Goal: Communication & Community: Answer question/provide support

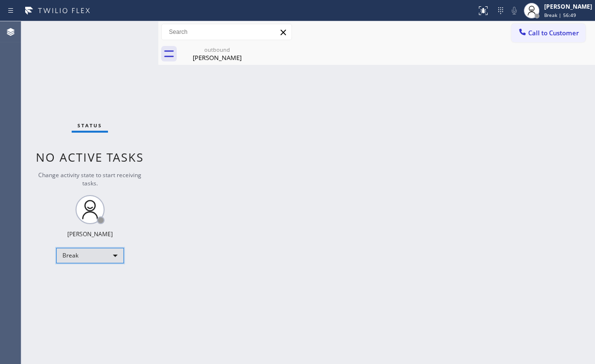
click at [105, 250] on div "Break" at bounding box center [90, 255] width 68 height 15
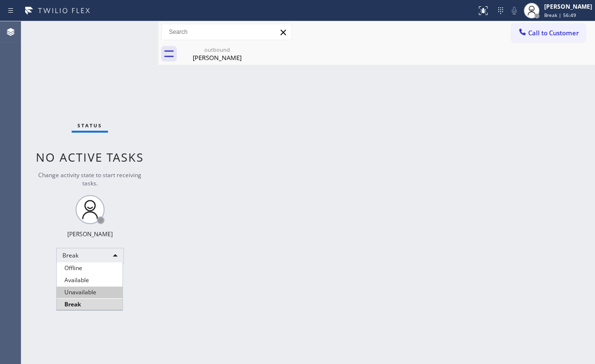
click at [96, 292] on li "Unavailable" at bounding box center [90, 292] width 66 height 12
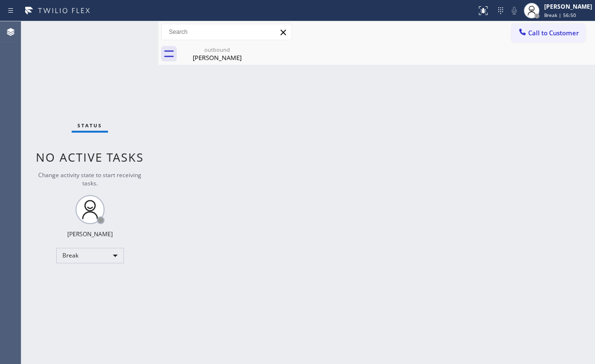
drag, startPoint x: 259, startPoint y: 246, endPoint x: 220, endPoint y: 346, distance: 107.8
click at [259, 246] on div "Back to Dashboard Change Sender ID Customers Technicians Select a contact Outbo…" at bounding box center [376, 192] width 436 height 343
drag, startPoint x: 209, startPoint y: 48, endPoint x: 240, endPoint y: 50, distance: 30.5
click at [210, 48] on div "outbound" at bounding box center [216, 49] width 73 height 7
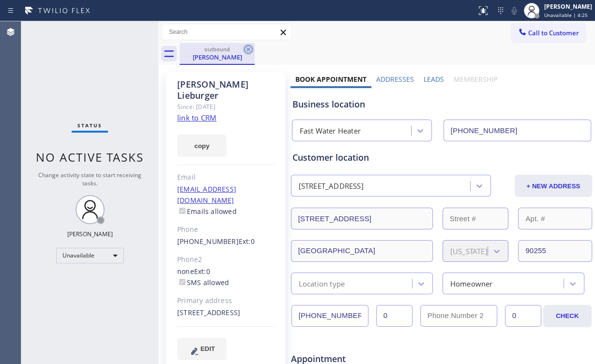
click at [250, 44] on icon at bounding box center [248, 50] width 12 height 12
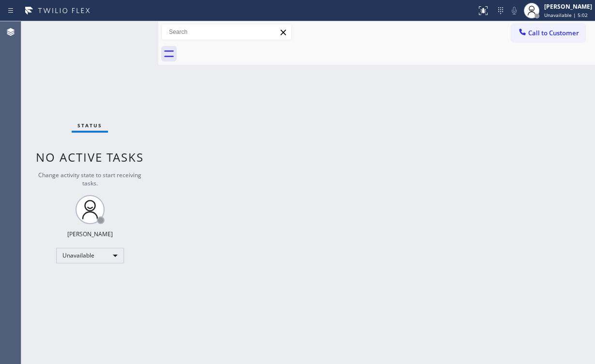
drag, startPoint x: 54, startPoint y: 90, endPoint x: 35, endPoint y: 6, distance: 86.4
click at [55, 89] on div "Status No active tasks Change activity state to start receiving tasks. [PERSON_…" at bounding box center [89, 192] width 137 height 343
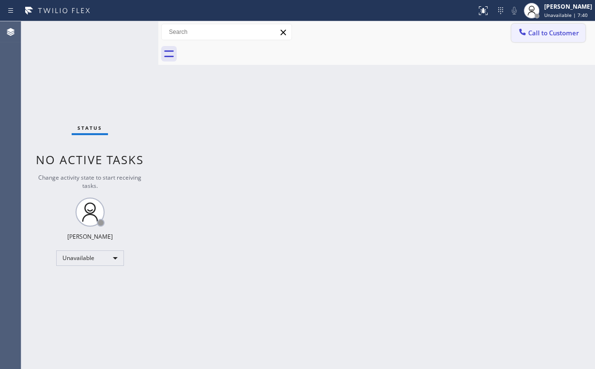
drag, startPoint x: 557, startPoint y: 36, endPoint x: 466, endPoint y: 75, distance: 99.2
click at [556, 36] on span "Call to Customer" at bounding box center [553, 33] width 51 height 9
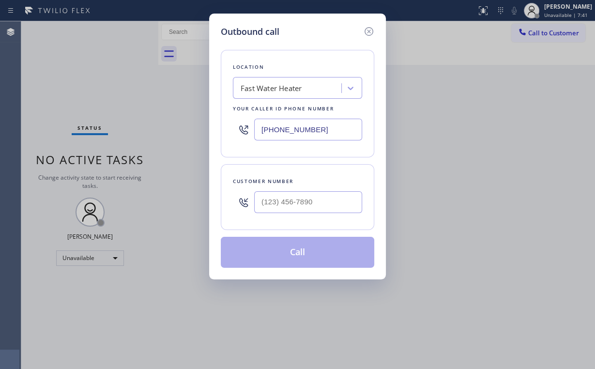
click at [213, 134] on div "Outbound call Location Fast Water Heater Your caller id phone number [PHONE_NUM…" at bounding box center [297, 147] width 177 height 266
paste input "347) 284-6179"
type input "[PHONE_NUMBER]"
click at [308, 198] on input "(___) ___-____" at bounding box center [308, 202] width 108 height 22
paste input "347) 489-3434"
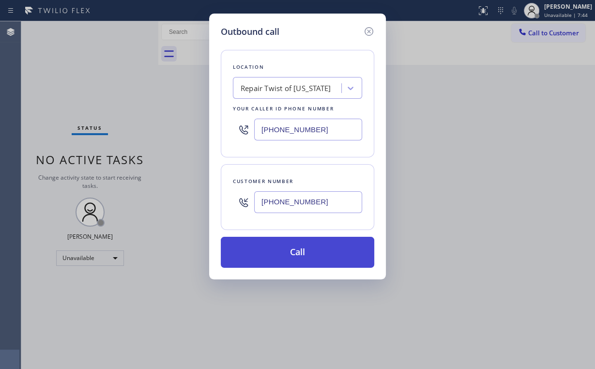
type input "[PHONE_NUMBER]"
click at [277, 254] on button "Call" at bounding box center [297, 252] width 153 height 31
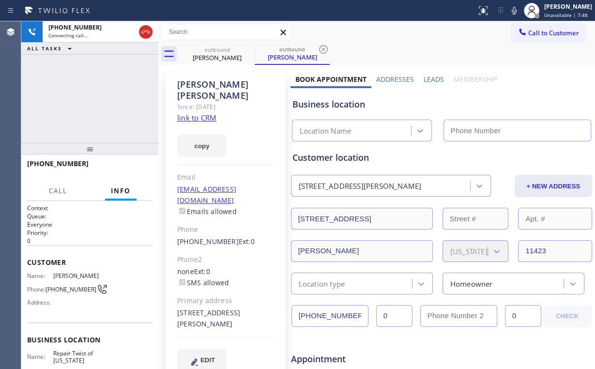
drag, startPoint x: 145, startPoint y: 37, endPoint x: 197, endPoint y: 74, distance: 64.0
click at [145, 38] on button at bounding box center [146, 32] width 14 height 14
click at [198, 113] on link "link to CRM" at bounding box center [196, 118] width 39 height 10
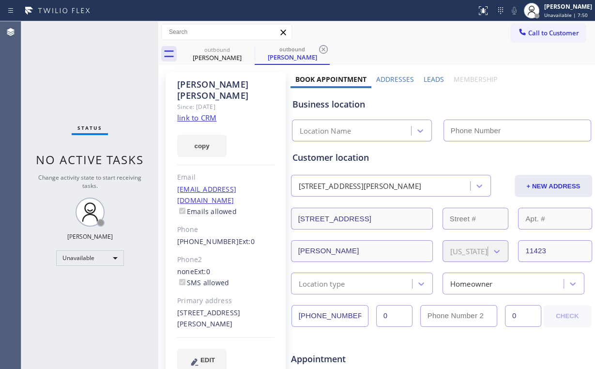
type input "[PHONE_NUMBER]"
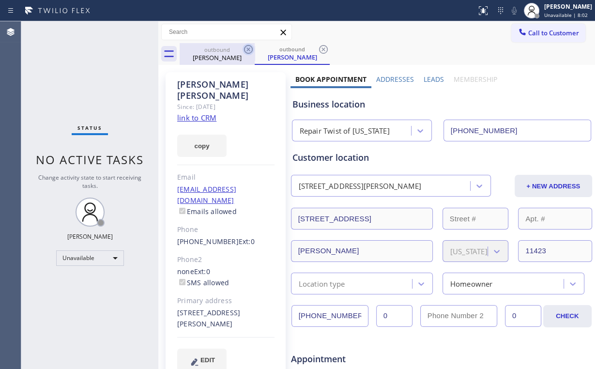
click at [251, 48] on icon at bounding box center [248, 50] width 12 height 12
click at [228, 50] on div "outbound" at bounding box center [216, 49] width 73 height 7
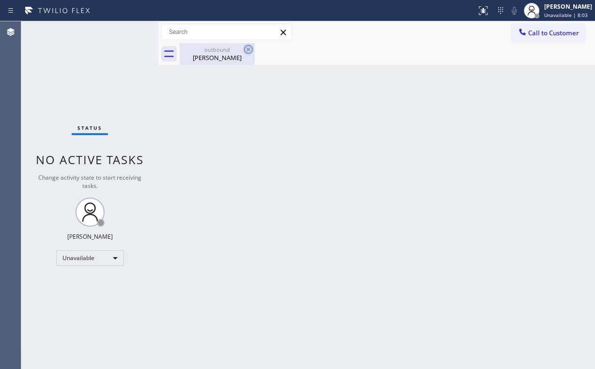
click at [248, 48] on icon at bounding box center [248, 50] width 12 height 12
click at [116, 83] on div "Status No active tasks Change activity state to start receiving tasks. [PERSON_…" at bounding box center [89, 194] width 137 height 347
drag, startPoint x: 569, startPoint y: 33, endPoint x: 381, endPoint y: 101, distance: 200.0
click at [569, 33] on span "Call to Customer" at bounding box center [553, 33] width 51 height 9
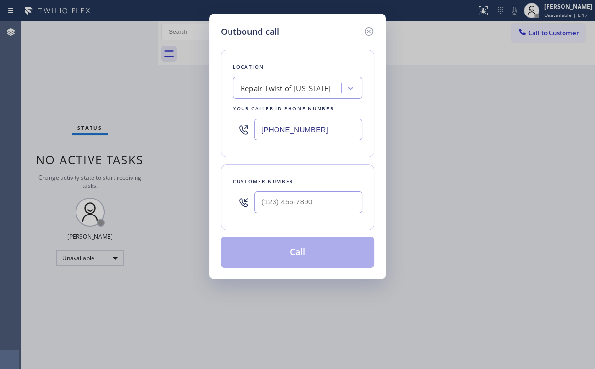
drag, startPoint x: 333, startPoint y: 124, endPoint x: 162, endPoint y: 117, distance: 171.0
click at [199, 125] on div "Outbound call Location Repair Twist of [US_STATE] Your caller id phone number […" at bounding box center [297, 184] width 595 height 369
paste input "714) 559-3282"
type input "[PHONE_NUMBER]"
click at [329, 201] on input "(___) ___-____" at bounding box center [308, 202] width 108 height 22
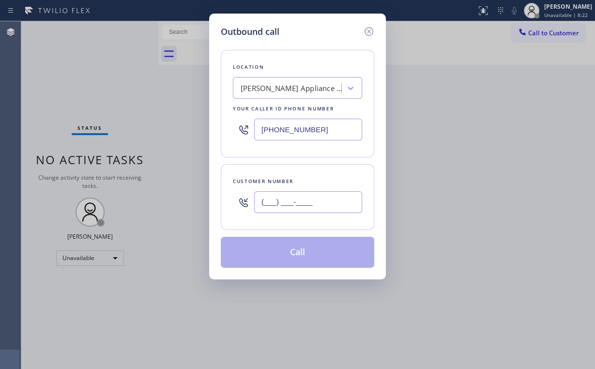
paste input "714) 272-6771"
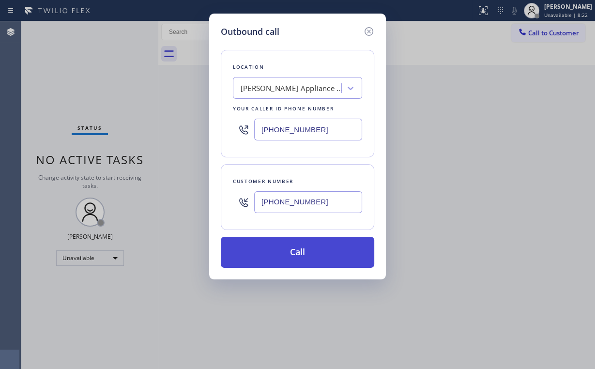
type input "[PHONE_NUMBER]"
click at [272, 249] on button "Call" at bounding box center [297, 252] width 153 height 31
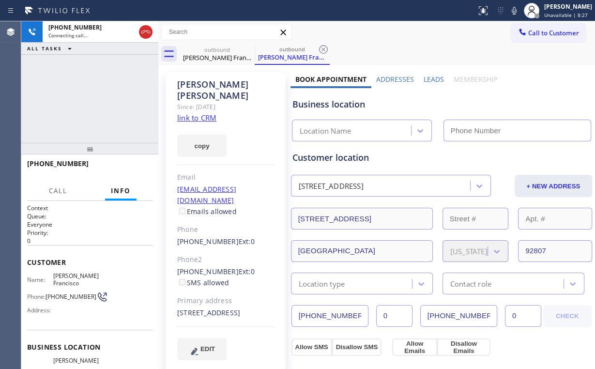
type input "[PHONE_NUMBER]"
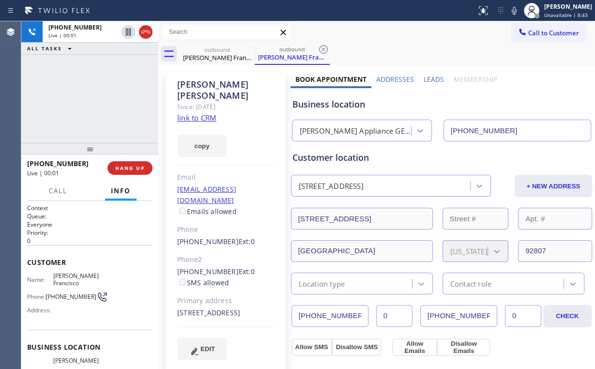
click at [57, 72] on div "[PHONE_NUMBER] Live | 00:01 ALL TASKS ALL TASKS ACTIVE TASKS TASKS IN WRAP UP" at bounding box center [89, 81] width 137 height 121
click at [133, 170] on span "HANG UP" at bounding box center [130, 168] width 30 height 7
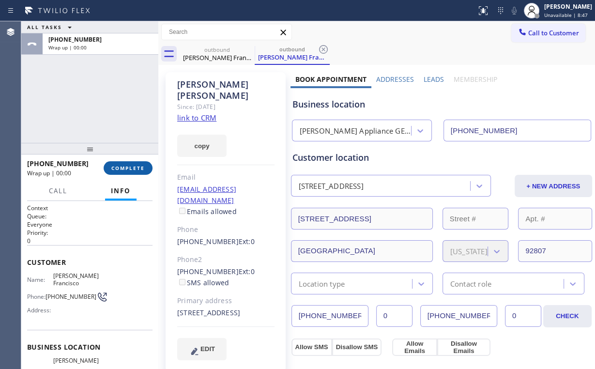
click at [134, 172] on button "COMPLETE" at bounding box center [128, 168] width 49 height 14
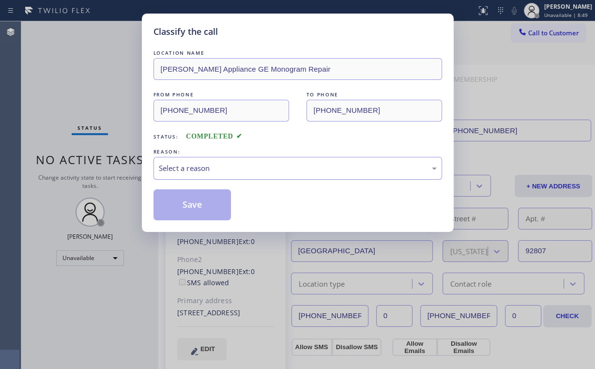
drag, startPoint x: 203, startPoint y: 168, endPoint x: 205, endPoint y: 176, distance: 7.5
click at [205, 171] on div "Select a reason" at bounding box center [298, 168] width 278 height 11
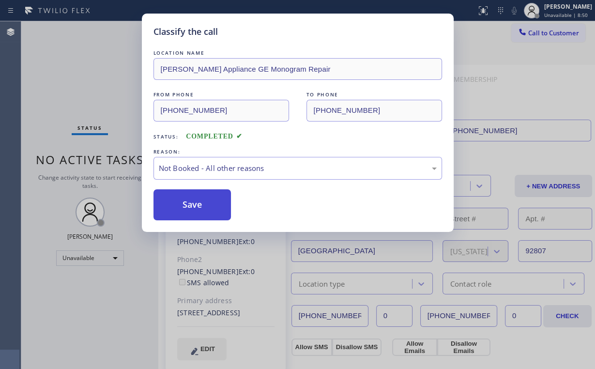
click at [197, 206] on button "Save" at bounding box center [192, 204] width 78 height 31
click at [75, 78] on div "Classify the call LOCATION NAME [PERSON_NAME] Appliance GE Monogram Repair FROM…" at bounding box center [297, 184] width 595 height 369
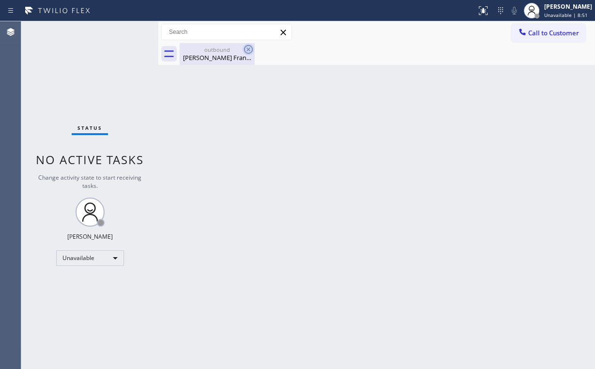
drag, startPoint x: 214, startPoint y: 45, endPoint x: 246, endPoint y: 49, distance: 31.7
click at [217, 46] on div "outbound [PERSON_NAME] Francisco" at bounding box center [216, 54] width 73 height 22
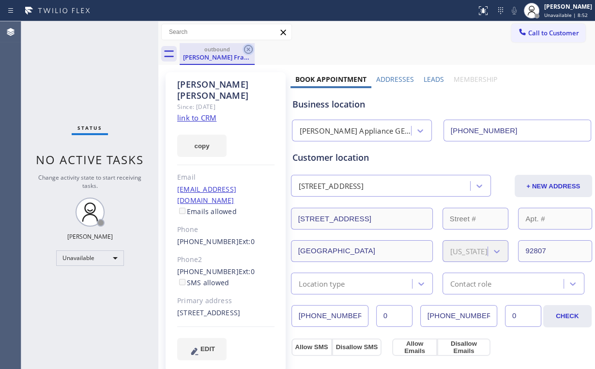
click at [251, 48] on icon at bounding box center [248, 50] width 12 height 12
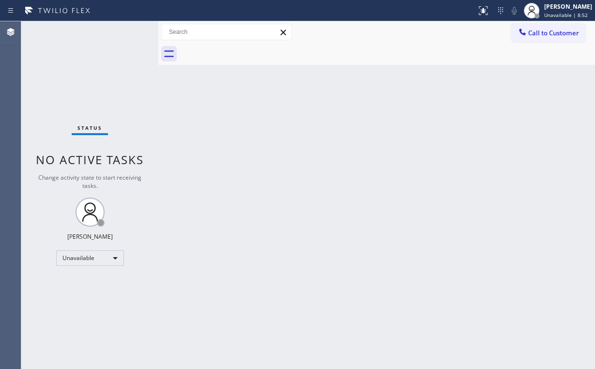
click at [98, 72] on div "Status No active tasks Change activity state to start receiving tasks. [PERSON_…" at bounding box center [89, 194] width 137 height 347
click at [64, 81] on div "Status No active tasks Change activity state to start receiving tasks. [PERSON_…" at bounding box center [89, 194] width 137 height 347
click at [544, 30] on span "Call to Customer" at bounding box center [553, 33] width 51 height 9
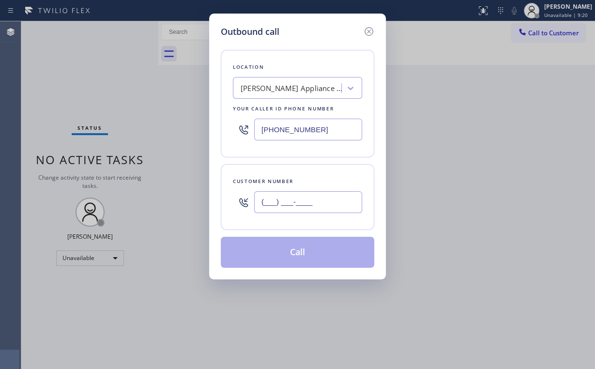
drag, startPoint x: 328, startPoint y: 199, endPoint x: 351, endPoint y: 197, distance: 22.8
click at [330, 199] on input "(___) ___-____" at bounding box center [308, 202] width 108 height 22
paste input "714) 272-6771"
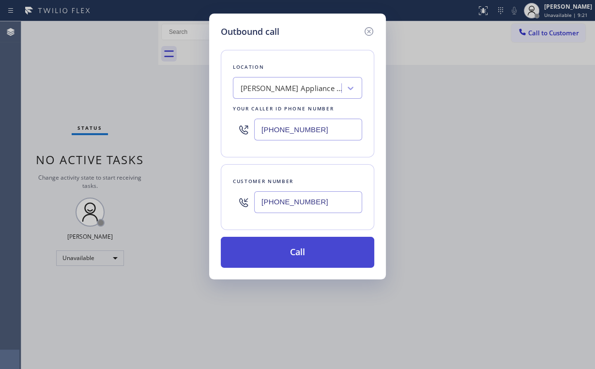
type input "[PHONE_NUMBER]"
click at [254, 247] on button "Call" at bounding box center [297, 252] width 153 height 31
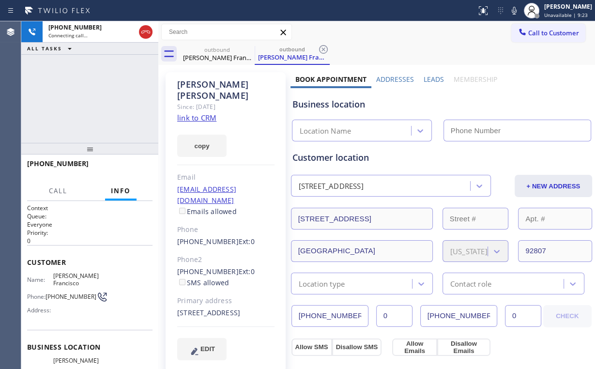
drag, startPoint x: 82, startPoint y: 99, endPoint x: 105, endPoint y: 6, distance: 96.3
click at [83, 99] on div "[PHONE_NUMBER] Connecting call… ALL TASKS ALL TASKS ACTIVE TASKS TASKS IN WRAP …" at bounding box center [89, 81] width 137 height 121
type input "[PHONE_NUMBER]"
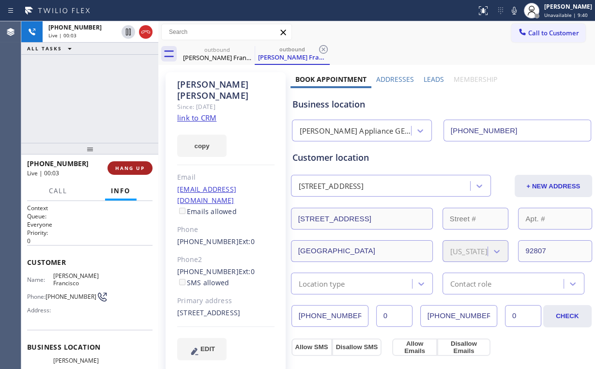
click at [131, 165] on span "HANG UP" at bounding box center [130, 168] width 30 height 7
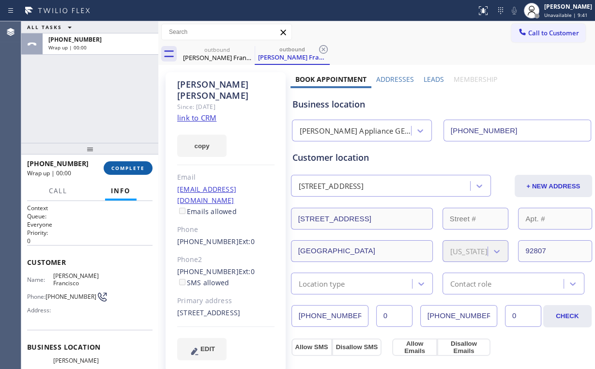
click at [136, 168] on span "COMPLETE" at bounding box center [127, 168] width 33 height 7
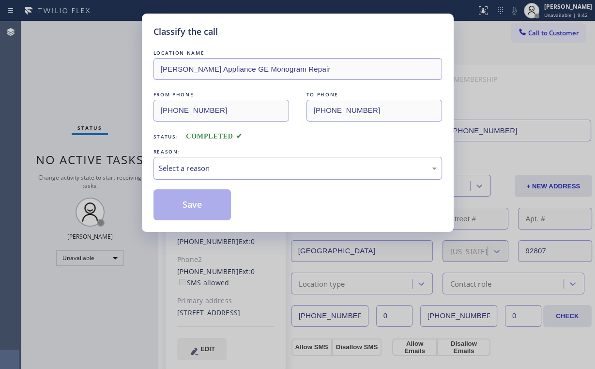
drag, startPoint x: 195, startPoint y: 170, endPoint x: 197, endPoint y: 176, distance: 6.1
click at [196, 170] on div "Select a reason" at bounding box center [298, 168] width 278 height 11
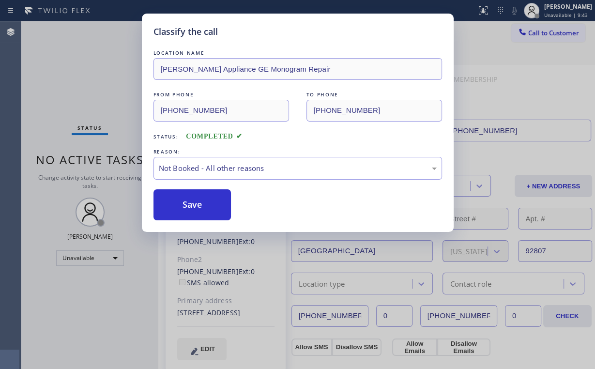
drag, startPoint x: 201, startPoint y: 203, endPoint x: 77, endPoint y: 88, distance: 169.1
click at [201, 202] on button "Save" at bounding box center [192, 204] width 78 height 31
click at [72, 80] on div "Classify the call LOCATION NAME [PERSON_NAME] Appliance GE Monogram Repair FROM…" at bounding box center [297, 184] width 595 height 369
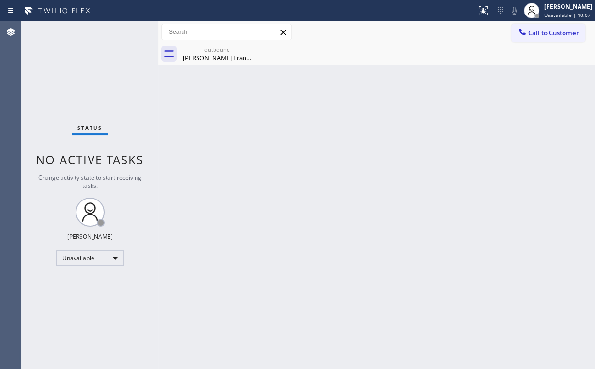
click at [540, 23] on div "Call to Customer Outbound call Location [PERSON_NAME] Appliance GE Monogram Rep…" at bounding box center [376, 32] width 436 height 22
drag, startPoint x: 529, startPoint y: 30, endPoint x: 363, endPoint y: 96, distance: 178.1
click at [528, 31] on span "Call to Customer" at bounding box center [553, 33] width 51 height 9
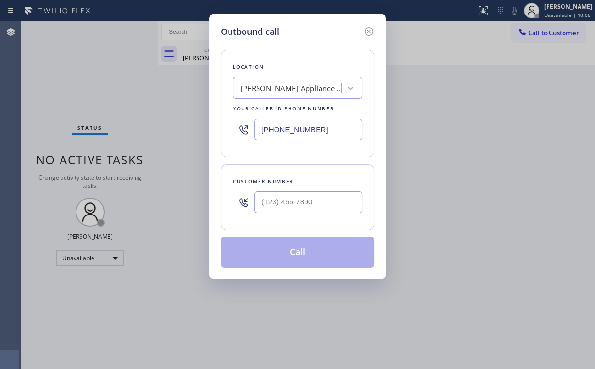
drag, startPoint x: 321, startPoint y: 122, endPoint x: 203, endPoint y: 118, distance: 117.7
click at [200, 123] on div "Outbound call Location [PERSON_NAME] Appliance GE Monogram Repair Your caller i…" at bounding box center [297, 184] width 595 height 369
paste input "310) 736-1736"
type input "[PHONE_NUMBER]"
drag, startPoint x: 303, startPoint y: 208, endPoint x: 308, endPoint y: 204, distance: 6.5
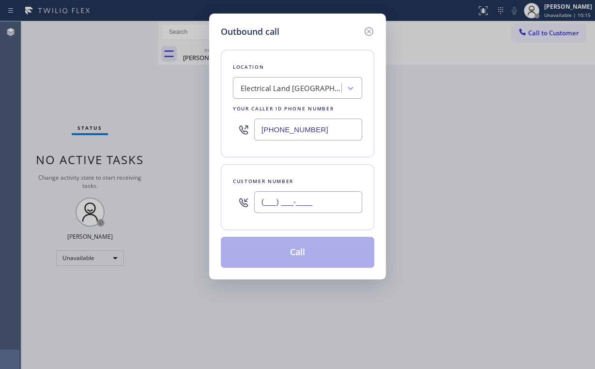
click at [303, 208] on input "(___) ___-____" at bounding box center [308, 202] width 108 height 22
paste input "310) 595-5691"
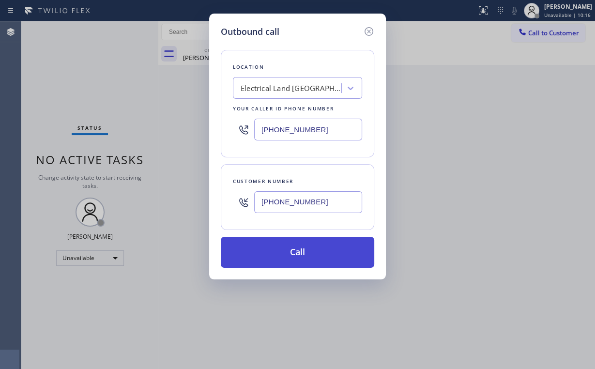
type input "[PHONE_NUMBER]"
click at [280, 252] on button "Call" at bounding box center [297, 252] width 153 height 31
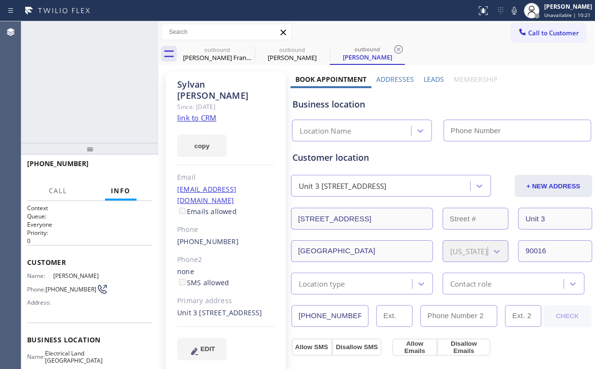
type input "[PHONE_NUMBER]"
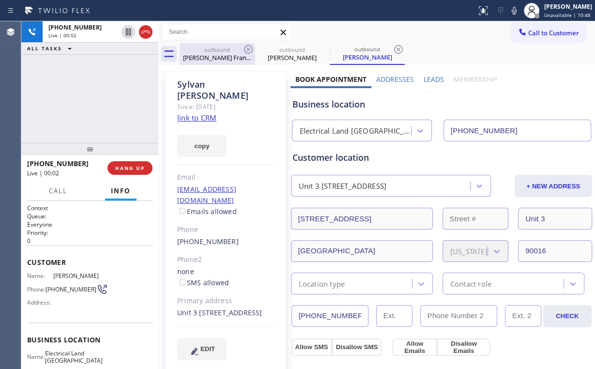
click at [216, 57] on div "[PERSON_NAME] Francisco" at bounding box center [216, 57] width 73 height 9
type input "[PHONE_NUMBER]"
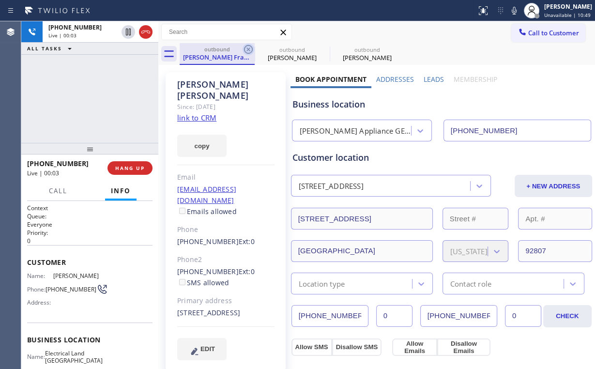
click at [246, 47] on icon at bounding box center [248, 50] width 12 height 12
type input "[PHONE_NUMBER]"
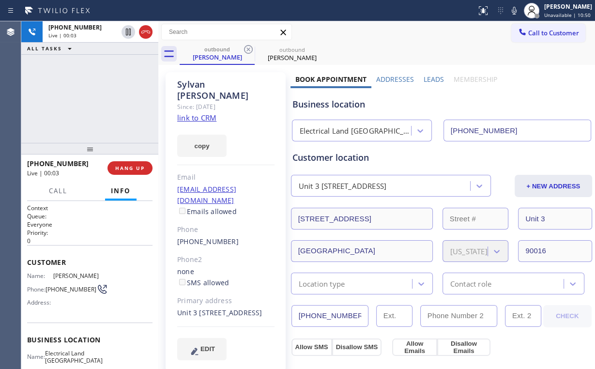
click at [106, 100] on div "[PHONE_NUMBER] Live | 00:03 ALL TASKS ALL TASKS ACTIVE TASKS TASKS IN WRAP UP" at bounding box center [89, 81] width 137 height 121
click at [103, 101] on div "[PHONE_NUMBER] Live | 00:04 ALL TASKS ALL TASKS ACTIVE TASKS TASKS IN WRAP UP" at bounding box center [89, 81] width 137 height 121
click at [127, 171] on button "HANG UP" at bounding box center [129, 168] width 45 height 14
click at [127, 171] on span "HANG UP" at bounding box center [130, 168] width 30 height 7
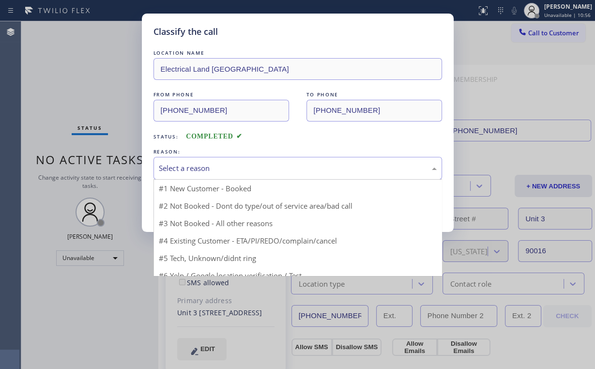
click at [213, 162] on div "Select a reason" at bounding box center [297, 168] width 288 height 23
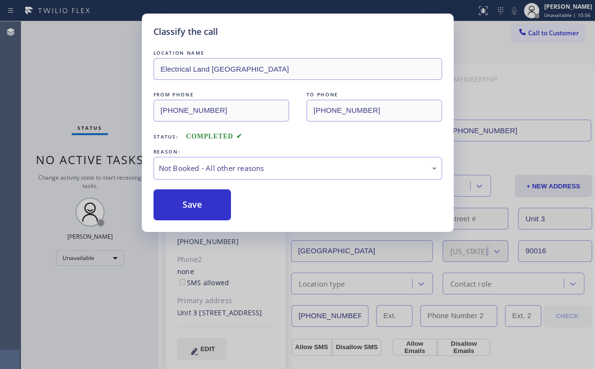
drag, startPoint x: 208, startPoint y: 202, endPoint x: 74, endPoint y: 66, distance: 191.3
click at [209, 202] on button "Save" at bounding box center [192, 204] width 78 height 31
click at [74, 66] on div "Classify the call LOCATION NAME Electrical Land Culver City FROM PHONE [PHONE_N…" at bounding box center [297, 184] width 595 height 369
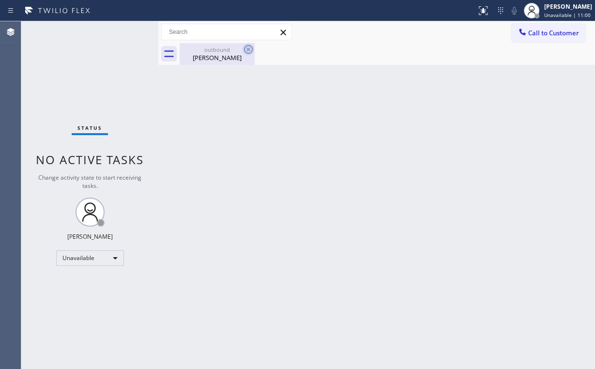
drag, startPoint x: 214, startPoint y: 55, endPoint x: 245, endPoint y: 53, distance: 31.0
click at [219, 57] on div "[PERSON_NAME]" at bounding box center [216, 57] width 73 height 9
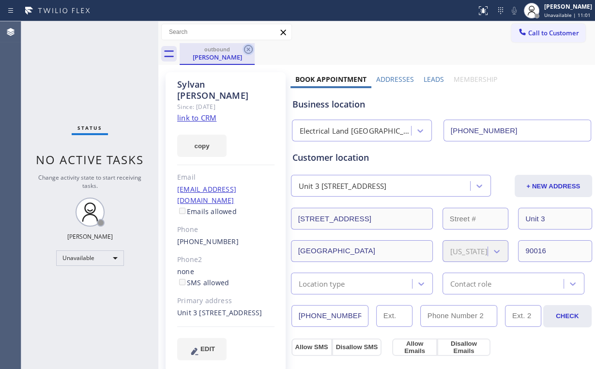
click at [247, 49] on icon at bounding box center [248, 50] width 12 height 12
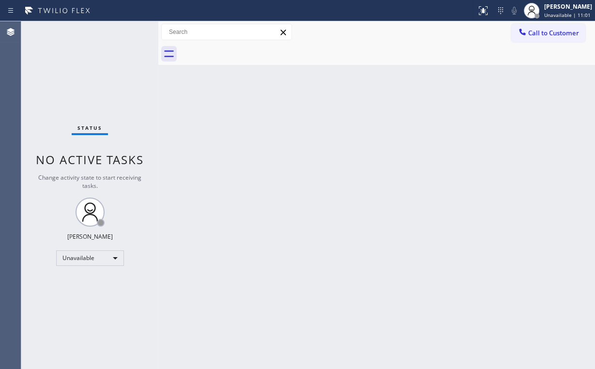
drag, startPoint x: 292, startPoint y: 196, endPoint x: 312, endPoint y: 197, distance: 19.9
click at [293, 196] on div "Back to Dashboard Change Sender ID Customers Technicians Select a contact Outbo…" at bounding box center [376, 194] width 436 height 347
click at [541, 42] on div "Call to Customer Outbound call Location Electrical Land [GEOGRAPHIC_DATA] Your …" at bounding box center [376, 32] width 436 height 22
drag, startPoint x: 537, startPoint y: 31, endPoint x: 517, endPoint y: 46, distance: 24.9
click at [537, 32] on span "Call to Customer" at bounding box center [553, 33] width 51 height 9
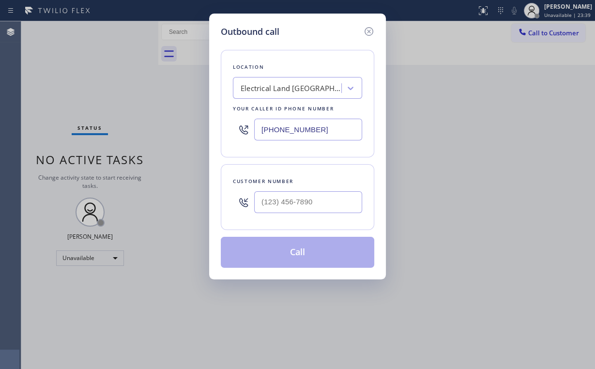
drag, startPoint x: 337, startPoint y: 135, endPoint x: 194, endPoint y: 130, distance: 142.8
click at [194, 130] on div "Outbound call Location Electrical Land [GEOGRAPHIC_DATA] Your caller id phone n…" at bounding box center [297, 184] width 595 height 369
paste input "714) 855-4254"
type input "[PHONE_NUMBER]"
click at [302, 210] on input "(___) ___-____" at bounding box center [308, 202] width 108 height 22
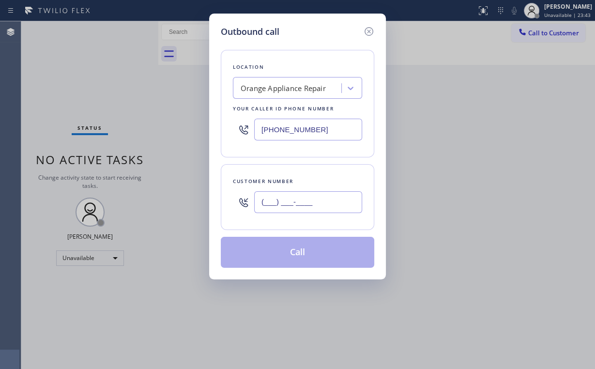
paste input "501) 232-1981"
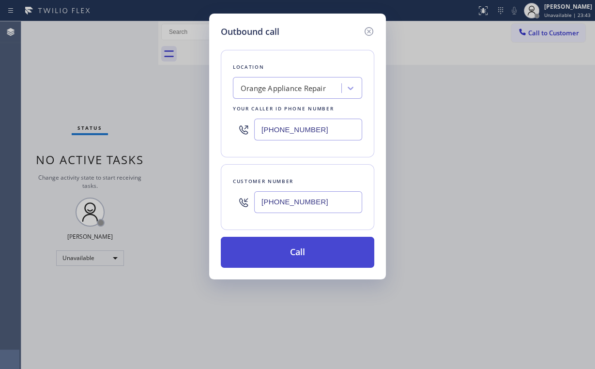
type input "[PHONE_NUMBER]"
drag, startPoint x: 279, startPoint y: 249, endPoint x: 212, endPoint y: 364, distance: 133.1
click at [278, 250] on button "Call" at bounding box center [297, 252] width 153 height 31
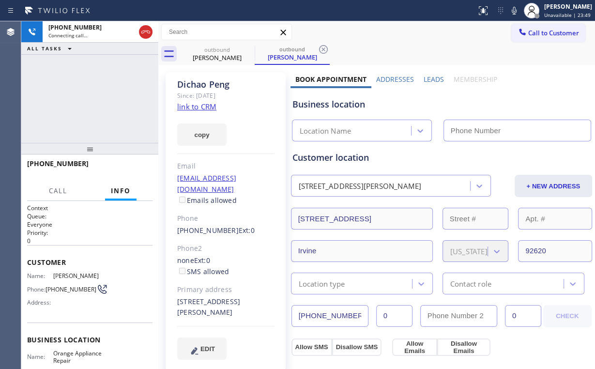
type input "[PHONE_NUMBER]"
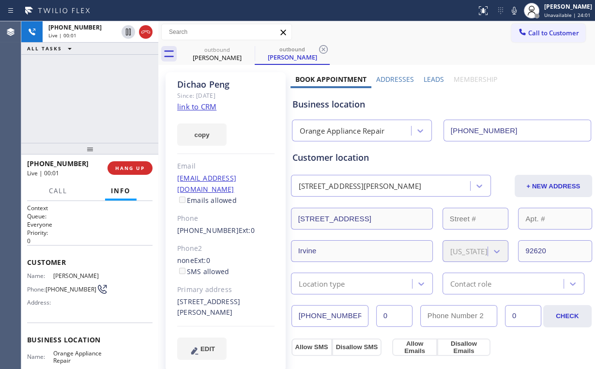
drag, startPoint x: 147, startPoint y: 32, endPoint x: 151, endPoint y: 92, distance: 60.1
click at [151, 92] on div "[PHONE_NUMBER] Live | 00:01 ALL TASKS ALL TASKS ACTIVE TASKS TASKS IN WRAP UP" at bounding box center [89, 81] width 137 height 121
click at [137, 169] on span "HANG UP" at bounding box center [130, 168] width 30 height 7
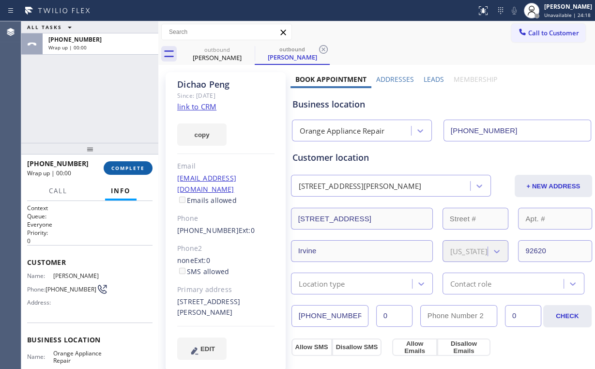
click at [137, 169] on span "COMPLETE" at bounding box center [127, 168] width 33 height 7
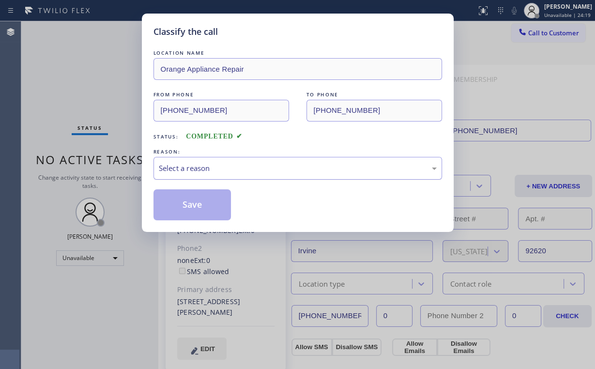
click at [184, 167] on div "Select a reason" at bounding box center [298, 168] width 278 height 11
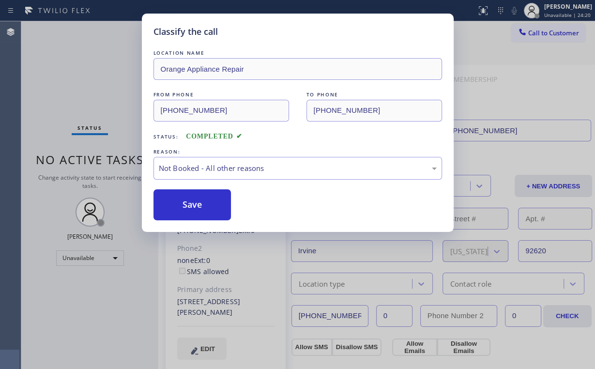
drag, startPoint x: 186, startPoint y: 203, endPoint x: 151, endPoint y: 160, distance: 55.8
click at [187, 203] on button "Save" at bounding box center [192, 204] width 78 height 31
click at [92, 81] on div "Classify the call LOCATION NAME Orange Appliance Repair FROM PHONE [PHONE_NUMBE…" at bounding box center [297, 184] width 595 height 369
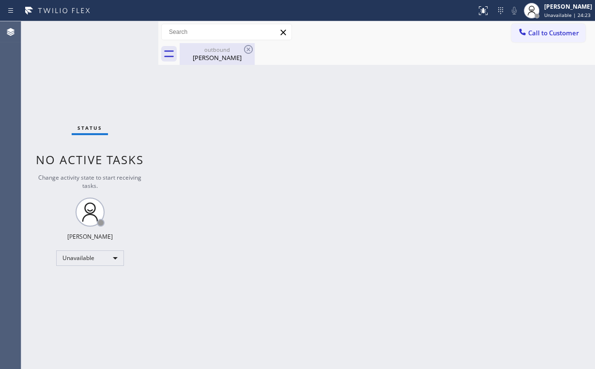
drag, startPoint x: 206, startPoint y: 54, endPoint x: 231, endPoint y: 47, distance: 26.1
click at [206, 54] on div "[PERSON_NAME]" at bounding box center [216, 57] width 73 height 9
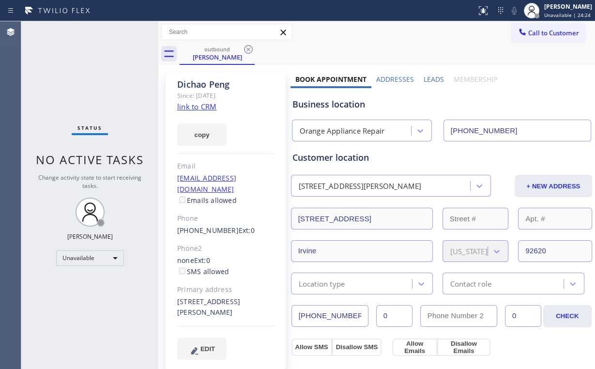
drag, startPoint x: 247, startPoint y: 45, endPoint x: 246, endPoint y: 123, distance: 77.4
click at [248, 46] on icon at bounding box center [248, 50] width 12 height 12
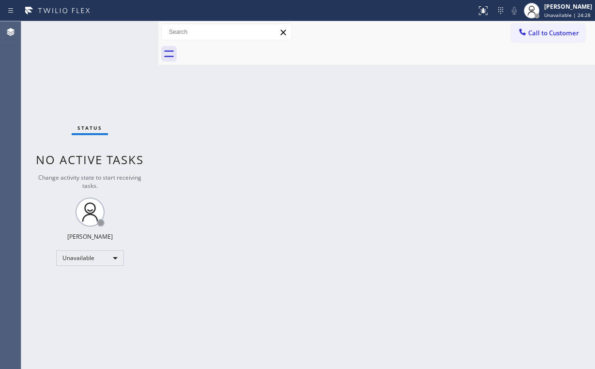
drag, startPoint x: 537, startPoint y: 35, endPoint x: 499, endPoint y: 60, distance: 45.4
click at [536, 34] on span "Call to Customer" at bounding box center [553, 33] width 51 height 9
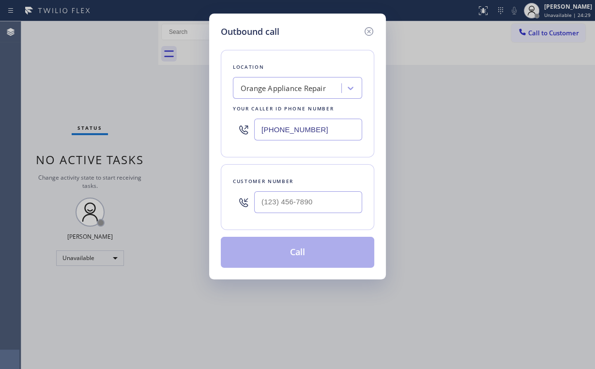
drag, startPoint x: 333, startPoint y: 135, endPoint x: 253, endPoint y: 126, distance: 80.8
click at [253, 126] on div "[PHONE_NUMBER]" at bounding box center [297, 129] width 129 height 31
paste input "424) 273-8866"
type input "[PHONE_NUMBER]"
click at [310, 208] on input "(___) ___-____" at bounding box center [308, 202] width 108 height 22
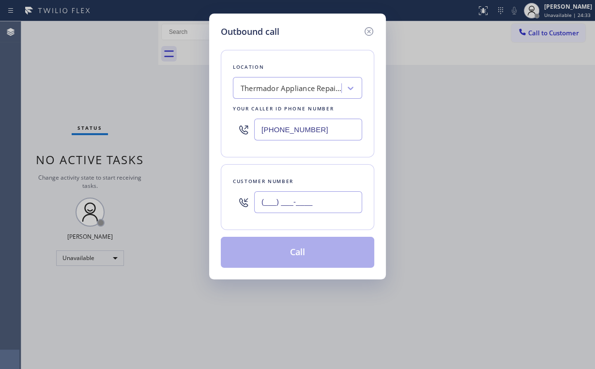
paste input "310) 292-8869"
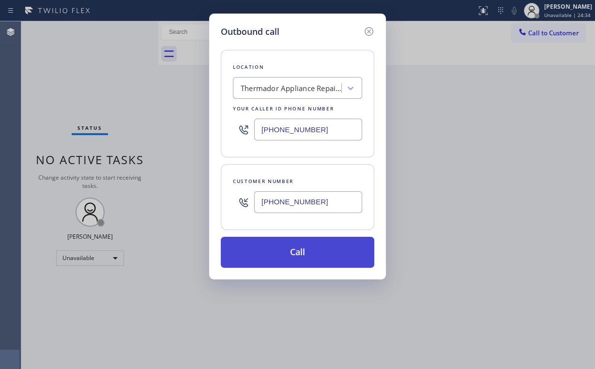
type input "[PHONE_NUMBER]"
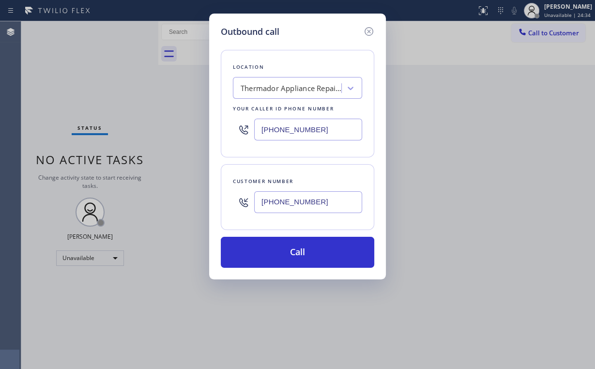
drag, startPoint x: 294, startPoint y: 250, endPoint x: 285, endPoint y: 280, distance: 32.0
click at [294, 251] on button "Call" at bounding box center [297, 252] width 153 height 31
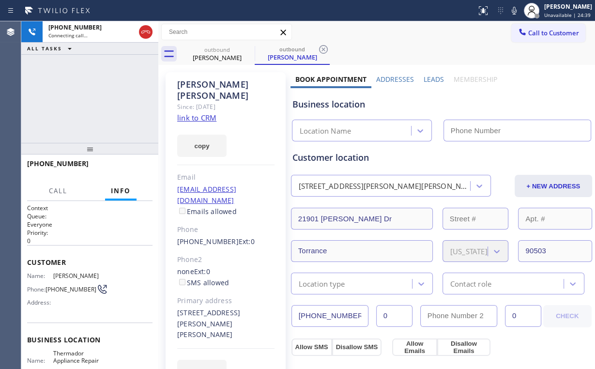
type input "[PHONE_NUMBER]"
click at [84, 97] on div "[PHONE_NUMBER] Connecting call… ALL TASKS ALL TASKS ACTIVE TASKS TASKS IN WRAP …" at bounding box center [89, 81] width 137 height 121
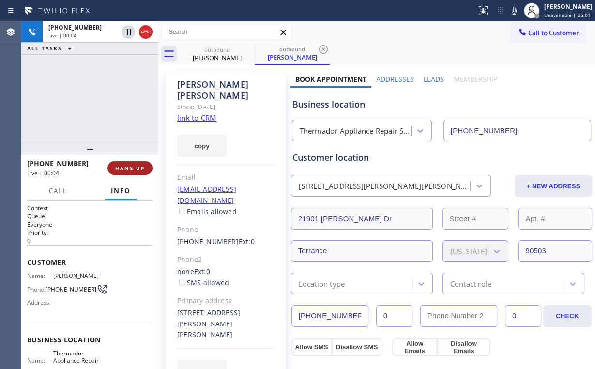
click at [140, 165] on span "HANG UP" at bounding box center [130, 168] width 30 height 7
click at [138, 165] on span "HANG UP" at bounding box center [130, 168] width 30 height 7
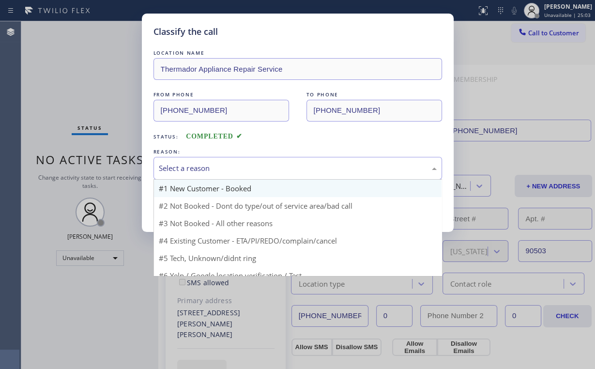
drag, startPoint x: 184, startPoint y: 167, endPoint x: 185, endPoint y: 195, distance: 28.6
click at [185, 168] on div "Select a reason" at bounding box center [298, 168] width 278 height 11
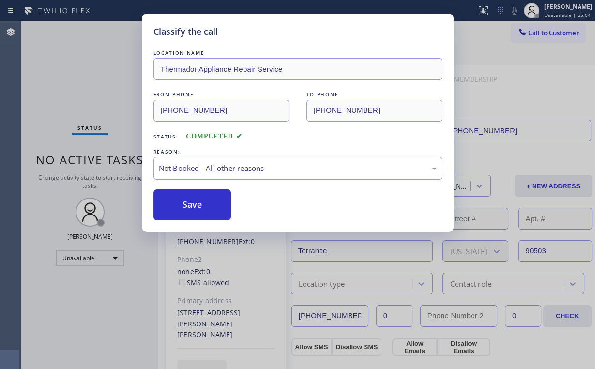
click at [184, 198] on button "Save" at bounding box center [192, 204] width 78 height 31
drag, startPoint x: 106, startPoint y: 91, endPoint x: 509, endPoint y: 52, distance: 404.0
click at [107, 91] on div "Classify the call LOCATION NAME Thermador Appliance Repair Service FROM PHONE […" at bounding box center [297, 184] width 595 height 369
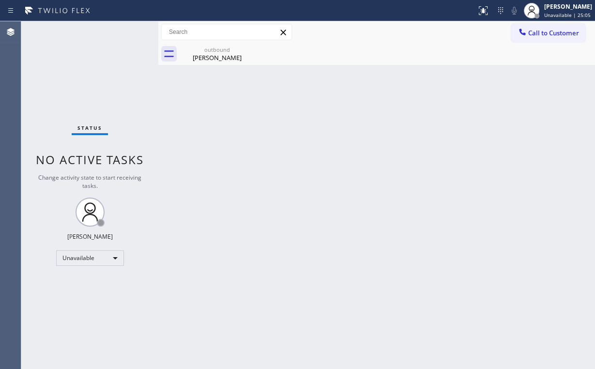
click at [526, 36] on div at bounding box center [522, 33] width 12 height 12
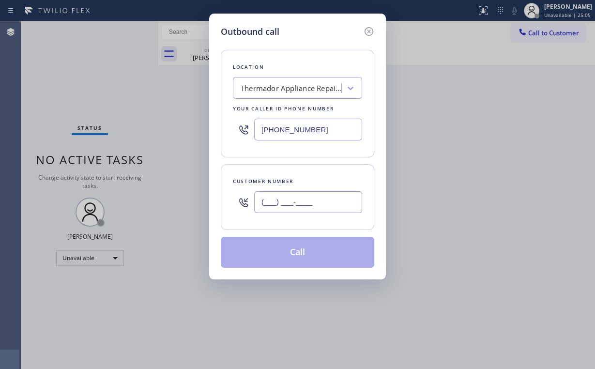
click at [315, 202] on input "(___) ___-____" at bounding box center [308, 202] width 108 height 22
paste input "310) 292-8869"
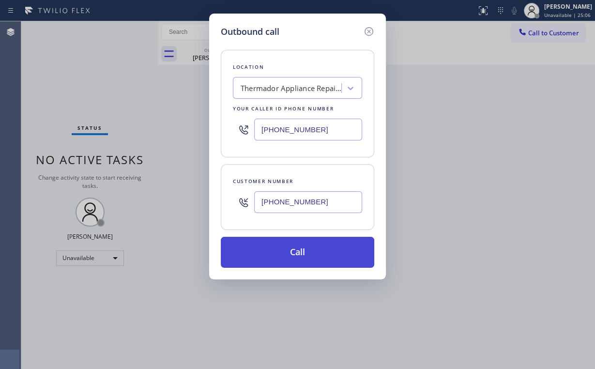
type input "[PHONE_NUMBER]"
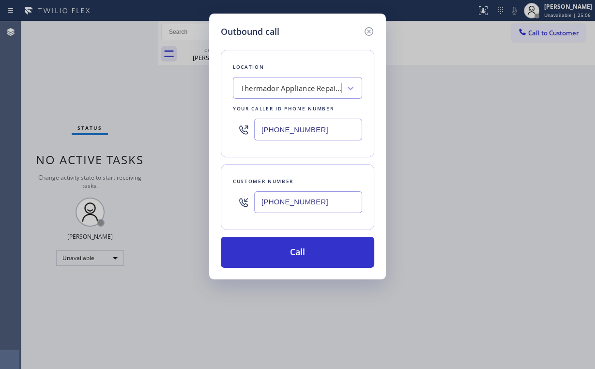
drag, startPoint x: 286, startPoint y: 254, endPoint x: 228, endPoint y: 346, distance: 108.9
click at [285, 254] on button "Call" at bounding box center [297, 252] width 153 height 31
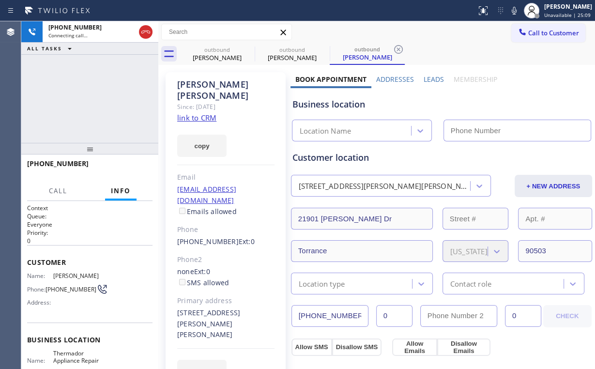
type input "[PHONE_NUMBER]"
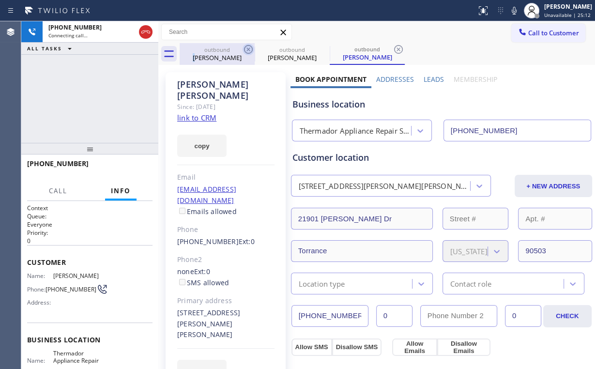
click at [205, 55] on div "[PERSON_NAME]" at bounding box center [216, 57] width 73 height 9
click at [246, 48] on icon at bounding box center [248, 50] width 12 height 12
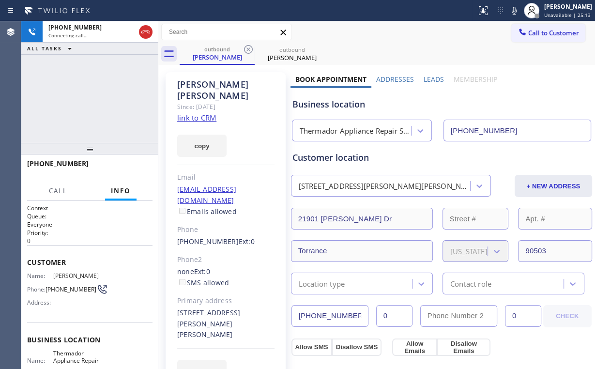
click at [105, 101] on div "[PHONE_NUMBER] Connecting call… ALL TASKS ALL TASKS ACTIVE TASKS TASKS IN WRAP …" at bounding box center [89, 81] width 137 height 121
click at [275, 59] on div "[PERSON_NAME]" at bounding box center [291, 57] width 73 height 9
drag, startPoint x: 94, startPoint y: 104, endPoint x: 103, endPoint y: 103, distance: 8.8
click at [94, 104] on div "[PHONE_NUMBER] Connecting call… ALL TASKS ALL TASKS ACTIVE TASKS TASKS IN WRAP …" at bounding box center [89, 81] width 137 height 121
click at [95, 94] on div "[PHONE_NUMBER] Connecting call… ALL TASKS ALL TASKS ACTIVE TASKS TASKS IN WRAP …" at bounding box center [89, 81] width 137 height 121
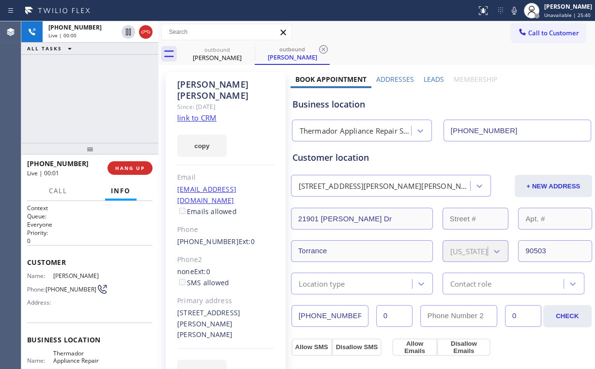
drag, startPoint x: 77, startPoint y: 91, endPoint x: 87, endPoint y: 103, distance: 15.1
click at [77, 91] on div "[PHONE_NUMBER] Live | 00:00 ALL TASKS ALL TASKS ACTIVE TASKS TASKS IN WRAP UP" at bounding box center [89, 81] width 137 height 121
click at [141, 171] on span "HANG UP" at bounding box center [130, 168] width 30 height 7
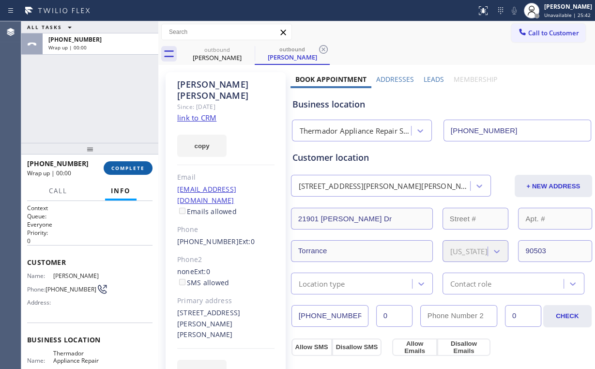
click at [137, 170] on span "COMPLETE" at bounding box center [127, 168] width 33 height 7
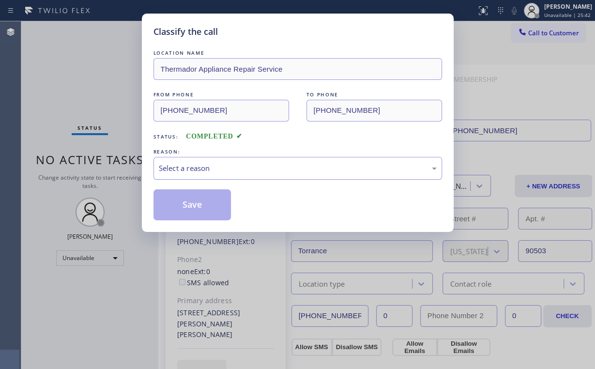
drag, startPoint x: 183, startPoint y: 164, endPoint x: 181, endPoint y: 178, distance: 13.8
click at [184, 165] on div "Select a reason" at bounding box center [298, 168] width 278 height 11
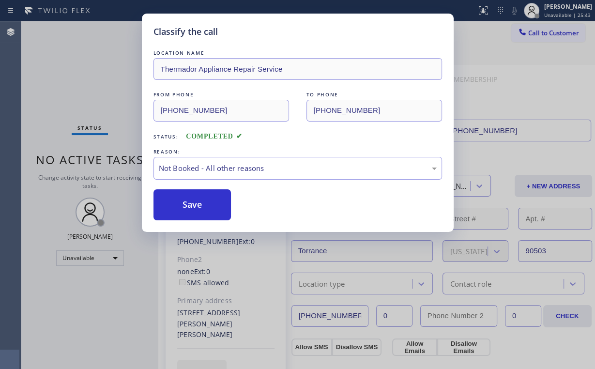
click at [178, 207] on button "Save" at bounding box center [192, 204] width 78 height 31
drag, startPoint x: 79, startPoint y: 90, endPoint x: 176, endPoint y: 345, distance: 272.3
click at [88, 105] on div "Classify the call LOCATION NAME Thermador Appliance Repair Service FROM PHONE […" at bounding box center [297, 184] width 595 height 369
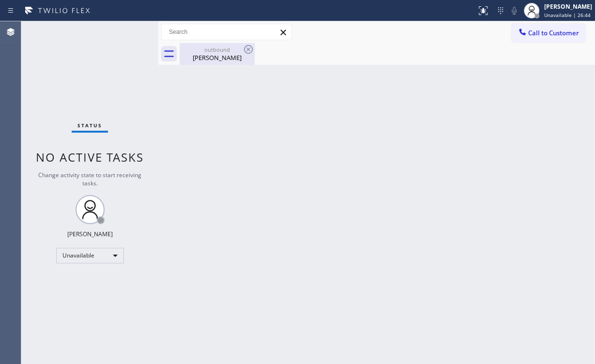
drag, startPoint x: 186, startPoint y: 48, endPoint x: 226, endPoint y: 53, distance: 40.9
click at [190, 50] on div "outbound" at bounding box center [216, 49] width 73 height 7
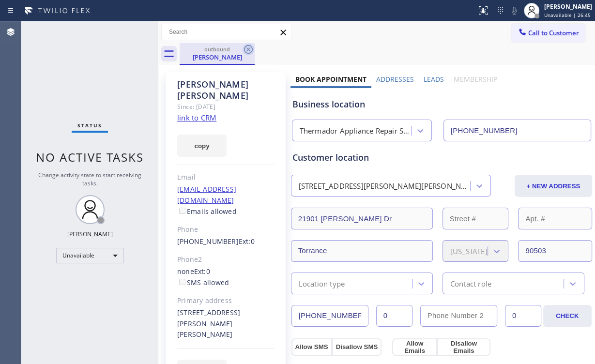
click at [249, 48] on icon at bounding box center [248, 49] width 9 height 9
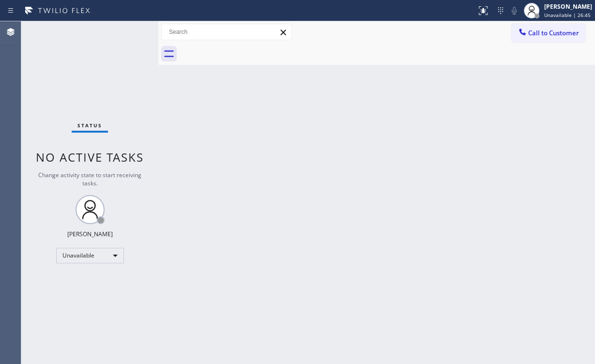
click at [266, 167] on div "Back to Dashboard Change Sender ID Customers Technicians Select a contact Outbo…" at bounding box center [376, 192] width 436 height 343
click at [524, 39] on button "Call to Customer" at bounding box center [548, 33] width 74 height 18
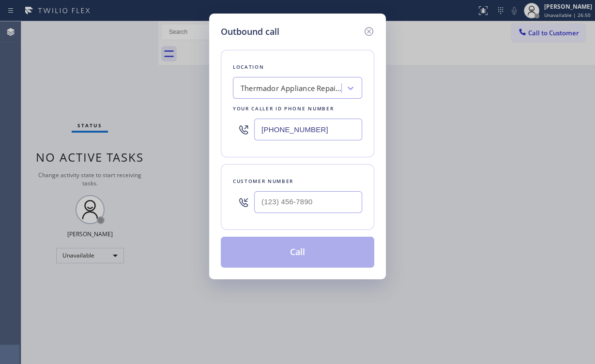
drag, startPoint x: 331, startPoint y: 121, endPoint x: 228, endPoint y: 99, distance: 105.1
click at [236, 119] on div "[PHONE_NUMBER]" at bounding box center [297, 129] width 129 height 31
paste input "347) 218-9087"
type input "[PHONE_NUMBER]"
click at [331, 213] on div at bounding box center [308, 201] width 108 height 31
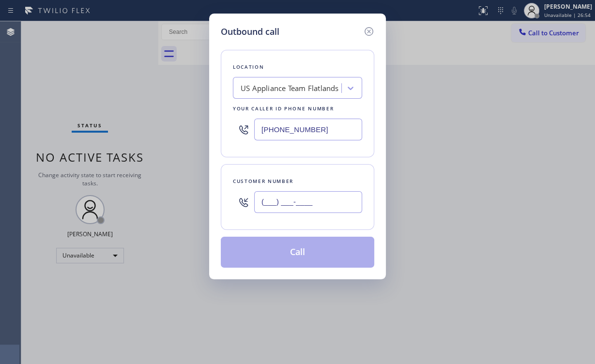
click at [317, 200] on input "(___) ___-____" at bounding box center [308, 202] width 108 height 22
paste input "732) 245-1176"
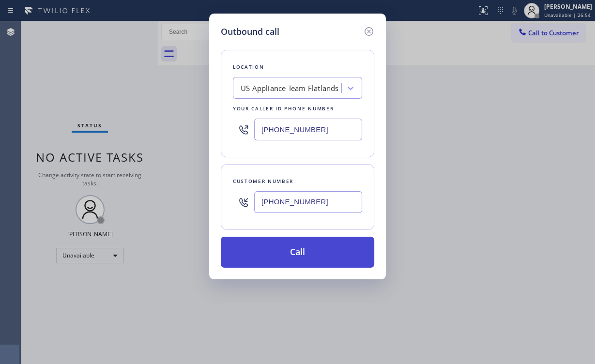
type input "[PHONE_NUMBER]"
drag, startPoint x: 275, startPoint y: 249, endPoint x: 218, endPoint y: 360, distance: 125.1
click at [274, 249] on button "Call" at bounding box center [297, 252] width 153 height 31
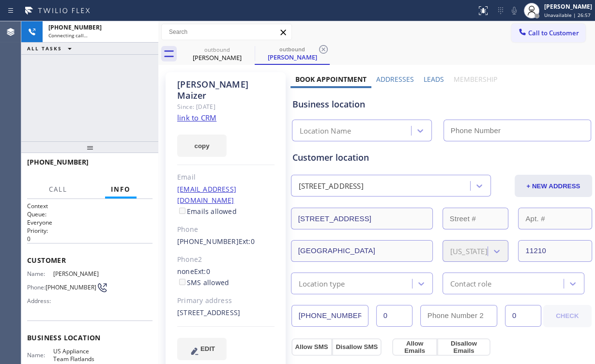
click at [92, 94] on div "[PHONE_NUMBER] Connecting call… ALL TASKS ALL TASKS ACTIVE TASKS TASKS IN WRAP …" at bounding box center [89, 81] width 137 height 120
type input "[PHONE_NUMBER]"
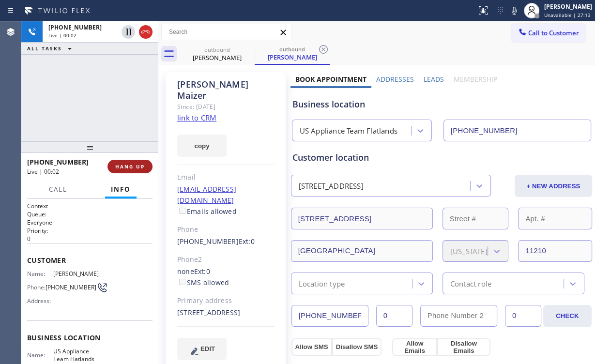
click at [139, 162] on button "HANG UP" at bounding box center [129, 167] width 45 height 14
click at [139, 163] on span "HANG UP" at bounding box center [130, 166] width 30 height 7
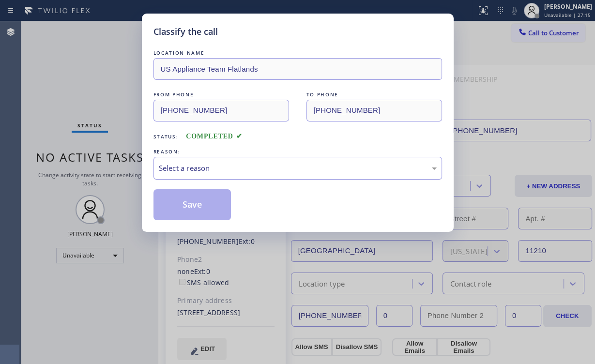
click at [189, 170] on div "Select a reason" at bounding box center [298, 168] width 278 height 11
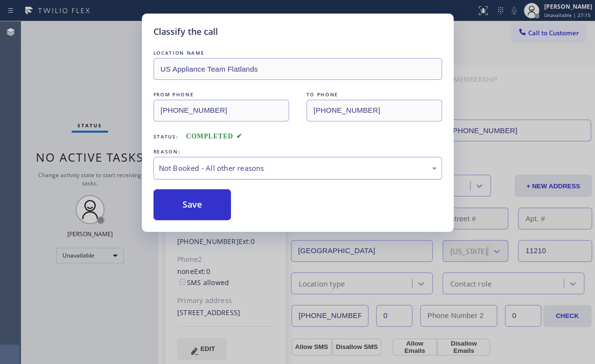
drag, startPoint x: 187, startPoint y: 208, endPoint x: 173, endPoint y: 175, distance: 36.0
click at [187, 207] on button "Save" at bounding box center [192, 204] width 78 height 31
click at [79, 66] on div "Classify the call LOCATION NAME US Appliance Team Flatlands FROM PHONE [PHONE_N…" at bounding box center [297, 182] width 595 height 364
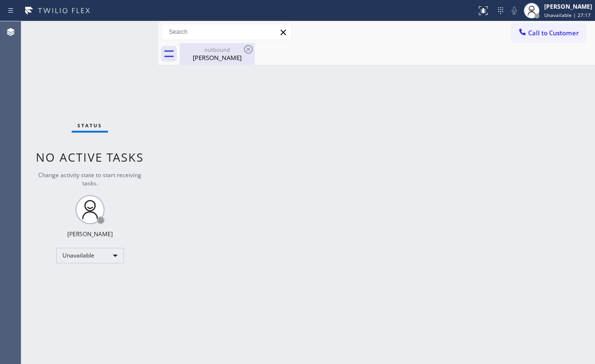
drag, startPoint x: 206, startPoint y: 59, endPoint x: 235, endPoint y: 56, distance: 29.7
click at [208, 59] on div "[PERSON_NAME]" at bounding box center [216, 57] width 73 height 9
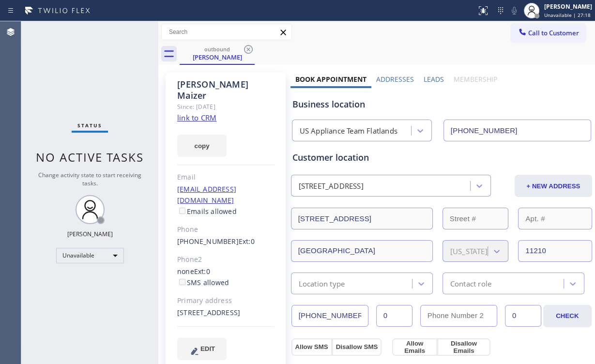
drag, startPoint x: 250, startPoint y: 46, endPoint x: 485, endPoint y: 41, distance: 235.7
click at [250, 46] on icon at bounding box center [248, 50] width 12 height 12
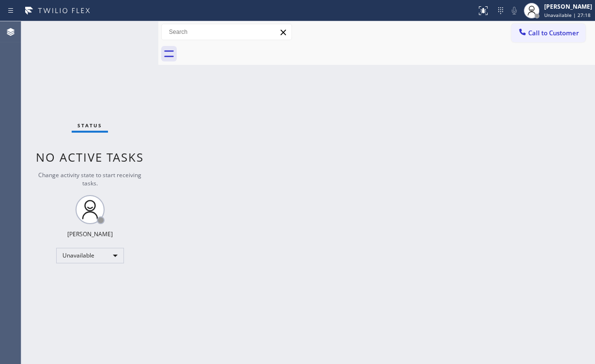
drag, startPoint x: 557, startPoint y: 25, endPoint x: 446, endPoint y: 109, distance: 139.6
click at [557, 27] on button "Call to Customer" at bounding box center [548, 33] width 74 height 18
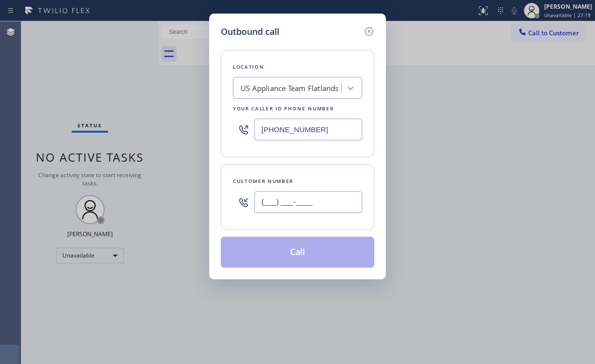
click at [314, 195] on input "(___) ___-____" at bounding box center [308, 202] width 108 height 22
paste input "732) 245-1176"
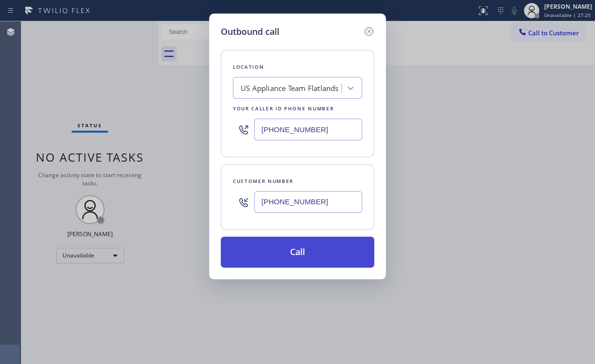
type input "[PHONE_NUMBER]"
click at [280, 249] on button "Call" at bounding box center [297, 252] width 153 height 31
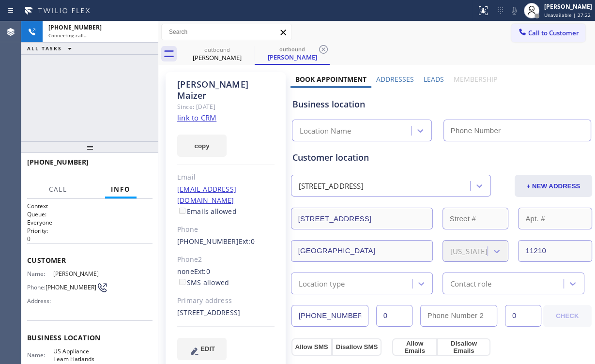
click at [98, 103] on div "[PHONE_NUMBER] Connecting call… ALL TASKS ALL TASKS ACTIVE TASKS TASKS IN WRAP …" at bounding box center [89, 81] width 137 height 120
type input "[PHONE_NUMBER]"
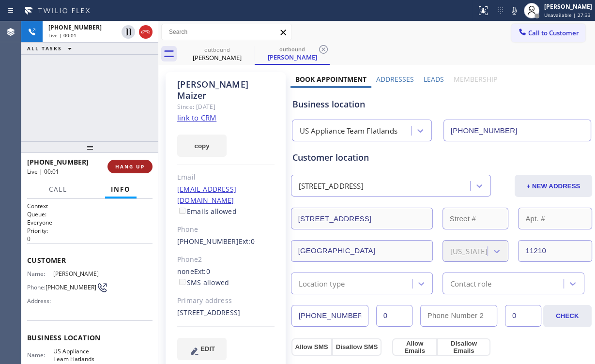
click at [138, 161] on button "HANG UP" at bounding box center [129, 167] width 45 height 14
click at [137, 164] on span "HANG UP" at bounding box center [130, 166] width 30 height 7
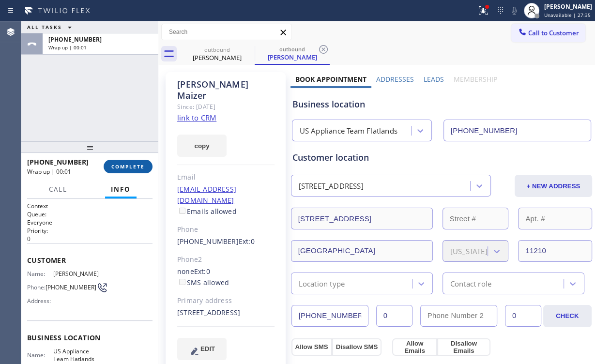
click at [140, 165] on span "COMPLETE" at bounding box center [127, 166] width 33 height 7
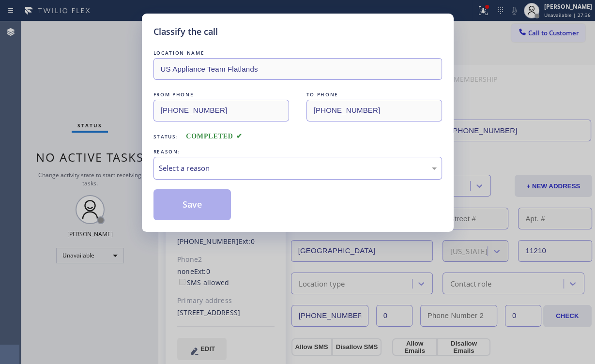
click at [200, 168] on div "Select a reason" at bounding box center [298, 168] width 278 height 11
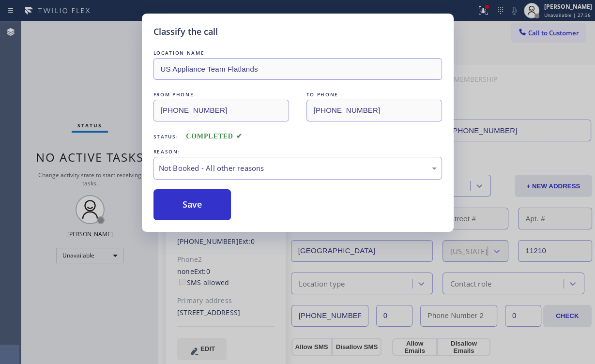
drag, startPoint x: 201, startPoint y: 200, endPoint x: 75, endPoint y: 74, distance: 178.3
click at [200, 199] on button "Save" at bounding box center [192, 204] width 78 height 31
drag, startPoint x: 75, startPoint y: 74, endPoint x: 90, endPoint y: 74, distance: 14.5
click at [76, 74] on div "Classify the call LOCATION NAME US Appliance Team Flatlands FROM PHONE [PHONE_N…" at bounding box center [297, 182] width 595 height 364
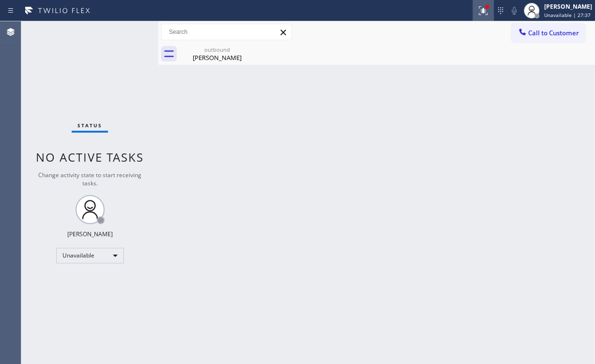
click at [486, 9] on icon at bounding box center [483, 11] width 12 height 12
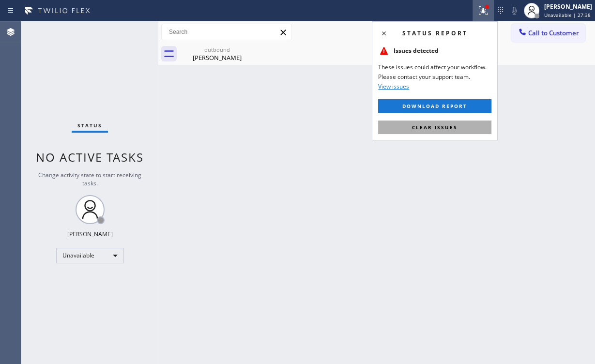
click at [448, 127] on span "Clear issues" at bounding box center [434, 127] width 45 height 7
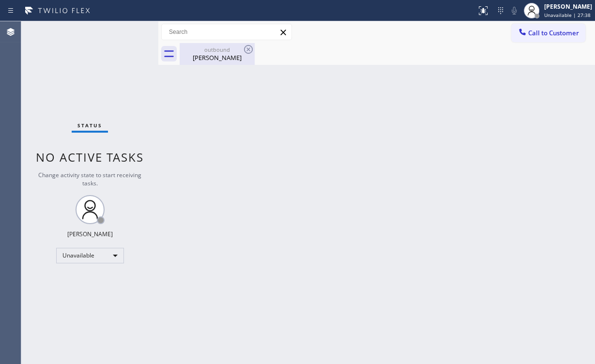
drag, startPoint x: 235, startPoint y: 85, endPoint x: 218, endPoint y: 60, distance: 30.7
click at [235, 84] on div "Back to Dashboard Change Sender ID Customers Technicians Select a contact Outbo…" at bounding box center [376, 192] width 436 height 343
drag, startPoint x: 211, startPoint y: 48, endPoint x: 236, endPoint y: 48, distance: 24.7
click at [211, 48] on div "outbound" at bounding box center [216, 49] width 73 height 7
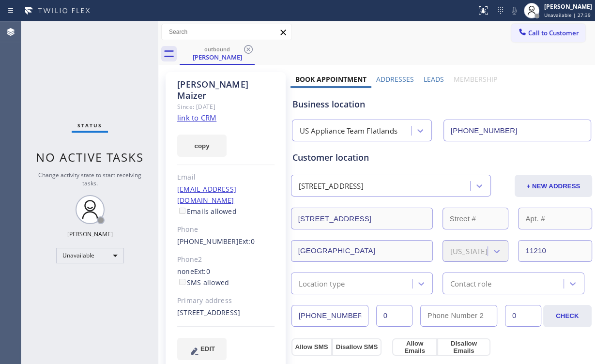
click at [256, 48] on div "outbound [PERSON_NAME]" at bounding box center [387, 54] width 415 height 22
click at [250, 46] on icon at bounding box center [248, 50] width 12 height 12
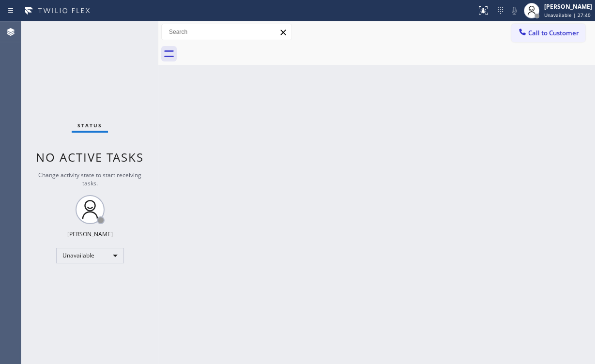
click at [360, 168] on div "Back to Dashboard Change Sender ID Customers Technicians Select a contact Outbo…" at bounding box center [376, 192] width 436 height 343
click at [519, 31] on icon at bounding box center [522, 32] width 10 height 10
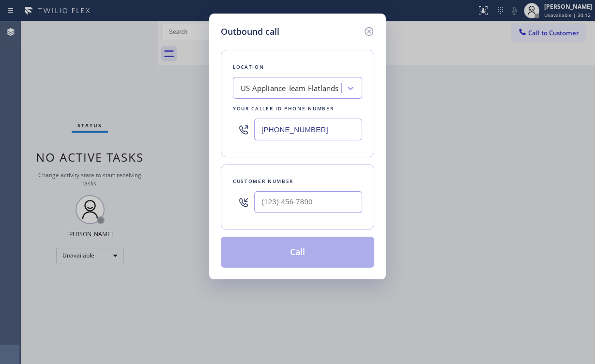
drag, startPoint x: 312, startPoint y: 132, endPoint x: 176, endPoint y: 119, distance: 136.6
click at [228, 124] on div "Location US Appliance Team Flatlands Your caller id phone number [PHONE_NUMBER]" at bounding box center [297, 103] width 153 height 107
paste input "818) 210-4672"
type input "[PHONE_NUMBER]"
click at [308, 194] on input "(___) ___-____" at bounding box center [308, 202] width 108 height 22
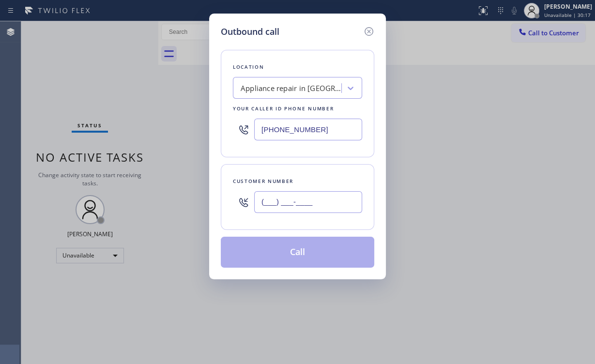
paste input "323) 650-2066"
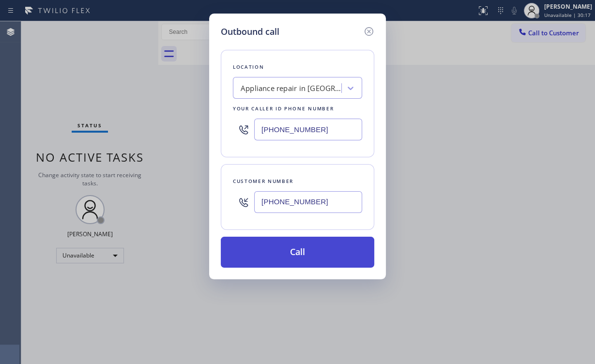
type input "[PHONE_NUMBER]"
click at [286, 255] on button "Call" at bounding box center [297, 252] width 153 height 31
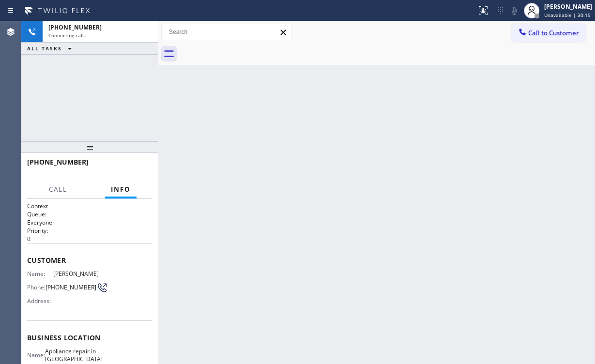
click at [101, 75] on div "[PHONE_NUMBER] Connecting call… ALL TASKS ALL TASKS ACTIVE TASKS TASKS IN WRAP …" at bounding box center [89, 81] width 137 height 120
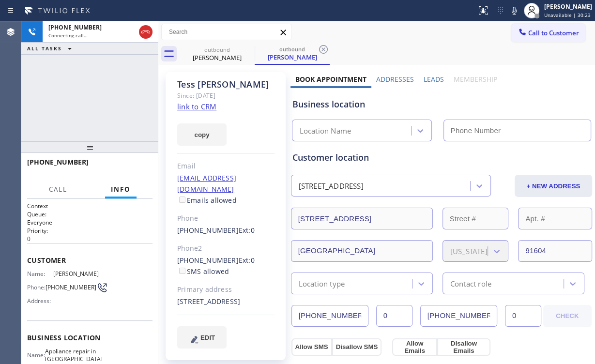
type input "[PHONE_NUMBER]"
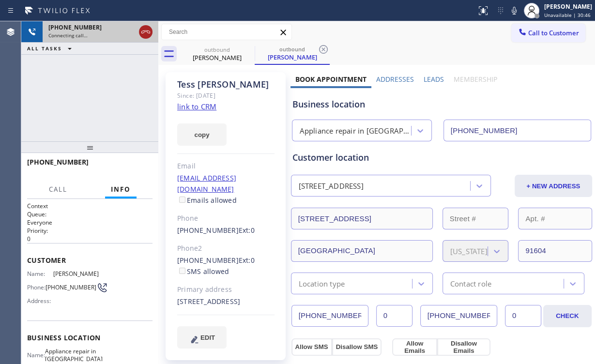
click at [146, 30] on icon at bounding box center [146, 32] width 12 height 12
drag, startPoint x: 214, startPoint y: 54, endPoint x: 247, endPoint y: 51, distance: 33.0
click at [215, 54] on div "[PERSON_NAME]" at bounding box center [216, 57] width 73 height 9
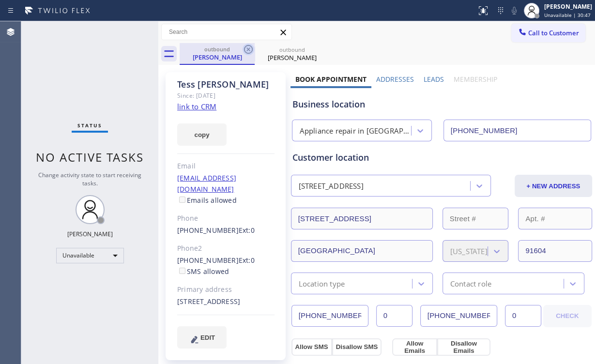
click at [248, 49] on icon at bounding box center [248, 49] width 9 height 9
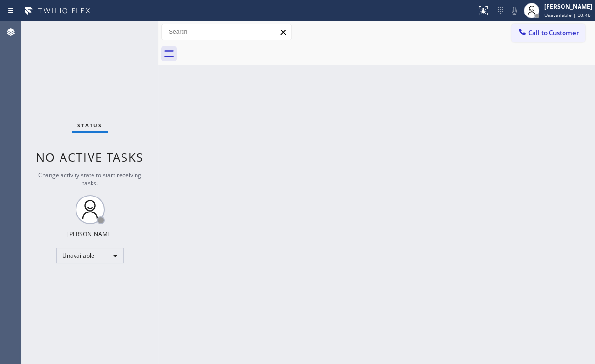
drag, startPoint x: 406, startPoint y: 99, endPoint x: 544, endPoint y: 62, distance: 142.7
click at [432, 100] on div "Back to Dashboard Change Sender ID Customers Technicians Select a contact Outbo…" at bounding box center [376, 192] width 436 height 343
drag, startPoint x: 555, startPoint y: 31, endPoint x: 389, endPoint y: 146, distance: 202.5
click at [555, 31] on span "Call to Customer" at bounding box center [553, 33] width 51 height 9
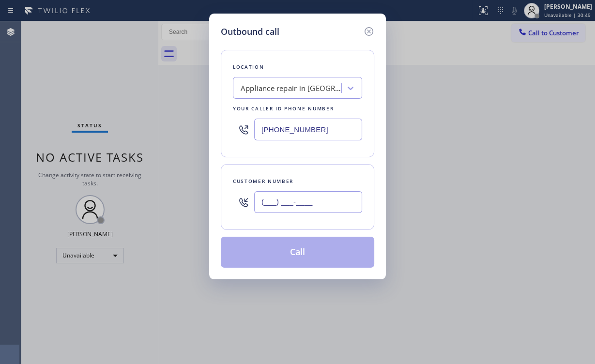
click at [315, 203] on input "(___) ___-____" at bounding box center [308, 202] width 108 height 22
paste input "323) 650-2066"
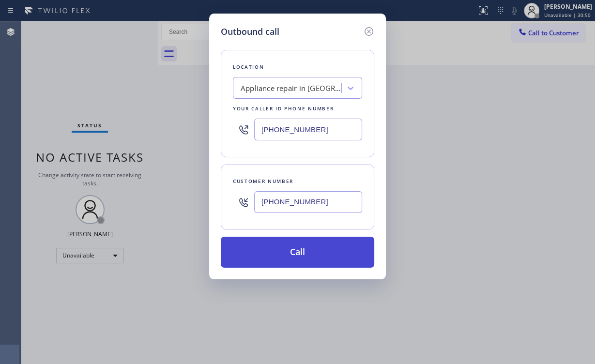
type input "[PHONE_NUMBER]"
click at [282, 244] on button "Call" at bounding box center [297, 252] width 153 height 31
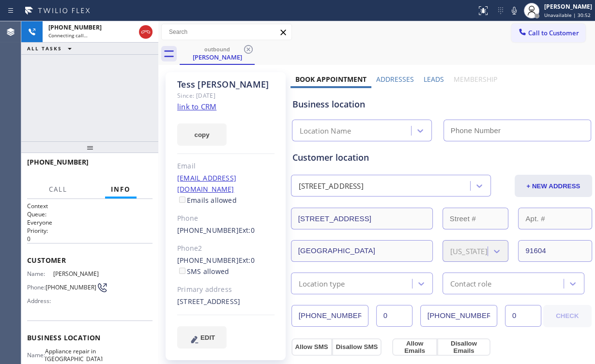
click at [87, 92] on div "[PHONE_NUMBER] Connecting call… ALL TASKS ALL TASKS ACTIVE TASKS TASKS IN WRAP …" at bounding box center [89, 81] width 137 height 120
type input "[PHONE_NUMBER]"
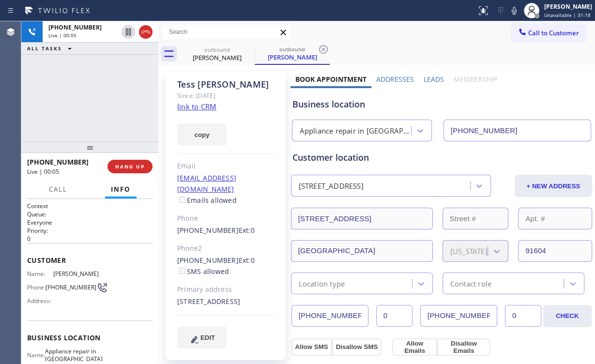
click at [101, 99] on div "[PHONE_NUMBER] Live | 00:05 ALL TASKS ALL TASKS ACTIVE TASKS TASKS IN WRAP UP" at bounding box center [89, 81] width 137 height 120
click at [100, 99] on div "[PHONE_NUMBER] Live | 00:06 ALL TASKS ALL TASKS ACTIVE TASKS TASKS IN WRAP UP" at bounding box center [89, 81] width 137 height 120
click at [100, 99] on div "[PHONE_NUMBER] Live | 00:07 ALL TASKS ALL TASKS ACTIVE TASKS TASKS IN WRAP UP" at bounding box center [89, 81] width 137 height 120
click at [100, 99] on div "[PHONE_NUMBER] Live | 00:08 ALL TASKS ALL TASKS ACTIVE TASKS TASKS IN WRAP UP" at bounding box center [89, 81] width 137 height 120
click at [100, 99] on div "[PHONE_NUMBER] Live | 00:09 ALL TASKS ALL TASKS ACTIVE TASKS TASKS IN WRAP UP" at bounding box center [89, 81] width 137 height 120
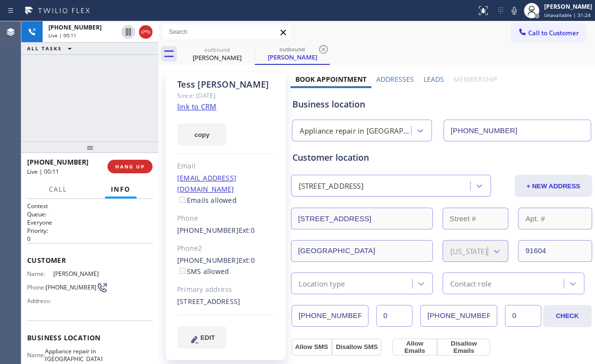
click at [100, 99] on div "[PHONE_NUMBER] Live | 00:11 ALL TASKS ALL TASKS ACTIVE TASKS TASKS IN WRAP UP" at bounding box center [89, 81] width 137 height 120
click at [129, 167] on span "HANG UP" at bounding box center [130, 166] width 30 height 7
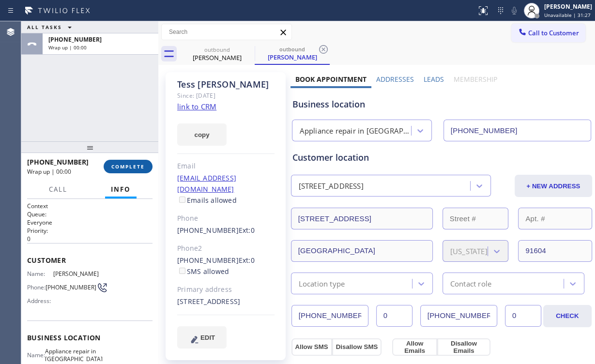
click at [130, 168] on span "COMPLETE" at bounding box center [127, 166] width 33 height 7
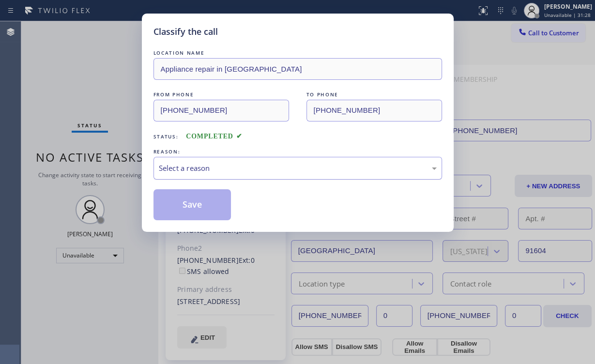
drag, startPoint x: 182, startPoint y: 165, endPoint x: 186, endPoint y: 172, distance: 7.8
click at [183, 165] on div "Select a reason" at bounding box center [298, 168] width 278 height 11
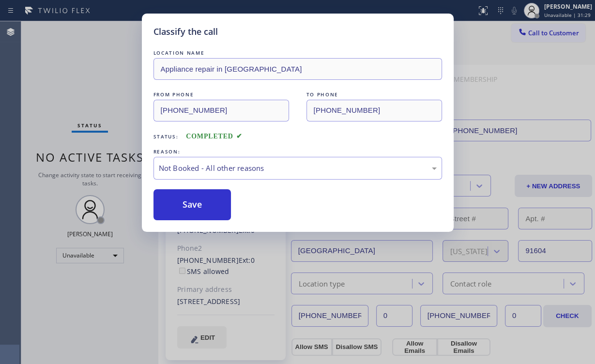
drag, startPoint x: 195, startPoint y: 200, endPoint x: 126, endPoint y: 123, distance: 103.5
click at [194, 198] on button "Save" at bounding box center [192, 204] width 78 height 31
click at [88, 81] on div "Classify the call LOCATION NAME Appliance repair in [GEOGRAPHIC_DATA] FROM PHON…" at bounding box center [297, 182] width 595 height 364
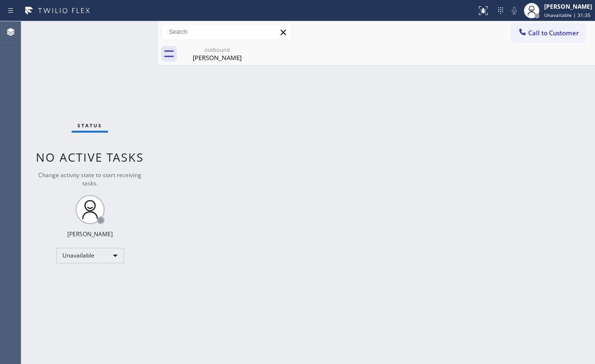
drag, startPoint x: 545, startPoint y: 36, endPoint x: 463, endPoint y: 74, distance: 89.9
click at [544, 36] on span "Call to Customer" at bounding box center [553, 33] width 51 height 9
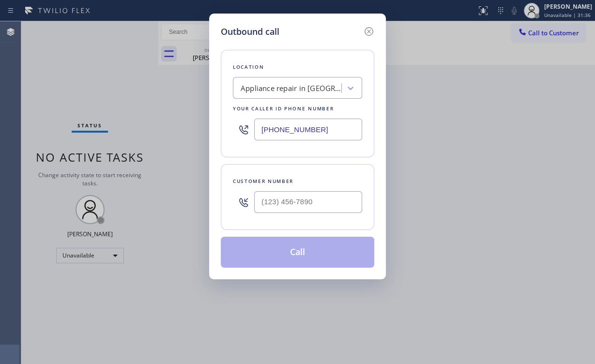
drag, startPoint x: 312, startPoint y: 126, endPoint x: 277, endPoint y: 124, distance: 34.4
click at [300, 125] on input "[PHONE_NUMBER]" at bounding box center [308, 130] width 108 height 22
paste input "323"
click at [326, 137] on input "[PHONE_NUMBER]" at bounding box center [308, 130] width 108 height 22
drag, startPoint x: 324, startPoint y: 133, endPoint x: 97, endPoint y: 120, distance: 226.8
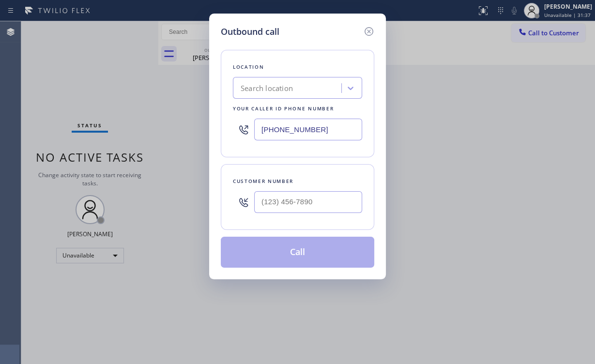
click at [98, 120] on div "Outbound call Location Search location Your caller id phone number [PHONE_NUMBE…" at bounding box center [297, 182] width 595 height 364
paste input "323) 870-7123"
type input "[PHONE_NUMBER]"
click at [314, 202] on input "(___) ___-____" at bounding box center [308, 202] width 108 height 22
paste input "310) 808-3894"
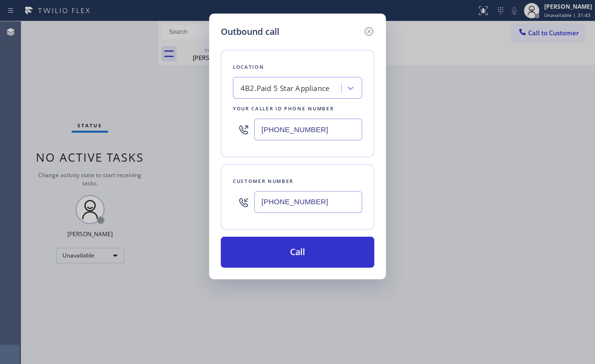
type input "[PHONE_NUMBER]"
click at [299, 267] on div "Outbound call Location 4B2.Paid 5 Star Appliance Your caller id phone number [P…" at bounding box center [297, 147] width 177 height 266
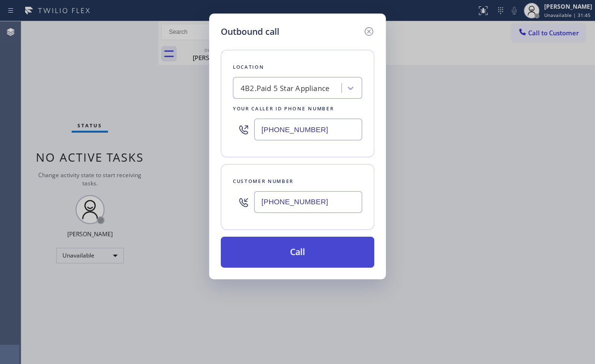
click at [277, 253] on button "Call" at bounding box center [297, 252] width 153 height 31
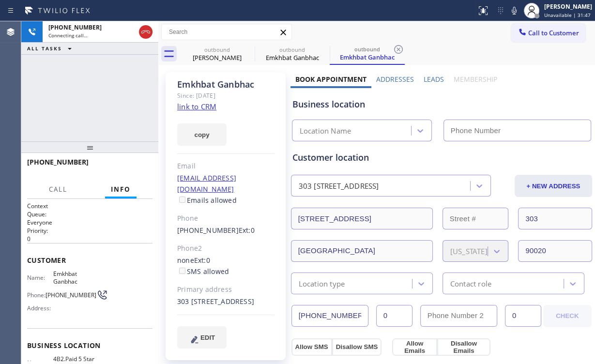
drag, startPoint x: 88, startPoint y: 98, endPoint x: 173, endPoint y: 86, distance: 86.5
click at [90, 98] on div "[PHONE_NUMBER] Connecting call… ALL TASKS ALL TASKS ACTIVE TASKS TASKS IN WRAP …" at bounding box center [89, 81] width 137 height 120
drag, startPoint x: 212, startPoint y: 59, endPoint x: 242, endPoint y: 55, distance: 29.8
click at [212, 59] on div "[PERSON_NAME]" at bounding box center [216, 57] width 73 height 9
type input "[PHONE_NUMBER]"
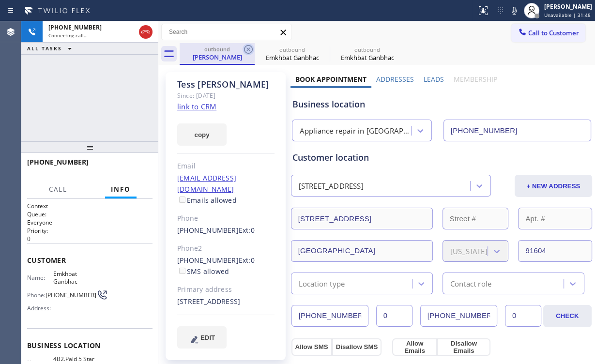
type input "[PHONE_NUMBER]"
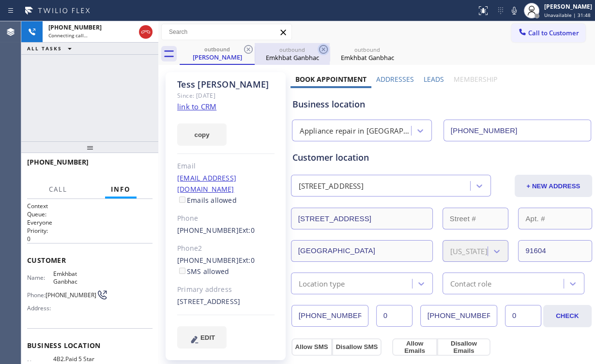
click at [245, 50] on icon at bounding box center [248, 50] width 12 height 12
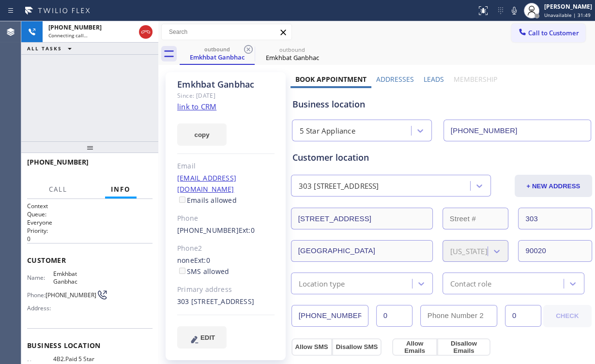
drag, startPoint x: 64, startPoint y: 87, endPoint x: 81, endPoint y: 87, distance: 16.9
click at [67, 87] on div "[PHONE_NUMBER] Connecting call… ALL TASKS ALL TASKS ACTIVE TASKS TASKS IN WRAP …" at bounding box center [89, 81] width 137 height 120
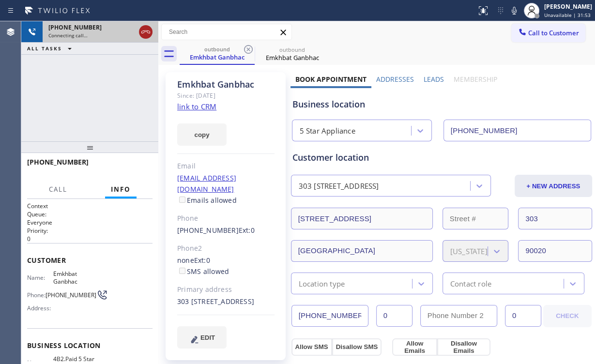
click at [145, 30] on icon at bounding box center [145, 31] width 9 height 3
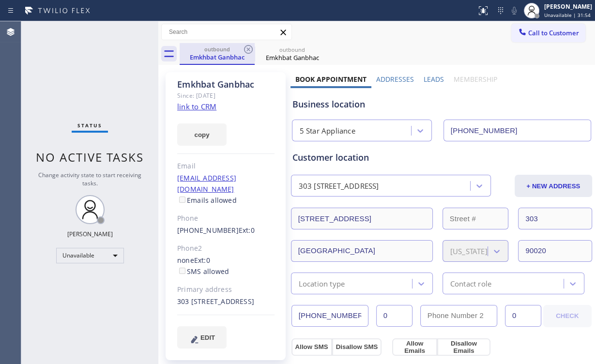
drag, startPoint x: 235, startPoint y: 55, endPoint x: 241, endPoint y: 54, distance: 6.3
click at [235, 55] on div "Emkhbat Ganbhac" at bounding box center [216, 57] width 73 height 9
click at [257, 49] on div "outbound" at bounding box center [291, 49] width 73 height 7
click at [248, 49] on icon at bounding box center [248, 49] width 9 height 9
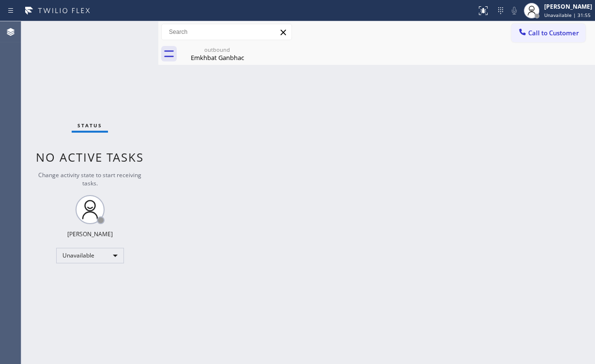
click at [89, 66] on div "Status No active tasks Change activity state to start receiving tasks. [PERSON_…" at bounding box center [89, 192] width 137 height 343
drag, startPoint x: 207, startPoint y: 54, endPoint x: 240, endPoint y: 52, distance: 33.9
click at [207, 53] on div "Emkhbat Ganbhac" at bounding box center [216, 57] width 73 height 9
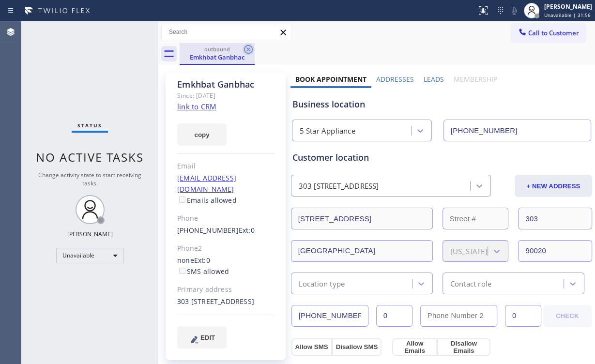
click at [246, 50] on icon at bounding box center [248, 50] width 12 height 12
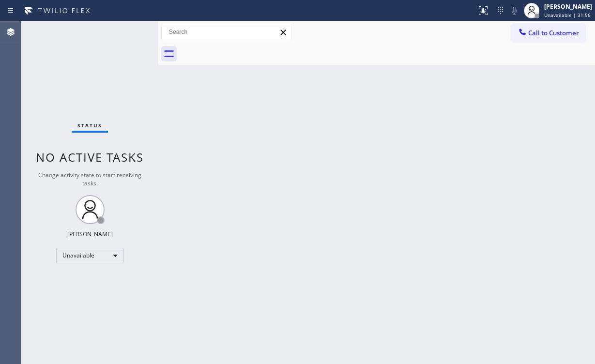
click at [391, 117] on div "Back to Dashboard Change Sender ID Customers Technicians Select a contact Outbo…" at bounding box center [376, 192] width 436 height 343
drag, startPoint x: 541, startPoint y: 28, endPoint x: 493, endPoint y: 58, distance: 56.9
click at [540, 29] on span "Call to Customer" at bounding box center [553, 33] width 51 height 9
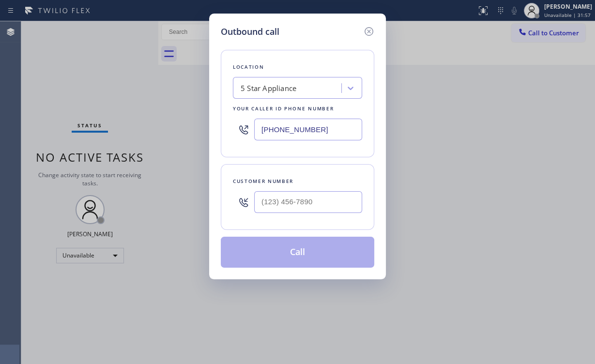
drag, startPoint x: 323, startPoint y: 213, endPoint x: 323, endPoint y: 200, distance: 12.6
click at [324, 213] on div at bounding box center [308, 201] width 108 height 31
click at [323, 197] on input "(___) ___-____" at bounding box center [308, 202] width 108 height 22
paste input "310) 808-3894"
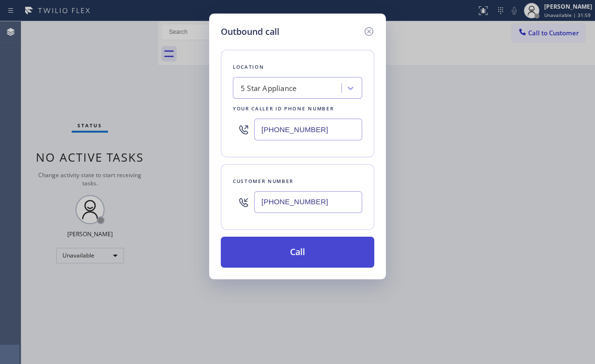
type input "[PHONE_NUMBER]"
click at [292, 252] on button "Call" at bounding box center [297, 252] width 153 height 31
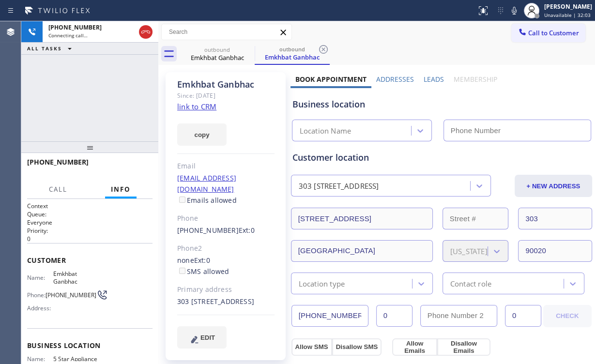
type input "[PHONE_NUMBER]"
drag, startPoint x: 93, startPoint y: 105, endPoint x: 209, endPoint y: 33, distance: 136.4
click at [93, 104] on div "[PHONE_NUMBER] Connecting call… ALL TASKS ALL TASKS ACTIVE TASKS TASKS IN WRAP …" at bounding box center [89, 81] width 137 height 120
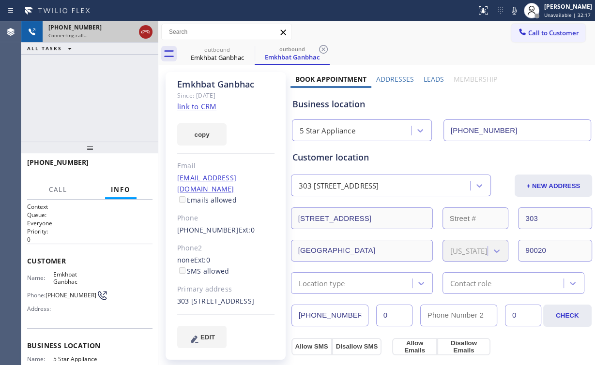
click at [142, 31] on icon at bounding box center [145, 31] width 9 height 3
click at [219, 46] on div "outbound" at bounding box center [216, 49] width 73 height 7
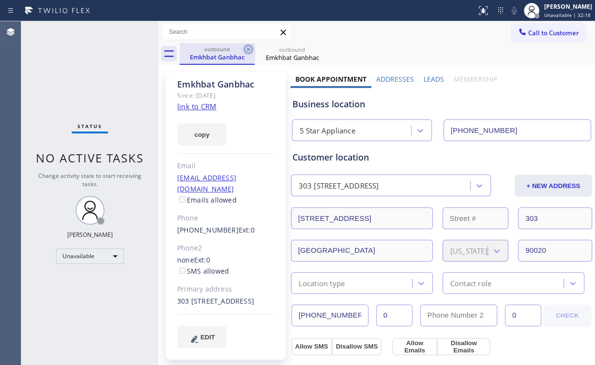
click at [249, 45] on icon at bounding box center [248, 50] width 12 height 12
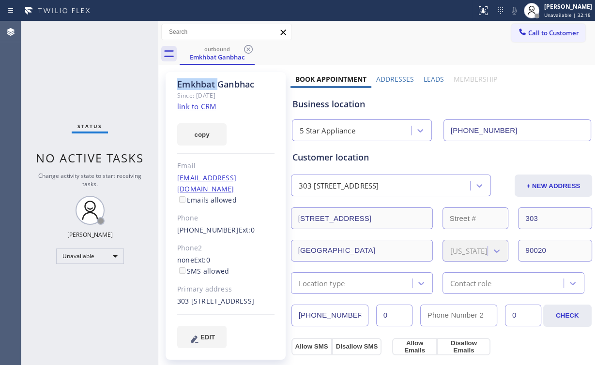
drag, startPoint x: 249, startPoint y: 45, endPoint x: 241, endPoint y: 60, distance: 17.1
click at [250, 46] on icon at bounding box center [248, 50] width 12 height 12
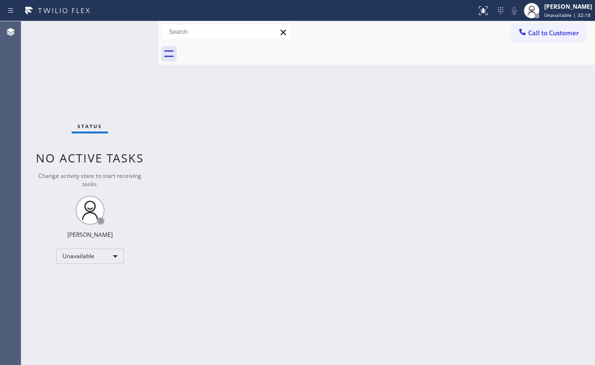
drag, startPoint x: 83, startPoint y: 70, endPoint x: 80, endPoint y: 8, distance: 61.5
click at [81, 64] on div "Status No active tasks Change activity state to start receiving tasks. [PERSON_…" at bounding box center [89, 193] width 137 height 344
click at [65, 46] on div "Status No active tasks Change activity state to start receiving tasks. [PERSON_…" at bounding box center [89, 193] width 137 height 344
click at [540, 30] on span "Call to Customer" at bounding box center [553, 33] width 51 height 9
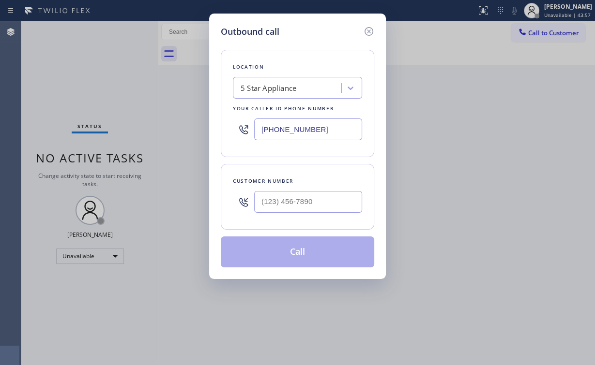
drag, startPoint x: 325, startPoint y: 130, endPoint x: 150, endPoint y: 120, distance: 175.9
click at [198, 128] on div "Outbound call Location 5 Star Appliance Your caller id phone number [PHONE_NUMB…" at bounding box center [297, 182] width 595 height 365
paste input "954) 787-0381"
type input "[PHONE_NUMBER]"
click at [321, 209] on input "(___) ___-____" at bounding box center [308, 202] width 108 height 22
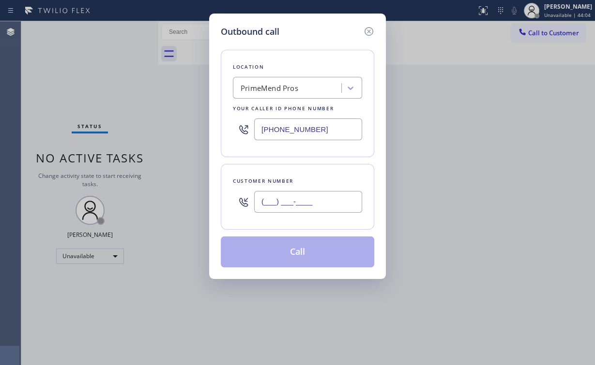
paste input "786) 298-0259"
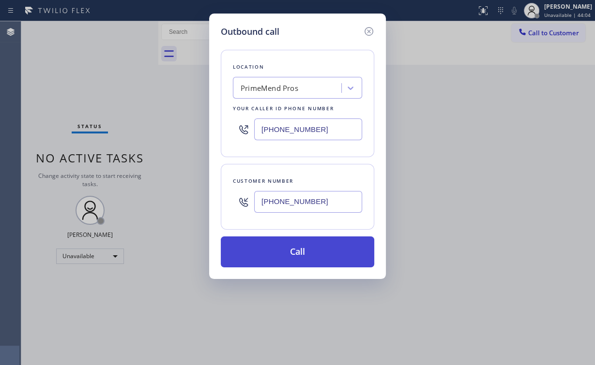
type input "[PHONE_NUMBER]"
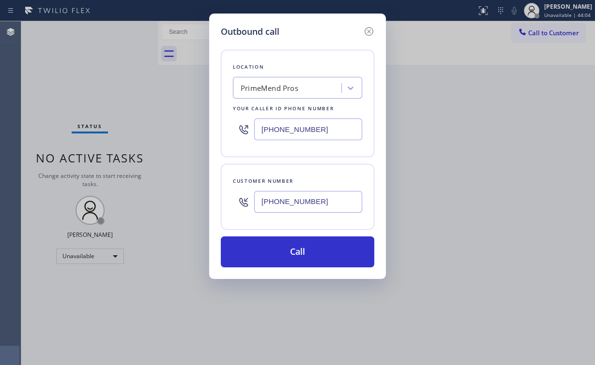
drag, startPoint x: 281, startPoint y: 252, endPoint x: 216, endPoint y: 360, distance: 125.9
click at [280, 252] on button "Call" at bounding box center [297, 252] width 153 height 31
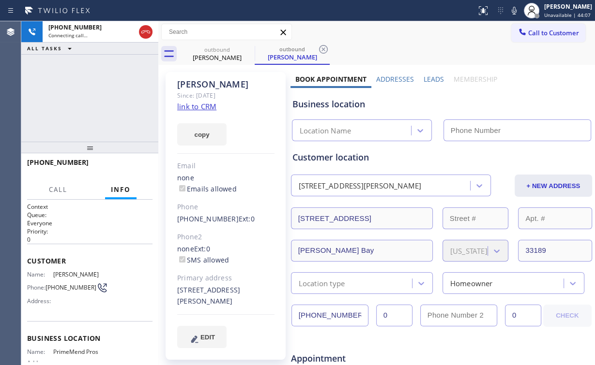
click at [63, 99] on div "[PHONE_NUMBER] Connecting call… ALL TASKS ALL TASKS ACTIVE TASKS TASKS IN WRAP …" at bounding box center [89, 81] width 137 height 120
type input "[PHONE_NUMBER]"
click at [114, 99] on div "[PHONE_NUMBER] Connecting call… ALL TASKS ALL TASKS ACTIVE TASKS TASKS IN WRAP …" at bounding box center [89, 81] width 137 height 120
click at [99, 97] on div "[PHONE_NUMBER] Connecting call… ALL TASKS ALL TASKS ACTIVE TASKS TASKS IN WRAP …" at bounding box center [89, 81] width 137 height 120
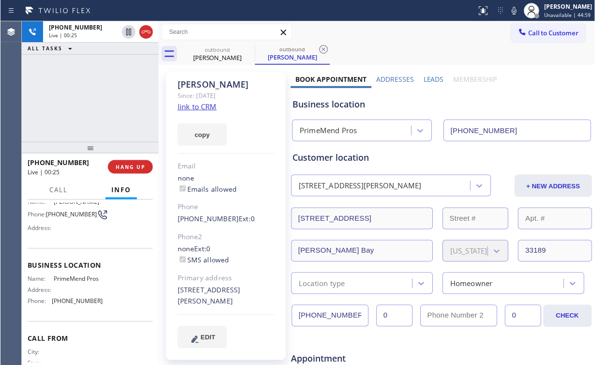
scroll to position [77, 0]
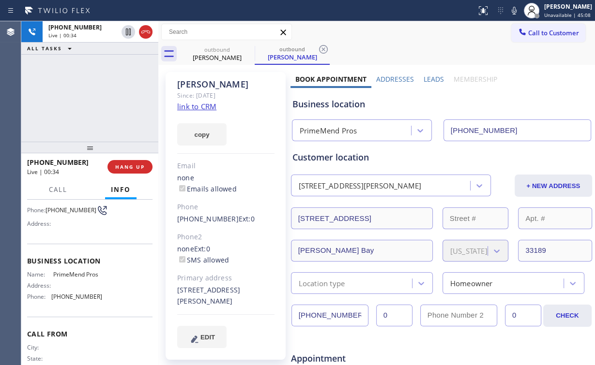
click at [98, 98] on div "[PHONE_NUMBER] Live | 00:34 ALL TASKS ALL TASKS ACTIVE TASKS TASKS IN WRAP UP" at bounding box center [89, 81] width 137 height 120
drag, startPoint x: 132, startPoint y: 164, endPoint x: 147, endPoint y: 164, distance: 15.0
click at [132, 164] on span "HANG UP" at bounding box center [130, 167] width 30 height 7
click at [151, 164] on button "HANG UP" at bounding box center [129, 167] width 45 height 14
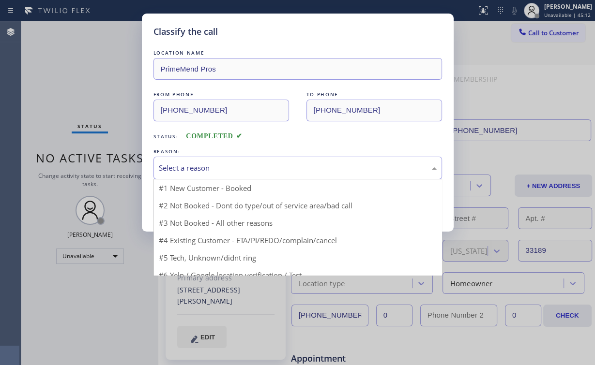
click at [206, 168] on div "Select a reason" at bounding box center [298, 168] width 278 height 11
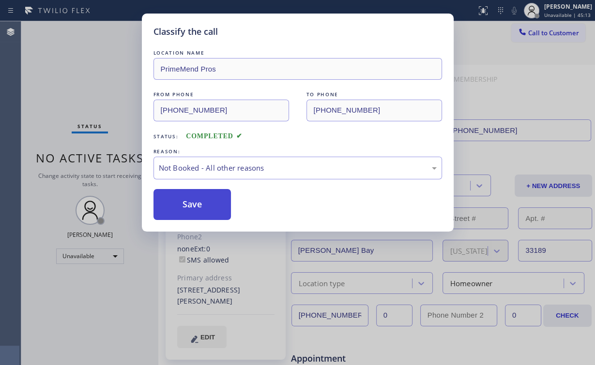
drag, startPoint x: 208, startPoint y: 201, endPoint x: 220, endPoint y: 217, distance: 20.0
click at [208, 201] on button "Save" at bounding box center [192, 204] width 78 height 31
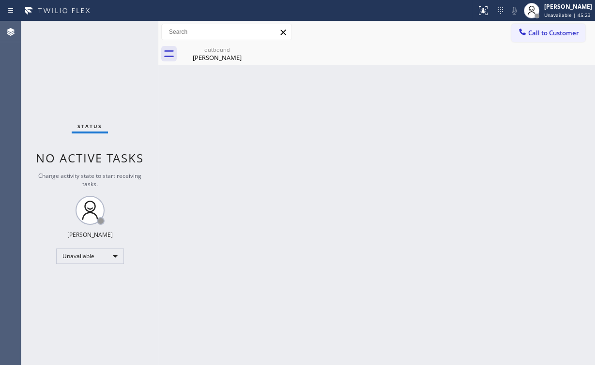
click at [194, 120] on div "Back to Dashboard Change Sender ID Customers Technicians Select a contact Outbo…" at bounding box center [376, 193] width 436 height 344
click at [218, 51] on div "outbound" at bounding box center [216, 49] width 73 height 7
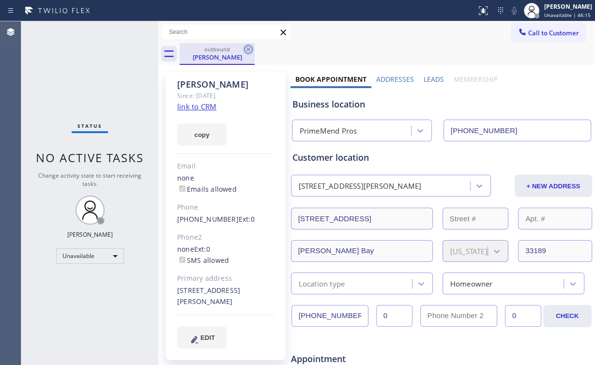
click at [248, 49] on icon at bounding box center [248, 49] width 9 height 9
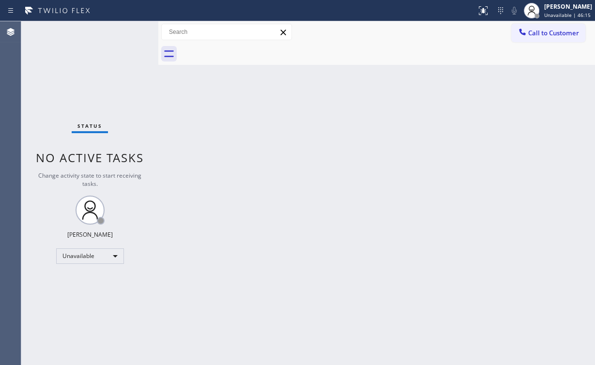
click at [440, 126] on div "Back to Dashboard Change Sender ID Customers Technicians Select a contact Outbo…" at bounding box center [376, 193] width 436 height 344
click at [526, 37] on div at bounding box center [522, 33] width 12 height 12
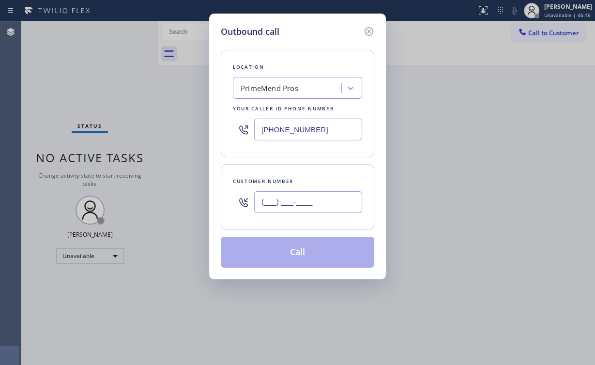
drag, startPoint x: 307, startPoint y: 204, endPoint x: 312, endPoint y: 199, distance: 6.5
click at [307, 204] on input "(___) ___-____" at bounding box center [308, 202] width 108 height 22
paste input "786) 298-0259"
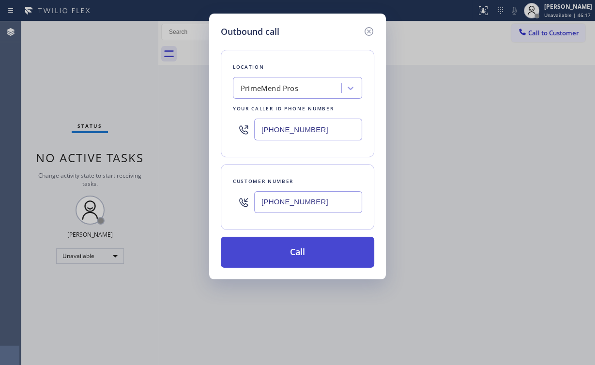
type input "[PHONE_NUMBER]"
click at [297, 257] on button "Call" at bounding box center [297, 252] width 153 height 31
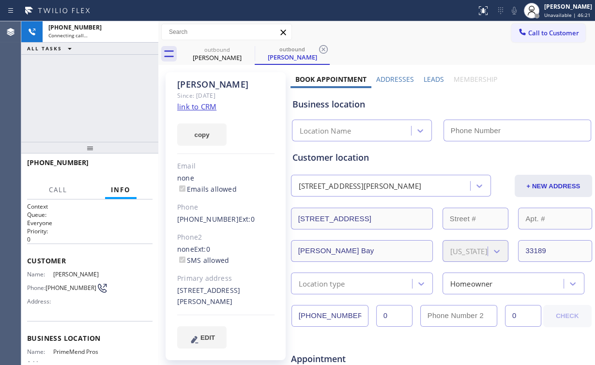
click at [91, 70] on div "[PHONE_NUMBER] Connecting call… ALL TASKS ALL TASKS ACTIVE TASKS TASKS IN WRAP …" at bounding box center [89, 81] width 137 height 120
type input "[PHONE_NUMBER]"
drag, startPoint x: 95, startPoint y: 97, endPoint x: 101, endPoint y: 97, distance: 5.8
click at [95, 97] on div "[PHONE_NUMBER] Connecting call… ALL TASKS ALL TASKS ACTIVE TASKS TASKS IN WRAP …" at bounding box center [89, 81] width 137 height 120
click at [97, 95] on div "[PHONE_NUMBER] Connecting call… ALL TASKS ALL TASKS ACTIVE TASKS TASKS IN WRAP …" at bounding box center [89, 81] width 137 height 120
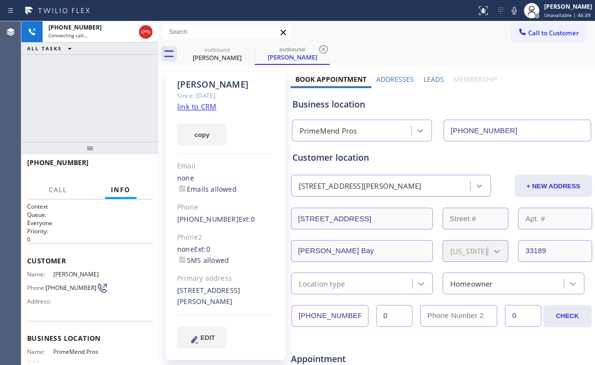
click at [97, 95] on div "[PHONE_NUMBER] Connecting call… ALL TASKS ALL TASKS ACTIVE TASKS TASKS IN WRAP …" at bounding box center [89, 81] width 137 height 120
drag, startPoint x: 42, startPoint y: 93, endPoint x: 366, endPoint y: 112, distance: 324.3
click at [45, 93] on div "[PHONE_NUMBER] Live | 00:11 ALL TASKS ALL TASKS ACTIVE TASKS TASKS IN WRAP UP" at bounding box center [89, 81] width 137 height 120
click at [128, 169] on span "HANG UP" at bounding box center [130, 167] width 30 height 7
click at [128, 167] on span "HANG UP" at bounding box center [130, 167] width 30 height 7
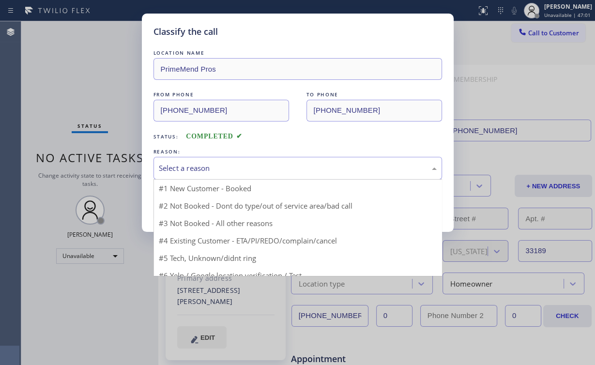
click at [199, 164] on div "Select a reason" at bounding box center [298, 168] width 278 height 11
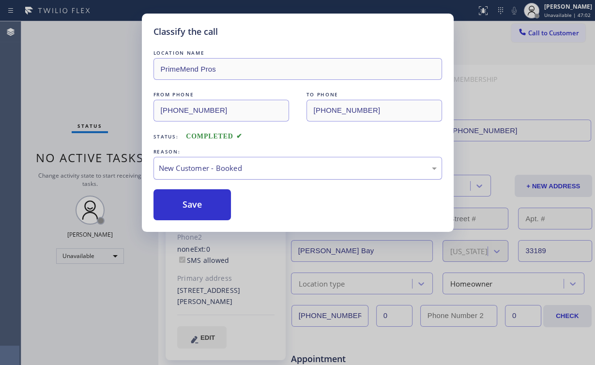
click at [184, 172] on div "New Customer - Booked" at bounding box center [298, 168] width 278 height 11
drag, startPoint x: 193, startPoint y: 204, endPoint x: 125, endPoint y: 130, distance: 100.0
click at [193, 203] on button "Save" at bounding box center [192, 204] width 78 height 31
click at [101, 104] on div "Classify the call LOCATION NAME PrimeMend Pros FROM PHONE [PHONE_NUMBER] TO PHO…" at bounding box center [297, 182] width 595 height 365
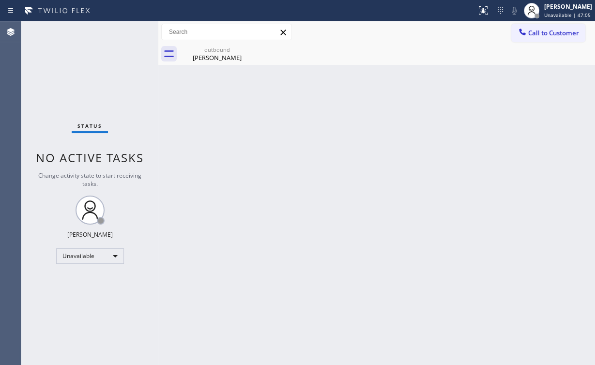
drag, startPoint x: 199, startPoint y: 52, endPoint x: 255, endPoint y: 48, distance: 56.7
click at [201, 53] on div "outbound [PERSON_NAME]" at bounding box center [216, 54] width 73 height 22
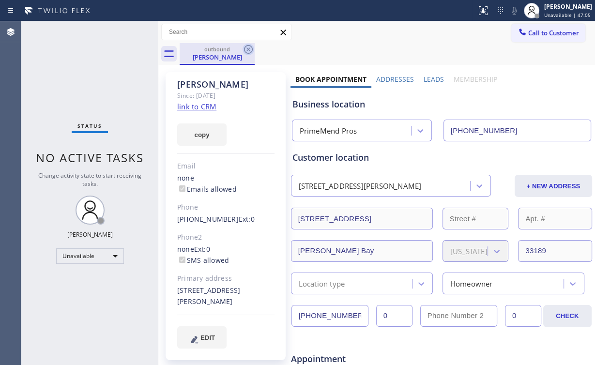
click at [249, 49] on icon at bounding box center [248, 50] width 12 height 12
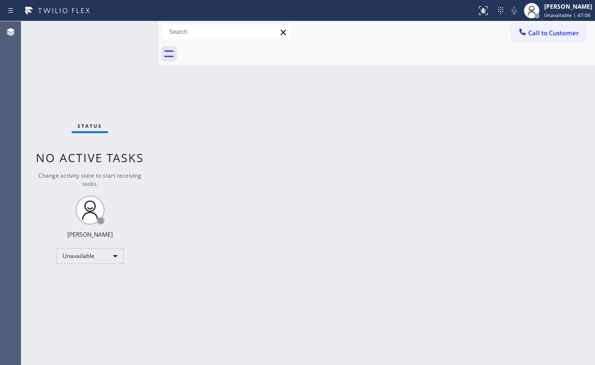
click at [325, 118] on div "Back to Dashboard Change Sender ID Customers Technicians Select a contact Outbo…" at bounding box center [376, 193] width 436 height 344
drag, startPoint x: 545, startPoint y: 33, endPoint x: 308, endPoint y: 165, distance: 271.4
click at [546, 34] on span "Call to Customer" at bounding box center [553, 33] width 51 height 9
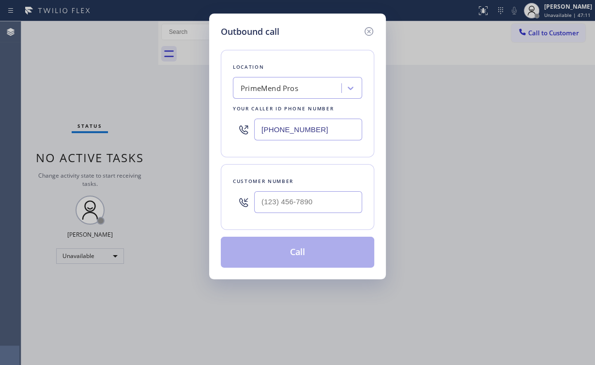
click at [322, 211] on div at bounding box center [308, 201] width 108 height 31
click at [319, 182] on div "Customer number" at bounding box center [297, 181] width 129 height 10
type input "(___) ___-____"
click at [311, 211] on input "(___) ___-____" at bounding box center [308, 202] width 108 height 22
drag, startPoint x: 373, startPoint y: 30, endPoint x: 434, endPoint y: 88, distance: 84.2
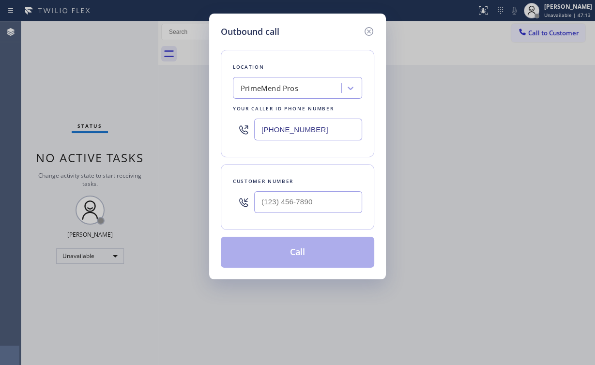
click at [373, 30] on icon at bounding box center [369, 32] width 12 height 12
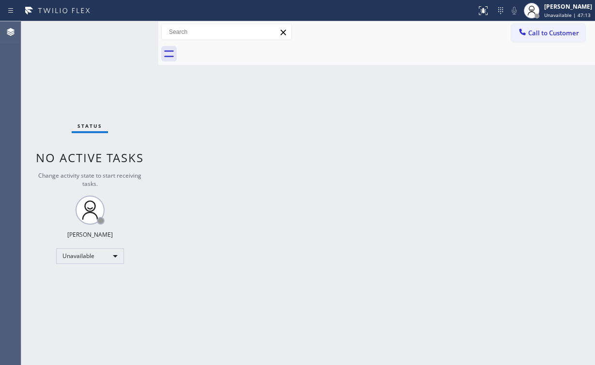
click at [438, 91] on div "Back to Dashboard Change Sender ID Customers Technicians Select a contact Outbo…" at bounding box center [376, 193] width 436 height 344
click at [52, 41] on div "Status No active tasks Change activity state to start receiving tasks. [PERSON_…" at bounding box center [89, 193] width 137 height 344
click at [70, 91] on div "Status No active tasks Change activity state to start receiving tasks. [PERSON_…" at bounding box center [89, 193] width 137 height 344
drag, startPoint x: 552, startPoint y: 34, endPoint x: 312, endPoint y: 110, distance: 251.6
click at [550, 35] on span "Call to Customer" at bounding box center [553, 33] width 51 height 9
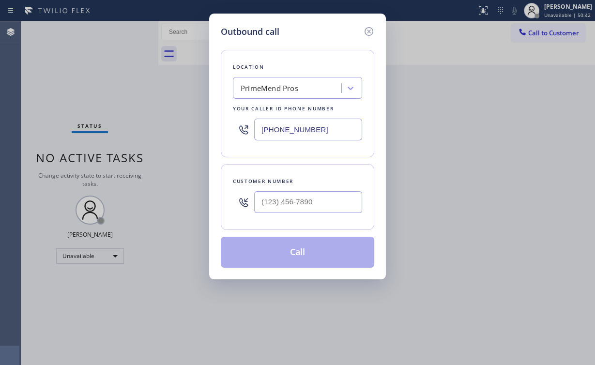
drag, startPoint x: 320, startPoint y: 130, endPoint x: 161, endPoint y: 130, distance: 159.2
click at [185, 130] on div "Outbound call Location PrimeMend Pros Your caller id phone number [PHONE_NUMBER…" at bounding box center [297, 182] width 595 height 365
paste input "310) 868-0747"
type input "[PHONE_NUMBER]"
click at [326, 200] on input "(___) ___-____" at bounding box center [308, 202] width 108 height 22
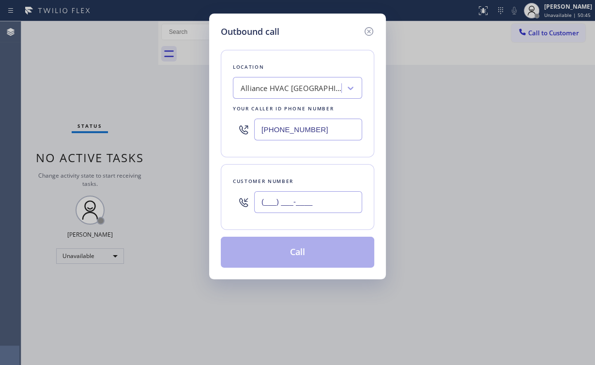
paste input "818) 439-4093"
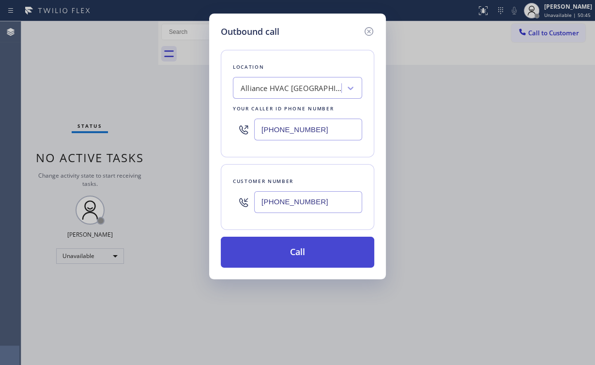
type input "[PHONE_NUMBER]"
click at [288, 248] on button "Call" at bounding box center [297, 252] width 153 height 31
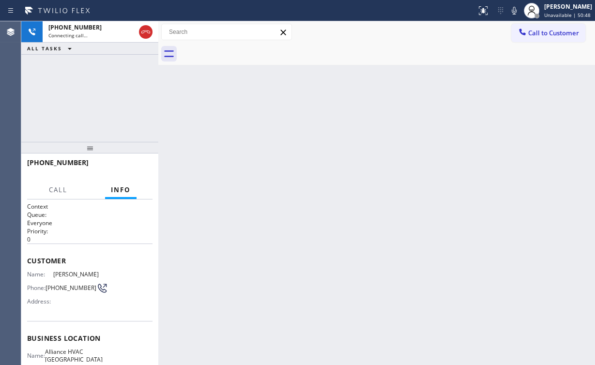
click at [137, 106] on div "[PHONE_NUMBER] Connecting call… ALL TASKS ALL TASKS ACTIVE TASKS TASKS IN WRAP …" at bounding box center [89, 81] width 137 height 120
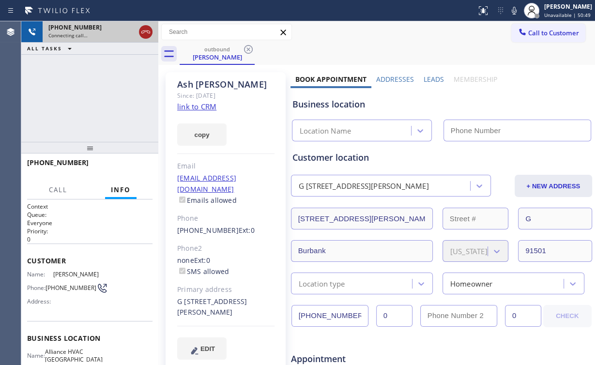
click at [147, 31] on icon at bounding box center [145, 31] width 9 height 3
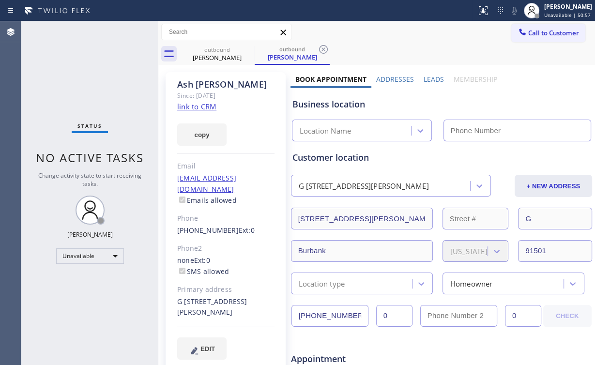
type input "[PHONE_NUMBER]"
drag, startPoint x: 535, startPoint y: 32, endPoint x: 523, endPoint y: 37, distance: 12.6
click at [534, 33] on span "Call to Customer" at bounding box center [553, 33] width 51 height 9
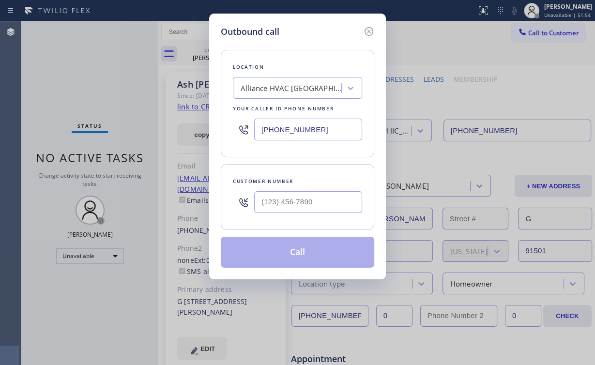
drag, startPoint x: 329, startPoint y: 128, endPoint x: 444, endPoint y: 121, distance: 115.4
click at [164, 128] on div "Outbound call Location Alliance HVAC Burbank Your caller id phone number [PHONE…" at bounding box center [297, 182] width 595 height 365
paste input "817) 290-9505"
type input "[PHONE_NUMBER]"
click at [313, 201] on input "(___) ___-____" at bounding box center [308, 202] width 108 height 22
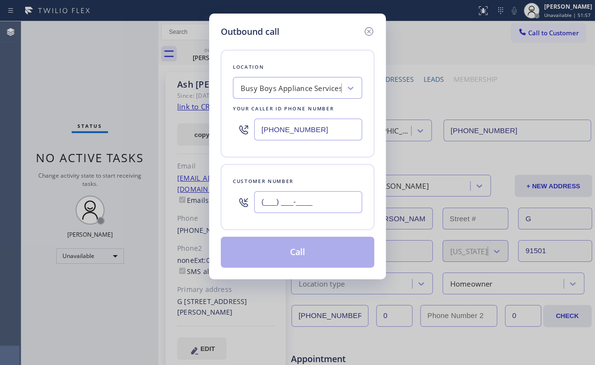
paste input "817) 258-4800"
type input "[PHONE_NUMBER]"
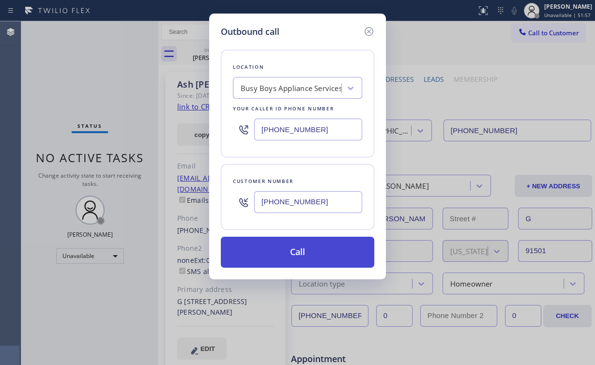
click at [282, 259] on button "Call" at bounding box center [297, 252] width 153 height 31
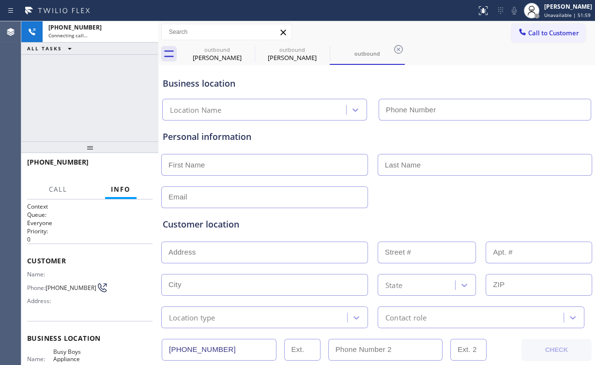
type input "[PHONE_NUMBER]"
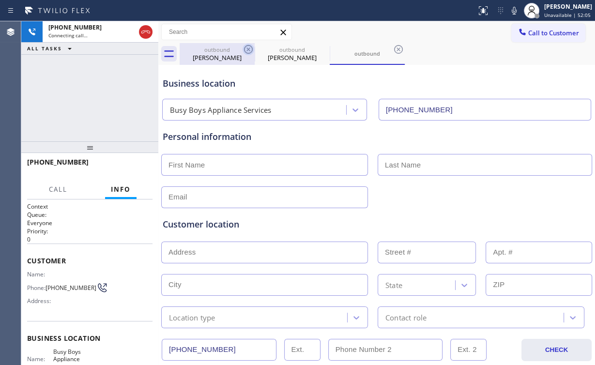
drag, startPoint x: 214, startPoint y: 56, endPoint x: 244, endPoint y: 50, distance: 30.7
click at [214, 56] on div "[PERSON_NAME]" at bounding box center [216, 57] width 73 height 9
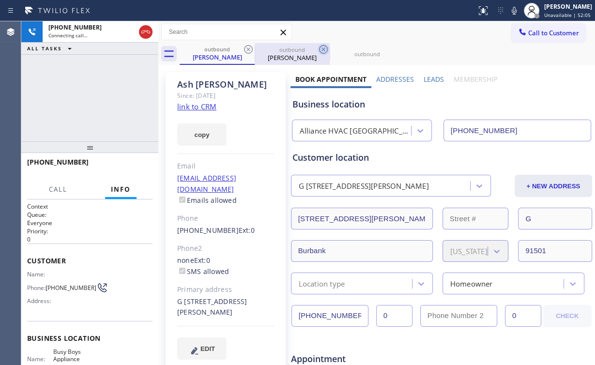
click at [248, 46] on icon at bounding box center [248, 50] width 12 height 12
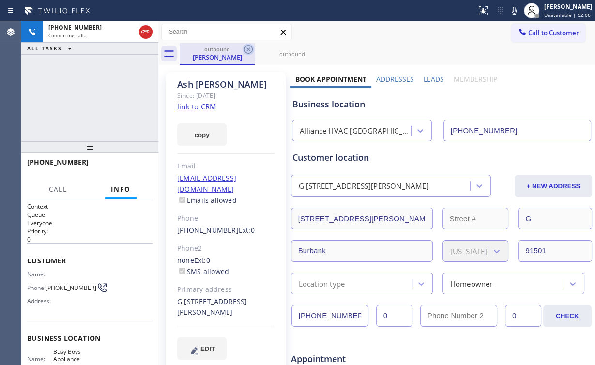
click at [247, 46] on icon at bounding box center [248, 50] width 12 height 12
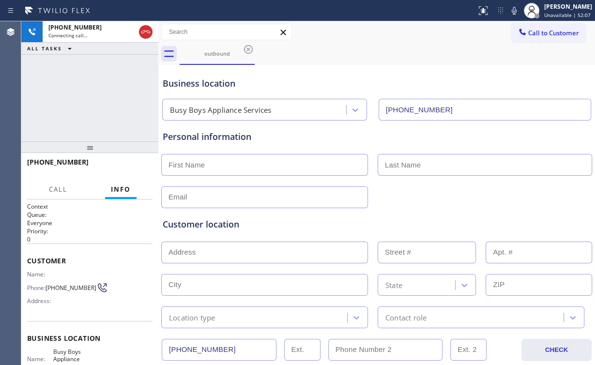
click at [122, 82] on div "[PHONE_NUMBER] Connecting call… ALL TASKS ALL TASKS ACTIVE TASKS TASKS IN WRAP …" at bounding box center [89, 81] width 137 height 120
click at [60, 88] on div "[PHONE_NUMBER] Connecting call… ALL TASKS ALL TASKS ACTIVE TASKS TASKS IN WRAP …" at bounding box center [89, 81] width 137 height 120
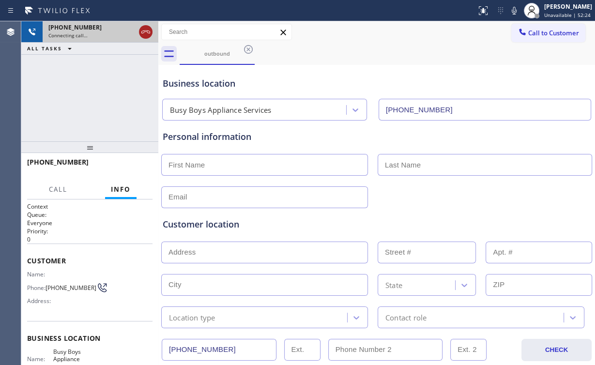
click at [142, 35] on icon at bounding box center [146, 32] width 12 height 12
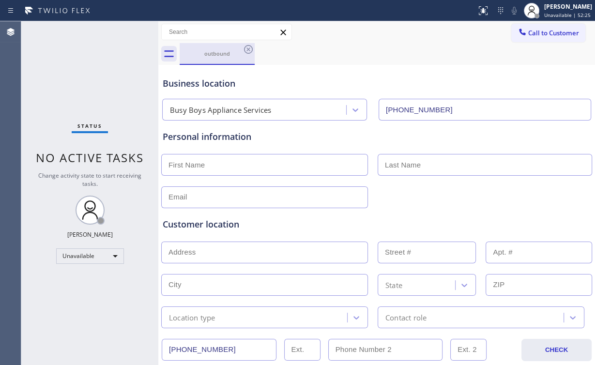
click at [226, 50] on div "outbound" at bounding box center [216, 53] width 73 height 7
click at [249, 48] on icon at bounding box center [248, 50] width 12 height 12
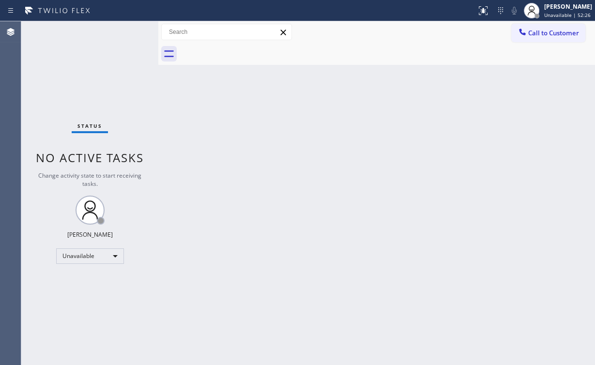
click at [87, 79] on div "Status No active tasks Change activity state to start receiving tasks. [PERSON_…" at bounding box center [89, 193] width 137 height 344
drag, startPoint x: 69, startPoint y: 59, endPoint x: 53, endPoint y: 6, distance: 55.0
click at [69, 58] on div "Status No active tasks Change activity state to start receiving tasks. [PERSON_…" at bounding box center [89, 193] width 137 height 344
drag, startPoint x: 418, startPoint y: 224, endPoint x: 431, endPoint y: 230, distance: 14.5
click at [419, 225] on div "Back to Dashboard Change Sender ID Customers Technicians Select a contact Outbo…" at bounding box center [376, 193] width 436 height 344
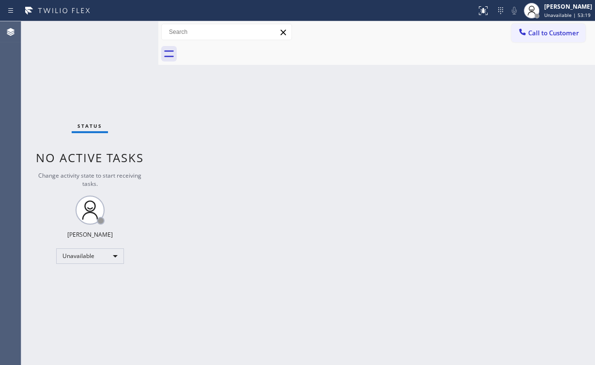
click at [313, 207] on div "Back to Dashboard Change Sender ID Customers Technicians Select a contact Outbo…" at bounding box center [376, 193] width 436 height 344
click at [548, 35] on span "Call to Customer" at bounding box center [553, 33] width 51 height 9
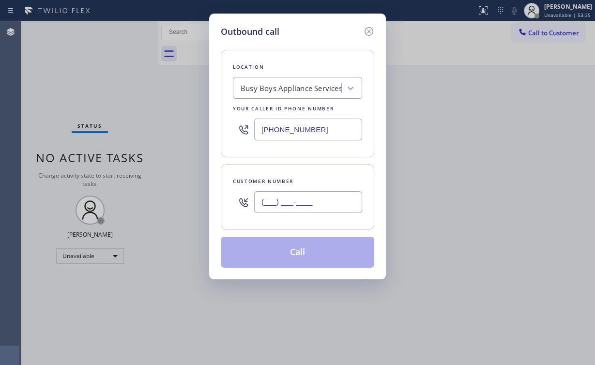
click at [297, 210] on input "(___) ___-____" at bounding box center [308, 202] width 108 height 22
paste input "817) 258-4800"
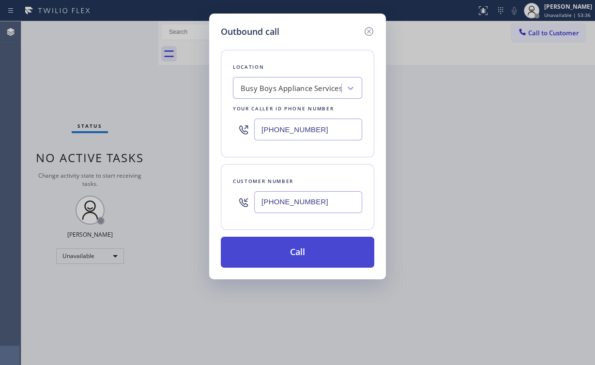
type input "[PHONE_NUMBER]"
click at [297, 255] on button "Call" at bounding box center [297, 252] width 153 height 31
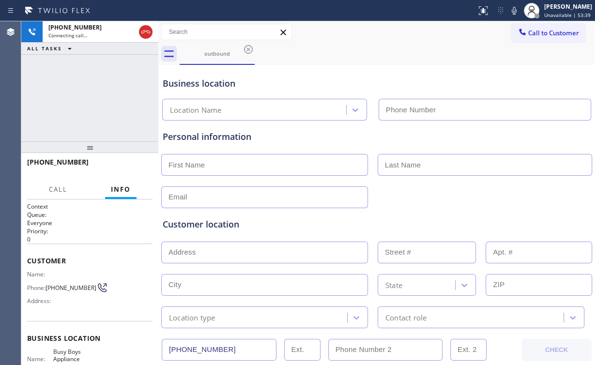
type input "[PHONE_NUMBER]"
drag, startPoint x: 61, startPoint y: 91, endPoint x: 70, endPoint y: 89, distance: 8.5
click at [61, 91] on div "[PHONE_NUMBER] Connecting call… ALL TASKS ALL TASKS ACTIVE TASKS TASKS IN WRAP …" at bounding box center [89, 81] width 137 height 120
drag, startPoint x: 79, startPoint y: 100, endPoint x: 94, endPoint y: 99, distance: 15.0
click at [79, 100] on div "[PHONE_NUMBER] Connecting call… ALL TASKS ALL TASKS ACTIVE TASKS TASKS IN WRAP …" at bounding box center [89, 81] width 137 height 120
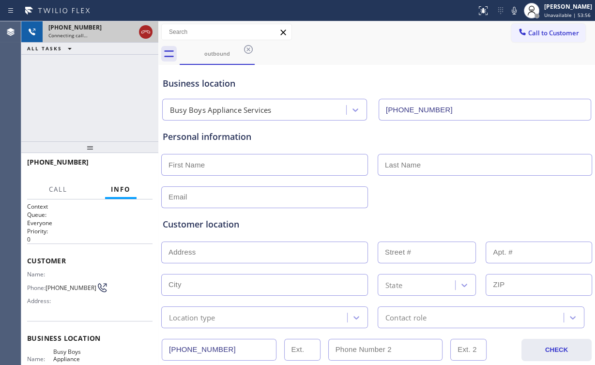
click at [146, 33] on icon at bounding box center [146, 32] width 12 height 12
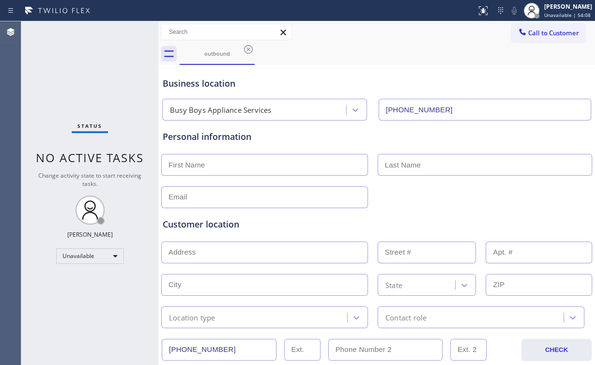
click at [93, 74] on div "Status No active tasks Change activity state to start receiving tasks. [PERSON_…" at bounding box center [89, 193] width 137 height 344
click at [209, 54] on div "outbound" at bounding box center [216, 53] width 73 height 7
click at [249, 50] on icon at bounding box center [248, 49] width 9 height 9
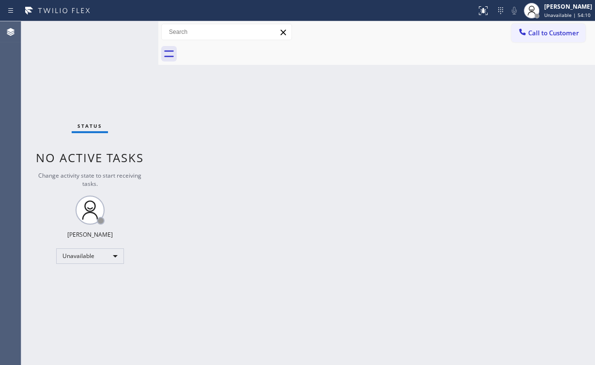
drag, startPoint x: 267, startPoint y: 111, endPoint x: 61, endPoint y: 5, distance: 230.9
click at [266, 111] on div "Back to Dashboard Change Sender ID Customers Technicians Select a contact Outbo…" at bounding box center [376, 193] width 436 height 344
drag, startPoint x: 559, startPoint y: 31, endPoint x: 522, endPoint y: 48, distance: 40.5
click at [557, 32] on span "Call to Customer" at bounding box center [553, 33] width 51 height 9
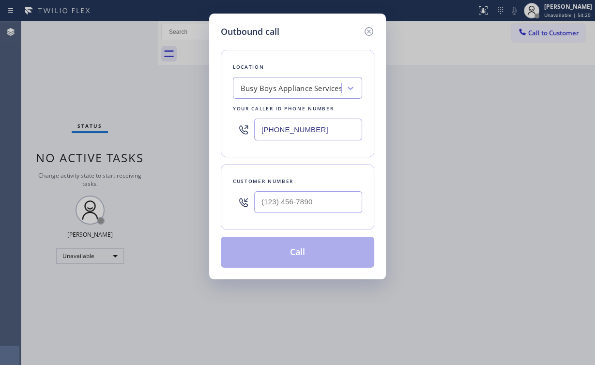
drag, startPoint x: 320, startPoint y: 134, endPoint x: 88, endPoint y: 108, distance: 233.2
click at [136, 117] on div "Outbound call Location Busy Boys Appliance Services Your caller id phone number…" at bounding box center [297, 182] width 595 height 365
paste input "562) 653-4246"
type input "[PHONE_NUMBER]"
drag, startPoint x: 336, startPoint y: 212, endPoint x: 328, endPoint y: 195, distance: 18.2
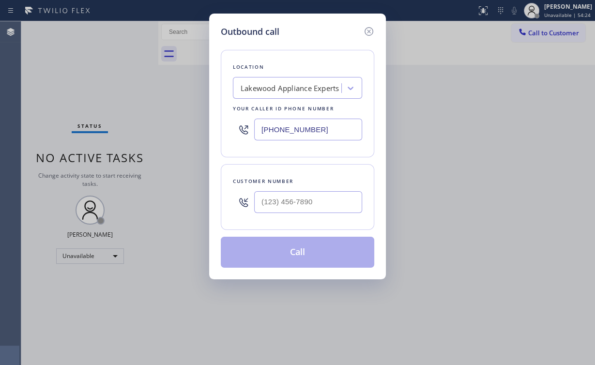
click at [336, 212] on div at bounding box center [308, 201] width 108 height 31
click at [303, 204] on input "(___) ___-____" at bounding box center [308, 202] width 108 height 22
paste input "562) 221-2667"
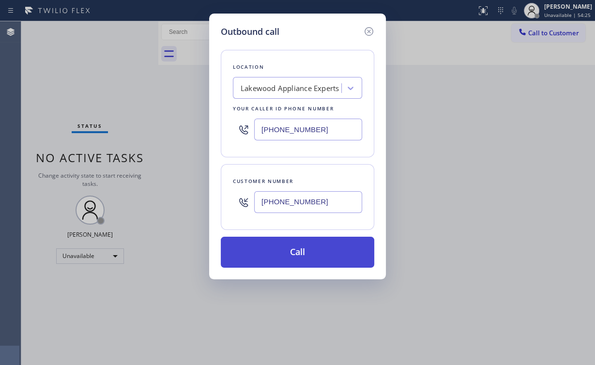
type input "[PHONE_NUMBER]"
click at [282, 252] on button "Call" at bounding box center [297, 252] width 153 height 31
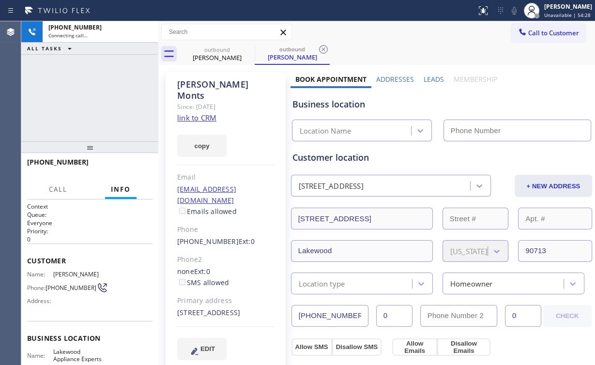
drag, startPoint x: 97, startPoint y: 94, endPoint x: 135, endPoint y: 94, distance: 38.2
click at [97, 94] on div "[PHONE_NUMBER] Connecting call… ALL TASKS ALL TASKS ACTIVE TASKS TASKS IN WRAP …" at bounding box center [89, 81] width 137 height 120
type input "[PHONE_NUMBER]"
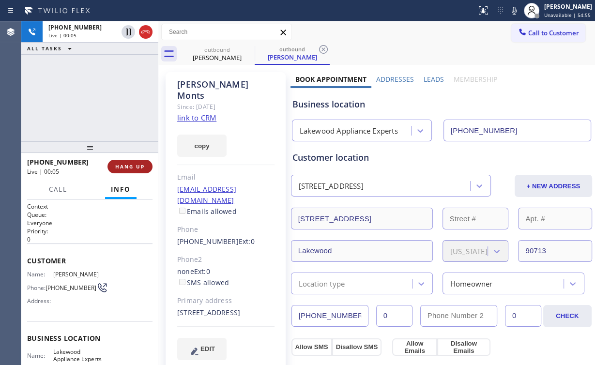
click at [137, 164] on span "HANG UP" at bounding box center [130, 166] width 30 height 7
click at [138, 164] on span "HANG UP" at bounding box center [130, 166] width 30 height 7
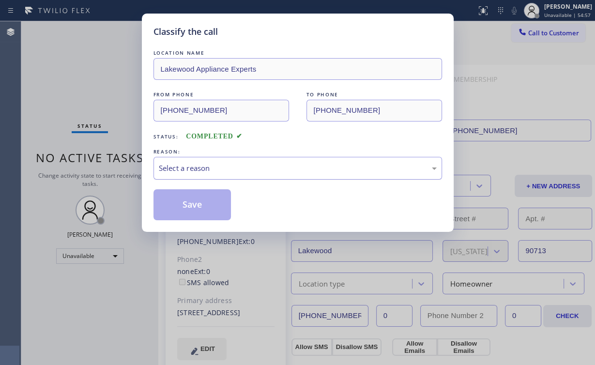
click at [188, 169] on div "Select a reason" at bounding box center [298, 168] width 278 height 11
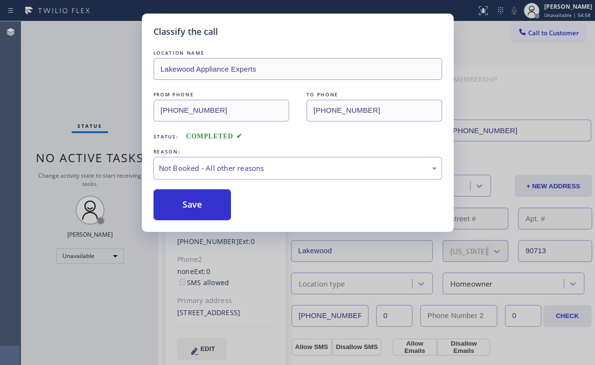
drag, startPoint x: 194, startPoint y: 207, endPoint x: 75, endPoint y: 78, distance: 174.6
click at [194, 206] on button "Save" at bounding box center [192, 204] width 78 height 31
click at [74, 76] on div "Classify the call LOCATION NAME Lakewood Appliance Experts FROM PHONE [PHONE_NU…" at bounding box center [297, 182] width 595 height 365
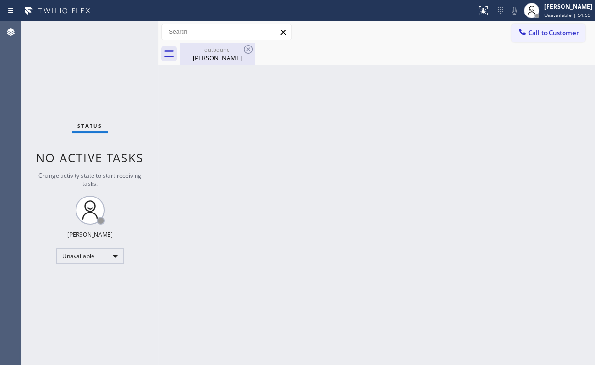
click at [208, 59] on div "[PERSON_NAME]" at bounding box center [216, 57] width 73 height 9
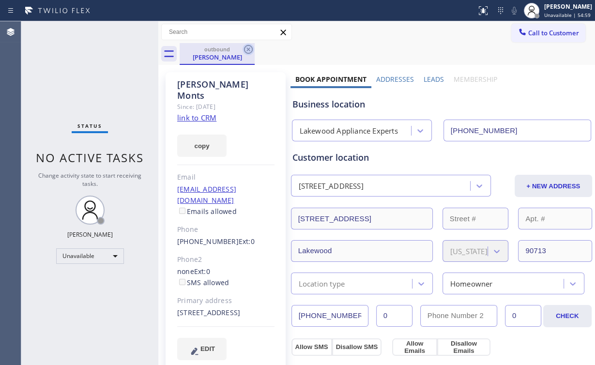
click at [247, 49] on icon at bounding box center [248, 50] width 12 height 12
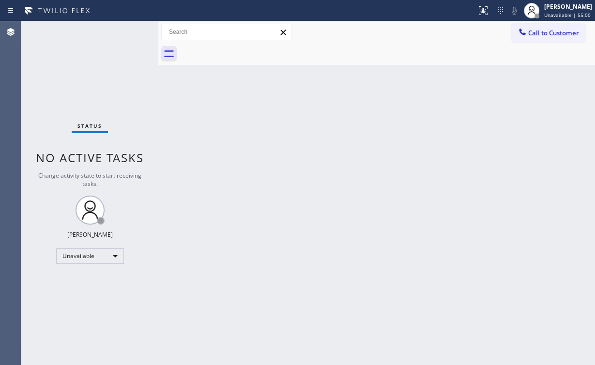
click at [244, 116] on div "Back to Dashboard Change Sender ID Customers Technicians Select a contact Outbo…" at bounding box center [376, 193] width 436 height 344
click at [512, 33] on div "Call to Customer Outbound call Location [GEOGRAPHIC_DATA] Appliance Experts You…" at bounding box center [376, 32] width 436 height 17
click at [539, 37] on span "Call to Customer" at bounding box center [553, 33] width 51 height 9
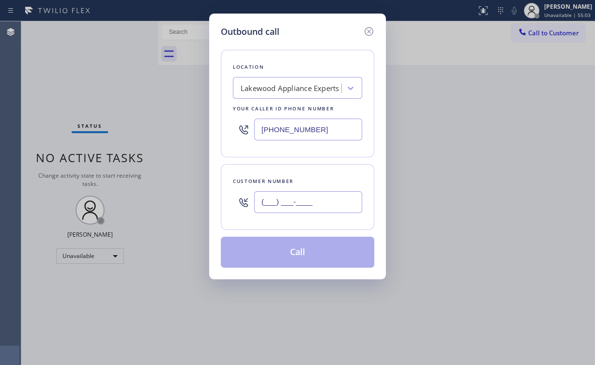
click at [316, 195] on input "(___) ___-____" at bounding box center [308, 202] width 108 height 22
paste input "562) 221-2667"
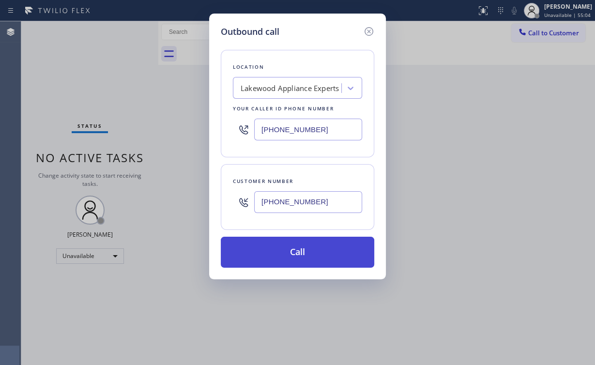
type input "[PHONE_NUMBER]"
click at [302, 261] on button "Call" at bounding box center [297, 252] width 153 height 31
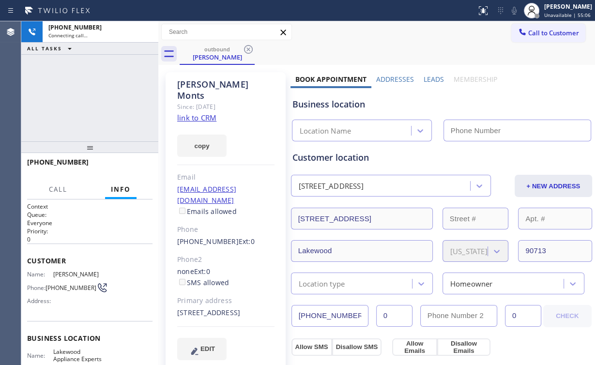
click at [79, 102] on div "[PHONE_NUMBER] Connecting call… ALL TASKS ALL TASKS ACTIVE TASKS TASKS IN WRAP …" at bounding box center [89, 81] width 137 height 120
type input "[PHONE_NUMBER]"
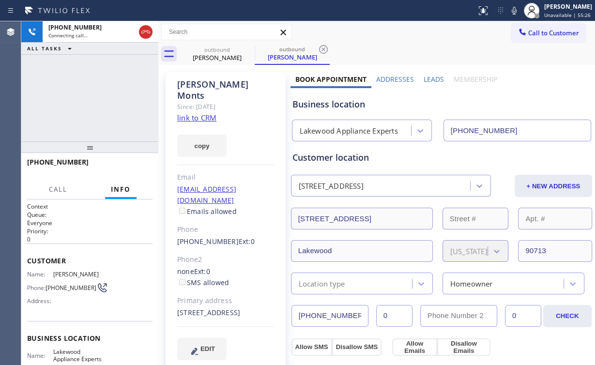
click at [92, 96] on div "[PHONE_NUMBER] Connecting call… ALL TASKS ALL TASKS ACTIVE TASKS TASKS IN WRAP …" at bounding box center [89, 81] width 137 height 120
click at [94, 98] on div "[PHONE_NUMBER] Connecting call… ALL TASKS ALL TASKS ACTIVE TASKS TASKS IN WRAP …" at bounding box center [89, 81] width 137 height 120
click at [130, 165] on span "HANG UP" at bounding box center [130, 166] width 30 height 7
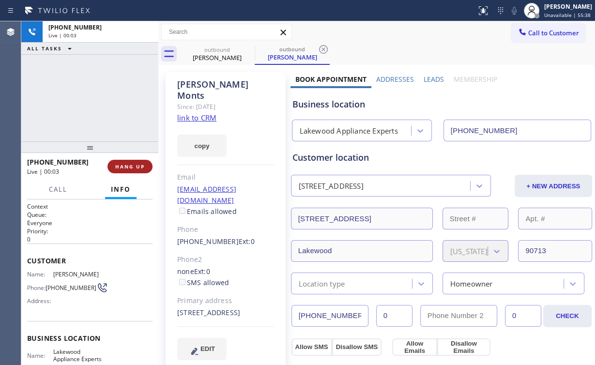
click at [130, 165] on span "HANG UP" at bounding box center [130, 166] width 30 height 7
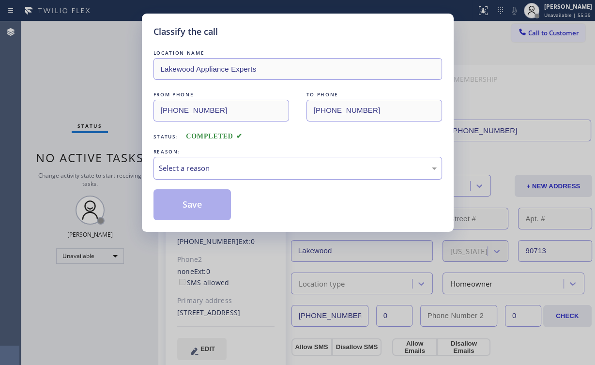
click at [190, 170] on div "Select a reason" at bounding box center [298, 168] width 278 height 11
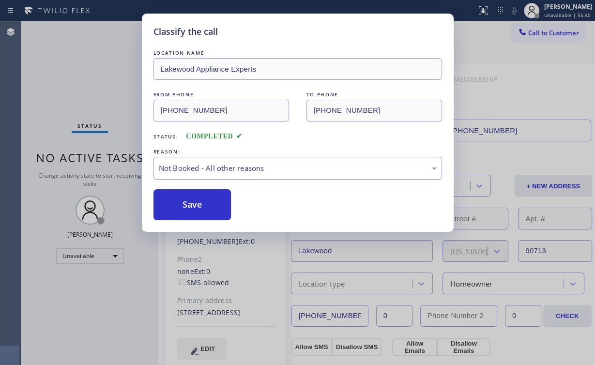
drag, startPoint x: 190, startPoint y: 205, endPoint x: 148, endPoint y: 153, distance: 66.7
click at [190, 204] on button "Save" at bounding box center [192, 204] width 78 height 31
drag, startPoint x: 79, startPoint y: 69, endPoint x: 111, endPoint y: 1, distance: 74.9
click at [82, 66] on div "Classify the call LOCATION NAME Lakewood Appliance Experts FROM PHONE [PHONE_NU…" at bounding box center [297, 182] width 595 height 365
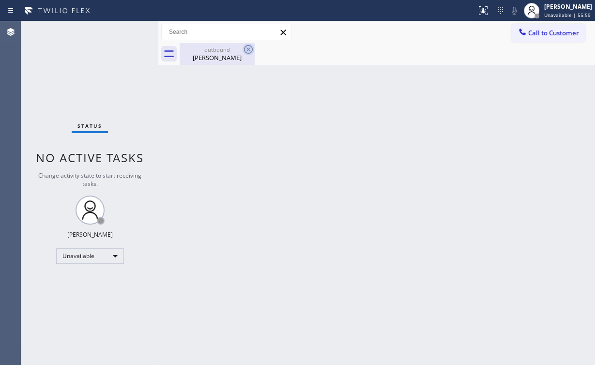
drag, startPoint x: 211, startPoint y: 55, endPoint x: 244, endPoint y: 50, distance: 33.2
click at [214, 56] on div "[PERSON_NAME]" at bounding box center [216, 57] width 73 height 9
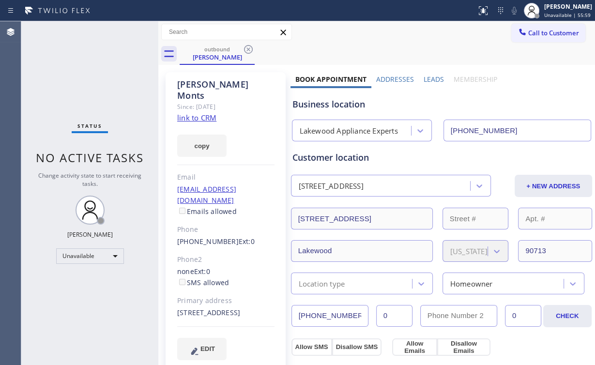
click at [250, 47] on icon at bounding box center [248, 50] width 12 height 12
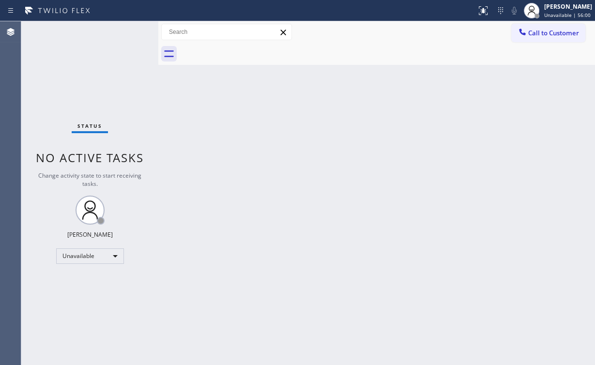
click at [214, 106] on div "Back to Dashboard Change Sender ID Customers Technicians Select a contact Outbo…" at bounding box center [376, 193] width 436 height 344
click at [549, 35] on span "Call to Customer" at bounding box center [553, 33] width 51 height 9
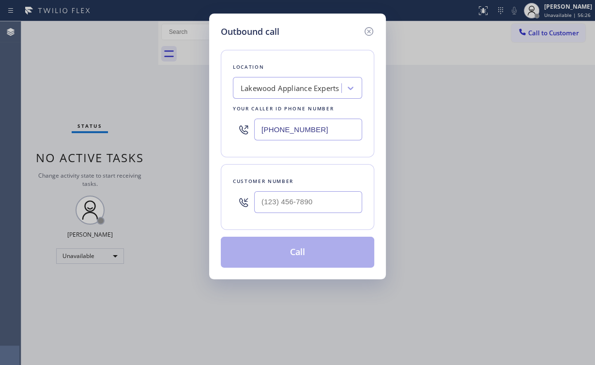
drag, startPoint x: 275, startPoint y: 128, endPoint x: 358, endPoint y: 134, distance: 82.9
click at [212, 128] on div "Outbound call Location [GEOGRAPHIC_DATA] Appliance Experts Your caller id phone…" at bounding box center [297, 147] width 177 height 266
paste input "323) 686-8742"
type input "[PHONE_NUMBER]"
click at [304, 198] on input "(___) ___-____" at bounding box center [308, 202] width 108 height 22
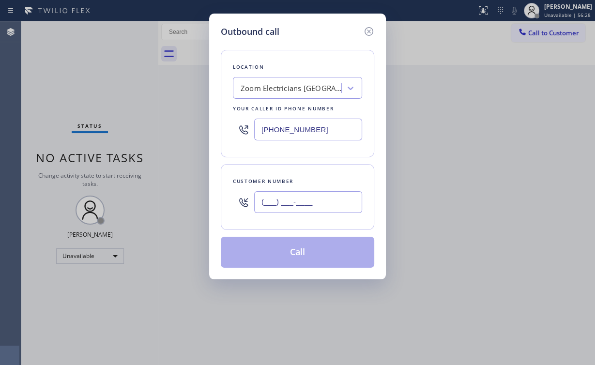
paste input "610) 745-2743"
type input "[PHONE_NUMBER]"
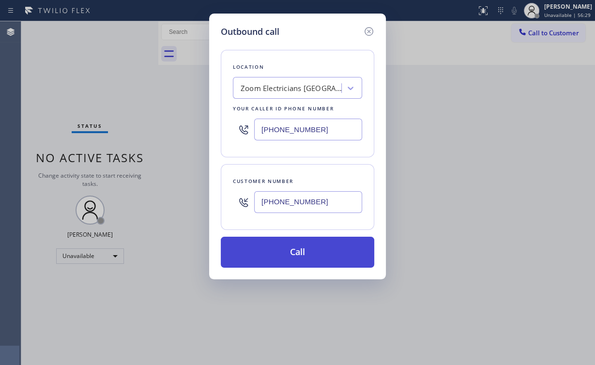
click at [279, 260] on button "Call" at bounding box center [297, 252] width 153 height 31
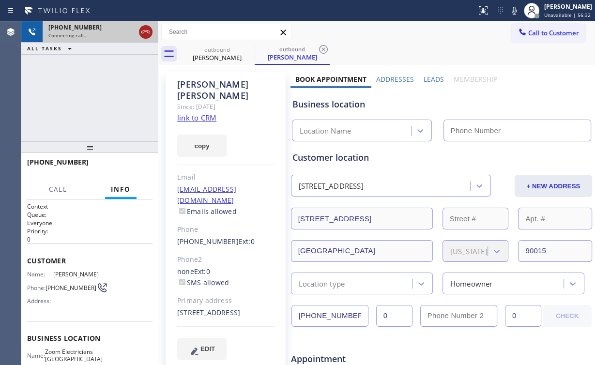
click at [143, 32] on icon at bounding box center [145, 31] width 9 height 3
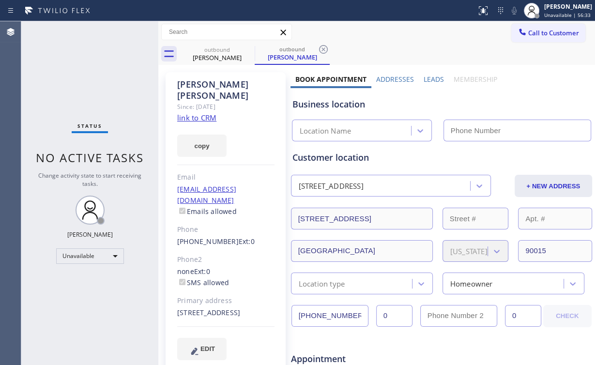
click at [200, 113] on link "link to CRM" at bounding box center [196, 118] width 39 height 10
type input "[PHONE_NUMBER]"
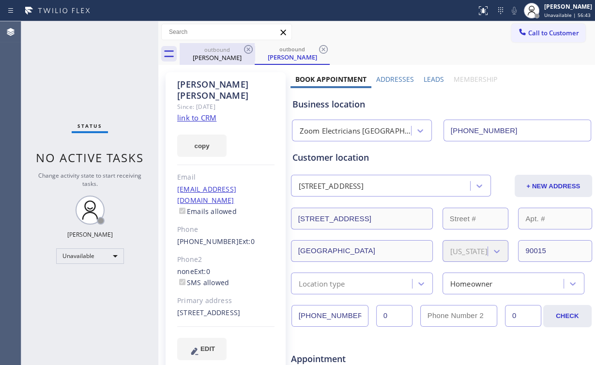
click at [206, 56] on div "[PERSON_NAME]" at bounding box center [216, 57] width 73 height 9
click at [247, 49] on icon at bounding box center [248, 50] width 12 height 12
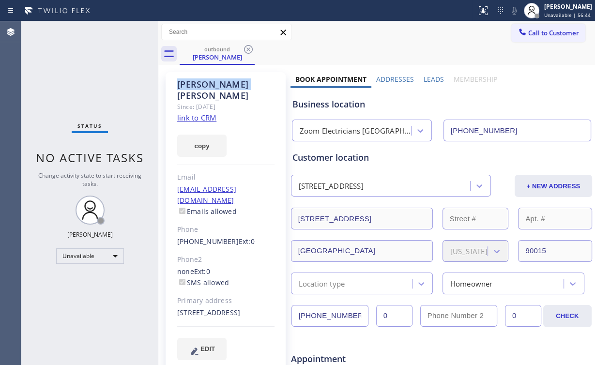
click at [247, 49] on icon at bounding box center [248, 50] width 12 height 12
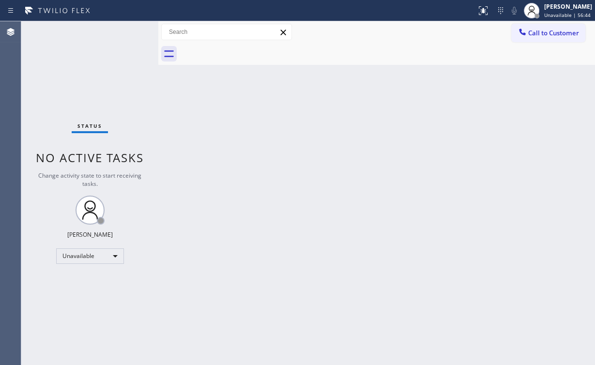
click at [97, 61] on div "Status No active tasks Change activity state to start receiving tasks. [PERSON_…" at bounding box center [89, 193] width 137 height 344
click at [555, 37] on button "Call to Customer" at bounding box center [548, 33] width 74 height 18
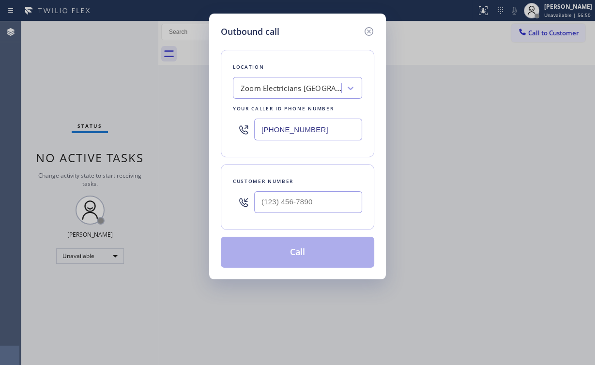
drag, startPoint x: 331, startPoint y: 130, endPoint x: 174, endPoint y: 114, distance: 158.0
click at [192, 120] on div "Outbound call Location Zoom Electricians [GEOGRAPHIC_DATA] Your caller id phone…" at bounding box center [297, 182] width 595 height 365
paste input "626) 238-1687"
type input "[PHONE_NUMBER]"
click at [300, 202] on input "(___) ___-____" at bounding box center [308, 202] width 108 height 22
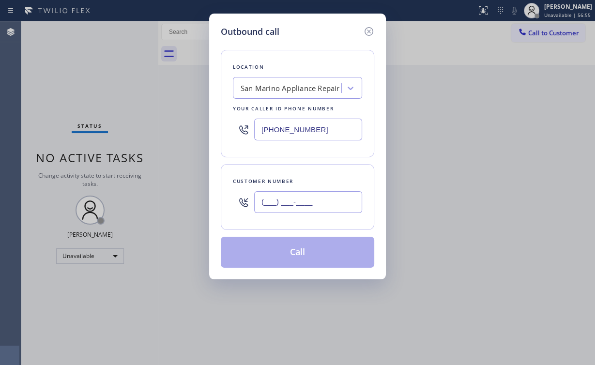
paste input "626) 644-5223"
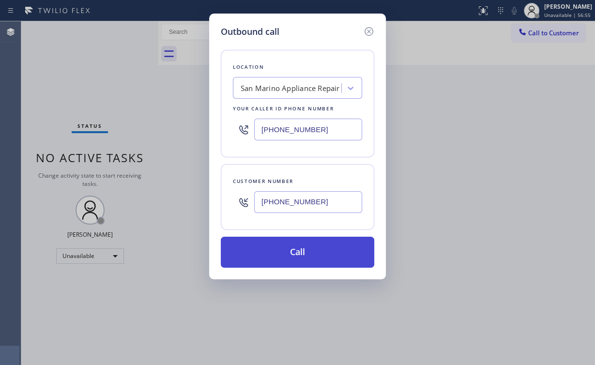
type input "[PHONE_NUMBER]"
click at [274, 263] on button "Call" at bounding box center [297, 252] width 153 height 31
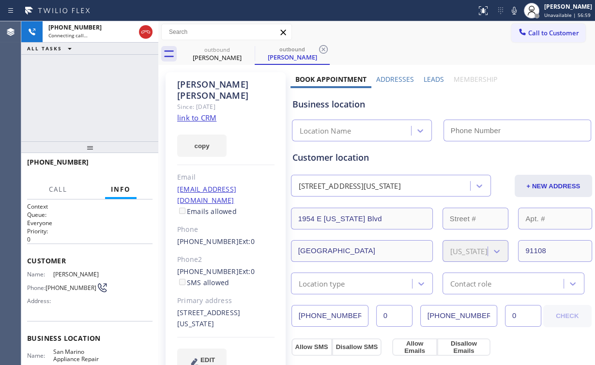
type input "[PHONE_NUMBER]"
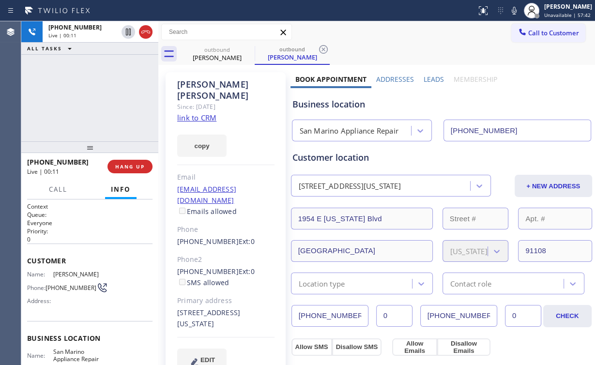
drag, startPoint x: 102, startPoint y: 93, endPoint x: 141, endPoint y: 149, distance: 68.7
click at [102, 94] on div "[PHONE_NUMBER] Live | 00:11 ALL TASKS ALL TASKS ACTIVE TASKS TASKS IN WRAP UP" at bounding box center [89, 81] width 137 height 120
click at [136, 168] on span "HANG UP" at bounding box center [130, 166] width 30 height 7
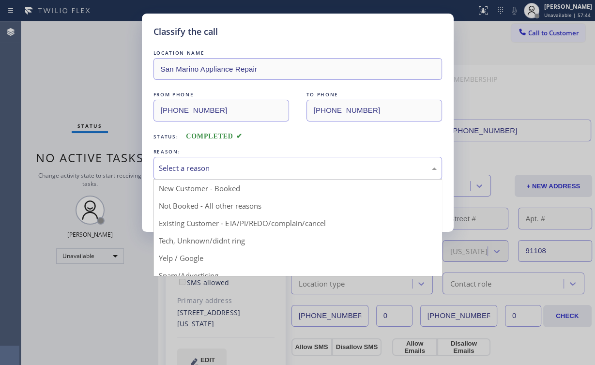
click at [179, 167] on div "Select a reason" at bounding box center [298, 168] width 278 height 11
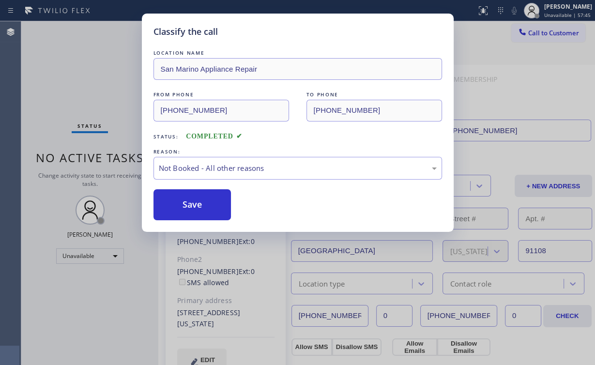
click at [185, 204] on button "Save" at bounding box center [192, 204] width 78 height 31
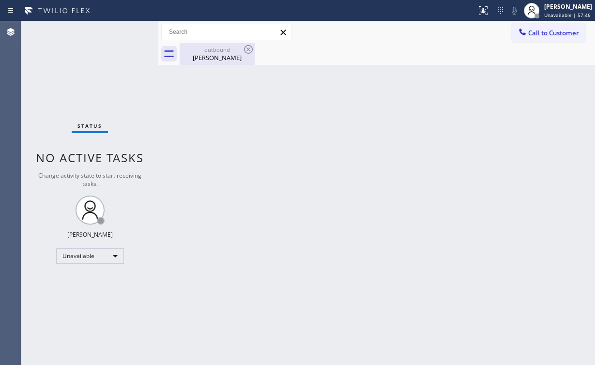
click at [216, 59] on div "[PERSON_NAME]" at bounding box center [216, 57] width 73 height 9
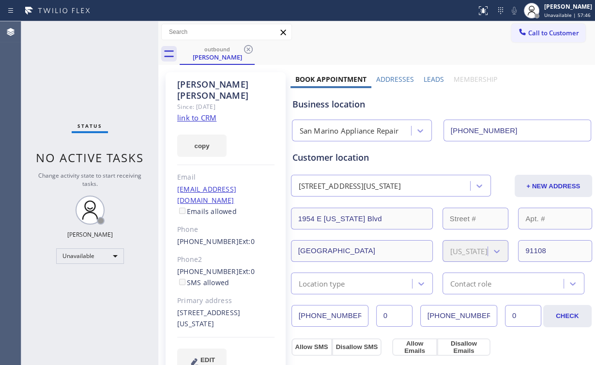
click at [249, 50] on icon at bounding box center [248, 50] width 12 height 12
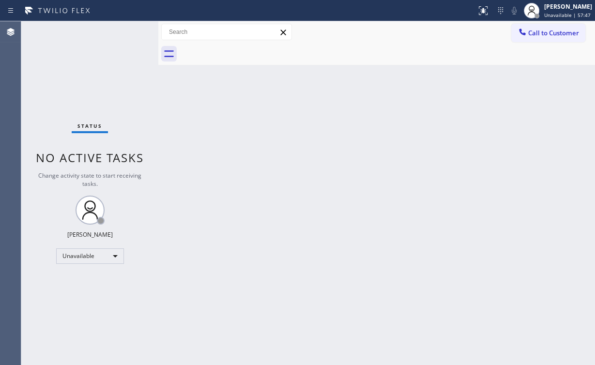
click at [529, 30] on span "Call to Customer" at bounding box center [553, 33] width 51 height 9
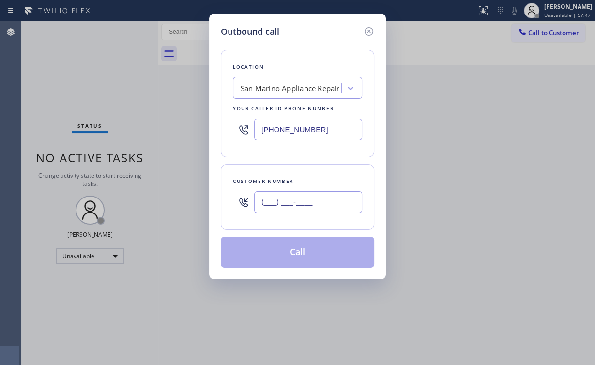
click at [320, 194] on input "(___) ___-____" at bounding box center [308, 202] width 108 height 22
paste input "626) 644-5223"
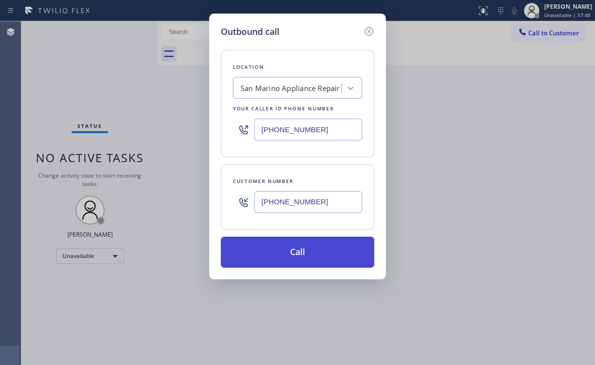
type input "[PHONE_NUMBER]"
click at [283, 255] on button "Call" at bounding box center [297, 252] width 153 height 31
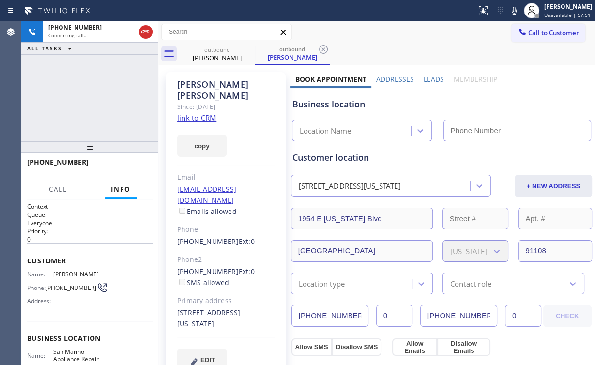
click at [105, 96] on div "[PHONE_NUMBER] Connecting call… ALL TASKS ALL TASKS ACTIVE TASKS TASKS IN WRAP …" at bounding box center [89, 81] width 137 height 120
type input "[PHONE_NUMBER]"
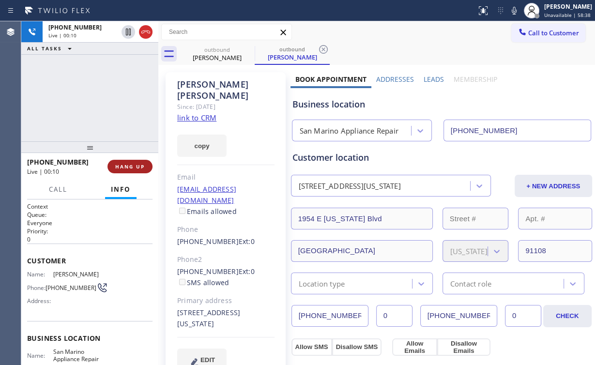
click at [129, 167] on span "HANG UP" at bounding box center [130, 166] width 30 height 7
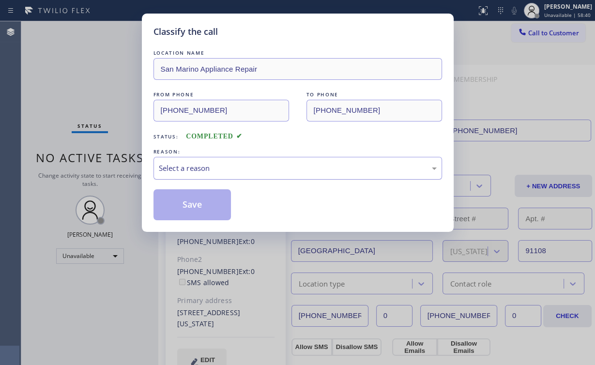
click at [195, 171] on div "Select a reason" at bounding box center [298, 168] width 278 height 11
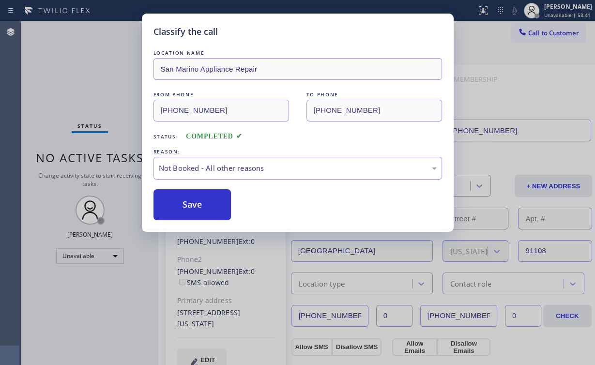
click at [199, 209] on button "Save" at bounding box center [192, 204] width 78 height 31
drag, startPoint x: 61, startPoint y: 60, endPoint x: 362, endPoint y: 3, distance: 306.3
click at [63, 60] on div "Classify the call LOCATION NAME [GEOGRAPHIC_DATA] Appliance Repair FROM PHONE […" at bounding box center [297, 182] width 595 height 365
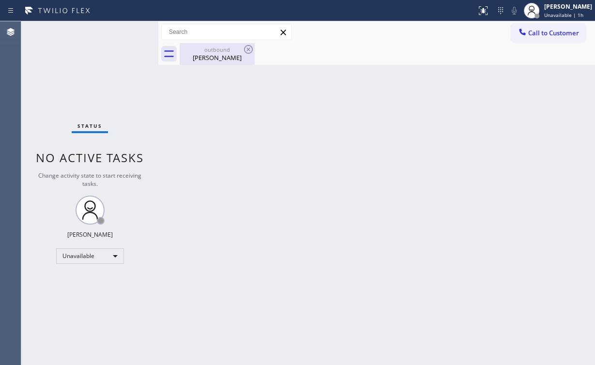
click at [214, 55] on div "[PERSON_NAME]" at bounding box center [216, 57] width 73 height 9
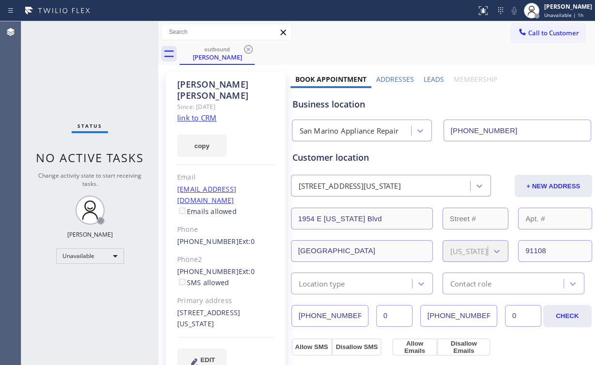
drag, startPoint x: 250, startPoint y: 47, endPoint x: 253, endPoint y: 72, distance: 24.4
click at [250, 47] on icon at bounding box center [248, 50] width 12 height 12
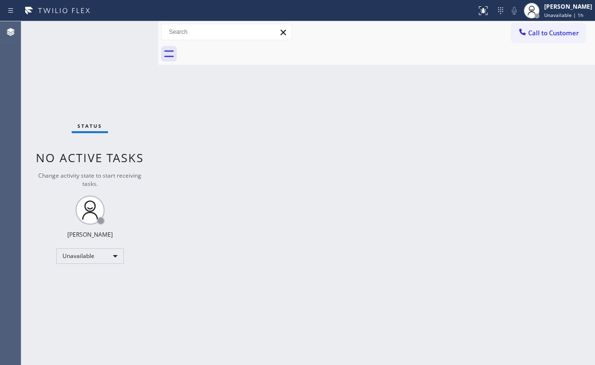
click at [97, 85] on div "Status No active tasks Change activity state to start receiving tasks. [PERSON_…" at bounding box center [89, 193] width 137 height 344
click at [103, 71] on div "Status No active tasks Change activity state to start receiving tasks. [PERSON_…" at bounding box center [89, 193] width 137 height 344
drag, startPoint x: 593, startPoint y: 33, endPoint x: 569, endPoint y: 43, distance: 26.3
click at [592, 33] on div "Call to Customer Outbound call Location [GEOGRAPHIC_DATA] Appliance Repair Your…" at bounding box center [553, 32] width 84 height 17
drag, startPoint x: 548, startPoint y: 37, endPoint x: 354, endPoint y: 97, distance: 203.2
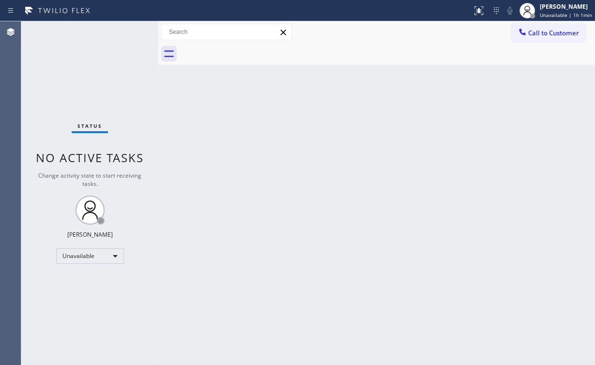
click at [548, 36] on span "Call to Customer" at bounding box center [553, 33] width 51 height 9
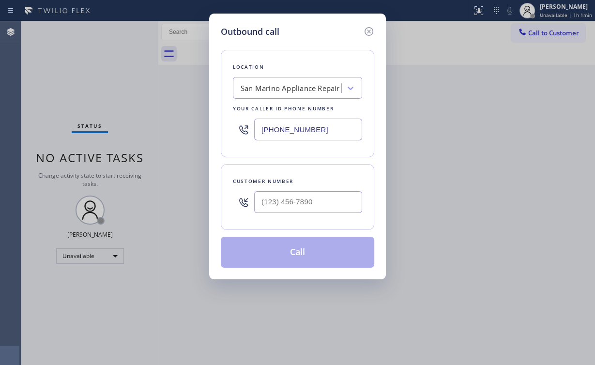
drag, startPoint x: 327, startPoint y: 122, endPoint x: 113, endPoint y: 87, distance: 217.2
click at [145, 122] on div "Outbound call Location [GEOGRAPHIC_DATA] Appliance Repair Your caller id phone …" at bounding box center [297, 182] width 595 height 365
paste input "305) 563-3421"
type input "[PHONE_NUMBER]"
click at [308, 192] on input "(___) ___-____" at bounding box center [308, 202] width 108 height 22
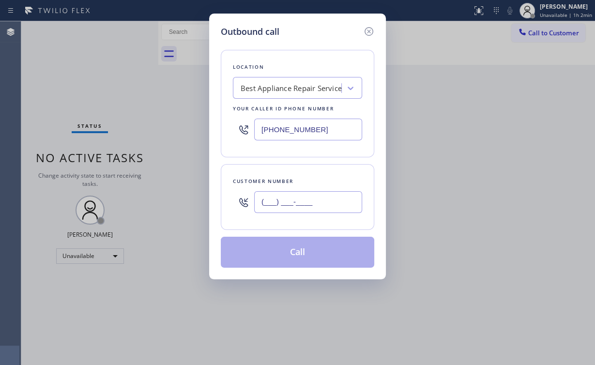
paste input "305) 877-6156"
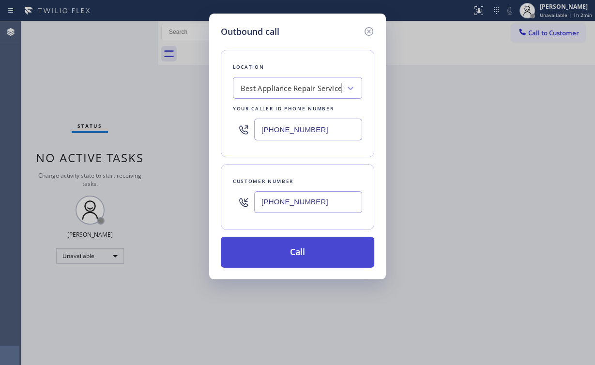
type input "[PHONE_NUMBER]"
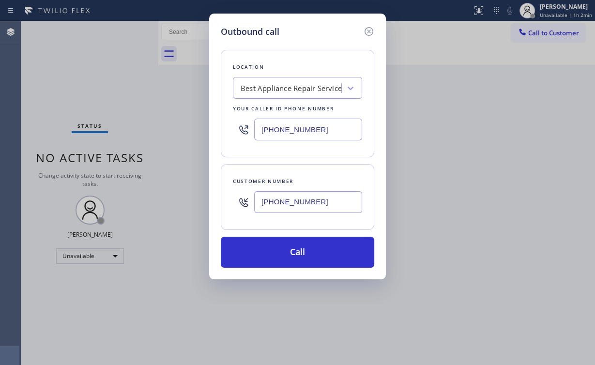
drag, startPoint x: 264, startPoint y: 254, endPoint x: 229, endPoint y: 362, distance: 114.3
click at [264, 255] on button "Call" at bounding box center [297, 252] width 153 height 31
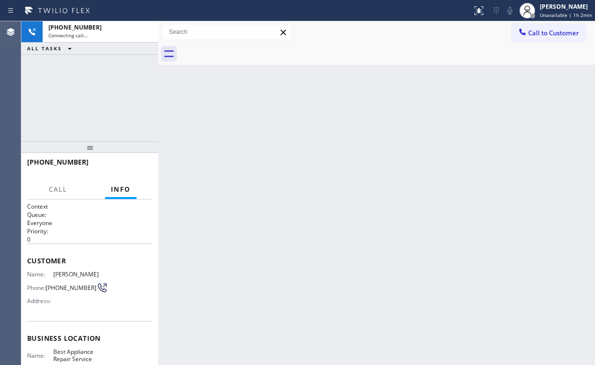
click at [103, 87] on div "[PHONE_NUMBER] Connecting call… ALL TASKS ALL TASKS ACTIVE TASKS TASKS IN WRAP …" at bounding box center [89, 81] width 137 height 120
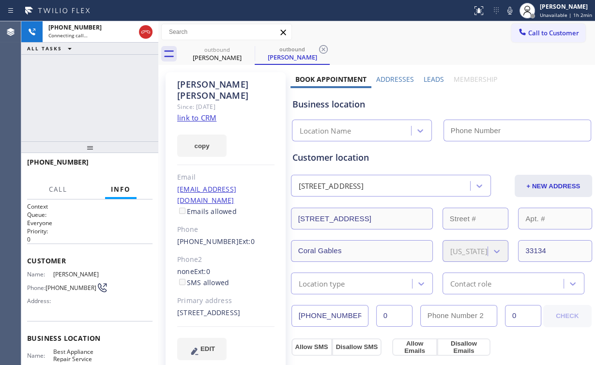
type input "[PHONE_NUMBER]"
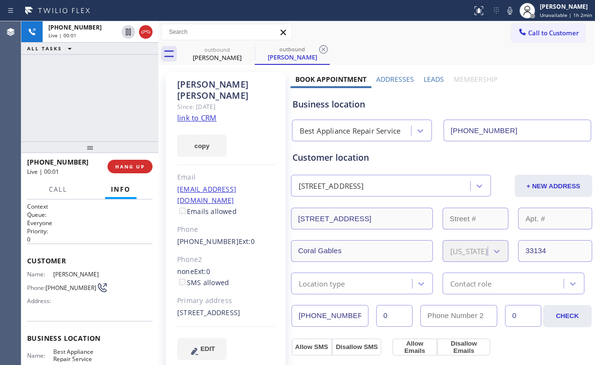
click at [90, 99] on div "[PHONE_NUMBER] Live | 00:01 ALL TASKS ALL TASKS ACTIVE TASKS TASKS IN WRAP UP" at bounding box center [89, 81] width 137 height 120
click at [90, 99] on div "[PHONE_NUMBER] Live | 00:02 ALL TASKS ALL TASKS ACTIVE TASKS TASKS IN WRAP UP" at bounding box center [89, 81] width 137 height 120
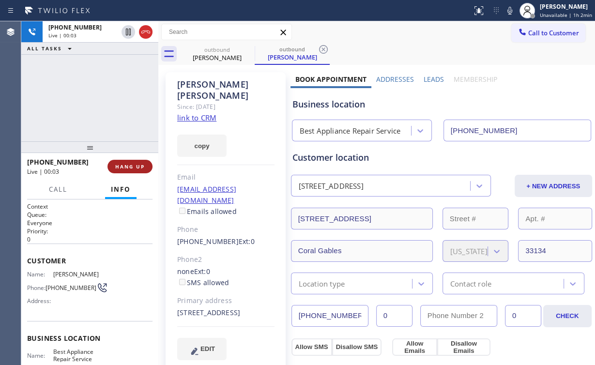
click at [139, 166] on span "HANG UP" at bounding box center [130, 166] width 30 height 7
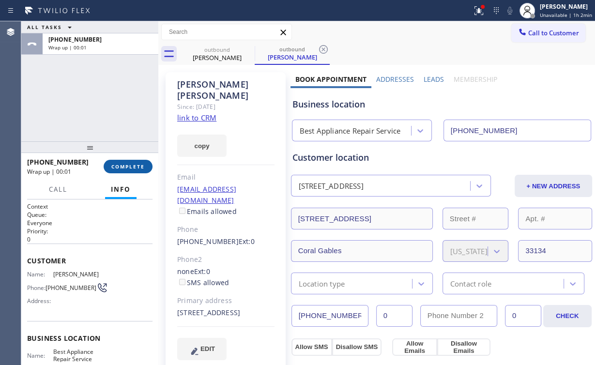
click at [121, 168] on span "COMPLETE" at bounding box center [127, 166] width 33 height 7
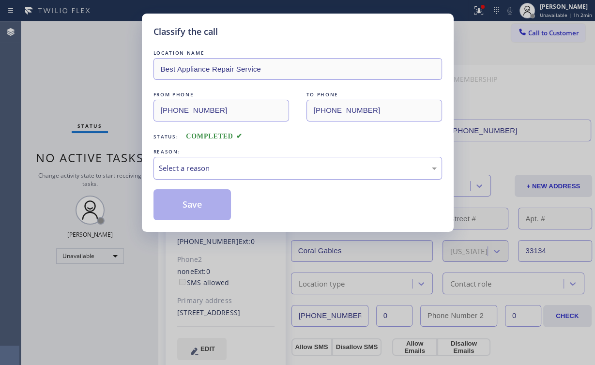
click at [197, 170] on div "Select a reason" at bounding box center [298, 168] width 278 height 11
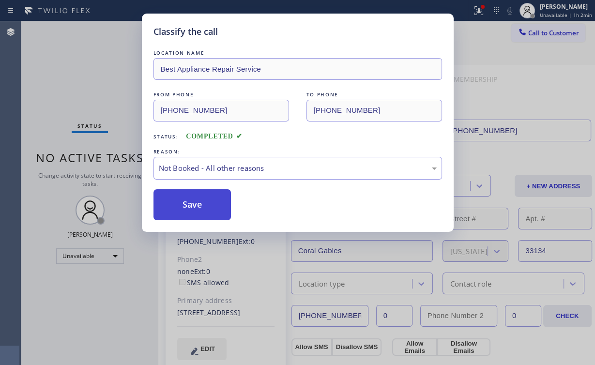
click at [198, 205] on button "Save" at bounding box center [192, 204] width 78 height 31
drag, startPoint x: 98, startPoint y: 101, endPoint x: 104, endPoint y: 107, distance: 8.9
click at [101, 105] on div "Classify the call LOCATION NAME Best Appliance Repair Service FROM PHONE [PHONE…" at bounding box center [297, 182] width 595 height 365
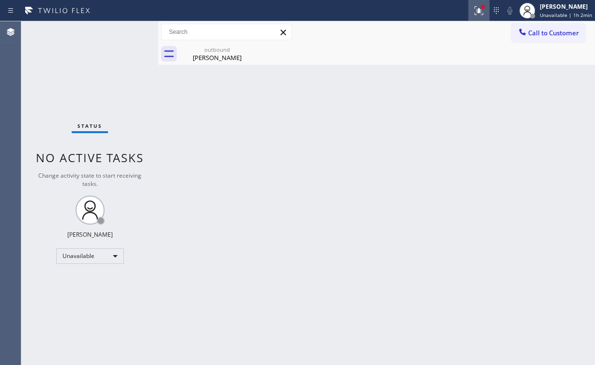
click at [479, 15] on icon at bounding box center [479, 11] width 12 height 12
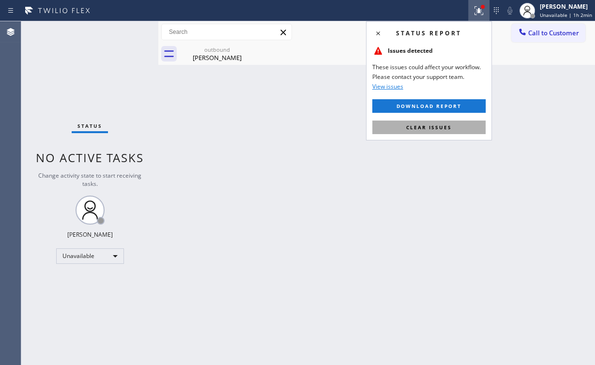
click at [418, 134] on button "Clear issues" at bounding box center [428, 127] width 113 height 14
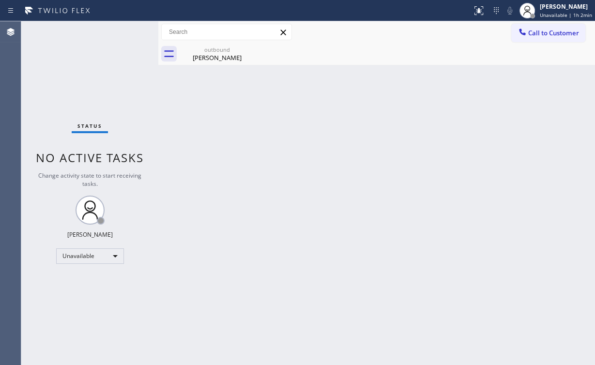
drag, startPoint x: 470, startPoint y: 121, endPoint x: 567, endPoint y: 50, distance: 120.4
click at [472, 121] on div "Back to Dashboard Change Sender ID Customers Technicians Select a contact Outbo…" at bounding box center [376, 193] width 436 height 344
click at [556, 33] on span "Call to Customer" at bounding box center [553, 33] width 51 height 9
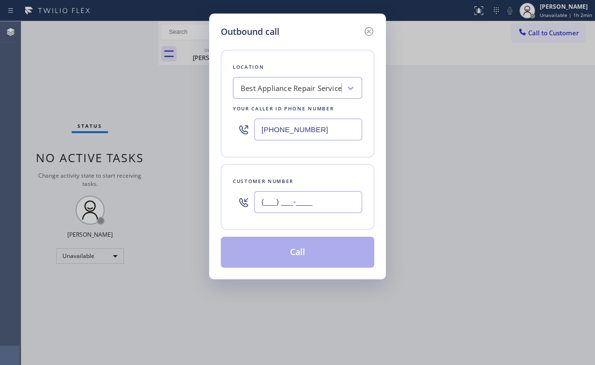
click at [324, 207] on input "(___) ___-____" at bounding box center [308, 202] width 108 height 22
paste input "305) 877-6156"
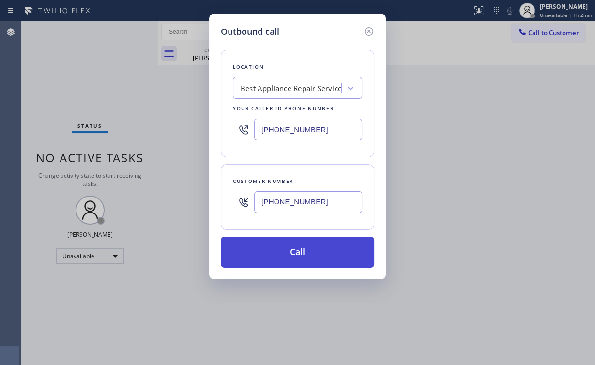
type input "[PHONE_NUMBER]"
click at [290, 252] on button "Call" at bounding box center [297, 252] width 153 height 31
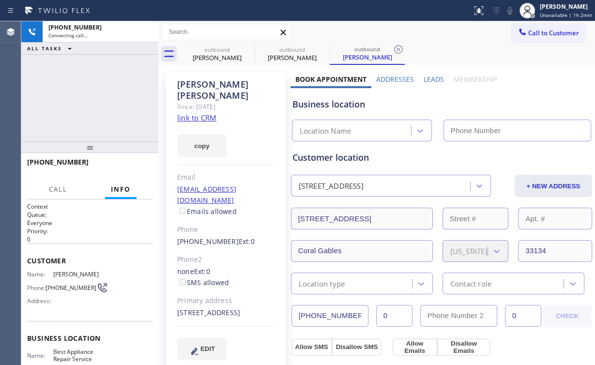
type input "[PHONE_NUMBER]"
click at [64, 72] on div "[PHONE_NUMBER] Connecting call… ALL TASKS ALL TASKS ACTIVE TASKS TASKS IN WRAP …" at bounding box center [89, 81] width 137 height 120
click at [228, 56] on div "[PERSON_NAME]" at bounding box center [216, 57] width 73 height 9
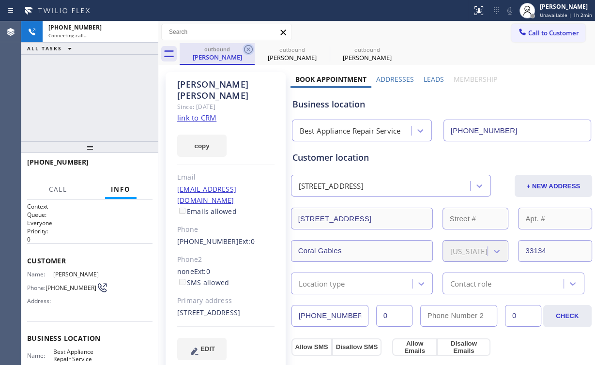
click at [248, 47] on icon at bounding box center [248, 50] width 12 height 12
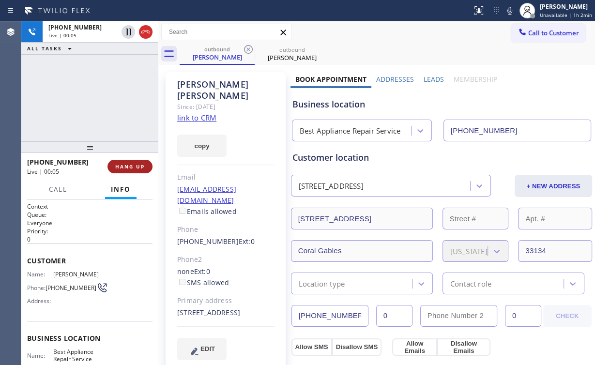
drag, startPoint x: 128, startPoint y: 159, endPoint x: 132, endPoint y: 165, distance: 7.3
click at [128, 160] on button "HANG UP" at bounding box center [129, 167] width 45 height 14
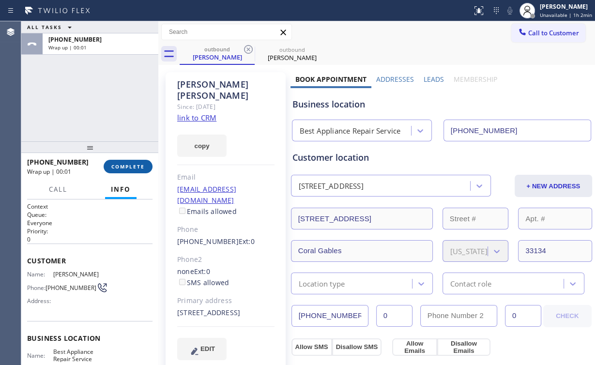
click at [134, 166] on span "COMPLETE" at bounding box center [127, 166] width 33 height 7
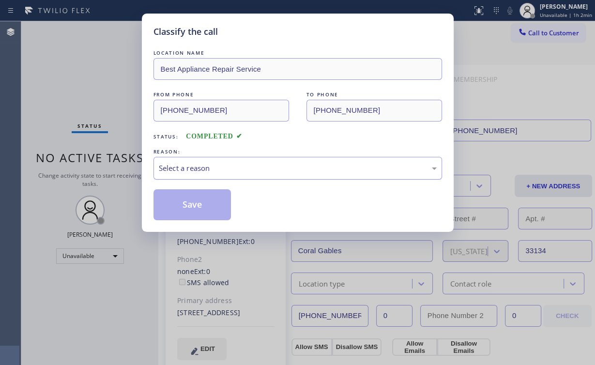
click at [190, 168] on div "Select a reason" at bounding box center [298, 168] width 278 height 11
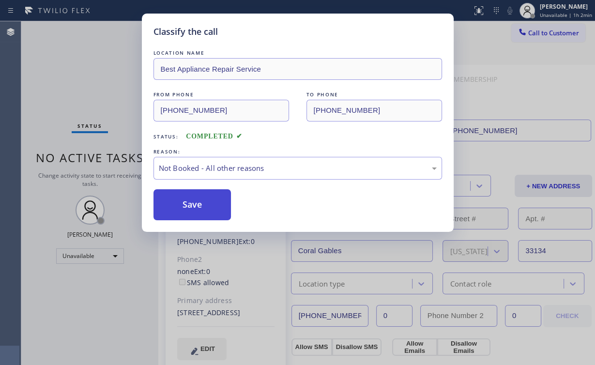
click at [186, 205] on button "Save" at bounding box center [192, 204] width 78 height 31
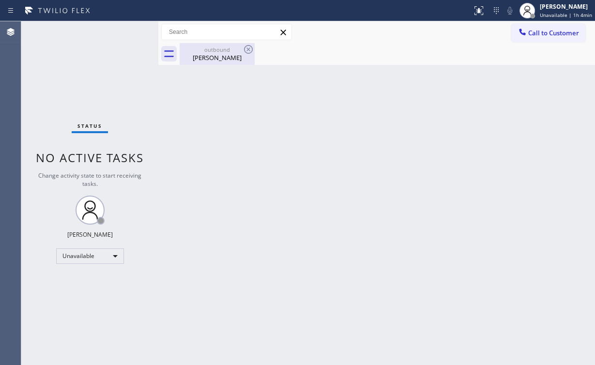
click at [216, 60] on div "[PERSON_NAME]" at bounding box center [216, 57] width 73 height 9
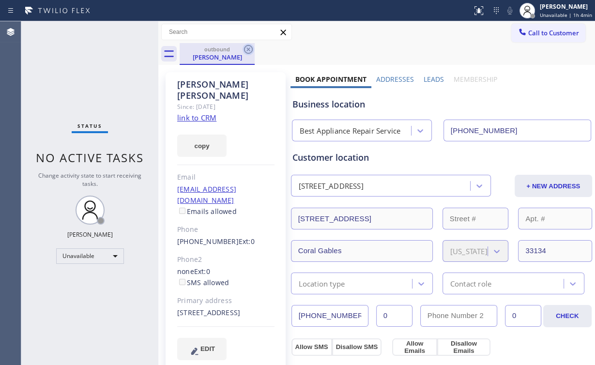
click at [246, 48] on icon at bounding box center [248, 50] width 12 height 12
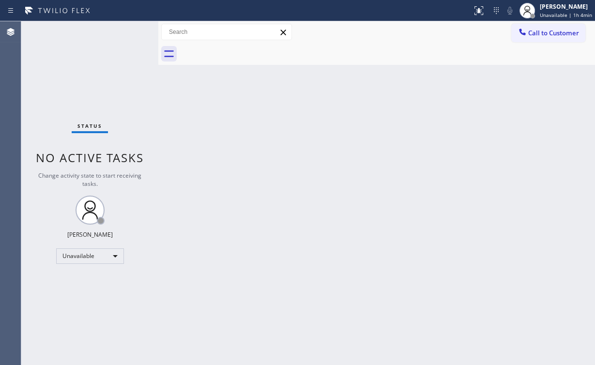
drag, startPoint x: 364, startPoint y: 138, endPoint x: 381, endPoint y: 135, distance: 17.2
click at [366, 138] on div "Back to Dashboard Change Sender ID Customers Technicians Select a contact Outbo…" at bounding box center [376, 193] width 436 height 344
click at [562, 27] on button "Call to Customer" at bounding box center [548, 33] width 74 height 18
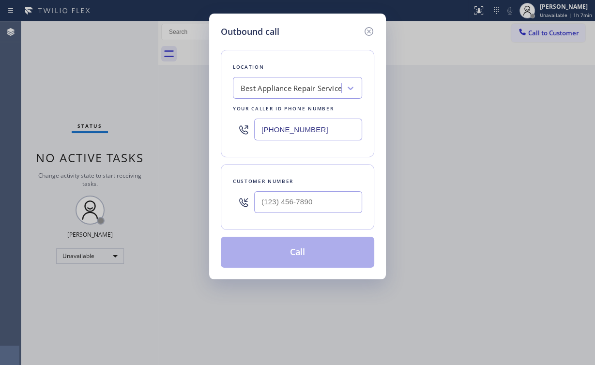
drag, startPoint x: 294, startPoint y: 130, endPoint x: 143, endPoint y: 112, distance: 151.5
click at [180, 127] on div "Outbound call Location Best Appliance Repair Service Your caller id phone numbe…" at bounding box center [297, 182] width 595 height 365
paste input "408) 521-1176"
type input "[PHONE_NUMBER]"
click at [321, 204] on input "(___) ___-____" at bounding box center [308, 202] width 108 height 22
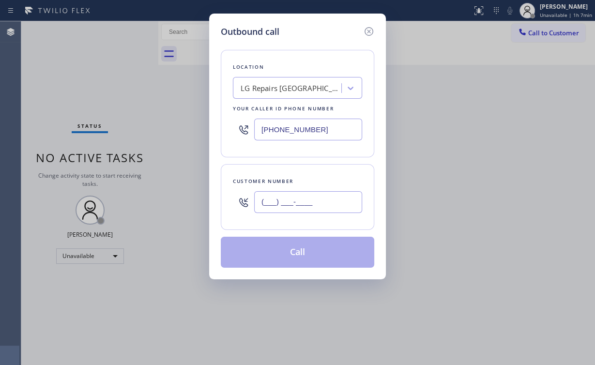
paste input "408) 373-5031"
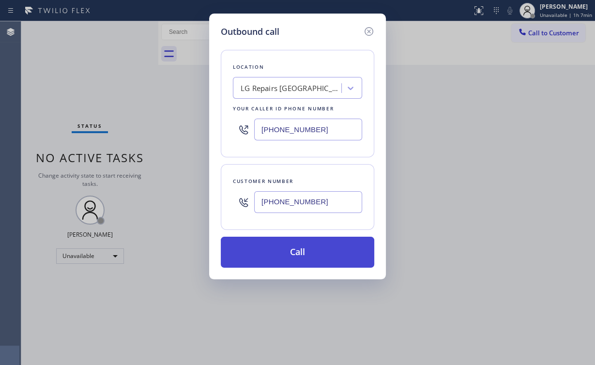
type input "[PHONE_NUMBER]"
click at [285, 252] on button "Call" at bounding box center [297, 252] width 153 height 31
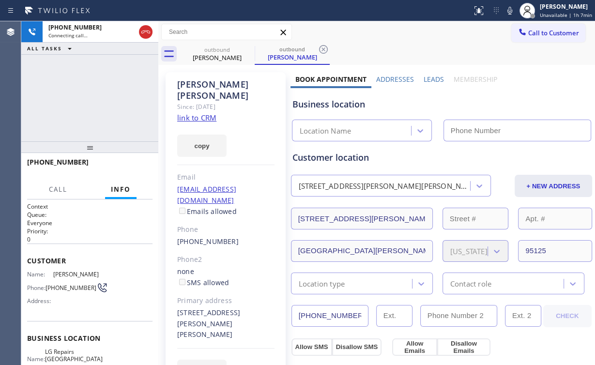
click at [93, 87] on div "[PHONE_NUMBER] Connecting call… ALL TASKS ALL TASKS ACTIVE TASKS TASKS IN WRAP …" at bounding box center [89, 81] width 137 height 120
type input "[PHONE_NUMBER]"
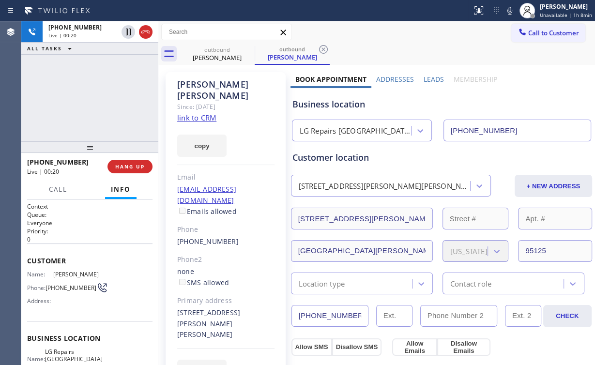
click at [97, 97] on div "[PHONE_NUMBER] Live | 00:20 ALL TASKS ALL TASKS ACTIVE TASKS TASKS IN WRAP UP" at bounding box center [89, 81] width 137 height 120
click at [97, 97] on div "[PHONE_NUMBER] Live | 00:21 ALL TASKS ALL TASKS ACTIVE TASKS TASKS IN WRAP UP" at bounding box center [89, 81] width 137 height 120
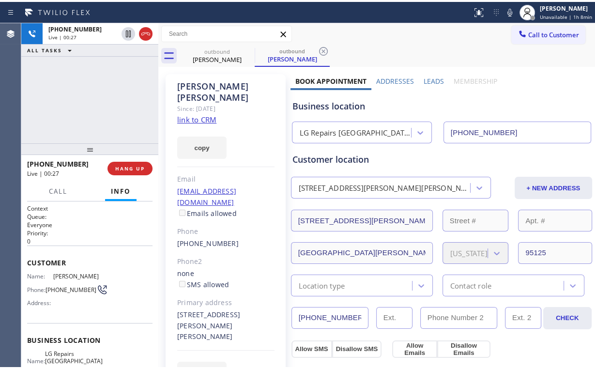
scroll to position [39, 0]
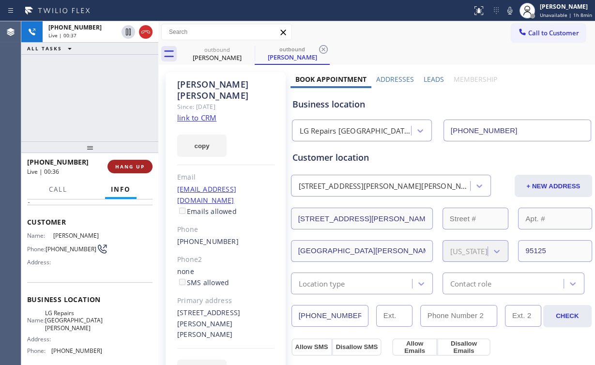
click at [132, 162] on button "HANG UP" at bounding box center [129, 167] width 45 height 14
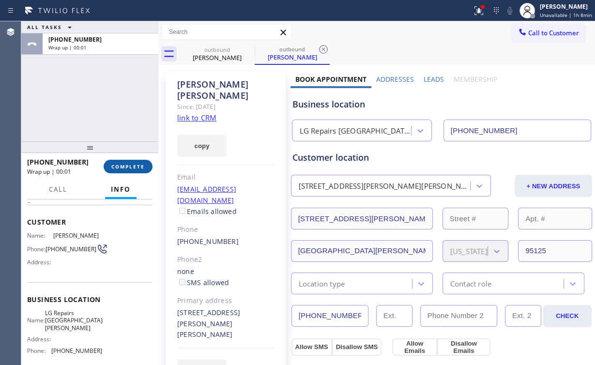
click at [135, 167] on span "COMPLETE" at bounding box center [127, 166] width 33 height 7
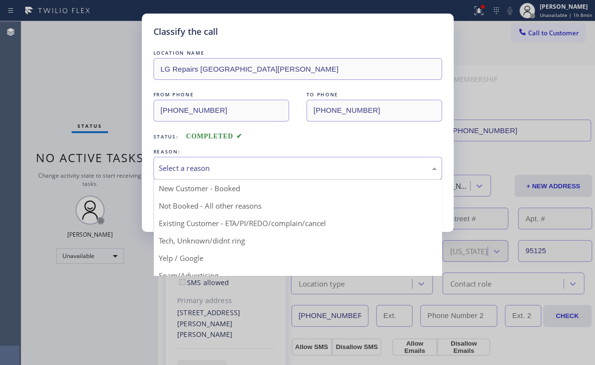
click at [203, 170] on div "Select a reason" at bounding box center [298, 168] width 278 height 11
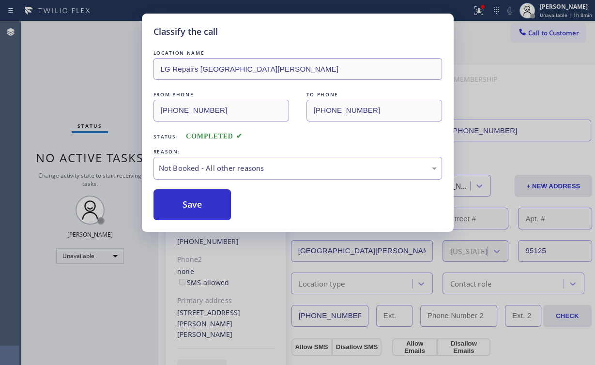
click at [205, 205] on button "Save" at bounding box center [192, 204] width 78 height 31
drag, startPoint x: 99, startPoint y: 79, endPoint x: 106, endPoint y: 78, distance: 7.3
click at [100, 79] on div "Classify the call LOCATION NAME LG Repairs [GEOGRAPHIC_DATA][PERSON_NAME] FROM …" at bounding box center [297, 182] width 595 height 365
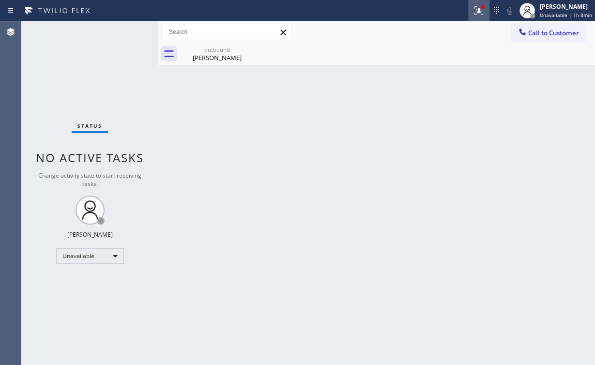
click at [475, 13] on icon at bounding box center [479, 11] width 12 height 12
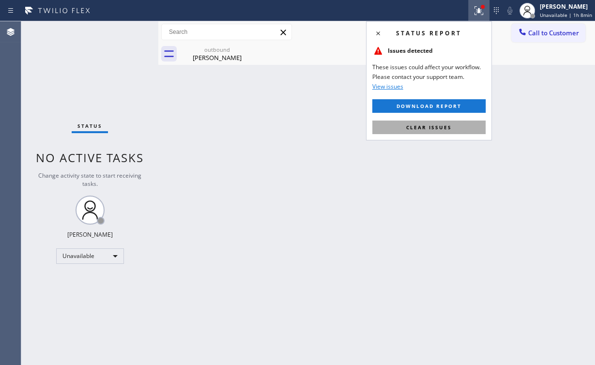
click at [442, 130] on span "Clear issues" at bounding box center [428, 127] width 45 height 7
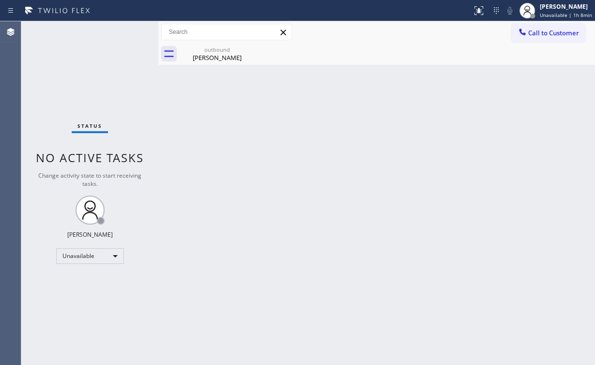
click at [424, 133] on div "Back to Dashboard Change Sender ID Customers Technicians Select a contact Outbo…" at bounding box center [376, 193] width 436 height 344
click at [206, 46] on div "outbound [PERSON_NAME]" at bounding box center [216, 54] width 73 height 22
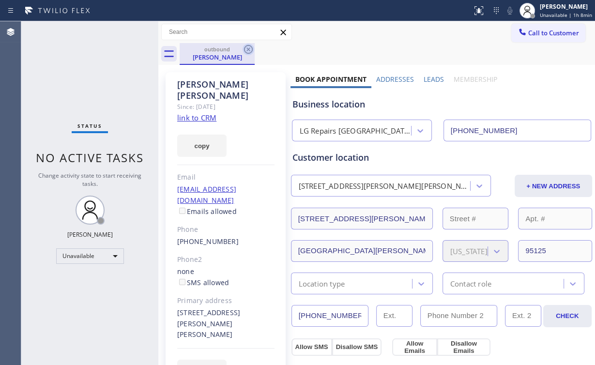
click at [250, 50] on icon at bounding box center [248, 50] width 12 height 12
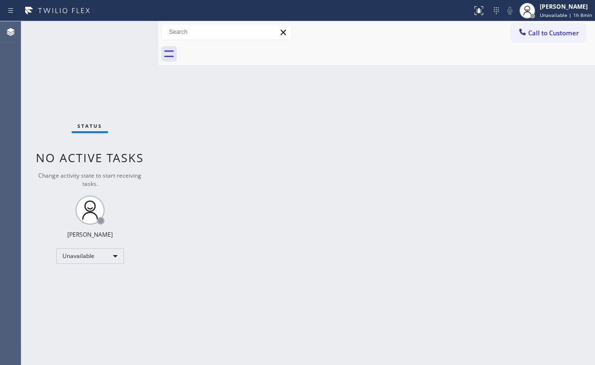
click at [316, 140] on div "Back to Dashboard Change Sender ID Customers Technicians Select a contact Outbo…" at bounding box center [376, 193] width 436 height 344
click at [530, 35] on span "Call to Customer" at bounding box center [553, 33] width 51 height 9
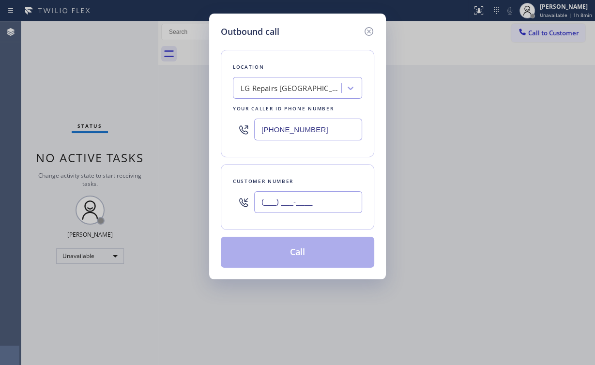
click at [324, 199] on input "(___) ___-____" at bounding box center [308, 202] width 108 height 22
paste input "408) 373-5031"
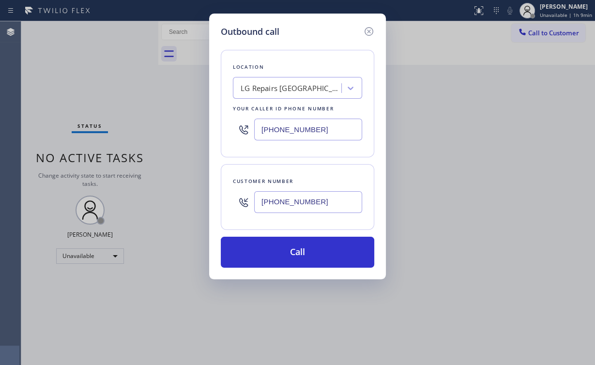
type input "[PHONE_NUMBER]"
click at [289, 267] on div "Outbound call Location LG Repairs [GEOGRAPHIC_DATA][PERSON_NAME] Your caller id…" at bounding box center [297, 147] width 177 height 266
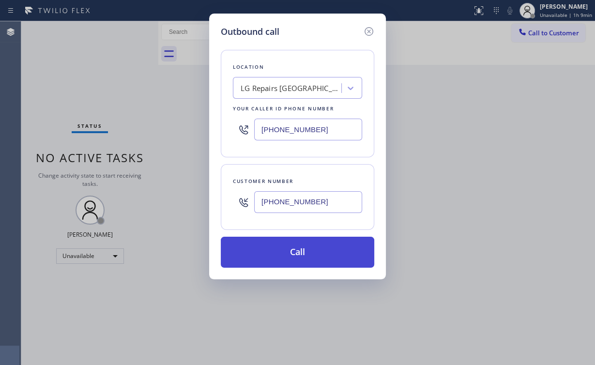
click at [287, 249] on button "Call" at bounding box center [297, 252] width 153 height 31
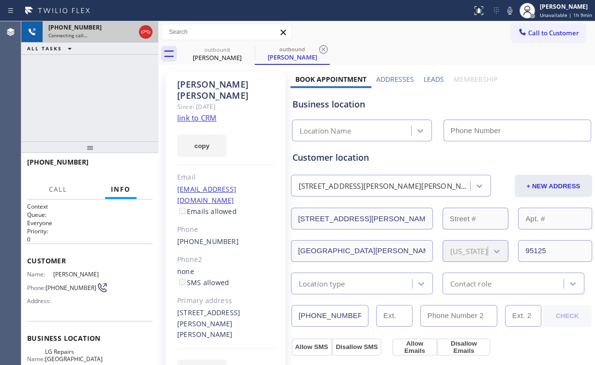
type input "[PHONE_NUMBER]"
click at [145, 34] on icon at bounding box center [146, 32] width 12 height 12
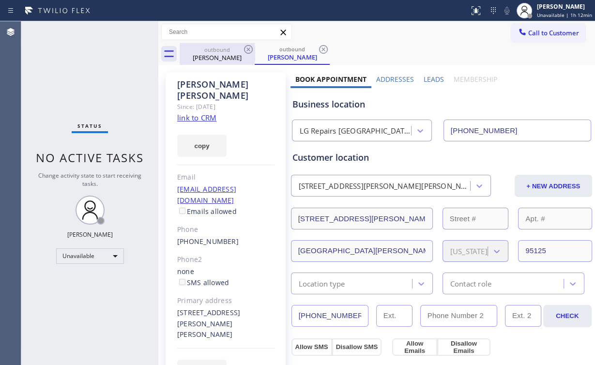
click at [209, 50] on div "outbound" at bounding box center [216, 49] width 73 height 7
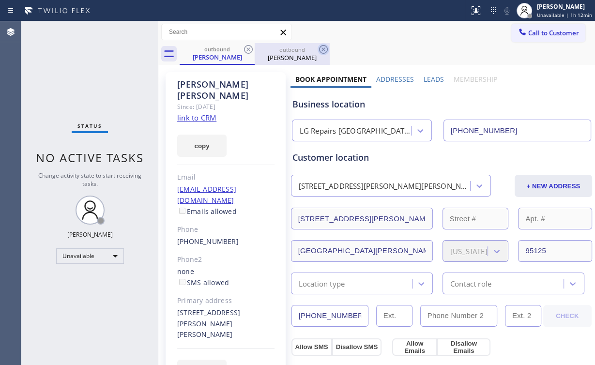
click at [250, 49] on icon at bounding box center [248, 50] width 12 height 12
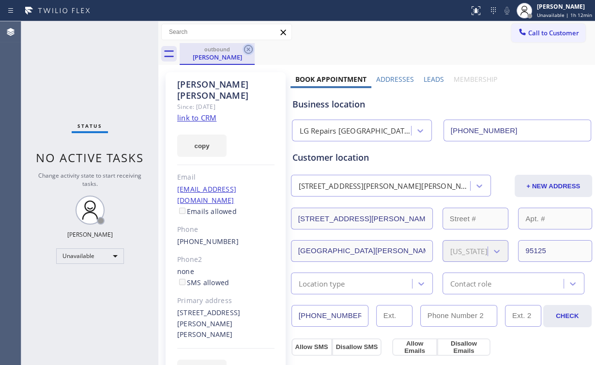
click at [249, 47] on icon at bounding box center [248, 50] width 12 height 12
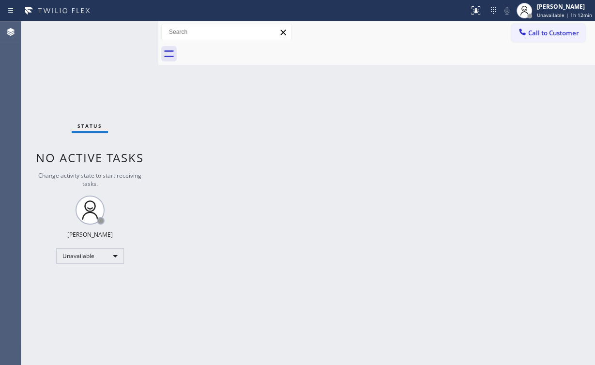
drag, startPoint x: 98, startPoint y: 81, endPoint x: 104, endPoint y: 82, distance: 6.3
click at [98, 81] on div "Status No active tasks Change activity state to start receiving tasks. [PERSON_…" at bounding box center [89, 193] width 137 height 344
drag, startPoint x: 564, startPoint y: 35, endPoint x: 465, endPoint y: 66, distance: 102.8
click at [563, 36] on span "Call to Customer" at bounding box center [553, 33] width 51 height 9
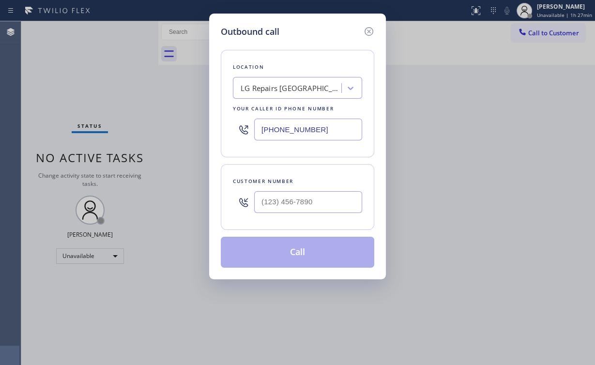
drag, startPoint x: 286, startPoint y: 124, endPoint x: 172, endPoint y: 110, distance: 115.1
click at [153, 117] on div "Outbound call Location LG Repairs [GEOGRAPHIC_DATA][PERSON_NAME] Your caller id…" at bounding box center [297, 182] width 595 height 365
paste input "650) 620-72"
type input "[PHONE_NUMBER]"
click at [293, 201] on input "(___) ___-____" at bounding box center [308, 202] width 108 height 22
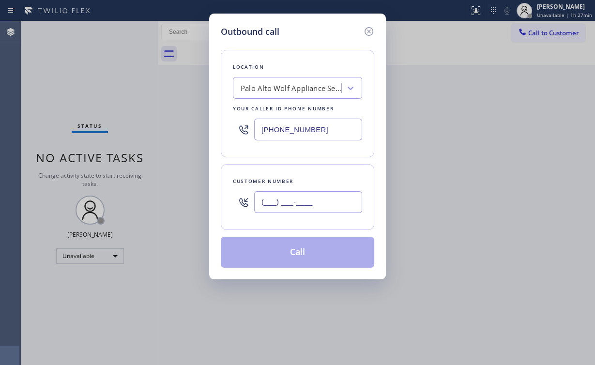
paste input "650) 823-2624"
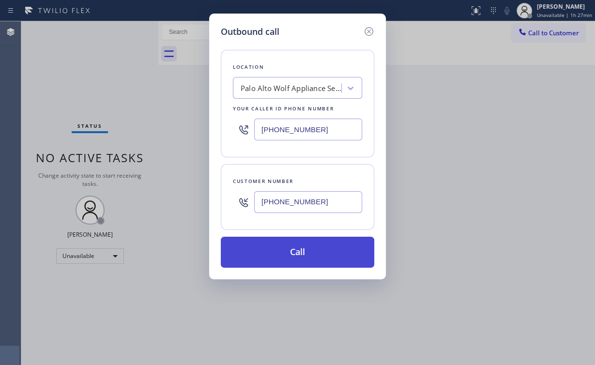
type input "[PHONE_NUMBER]"
click at [288, 255] on button "Call" at bounding box center [297, 252] width 153 height 31
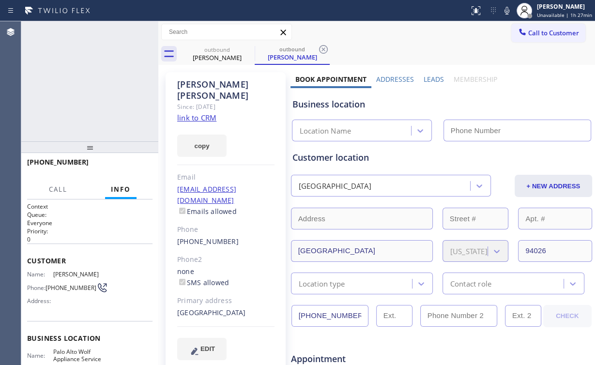
type input "[PHONE_NUMBER]"
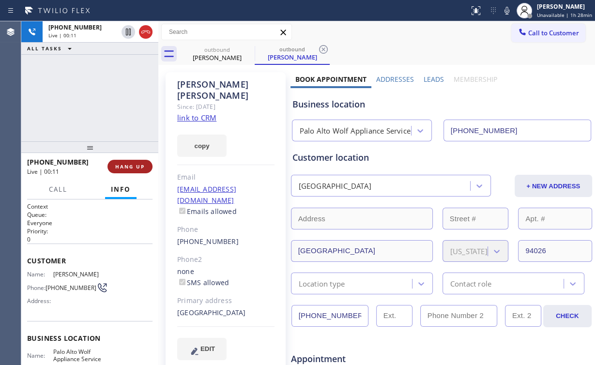
click at [130, 168] on span "HANG UP" at bounding box center [130, 166] width 30 height 7
click at [134, 168] on span "HANG UP" at bounding box center [130, 166] width 30 height 7
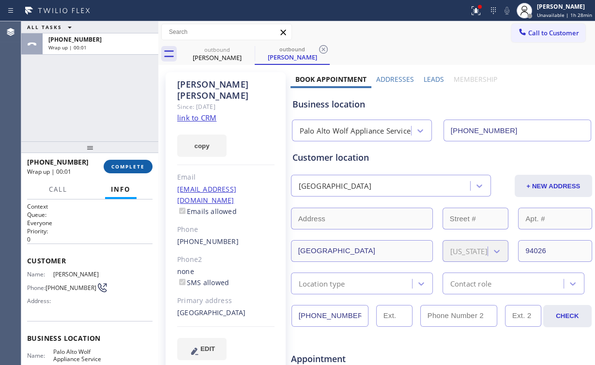
click at [120, 168] on span "COMPLETE" at bounding box center [127, 166] width 33 height 7
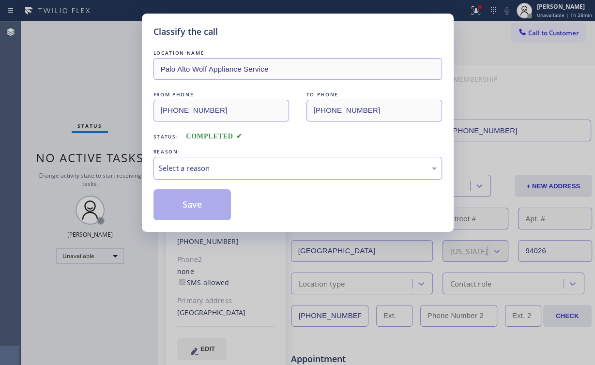
click at [208, 170] on div "Select a reason" at bounding box center [298, 168] width 278 height 11
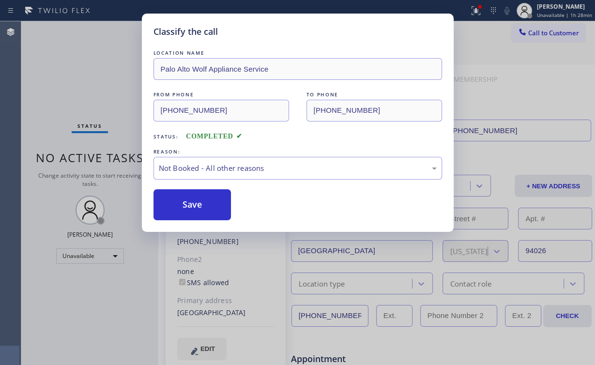
drag, startPoint x: 207, startPoint y: 202, endPoint x: 188, endPoint y: 184, distance: 26.0
click at [206, 201] on button "Save" at bounding box center [192, 204] width 78 height 31
drag, startPoint x: 82, startPoint y: 60, endPoint x: 129, endPoint y: 119, distance: 75.8
click at [92, 72] on div "Classify the call LOCATION NAME [GEOGRAPHIC_DATA] Wolf Appliance Service FROM P…" at bounding box center [297, 182] width 595 height 365
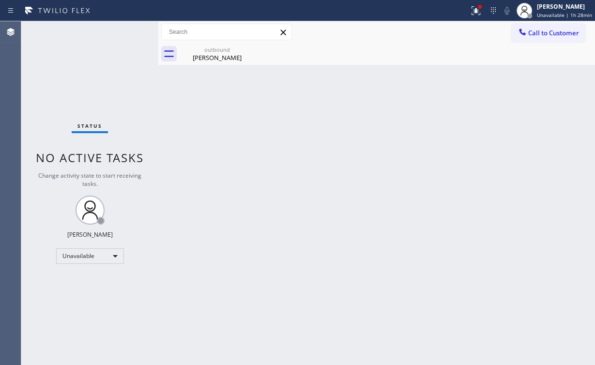
click at [64, 90] on div "Status No active tasks Change activity state to start receiving tasks. [PERSON_…" at bounding box center [89, 193] width 137 height 344
click at [212, 56] on div "[PERSON_NAME]" at bounding box center [216, 57] width 73 height 9
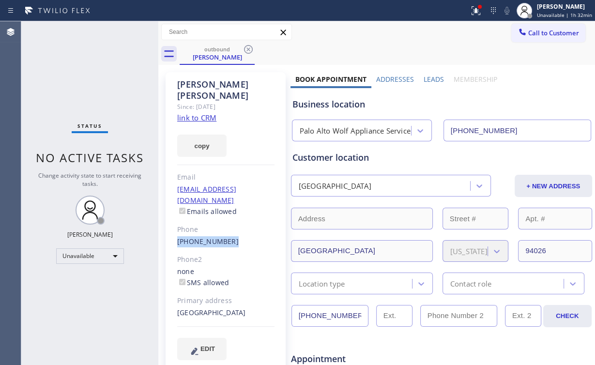
drag, startPoint x: 173, startPoint y: 219, endPoint x: 267, endPoint y: 217, distance: 93.4
click at [267, 217] on div "[PERSON_NAME] Since: [DATE] link to CRM copy Email [EMAIL_ADDRESS][DOMAIN_NAME]…" at bounding box center [225, 222] width 120 height 300
copy link "[PHONE_NUMBER]"
click at [478, 14] on icon at bounding box center [476, 11] width 12 height 12
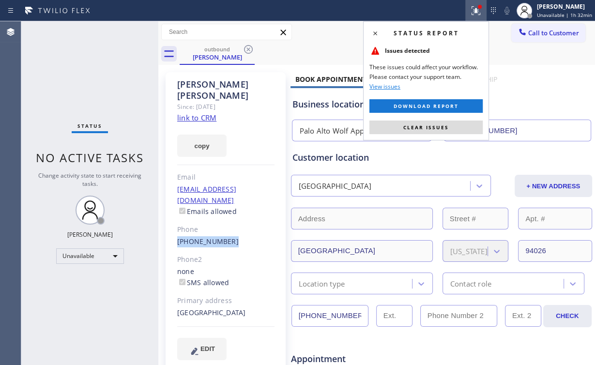
drag, startPoint x: 433, startPoint y: 123, endPoint x: 553, endPoint y: 69, distance: 131.0
click at [434, 123] on button "Clear issues" at bounding box center [425, 127] width 113 height 14
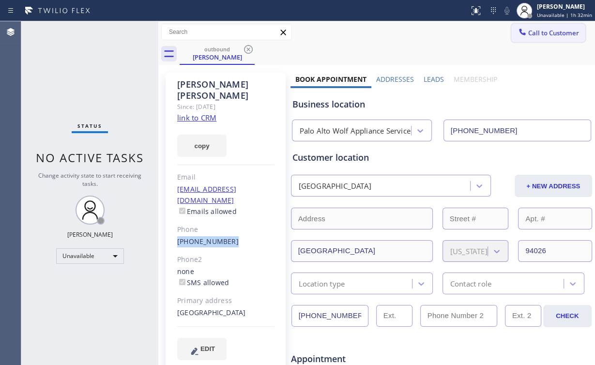
drag, startPoint x: 538, startPoint y: 31, endPoint x: 359, endPoint y: 183, distance: 234.4
click at [538, 32] on span "Call to Customer" at bounding box center [553, 33] width 51 height 9
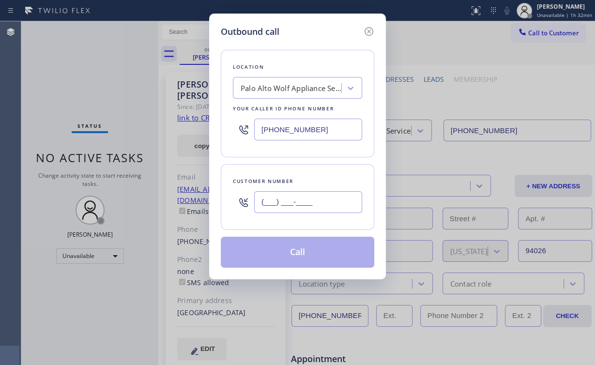
click at [336, 200] on input "(___) ___-____" at bounding box center [308, 202] width 108 height 22
paste input "650) 823-2624"
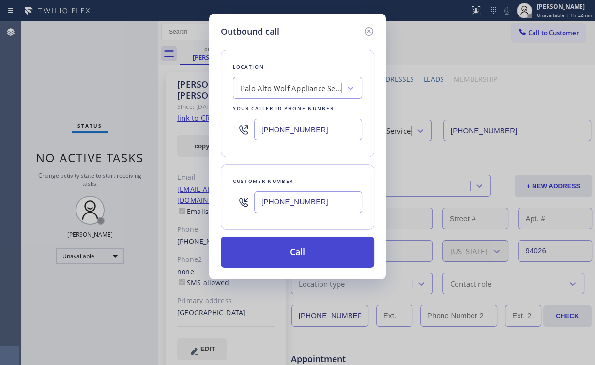
type input "[PHONE_NUMBER]"
click at [285, 246] on button "Call" at bounding box center [297, 252] width 153 height 31
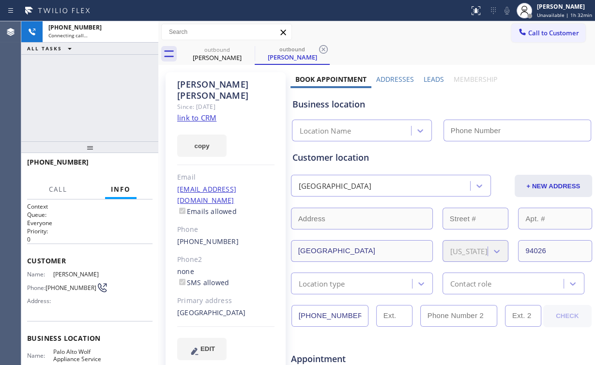
click at [122, 99] on div "[PHONE_NUMBER] Connecting call… ALL TASKS ALL TASKS ACTIVE TASKS TASKS IN WRAP …" at bounding box center [89, 81] width 137 height 120
type input "[PHONE_NUMBER]"
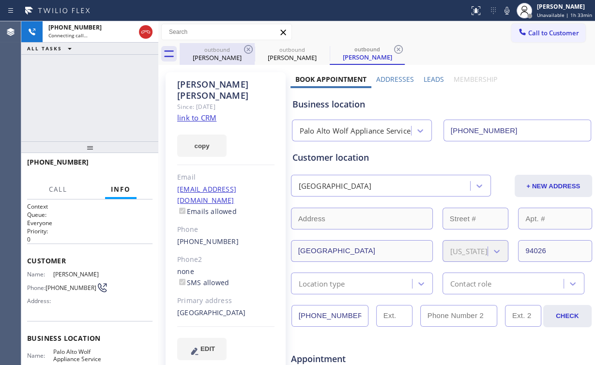
click at [210, 56] on div "[PERSON_NAME]" at bounding box center [216, 57] width 73 height 9
click at [247, 50] on icon at bounding box center [248, 50] width 12 height 12
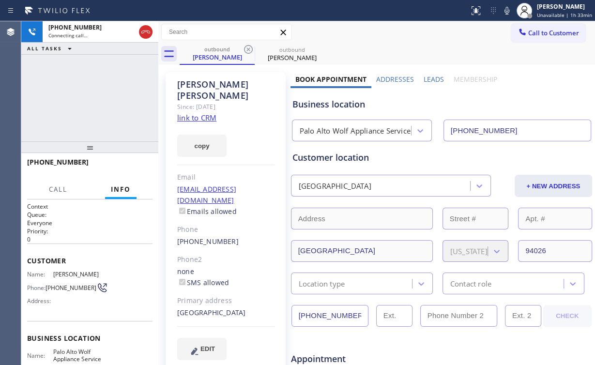
click at [92, 100] on div "[PHONE_NUMBER] Connecting call… ALL TASKS ALL TASKS ACTIVE TASKS TASKS IN WRAP …" at bounding box center [89, 81] width 137 height 120
click at [97, 99] on div "[PHONE_NUMBER] Connecting call… ALL TASKS ALL TASKS ACTIVE TASKS TASKS IN WRAP …" at bounding box center [89, 81] width 137 height 120
click at [123, 169] on span "HANG UP" at bounding box center [130, 166] width 30 height 7
click at [123, 169] on span "COMPLETE" at bounding box center [127, 166] width 33 height 7
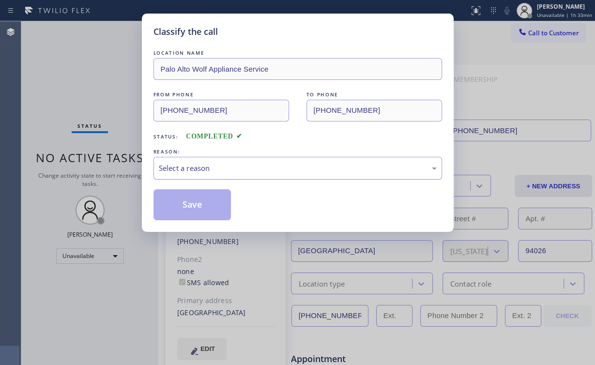
click at [165, 166] on div "Select a reason" at bounding box center [298, 168] width 278 height 11
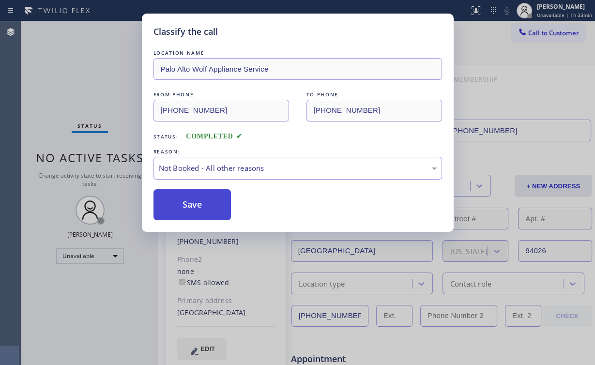
click at [194, 208] on button "Save" at bounding box center [192, 204] width 78 height 31
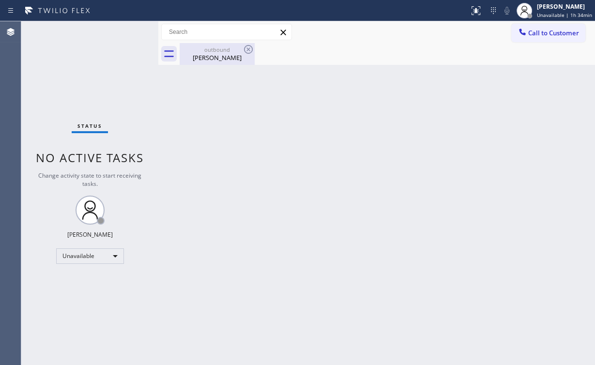
drag, startPoint x: 223, startPoint y: 56, endPoint x: 228, endPoint y: 55, distance: 5.9
click at [223, 56] on div "[PERSON_NAME]" at bounding box center [216, 57] width 73 height 9
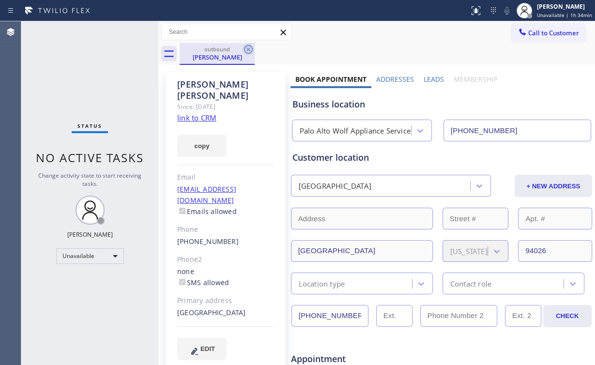
click at [249, 48] on icon at bounding box center [248, 49] width 9 height 9
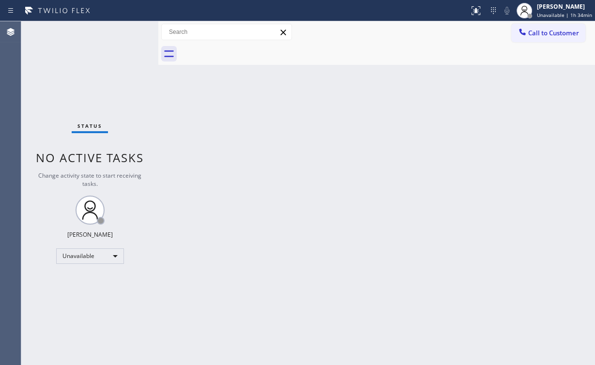
click at [92, 87] on div "Status No active tasks Change activity state to start receiving tasks. [PERSON_…" at bounding box center [89, 193] width 137 height 344
click at [73, 70] on div "Status No active tasks Change activity state to start receiving tasks. [PERSON_…" at bounding box center [89, 193] width 137 height 344
click at [555, 31] on span "Call to Customer" at bounding box center [553, 33] width 51 height 9
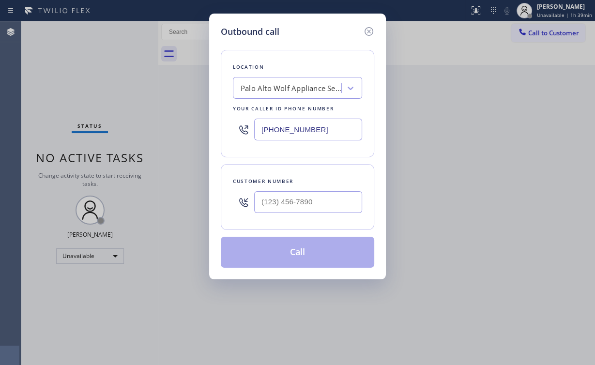
drag, startPoint x: 293, startPoint y: 130, endPoint x: 224, endPoint y: 120, distance: 70.3
click at [178, 118] on div "Outbound call Location [GEOGRAPHIC_DATA] Wolf Appliance Service Your caller id …" at bounding box center [297, 182] width 595 height 365
paste input "949) 312-522"
type input "[PHONE_NUMBER]"
click at [303, 192] on input "(___) ___-____" at bounding box center [308, 202] width 108 height 22
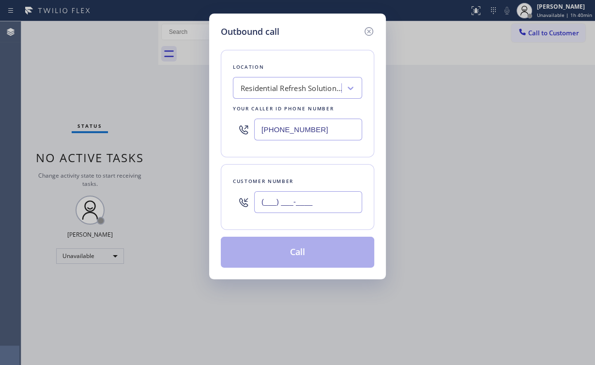
paste input "949) 330-1735"
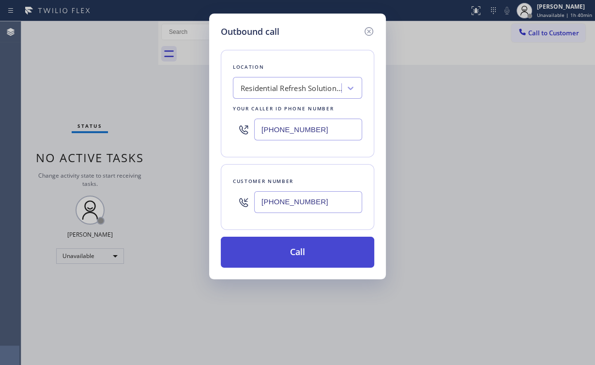
type input "[PHONE_NUMBER]"
click at [282, 239] on button "Call" at bounding box center [297, 252] width 153 height 31
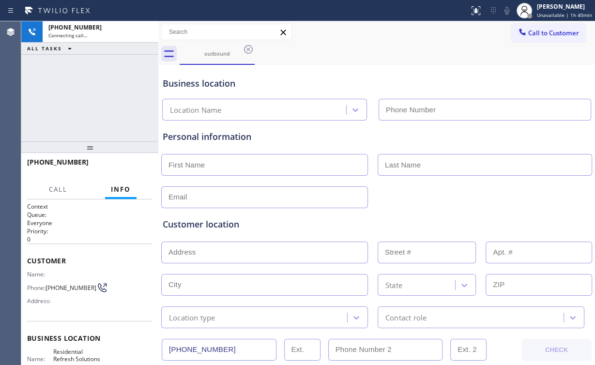
type input "[PHONE_NUMBER]"
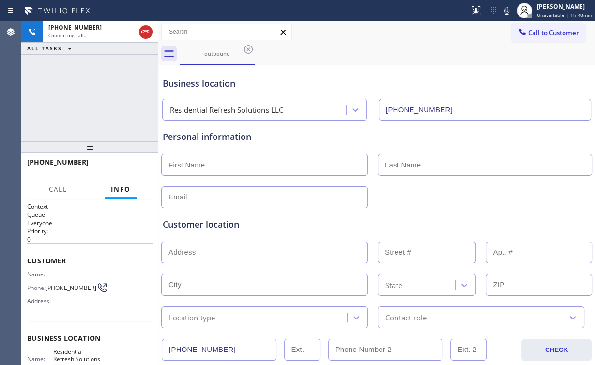
click at [106, 83] on div "[PHONE_NUMBER] Connecting call… ALL TASKS ALL TASKS ACTIVE TASKS TASKS IN WRAP …" at bounding box center [89, 81] width 137 height 120
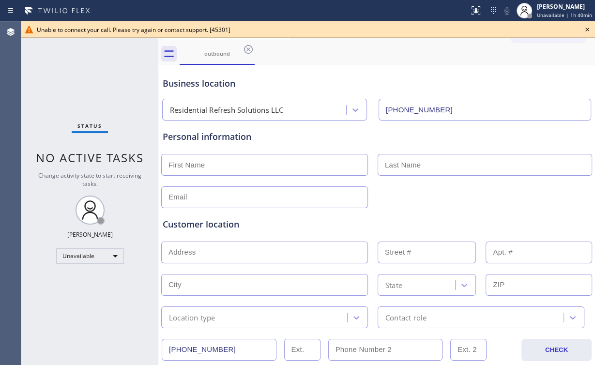
drag, startPoint x: 252, startPoint y: 48, endPoint x: 391, endPoint y: 44, distance: 139.4
click at [251, 49] on icon at bounding box center [248, 50] width 12 height 12
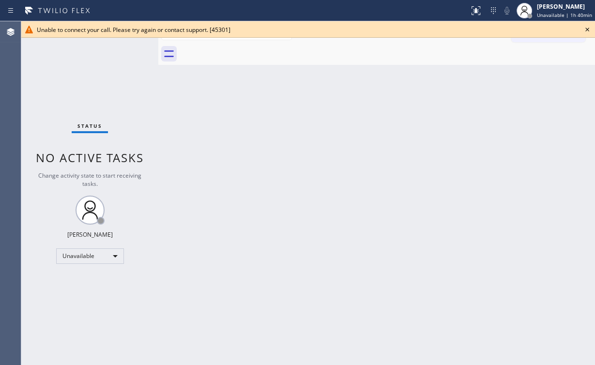
click at [588, 28] on icon at bounding box center [587, 30] width 12 height 12
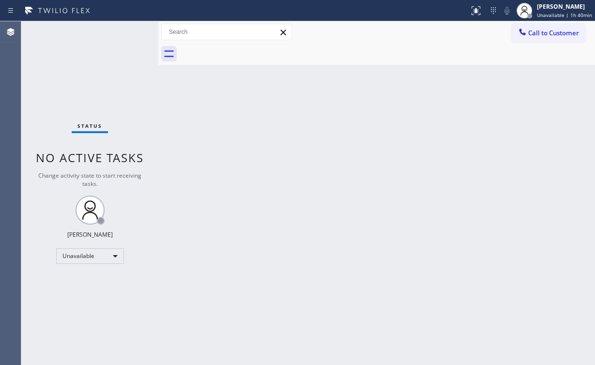
drag, startPoint x: 551, startPoint y: 33, endPoint x: 530, endPoint y: 47, distance: 25.1
click at [548, 35] on span "Call to Customer" at bounding box center [553, 33] width 51 height 9
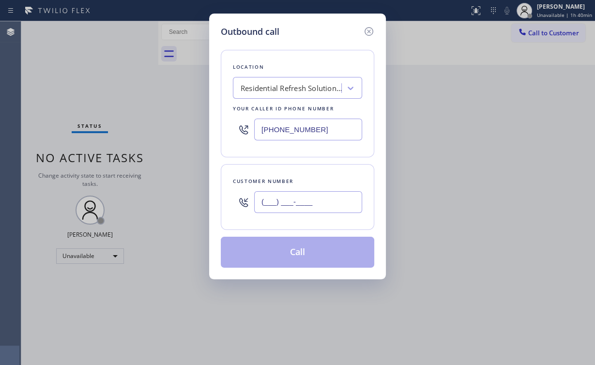
click at [306, 200] on input "(___) ___-____" at bounding box center [308, 202] width 108 height 22
paste input "949) 330-1735"
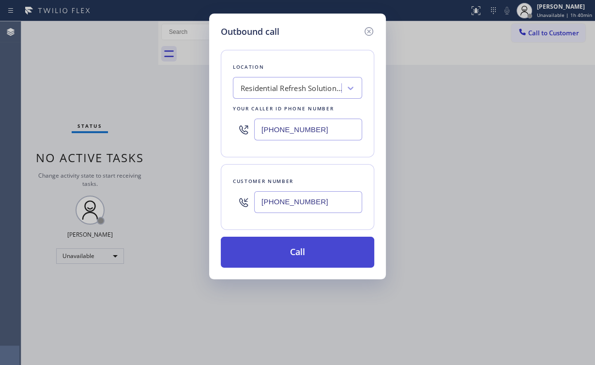
type input "[PHONE_NUMBER]"
click at [273, 257] on button "Call" at bounding box center [297, 252] width 153 height 31
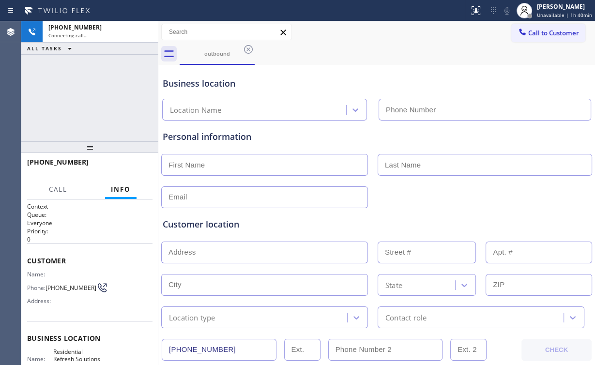
type input "[PHONE_NUMBER]"
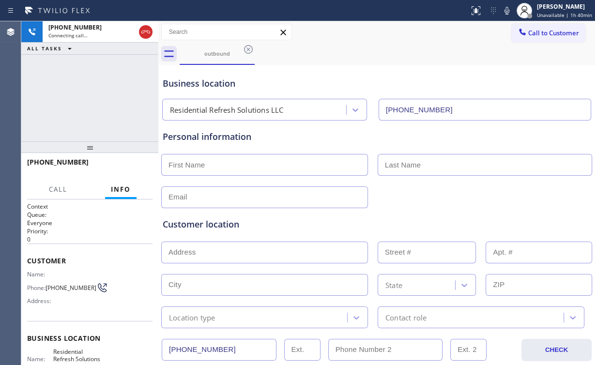
click at [91, 99] on div "[PHONE_NUMBER] Connecting call… ALL TASKS ALL TASKS ACTIVE TASKS TASKS IN WRAP …" at bounding box center [89, 81] width 137 height 120
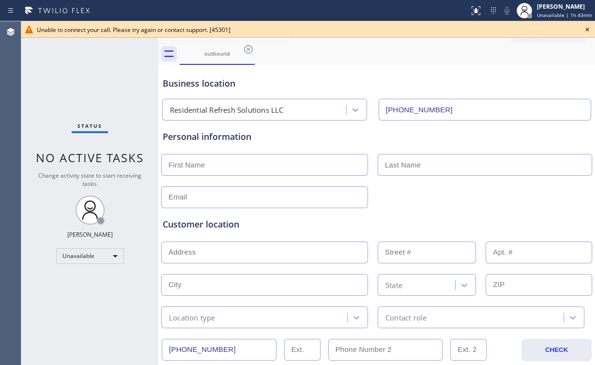
click at [586, 30] on icon at bounding box center [587, 30] width 4 height 4
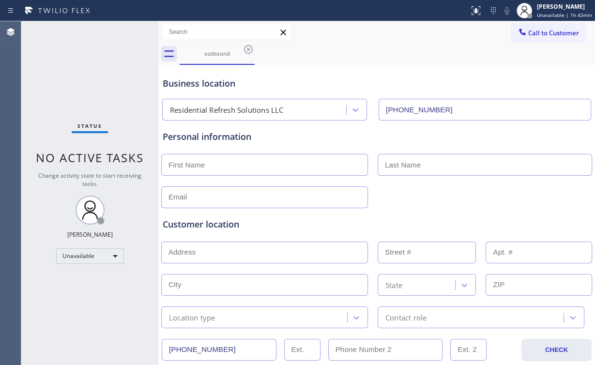
drag, startPoint x: 493, startPoint y: 71, endPoint x: 226, endPoint y: 89, distance: 267.2
click at [493, 71] on div "Business location Residential Refresh Solutions LLC [PHONE_NUMBER]" at bounding box center [377, 93] width 432 height 53
drag, startPoint x: 228, startPoint y: 50, endPoint x: 239, endPoint y: 50, distance: 11.1
click at [228, 50] on div "outbound" at bounding box center [216, 53] width 73 height 7
click at [245, 49] on icon at bounding box center [248, 50] width 12 height 12
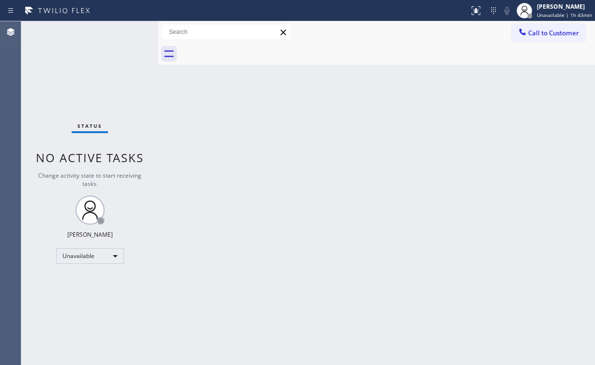
click at [24, 60] on div "Status No active tasks Change activity state to start receiving tasks. [PERSON_…" at bounding box center [89, 193] width 137 height 344
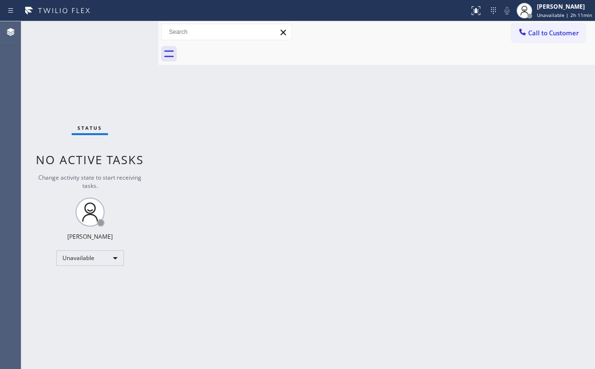
drag, startPoint x: 534, startPoint y: 34, endPoint x: 293, endPoint y: 136, distance: 262.3
click at [533, 34] on span "Call to Customer" at bounding box center [553, 33] width 51 height 9
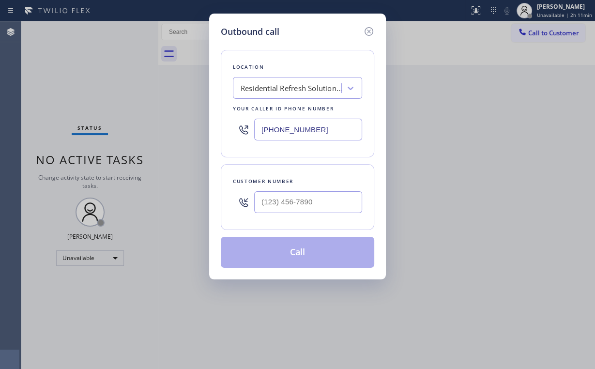
drag, startPoint x: 316, startPoint y: 123, endPoint x: 172, endPoint y: 111, distance: 144.7
click at [195, 125] on div "Outbound call Location Residential Refresh Solutions LLC Your caller id phone n…" at bounding box center [297, 184] width 595 height 369
paste input "206) 801-5267"
type input "[PHONE_NUMBER]"
click at [308, 211] on div at bounding box center [308, 201] width 108 height 31
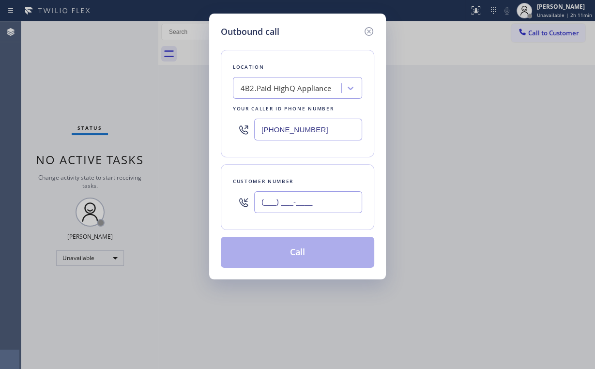
click at [299, 196] on input "(___) ___-____" at bounding box center [308, 202] width 108 height 22
paste input "206) 579-1550"
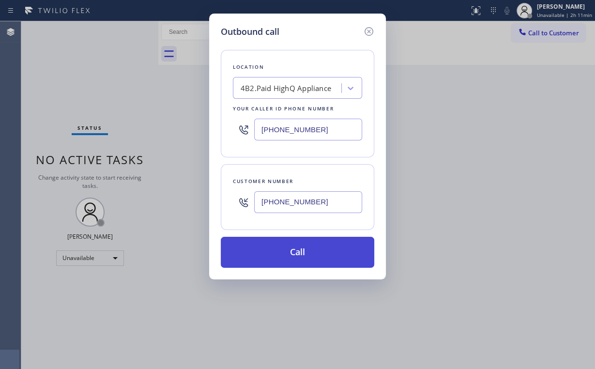
type input "[PHONE_NUMBER]"
click at [288, 248] on button "Call" at bounding box center [297, 252] width 153 height 31
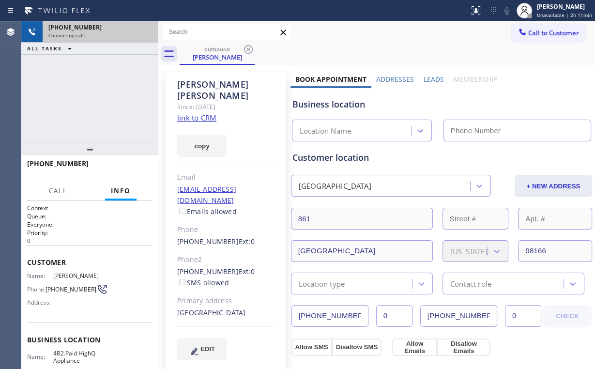
drag, startPoint x: 85, startPoint y: 83, endPoint x: 93, endPoint y: 27, distance: 57.2
click at [86, 82] on div "[PHONE_NUMBER] Connecting call… ALL TASKS ALL TASKS ACTIVE TASKS TASKS IN WRAP …" at bounding box center [89, 81] width 137 height 121
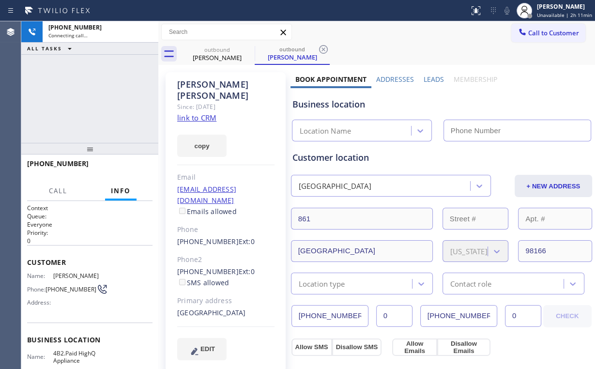
type input "[PHONE_NUMBER]"
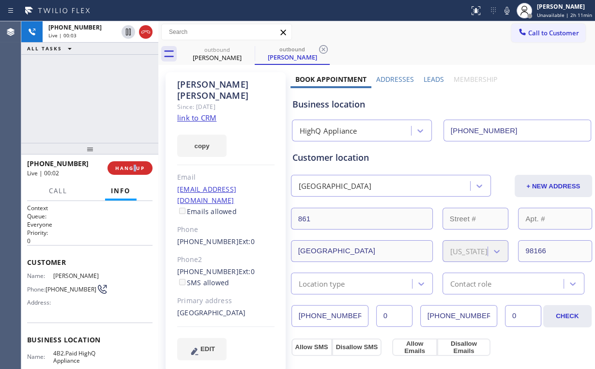
click at [135, 175] on div "[PHONE_NUMBER] Live | 00:02 HANG UP" at bounding box center [89, 167] width 125 height 25
click at [135, 172] on button "HANG UP" at bounding box center [129, 168] width 45 height 14
click at [135, 170] on span "HANG UP" at bounding box center [130, 168] width 30 height 7
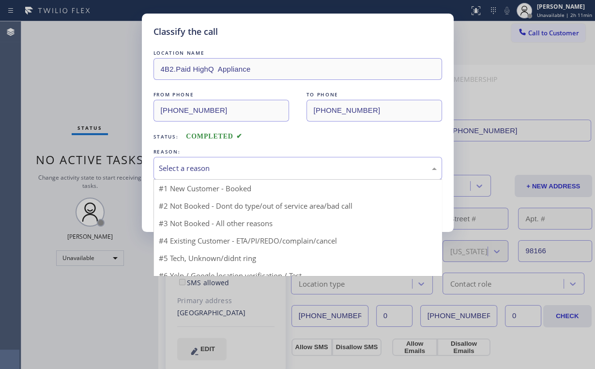
click at [197, 163] on div "Select a reason" at bounding box center [298, 168] width 278 height 11
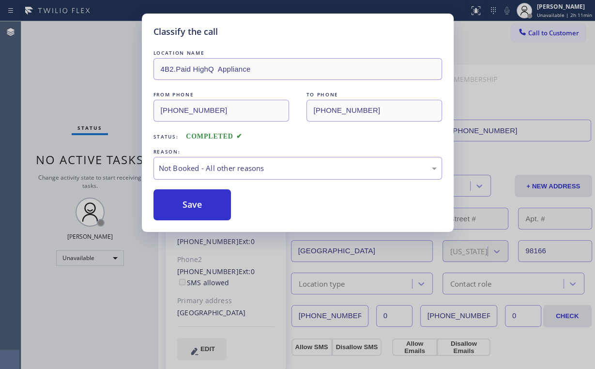
click at [205, 201] on button "Save" at bounding box center [192, 204] width 78 height 31
click at [102, 62] on div "Classify the call LOCATION NAME 4B2.Paid HighQ Appliance FROM PHONE [PHONE_NUMB…" at bounding box center [297, 184] width 595 height 369
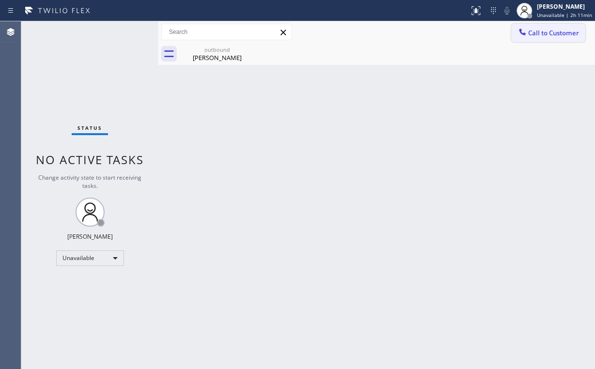
click at [532, 34] on span "Call to Customer" at bounding box center [553, 33] width 51 height 9
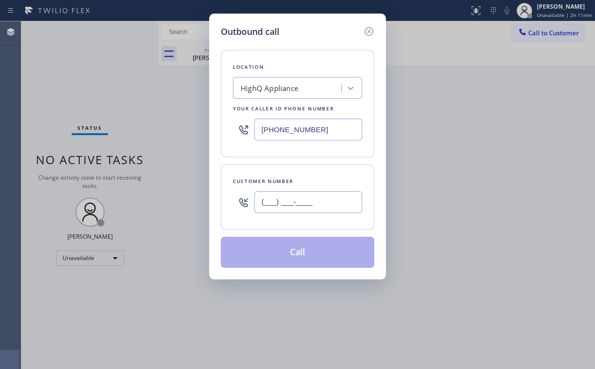
click at [319, 202] on input "(___) ___-____" at bounding box center [308, 202] width 108 height 22
paste input "206) 579-1550"
type input "[PHONE_NUMBER]"
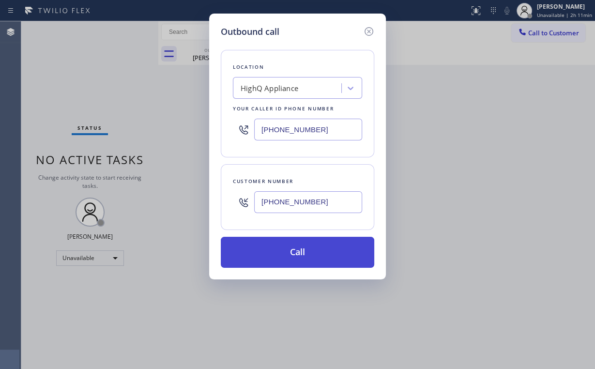
click at [264, 248] on button "Call" at bounding box center [297, 252] width 153 height 31
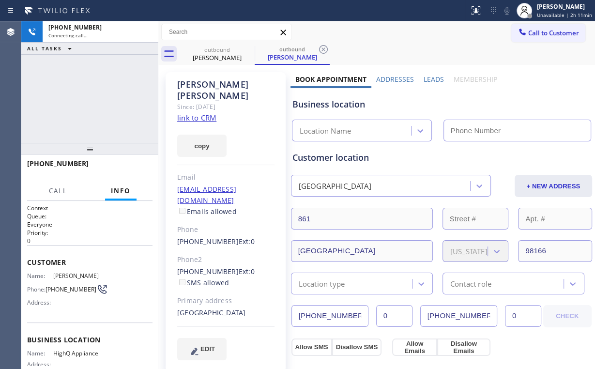
click at [147, 87] on div "[PHONE_NUMBER] Connecting call… ALL TASKS ALL TASKS ACTIVE TASKS TASKS IN WRAP …" at bounding box center [89, 81] width 137 height 121
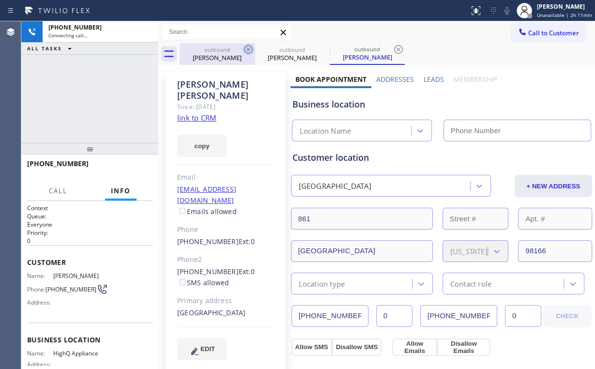
drag, startPoint x: 211, startPoint y: 49, endPoint x: 247, endPoint y: 48, distance: 36.3
click at [212, 50] on div "outbound" at bounding box center [216, 49] width 73 height 7
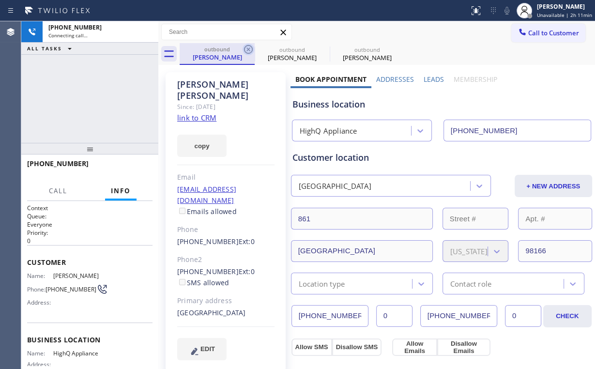
click at [249, 48] on icon at bounding box center [248, 49] width 9 height 9
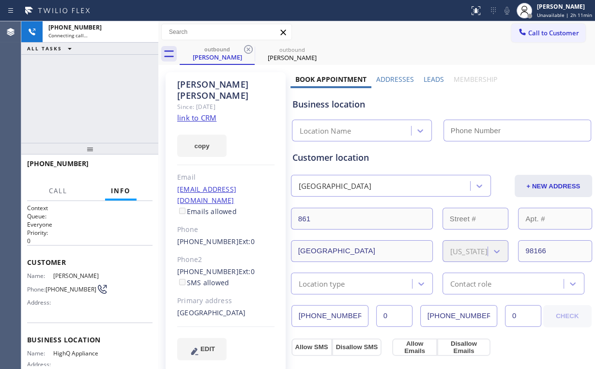
click at [66, 96] on div "[PHONE_NUMBER] Connecting call… ALL TASKS ALL TASKS ACTIVE TASKS TASKS IN WRAP …" at bounding box center [89, 81] width 137 height 121
type input "[PHONE_NUMBER]"
click at [95, 104] on div "[PHONE_NUMBER] Connecting call… ALL TASKS ALL TASKS ACTIVE TASKS TASKS IN WRAP …" at bounding box center [89, 81] width 137 height 121
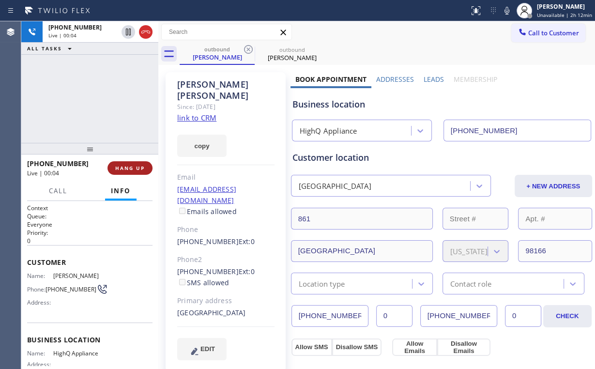
click at [130, 171] on button "HANG UP" at bounding box center [129, 168] width 45 height 14
click at [133, 170] on span "HANG UP" at bounding box center [130, 168] width 30 height 7
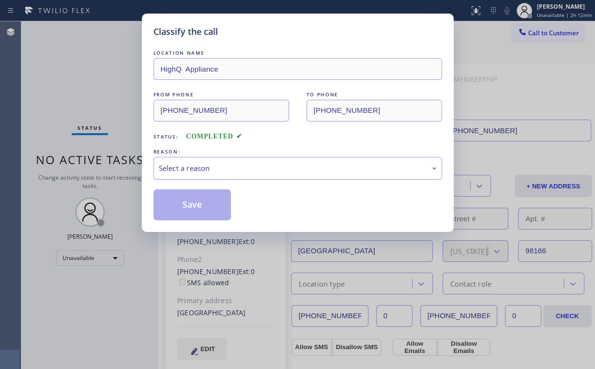
drag, startPoint x: 185, startPoint y: 155, endPoint x: 181, endPoint y: 172, distance: 16.9
click at [186, 155] on div "REASON:" at bounding box center [297, 152] width 288 height 10
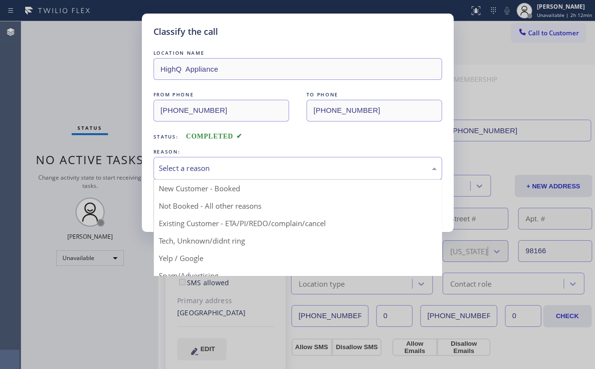
click at [180, 170] on div "Select a reason" at bounding box center [298, 168] width 278 height 11
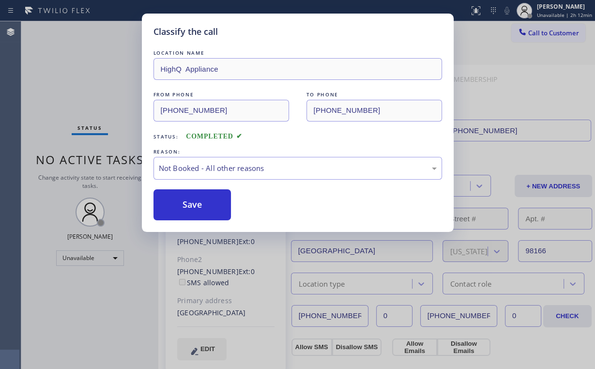
drag, startPoint x: 190, startPoint y: 204, endPoint x: 95, endPoint y: 97, distance: 142.9
click at [190, 204] on button "Save" at bounding box center [192, 204] width 78 height 31
click at [92, 93] on div "Classify the call LOCATION NAME HighQ Appliance FROM PHONE [PHONE_NUMBER] TO PH…" at bounding box center [297, 184] width 595 height 369
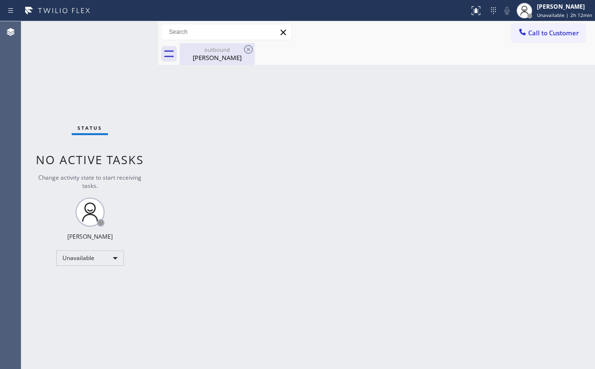
drag, startPoint x: 211, startPoint y: 54, endPoint x: 240, endPoint y: 55, distance: 29.0
click at [215, 54] on div "[PERSON_NAME]" at bounding box center [216, 57] width 73 height 9
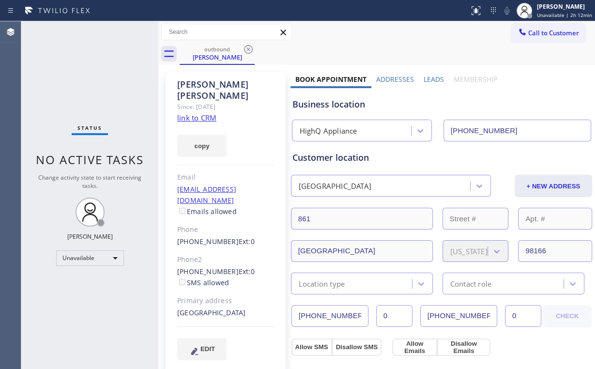
click at [245, 50] on icon at bounding box center [248, 50] width 12 height 12
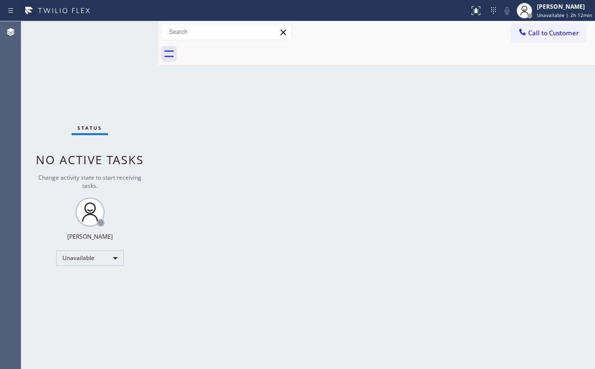
drag, startPoint x: 85, startPoint y: 68, endPoint x: 116, endPoint y: 14, distance: 62.0
click at [86, 66] on div "Status No active tasks Change activity state to start receiving tasks. [PERSON_…" at bounding box center [89, 194] width 137 height 347
click at [546, 33] on span "Call to Customer" at bounding box center [553, 33] width 51 height 9
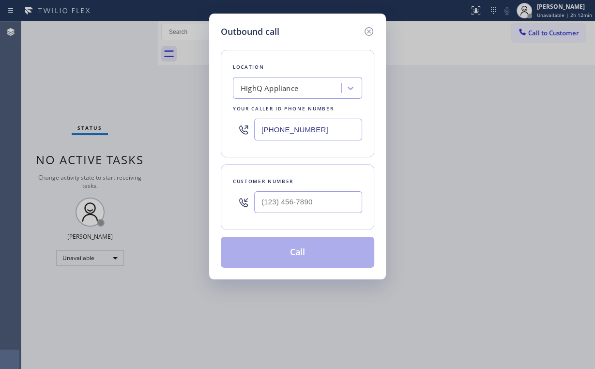
click at [152, 124] on div "Outbound call Location HighQ Appliance Your caller id phone number [PHONE_NUMBE…" at bounding box center [297, 184] width 595 height 369
paste input "714) 912-8101"
type input "[PHONE_NUMBER]"
click at [313, 194] on input "(___) ___-____" at bounding box center [308, 202] width 108 height 22
paste input "949) 854-8170"
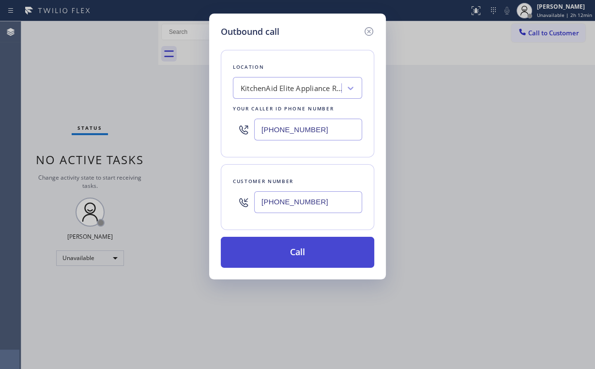
type input "[PHONE_NUMBER]"
click at [276, 256] on button "Call" at bounding box center [297, 252] width 153 height 31
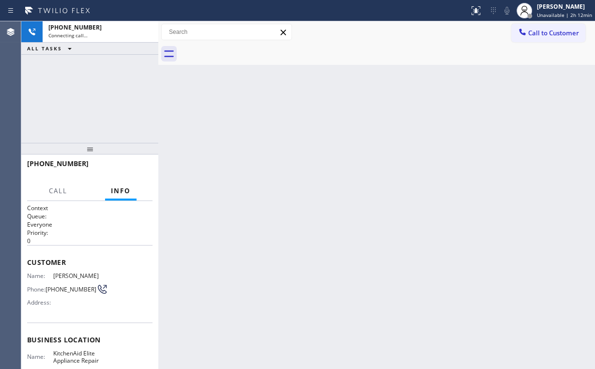
click at [105, 97] on div "[PHONE_NUMBER] Connecting call… ALL TASKS ALL TASKS ACTIVE TASKS TASKS IN WRAP …" at bounding box center [89, 81] width 137 height 121
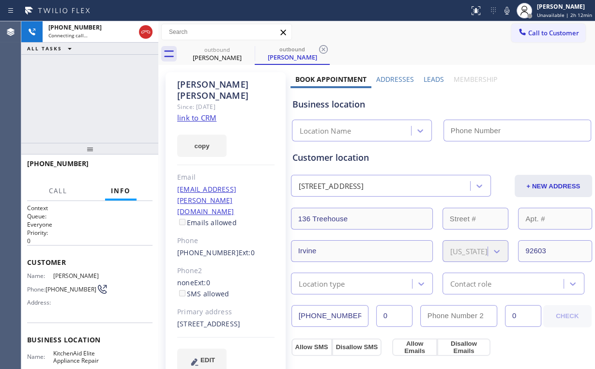
type input "[PHONE_NUMBER]"
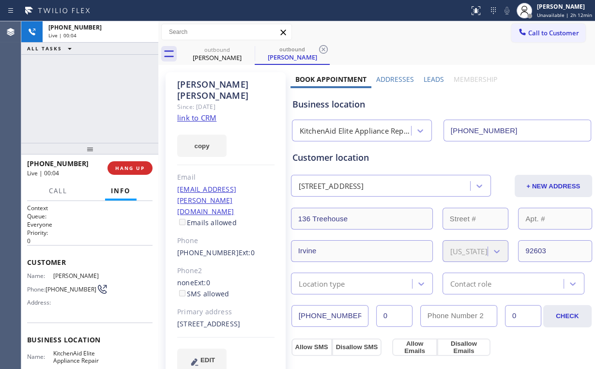
drag, startPoint x: 134, startPoint y: 169, endPoint x: 90, endPoint y: 108, distance: 74.6
click at [90, 108] on div "[PHONE_NUMBER] Live | 00:04 ALL TASKS ALL TASKS ACTIVE TASKS TASKS IN WRAP UP […" at bounding box center [89, 194] width 137 height 347
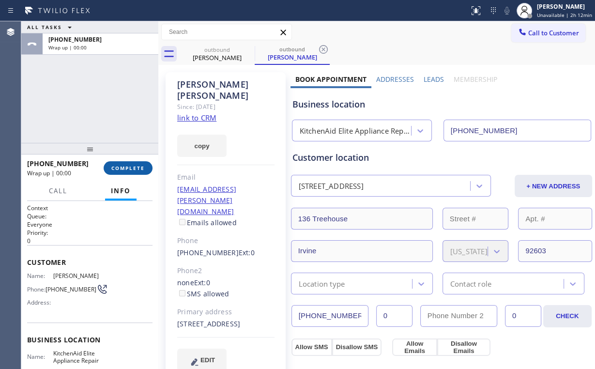
click at [133, 167] on span "COMPLETE" at bounding box center [127, 168] width 33 height 7
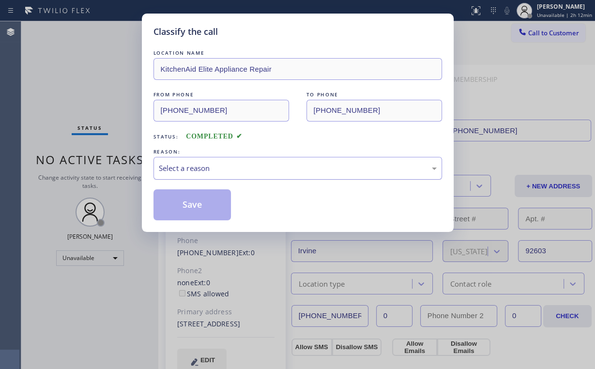
click at [166, 171] on div "Select a reason" at bounding box center [298, 168] width 278 height 11
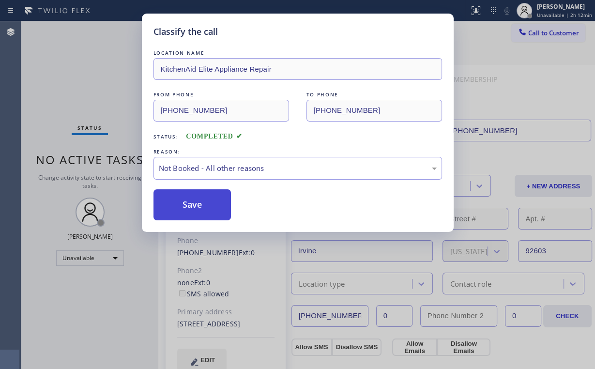
click at [179, 203] on button "Save" at bounding box center [192, 204] width 78 height 31
drag, startPoint x: 68, startPoint y: 63, endPoint x: 68, endPoint y: 53, distance: 10.6
click at [68, 63] on div "Classify the call LOCATION NAME KitchenAid Elite Appliance Repair FROM PHONE [P…" at bounding box center [297, 184] width 595 height 369
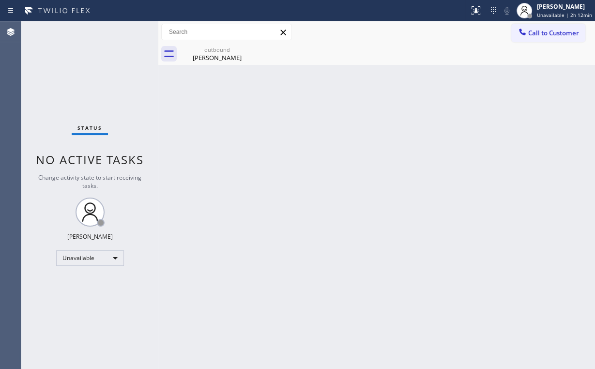
drag, startPoint x: 549, startPoint y: 35, endPoint x: 482, endPoint y: 51, distance: 68.8
click at [541, 35] on span "Call to Customer" at bounding box center [553, 33] width 51 height 9
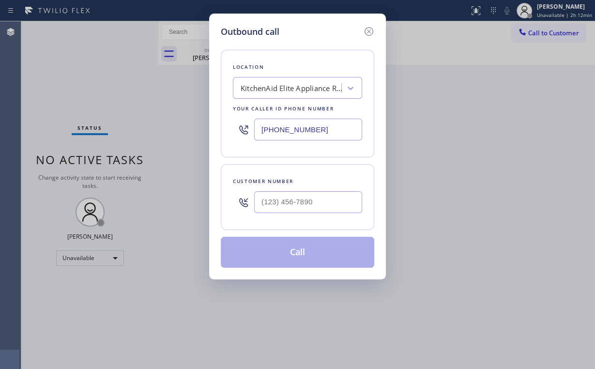
drag, startPoint x: 330, startPoint y: 127, endPoint x: 197, endPoint y: 113, distance: 134.3
click at [218, 118] on div "Outbound call Location KitchenAid Elite Appliance Repair Your caller id phone n…" at bounding box center [297, 147] width 177 height 266
paste input "855-4254"
type input "[PHONE_NUMBER]"
click at [310, 195] on input "(___) ___-____" at bounding box center [308, 202] width 108 height 22
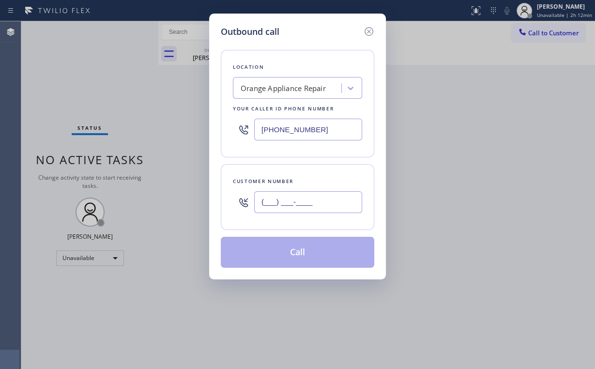
paste input "973) 234-8816"
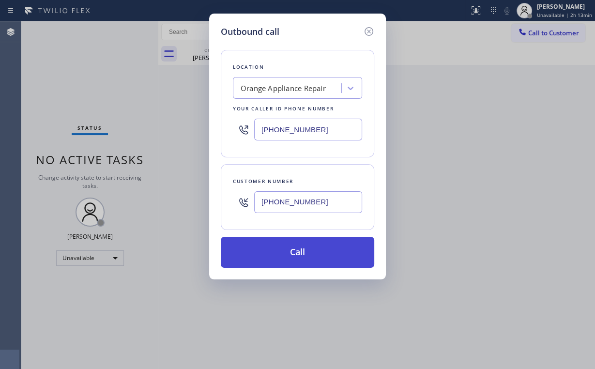
type input "[PHONE_NUMBER]"
click at [288, 240] on button "Call" at bounding box center [297, 252] width 153 height 31
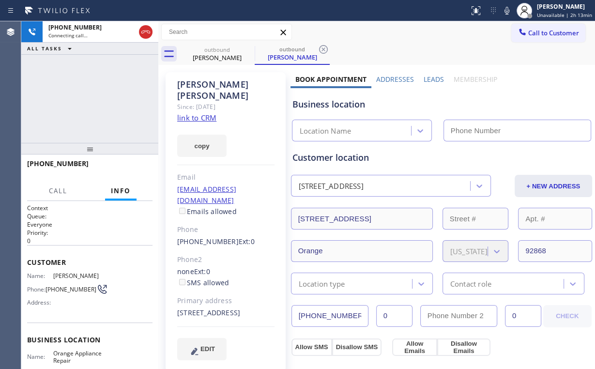
click at [74, 95] on div "[PHONE_NUMBER] Connecting call… ALL TASKS ALL TASKS ACTIVE TASKS TASKS IN WRAP …" at bounding box center [89, 81] width 137 height 121
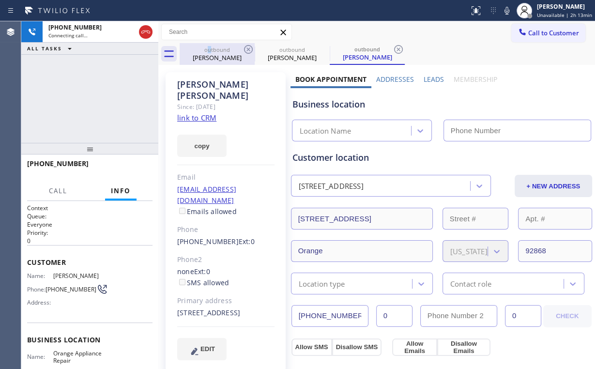
drag, startPoint x: 210, startPoint y: 52, endPoint x: 240, endPoint y: 52, distance: 31.0
click at [211, 52] on div "outbound" at bounding box center [216, 49] width 73 height 7
type input "[PHONE_NUMBER]"
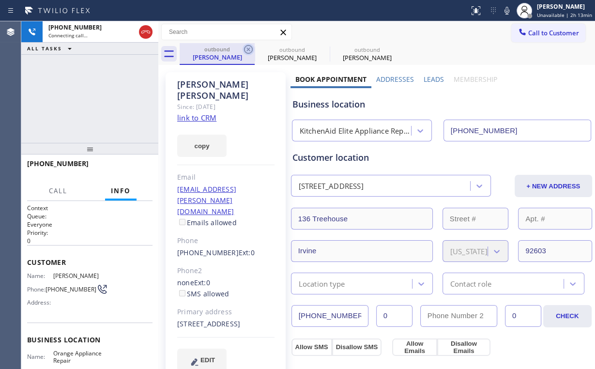
click at [247, 49] on icon at bounding box center [248, 50] width 12 height 12
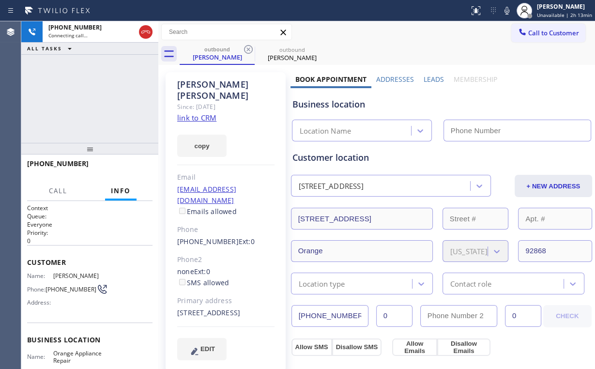
type input "[PHONE_NUMBER]"
click at [115, 77] on div "[PHONE_NUMBER] Connecting call… ALL TASKS ALL TASKS ACTIVE TASKS TASKS IN WRAP …" at bounding box center [89, 81] width 137 height 121
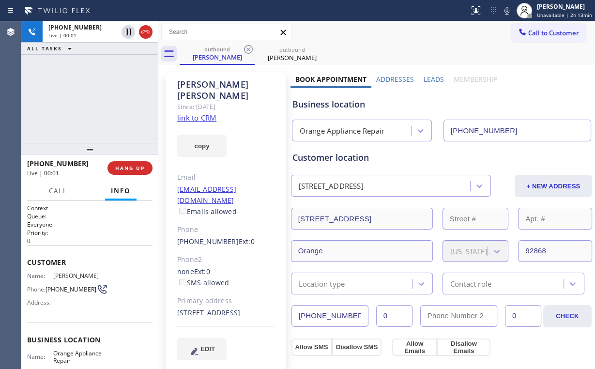
click at [102, 103] on div "[PHONE_NUMBER] Live | 00:01 ALL TASKS ALL TASKS ACTIVE TASKS TASKS IN WRAP UP" at bounding box center [89, 81] width 137 height 121
click at [354, 130] on div "Orange Appliance Repair" at bounding box center [342, 130] width 85 height 11
drag, startPoint x: 346, startPoint y: 105, endPoint x: 309, endPoint y: 106, distance: 37.3
click at [310, 105] on div "Business location" at bounding box center [441, 104] width 298 height 13
click at [102, 99] on div "[PHONE_NUMBER] Live | 00:35 ALL TASKS ALL TASKS ACTIVE TASKS TASKS IN WRAP UP" at bounding box center [89, 81] width 137 height 121
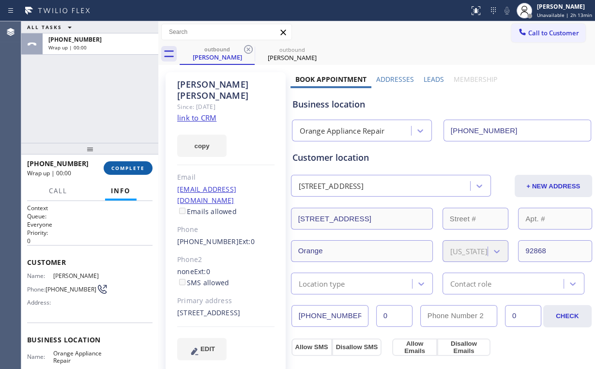
click at [125, 168] on span "COMPLETE" at bounding box center [127, 168] width 33 height 7
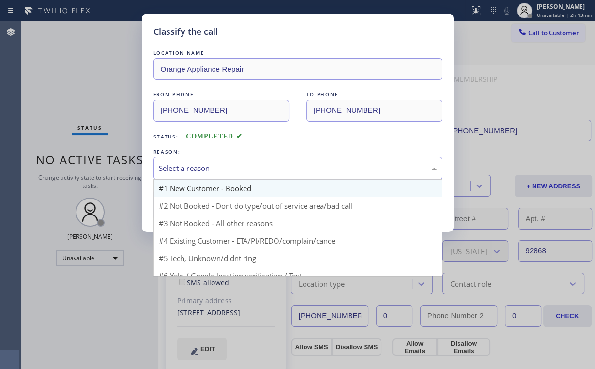
drag, startPoint x: 176, startPoint y: 165, endPoint x: 179, endPoint y: 195, distance: 30.1
click at [177, 165] on div "Select a reason" at bounding box center [298, 168] width 278 height 11
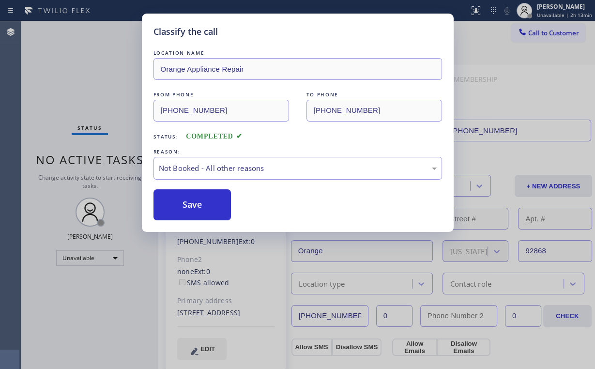
drag, startPoint x: 185, startPoint y: 202, endPoint x: 153, endPoint y: 153, distance: 58.4
click at [185, 201] on button "Save" at bounding box center [192, 204] width 78 height 31
click at [105, 75] on div "Classify the call LOCATION NAME Orange Appliance Repair FROM PHONE [PHONE_NUMBE…" at bounding box center [297, 184] width 595 height 369
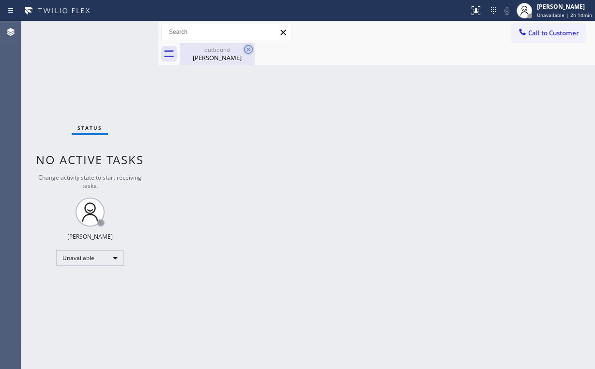
drag, startPoint x: 217, startPoint y: 53, endPoint x: 245, endPoint y: 52, distance: 27.6
click at [218, 54] on div "[PERSON_NAME]" at bounding box center [216, 57] width 73 height 9
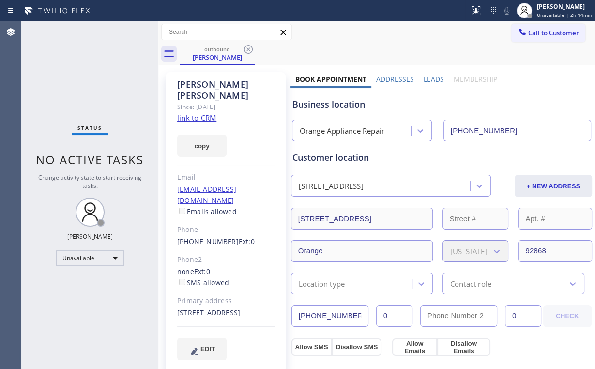
click at [249, 48] on icon at bounding box center [248, 49] width 9 height 9
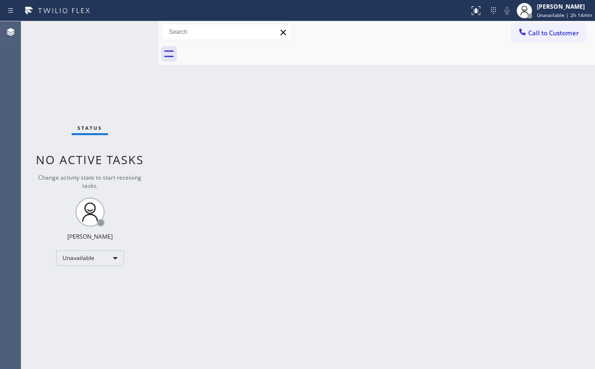
drag, startPoint x: 66, startPoint y: 82, endPoint x: 66, endPoint y: 61, distance: 20.8
click at [67, 79] on div "Status No active tasks Change activity state to start receiving tasks. [PERSON_…" at bounding box center [89, 194] width 137 height 347
click at [543, 37] on span "Call to Customer" at bounding box center [553, 33] width 51 height 9
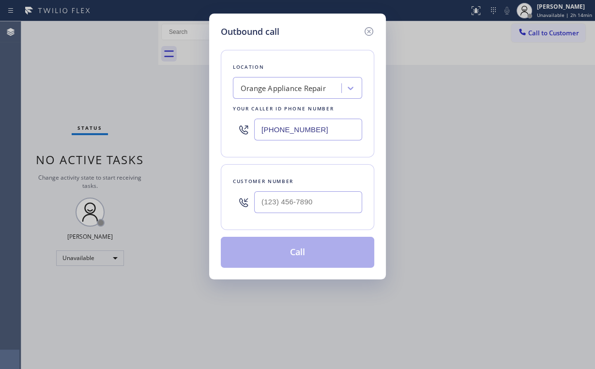
drag, startPoint x: 278, startPoint y: 129, endPoint x: 150, endPoint y: 108, distance: 129.4
click at [167, 127] on div "Outbound call Location Orange Appliance Repair Your caller id phone number [PHO…" at bounding box center [297, 184] width 595 height 369
paste input "310) 935-0427"
type input "[PHONE_NUMBER]"
click at [311, 195] on input "(___) ___-____" at bounding box center [308, 202] width 108 height 22
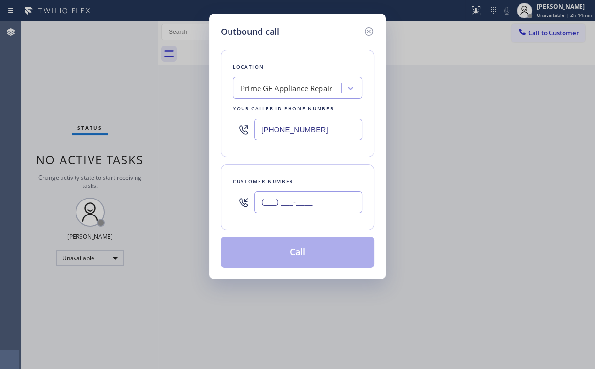
paste input "310) 254-7770"
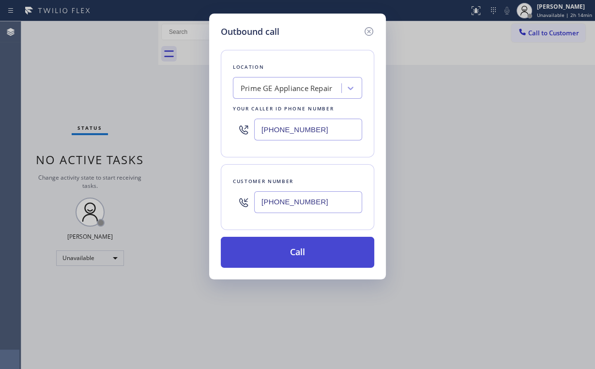
type input "[PHONE_NUMBER]"
drag, startPoint x: 281, startPoint y: 242, endPoint x: 278, endPoint y: 254, distance: 11.5
click at [281, 244] on button "Call" at bounding box center [297, 252] width 153 height 31
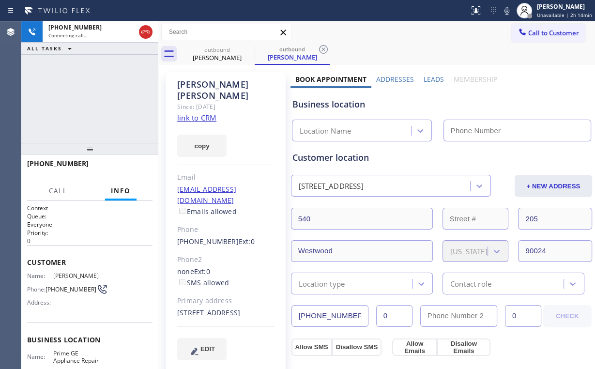
type input "[PHONE_NUMBER]"
drag, startPoint x: 145, startPoint y: 91, endPoint x: 141, endPoint y: 83, distance: 8.7
click at [145, 90] on div "[PHONE_NUMBER] Connecting call… ALL TASKS ALL TASKS ACTIVE TASKS TASKS IN WRAP …" at bounding box center [89, 81] width 137 height 121
click at [402, 62] on div "outbound [PERSON_NAME] outbound [PERSON_NAME]" at bounding box center [387, 54] width 415 height 22
drag, startPoint x: 105, startPoint y: 99, endPoint x: 135, endPoint y: 108, distance: 32.0
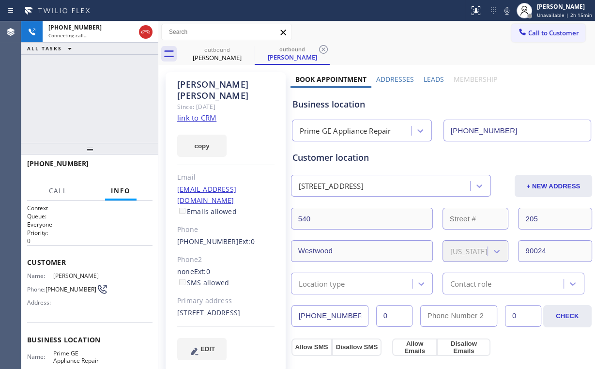
click at [105, 99] on div "[PHONE_NUMBER] Connecting call… ALL TASKS ALL TASKS ACTIVE TASKS TASKS IN WRAP …" at bounding box center [89, 81] width 137 height 121
drag, startPoint x: 58, startPoint y: 59, endPoint x: 84, endPoint y: 105, distance: 53.5
click at [59, 63] on div "[PHONE_NUMBER] Live | 00:04 ALL TASKS ALL TASKS ACTIVE TASKS TASKS IN WRAP UP" at bounding box center [89, 81] width 137 height 121
click at [127, 165] on span "HANG UP" at bounding box center [130, 168] width 30 height 7
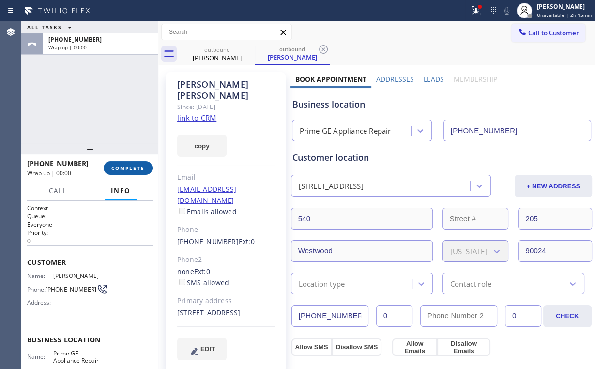
click at [149, 168] on button "COMPLETE" at bounding box center [128, 168] width 49 height 14
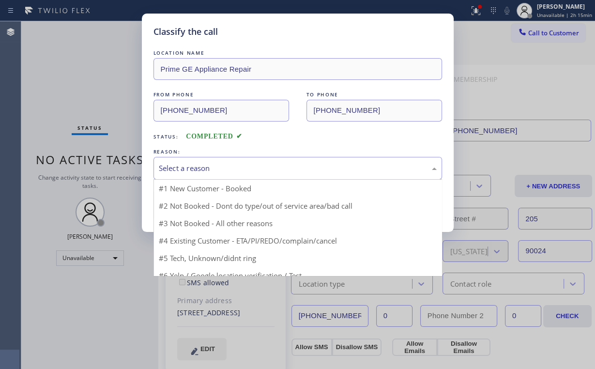
click at [208, 170] on div "Select a reason" at bounding box center [298, 168] width 278 height 11
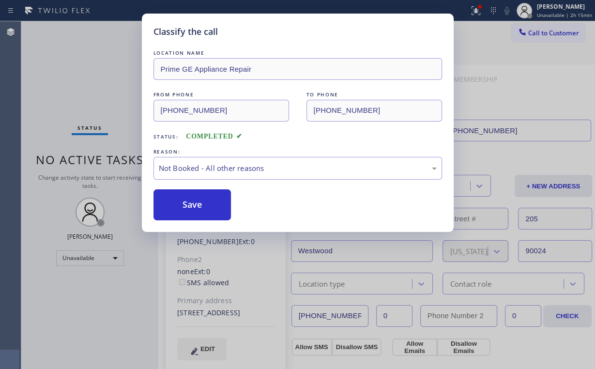
drag, startPoint x: 199, startPoint y: 208, endPoint x: 116, endPoint y: 114, distance: 125.4
click at [200, 208] on button "Save" at bounding box center [192, 204] width 78 height 31
click at [92, 88] on div "Classify the call LOCATION NAME Prime GE Appliance Repair FROM PHONE [PHONE_NUM…" at bounding box center [297, 184] width 595 height 369
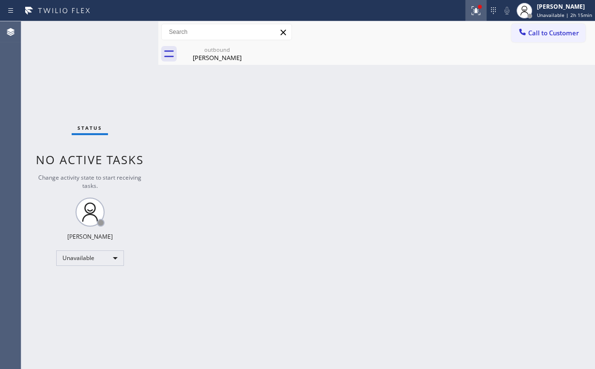
click at [479, 14] on icon at bounding box center [476, 11] width 12 height 12
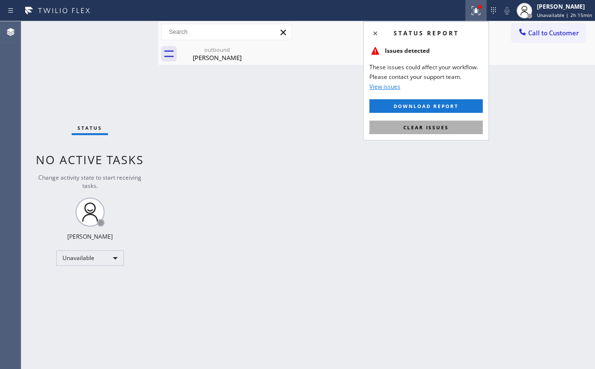
click at [441, 128] on span "Clear issues" at bounding box center [425, 127] width 45 height 7
drag, startPoint x: 536, startPoint y: 84, endPoint x: 538, endPoint y: 75, distance: 8.5
click at [537, 82] on div "Back to Dashboard Change Sender ID Customers Technicians Select a contact Outbo…" at bounding box center [376, 194] width 436 height 347
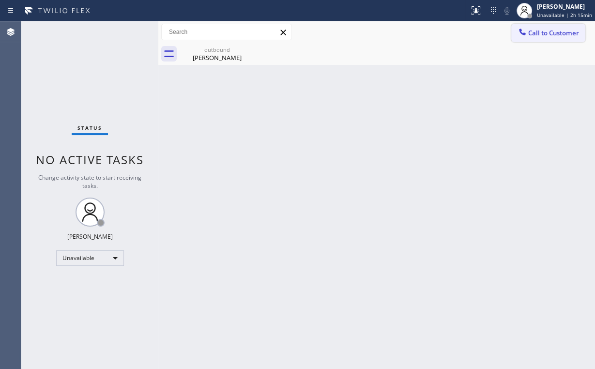
drag, startPoint x: 533, startPoint y: 29, endPoint x: 367, endPoint y: 143, distance: 201.4
click at [533, 29] on span "Call to Customer" at bounding box center [553, 33] width 51 height 9
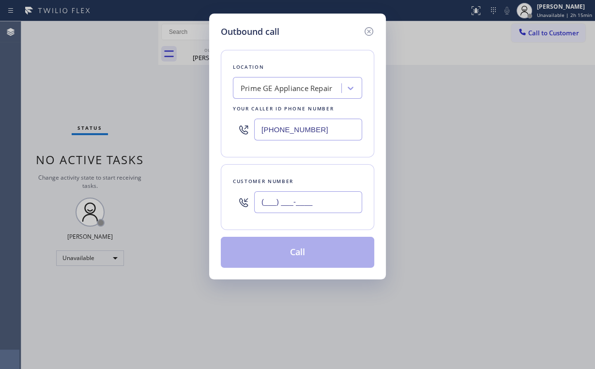
click at [305, 206] on input "(___) ___-____" at bounding box center [308, 202] width 108 height 22
paste input "310) 254-7770"
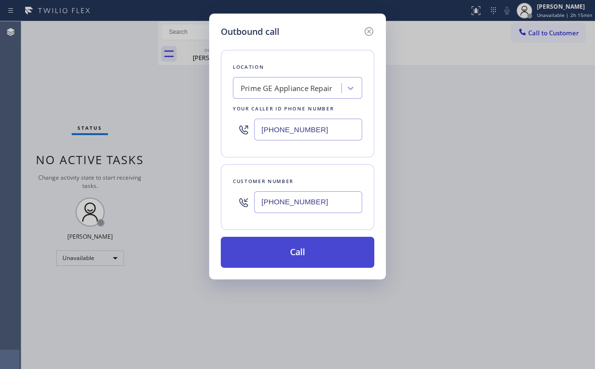
type input "[PHONE_NUMBER]"
click at [282, 245] on button "Call" at bounding box center [297, 252] width 153 height 31
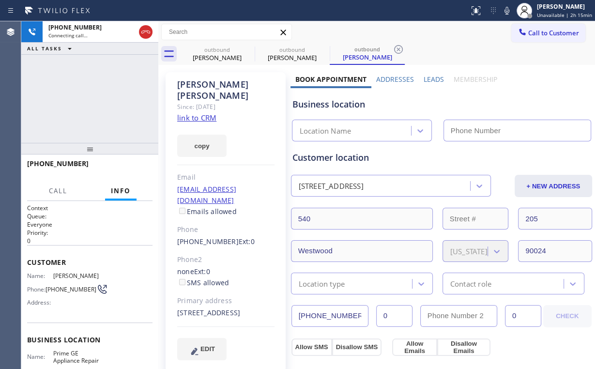
type input "[PHONE_NUMBER]"
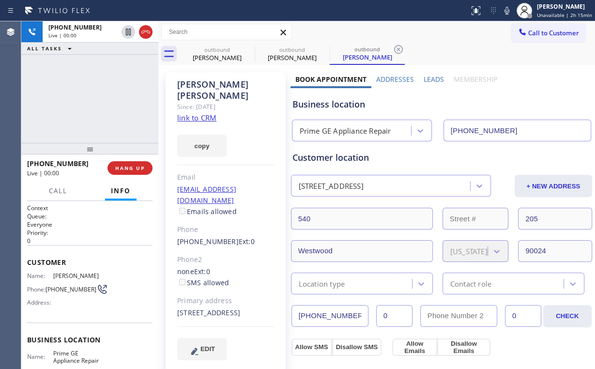
click at [88, 89] on div "[PHONE_NUMBER] Live | 00:00 ALL TASKS ALL TASKS ACTIVE TASKS TASKS IN WRAP UP" at bounding box center [89, 81] width 137 height 121
click at [221, 53] on div "outbound [PERSON_NAME]" at bounding box center [216, 54] width 73 height 22
click at [248, 49] on icon at bounding box center [248, 49] width 9 height 9
drag, startPoint x: 83, startPoint y: 95, endPoint x: 90, endPoint y: 95, distance: 6.3
click at [84, 95] on div "[PHONE_NUMBER] Live | 00:04 ALL TASKS ALL TASKS ACTIVE TASKS TASKS IN WRAP UP" at bounding box center [89, 81] width 137 height 121
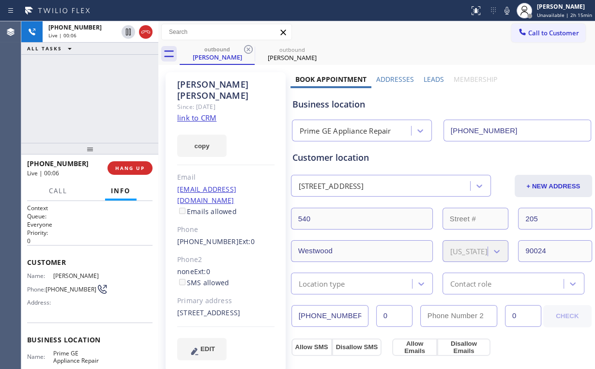
click at [97, 98] on div "[PHONE_NUMBER] Live | 00:06 ALL TASKS ALL TASKS ACTIVE TASKS TASKS IN WRAP UP" at bounding box center [89, 81] width 137 height 121
click at [351, 133] on div "Prime GE Appliance Repair" at bounding box center [345, 130] width 91 height 11
drag, startPoint x: 346, startPoint y: 104, endPoint x: 304, endPoint y: 105, distance: 42.1
click at [304, 105] on div "Business location" at bounding box center [441, 104] width 298 height 13
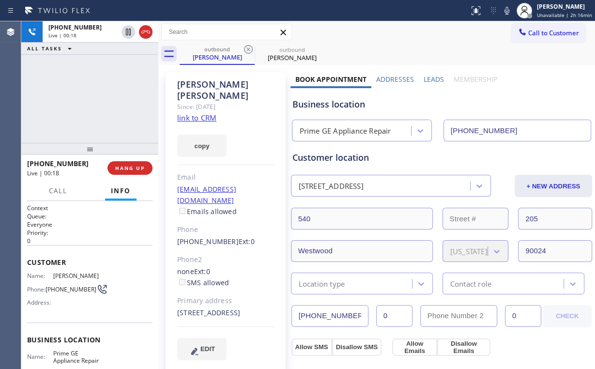
click at [99, 99] on div "[PHONE_NUMBER] Live | 00:18 ALL TASKS ALL TASKS ACTIVE TASKS TASKS IN WRAP UP" at bounding box center [89, 81] width 137 height 121
click at [129, 166] on span "HANG UP" at bounding box center [130, 168] width 30 height 7
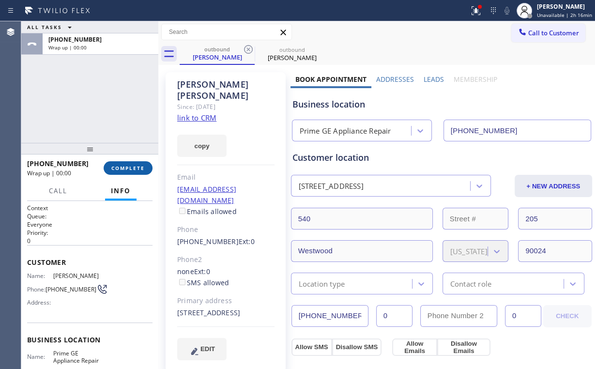
click at [123, 168] on span "COMPLETE" at bounding box center [127, 168] width 33 height 7
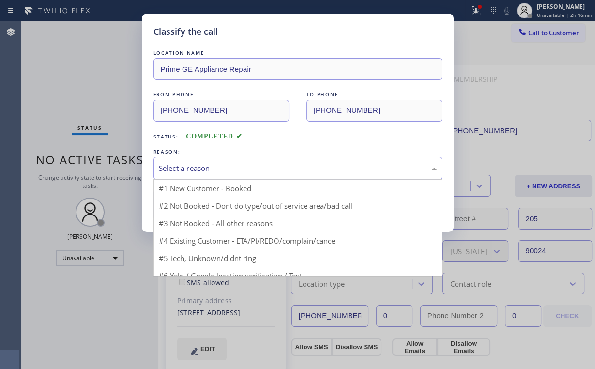
click at [197, 173] on div "Select a reason" at bounding box center [298, 168] width 278 height 11
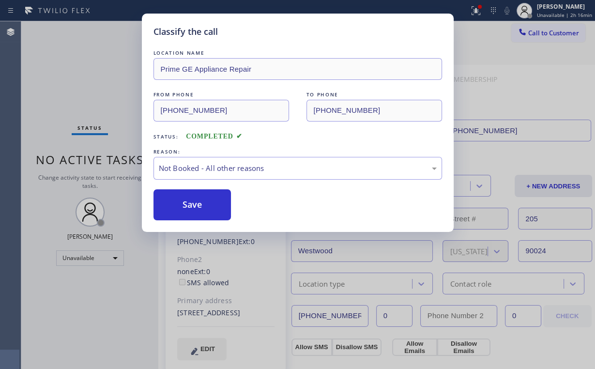
drag, startPoint x: 197, startPoint y: 203, endPoint x: 112, endPoint y: 107, distance: 128.5
click at [198, 202] on button "Save" at bounding box center [192, 204] width 78 height 31
drag, startPoint x: 101, startPoint y: 96, endPoint x: 118, endPoint y: 112, distance: 22.9
click at [104, 98] on div "Classify the call LOCATION NAME Prime GE Appliance Repair FROM PHONE [PHONE_NUM…" at bounding box center [297, 184] width 595 height 369
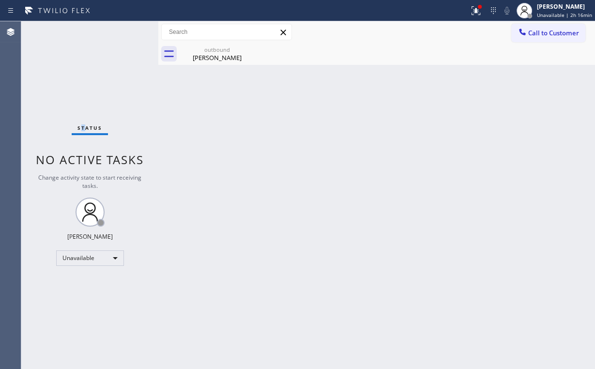
drag, startPoint x: 83, startPoint y: 95, endPoint x: 80, endPoint y: 10, distance: 85.2
click at [83, 92] on div "Status No active tasks Change activity state to start receiving tasks. [PERSON_…" at bounding box center [89, 194] width 137 height 347
click at [213, 60] on div "[PERSON_NAME]" at bounding box center [216, 57] width 73 height 9
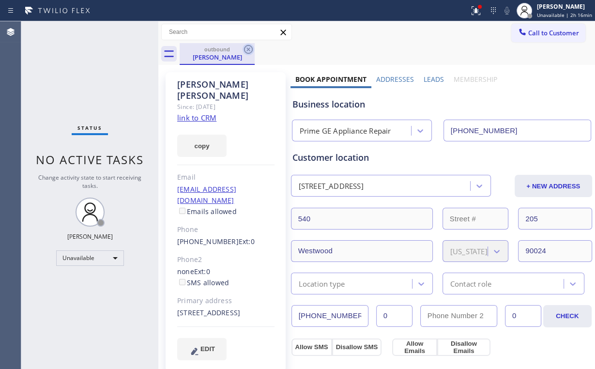
click at [248, 50] on icon at bounding box center [248, 49] width 9 height 9
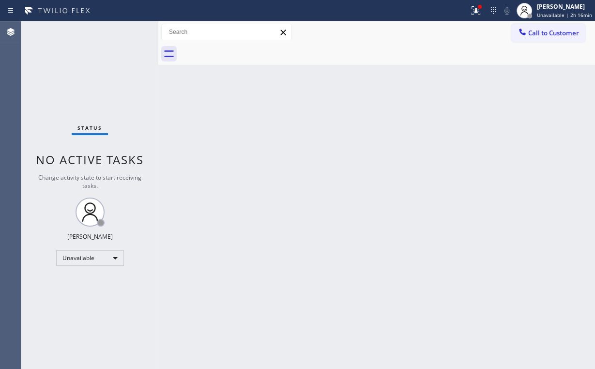
click at [350, 153] on div "Back to Dashboard Change Sender ID Customers Technicians Select a contact Outbo…" at bounding box center [376, 194] width 436 height 347
click at [479, 16] on button at bounding box center [475, 10] width 21 height 21
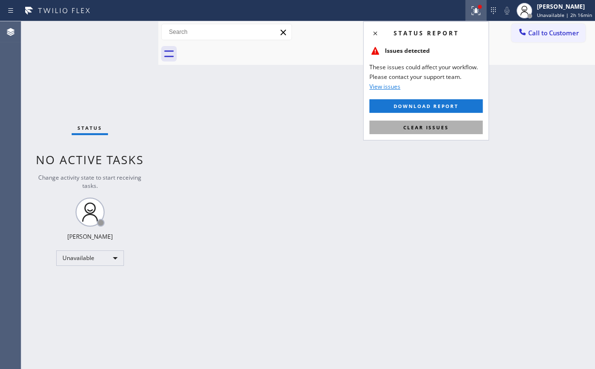
click at [422, 126] on span "Clear issues" at bounding box center [425, 127] width 45 height 7
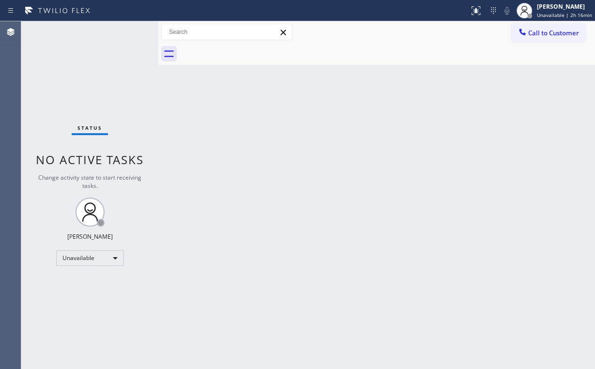
drag, startPoint x: 211, startPoint y: 137, endPoint x: 160, endPoint y: 74, distance: 81.5
click at [209, 135] on div "Back to Dashboard Change Sender ID Customers Technicians Select a contact Outbo…" at bounding box center [376, 194] width 436 height 347
drag, startPoint x: 546, startPoint y: 37, endPoint x: 359, endPoint y: 129, distance: 208.8
click at [545, 37] on button "Call to Customer" at bounding box center [548, 33] width 74 height 18
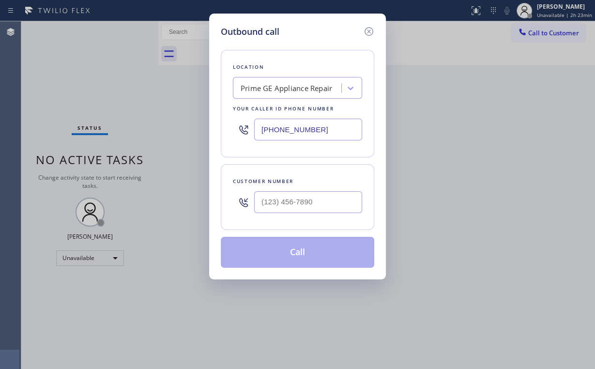
drag, startPoint x: 249, startPoint y: 128, endPoint x: 281, endPoint y: 99, distance: 43.1
click at [200, 128] on div "Outbound call Location Prime GE Appliance Repair Your caller id phone number [P…" at bounding box center [297, 184] width 595 height 369
paste input "05) 851-7668"
type input "[PHONE_NUMBER]"
click at [316, 195] on input "(___) ___-____" at bounding box center [308, 202] width 108 height 22
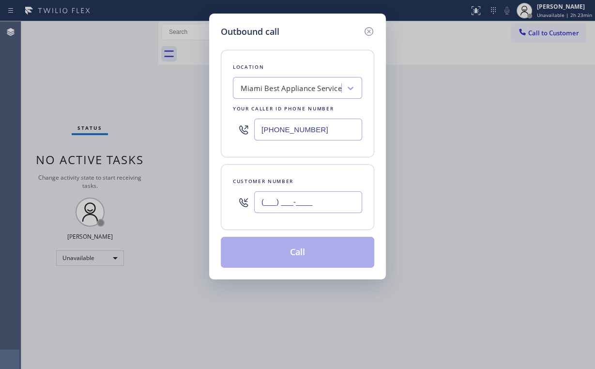
paste input "917) 873-2211"
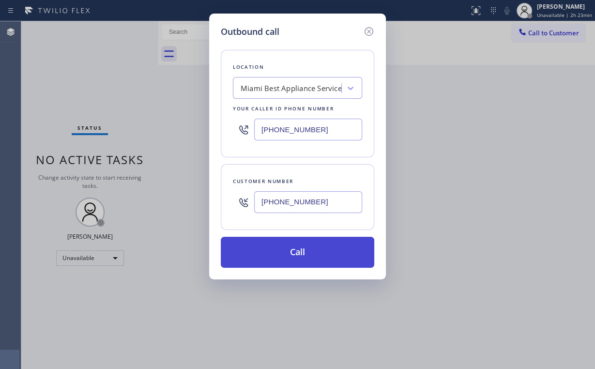
type input "[PHONE_NUMBER]"
click at [279, 248] on button "Call" at bounding box center [297, 252] width 153 height 31
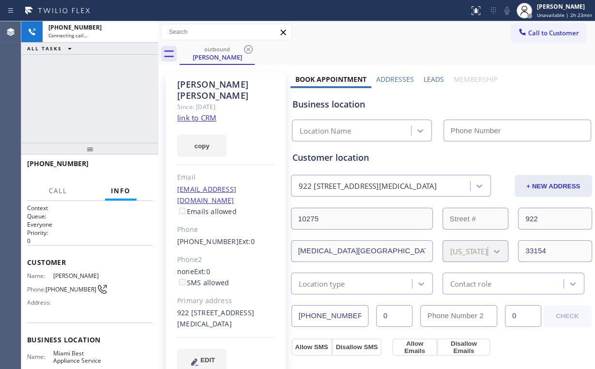
click at [110, 94] on div "[PHONE_NUMBER] Connecting call… ALL TASKS ALL TASKS ACTIVE TASKS TASKS IN WRAP …" at bounding box center [89, 81] width 137 height 121
type input "[PHONE_NUMBER]"
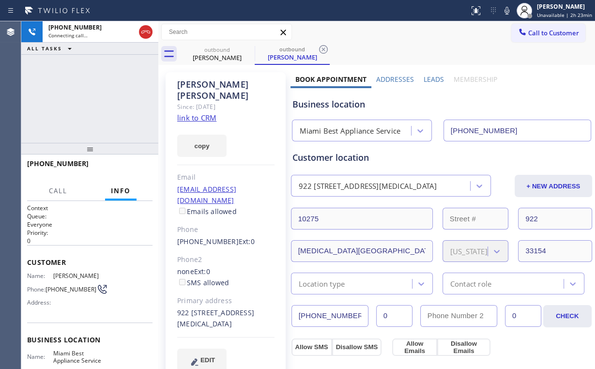
click at [106, 93] on div "[PHONE_NUMBER] Connecting call… ALL TASKS ALL TASKS ACTIVE TASKS TASKS IN WRAP …" at bounding box center [89, 81] width 137 height 121
click at [73, 115] on div "[PHONE_NUMBER] Live | 00:08 ALL TASKS ALL TASKS ACTIVE TASKS TASKS IN WRAP UP" at bounding box center [89, 81] width 137 height 121
click at [124, 163] on button "HANG UP" at bounding box center [129, 168] width 45 height 14
click at [132, 166] on span "HANG UP" at bounding box center [130, 168] width 30 height 7
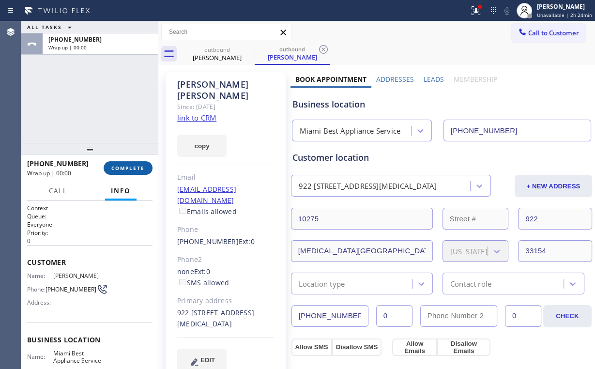
click at [132, 166] on span "COMPLETE" at bounding box center [127, 168] width 33 height 7
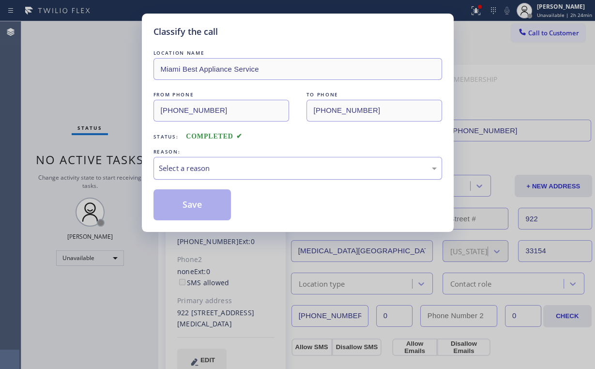
click at [175, 167] on div "Select a reason" at bounding box center [298, 168] width 278 height 11
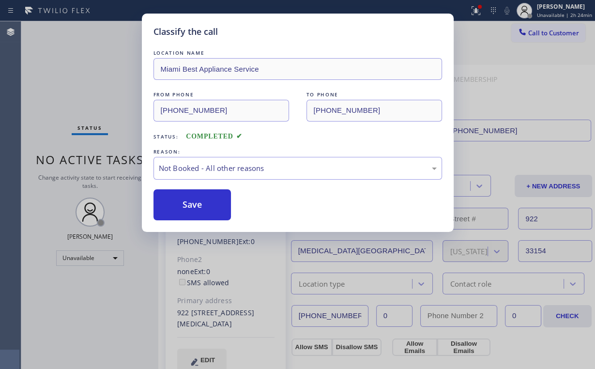
drag, startPoint x: 179, startPoint y: 201, endPoint x: 64, endPoint y: 62, distance: 180.2
click at [178, 200] on button "Save" at bounding box center [192, 204] width 78 height 31
click at [63, 55] on div "Classify the call LOCATION NAME Miami Best Appliance Service FROM PHONE [PHONE_…" at bounding box center [297, 184] width 595 height 369
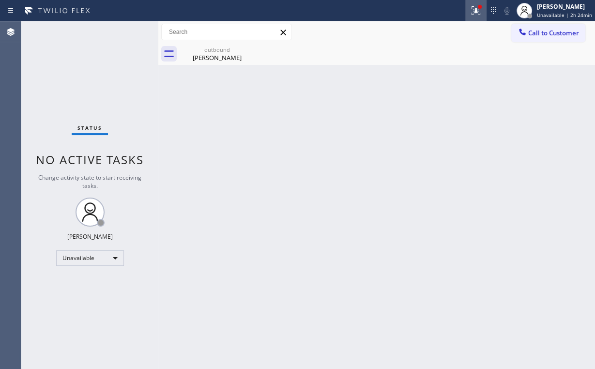
drag, startPoint x: 475, startPoint y: 6, endPoint x: 476, endPoint y: 25, distance: 19.4
click at [475, 6] on icon at bounding box center [476, 11] width 12 height 12
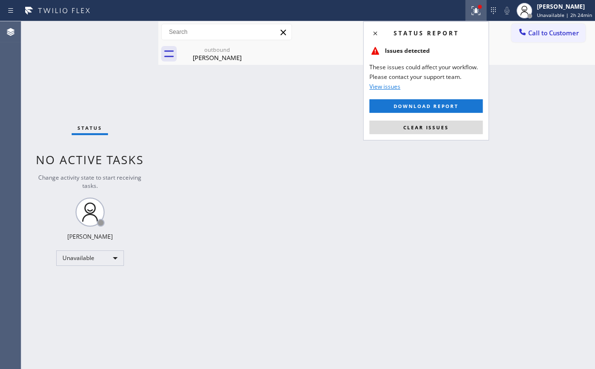
click at [438, 119] on div "Status report Issues detected These issues could affect your workflow. Please c…" at bounding box center [426, 80] width 126 height 119
click at [480, 108] on button "Download report" at bounding box center [425, 106] width 113 height 14
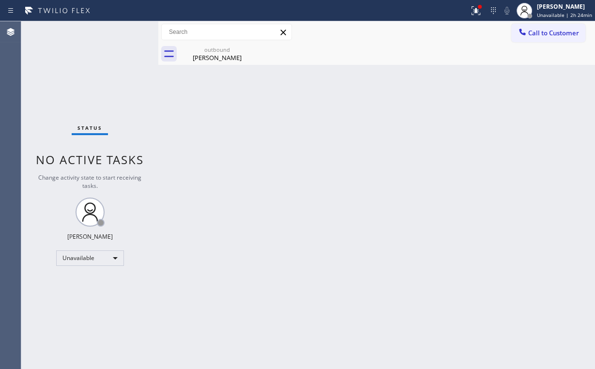
click at [452, 124] on div "Back to Dashboard Change Sender ID Customers Technicians Select a contact Outbo…" at bounding box center [376, 194] width 436 height 347
click at [462, 53] on div "outbound [PERSON_NAME]" at bounding box center [387, 54] width 415 height 22
click at [479, 12] on icon at bounding box center [476, 11] width 12 height 12
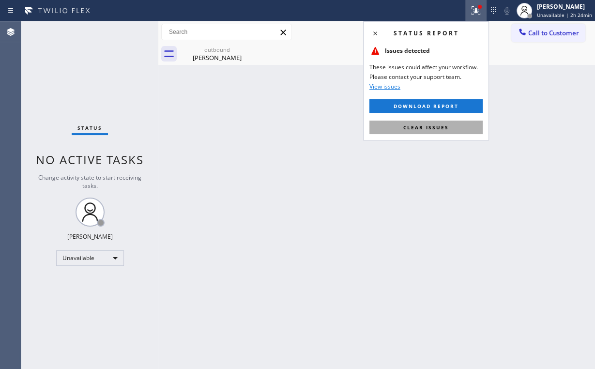
click at [445, 130] on button "Clear issues" at bounding box center [425, 127] width 113 height 14
click at [507, 115] on div "Back to Dashboard Change Sender ID Customers Technicians Select a contact Outbo…" at bounding box center [376, 194] width 436 height 347
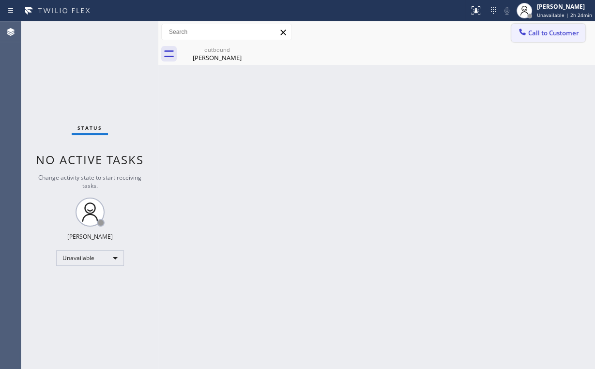
click at [529, 39] on button "Call to Customer" at bounding box center [548, 33] width 74 height 18
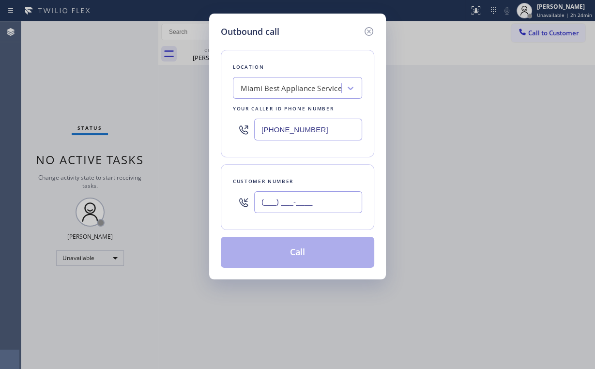
click at [326, 203] on input "(___) ___-____" at bounding box center [308, 202] width 108 height 22
paste input "917) 873-2211"
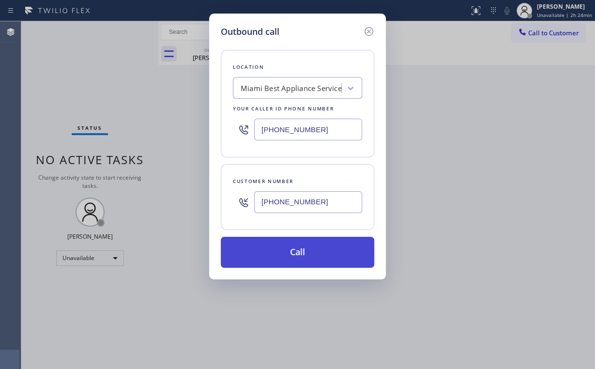
type input "[PHONE_NUMBER]"
click at [305, 252] on button "Call" at bounding box center [297, 252] width 153 height 31
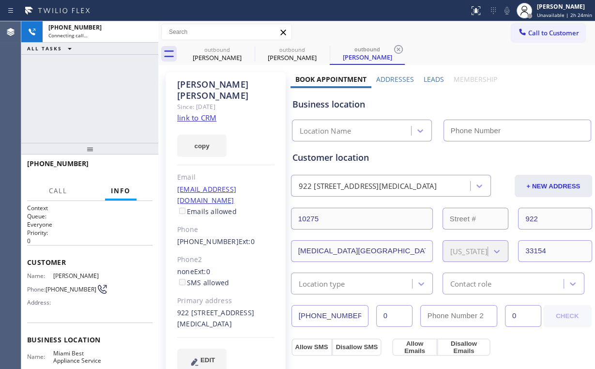
click at [104, 86] on div "[PHONE_NUMBER] Connecting call… ALL TASKS ALL TASKS ACTIVE TASKS TASKS IN WRAP …" at bounding box center [89, 81] width 137 height 121
click at [468, 10] on div at bounding box center [475, 11] width 21 height 12
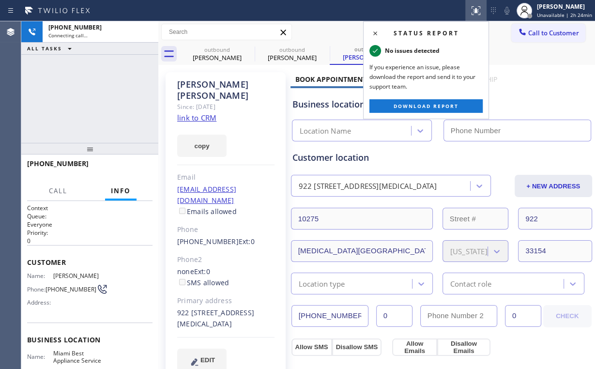
type input "[PHONE_NUMBER]"
click at [538, 96] on div "Business location [GEOGRAPHIC_DATA] Best Appliance Service [PHONE_NUMBER]" at bounding box center [441, 114] width 302 height 53
click at [377, 33] on icon at bounding box center [375, 34] width 12 height 12
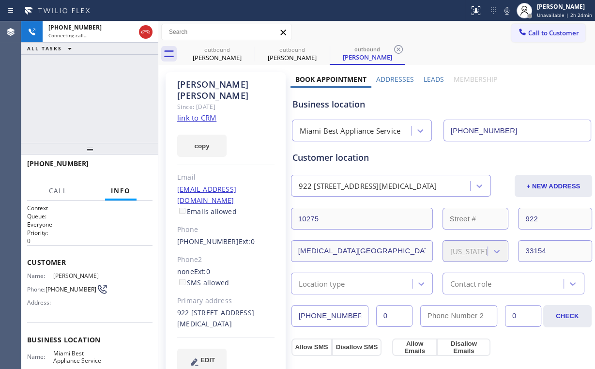
drag, startPoint x: 114, startPoint y: 103, endPoint x: 182, endPoint y: 73, distance: 74.8
click at [114, 102] on div "[PHONE_NUMBER] Connecting call… ALL TASKS ALL TASKS ACTIVE TASKS TASKS IN WRAP …" at bounding box center [89, 81] width 137 height 121
click at [219, 53] on div "[PERSON_NAME]" at bounding box center [216, 57] width 73 height 9
click at [247, 49] on icon at bounding box center [248, 50] width 12 height 12
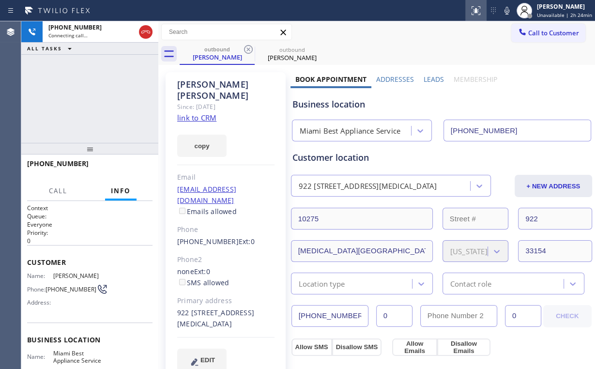
click at [477, 7] on icon at bounding box center [476, 11] width 12 height 12
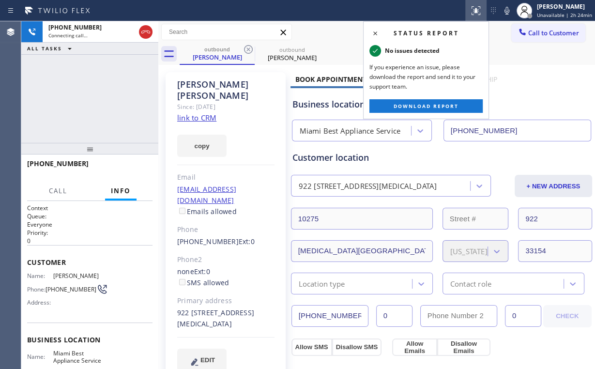
click at [476, 7] on icon at bounding box center [476, 11] width 12 height 12
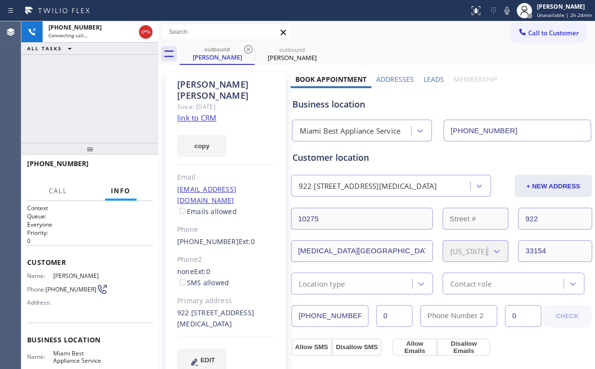
click at [510, 105] on div "Business location" at bounding box center [441, 104] width 298 height 13
drag, startPoint x: 59, startPoint y: 120, endPoint x: 48, endPoint y: 51, distance: 69.5
click at [59, 120] on div "[PHONE_NUMBER] Connecting call… ALL TASKS ALL TASKS ACTIVE TASKS TASKS IN WRAP …" at bounding box center [89, 81] width 137 height 121
click at [478, 13] on icon at bounding box center [476, 11] width 12 height 12
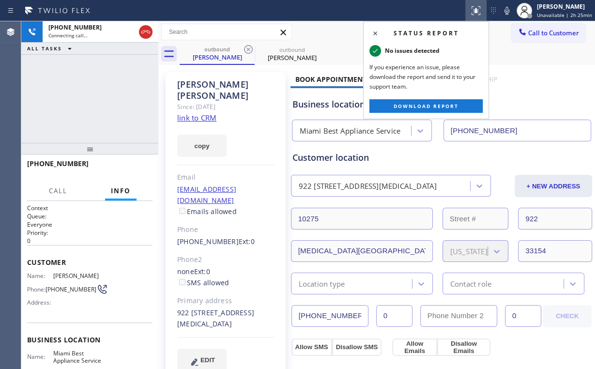
click at [545, 86] on div "Business location [GEOGRAPHIC_DATA] Best Appliance Service [PHONE_NUMBER]" at bounding box center [441, 112] width 302 height 57
click at [71, 104] on div "[PHONE_NUMBER] Live | 00:01 ALL TASKS ALL TASKS ACTIVE TASKS TASKS IN WRAP UP" at bounding box center [89, 81] width 137 height 121
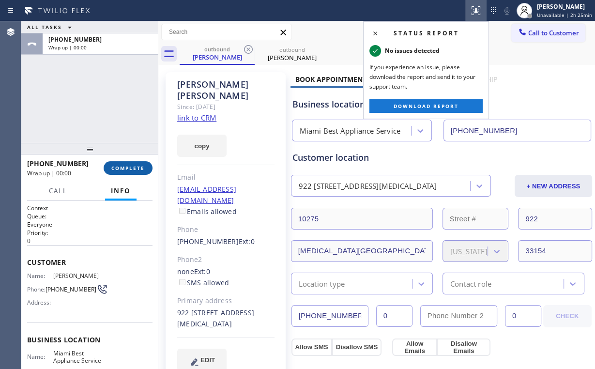
click at [118, 167] on span "COMPLETE" at bounding box center [127, 168] width 33 height 7
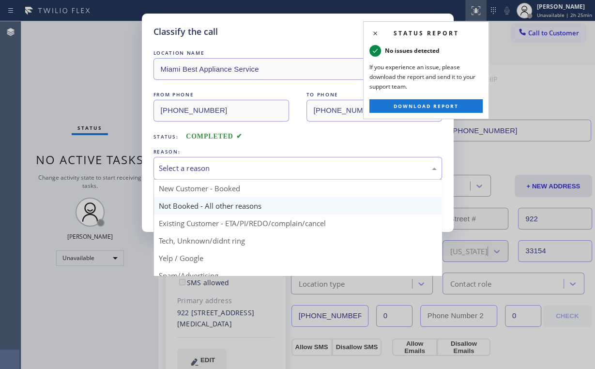
drag, startPoint x: 199, startPoint y: 166, endPoint x: 192, endPoint y: 198, distance: 33.3
click at [199, 166] on div "Select a reason" at bounding box center [298, 168] width 278 height 11
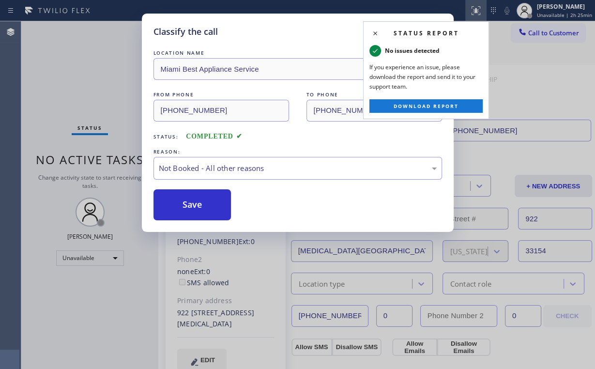
drag, startPoint x: 191, startPoint y: 201, endPoint x: 114, endPoint y: 115, distance: 115.4
click at [191, 200] on button "Save" at bounding box center [192, 204] width 78 height 31
click at [95, 85] on div "Classify the call LOCATION NAME Miami Best Appliance Service FROM PHONE [PHONE_…" at bounding box center [297, 184] width 595 height 369
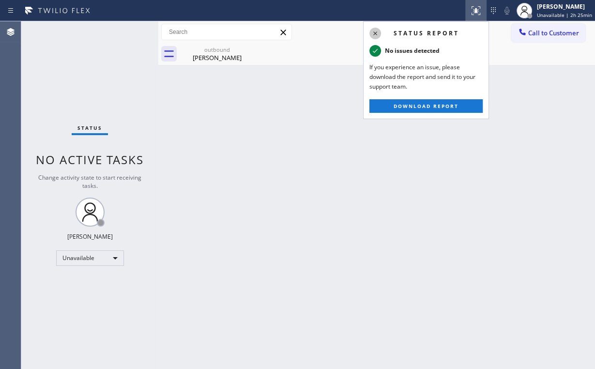
click at [374, 33] on icon at bounding box center [375, 34] width 12 height 12
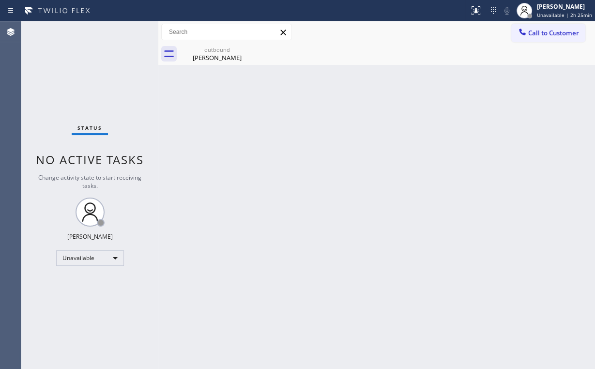
click at [505, 76] on div "Back to Dashboard Change Sender ID Customers Technicians Select a contact Outbo…" at bounding box center [376, 194] width 436 height 347
drag, startPoint x: 209, startPoint y: 67, endPoint x: 212, endPoint y: 62, distance: 5.6
click at [209, 66] on div "Back to Dashboard Change Sender ID Customers Technicians Select a contact Outbo…" at bounding box center [376, 194] width 436 height 347
click at [242, 58] on div "[PERSON_NAME]" at bounding box center [216, 57] width 73 height 9
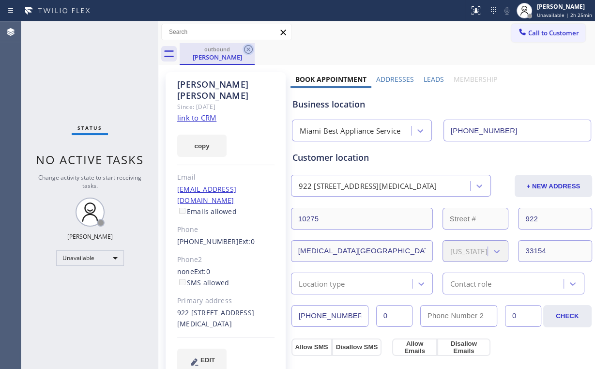
click at [246, 50] on icon at bounding box center [248, 50] width 12 height 12
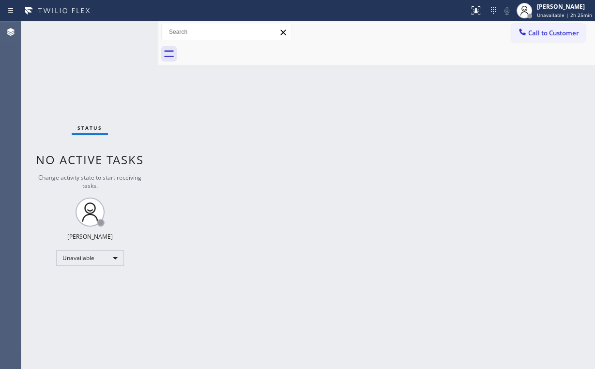
drag, startPoint x: 71, startPoint y: 75, endPoint x: 79, endPoint y: 65, distance: 13.5
click at [72, 75] on div "Status No active tasks Change activity state to start receiving tasks. [PERSON_…" at bounding box center [89, 194] width 137 height 347
click at [532, 35] on span "Call to Customer" at bounding box center [553, 33] width 51 height 9
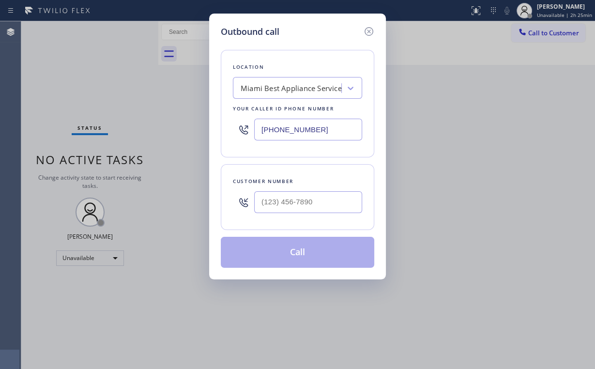
drag, startPoint x: 328, startPoint y: 121, endPoint x: 149, endPoint y: 87, distance: 182.2
click at [150, 111] on div "Outbound call Location [GEOGRAPHIC_DATA] Best Appliance Service Your caller id …" at bounding box center [297, 184] width 595 height 369
paste input "805) 715-4542"
type input "[PHONE_NUMBER]"
click at [322, 206] on input "(___) ___-____" at bounding box center [308, 202] width 108 height 22
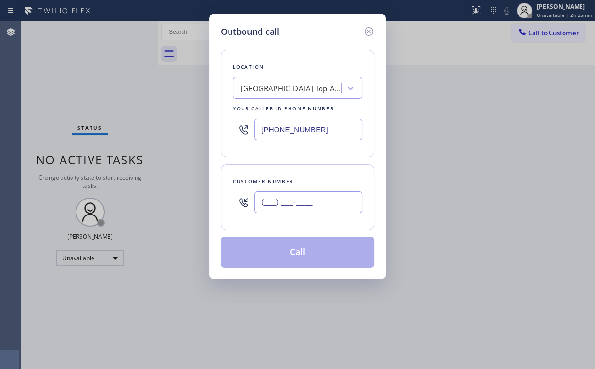
paste input "805) 368-2122"
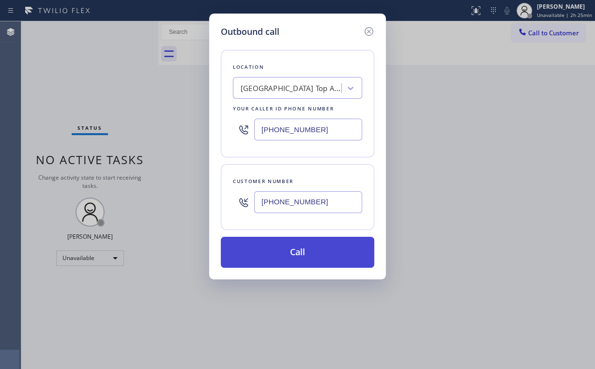
type input "[PHONE_NUMBER]"
drag, startPoint x: 272, startPoint y: 251, endPoint x: 271, endPoint y: 259, distance: 8.4
click at [272, 251] on button "Call" at bounding box center [297, 252] width 153 height 31
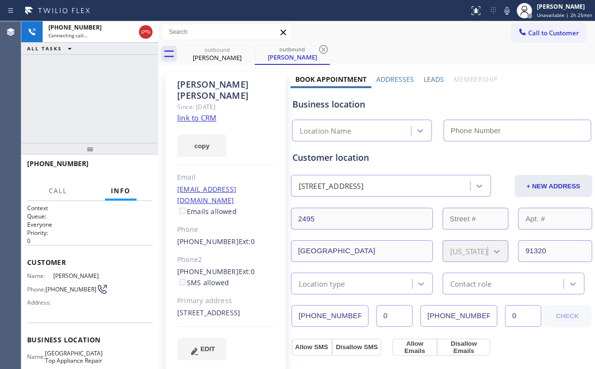
type input "[PHONE_NUMBER]"
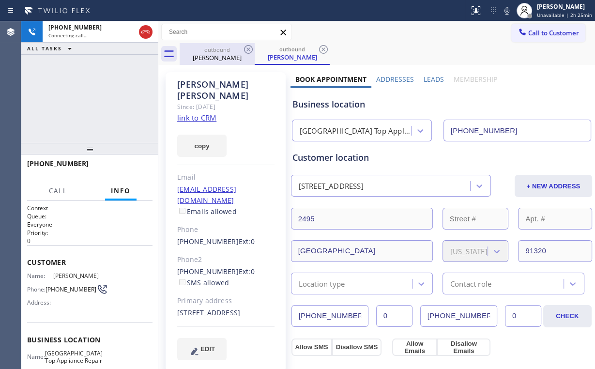
drag, startPoint x: 210, startPoint y: 54, endPoint x: 226, endPoint y: 54, distance: 15.5
click at [210, 54] on div "[PERSON_NAME]" at bounding box center [216, 57] width 73 height 9
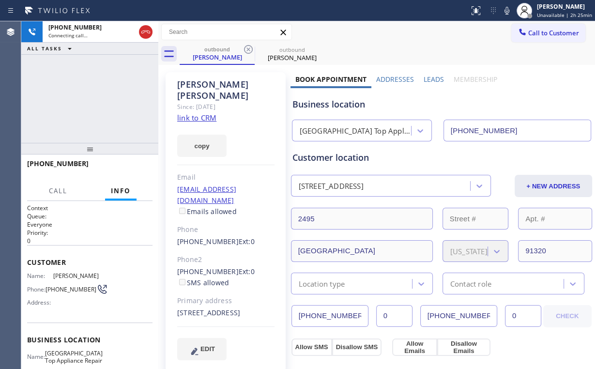
click at [105, 83] on div "[PHONE_NUMBER] Connecting call… ALL TASKS ALL TASKS ACTIVE TASKS TASKS IN WRAP …" at bounding box center [89, 81] width 137 height 121
drag, startPoint x: 53, startPoint y: 92, endPoint x: 122, endPoint y: 156, distance: 93.8
click at [54, 93] on div "[PHONE_NUMBER] Live | 00:01 ALL TASKS ALL TASKS ACTIVE TASKS TASKS IN WRAP UP" at bounding box center [89, 81] width 137 height 121
click at [132, 169] on span "HANG UP" at bounding box center [130, 168] width 30 height 7
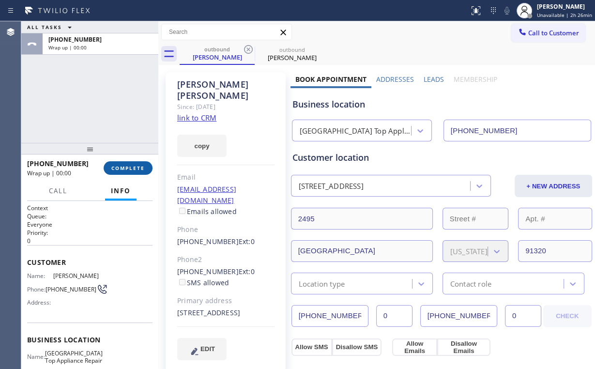
click at [133, 170] on span "COMPLETE" at bounding box center [127, 168] width 33 height 7
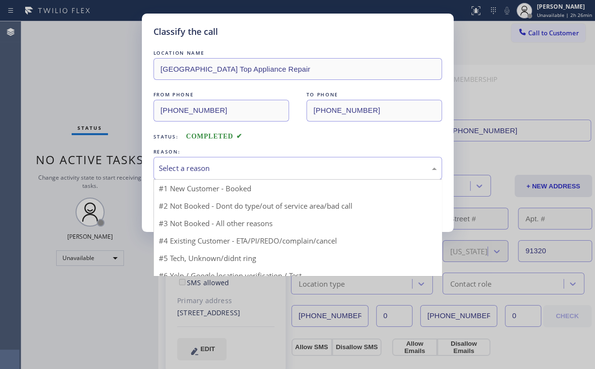
click at [194, 172] on div "Select a reason" at bounding box center [298, 168] width 278 height 11
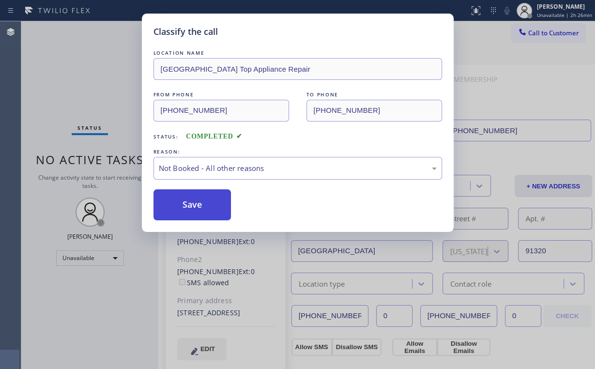
click at [196, 204] on button "Save" at bounding box center [192, 204] width 78 height 31
drag, startPoint x: 81, startPoint y: 61, endPoint x: 110, endPoint y: 112, distance: 58.1
click at [82, 62] on div "Classify the call LOCATION NAME [GEOGRAPHIC_DATA] Top Appliance Repair FROM PHO…" at bounding box center [297, 184] width 595 height 369
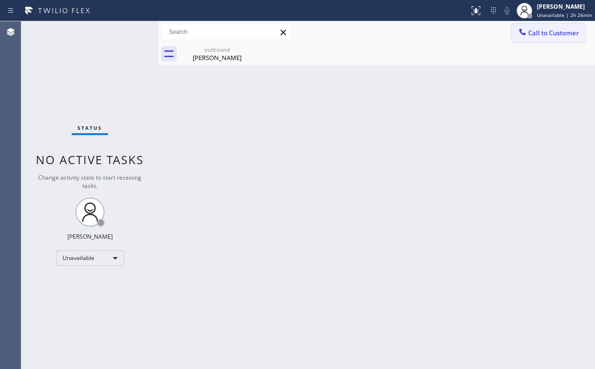
drag, startPoint x: 544, startPoint y: 35, endPoint x: 342, endPoint y: 116, distance: 217.3
click at [542, 36] on span "Call to Customer" at bounding box center [553, 33] width 51 height 9
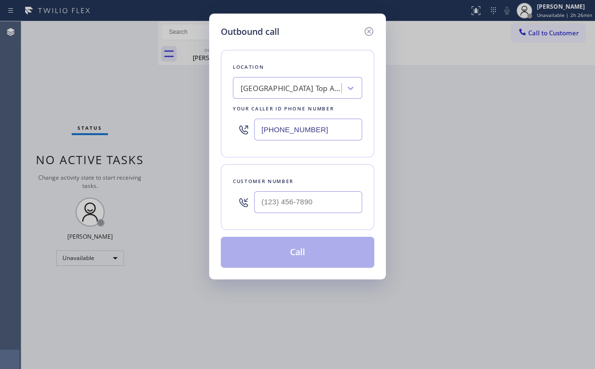
drag, startPoint x: 274, startPoint y: 131, endPoint x: 182, endPoint y: 96, distance: 98.3
click at [183, 121] on div "Outbound call Location [GEOGRAPHIC_DATA] Top Appliance Repair Your caller id ph…" at bounding box center [297, 184] width 595 height 369
paste input "18) 619-3383"
type input "[PHONE_NUMBER]"
drag, startPoint x: 212, startPoint y: 151, endPoint x: 249, endPoint y: 199, distance: 60.4
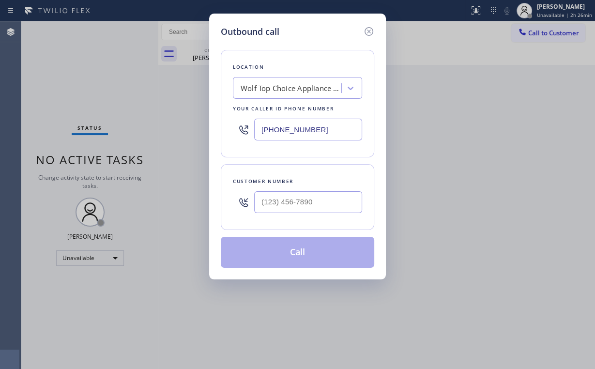
click at [213, 152] on div "Outbound call Location Wolf Top Choice Appliance Repair [GEOGRAPHIC_DATA] Your …" at bounding box center [297, 147] width 177 height 266
click at [294, 207] on input "(___) ___-____" at bounding box center [308, 202] width 108 height 22
paste input "408) 221-7536"
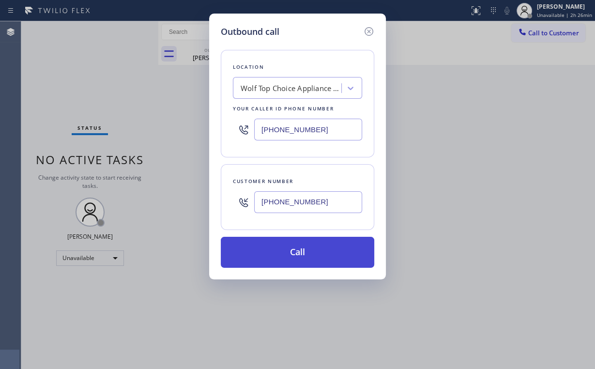
type input "[PHONE_NUMBER]"
click at [281, 242] on button "Call" at bounding box center [297, 252] width 153 height 31
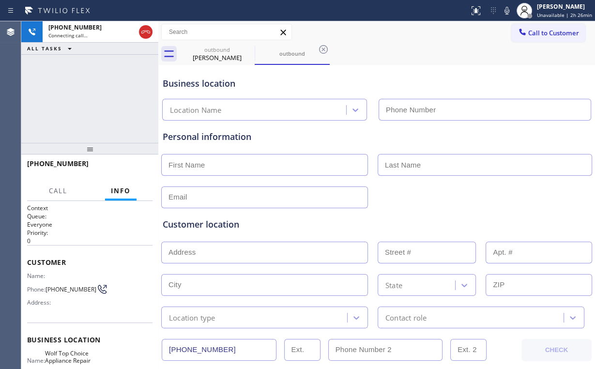
click at [41, 80] on div "[PHONE_NUMBER] Connecting call… ALL TASKS ALL TASKS ACTIVE TASKS TASKS IN WRAP …" at bounding box center [89, 81] width 137 height 121
type input "[PHONE_NUMBER]"
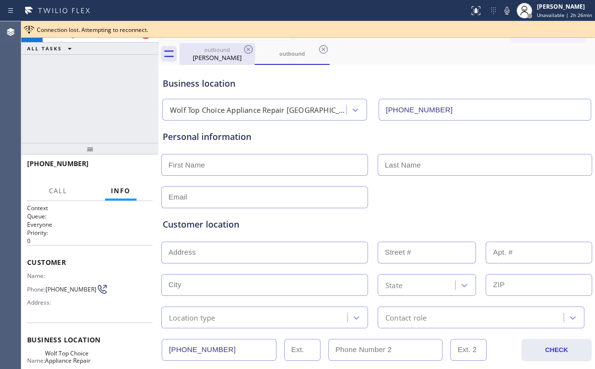
click at [195, 59] on div "[PERSON_NAME]" at bounding box center [216, 57] width 73 height 9
type input "[PHONE_NUMBER]"
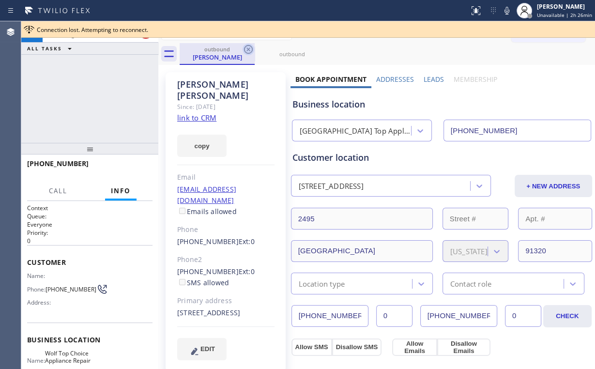
click at [247, 48] on icon at bounding box center [248, 49] width 9 height 9
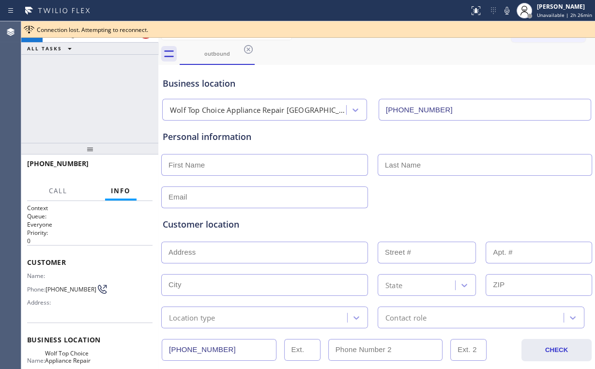
click at [105, 93] on div "[PHONE_NUMBER] Connecting call… ALL TASKS ALL TASKS ACTIVE TASKS TASKS IN WRAP …" at bounding box center [89, 81] width 137 height 121
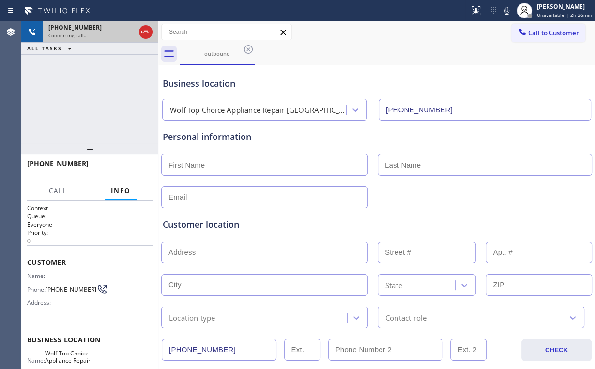
click at [142, 35] on icon at bounding box center [146, 32] width 12 height 12
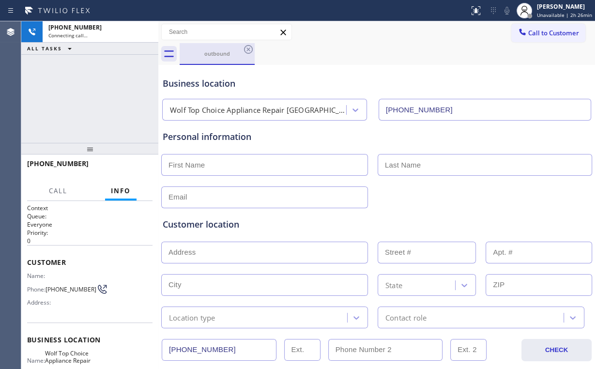
click at [235, 59] on div "outbound" at bounding box center [216, 53] width 73 height 21
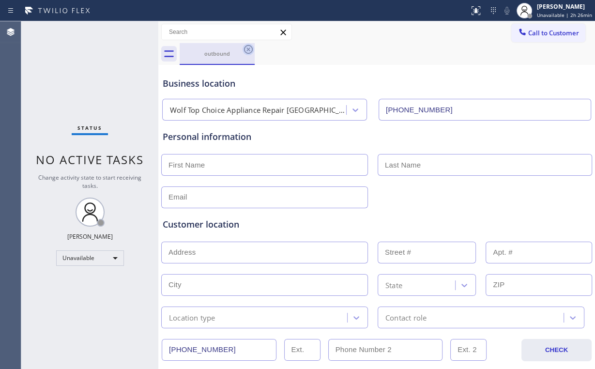
click at [249, 51] on icon at bounding box center [248, 50] width 12 height 12
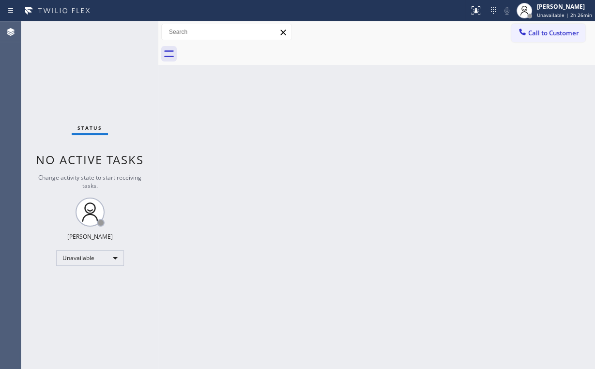
click at [249, 50] on div at bounding box center [387, 54] width 415 height 22
drag, startPoint x: 330, startPoint y: 127, endPoint x: 501, endPoint y: 30, distance: 197.0
click at [333, 126] on div "Back to Dashboard Change Sender ID Customers Technicians Select a contact Outbo…" at bounding box center [376, 194] width 436 height 347
click at [232, 333] on div "Back to Dashboard Change Sender ID Customers Technicians Select a contact Outbo…" at bounding box center [376, 194] width 436 height 347
click at [182, 330] on div "Back to Dashboard Change Sender ID Customers Technicians Select a contact Outbo…" at bounding box center [376, 194] width 436 height 347
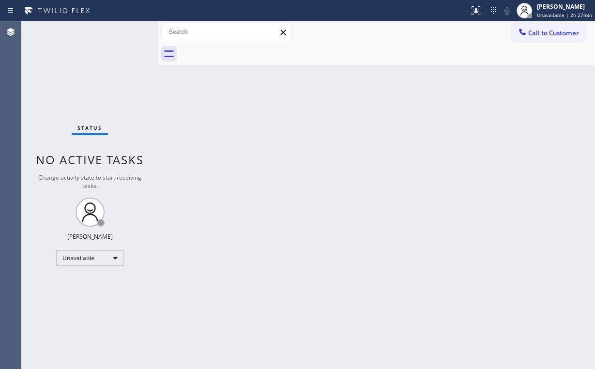
click at [80, 104] on div "Status No active tasks Change activity state to start receiving tasks. [PERSON_…" at bounding box center [89, 194] width 137 height 347
click at [65, 81] on div "Status No active tasks Change activity state to start receiving tasks. [PERSON_…" at bounding box center [89, 194] width 137 height 347
click at [105, 259] on div "Unavailable" at bounding box center [90, 257] width 68 height 15
click at [74, 312] on li "Break" at bounding box center [90, 307] width 66 height 12
click at [87, 261] on div "Break" at bounding box center [90, 257] width 68 height 15
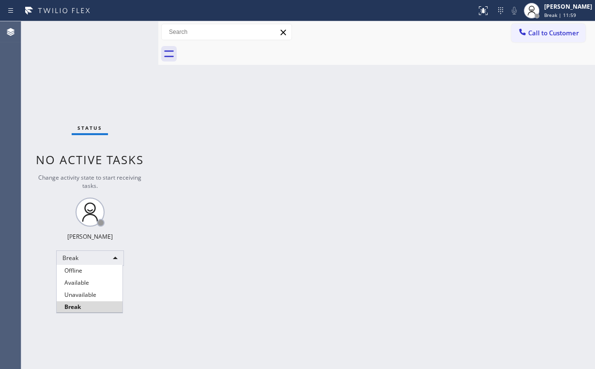
drag, startPoint x: 74, startPoint y: 294, endPoint x: 147, endPoint y: 348, distance: 91.1
click at [74, 295] on li "Unavailable" at bounding box center [90, 295] width 66 height 12
click at [523, 31] on icon at bounding box center [522, 32] width 10 height 10
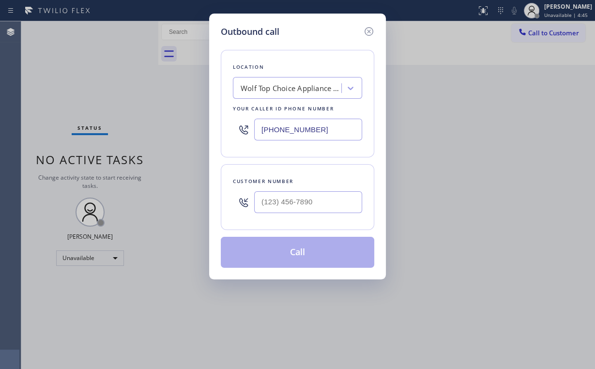
drag, startPoint x: 335, startPoint y: 126, endPoint x: 181, endPoint y: 121, distance: 153.4
click at [228, 122] on div "Location Wolf Top Choice Appliance Repair [GEOGRAPHIC_DATA] Your caller id phon…" at bounding box center [297, 103] width 153 height 107
paste input "310) 878-4022"
type input "[PHONE_NUMBER]"
click at [305, 201] on input "(___) ___-____" at bounding box center [308, 202] width 108 height 22
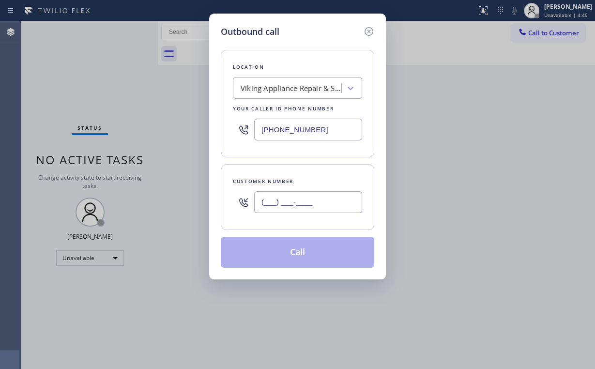
paste input "310) 596-0147"
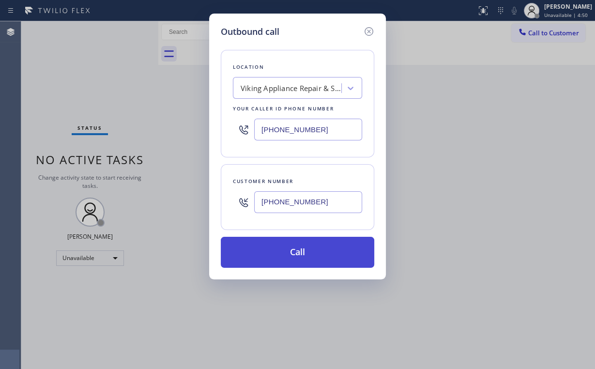
type input "[PHONE_NUMBER]"
click at [290, 245] on button "Call" at bounding box center [297, 252] width 153 height 31
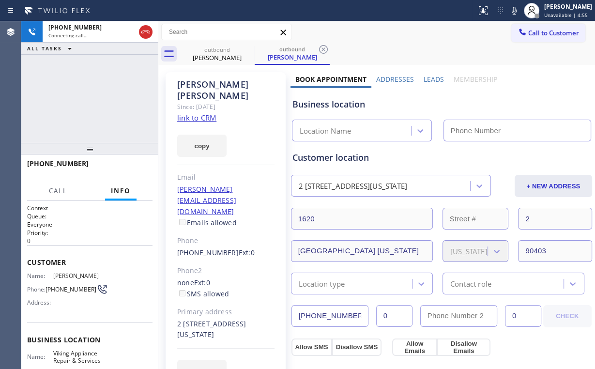
type input "[PHONE_NUMBER]"
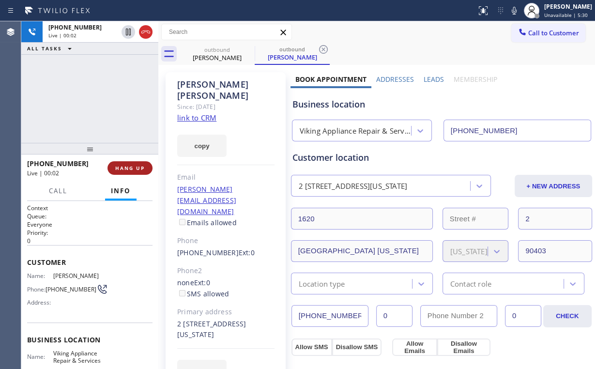
click at [135, 173] on button "HANG UP" at bounding box center [129, 168] width 45 height 14
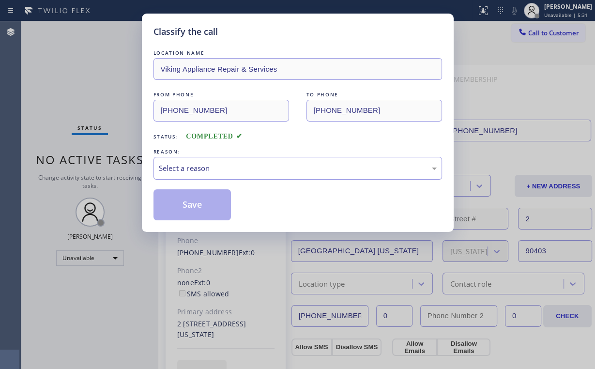
click at [178, 159] on div "Select a reason" at bounding box center [297, 168] width 288 height 23
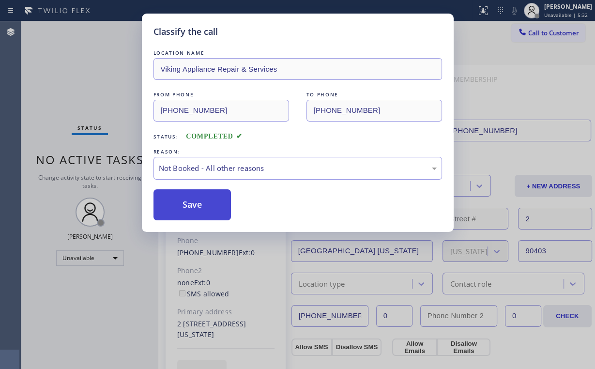
click at [191, 202] on button "Save" at bounding box center [192, 204] width 78 height 31
click at [84, 58] on div "Classify the call LOCATION NAME Viking Appliance Repair & Services FROM PHONE […" at bounding box center [297, 184] width 595 height 369
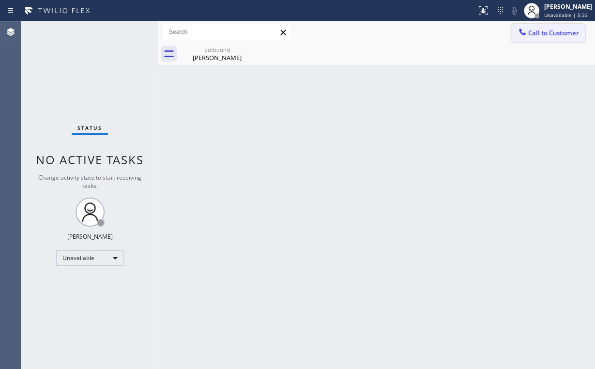
click at [537, 37] on button "Call to Customer" at bounding box center [548, 33] width 74 height 18
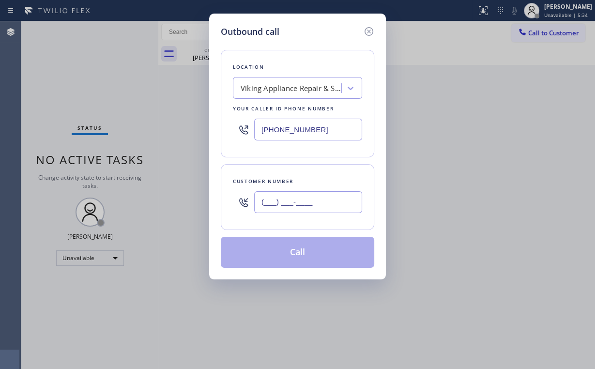
click at [322, 199] on input "(___) ___-____" at bounding box center [308, 202] width 108 height 22
paste input "310) 596-0147"
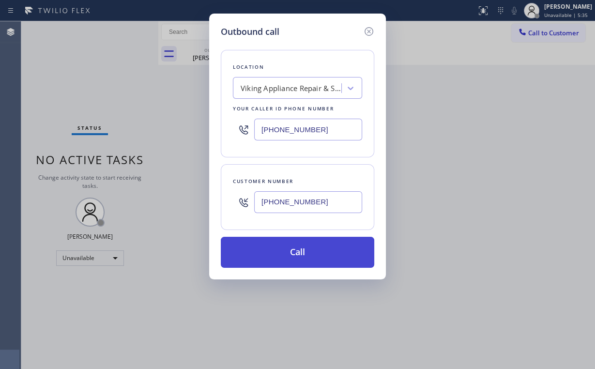
type input "[PHONE_NUMBER]"
click at [290, 246] on button "Call" at bounding box center [297, 252] width 153 height 31
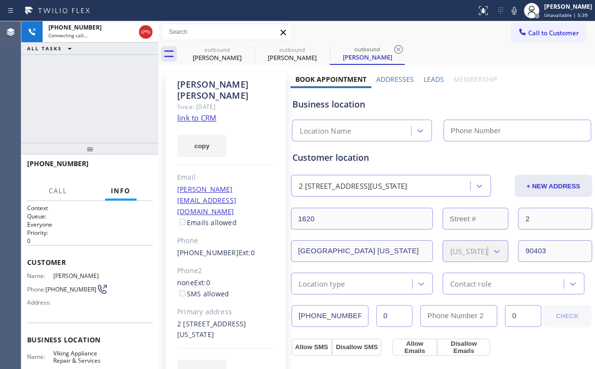
type input "[PHONE_NUMBER]"
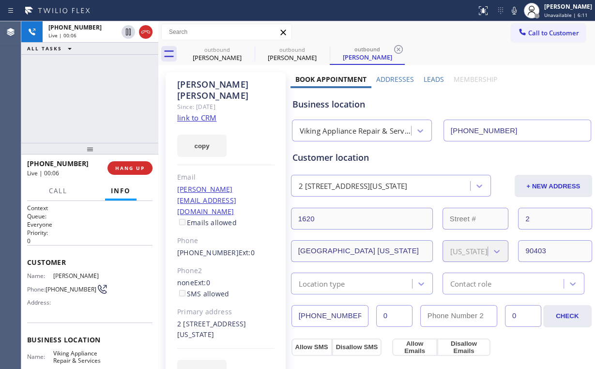
click at [83, 101] on div "[PHONE_NUMBER] Live | 00:06 ALL TASKS ALL TASKS ACTIVE TASKS TASKS IN WRAP UP" at bounding box center [89, 81] width 137 height 121
click at [121, 162] on button "HANG UP" at bounding box center [129, 168] width 45 height 14
click at [123, 163] on button "HANG UP" at bounding box center [129, 168] width 45 height 14
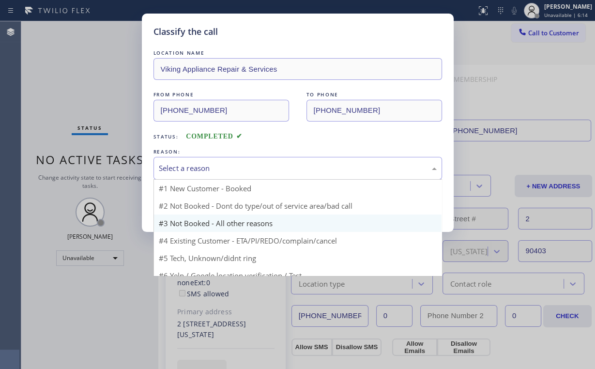
drag, startPoint x: 193, startPoint y: 169, endPoint x: 195, endPoint y: 206, distance: 36.9
click at [194, 170] on div "Select a reason" at bounding box center [298, 168] width 278 height 11
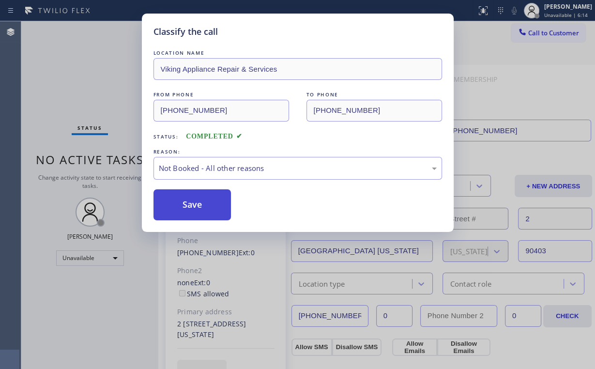
drag, startPoint x: 195, startPoint y: 207, endPoint x: 58, endPoint y: 70, distance: 194.7
click at [195, 206] on button "Save" at bounding box center [192, 204] width 78 height 31
drag, startPoint x: 58, startPoint y: 70, endPoint x: 77, endPoint y: 73, distance: 19.6
click at [58, 70] on div "Classify the call LOCATION NAME Viking Appliance Repair & Services FROM PHONE […" at bounding box center [297, 184] width 595 height 369
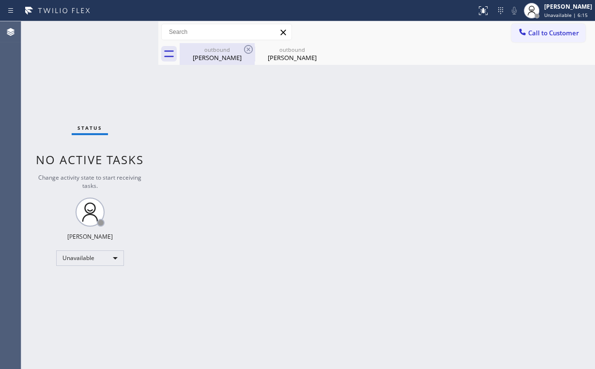
click at [222, 51] on div "outbound" at bounding box center [216, 49] width 73 height 7
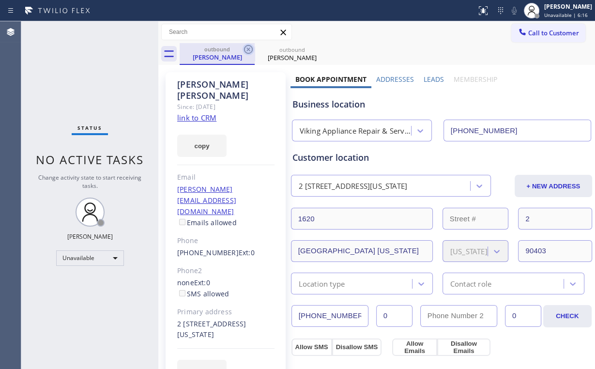
click at [250, 48] on icon at bounding box center [248, 50] width 12 height 12
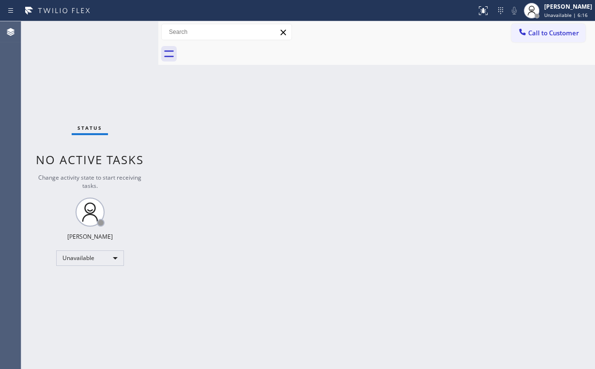
drag, startPoint x: 55, startPoint y: 77, endPoint x: 75, endPoint y: 21, distance: 59.9
click at [57, 73] on div "Status No active tasks Change activity state to start receiving tasks. [PERSON_…" at bounding box center [89, 194] width 137 height 347
click at [534, 33] on span "Call to Customer" at bounding box center [553, 33] width 51 height 9
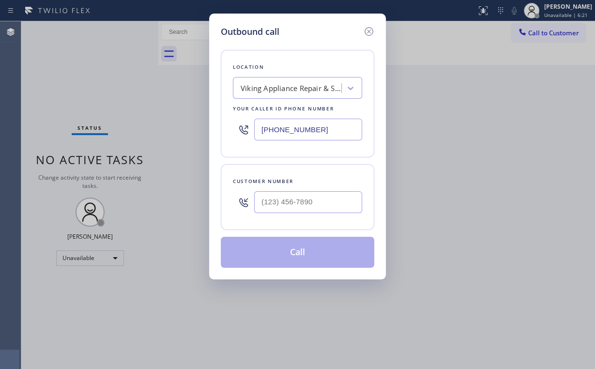
drag, startPoint x: 315, startPoint y: 122, endPoint x: 205, endPoint y: 96, distance: 114.0
click at [234, 115] on div "[PHONE_NUMBER]" at bounding box center [297, 129] width 129 height 31
paste input "760) 201-1098"
type input "[PHONE_NUMBER]"
click at [323, 208] on input "(___) ___-____" at bounding box center [308, 202] width 108 height 22
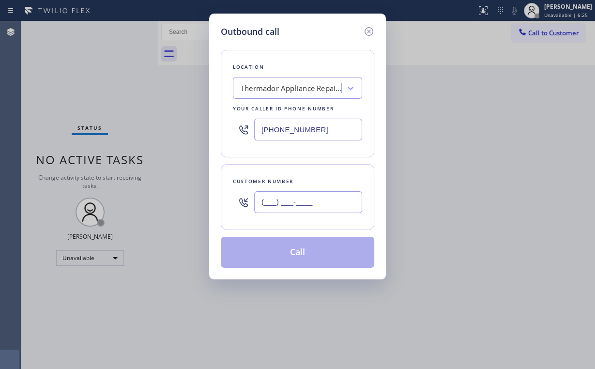
paste input "858) 335-8577"
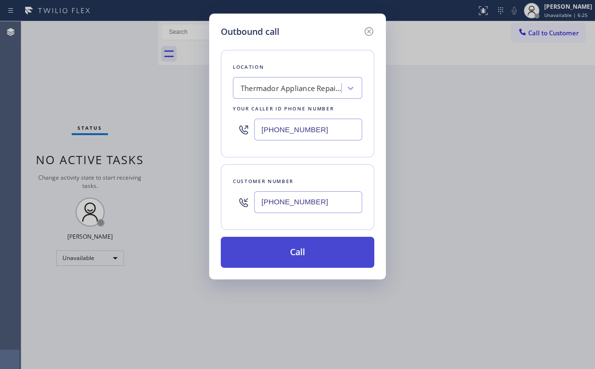
type input "[PHONE_NUMBER]"
click at [282, 255] on button "Call" at bounding box center [297, 252] width 153 height 31
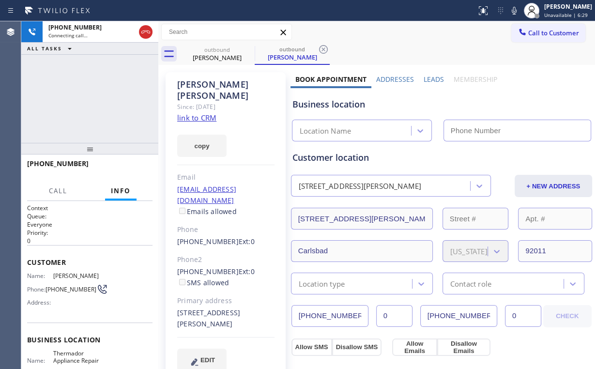
type input "[PHONE_NUMBER]"
click at [71, 105] on div "[PHONE_NUMBER] Connecting call… ALL TASKS ALL TASKS ACTIVE TASKS TASKS IN WRAP …" at bounding box center [89, 81] width 137 height 121
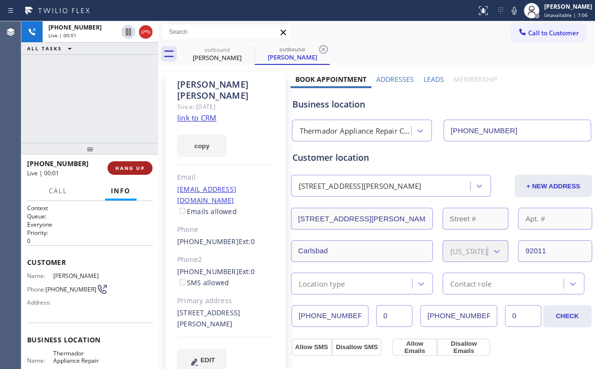
drag, startPoint x: 100, startPoint y: 93, endPoint x: 135, endPoint y: 173, distance: 86.5
click at [101, 95] on div "[PHONE_NUMBER] Live | 00:01 ALL TASKS ALL TASKS ACTIVE TASKS TASKS IN WRAP UP" at bounding box center [89, 81] width 137 height 121
click at [130, 172] on button "HANG UP" at bounding box center [129, 168] width 45 height 14
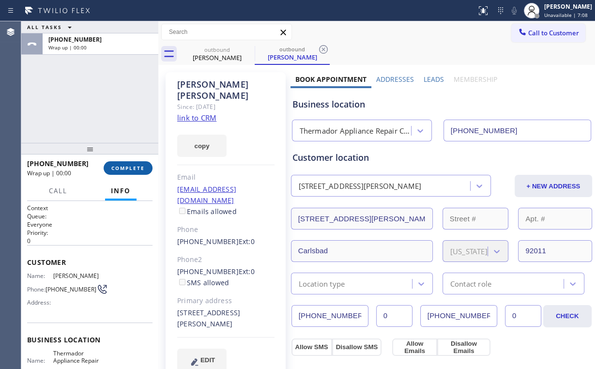
click at [132, 169] on span "COMPLETE" at bounding box center [127, 168] width 33 height 7
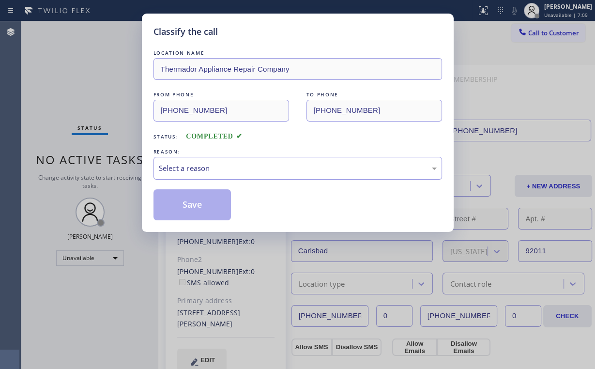
drag, startPoint x: 191, startPoint y: 163, endPoint x: 193, endPoint y: 177, distance: 14.6
click at [191, 164] on div "Select a reason" at bounding box center [298, 168] width 278 height 11
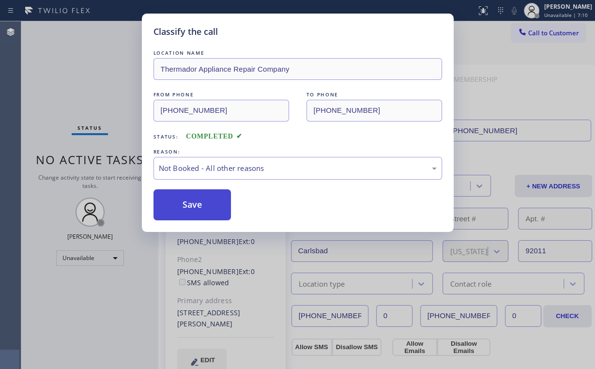
click at [188, 207] on button "Save" at bounding box center [192, 204] width 78 height 31
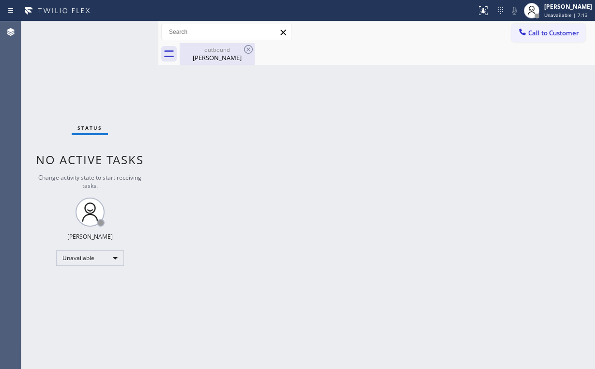
drag, startPoint x: 209, startPoint y: 51, endPoint x: 240, endPoint y: 50, distance: 31.0
click at [211, 52] on div "outbound" at bounding box center [216, 49] width 73 height 7
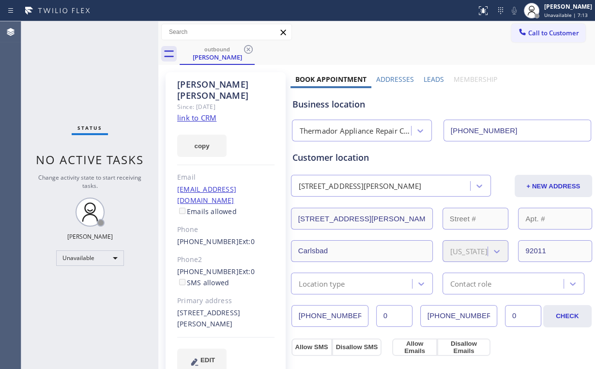
drag, startPoint x: 246, startPoint y: 46, endPoint x: 270, endPoint y: 47, distance: 24.2
click at [247, 46] on icon at bounding box center [248, 50] width 12 height 12
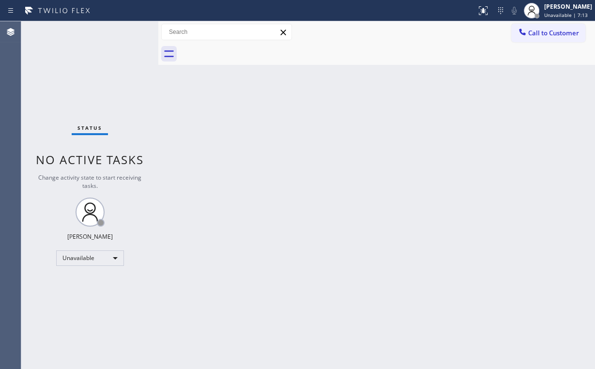
click at [559, 33] on span "Call to Customer" at bounding box center [553, 33] width 51 height 9
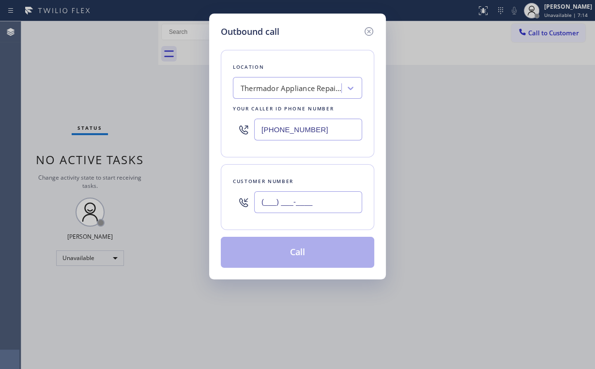
click at [345, 202] on input "(___) ___-____" at bounding box center [308, 202] width 108 height 22
paste input "858) 335-8577"
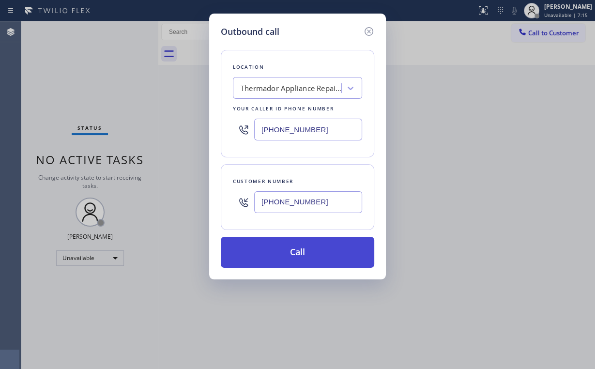
type input "[PHONE_NUMBER]"
click at [288, 251] on button "Call" at bounding box center [297, 252] width 153 height 31
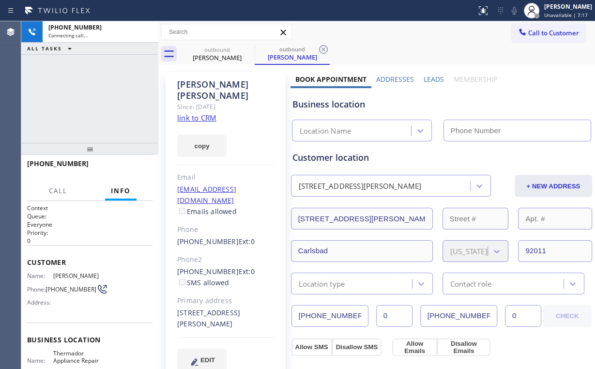
click at [85, 97] on div "[PHONE_NUMBER] Connecting call… ALL TASKS ALL TASKS ACTIVE TASKS TASKS IN WRAP …" at bounding box center [89, 81] width 137 height 121
type input "[PHONE_NUMBER]"
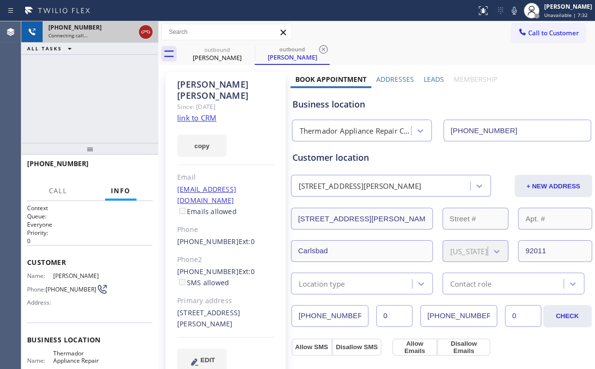
click at [147, 34] on icon at bounding box center [146, 32] width 12 height 12
click at [206, 56] on div "[PERSON_NAME]" at bounding box center [216, 57] width 73 height 9
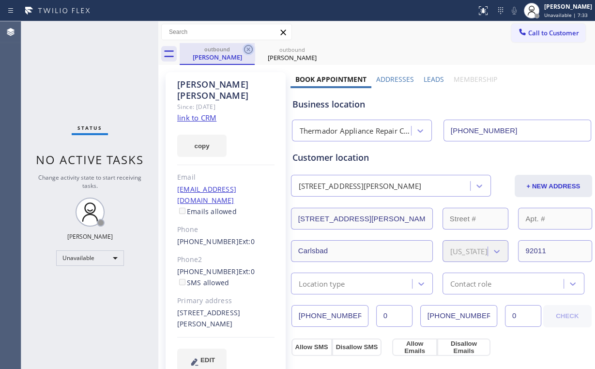
click at [248, 49] on icon at bounding box center [248, 49] width 9 height 9
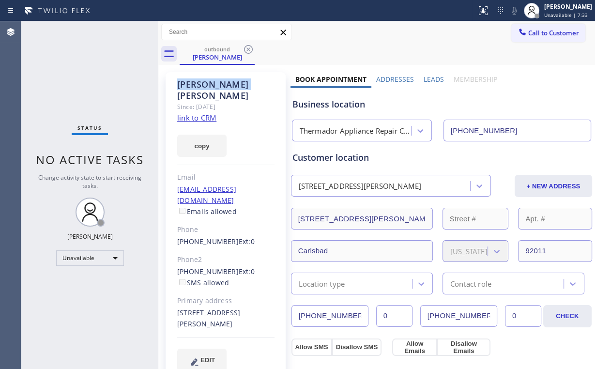
click at [248, 49] on icon at bounding box center [248, 49] width 9 height 9
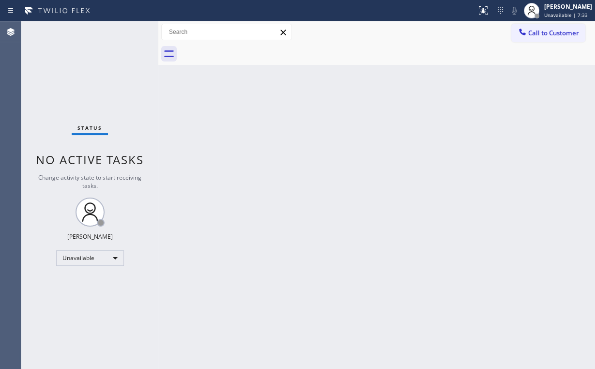
click at [92, 67] on div "Status No active tasks Change activity state to start receiving tasks. [PERSON_…" at bounding box center [89, 194] width 137 height 347
click at [69, 81] on div "Status No active tasks Change activity state to start receiving tasks. [PERSON_…" at bounding box center [89, 194] width 137 height 347
drag, startPoint x: 536, startPoint y: 25, endPoint x: 352, endPoint y: 116, distance: 204.9
click at [536, 26] on button "Call to Customer" at bounding box center [548, 33] width 74 height 18
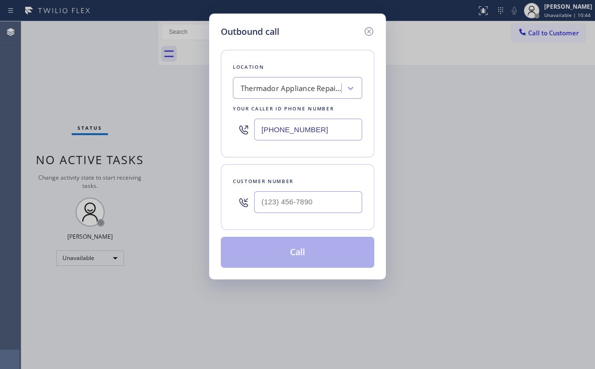
click at [188, 127] on div "Outbound call Location Thermador Appliance Repair Company Your caller id phone …" at bounding box center [297, 184] width 595 height 369
paste input "415) 991-1350"
type input "[PHONE_NUMBER]"
click at [312, 203] on input "(___) ___-____" at bounding box center [308, 202] width 108 height 22
paste input "510) 225-5405"
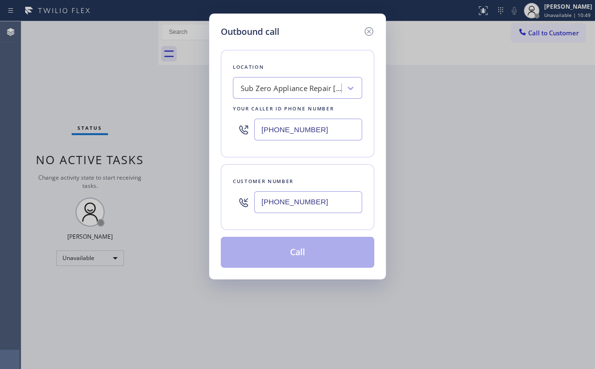
type input "[PHONE_NUMBER]"
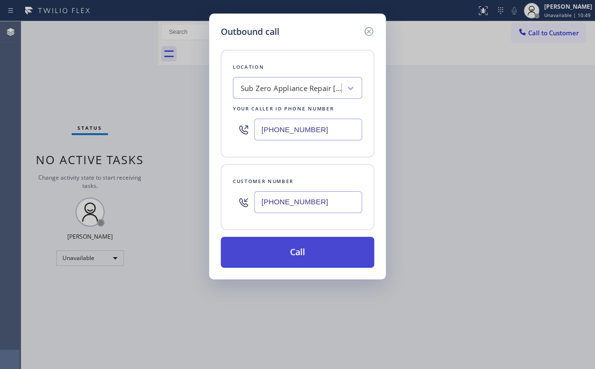
click at [272, 250] on button "Call" at bounding box center [297, 252] width 153 height 31
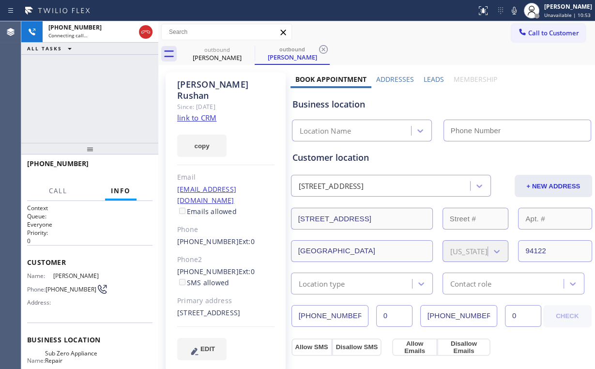
type input "[PHONE_NUMBER]"
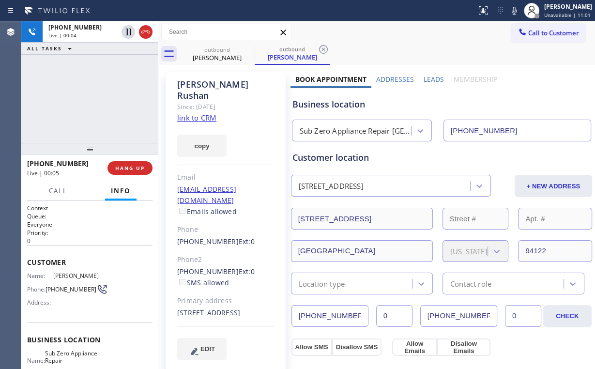
click at [99, 92] on div "[PHONE_NUMBER] Live | 00:04 ALL TASKS ALL TASKS ACTIVE TASKS TASKS IN WRAP UP" at bounding box center [89, 81] width 137 height 121
click at [358, 131] on div "Sub Zero Appliance Repair [GEOGRAPHIC_DATA]" at bounding box center [356, 130] width 112 height 11
drag, startPoint x: 345, startPoint y: 105, endPoint x: 329, endPoint y: 105, distance: 16.9
click at [329, 105] on div "Business location" at bounding box center [441, 104] width 298 height 13
click at [195, 307] on div "[STREET_ADDRESS]" at bounding box center [225, 312] width 97 height 11
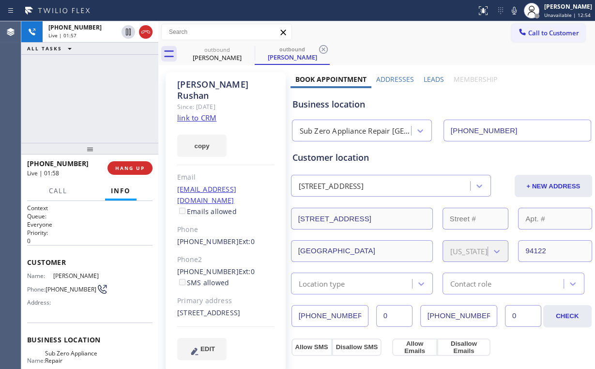
click at [199, 113] on link "link to CRM" at bounding box center [196, 118] width 39 height 10
click at [75, 115] on div "[PHONE_NUMBER] Live | 04:39 ALL TASKS ALL TASKS ACTIVE TASKS TASKS IN WRAP UP" at bounding box center [89, 81] width 137 height 121
click at [96, 103] on div "[PHONE_NUMBER] Live | 04:42 ALL TASKS ALL TASKS ACTIVE TASKS TASKS IN WRAP UP" at bounding box center [89, 81] width 137 height 121
click at [98, 98] on div "[PHONE_NUMBER] Live | 04:43 ALL TASKS ALL TASKS ACTIVE TASKS TASKS IN WRAP UP" at bounding box center [89, 81] width 137 height 121
click at [98, 98] on div "[PHONE_NUMBER] Live | 04:44 ALL TASKS ALL TASKS ACTIVE TASKS TASKS IN WRAP UP" at bounding box center [89, 81] width 137 height 121
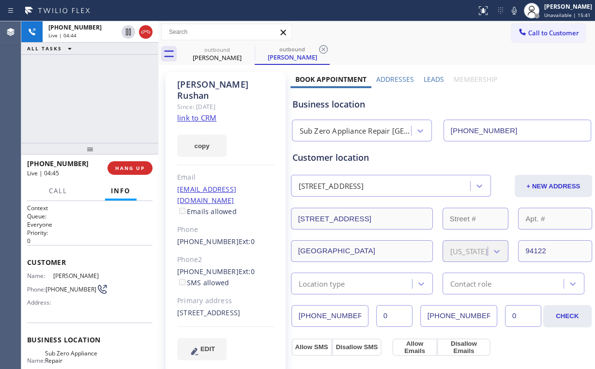
click at [98, 98] on div "[PHONE_NUMBER] Live | 04:44 ALL TASKS ALL TASKS ACTIVE TASKS TASKS IN WRAP UP" at bounding box center [89, 81] width 137 height 121
click at [97, 99] on div "[PHONE_NUMBER] Live | 04:53 ALL TASKS ALL TASKS ACTIVE TASKS TASKS IN WRAP UP" at bounding box center [89, 81] width 137 height 121
click at [97, 99] on div "[PHONE_NUMBER] Live | 04:54 ALL TASKS ALL TASKS ACTIVE TASKS TASKS IN WRAP UP" at bounding box center [89, 81] width 137 height 121
click at [97, 99] on div "[PHONE_NUMBER] Live | 04:55 ALL TASKS ALL TASKS ACTIVE TASKS TASKS IN WRAP UP" at bounding box center [89, 81] width 137 height 121
click at [97, 99] on div "[PHONE_NUMBER] Live | 04:56 ALL TASKS ALL TASKS ACTIVE TASKS TASKS IN WRAP UP" at bounding box center [89, 81] width 137 height 121
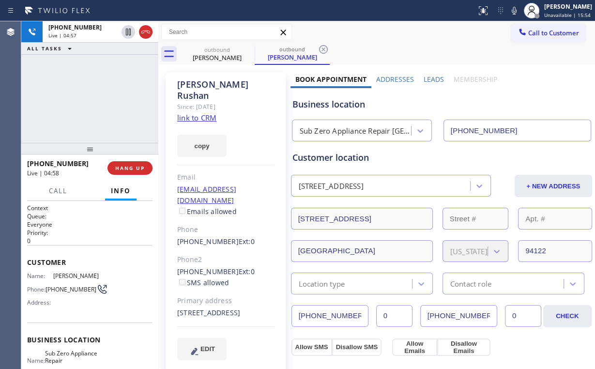
click at [97, 99] on div "[PHONE_NUMBER] Live | 04:57 ALL TASKS ALL TASKS ACTIVE TASKS TASKS IN WRAP UP" at bounding box center [89, 81] width 137 height 121
click at [132, 168] on span "HANG UP" at bounding box center [130, 168] width 30 height 7
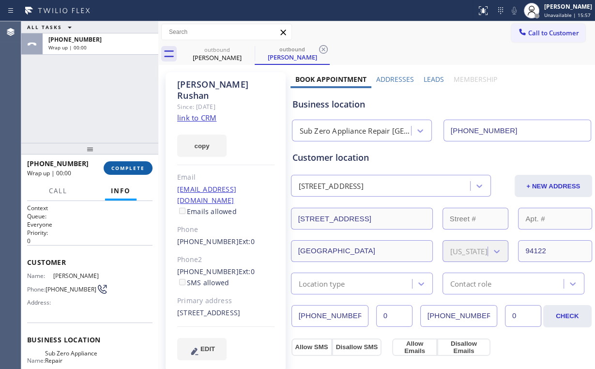
click at [132, 168] on span "COMPLETE" at bounding box center [127, 168] width 33 height 7
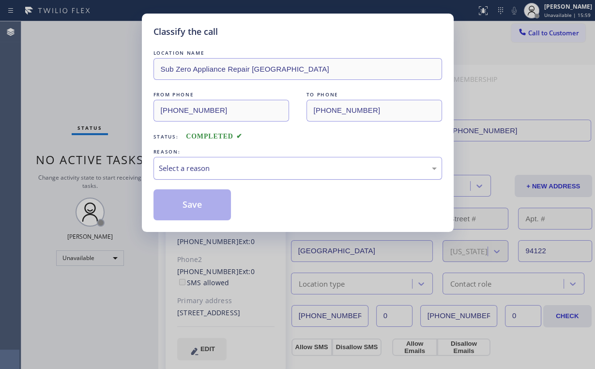
click at [198, 168] on div "Select a reason" at bounding box center [298, 168] width 278 height 11
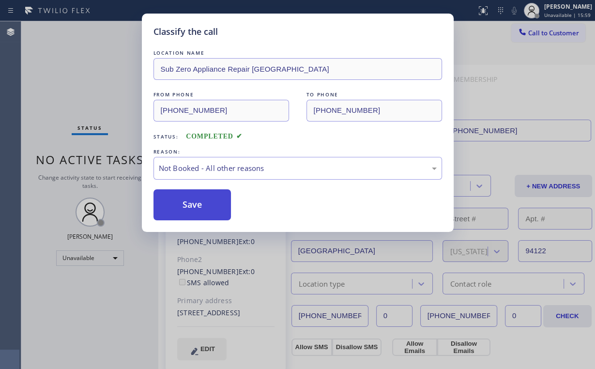
drag, startPoint x: 201, startPoint y: 205, endPoint x: 189, endPoint y: 196, distance: 15.0
click at [201, 205] on button "Save" at bounding box center [192, 204] width 78 height 31
click at [60, 79] on div "Classify the call LOCATION NAME Sub Zero Appliance Repair [GEOGRAPHIC_DATA] FRO…" at bounding box center [297, 184] width 595 height 369
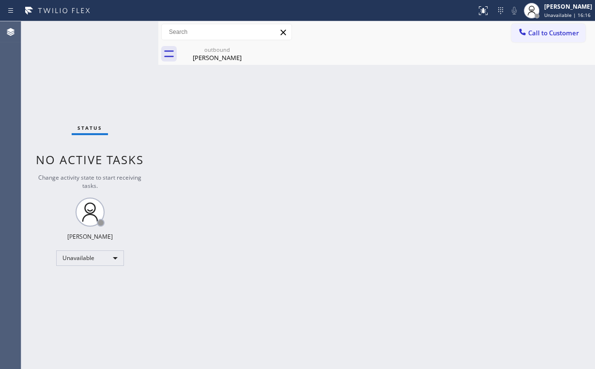
drag, startPoint x: 58, startPoint y: 67, endPoint x: 63, endPoint y: 60, distance: 9.0
click at [59, 66] on div "Status No active tasks Change activity state to start receiving tasks. [PERSON_…" at bounding box center [89, 194] width 137 height 347
click at [208, 46] on div "outbound" at bounding box center [216, 49] width 73 height 7
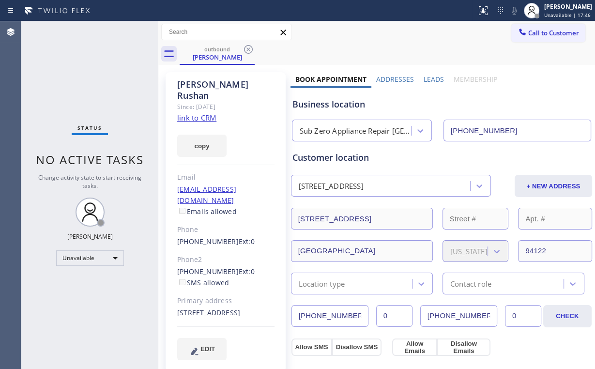
drag, startPoint x: 248, startPoint y: 50, endPoint x: 156, endPoint y: 43, distance: 92.3
click at [249, 50] on icon at bounding box center [248, 50] width 12 height 12
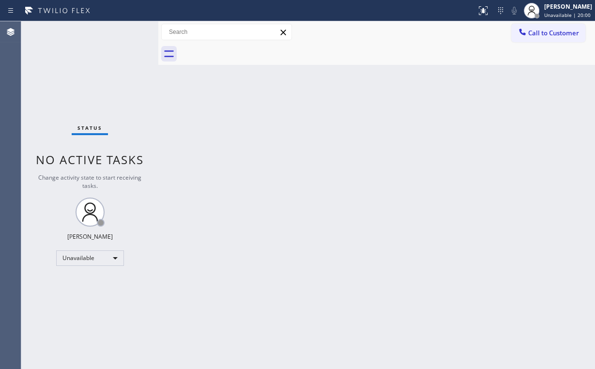
click at [567, 29] on span "Call to Customer" at bounding box center [553, 33] width 51 height 9
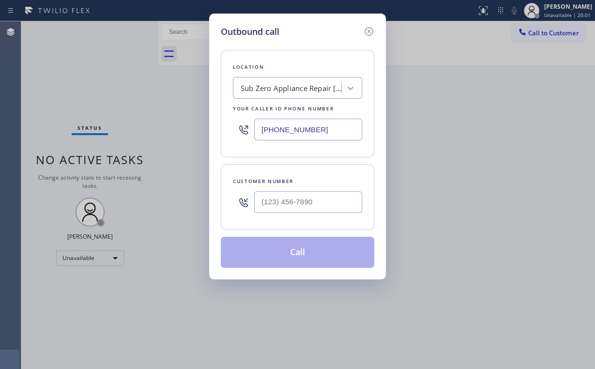
drag, startPoint x: 285, startPoint y: 122, endPoint x: 137, endPoint y: 119, distance: 147.6
click at [148, 129] on div "Outbound call Location Sub Zero Appliance Repair [GEOGRAPHIC_DATA] Your caller …" at bounding box center [297, 184] width 595 height 369
paste input "714) 855-4254"
type input "[PHONE_NUMBER]"
drag, startPoint x: 333, startPoint y: 214, endPoint x: 330, endPoint y: 206, distance: 9.3
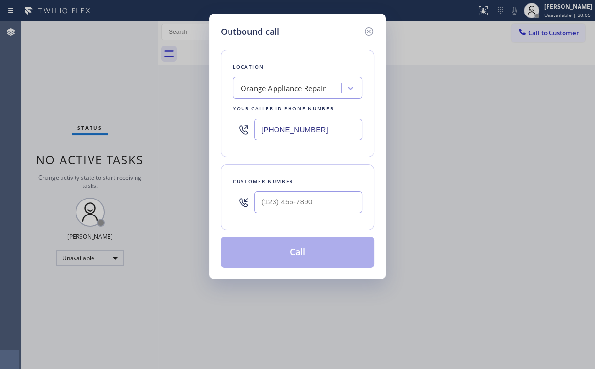
click at [333, 213] on div at bounding box center [308, 201] width 108 height 31
click at [333, 199] on input "(___) ___-____" at bounding box center [308, 202] width 108 height 22
paste input "714) 470-4474"
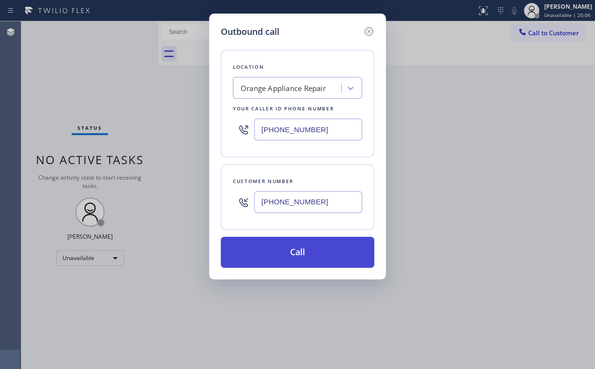
type input "[PHONE_NUMBER]"
click at [296, 247] on button "Call" at bounding box center [297, 252] width 153 height 31
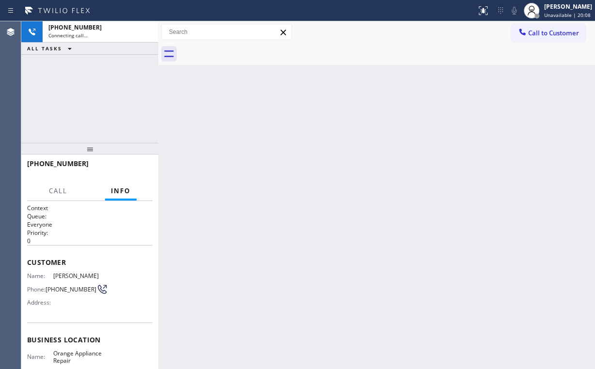
drag, startPoint x: 101, startPoint y: 91, endPoint x: 120, endPoint y: 98, distance: 20.4
click at [101, 91] on div "[PHONE_NUMBER] Connecting call… ALL TASKS ALL TASKS ACTIVE TASKS TASKS IN WRAP …" at bounding box center [89, 81] width 137 height 121
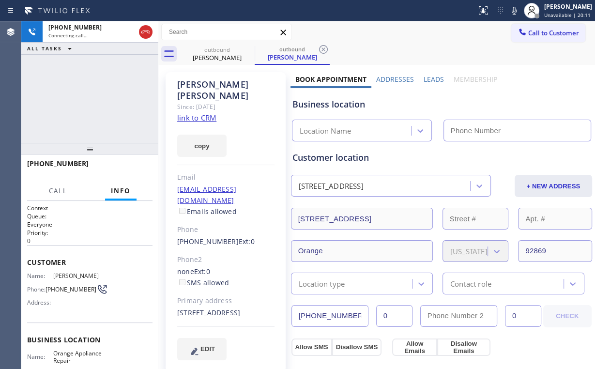
type input "[PHONE_NUMBER]"
drag, startPoint x: 70, startPoint y: 105, endPoint x: 80, endPoint y: 105, distance: 10.6
click at [71, 105] on div "[PHONE_NUMBER] Connecting call… ALL TASKS ALL TASKS ACTIVE TASKS TASKS IN WRAP …" at bounding box center [89, 81] width 137 height 121
click at [67, 106] on div "[PHONE_NUMBER] Connecting call… ALL TASKS ALL TASKS ACTIVE TASKS TASKS IN WRAP …" at bounding box center [89, 81] width 137 height 121
drag, startPoint x: 88, startPoint y: 98, endPoint x: 93, endPoint y: 95, distance: 6.1
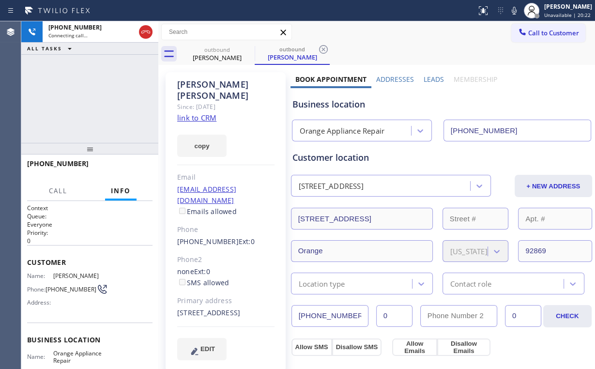
click at [88, 98] on div "[PHONE_NUMBER] Connecting call… ALL TASKS ALL TASKS ACTIVE TASKS TASKS IN WRAP …" at bounding box center [89, 81] width 137 height 121
click at [349, 130] on div "Orange Appliance Repair" at bounding box center [342, 130] width 85 height 11
drag, startPoint x: 345, startPoint y: 105, endPoint x: 313, endPoint y: 104, distance: 32.4
click at [313, 104] on div "Business location" at bounding box center [441, 104] width 298 height 13
click at [325, 105] on div "Business location" at bounding box center [441, 104] width 298 height 13
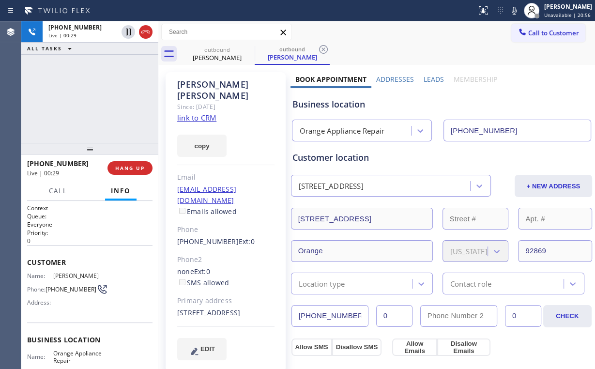
click at [329, 105] on div "Business location" at bounding box center [441, 104] width 298 height 13
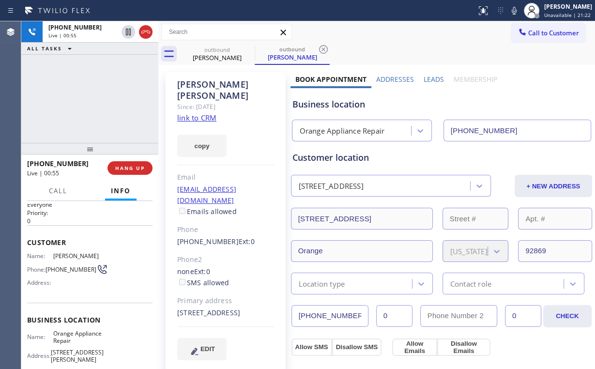
scroll to position [77, 0]
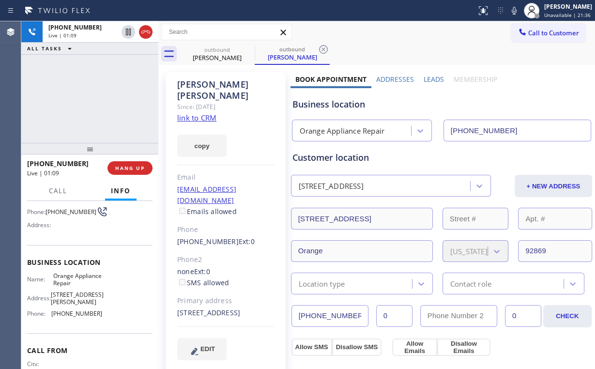
click at [105, 83] on div "[PHONE_NUMBER] Live | 01:09 ALL TASKS ALL TASKS ACTIVE TASKS TASKS IN WRAP UP" at bounding box center [89, 81] width 137 height 121
click at [122, 168] on span "HANG UP" at bounding box center [130, 168] width 30 height 7
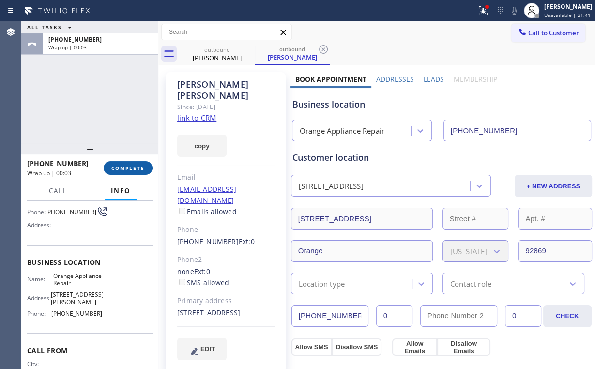
click at [122, 168] on span "COMPLETE" at bounding box center [127, 168] width 33 height 7
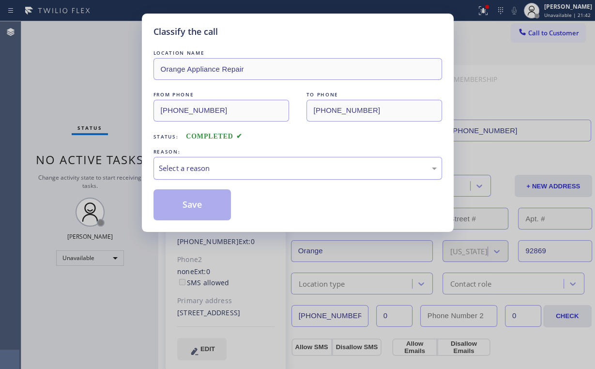
drag, startPoint x: 195, startPoint y: 163, endPoint x: 198, endPoint y: 175, distance: 13.0
click at [195, 164] on div "Select a reason" at bounding box center [298, 168] width 278 height 11
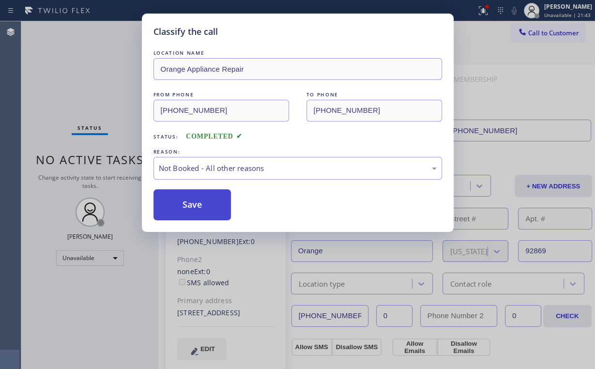
drag, startPoint x: 198, startPoint y: 205, endPoint x: 167, endPoint y: 158, distance: 56.4
click at [198, 205] on button "Save" at bounding box center [192, 204] width 78 height 31
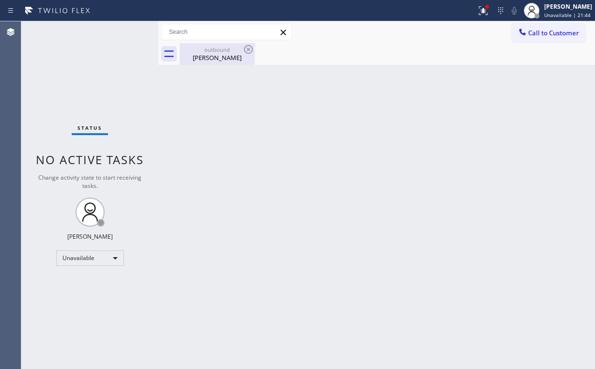
drag, startPoint x: 179, startPoint y: 49, endPoint x: 214, endPoint y: 56, distance: 36.4
click at [184, 52] on div "outbound [PERSON_NAME]" at bounding box center [376, 54] width 436 height 22
click at [214, 56] on div "[PERSON_NAME]" at bounding box center [216, 57] width 73 height 9
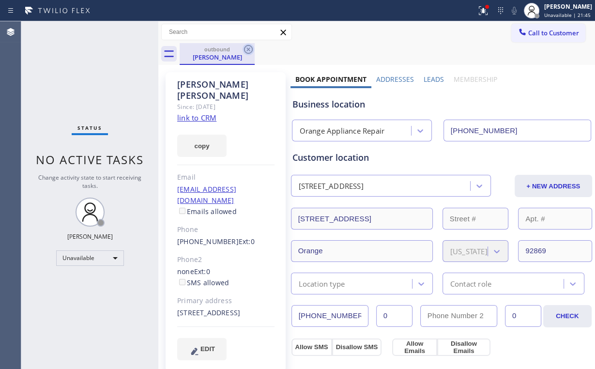
click at [243, 49] on icon at bounding box center [248, 50] width 12 height 12
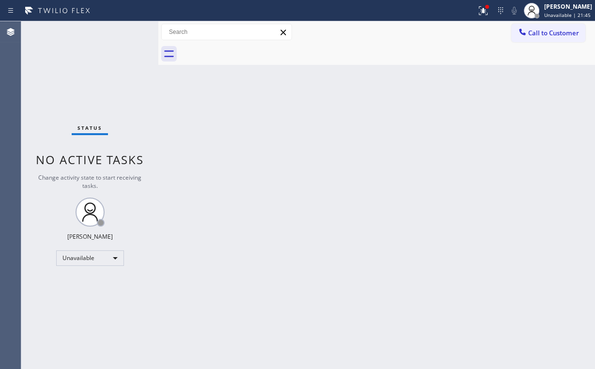
drag, startPoint x: 105, startPoint y: 67, endPoint x: 99, endPoint y: 5, distance: 61.7
click at [102, 50] on div "Status No active tasks Change activity state to start receiving tasks. [PERSON_…" at bounding box center [89, 194] width 137 height 347
click at [486, 9] on icon at bounding box center [483, 9] width 6 height 3
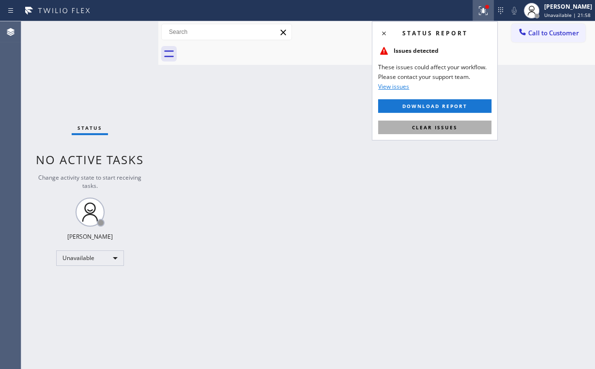
click at [422, 131] on button "Clear issues" at bounding box center [434, 127] width 113 height 14
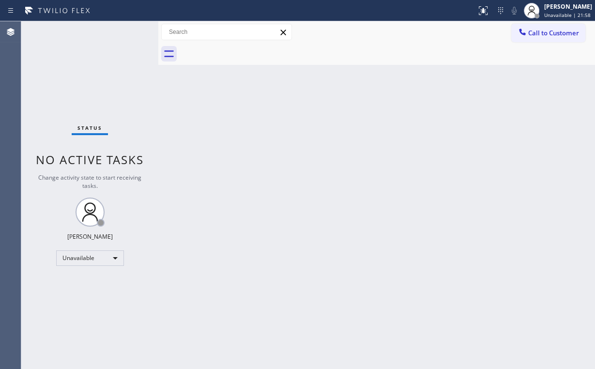
drag, startPoint x: 497, startPoint y: 122, endPoint x: 534, endPoint y: 66, distance: 67.1
click at [505, 118] on div "Back to Dashboard Change Sender ID Customers Technicians Select a contact Outbo…" at bounding box center [376, 194] width 436 height 347
drag, startPoint x: 541, startPoint y: 28, endPoint x: 469, endPoint y: 58, distance: 77.9
click at [532, 31] on span "Call to Customer" at bounding box center [553, 33] width 51 height 9
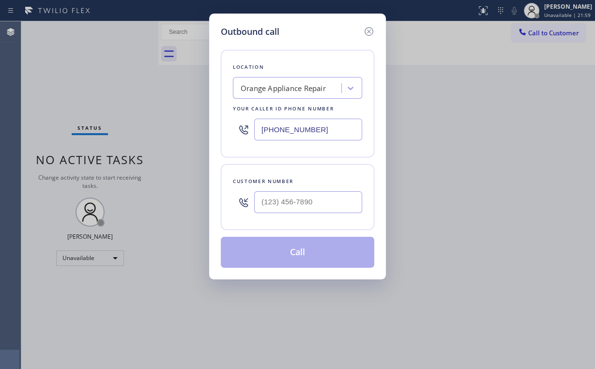
click at [312, 121] on input "[PHONE_NUMBER]" at bounding box center [308, 130] width 108 height 22
drag, startPoint x: 333, startPoint y: 124, endPoint x: 87, endPoint y: 103, distance: 247.2
click at [227, 122] on div "Location Orange Appliance Repair Your caller id phone number [PHONE_NUMBER]" at bounding box center [297, 103] width 153 height 107
paste input "661) 368-9097"
type input "[PHONE_NUMBER]"
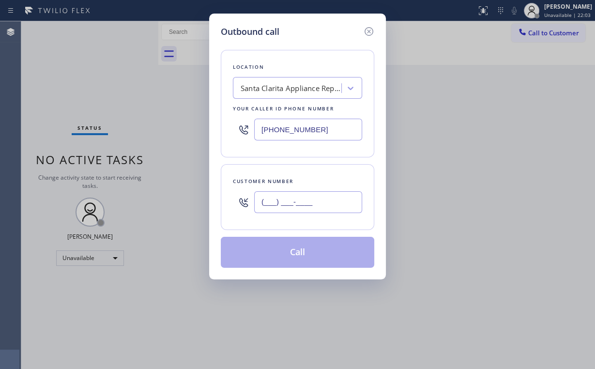
click at [308, 210] on input "(___) ___-____" at bounding box center [308, 202] width 108 height 22
paste input "661) 360-9099"
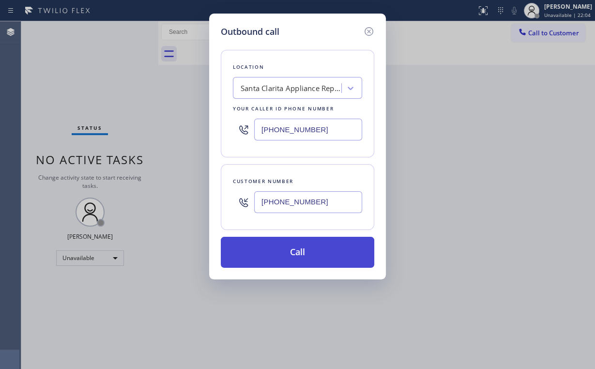
type input "[PHONE_NUMBER]"
click at [303, 261] on button "Call" at bounding box center [297, 252] width 153 height 31
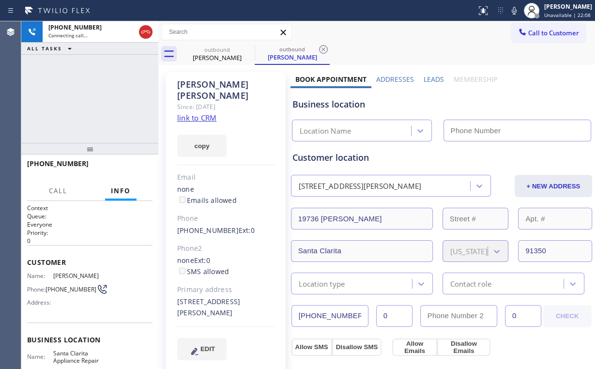
type input "[PHONE_NUMBER]"
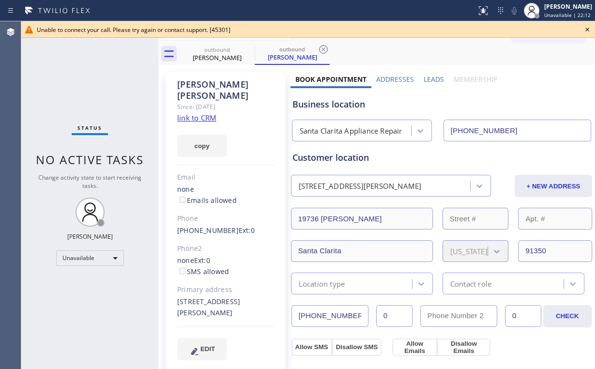
drag, startPoint x: 67, startPoint y: 86, endPoint x: 412, endPoint y: 68, distance: 345.4
click at [69, 87] on div "Status No active tasks Change activity state to start receiving tasks. [PERSON_…" at bounding box center [89, 194] width 137 height 347
click at [588, 28] on icon at bounding box center [587, 30] width 12 height 12
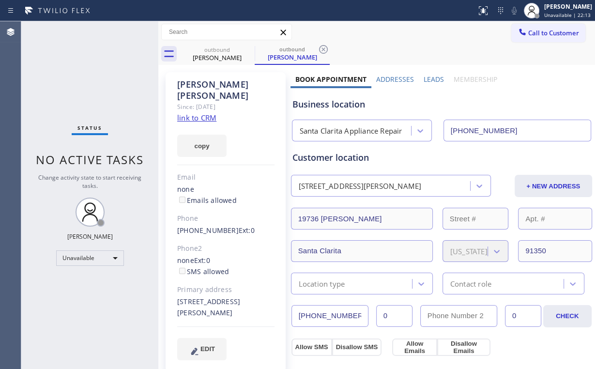
click at [528, 36] on span "Call to Customer" at bounding box center [553, 33] width 51 height 9
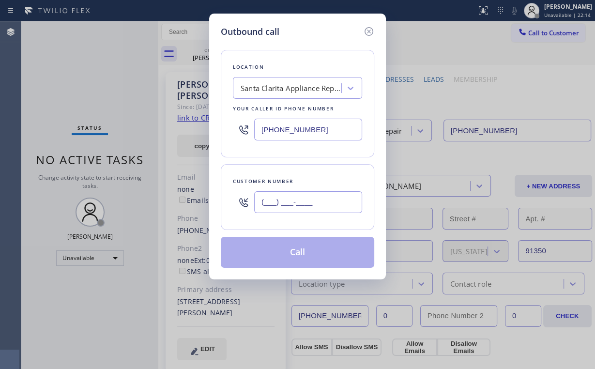
click at [302, 196] on input "(___) ___-____" at bounding box center [308, 202] width 108 height 22
paste input "661) 360-9099"
type input "[PHONE_NUMBER]"
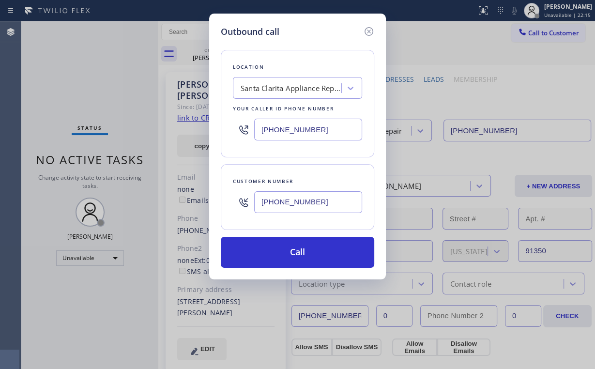
drag, startPoint x: 285, startPoint y: 255, endPoint x: 243, endPoint y: 363, distance: 115.9
click at [284, 255] on button "Call" at bounding box center [297, 252] width 153 height 31
click at [250, 363] on div "Outbound call Location [GEOGRAPHIC_DATA] Appliance Repair Your caller id phone …" at bounding box center [297, 184] width 595 height 369
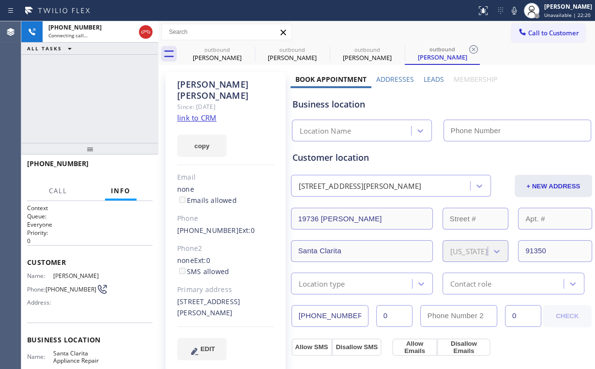
type input "[PHONE_NUMBER]"
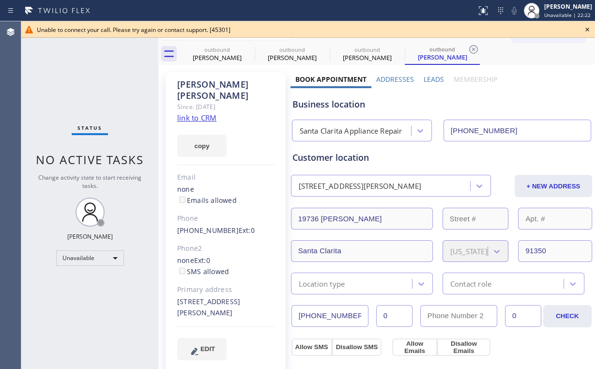
drag, startPoint x: 82, startPoint y: 89, endPoint x: 116, endPoint y: 89, distance: 33.4
click at [83, 88] on div "Status No active tasks Change activity state to start receiving tasks. [PERSON_…" at bounding box center [89, 194] width 137 height 347
click at [584, 28] on icon at bounding box center [587, 30] width 12 height 12
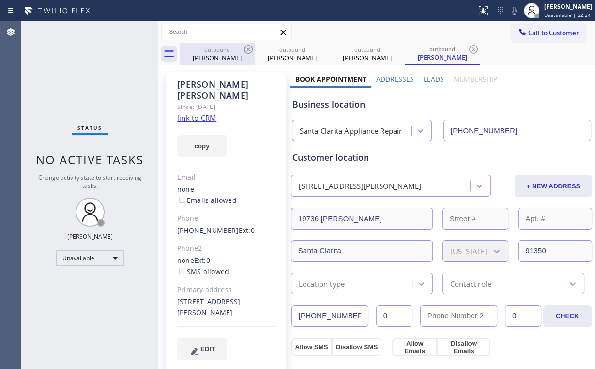
click at [219, 54] on div "[PERSON_NAME]" at bounding box center [216, 57] width 73 height 9
click at [250, 46] on icon at bounding box center [248, 49] width 9 height 9
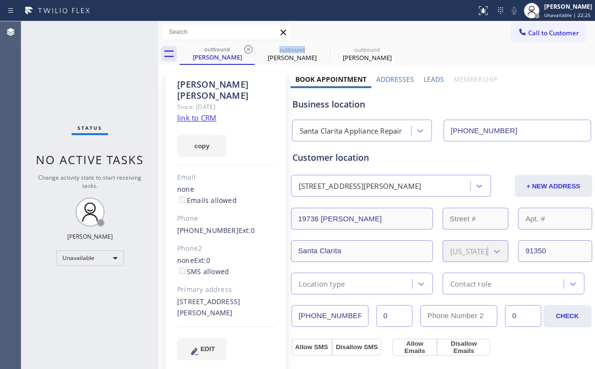
click at [250, 46] on icon at bounding box center [248, 49] width 9 height 9
click at [0, 0] on icon at bounding box center [0, 0] width 0 height 0
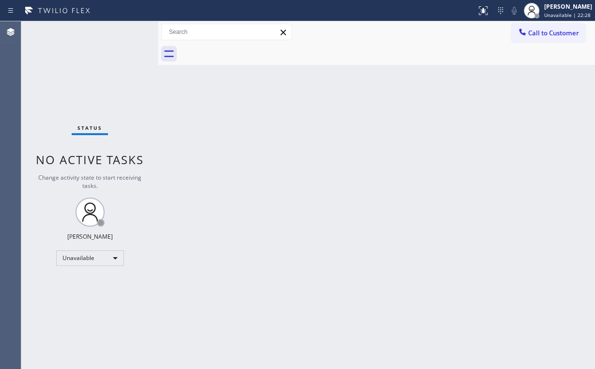
drag, startPoint x: 84, startPoint y: 60, endPoint x: 94, endPoint y: 8, distance: 53.2
click at [83, 60] on div "Status No active tasks Change activity state to start receiving tasks. [PERSON_…" at bounding box center [89, 194] width 137 height 347
click at [540, 35] on span "Call to Customer" at bounding box center [553, 33] width 51 height 9
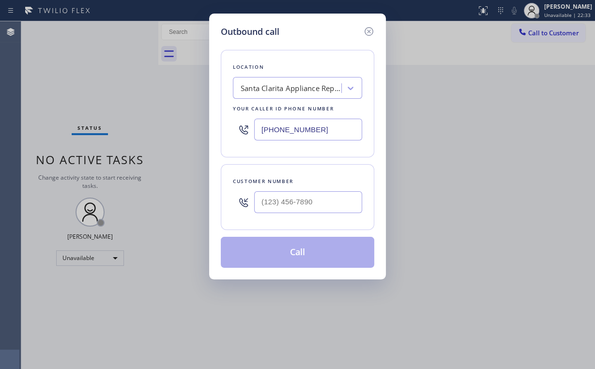
drag, startPoint x: 326, startPoint y: 125, endPoint x: 186, endPoint y: 108, distance: 140.4
click at [246, 117] on div "[PHONE_NUMBER]" at bounding box center [297, 129] width 129 height 31
paste input "310) 740-973"
type input "[PHONE_NUMBER]"
click at [292, 205] on input "(___) ___-____" at bounding box center [308, 202] width 108 height 22
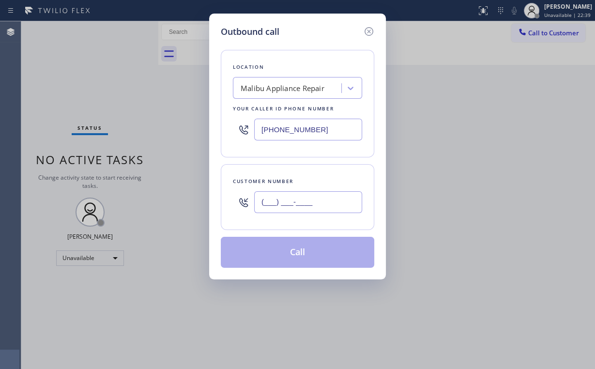
paste input "310) 457-2707"
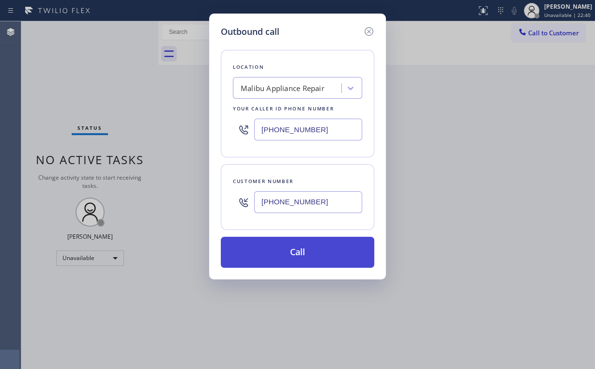
type input "[PHONE_NUMBER]"
click at [306, 252] on button "Call" at bounding box center [297, 252] width 153 height 31
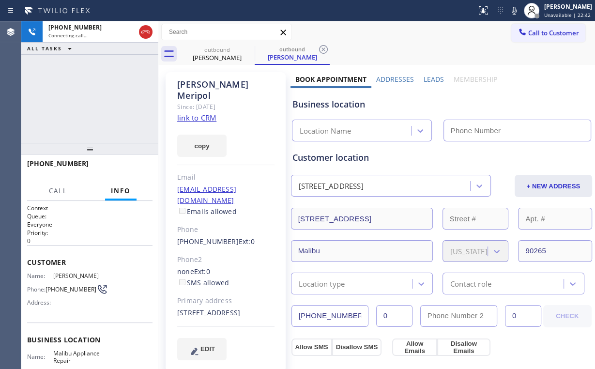
click at [83, 87] on div "[PHONE_NUMBER] Connecting call… ALL TASKS ALL TASKS ACTIVE TASKS TASKS IN WRAP …" at bounding box center [89, 81] width 137 height 121
type input "[PHONE_NUMBER]"
click at [108, 110] on div "[PHONE_NUMBER] Connecting call… ALL TASKS ALL TASKS ACTIVE TASKS TASKS IN WRAP …" at bounding box center [89, 81] width 137 height 121
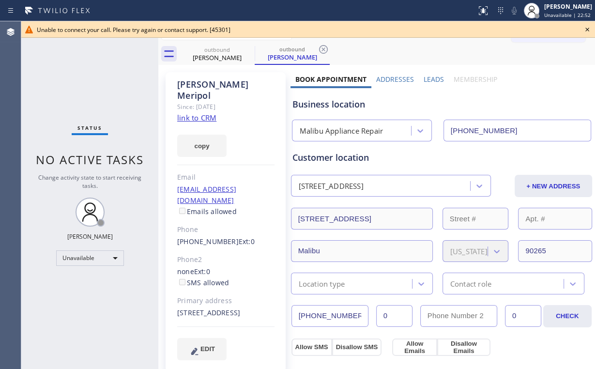
click at [586, 30] on icon at bounding box center [587, 30] width 12 height 12
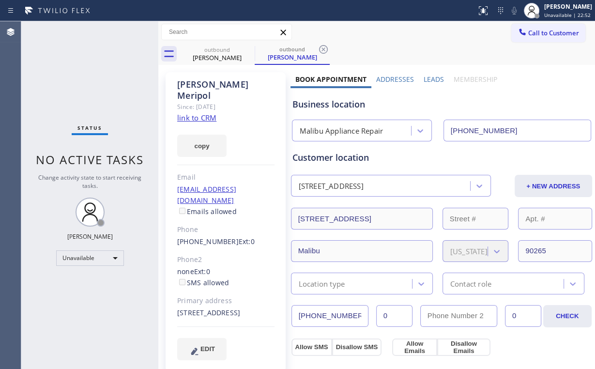
drag, startPoint x: 539, startPoint y: 30, endPoint x: 369, endPoint y: 148, distance: 205.9
click at [538, 31] on span "Call to Customer" at bounding box center [553, 33] width 51 height 9
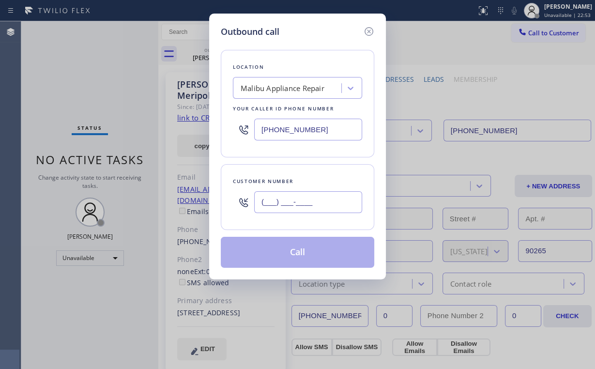
click at [315, 200] on input "(___) ___-____" at bounding box center [308, 202] width 108 height 22
paste input "310) 457-2707"
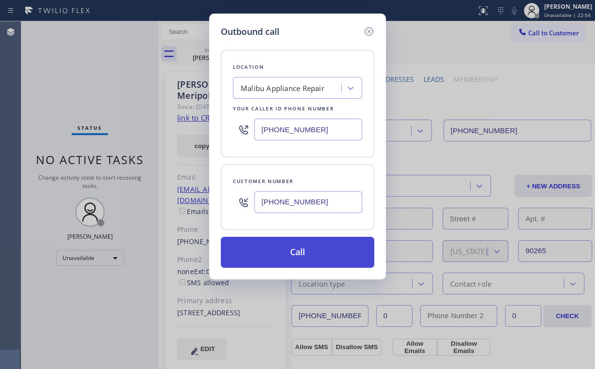
type input "[PHONE_NUMBER]"
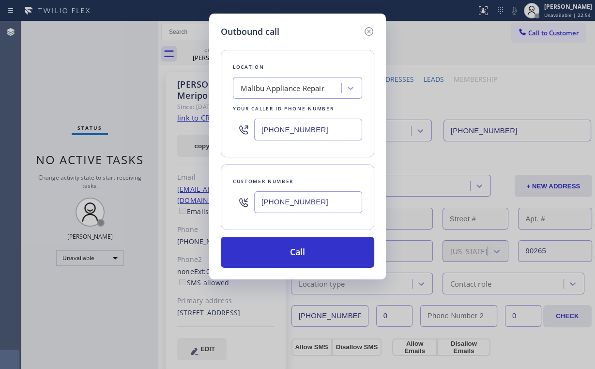
drag, startPoint x: 265, startPoint y: 253, endPoint x: 210, endPoint y: 367, distance: 127.2
click at [265, 253] on button "Call" at bounding box center [297, 252] width 153 height 31
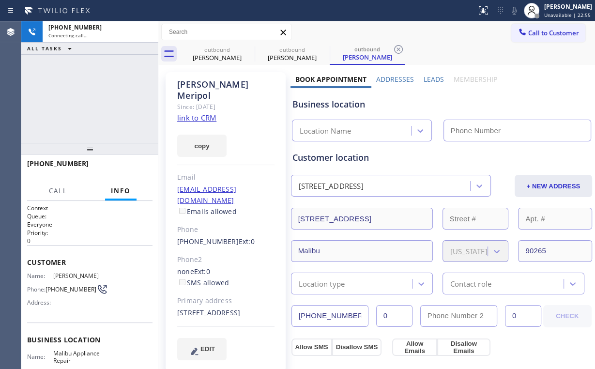
drag, startPoint x: 99, startPoint y: 120, endPoint x: 102, endPoint y: 114, distance: 6.3
click at [99, 120] on div "[PHONE_NUMBER] Connecting call… ALL TASKS ALL TASKS ACTIVE TASKS TASKS IN WRAP …" at bounding box center [89, 81] width 137 height 121
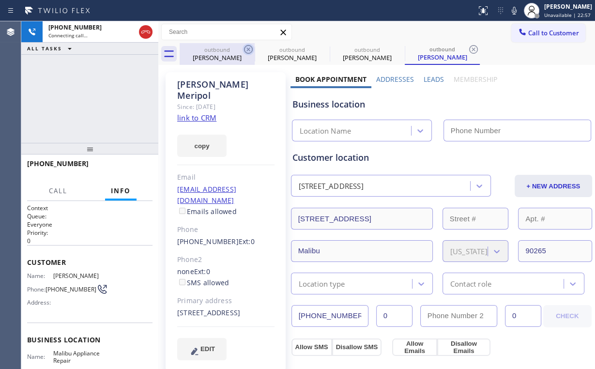
drag, startPoint x: 222, startPoint y: 55, endPoint x: 242, endPoint y: 54, distance: 20.3
click at [222, 56] on div "[PERSON_NAME]" at bounding box center [216, 57] width 73 height 9
type input "[PHONE_NUMBER]"
click at [246, 47] on icon at bounding box center [248, 50] width 12 height 12
click at [0, 0] on icon at bounding box center [0, 0] width 0 height 0
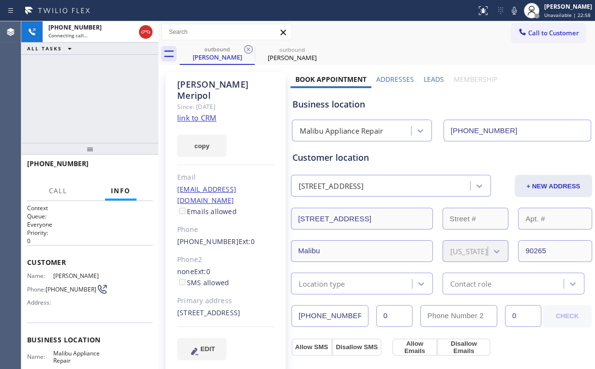
click at [69, 86] on div "[PHONE_NUMBER] Connecting call… ALL TASKS ALL TASKS ACTIVE TASKS TASKS IN WRAP …" at bounding box center [89, 81] width 137 height 121
click at [132, 83] on div "[PHONE_NUMBER] Connecting call… ALL TASKS ALL TASKS ACTIVE TASKS TASKS IN WRAP …" at bounding box center [89, 81] width 137 height 121
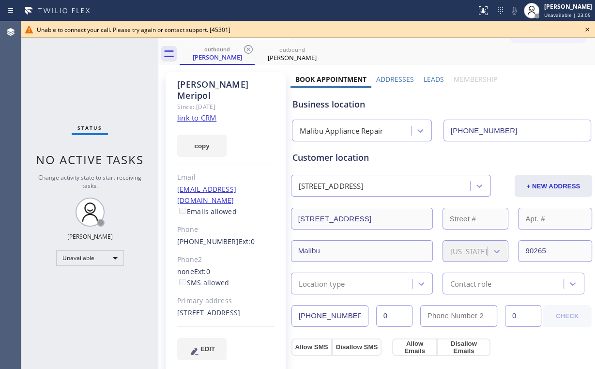
drag, startPoint x: 85, startPoint y: 69, endPoint x: 389, endPoint y: 56, distance: 304.1
click at [86, 68] on div "Status No active tasks Change activity state to start receiving tasks. [PERSON_…" at bounding box center [89, 194] width 137 height 347
click at [584, 28] on icon at bounding box center [587, 30] width 12 height 12
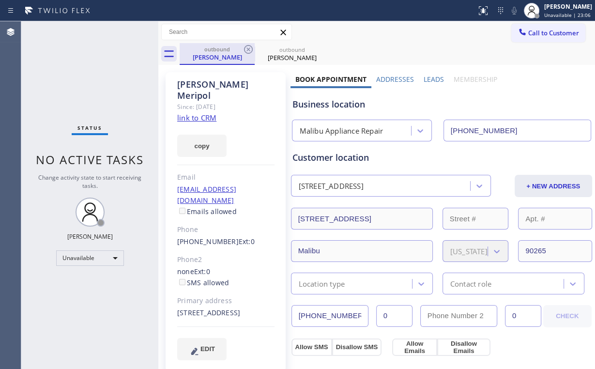
click at [211, 59] on div "[PERSON_NAME]" at bounding box center [216, 57] width 73 height 9
click at [248, 50] on icon at bounding box center [248, 50] width 12 height 12
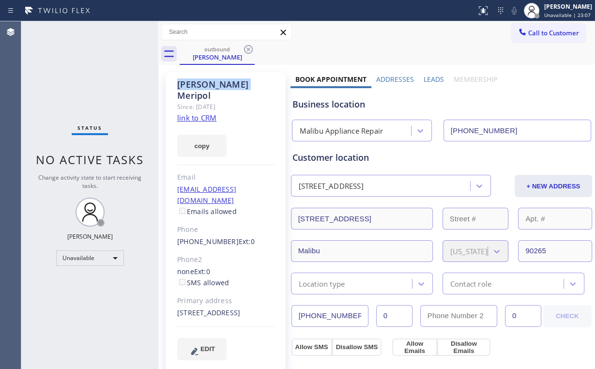
click at [248, 50] on icon at bounding box center [248, 50] width 12 height 12
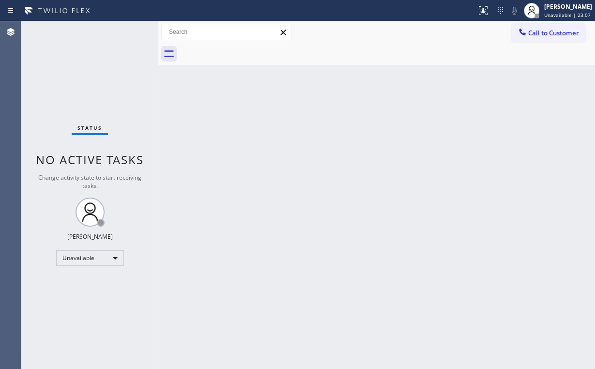
click at [110, 67] on div "Status No active tasks Change activity state to start receiving tasks. [PERSON_…" at bounding box center [89, 194] width 137 height 347
click at [546, 31] on span "Call to Customer" at bounding box center [553, 33] width 51 height 9
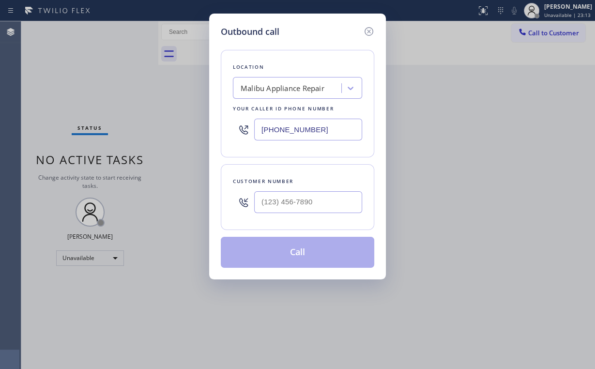
drag, startPoint x: 328, startPoint y: 129, endPoint x: 141, endPoint y: 100, distance: 189.5
click at [165, 119] on div "Outbound call Location [GEOGRAPHIC_DATA] Appliance Repair Your caller id phone …" at bounding box center [297, 184] width 595 height 369
paste input "818) 824-6428"
type input "[PHONE_NUMBER]"
click at [308, 201] on input "(___) ___-____" at bounding box center [308, 202] width 108 height 22
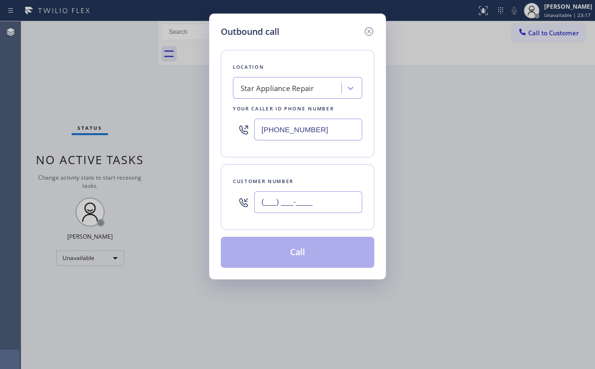
paste input "310) 779-0080"
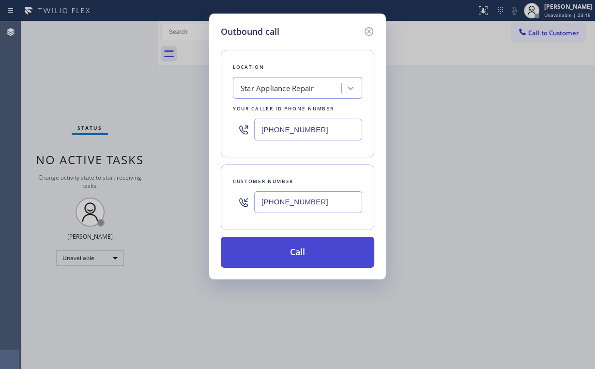
type input "[PHONE_NUMBER]"
click at [284, 250] on button "Call" at bounding box center [297, 252] width 153 height 31
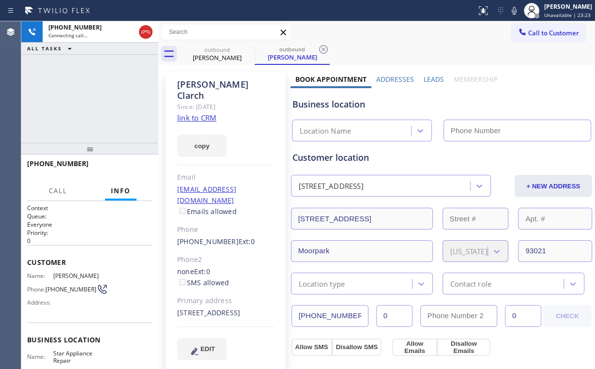
type input "[PHONE_NUMBER]"
click at [62, 79] on div "[PHONE_NUMBER] Connecting call… ALL TASKS ALL TASKS ACTIVE TASKS TASKS IN WRAP …" at bounding box center [89, 81] width 137 height 121
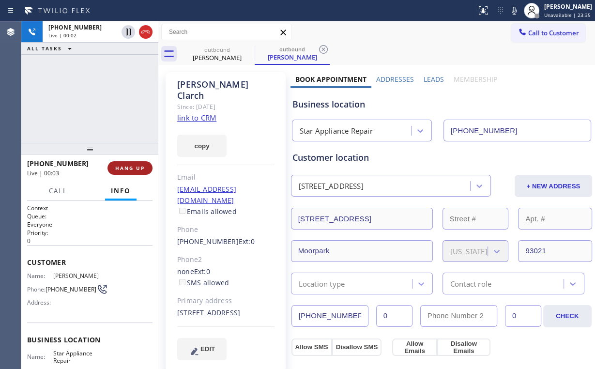
click at [141, 164] on button "HANG UP" at bounding box center [129, 168] width 45 height 14
click at [141, 164] on button "COMPLETE" at bounding box center [128, 168] width 49 height 14
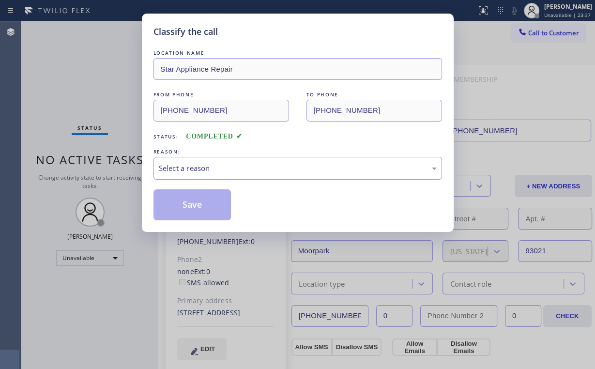
click at [194, 165] on div "Select a reason" at bounding box center [298, 168] width 278 height 11
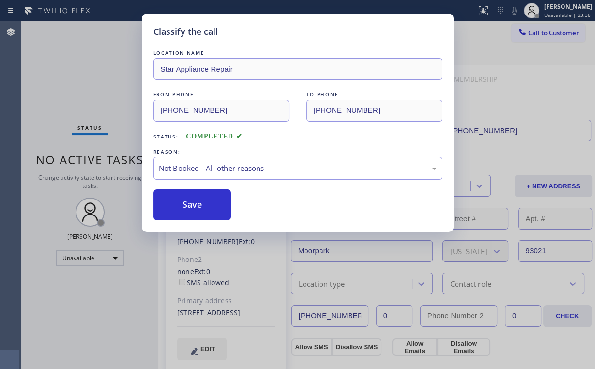
click at [186, 203] on button "Save" at bounding box center [192, 204] width 78 height 31
click at [73, 52] on div "Classify the call LOCATION NAME Star Appliance Repair FROM PHONE [PHONE_NUMBER]…" at bounding box center [297, 184] width 595 height 369
click at [539, 37] on span "Call to Customer" at bounding box center [553, 33] width 51 height 9
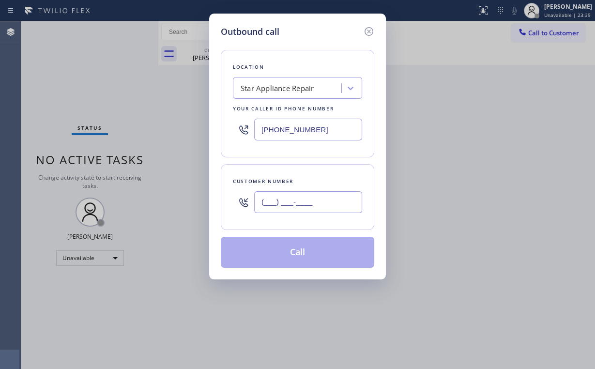
click at [339, 206] on input "(___) ___-____" at bounding box center [308, 202] width 108 height 22
paste input "310) 779-0080"
type input "[PHONE_NUMBER]"
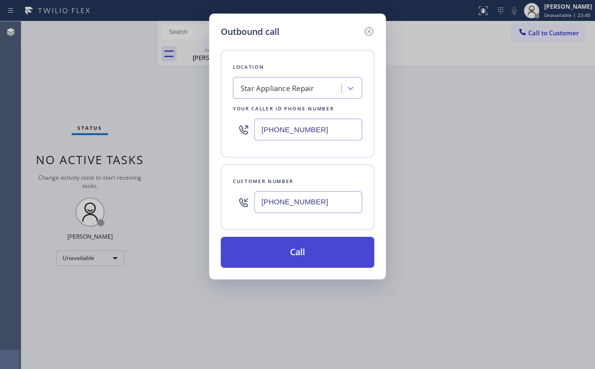
click at [277, 252] on button "Call" at bounding box center [297, 252] width 153 height 31
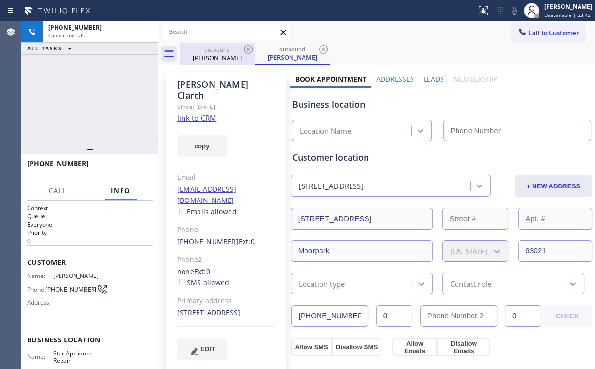
click at [55, 101] on div "[PHONE_NUMBER] Connecting call… ALL TASKS ALL TASKS ACTIVE TASKS TASKS IN WRAP …" at bounding box center [89, 81] width 137 height 121
click at [236, 52] on div "outbound" at bounding box center [216, 49] width 73 height 7
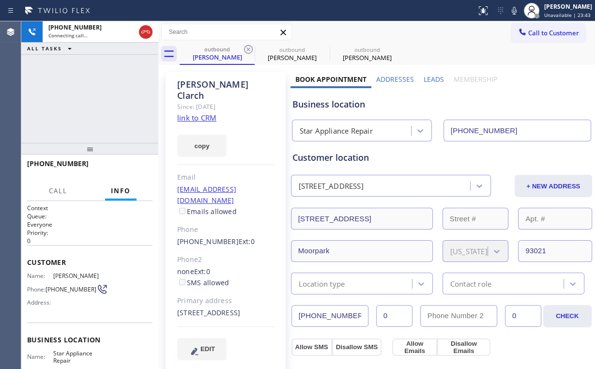
drag, startPoint x: 248, startPoint y: 49, endPoint x: 60, endPoint y: 90, distance: 192.1
click at [249, 49] on icon at bounding box center [248, 49] width 9 height 9
click at [60, 90] on div "[PHONE_NUMBER] Connecting call… ALL TASKS ALL TASKS ACTIVE TASKS TASKS IN WRAP …" at bounding box center [89, 81] width 137 height 121
type input "[PHONE_NUMBER]"
click at [65, 92] on div "[PHONE_NUMBER] Live | 00:00 ALL TASKS ALL TASKS ACTIVE TASKS TASKS IN WRAP UP" at bounding box center [89, 81] width 137 height 121
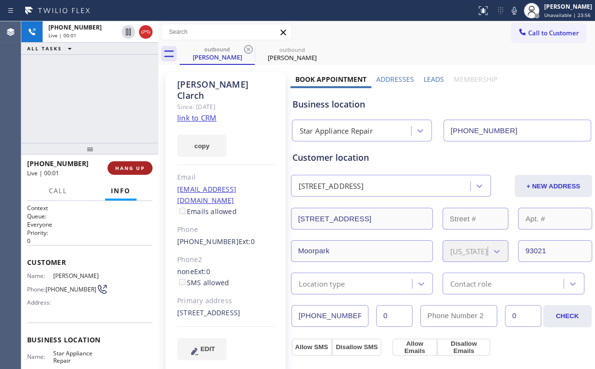
click at [124, 170] on span "HANG UP" at bounding box center [130, 168] width 30 height 7
click at [124, 169] on span "HANG UP" at bounding box center [130, 168] width 30 height 7
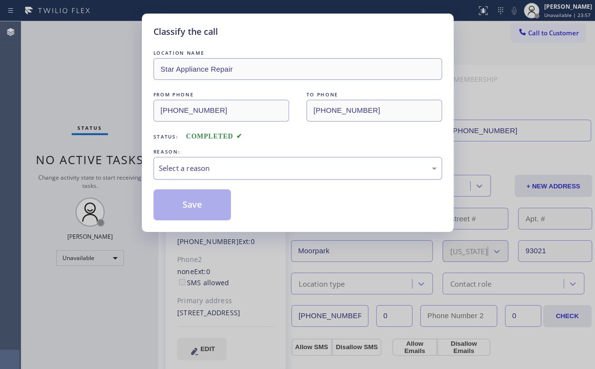
click at [182, 168] on div "Select a reason" at bounding box center [298, 168] width 278 height 11
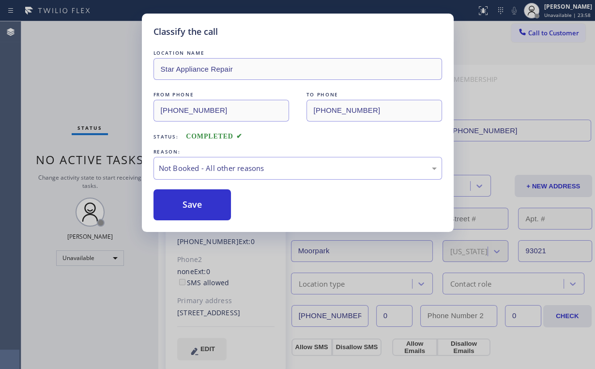
click at [184, 203] on button "Save" at bounding box center [192, 204] width 78 height 31
click at [79, 81] on div "Classify the call LOCATION NAME Star Appliance Repair FROM PHONE [PHONE_NUMBER]…" at bounding box center [297, 184] width 595 height 369
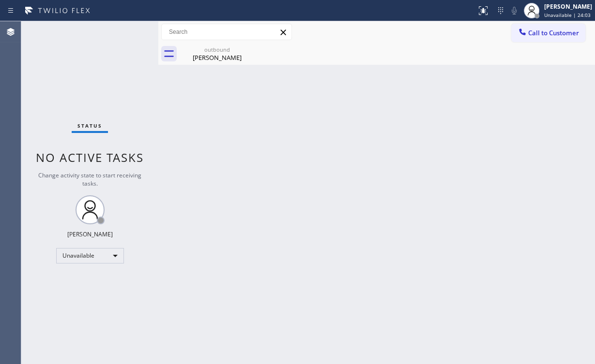
click at [546, 33] on span "Call to Customer" at bounding box center [553, 33] width 51 height 9
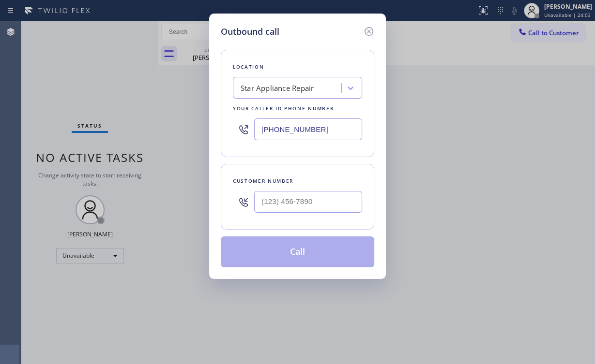
drag, startPoint x: 325, startPoint y: 130, endPoint x: 80, endPoint y: 94, distance: 248.0
click at [158, 116] on div "Outbound call Location Star Appliance Repair Your caller id phone number [PHONE…" at bounding box center [297, 182] width 595 height 364
paste input "55) 213-931"
type input "[PHONE_NUMBER]"
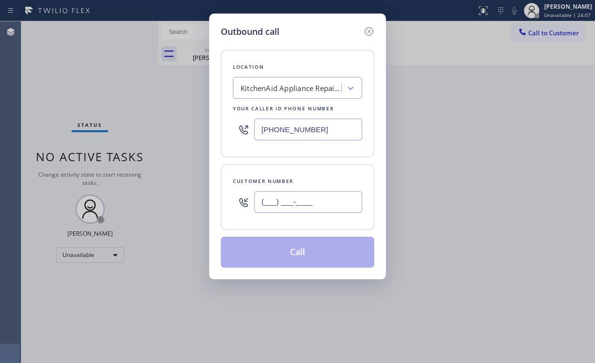
click at [296, 191] on input "(___) ___-____" at bounding box center [308, 202] width 108 height 22
paste input "408) 206-9079"
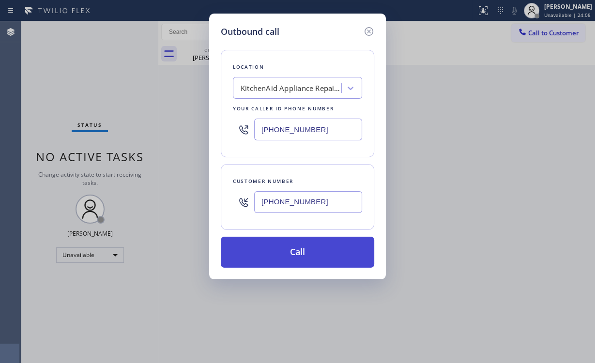
type input "[PHONE_NUMBER]"
click at [296, 252] on button "Call" at bounding box center [297, 252] width 153 height 31
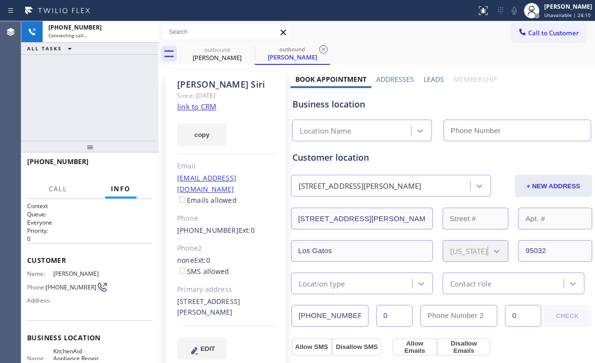
click at [48, 61] on div "[PHONE_NUMBER] Connecting call… ALL TASKS ALL TASKS ACTIVE TASKS TASKS IN WRAP …" at bounding box center [89, 81] width 137 height 120
click at [95, 103] on div "[PHONE_NUMBER] Connecting call… ALL TASKS ALL TASKS ACTIVE TASKS TASKS IN WRAP …" at bounding box center [89, 81] width 137 height 120
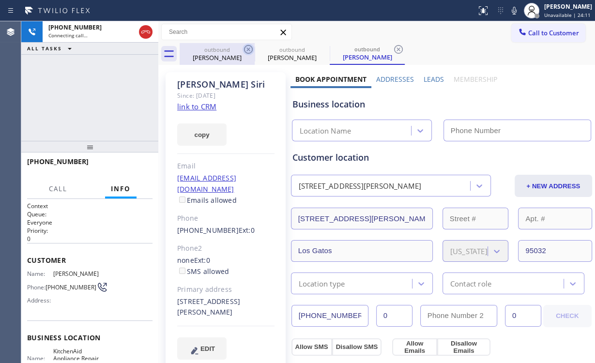
click at [224, 60] on div "[PERSON_NAME]" at bounding box center [216, 57] width 73 height 9
type input "[PHONE_NUMBER]"
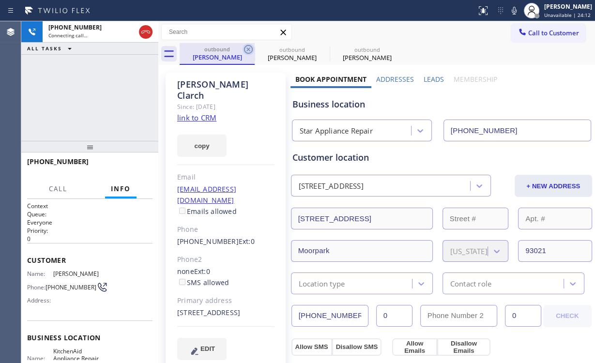
click at [250, 48] on icon at bounding box center [248, 50] width 12 height 12
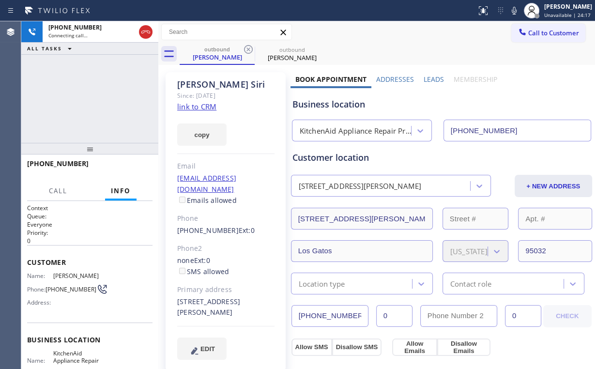
click at [94, 85] on div "[PHONE_NUMBER] Connecting call… ALL TASKS ALL TASKS ACTIVE TASKS TASKS IN WRAP …" at bounding box center [89, 81] width 137 height 121
click at [99, 99] on div "[PHONE_NUMBER] Live | 00:07 ALL TASKS ALL TASKS ACTIVE TASKS TASKS IN WRAP UP" at bounding box center [89, 81] width 137 height 121
click at [97, 98] on div "[PHONE_NUMBER] Live | 00:10 ALL TASKS ALL TASKS ACTIVE TASKS TASKS IN WRAP UP" at bounding box center [89, 81] width 137 height 121
click at [136, 171] on button "HANG UP" at bounding box center [129, 168] width 45 height 14
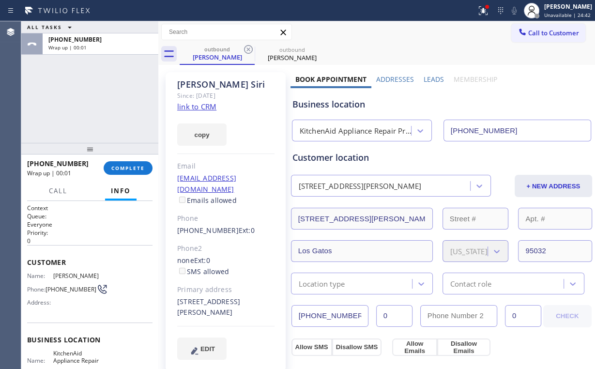
click at [142, 161] on div "[PHONE_NUMBER] Wrap up | 00:01 COMPLETE" at bounding box center [89, 167] width 125 height 25
click at [144, 165] on span "COMPLETE" at bounding box center [127, 168] width 33 height 7
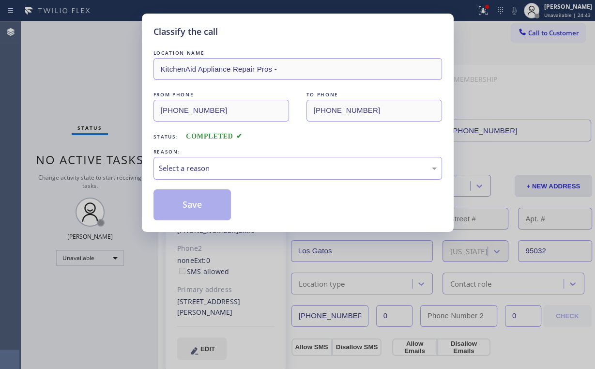
drag, startPoint x: 195, startPoint y: 168, endPoint x: 195, endPoint y: 176, distance: 7.3
click at [195, 170] on div "Select a reason" at bounding box center [298, 168] width 278 height 11
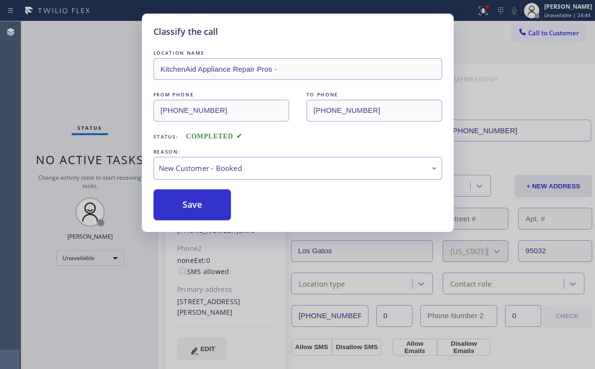
click at [192, 172] on div "New Customer - Booked" at bounding box center [298, 168] width 278 height 11
click at [194, 199] on button "Save" at bounding box center [192, 204] width 78 height 31
drag, startPoint x: 91, startPoint y: 97, endPoint x: 114, endPoint y: 97, distance: 22.7
click at [92, 98] on div "Classify the call LOCATION NAME KitchenAid Appliance Repair Pros - FROM PHONE […" at bounding box center [297, 184] width 595 height 369
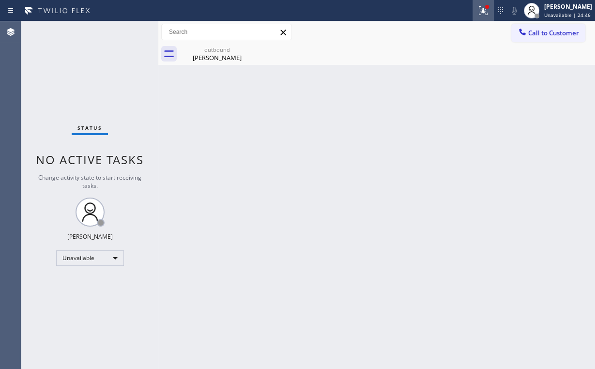
click at [487, 15] on icon at bounding box center [483, 10] width 9 height 9
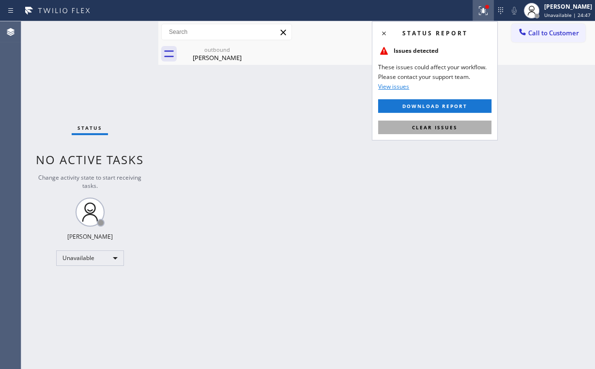
click at [451, 121] on button "Clear issues" at bounding box center [434, 127] width 113 height 14
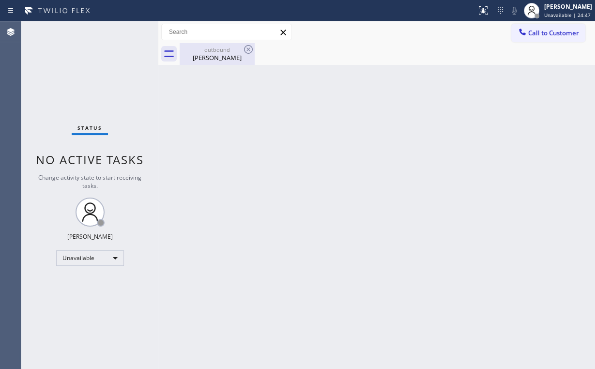
click at [224, 55] on div "[PERSON_NAME]" at bounding box center [216, 57] width 73 height 9
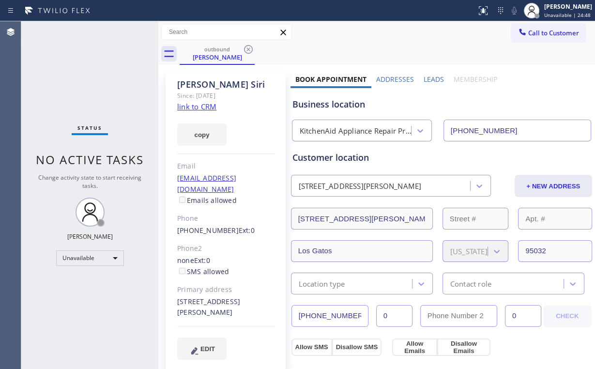
drag, startPoint x: 246, startPoint y: 48, endPoint x: 300, endPoint y: 60, distance: 55.2
click at [247, 49] on icon at bounding box center [248, 50] width 12 height 12
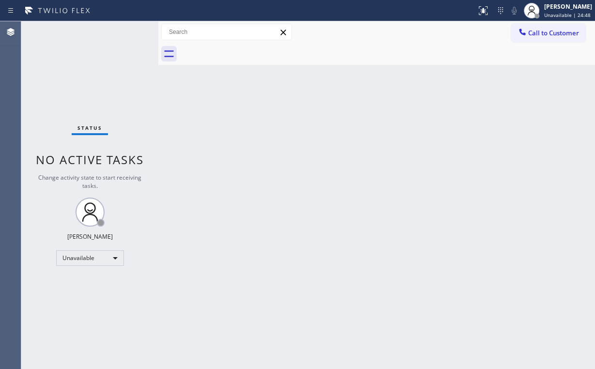
click at [497, 108] on div "Back to Dashboard Change Sender ID Customers Technicians Select a contact Outbo…" at bounding box center [376, 194] width 436 height 347
click at [557, 39] on button "Call to Customer" at bounding box center [548, 33] width 74 height 18
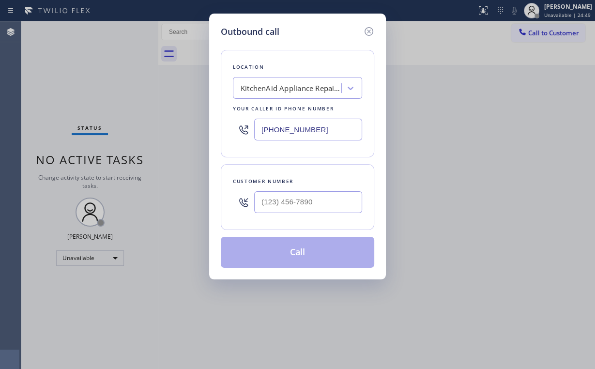
click at [319, 216] on div at bounding box center [308, 201] width 108 height 31
click at [324, 195] on input "(___) ___-____" at bounding box center [308, 202] width 108 height 22
paste input "408) 206-9079"
type input "[PHONE_NUMBER]"
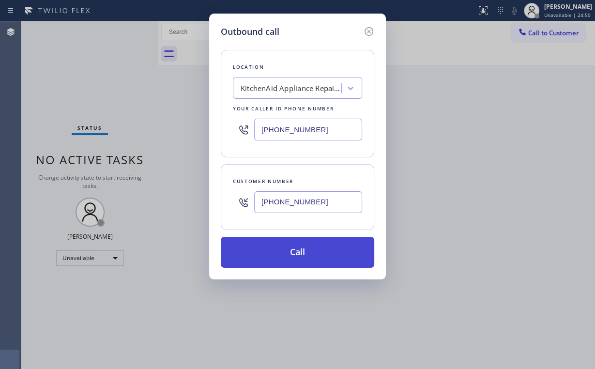
click at [288, 256] on button "Call" at bounding box center [297, 252] width 153 height 31
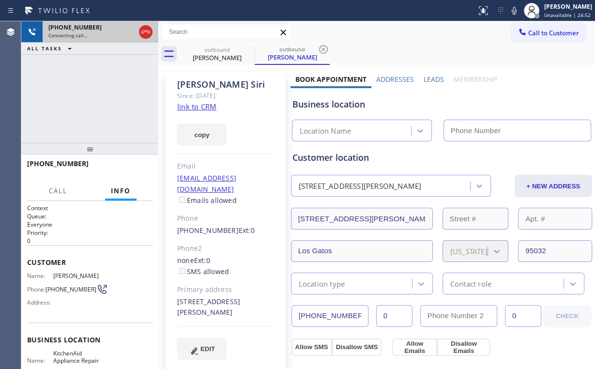
drag, startPoint x: 53, startPoint y: 83, endPoint x: 60, endPoint y: 34, distance: 50.0
click at [54, 82] on div "[PHONE_NUMBER] Connecting call… ALL TASKS ALL TASKS ACTIVE TASKS TASKS IN WRAP …" at bounding box center [89, 81] width 137 height 121
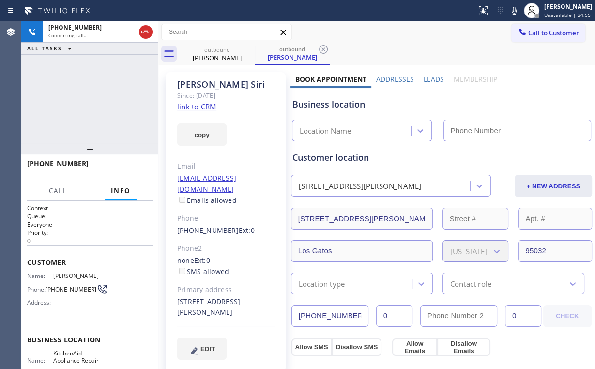
type input "[PHONE_NUMBER]"
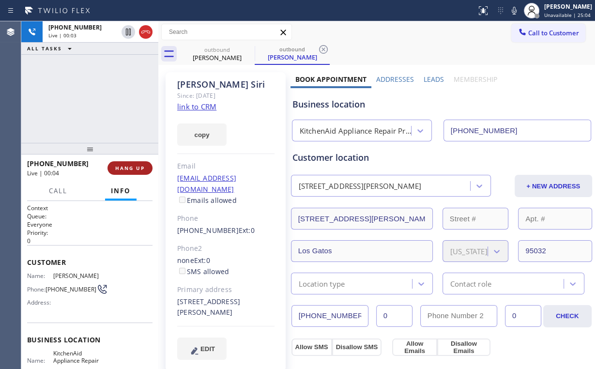
click at [137, 170] on span "HANG UP" at bounding box center [130, 168] width 30 height 7
click at [134, 168] on span "HANG UP" at bounding box center [130, 168] width 30 height 7
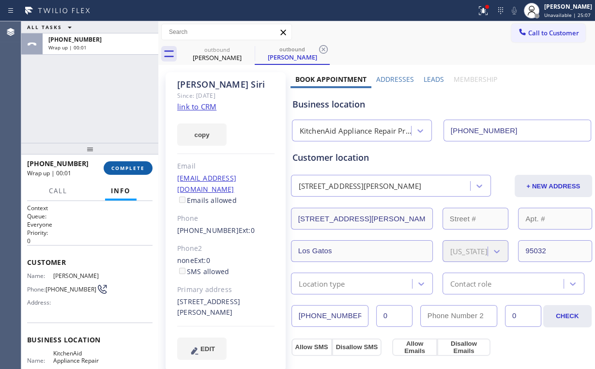
click at [125, 168] on span "COMPLETE" at bounding box center [127, 168] width 33 height 7
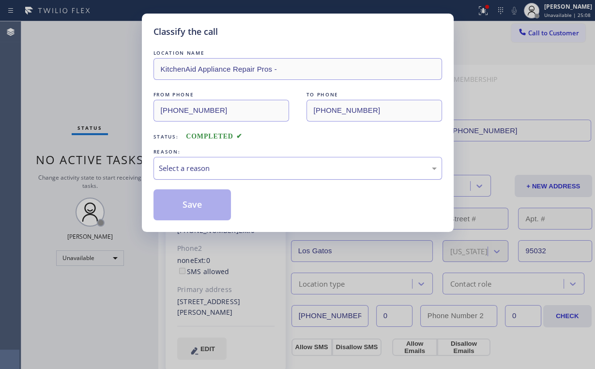
drag, startPoint x: 188, startPoint y: 172, endPoint x: 189, endPoint y: 178, distance: 5.5
click at [188, 173] on div "Select a reason" at bounding box center [298, 168] width 278 height 11
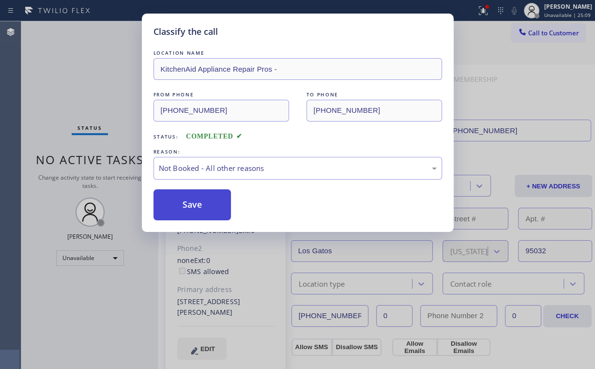
drag, startPoint x: 190, startPoint y: 201, endPoint x: 180, endPoint y: 185, distance: 18.9
click at [190, 200] on button "Save" at bounding box center [192, 204] width 78 height 31
click at [84, 90] on div "Classify the call LOCATION NAME KitchenAid Appliance Repair Pros - FROM PHONE […" at bounding box center [297, 184] width 595 height 369
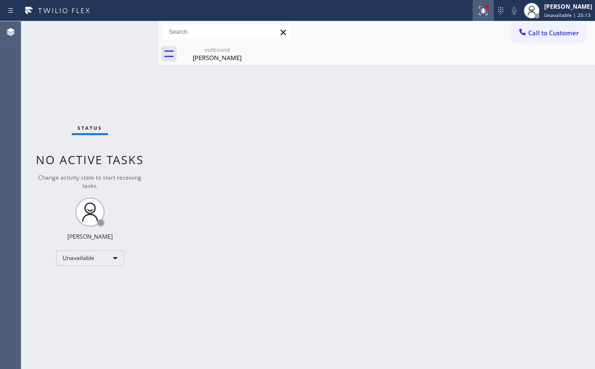
click at [482, 9] on icon at bounding box center [483, 11] width 12 height 12
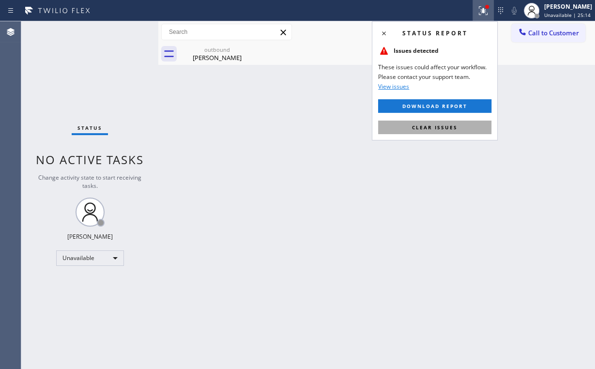
click at [459, 123] on button "Clear issues" at bounding box center [434, 127] width 113 height 14
drag, startPoint x: 267, startPoint y: 100, endPoint x: 262, endPoint y: 98, distance: 5.2
click at [262, 98] on div "Back to Dashboard Change Sender ID Customers Technicians Select a contact Outbo…" at bounding box center [376, 194] width 436 height 347
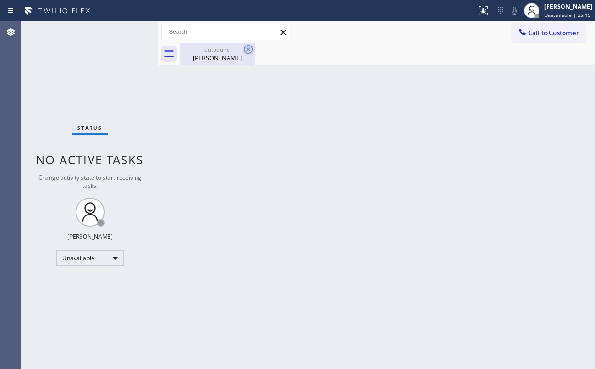
drag, startPoint x: 210, startPoint y: 55, endPoint x: 247, endPoint y: 47, distance: 37.1
click at [211, 55] on div "[PERSON_NAME]" at bounding box center [216, 57] width 73 height 9
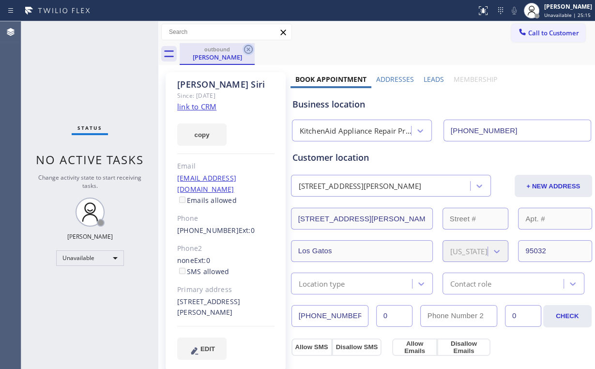
click at [251, 47] on icon at bounding box center [248, 50] width 12 height 12
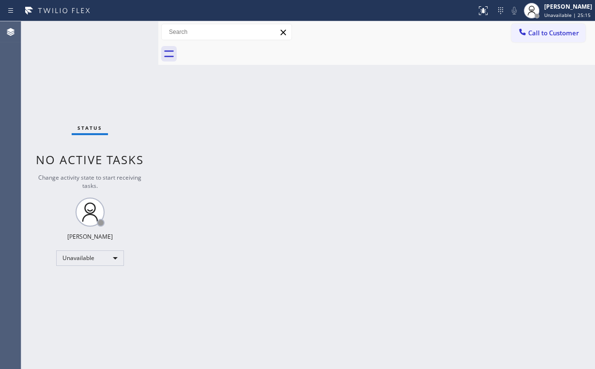
click at [558, 111] on div "Back to Dashboard Change Sender ID Customers Technicians Select a contact Outbo…" at bounding box center [376, 194] width 436 height 347
drag, startPoint x: 554, startPoint y: 34, endPoint x: 370, endPoint y: 93, distance: 193.4
click at [554, 34] on span "Call to Customer" at bounding box center [553, 33] width 51 height 9
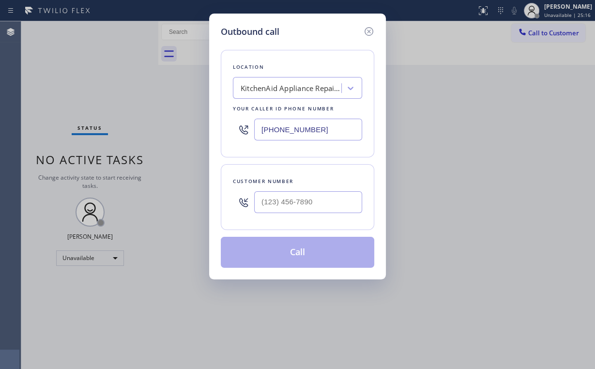
drag, startPoint x: 184, startPoint y: 127, endPoint x: 128, endPoint y: 106, distance: 59.2
click at [136, 126] on div "Outbound call Location KitchenAid Appliance Repair Pros - Your caller id phone …" at bounding box center [297, 184] width 595 height 369
paste input "760) 407-6454"
type input "[PHONE_NUMBER]"
click at [303, 201] on input "(___) ___-____" at bounding box center [308, 202] width 108 height 22
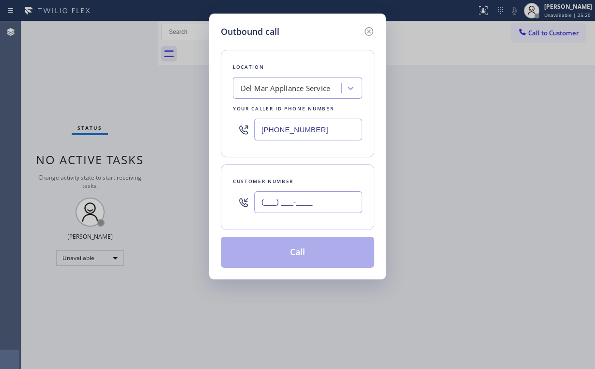
paste input "858) 829-1864"
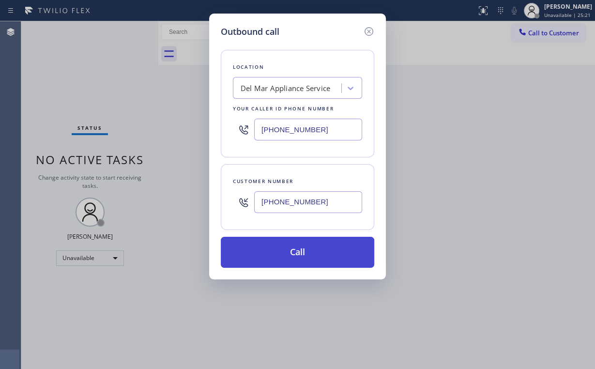
type input "[PHONE_NUMBER]"
click at [300, 250] on button "Call" at bounding box center [297, 252] width 153 height 31
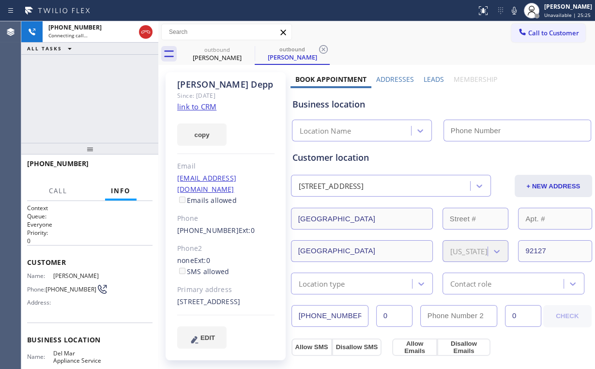
type input "[PHONE_NUMBER]"
click at [118, 95] on div "[PHONE_NUMBER] Connecting call… ALL TASKS ALL TASKS ACTIVE TASKS TASKS IN WRAP …" at bounding box center [89, 81] width 137 height 121
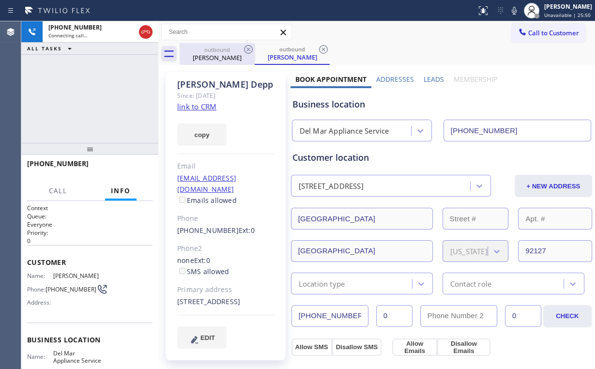
drag, startPoint x: 221, startPoint y: 53, endPoint x: 230, endPoint y: 52, distance: 9.2
click at [222, 54] on div "[PERSON_NAME]" at bounding box center [216, 57] width 73 height 9
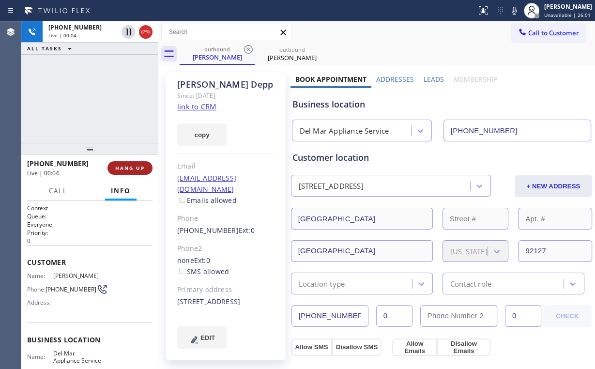
click at [128, 174] on button "HANG UP" at bounding box center [129, 168] width 45 height 14
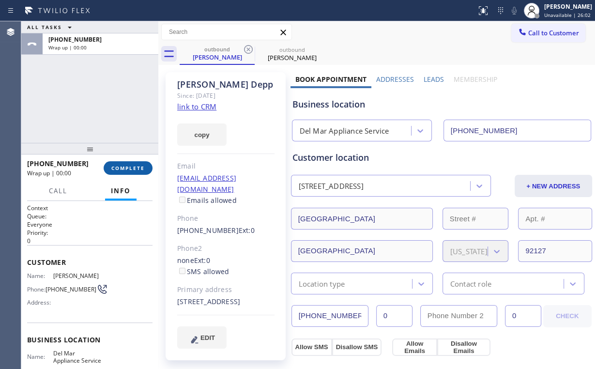
click at [133, 167] on span "COMPLETE" at bounding box center [127, 168] width 33 height 7
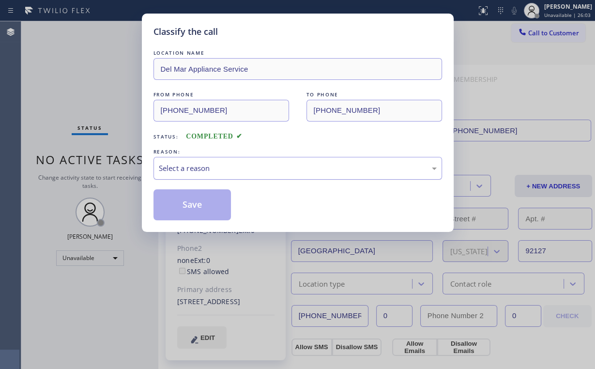
click at [191, 163] on div "Select a reason" at bounding box center [298, 168] width 278 height 11
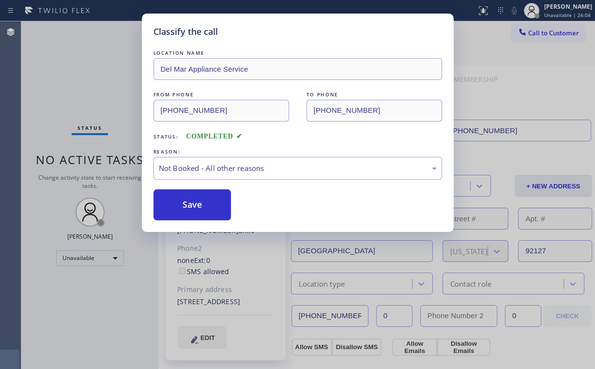
click at [192, 203] on button "Save" at bounding box center [192, 204] width 78 height 31
click at [102, 85] on div "Classify the call LOCATION NAME Del Mar Appliance Service FROM PHONE [PHONE_NUM…" at bounding box center [297, 184] width 595 height 369
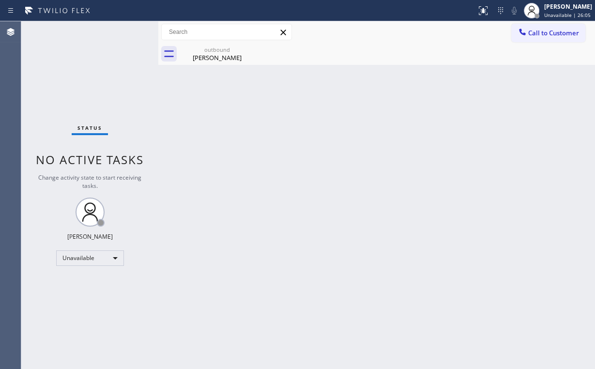
click at [529, 33] on span "Call to Customer" at bounding box center [553, 33] width 51 height 9
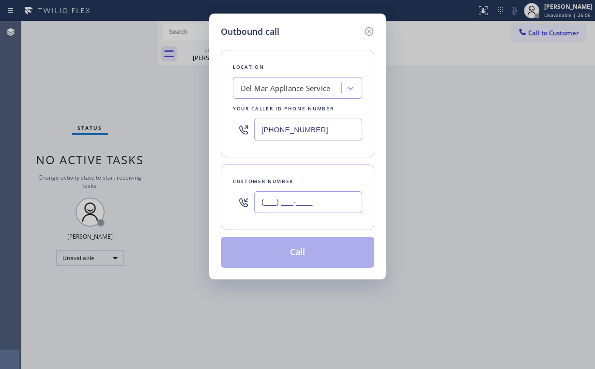
click at [310, 201] on input "(___) ___-____" at bounding box center [308, 202] width 108 height 22
paste input "858) 829-1864"
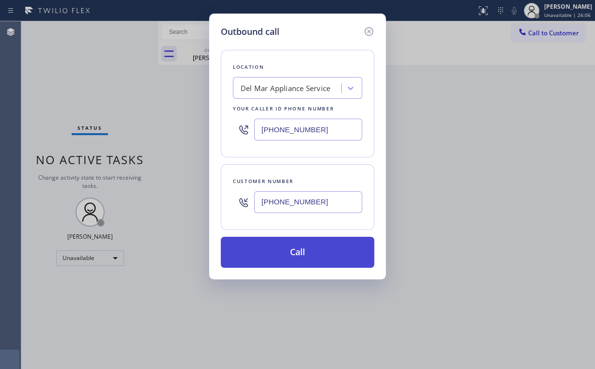
type input "[PHONE_NUMBER]"
click at [289, 248] on button "Call" at bounding box center [297, 252] width 153 height 31
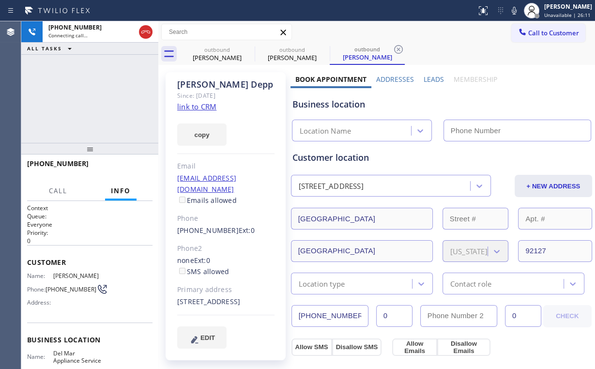
type input "[PHONE_NUMBER]"
click at [118, 96] on div "[PHONE_NUMBER] Connecting call… ALL TASKS ALL TASKS ACTIVE TASKS TASKS IN WRAP …" at bounding box center [89, 81] width 137 height 121
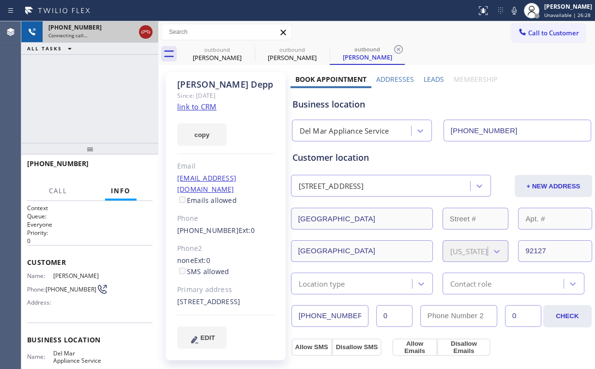
click at [143, 28] on icon at bounding box center [146, 32] width 12 height 12
click at [219, 52] on div "outbound" at bounding box center [216, 49] width 73 height 7
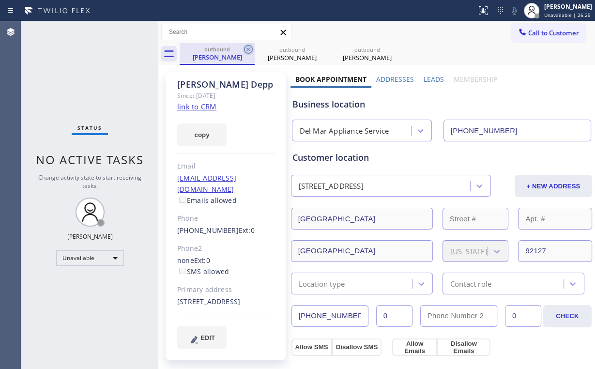
click at [250, 47] on icon at bounding box center [248, 50] width 12 height 12
click at [0, 0] on icon at bounding box center [0, 0] width 0 height 0
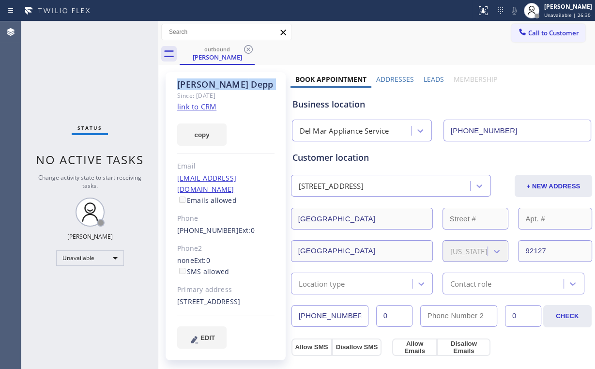
click at [250, 47] on icon at bounding box center [248, 50] width 12 height 12
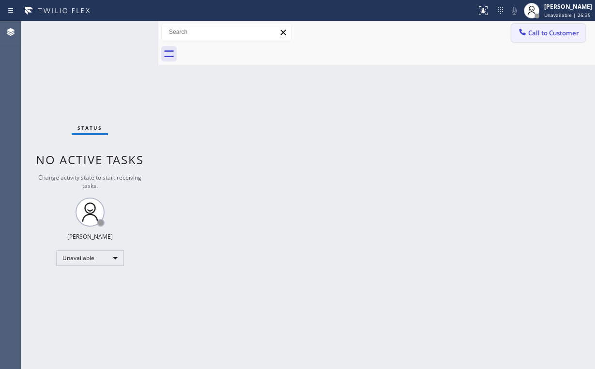
click at [547, 37] on span "Call to Customer" at bounding box center [553, 33] width 51 height 9
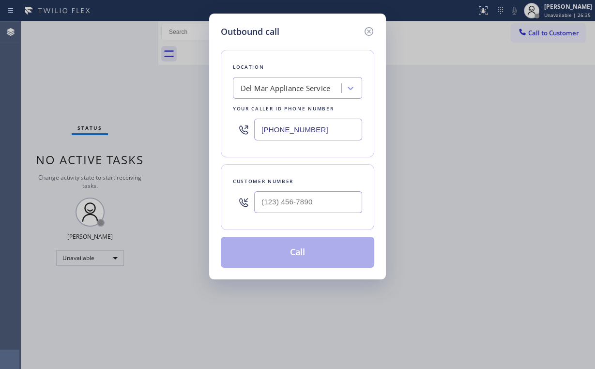
drag, startPoint x: 324, startPoint y: 132, endPoint x: 151, endPoint y: 115, distance: 174.0
click at [184, 120] on div "Outbound call Location Del Mar Appliance Service Your caller id phone number [P…" at bounding box center [297, 184] width 595 height 369
paste input "877) 775-2349"
type input "[PHONE_NUMBER]"
click at [305, 198] on input "(___) ___-____" at bounding box center [308, 202] width 108 height 22
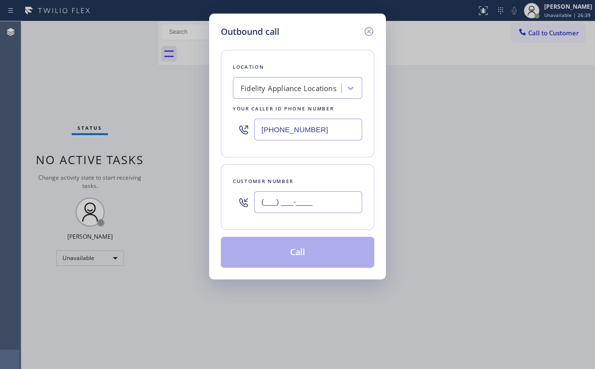
paste input "562) 275-5119"
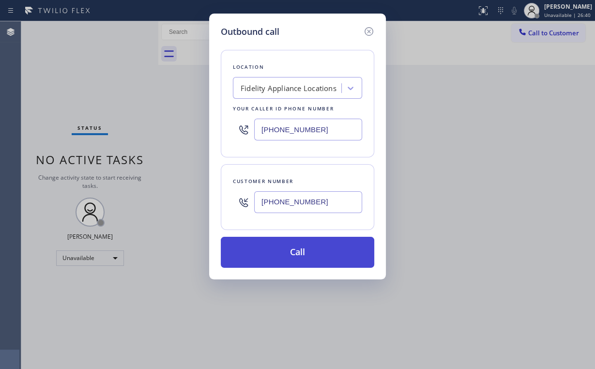
type input "[PHONE_NUMBER]"
click at [293, 246] on button "Call" at bounding box center [297, 252] width 153 height 31
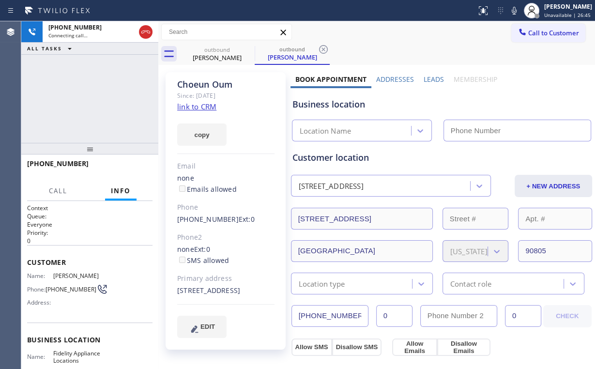
type input "[PHONE_NUMBER]"
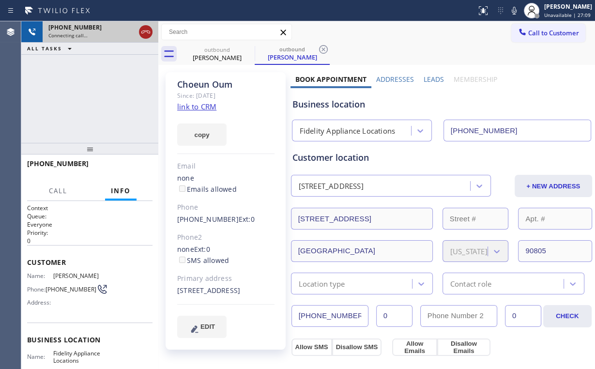
click at [143, 34] on icon at bounding box center [146, 32] width 12 height 12
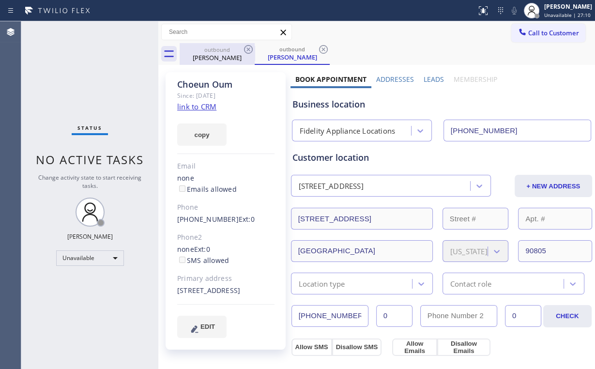
click at [220, 55] on div "[PERSON_NAME]" at bounding box center [216, 57] width 73 height 9
click at [248, 51] on icon at bounding box center [248, 50] width 12 height 12
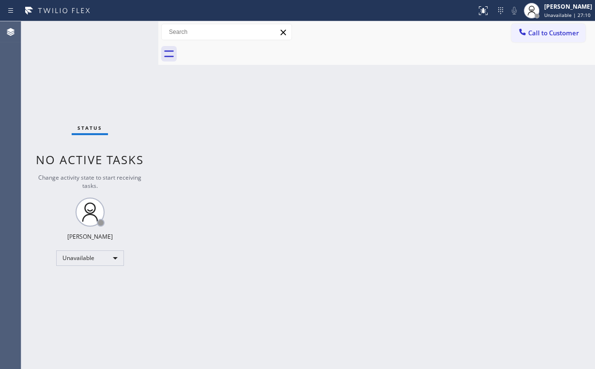
drag, startPoint x: 70, startPoint y: 66, endPoint x: 88, endPoint y: 8, distance: 60.6
click at [70, 65] on div "Status No active tasks Change activity state to start receiving tasks. [PERSON_…" at bounding box center [89, 194] width 137 height 347
drag, startPoint x: 539, startPoint y: 34, endPoint x: 376, endPoint y: 157, distance: 203.8
click at [538, 35] on span "Call to Customer" at bounding box center [553, 33] width 51 height 9
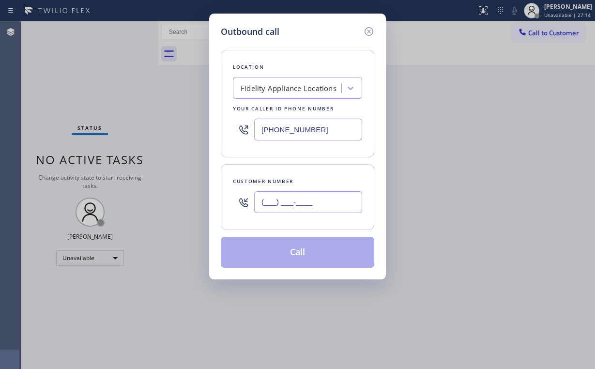
click at [330, 200] on input "(___) ___-____" at bounding box center [308, 202] width 108 height 22
paste input "562) 275-5119"
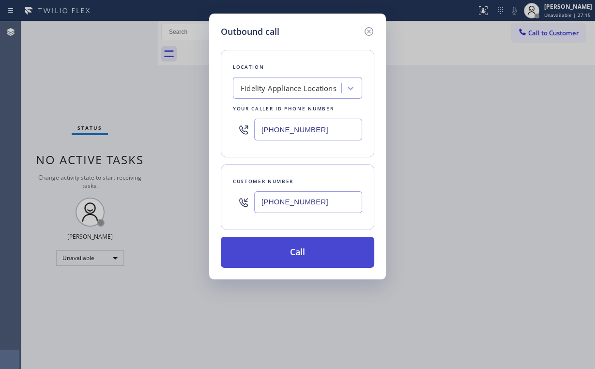
type input "[PHONE_NUMBER]"
click at [283, 258] on button "Call" at bounding box center [297, 252] width 153 height 31
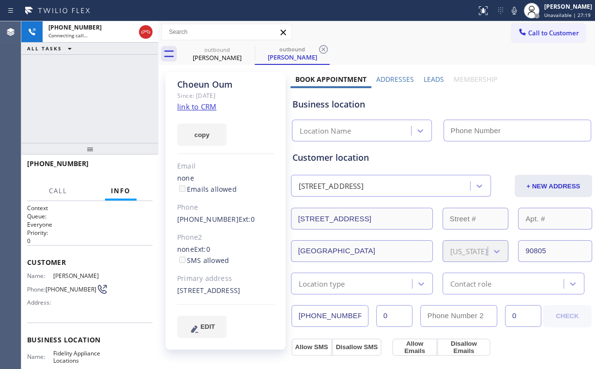
type input "[PHONE_NUMBER]"
drag, startPoint x: 146, startPoint y: 33, endPoint x: 165, endPoint y: 37, distance: 20.2
click at [146, 33] on icon at bounding box center [146, 32] width 12 height 12
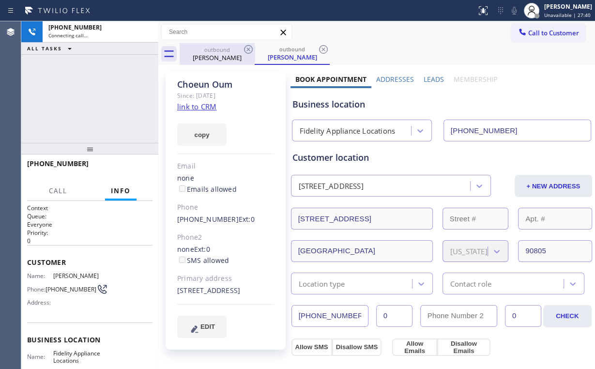
drag, startPoint x: 217, startPoint y: 48, endPoint x: 257, endPoint y: 48, distance: 40.2
click at [217, 48] on div "outbound" at bounding box center [216, 49] width 73 height 7
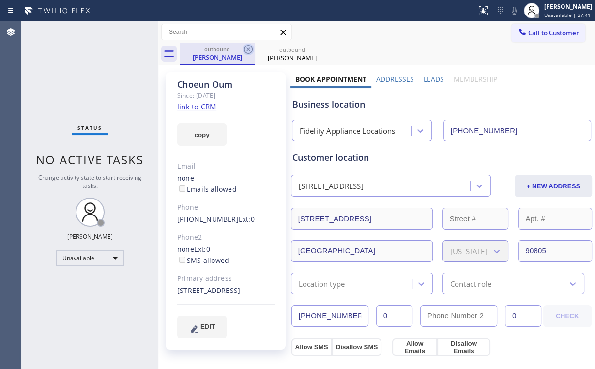
click at [251, 46] on icon at bounding box center [248, 49] width 9 height 9
click at [0, 0] on icon at bounding box center [0, 0] width 0 height 0
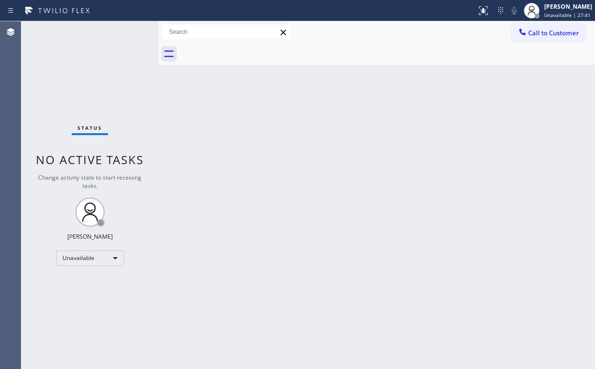
click at [536, 36] on span "Call to Customer" at bounding box center [553, 33] width 51 height 9
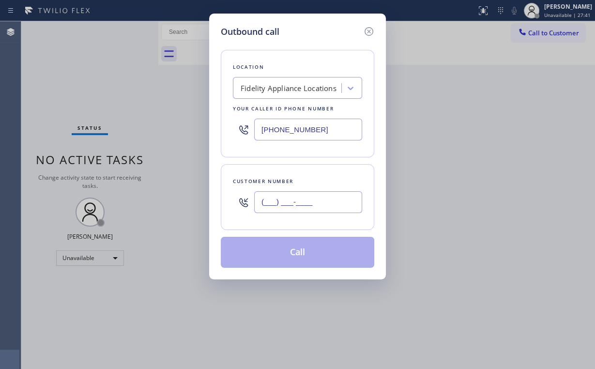
click at [296, 211] on input "(___) ___-____" at bounding box center [308, 202] width 108 height 22
paste input "562) 275-5119"
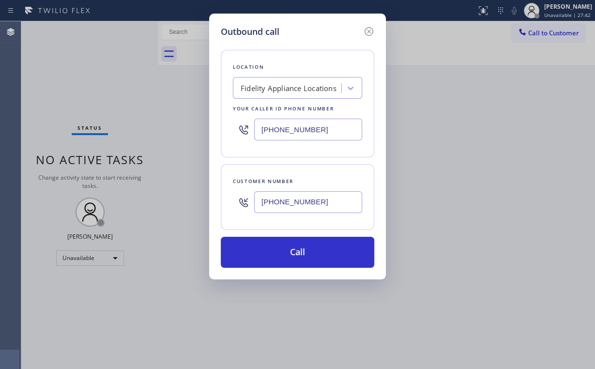
type input "[PHONE_NUMBER]"
click at [297, 253] on button "Call" at bounding box center [297, 252] width 153 height 31
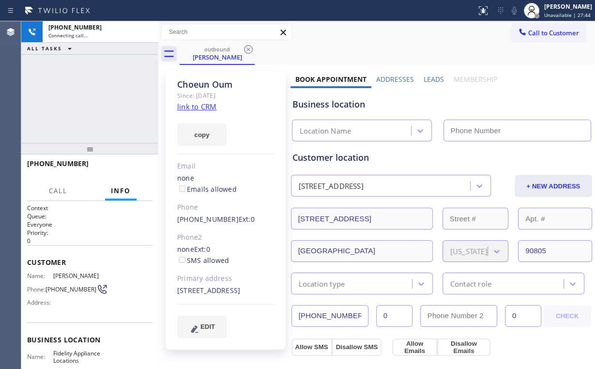
click at [62, 91] on div "[PHONE_NUMBER] Connecting call… ALL TASKS ALL TASKS ACTIVE TASKS TASKS IN WRAP …" at bounding box center [89, 81] width 137 height 121
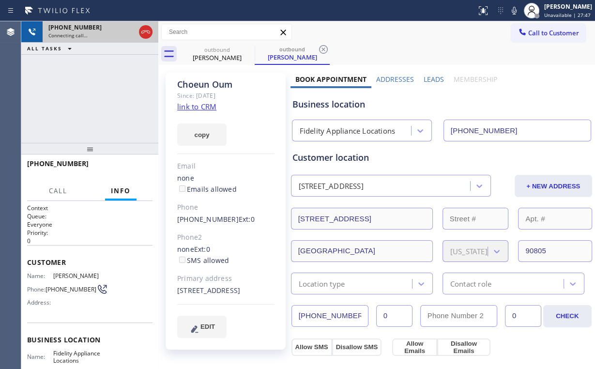
type input "[PHONE_NUMBER]"
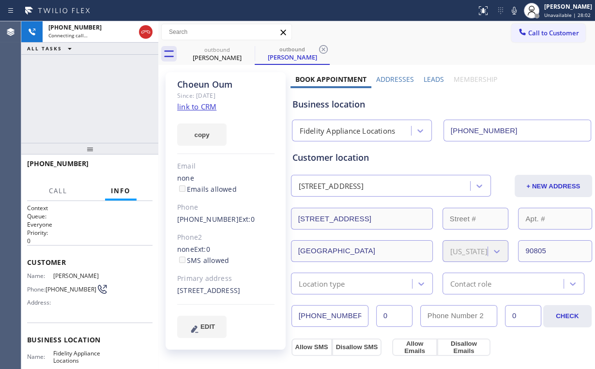
drag, startPoint x: 141, startPoint y: 31, endPoint x: 185, endPoint y: 43, distance: 45.4
click at [142, 31] on icon at bounding box center [146, 32] width 12 height 12
drag, startPoint x: 214, startPoint y: 55, endPoint x: 256, endPoint y: 49, distance: 42.4
click at [214, 55] on div "[PERSON_NAME]" at bounding box center [216, 57] width 73 height 9
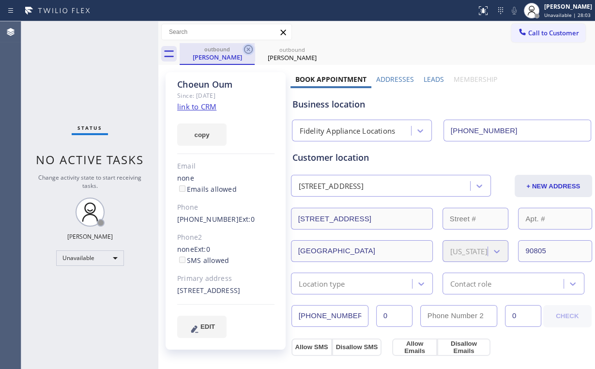
click at [249, 50] on icon at bounding box center [248, 49] width 9 height 9
click at [0, 0] on icon at bounding box center [0, 0] width 0 height 0
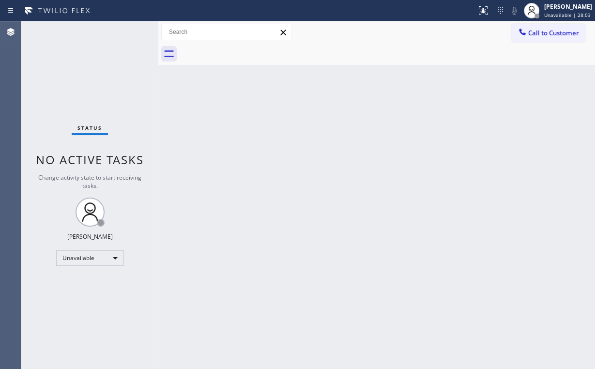
click at [120, 76] on div "Status No active tasks Change activity state to start receiving tasks. [PERSON_…" at bounding box center [89, 194] width 137 height 347
click at [538, 30] on span "Call to Customer" at bounding box center [553, 33] width 51 height 9
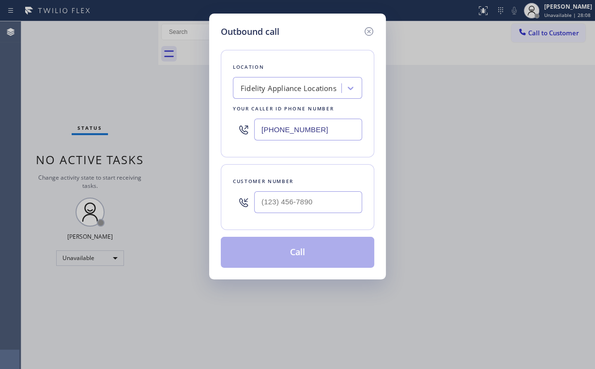
drag, startPoint x: 291, startPoint y: 124, endPoint x: 159, endPoint y: 105, distance: 133.5
click at [156, 117] on div "Outbound call Location Fidelity Appliance Locations Your caller id phone number…" at bounding box center [297, 184] width 595 height 369
paste input "786) 485-1174"
type input "[PHONE_NUMBER]"
click at [312, 202] on input "(___) ___-____" at bounding box center [308, 202] width 108 height 22
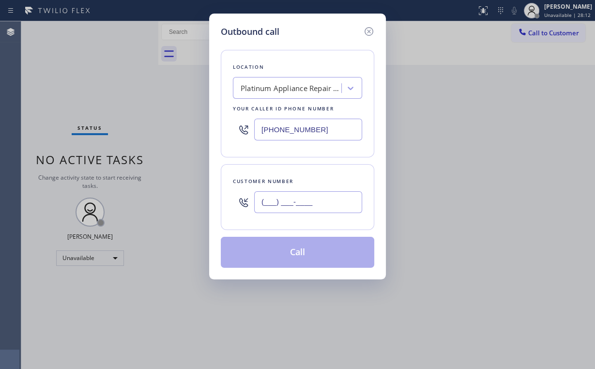
paste input "305) 877-1308"
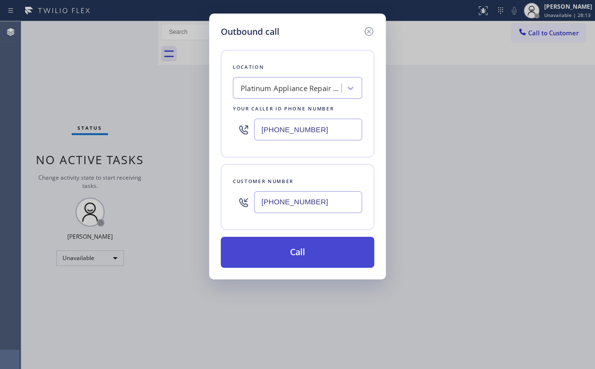
type input "[PHONE_NUMBER]"
click at [285, 254] on button "Call" at bounding box center [297, 252] width 153 height 31
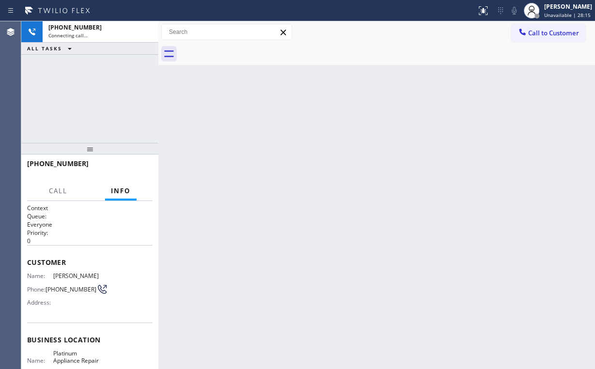
click at [78, 87] on div "[PHONE_NUMBER] Connecting call… ALL TASKS ALL TASKS ACTIVE TASKS TASKS IN WRAP …" at bounding box center [89, 81] width 137 height 121
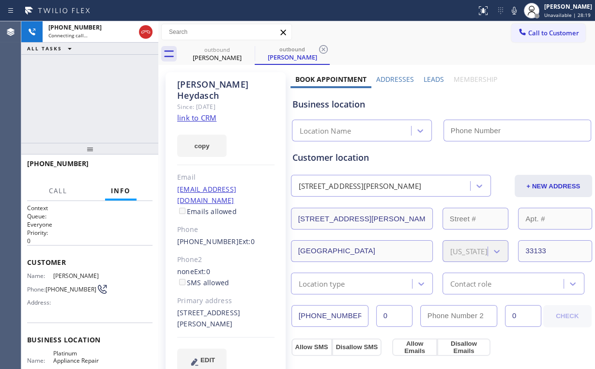
type input "[PHONE_NUMBER]"
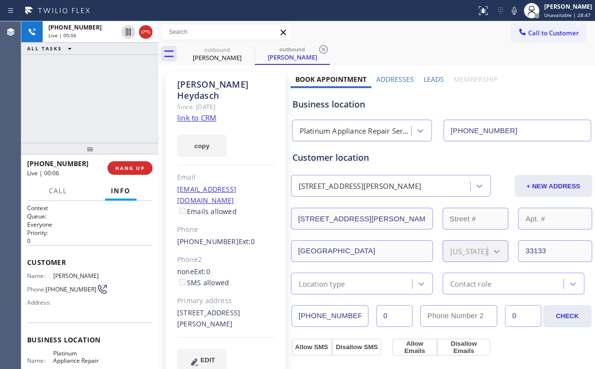
click at [335, 134] on div "Platinum Appliance Repair Service" at bounding box center [356, 130] width 112 height 11
drag, startPoint x: 345, startPoint y: 106, endPoint x: 329, endPoint y: 104, distance: 16.6
click at [329, 104] on div "Business location" at bounding box center [441, 104] width 298 height 13
click at [195, 113] on link "link to CRM" at bounding box center [196, 118] width 39 height 10
drag, startPoint x: 176, startPoint y: 289, endPoint x: 269, endPoint y: 289, distance: 92.9
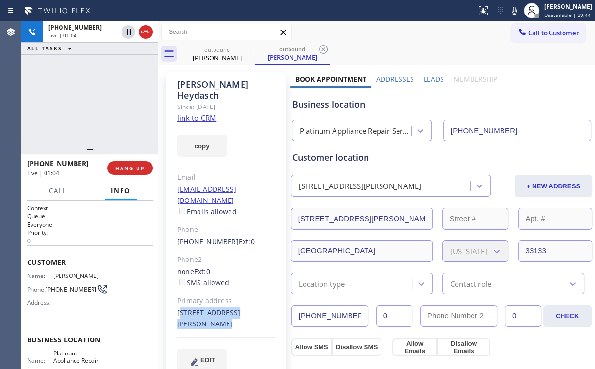
click at [269, 289] on div "[PERSON_NAME] Since: [DATE] link to CRM copy Email [EMAIL_ADDRESS][DOMAIN_NAME]…" at bounding box center [225, 227] width 120 height 310
copy div "[STREET_ADDRESS][PERSON_NAME]"
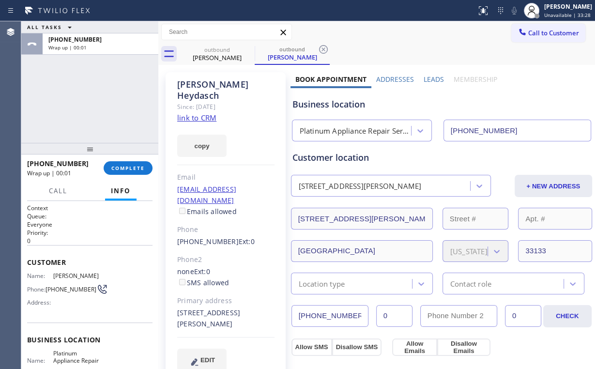
click at [259, 266] on div "none Ext: 0 SMS allowed" at bounding box center [225, 277] width 97 height 22
click at [92, 89] on div "ALL TASKS ALL TASKS ACTIVE TASKS TASKS IN WRAP UP [PHONE_NUMBER] Wrap up | 00:11" at bounding box center [89, 81] width 137 height 121
click at [141, 169] on span "COMPLETE" at bounding box center [127, 168] width 33 height 7
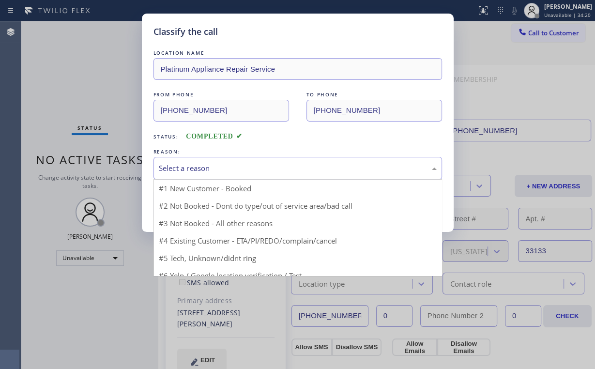
click at [184, 163] on div "Select a reason" at bounding box center [298, 168] width 278 height 11
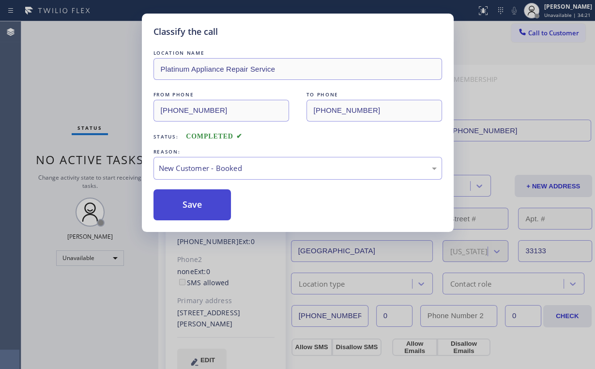
click at [201, 207] on button "Save" at bounding box center [192, 204] width 78 height 31
click at [47, 44] on div "Classify the call LOCATION NAME Platinum Appliance Repair Service FROM PHONE [P…" at bounding box center [297, 184] width 595 height 369
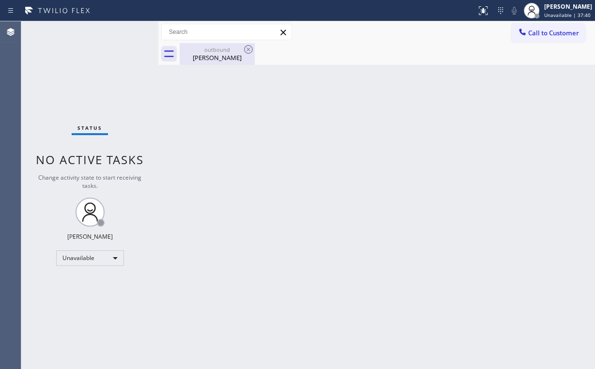
click at [219, 59] on div "[PERSON_NAME]" at bounding box center [216, 57] width 73 height 9
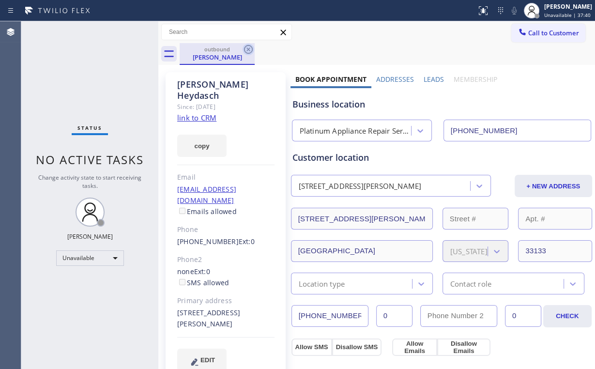
click at [247, 48] on icon at bounding box center [248, 49] width 9 height 9
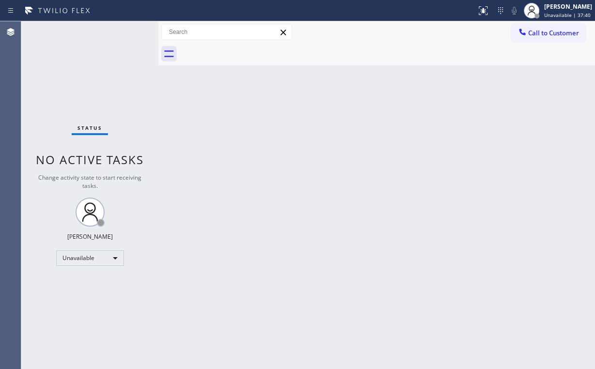
drag, startPoint x: 89, startPoint y: 89, endPoint x: 105, endPoint y: 110, distance: 27.0
click at [90, 91] on div "Status No active tasks Change activity state to start receiving tasks. [PERSON_…" at bounding box center [89, 194] width 137 height 347
click at [26, 24] on div "Status No active tasks Change activity state to start receiving tasks. [PERSON_…" at bounding box center [89, 194] width 137 height 347
click at [547, 40] on button "Call to Customer" at bounding box center [548, 33] width 74 height 18
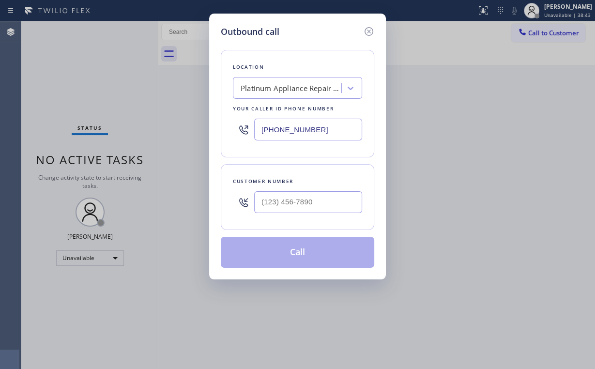
drag, startPoint x: 317, startPoint y: 134, endPoint x: 178, endPoint y: 90, distance: 146.5
click at [215, 115] on div "Outbound call Location Platinum Appliance Repair Service Your caller id phone n…" at bounding box center [297, 147] width 177 height 266
paste input "855) 731-4952"
type input "[PHONE_NUMBER]"
click at [325, 204] on input "(___) ___-____" at bounding box center [308, 202] width 108 height 22
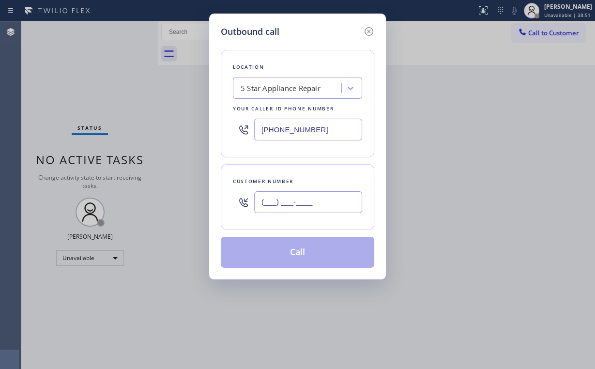
paste input "818) 271-7918"
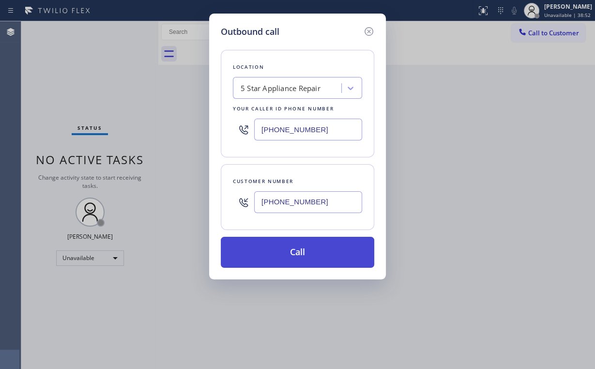
type input "[PHONE_NUMBER]"
drag, startPoint x: 279, startPoint y: 250, endPoint x: 272, endPoint y: 261, distance: 13.3
click at [279, 250] on button "Call" at bounding box center [297, 252] width 153 height 31
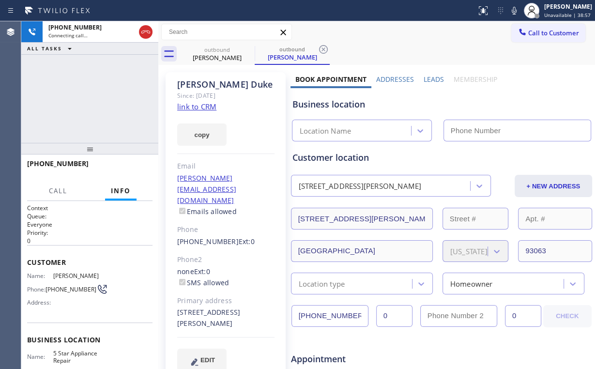
type input "[PHONE_NUMBER]"
click at [71, 95] on div "[PHONE_NUMBER] Connecting call… ALL TASKS ALL TASKS ACTIVE TASKS TASKS IN WRAP …" at bounding box center [89, 81] width 137 height 121
drag, startPoint x: 89, startPoint y: 95, endPoint x: 95, endPoint y: 102, distance: 8.6
click at [90, 97] on div "[PHONE_NUMBER] Connecting call… ALL TASKS ALL TASKS ACTIVE TASKS TASKS IN WRAP …" at bounding box center [89, 81] width 137 height 121
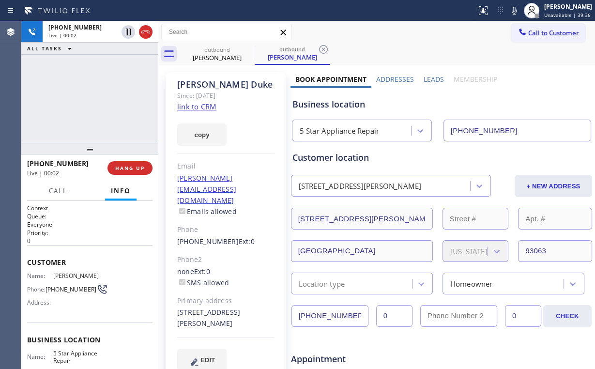
drag, startPoint x: 76, startPoint y: 98, endPoint x: 119, endPoint y: 143, distance: 62.3
click at [76, 98] on div "[PHONE_NUMBER] Live | 00:02 ALL TASKS ALL TASKS ACTIVE TASKS TASKS IN WRAP UP" at bounding box center [89, 81] width 137 height 121
click at [134, 161] on button "HANG UP" at bounding box center [129, 168] width 45 height 14
click at [135, 169] on span "HANG UP" at bounding box center [130, 168] width 30 height 7
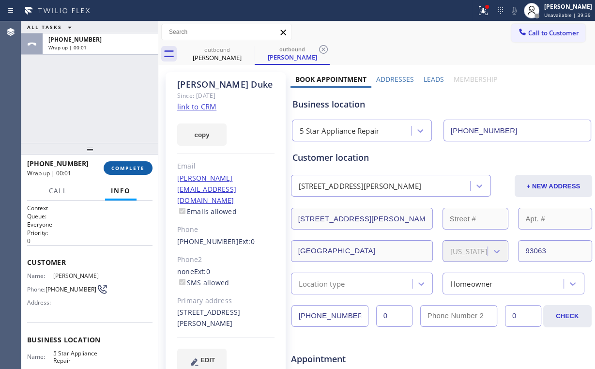
click at [151, 165] on button "COMPLETE" at bounding box center [128, 168] width 49 height 14
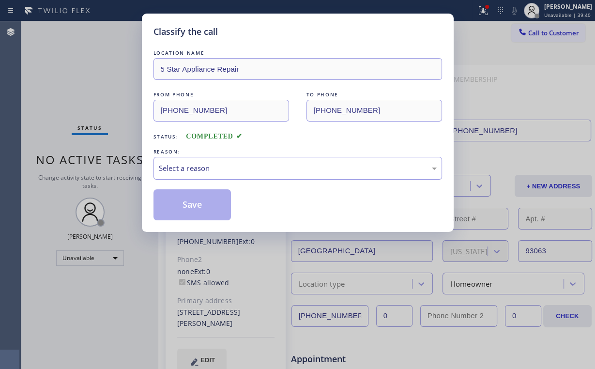
drag, startPoint x: 188, startPoint y: 166, endPoint x: 189, endPoint y: 175, distance: 9.2
click at [189, 168] on div "Select a reason" at bounding box center [298, 168] width 278 height 11
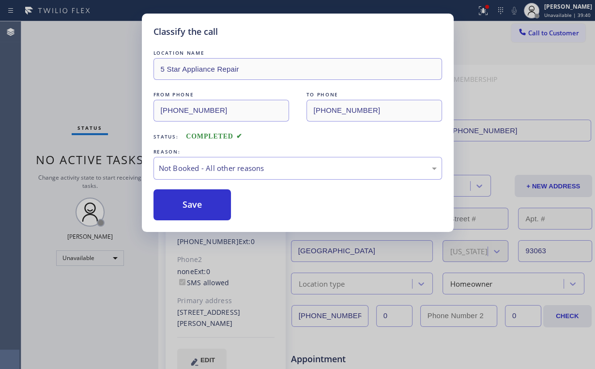
drag, startPoint x: 190, startPoint y: 209, endPoint x: 100, endPoint y: 110, distance: 133.6
click at [191, 209] on button "Save" at bounding box center [192, 204] width 78 height 31
drag, startPoint x: 69, startPoint y: 81, endPoint x: 448, endPoint y: 78, distance: 378.9
click at [73, 82] on div "Classify the call LOCATION NAME 5 Star Appliance Repair FROM PHONE [PHONE_NUMBE…" at bounding box center [297, 184] width 595 height 369
click at [478, 10] on div "Status report Issues detected These issues could affect your workflow. Please c…" at bounding box center [297, 184] width 595 height 369
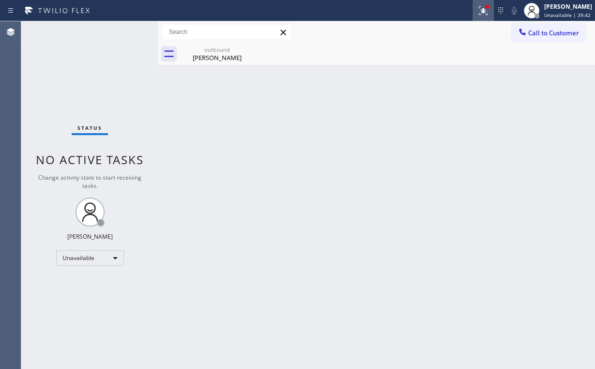
click at [483, 10] on icon at bounding box center [483, 11] width 12 height 12
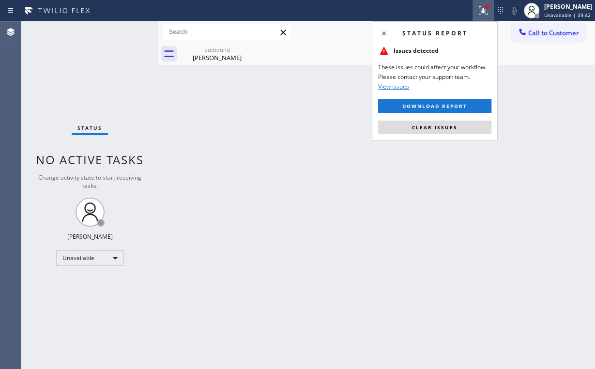
drag, startPoint x: 439, startPoint y: 126, endPoint x: 225, endPoint y: 106, distance: 214.7
click at [439, 126] on span "Clear issues" at bounding box center [434, 127] width 45 height 7
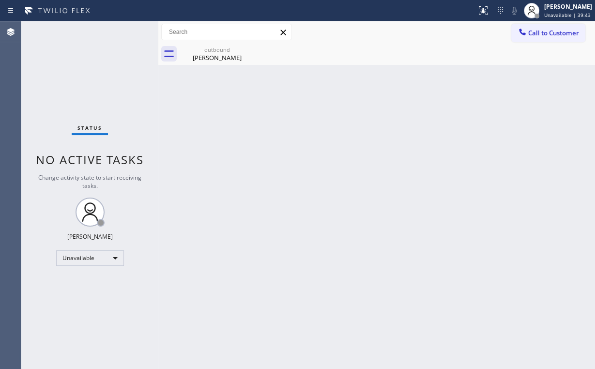
click at [218, 103] on div "Back to Dashboard Change Sender ID Customers Technicians Select a contact Outbo…" at bounding box center [376, 194] width 436 height 347
drag, startPoint x: 216, startPoint y: 60, endPoint x: 250, endPoint y: 50, distance: 35.2
click at [217, 60] on div "[PERSON_NAME]" at bounding box center [216, 57] width 73 height 9
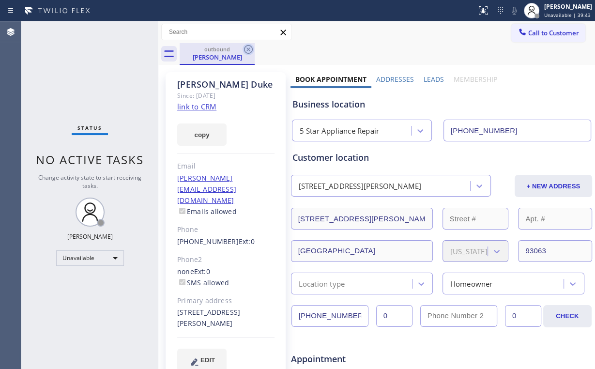
click at [248, 48] on icon at bounding box center [248, 49] width 9 height 9
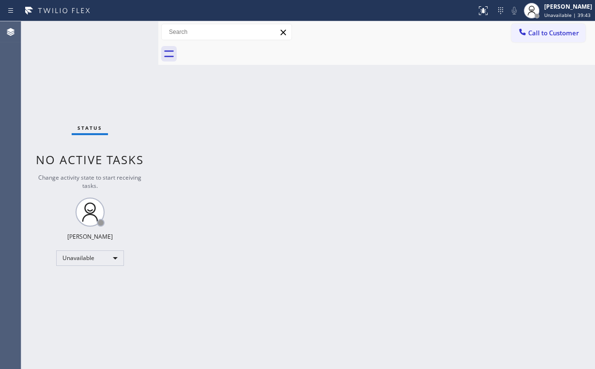
drag, startPoint x: 512, startPoint y: 112, endPoint x: 522, endPoint y: 97, distance: 18.0
click at [518, 102] on div "Back to Dashboard Change Sender ID Customers Technicians Select a contact Outbo…" at bounding box center [376, 194] width 436 height 347
drag, startPoint x: 558, startPoint y: 32, endPoint x: 311, endPoint y: 196, distance: 297.1
click at [557, 33] on span "Call to Customer" at bounding box center [553, 33] width 51 height 9
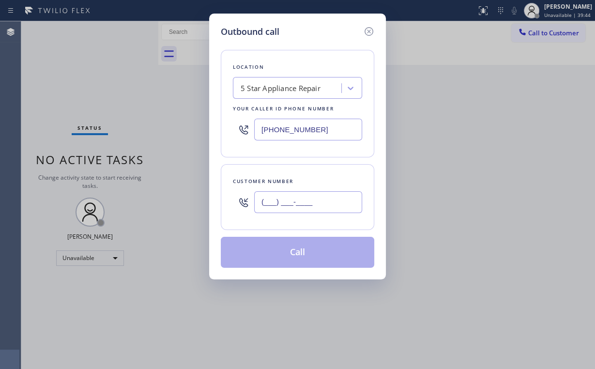
click at [319, 198] on input "(___) ___-____" at bounding box center [308, 202] width 108 height 22
paste
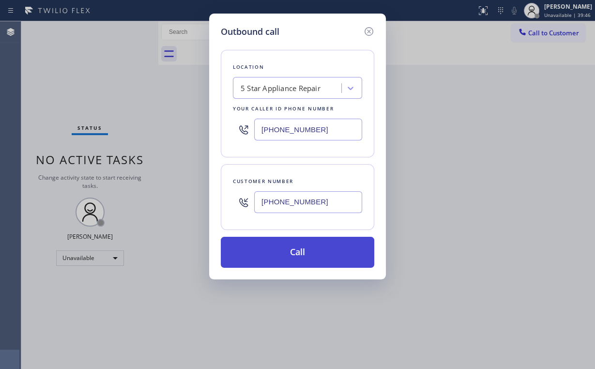
type input "[PHONE_NUMBER]"
click at [289, 255] on button "Call" at bounding box center [297, 252] width 153 height 31
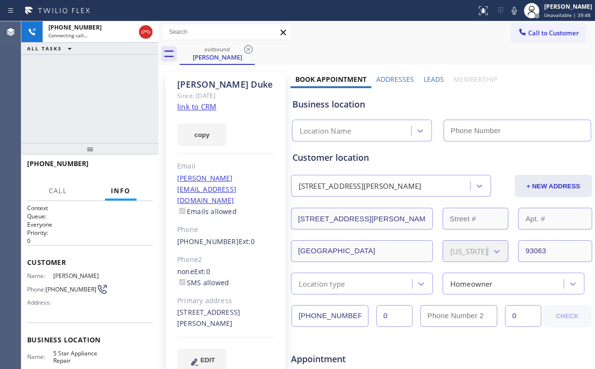
click at [80, 97] on div "[PHONE_NUMBER] Connecting call… ALL TASKS ALL TASKS ACTIVE TASKS TASKS IN WRAP …" at bounding box center [89, 81] width 137 height 121
type input "[PHONE_NUMBER]"
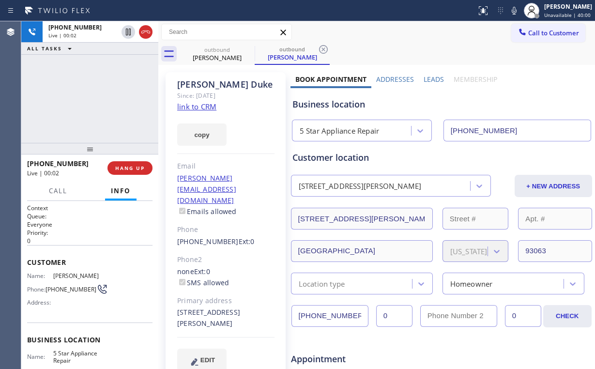
click at [89, 109] on div "[PHONE_NUMBER] Live | 00:02 ALL TASKS ALL TASKS ACTIVE TASKS TASKS IN WRAP UP" at bounding box center [89, 81] width 137 height 121
drag, startPoint x: 345, startPoint y: 106, endPoint x: 310, endPoint y: 104, distance: 35.9
click at [310, 104] on div "Business location" at bounding box center [441, 104] width 298 height 13
click at [92, 96] on div "+18182717918 Live | 00:20 ALL TASKS ALL TASKS ACTIVE TASKS TASKS IN WRAP UP" at bounding box center [89, 81] width 137 height 121
click at [97, 97] on div "ALL TASKS ALL TASKS ACTIVE TASKS TASKS IN WRAP UP +18182717918 Wrap up | 00:00" at bounding box center [89, 81] width 137 height 121
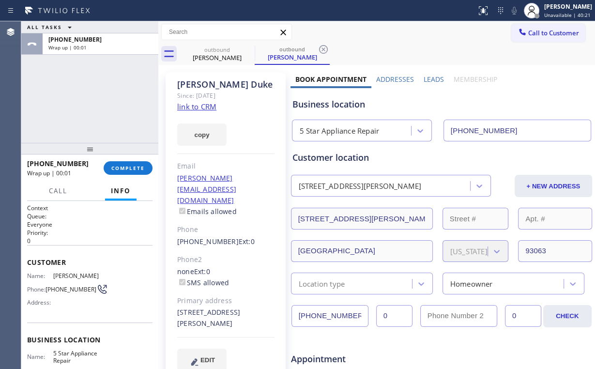
click at [186, 108] on link "link to CRM" at bounding box center [196, 107] width 39 height 10
click at [118, 176] on div "+18182717918 Wrap up | 00:02 COMPLETE" at bounding box center [89, 167] width 125 height 25
click at [116, 169] on span "COMPLETE" at bounding box center [127, 168] width 33 height 7
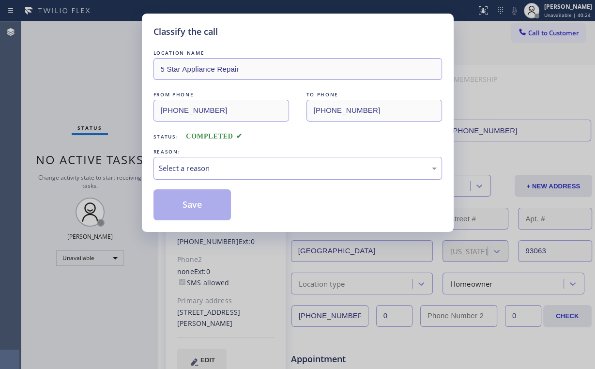
drag, startPoint x: 215, startPoint y: 177, endPoint x: 209, endPoint y: 176, distance: 6.5
click at [214, 177] on div "Select a reason" at bounding box center [297, 168] width 288 height 23
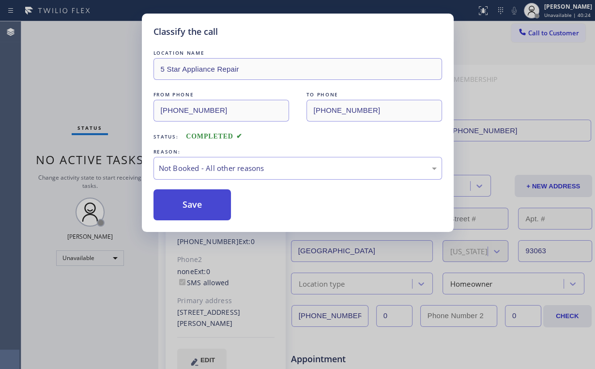
click at [197, 202] on button "Save" at bounding box center [192, 204] width 78 height 31
drag, startPoint x: 72, startPoint y: 76, endPoint x: 85, endPoint y: 15, distance: 61.9
click at [72, 74] on div "Classify the call LOCATION NAME 5 Star Appliance Repair FROM PHONE [PHONE_NUMBE…" at bounding box center [297, 184] width 595 height 369
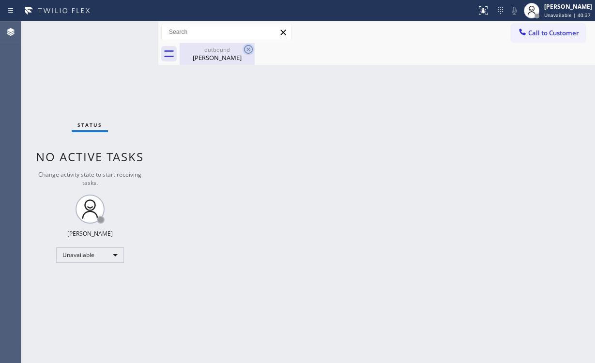
drag, startPoint x: 207, startPoint y: 48, endPoint x: 245, endPoint y: 53, distance: 39.1
click at [211, 50] on div "outbound" at bounding box center [216, 49] width 73 height 7
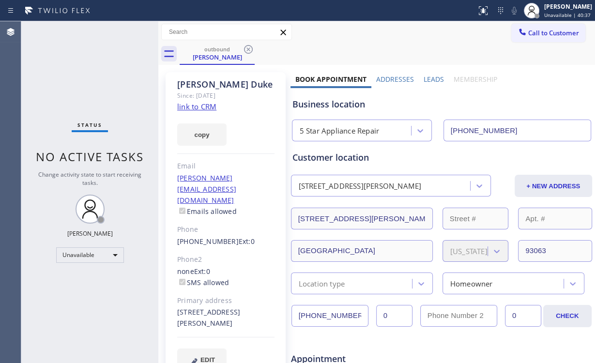
click at [249, 48] on icon at bounding box center [248, 50] width 12 height 12
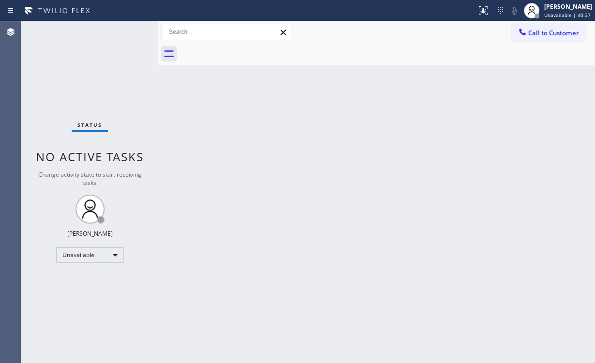
drag, startPoint x: 46, startPoint y: 81, endPoint x: 91, endPoint y: 26, distance: 71.9
click at [46, 81] on div "Status No active tasks Change activity state to start receiving tasks. [PERSON_…" at bounding box center [89, 192] width 137 height 342
click at [546, 33] on span "Call to Customer" at bounding box center [553, 33] width 51 height 9
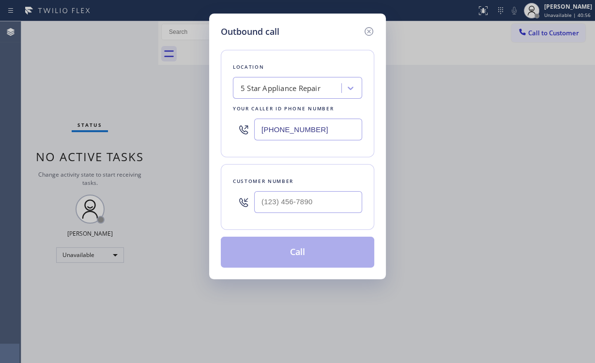
drag, startPoint x: 272, startPoint y: 120, endPoint x: 133, endPoint y: 107, distance: 139.5
click at [198, 112] on div "Outbound call Location 5 Star Appliance Repair Your caller id phone number (855…" at bounding box center [297, 181] width 595 height 363
paste input "77) 800-0094"
type input "(877) 800-0094"
click at [327, 192] on input "(___) ___-____" at bounding box center [308, 202] width 108 height 22
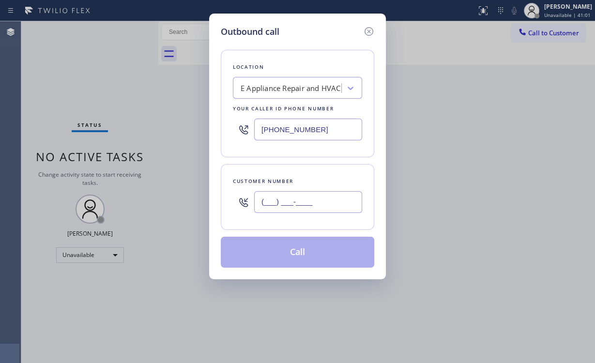
paste input "715) 441-2748"
type input "(715) 441-2748"
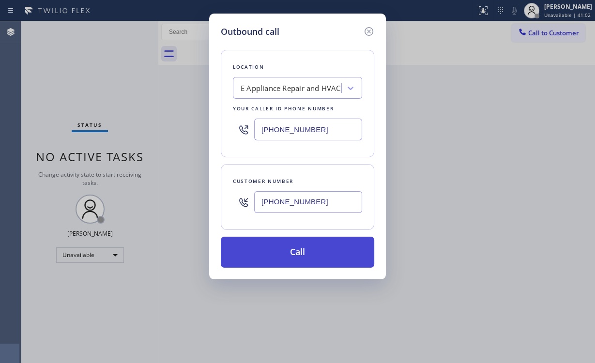
drag, startPoint x: 292, startPoint y: 245, endPoint x: 229, endPoint y: 353, distance: 125.1
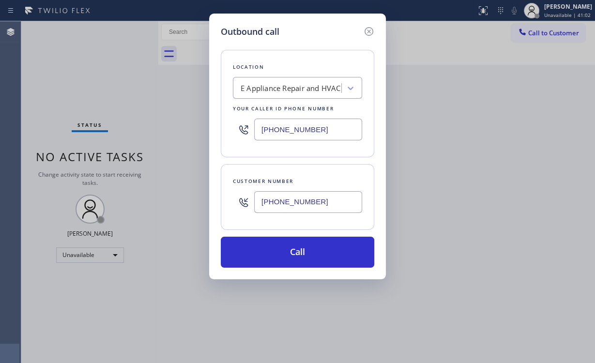
click at [292, 246] on button "Call" at bounding box center [297, 252] width 153 height 31
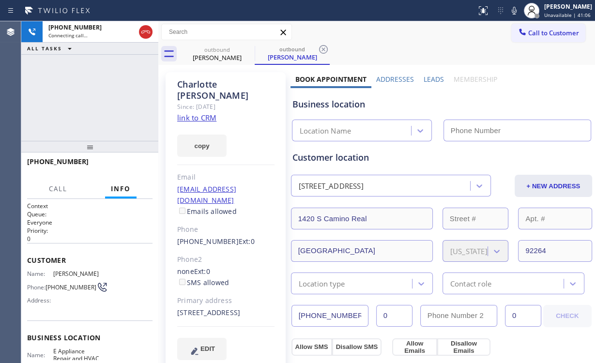
type input "(877) 800-0094"
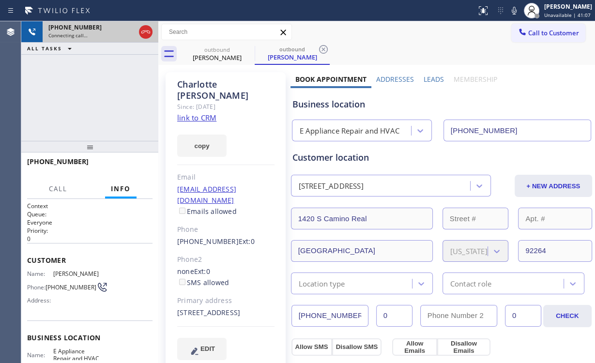
click at [148, 29] on icon at bounding box center [146, 32] width 12 height 12
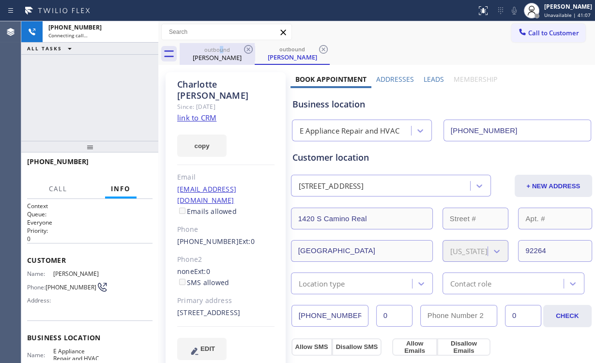
drag, startPoint x: 221, startPoint y: 52, endPoint x: 238, endPoint y: 50, distance: 17.5
click at [221, 52] on div "outbound" at bounding box center [216, 49] width 73 height 7
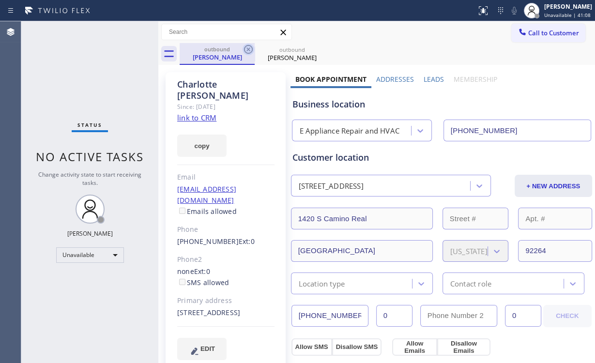
click at [248, 46] on icon at bounding box center [248, 50] width 12 height 12
click at [0, 0] on icon at bounding box center [0, 0] width 0 height 0
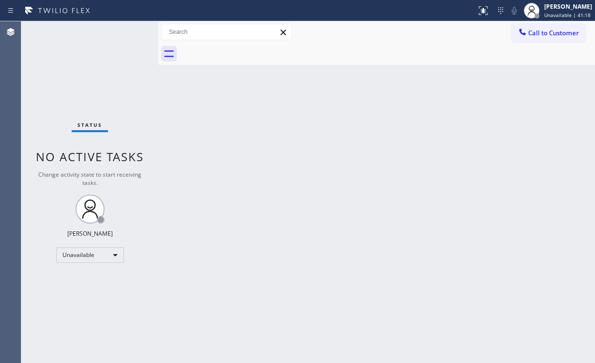
drag, startPoint x: 528, startPoint y: 163, endPoint x: 592, endPoint y: 187, distance: 68.3
click at [532, 165] on div "Back to Dashboard Change Sender ID Customers Technicians Select a contact Outbo…" at bounding box center [376, 192] width 436 height 342
drag, startPoint x: 543, startPoint y: 29, endPoint x: 327, endPoint y: 123, distance: 236.4
click at [543, 30] on span "Call to Customer" at bounding box center [553, 33] width 51 height 9
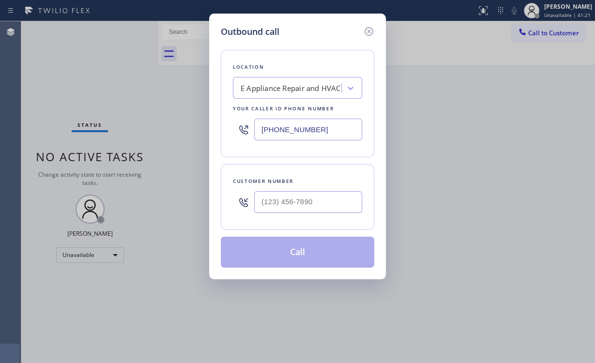
drag, startPoint x: 318, startPoint y: 128, endPoint x: 155, endPoint y: 135, distance: 162.7
click at [218, 137] on div "Outbound call Location E Appliance Repair and HVAC Your caller id phone number …" at bounding box center [297, 147] width 177 height 266
paste input "55) 731-4952"
type input "[PHONE_NUMBER]"
click at [288, 201] on input "(___) ___-____" at bounding box center [308, 202] width 108 height 22
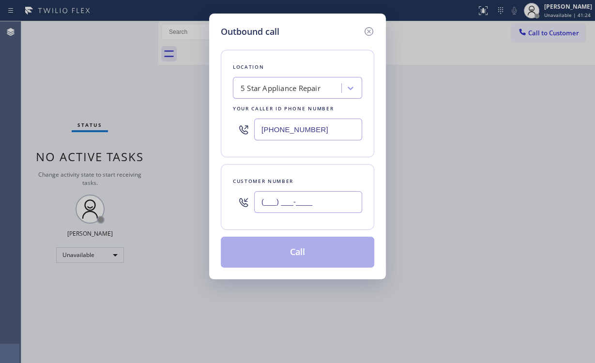
paste input "714) 393-1373"
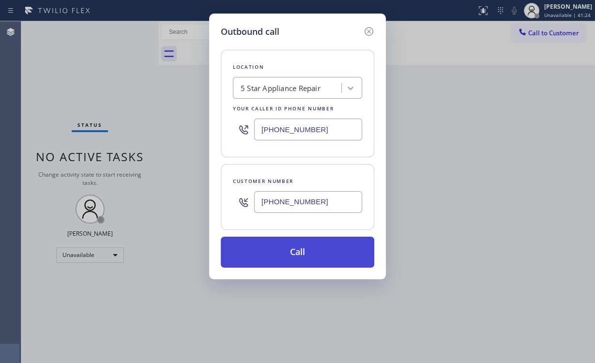
type input "(714) 393-1373"
click at [294, 257] on button "Call" at bounding box center [297, 252] width 153 height 31
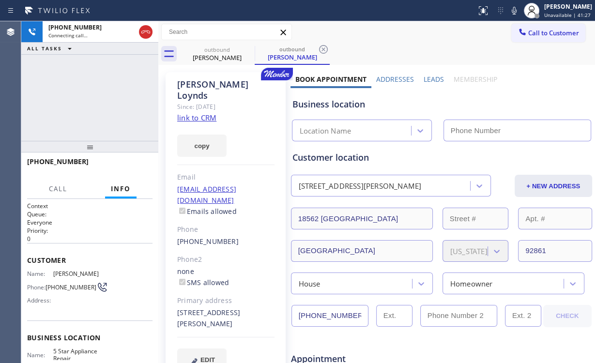
drag, startPoint x: 46, startPoint y: 79, endPoint x: 148, endPoint y: 80, distance: 101.6
click at [48, 79] on div "+17143931373 Connecting call… ALL TASKS ALL TASKS ACTIVE TASKS TASKS IN WRAP UP" at bounding box center [89, 81] width 137 height 120
drag, startPoint x: 144, startPoint y: 29, endPoint x: 172, endPoint y: 54, distance: 38.1
click at [144, 29] on icon at bounding box center [146, 32] width 12 height 12
click at [213, 43] on div "outbound Sue Loynds" at bounding box center [216, 54] width 73 height 22
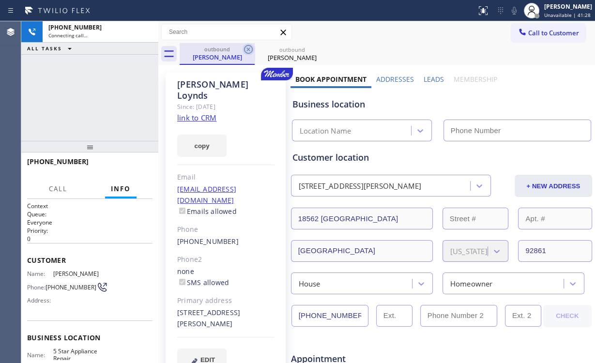
click at [246, 48] on icon at bounding box center [248, 50] width 12 height 12
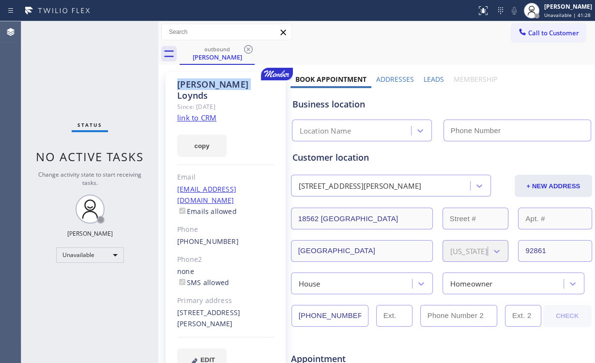
click at [246, 48] on icon at bounding box center [248, 50] width 12 height 12
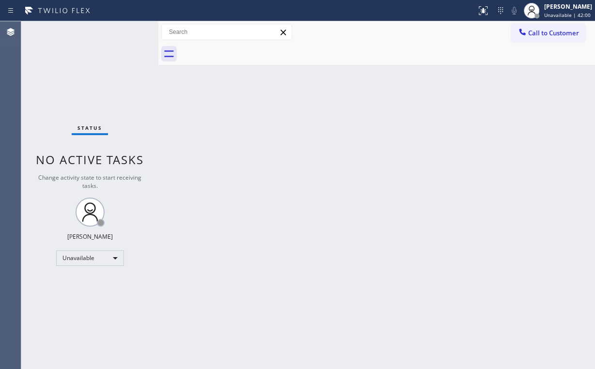
drag, startPoint x: 549, startPoint y: 28, endPoint x: 393, endPoint y: 100, distance: 171.0
click at [548, 29] on span "Call to Customer" at bounding box center [553, 33] width 51 height 9
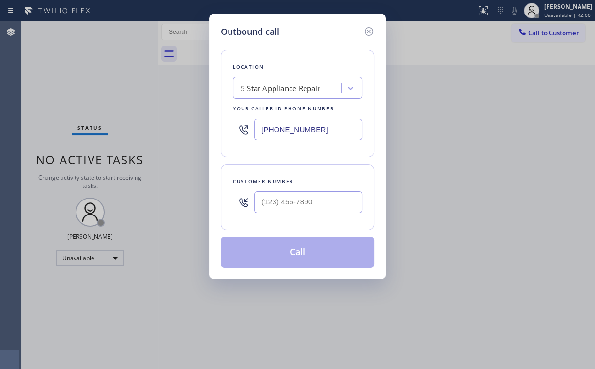
drag, startPoint x: 341, startPoint y: 133, endPoint x: 194, endPoint y: 105, distance: 149.7
click at [194, 105] on div "Outbound call Location 5 Star Appliance Repair Your caller id phone number (855…" at bounding box center [297, 184] width 595 height 369
paste input "text"
type input "[PHONE_NUMBER]"
click at [306, 201] on input "(___) ___-____" at bounding box center [308, 202] width 108 height 22
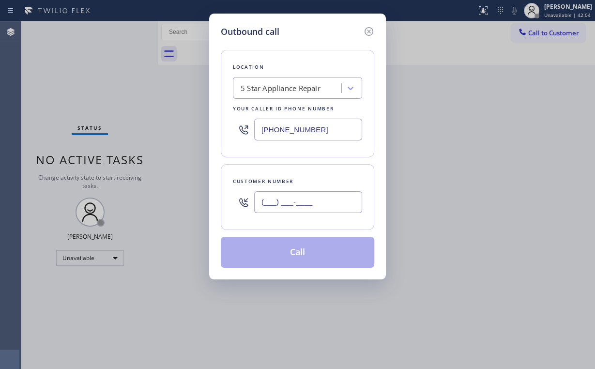
paste input "213) 359-6542"
type input "(213) 359-6542"
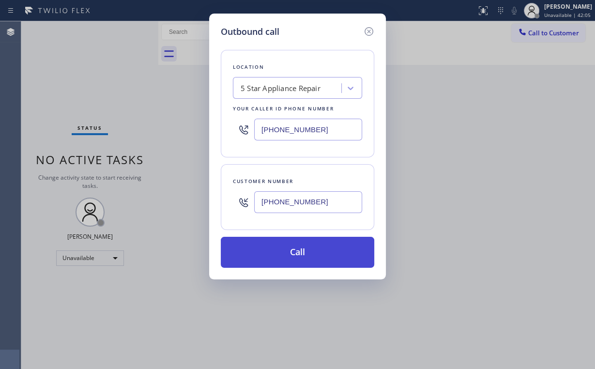
click at [277, 255] on button "Call" at bounding box center [297, 252] width 153 height 31
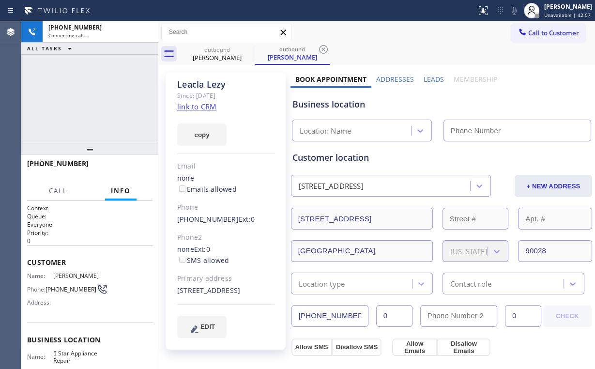
click at [90, 99] on div "+12133596542 Connecting call… ALL TASKS ALL TASKS ACTIVE TASKS TASKS IN WRAP UP" at bounding box center [89, 81] width 137 height 121
click at [84, 87] on div "+12133596542 Connecting call… ALL TASKS ALL TASKS ACTIVE TASKS TASKS IN WRAP UP" at bounding box center [89, 81] width 137 height 121
type input "[PHONE_NUMBER]"
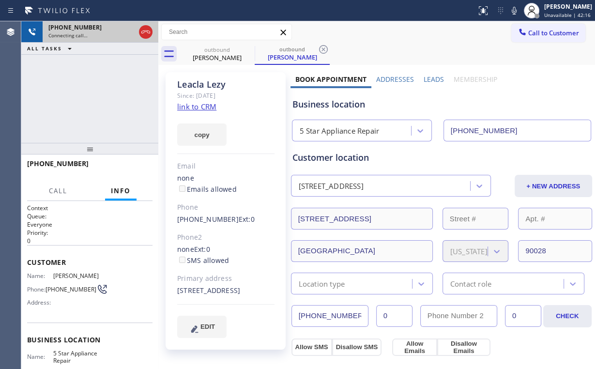
click at [148, 31] on icon at bounding box center [146, 32] width 12 height 12
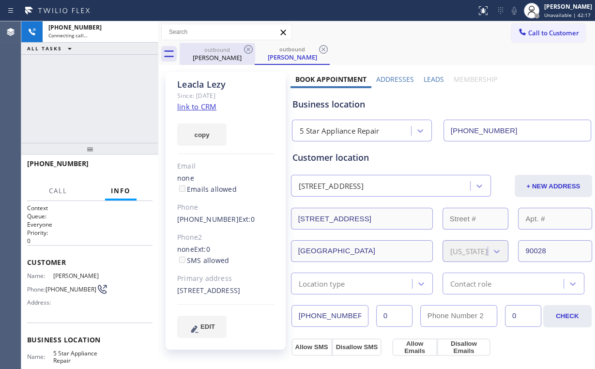
drag, startPoint x: 215, startPoint y: 48, endPoint x: 241, endPoint y: 47, distance: 25.7
click at [215, 48] on div "outbound" at bounding box center [216, 49] width 73 height 7
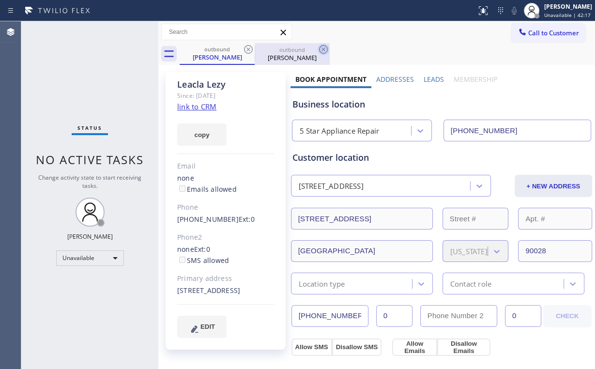
click at [250, 48] on icon at bounding box center [248, 50] width 12 height 12
drag, startPoint x: 250, startPoint y: 48, endPoint x: 292, endPoint y: 63, distance: 44.9
click at [0, 0] on icon at bounding box center [0, 0] width 0 height 0
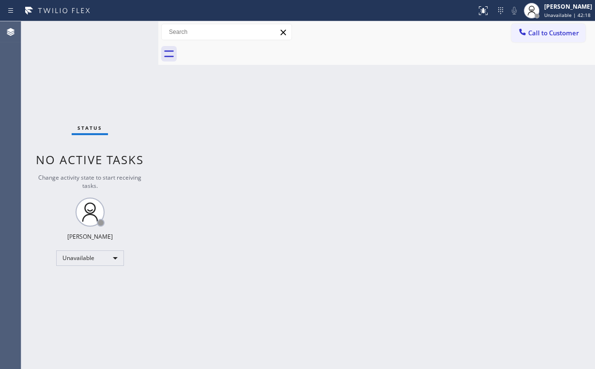
click at [459, 101] on div "Back to Dashboard Change Sender ID Customers Technicians Select a contact Outbo…" at bounding box center [376, 194] width 436 height 347
click at [526, 30] on icon at bounding box center [522, 32] width 10 height 10
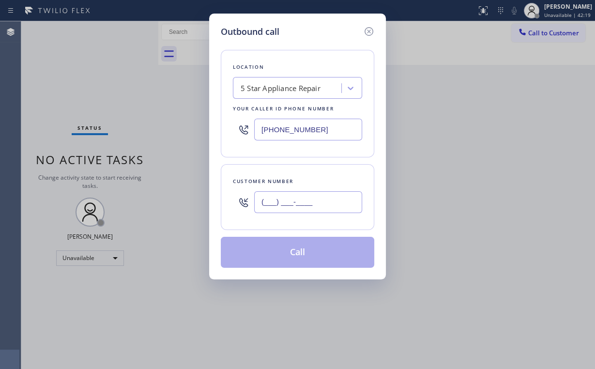
click at [306, 196] on input "(___) ___-____" at bounding box center [308, 202] width 108 height 22
paste input "213) 359-6542"
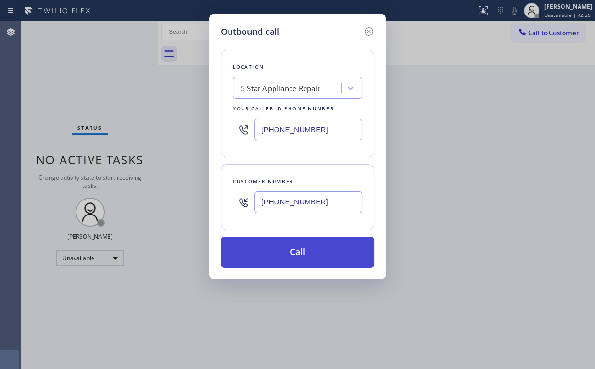
type input "(213) 359-6542"
click at [280, 248] on button "Call" at bounding box center [297, 252] width 153 height 31
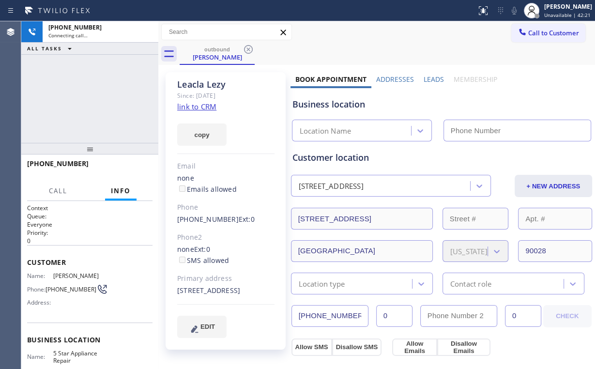
click at [75, 88] on div "+12133596542 Connecting call… ALL TASKS ALL TASKS ACTIVE TASKS TASKS IN WRAP UP" at bounding box center [89, 81] width 137 height 121
type input "[PHONE_NUMBER]"
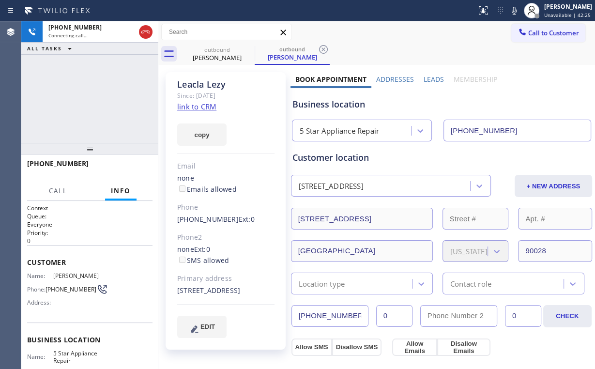
click at [84, 87] on div "+12133596542 Connecting call… ALL TASKS ALL TASKS ACTIVE TASKS TASKS IN WRAP UP" at bounding box center [89, 81] width 137 height 121
drag, startPoint x: 66, startPoint y: 85, endPoint x: 74, endPoint y: 83, distance: 8.1
click at [66, 85] on div "+12133596542 Connecting call… ALL TASKS ALL TASKS ACTIVE TASKS TASKS IN WRAP UP" at bounding box center [89, 81] width 137 height 121
click at [87, 95] on div "+12133596542 Connecting call… ALL TASKS ALL TASKS ACTIVE TASKS TASKS IN WRAP UP" at bounding box center [89, 81] width 137 height 121
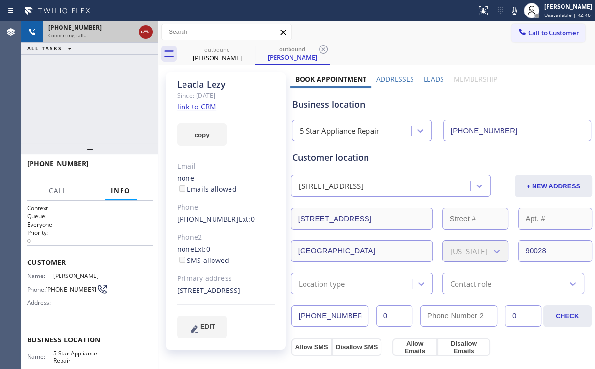
click at [143, 35] on icon at bounding box center [146, 32] width 12 height 12
click at [219, 57] on div "Leacla Lezy" at bounding box center [216, 57] width 73 height 9
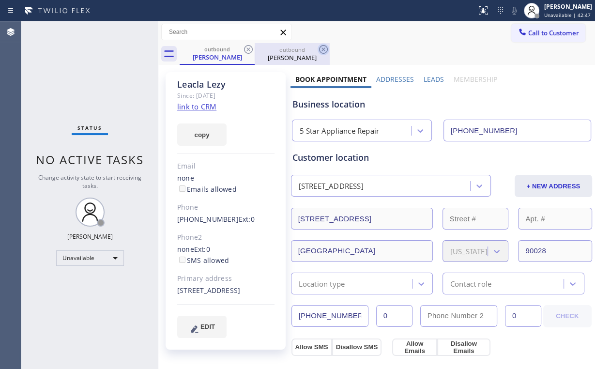
click at [243, 49] on icon at bounding box center [248, 50] width 12 height 12
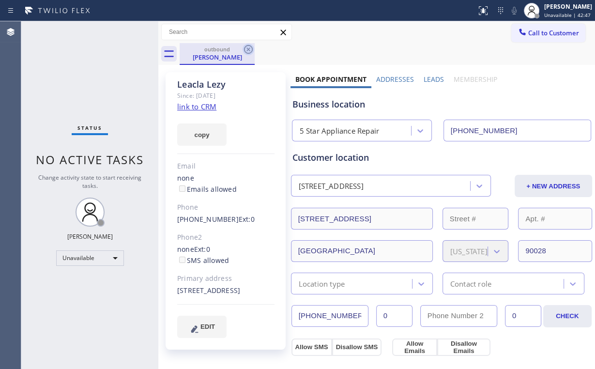
click at [244, 48] on icon at bounding box center [248, 49] width 9 height 9
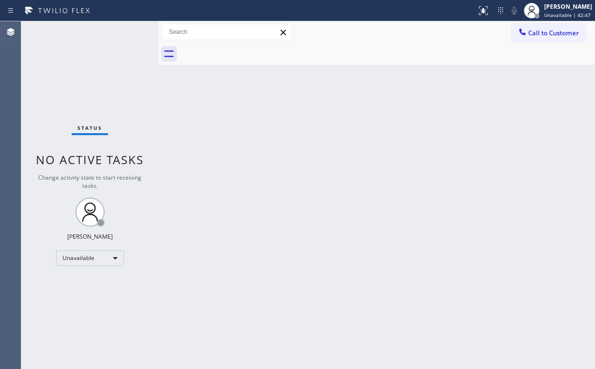
click at [123, 76] on div "Status No active tasks Change activity state to start receiving tasks. [PERSON_…" at bounding box center [89, 194] width 137 height 347
drag, startPoint x: 550, startPoint y: 33, endPoint x: 527, endPoint y: 43, distance: 24.7
click at [549, 33] on span "Call to Customer" at bounding box center [553, 33] width 51 height 9
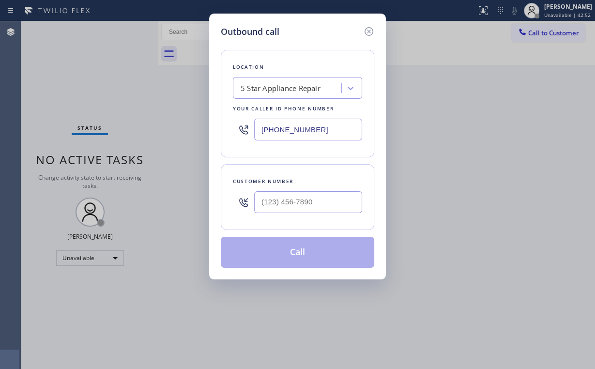
drag, startPoint x: 282, startPoint y: 130, endPoint x: 143, endPoint y: 106, distance: 141.3
click at [224, 123] on div "Location 5 Star Appliance Repair Your caller id phone number (855) 731-4952" at bounding box center [297, 103] width 153 height 107
paste input "310) 929-6530"
type input "[PHONE_NUMBER]"
click at [298, 206] on input "(___) ___-____" at bounding box center [308, 202] width 108 height 22
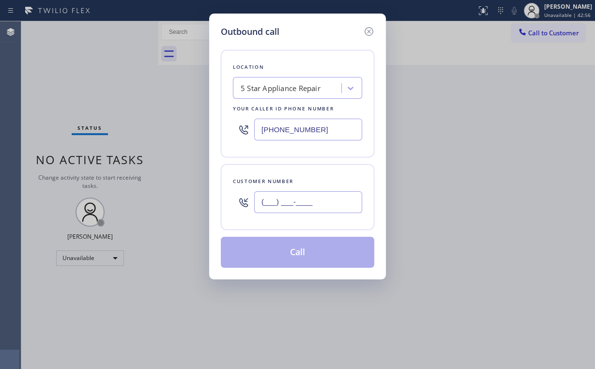
paste input "310) 469-1739"
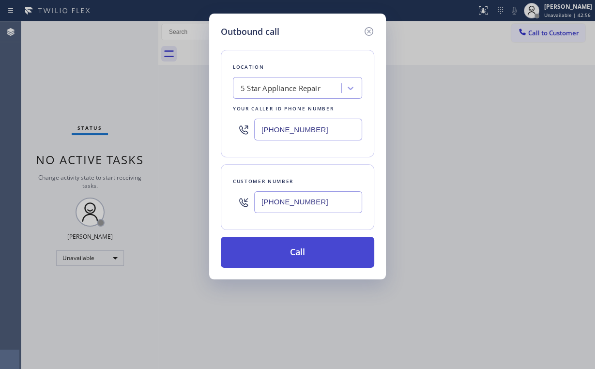
type input "(310) 469-1739"
click at [285, 253] on button "Call" at bounding box center [297, 252] width 153 height 31
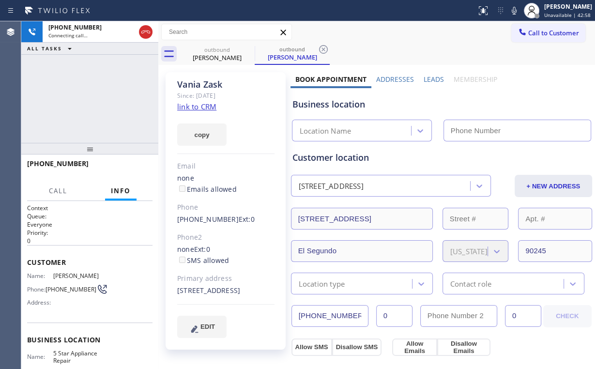
click at [84, 93] on div "+13104691739 Connecting call… ALL TASKS ALL TASKS ACTIVE TASKS TASKS IN WRAP UP" at bounding box center [89, 81] width 137 height 121
type input "[PHONE_NUMBER]"
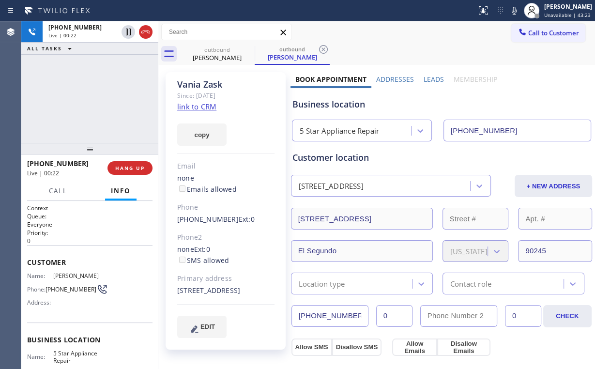
drag, startPoint x: 60, startPoint y: 116, endPoint x: 83, endPoint y: 134, distance: 29.3
click at [71, 124] on div "+13104691739 Live | 00:22 ALL TASKS ALL TASKS ACTIVE TASKS TASKS IN WRAP UP" at bounding box center [89, 81] width 137 height 121
click at [139, 172] on button "HANG UP" at bounding box center [129, 168] width 45 height 14
click at [135, 170] on span "HANG UP" at bounding box center [130, 168] width 30 height 7
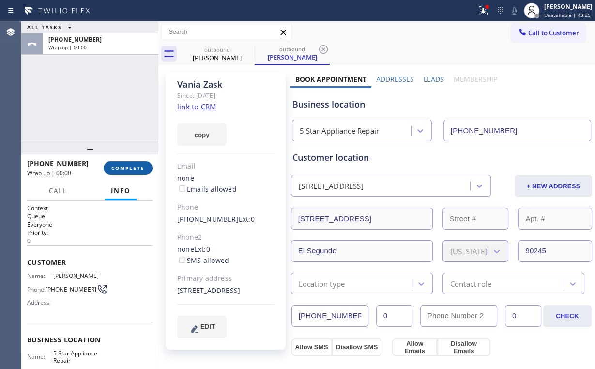
click at [121, 164] on button "COMPLETE" at bounding box center [128, 168] width 49 height 14
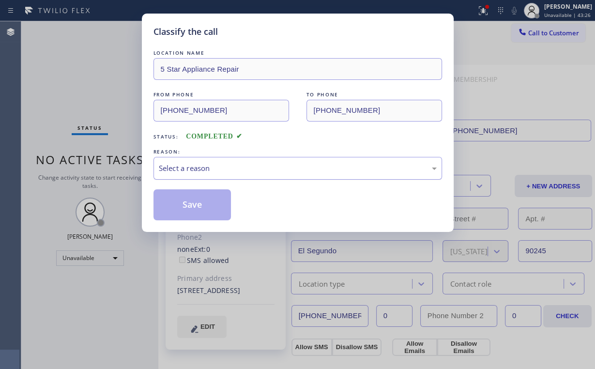
click at [184, 159] on div "Select a reason" at bounding box center [297, 168] width 288 height 23
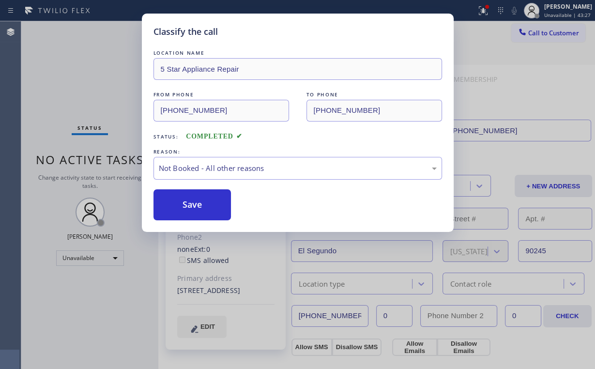
drag, startPoint x: 184, startPoint y: 200, endPoint x: 147, endPoint y: 153, distance: 60.0
click at [184, 200] on button "Save" at bounding box center [192, 204] width 78 height 31
click at [108, 123] on div "Classify the call LOCATION NAME 5 Star Appliance Repair FROM PHONE (855) 731-49…" at bounding box center [297, 184] width 595 height 369
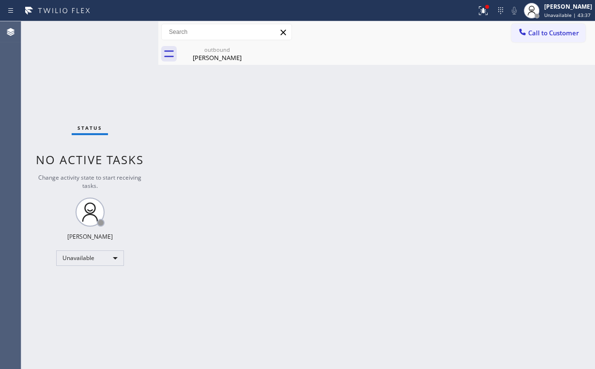
drag, startPoint x: 71, startPoint y: 77, endPoint x: 420, endPoint y: 0, distance: 357.1
click at [72, 77] on div "Status No active tasks Change activity state to start receiving tasks. [PERSON_…" at bounding box center [89, 194] width 137 height 347
drag, startPoint x: 479, startPoint y: 6, endPoint x: 462, endPoint y: 55, distance: 51.4
click at [480, 7] on div at bounding box center [482, 11] width 21 height 12
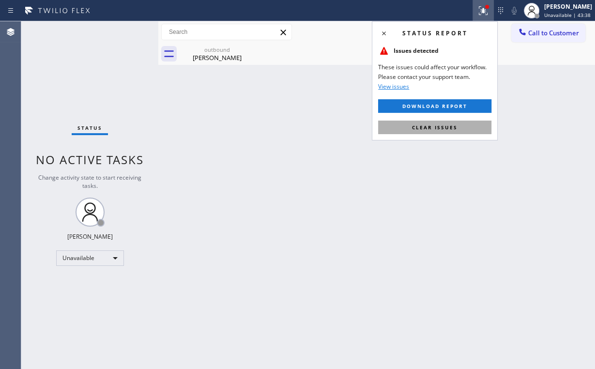
click at [435, 132] on button "Clear issues" at bounding box center [434, 127] width 113 height 14
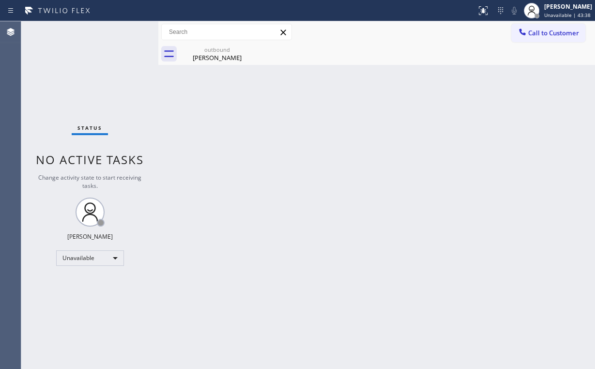
drag, startPoint x: 309, startPoint y: 140, endPoint x: 250, endPoint y: 86, distance: 80.1
click at [305, 139] on div "Back to Dashboard Change Sender ID Customers Technicians Select a contact Outbo…" at bounding box center [376, 194] width 436 height 347
drag, startPoint x: 217, startPoint y: 52, endPoint x: 236, endPoint y: 54, distance: 19.5
click at [217, 52] on div "outbound" at bounding box center [216, 49] width 73 height 7
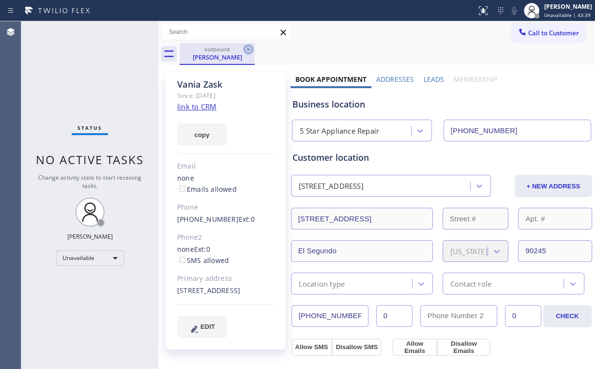
drag, startPoint x: 248, startPoint y: 45, endPoint x: 262, endPoint y: 57, distance: 18.3
click at [248, 46] on icon at bounding box center [248, 50] width 12 height 12
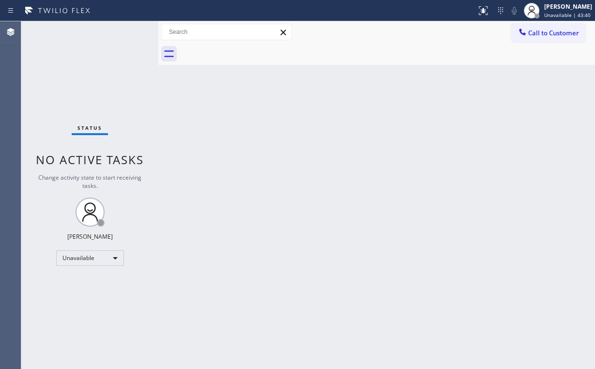
click at [337, 159] on div "Back to Dashboard Change Sender ID Customers Technicians Select a contact Outbo…" at bounding box center [376, 194] width 436 height 347
drag, startPoint x: 51, startPoint y: 72, endPoint x: 48, endPoint y: 19, distance: 52.8
click at [51, 72] on div "Status No active tasks Change activity state to start receiving tasks. [PERSON_…" at bounding box center [89, 194] width 137 height 347
click at [98, 50] on div "Status No active tasks Change activity state to start receiving tasks. [PERSON_…" at bounding box center [89, 194] width 137 height 347
drag, startPoint x: 530, startPoint y: 34, endPoint x: 330, endPoint y: 124, distance: 220.0
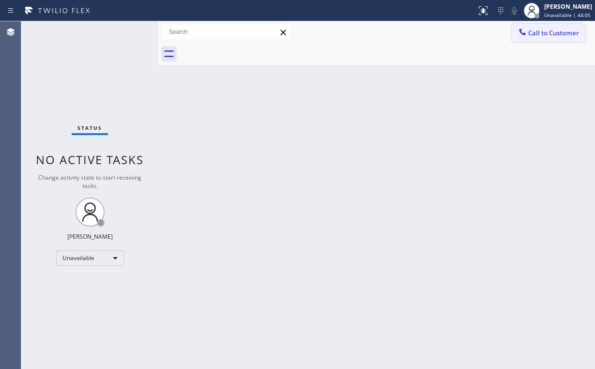
click at [527, 35] on button "Call to Customer" at bounding box center [548, 33] width 74 height 18
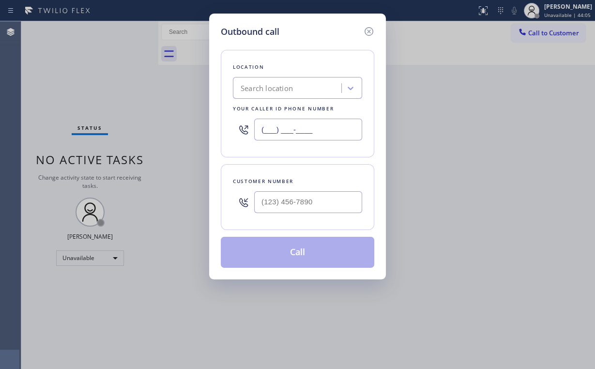
click at [180, 124] on div "Outbound call Location Search location Your caller id phone number (___) ___-__…" at bounding box center [297, 184] width 595 height 369
paste input "917) 746-7919"
type input "(917) 746-7919"
click at [310, 202] on input "(___) ___-____" at bounding box center [308, 202] width 108 height 22
paste input "516) 661-4490"
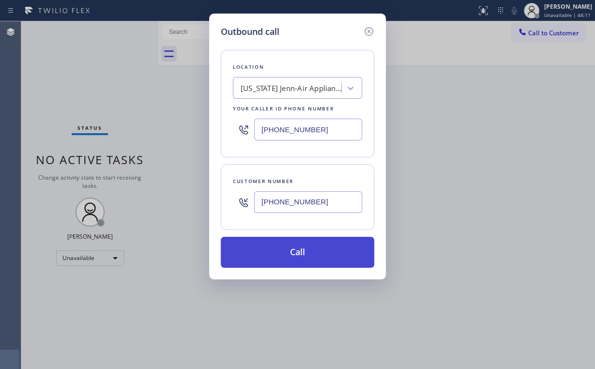
type input "(516) 661-4490"
click at [282, 252] on button "Call" at bounding box center [297, 252] width 153 height 31
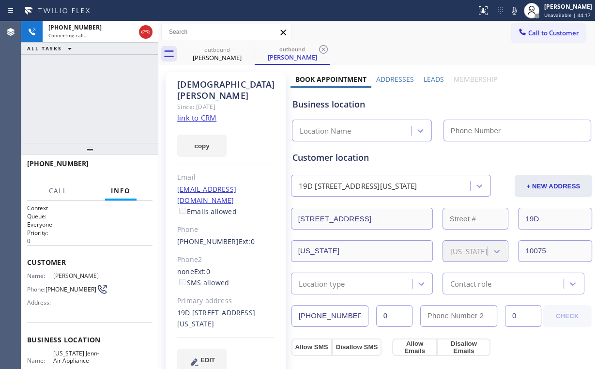
type input "(917) 746-7919"
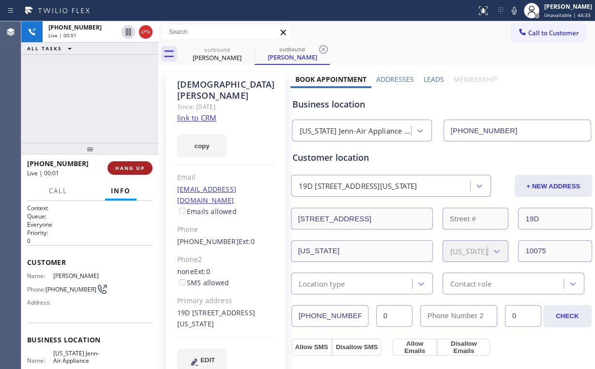
drag, startPoint x: 57, startPoint y: 104, endPoint x: 122, endPoint y: 174, distance: 96.5
click at [80, 130] on div "+15166614490 Live | 00:01 ALL TASKS ALL TASKS ACTIVE TASKS TASKS IN WRAP UP" at bounding box center [89, 81] width 137 height 121
click at [125, 166] on span "HANG UP" at bounding box center [130, 168] width 30 height 7
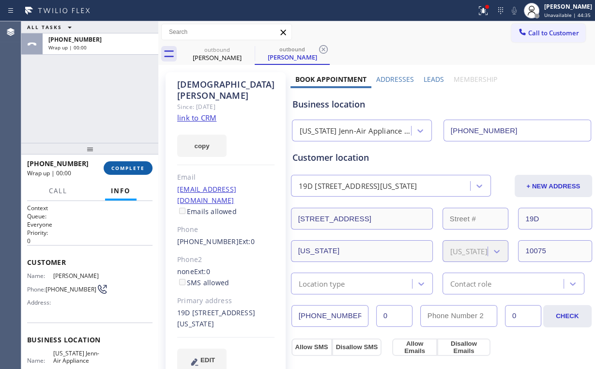
click at [125, 166] on span "COMPLETE" at bounding box center [127, 168] width 33 height 7
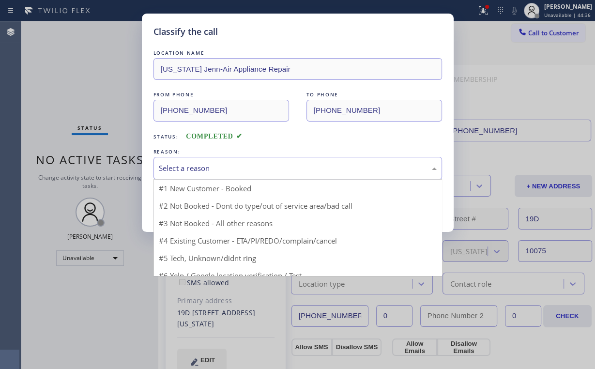
click at [215, 166] on div "Select a reason" at bounding box center [298, 168] width 278 height 11
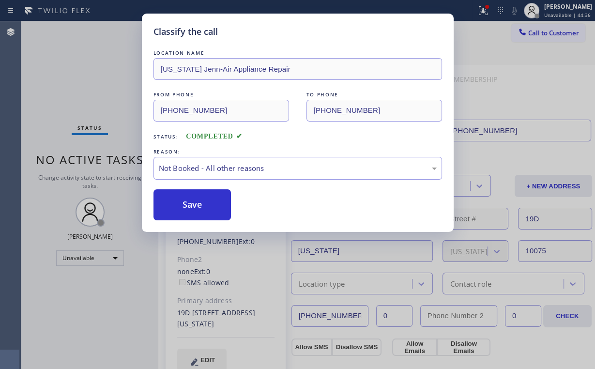
click at [201, 203] on button "Save" at bounding box center [192, 204] width 78 height 31
click at [92, 102] on div "Classify the call LOCATION NAME New York Jenn-Air Appliance Repair FROM PHONE (…" at bounding box center [297, 184] width 595 height 369
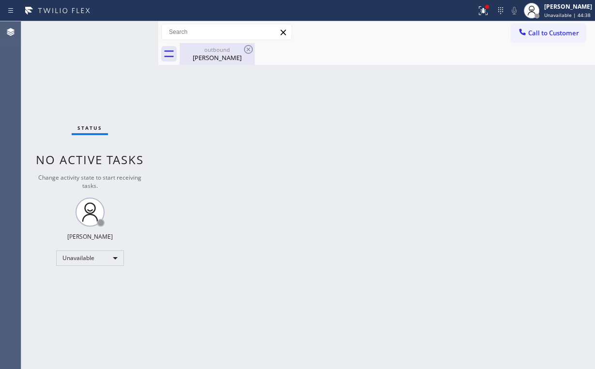
drag, startPoint x: 213, startPoint y: 62, endPoint x: 242, endPoint y: 59, distance: 29.7
click at [213, 62] on div "outbound Gita Frankini" at bounding box center [216, 54] width 73 height 22
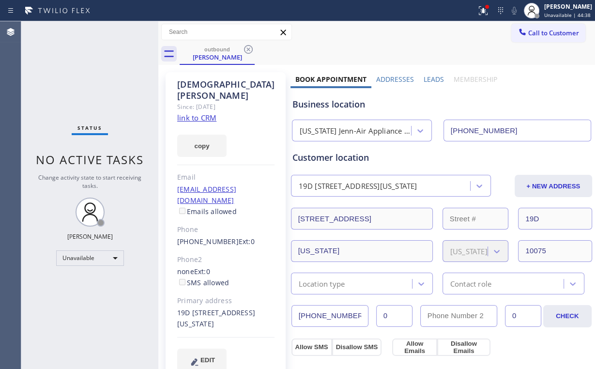
click at [246, 47] on icon at bounding box center [248, 50] width 12 height 12
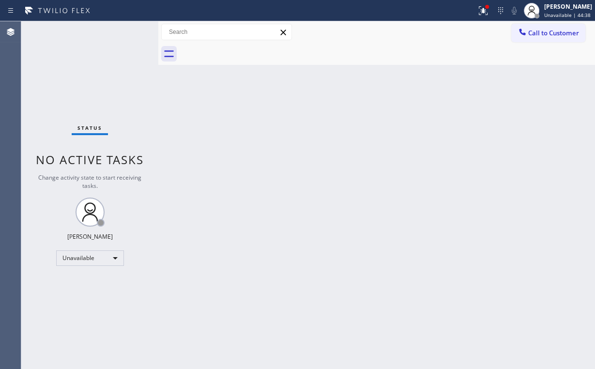
click at [515, 64] on div at bounding box center [387, 54] width 415 height 22
drag, startPoint x: 518, startPoint y: 28, endPoint x: 512, endPoint y: 25, distance: 6.9
click at [518, 27] on icon at bounding box center [522, 32] width 10 height 10
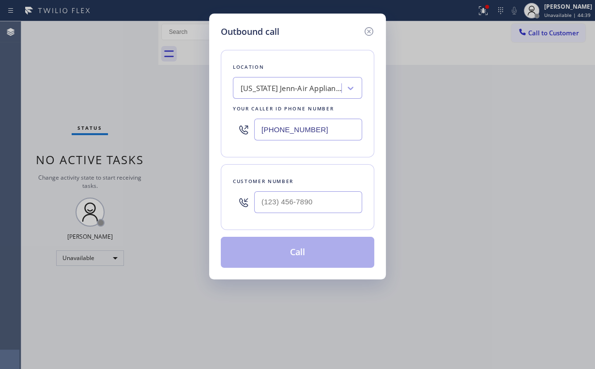
click at [488, 2] on div "Outbound call Location New York Jenn-Air Appliance Repair Your caller id phone …" at bounding box center [297, 184] width 595 height 369
click at [367, 28] on icon at bounding box center [369, 32] width 12 height 12
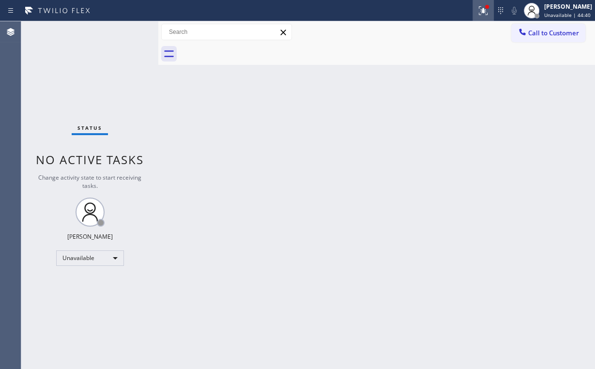
click at [487, 8] on icon at bounding box center [483, 11] width 12 height 12
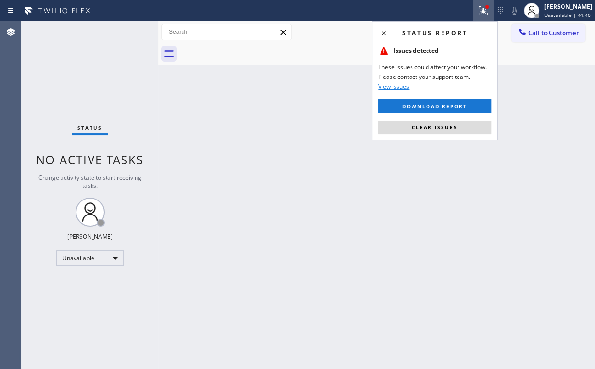
drag, startPoint x: 438, startPoint y: 132, endPoint x: 444, endPoint y: 132, distance: 6.3
click at [439, 133] on button "Clear issues" at bounding box center [434, 127] width 113 height 14
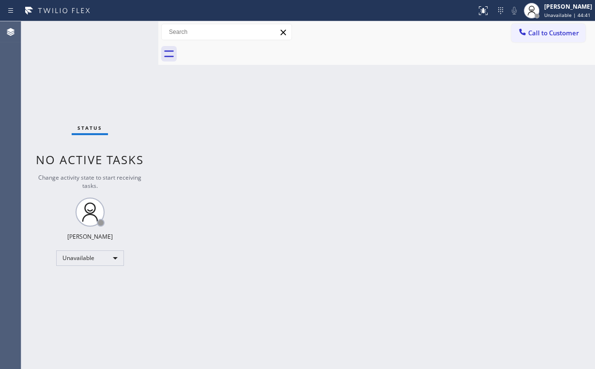
click at [513, 101] on div "Back to Dashboard Change Sender ID Customers Technicians Select a contact Outbo…" at bounding box center [376, 194] width 436 height 347
drag, startPoint x: 545, startPoint y: 31, endPoint x: 366, endPoint y: 158, distance: 219.4
click at [543, 34] on span "Call to Customer" at bounding box center [553, 33] width 51 height 9
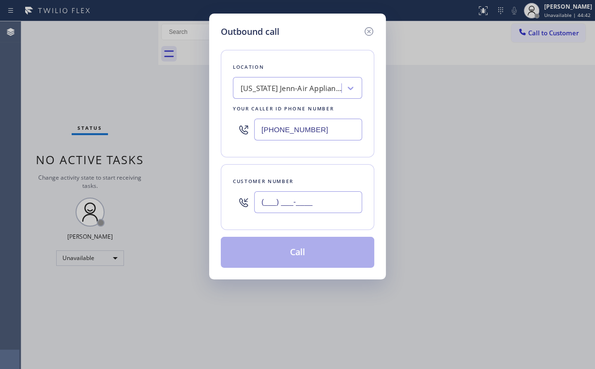
click at [319, 199] on input "(___) ___-____" at bounding box center [308, 202] width 108 height 22
paste input "516) 661-4490"
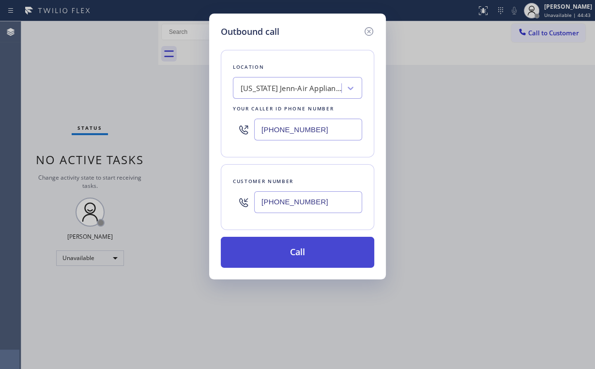
type input "(516) 661-4490"
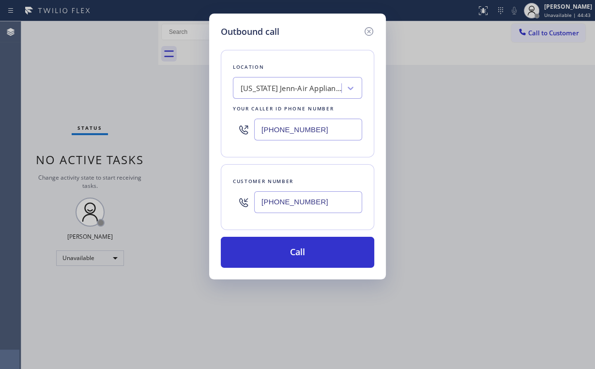
drag, startPoint x: 264, startPoint y: 253, endPoint x: 232, endPoint y: 346, distance: 98.8
click at [264, 254] on button "Call" at bounding box center [297, 252] width 153 height 31
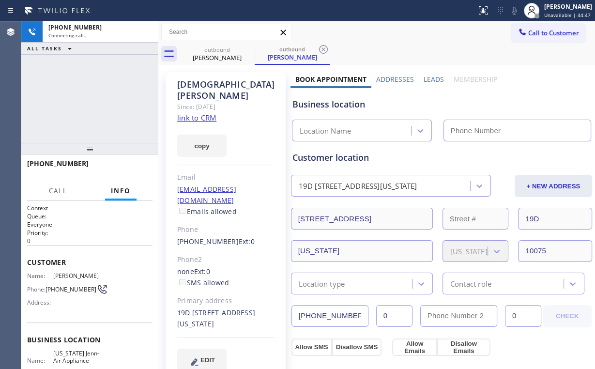
type input "(917) 746-7919"
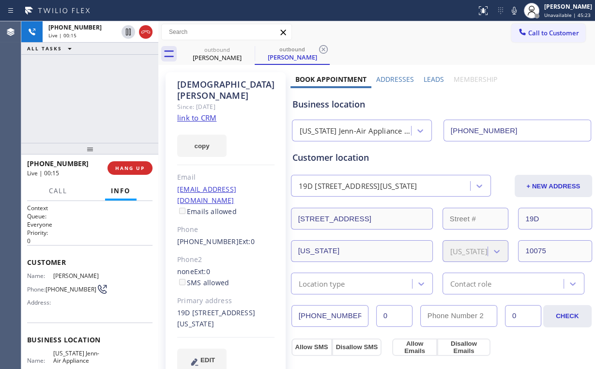
click at [77, 108] on div "+15166614490 Live | 00:15 ALL TASKS ALL TASKS ACTIVE TASKS TASKS IN WRAP UP" at bounding box center [89, 81] width 137 height 121
click at [120, 168] on span "HANG UP" at bounding box center [130, 168] width 30 height 7
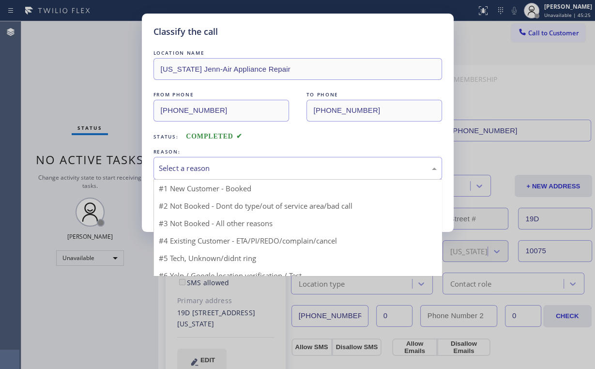
drag, startPoint x: 225, startPoint y: 166, endPoint x: 193, endPoint y: 201, distance: 46.6
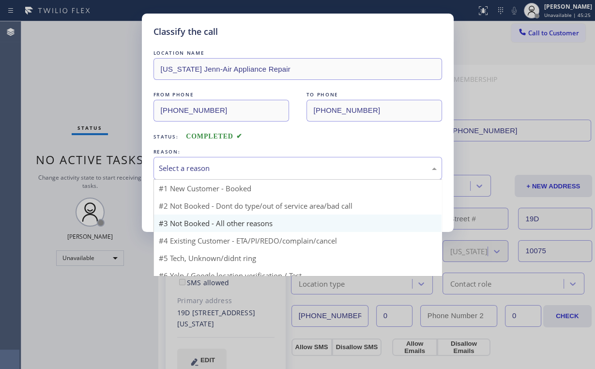
click at [224, 166] on div "Select a reason" at bounding box center [298, 168] width 278 height 11
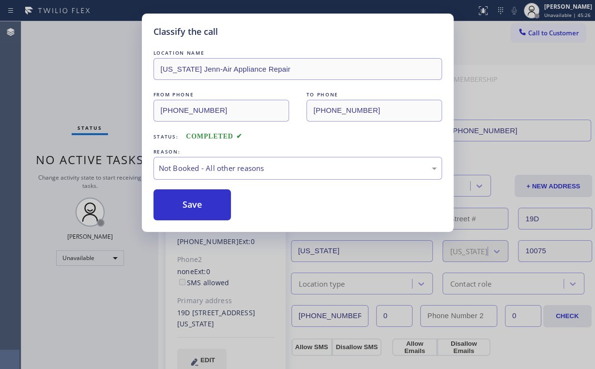
click at [191, 205] on button "Save" at bounding box center [192, 204] width 78 height 31
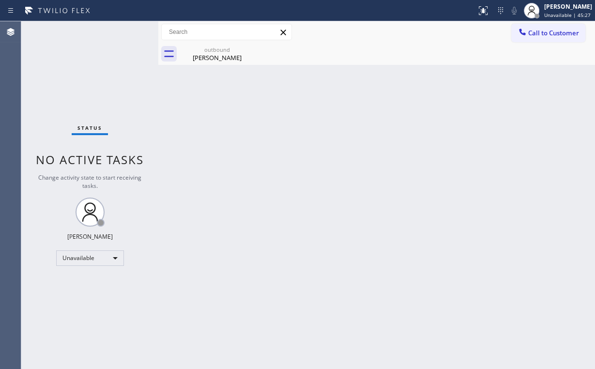
click at [78, 91] on div "Status No active tasks Change activity state to start receiving tasks. [PERSON_…" at bounding box center [89, 194] width 137 height 347
click at [221, 47] on div "outbound" at bounding box center [216, 49] width 73 height 7
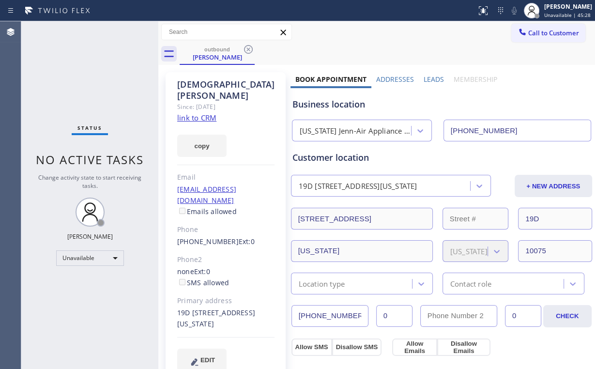
drag, startPoint x: 252, startPoint y: 48, endPoint x: 244, endPoint y: 50, distance: 7.9
click at [253, 48] on icon at bounding box center [248, 50] width 12 height 12
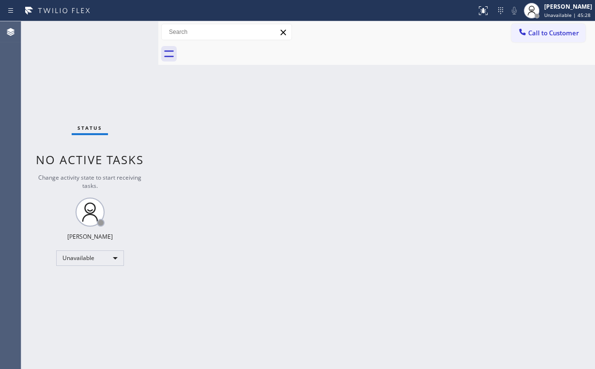
drag, startPoint x: 79, startPoint y: 62, endPoint x: 82, endPoint y: 13, distance: 49.0
click at [80, 60] on div "Status No active tasks Change activity state to start receiving tasks. [PERSON_…" at bounding box center [89, 194] width 137 height 347
click at [543, 29] on span "Call to Customer" at bounding box center [553, 33] width 51 height 9
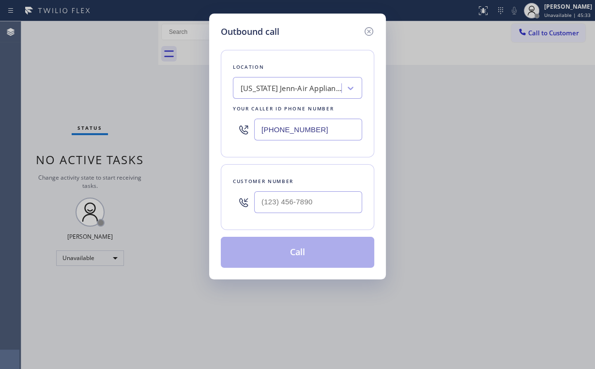
drag, startPoint x: 323, startPoint y: 131, endPoint x: 228, endPoint y: 99, distance: 99.9
click at [181, 116] on div "Outbound call Location New York Jenn-Air Appliance Repair Your caller id phone …" at bounding box center [297, 184] width 595 height 369
paste input "877) 800-0094"
type input "(877) 800-0094"
click at [315, 208] on input "(___) ___-____" at bounding box center [308, 202] width 108 height 22
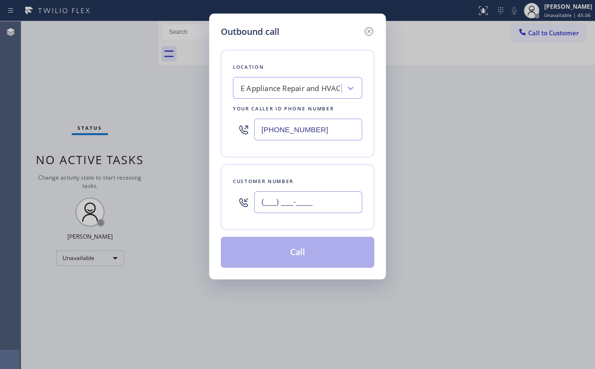
paste input "650) 714-7869"
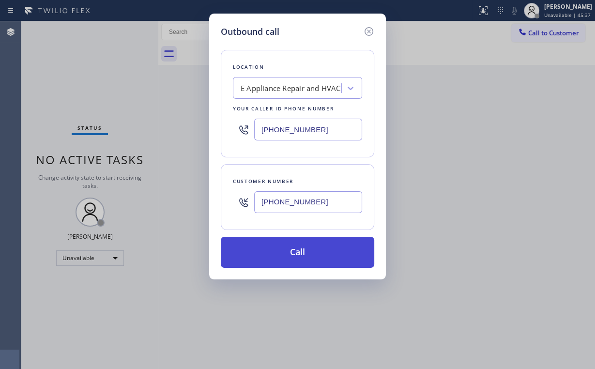
type input "(650) 714-7869"
click at [272, 250] on button "Call" at bounding box center [297, 252] width 153 height 31
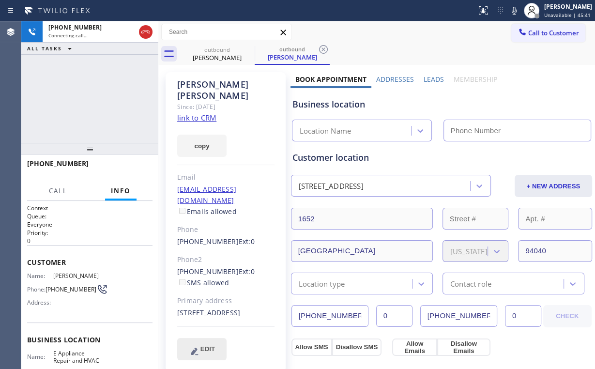
type input "(877) 800-0094"
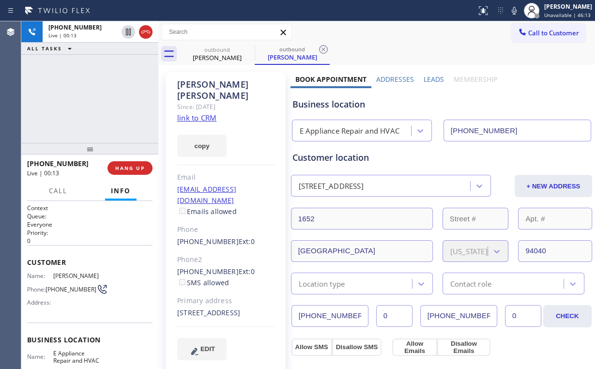
drag, startPoint x: 60, startPoint y: 87, endPoint x: 67, endPoint y: 99, distance: 13.4
click at [63, 92] on div "+16507147869 Live | 00:13 ALL TASKS ALL TASKS ACTIVE TASKS TASKS IN WRAP UP" at bounding box center [89, 81] width 137 height 121
click at [129, 167] on span "HANG UP" at bounding box center [130, 168] width 30 height 7
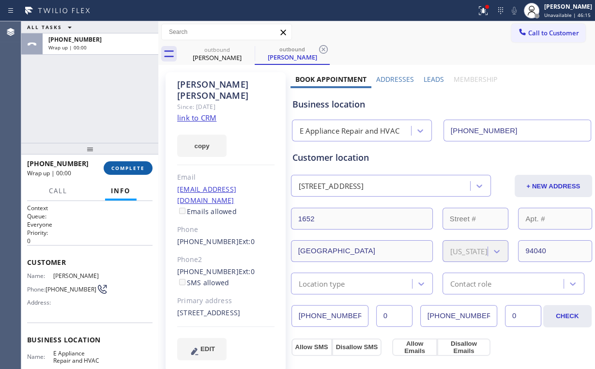
click at [129, 167] on span "COMPLETE" at bounding box center [127, 168] width 33 height 7
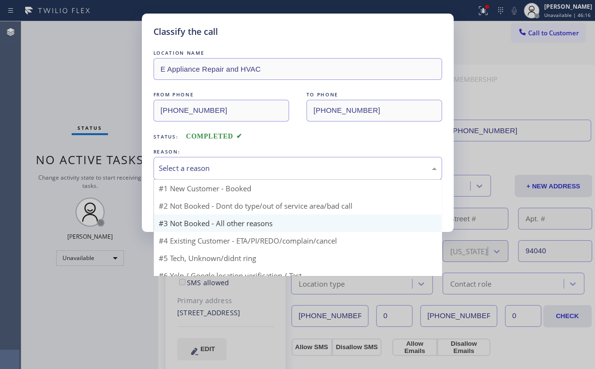
drag, startPoint x: 190, startPoint y: 169, endPoint x: 196, endPoint y: 208, distance: 38.8
click at [190, 170] on div "Select a reason" at bounding box center [298, 168] width 278 height 11
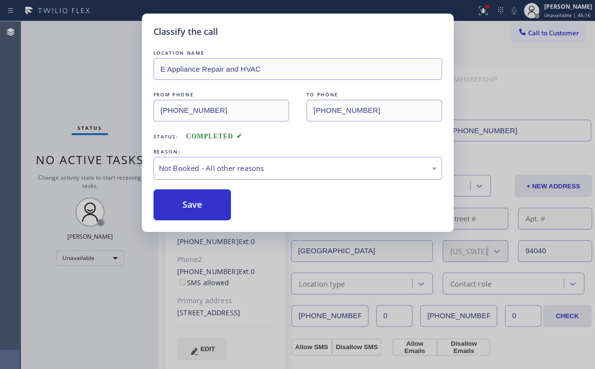
drag, startPoint x: 195, startPoint y: 209, endPoint x: 160, endPoint y: 171, distance: 51.4
click at [195, 208] on button "Save" at bounding box center [192, 204] width 78 height 31
drag, startPoint x: 91, startPoint y: 91, endPoint x: 494, endPoint y: 43, distance: 405.9
click at [92, 91] on div "Classify the call LOCATION NAME E Appliance Repair and HVAC FROM PHONE (877) 80…" at bounding box center [297, 184] width 595 height 369
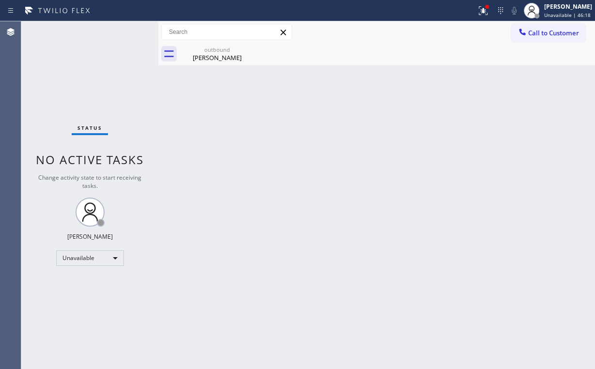
drag, startPoint x: 494, startPoint y: 7, endPoint x: 435, endPoint y: 111, distance: 119.4
click at [494, 10] on div at bounding box center [482, 11] width 21 height 12
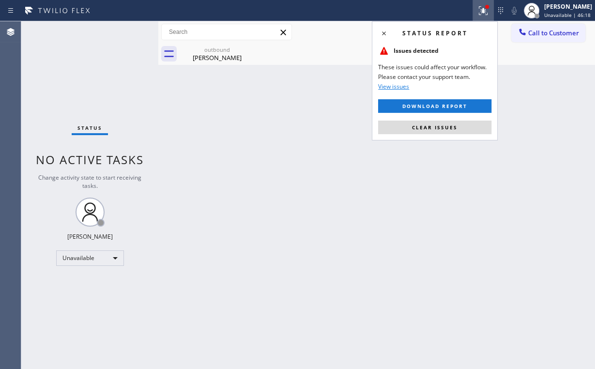
drag, startPoint x: 434, startPoint y: 127, endPoint x: 454, endPoint y: 122, distance: 20.9
click at [434, 127] on span "Clear issues" at bounding box center [434, 127] width 45 height 7
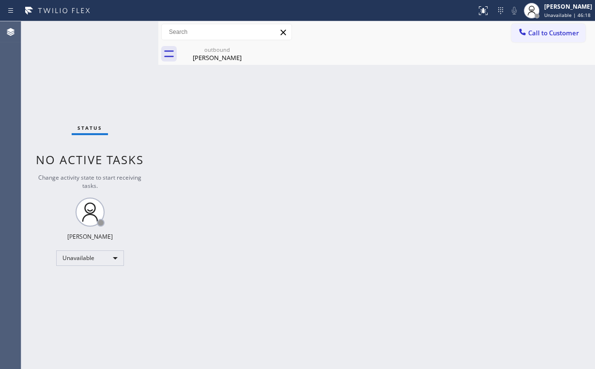
drag, startPoint x: 519, startPoint y: 99, endPoint x: 538, endPoint y: 45, distance: 57.5
click at [520, 89] on div "Back to Dashboard Change Sender ID Customers Technicians Select a contact Outbo…" at bounding box center [376, 194] width 436 height 347
click at [538, 38] on button "Call to Customer" at bounding box center [548, 33] width 74 height 18
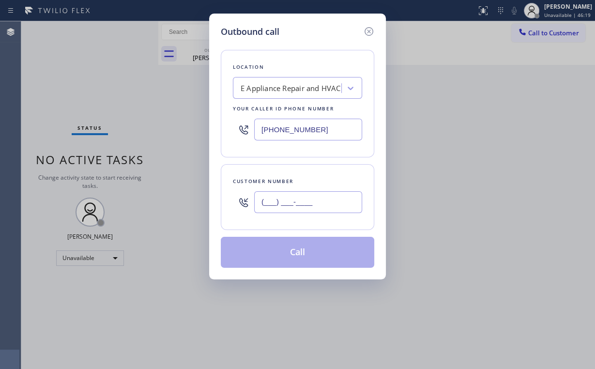
click at [336, 204] on input "(___) ___-____" at bounding box center [308, 202] width 108 height 22
paste input "650) 714-7869"
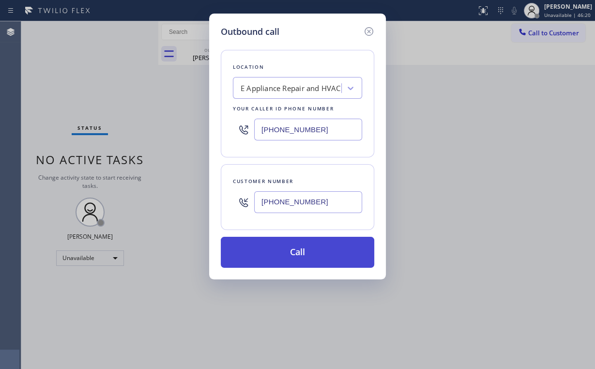
type input "(650) 714-7869"
click at [265, 259] on button "Call" at bounding box center [297, 252] width 153 height 31
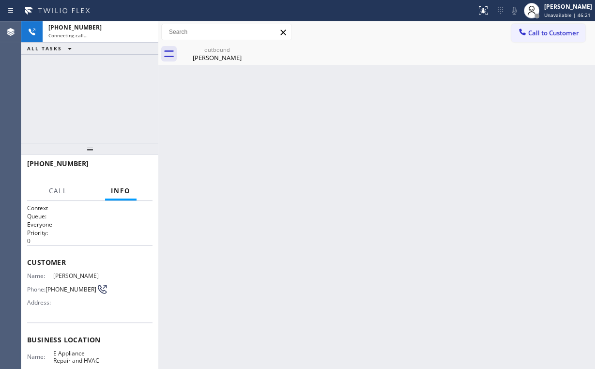
click at [128, 92] on div "+16507147869 Connecting call… ALL TASKS ALL TASKS ACTIVE TASKS TASKS IN WRAP UP" at bounding box center [89, 81] width 137 height 121
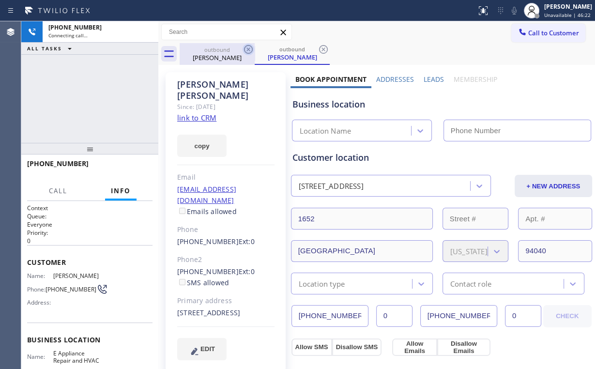
click at [218, 52] on div "outbound" at bounding box center [216, 49] width 73 height 7
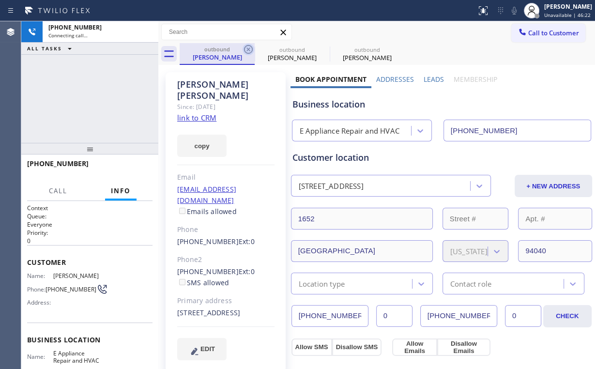
click at [246, 49] on icon at bounding box center [248, 50] width 12 height 12
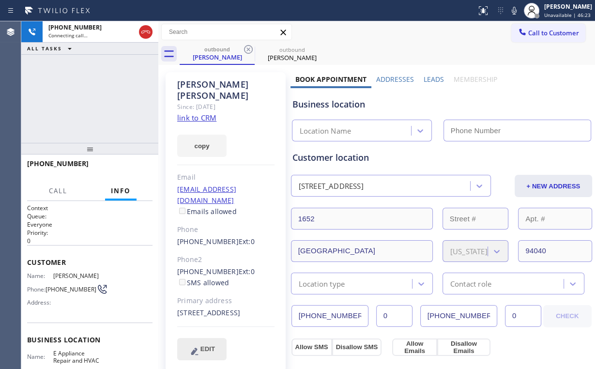
type input "(877) 800-0094"
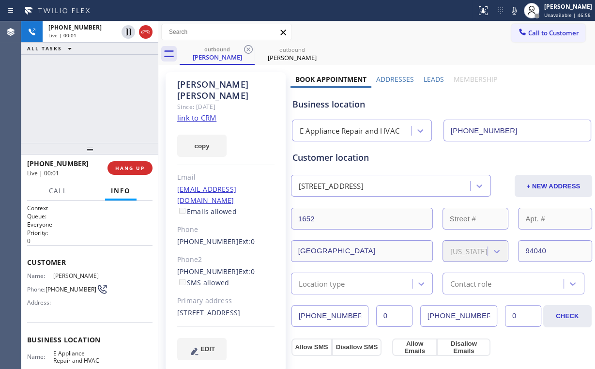
click at [81, 103] on div "+16507147869 Live | 00:01 ALL TASKS ALL TASKS ACTIVE TASKS TASKS IN WRAP UP" at bounding box center [89, 81] width 137 height 121
click at [132, 171] on span "HANG UP" at bounding box center [130, 168] width 30 height 7
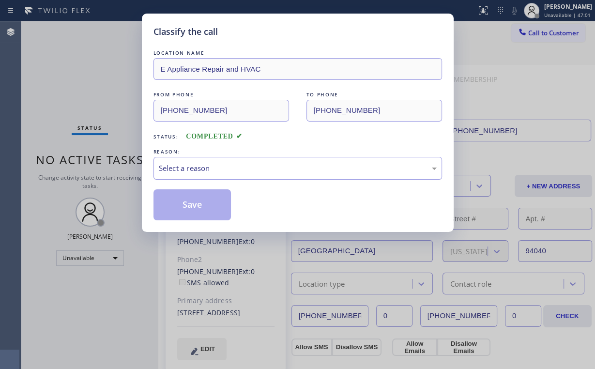
drag, startPoint x: 219, startPoint y: 161, endPoint x: 218, endPoint y: 173, distance: 12.2
click at [219, 161] on div "Select a reason" at bounding box center [297, 168] width 288 height 23
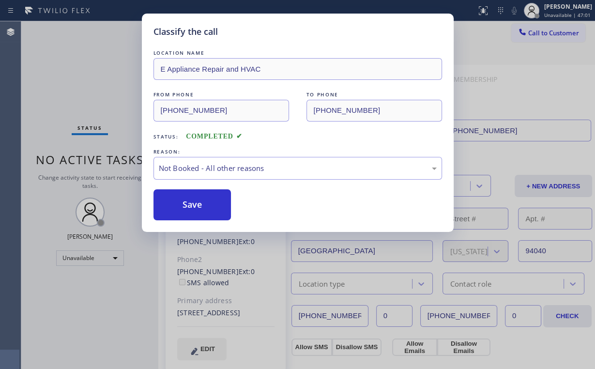
drag, startPoint x: 209, startPoint y: 203, endPoint x: 100, endPoint y: 115, distance: 140.0
click at [208, 202] on button "Save" at bounding box center [192, 204] width 78 height 31
click at [76, 88] on div "Classify the call LOCATION NAME E Appliance Repair and HVAC FROM PHONE (877) 80…" at bounding box center [297, 184] width 595 height 369
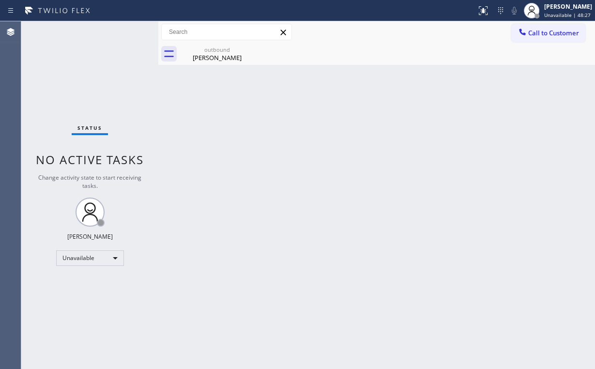
click at [53, 80] on div "Status No active tasks Change activity state to start receiving tasks. [PERSON_…" at bounding box center [89, 194] width 137 height 347
drag, startPoint x: 545, startPoint y: 40, endPoint x: 418, endPoint y: 90, distance: 136.7
click at [544, 40] on button "Call to Customer" at bounding box center [548, 33] width 74 height 18
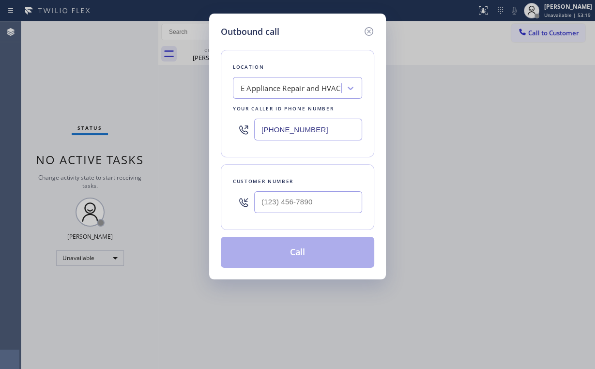
drag, startPoint x: 334, startPoint y: 127, endPoint x: 157, endPoint y: 101, distance: 179.1
click at [152, 126] on div "Outbound call Location E Appliance Repair and HVAC Your caller id phone number …" at bounding box center [297, 184] width 595 height 369
paste input "626) 689-2165"
type input "(626) 689-2165"
click at [310, 198] on input "(___) ___-____" at bounding box center [308, 202] width 108 height 22
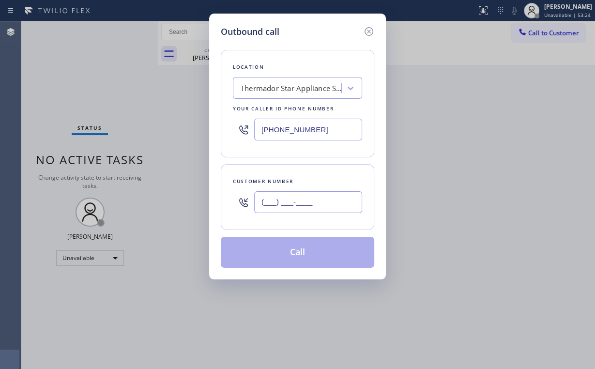
paste input "626) 319-1779"
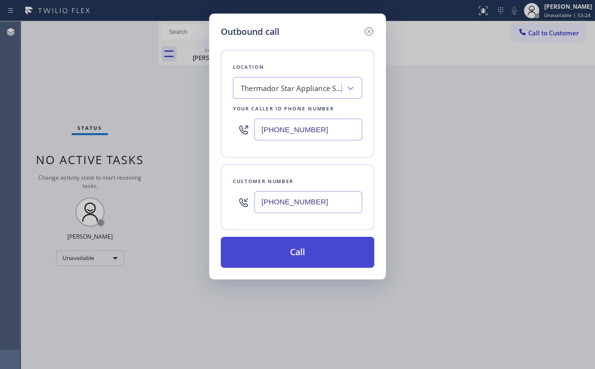
type input "(626) 319-1779"
click at [272, 256] on button "Call" at bounding box center [297, 252] width 153 height 31
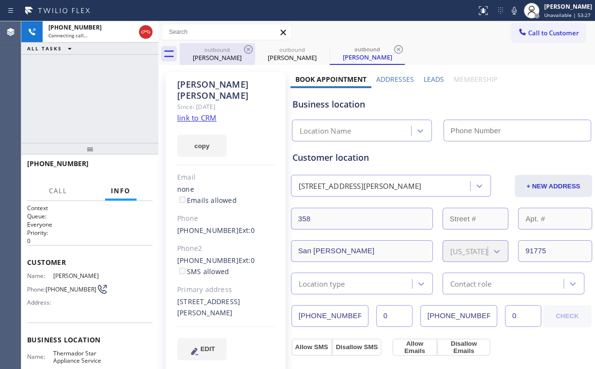
drag, startPoint x: 213, startPoint y: 49, endPoint x: 240, endPoint y: 44, distance: 28.0
click at [213, 49] on div "outbound" at bounding box center [216, 49] width 73 height 7
type input "(877) 800-0094"
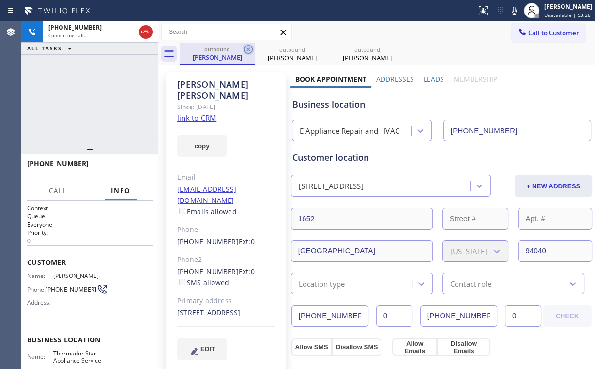
click at [246, 48] on icon at bounding box center [248, 50] width 12 height 12
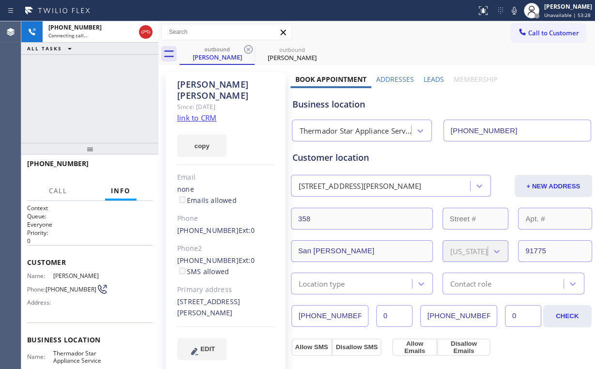
type input "(626) 689-2165"
click at [125, 85] on div "+16263191779 Connecting call… ALL TASKS ALL TASKS ACTIVE TASKS TASKS IN WRAP UP" at bounding box center [89, 81] width 137 height 121
click at [109, 100] on div "+16263191779 Connecting call… ALL TASKS ALL TASKS ACTIVE TASKS TASKS IN WRAP UP" at bounding box center [89, 81] width 137 height 121
drag, startPoint x: 69, startPoint y: 77, endPoint x: 130, endPoint y: 141, distance: 88.0
click at [90, 99] on div "+16263191779 Live | 00:01 ALL TASKS ALL TASKS ACTIVE TASKS TASKS IN WRAP UP" at bounding box center [89, 81] width 137 height 121
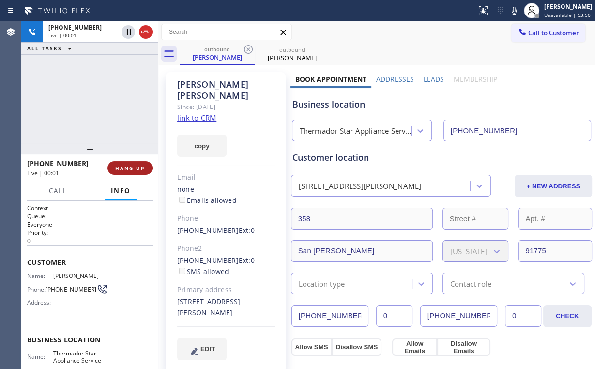
click at [124, 163] on button "HANG UP" at bounding box center [129, 168] width 45 height 14
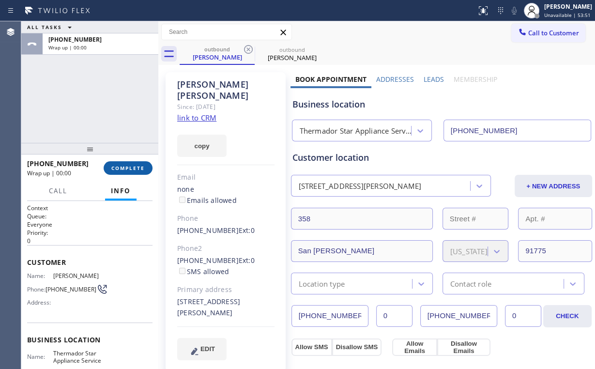
click at [126, 170] on span "COMPLETE" at bounding box center [127, 168] width 33 height 7
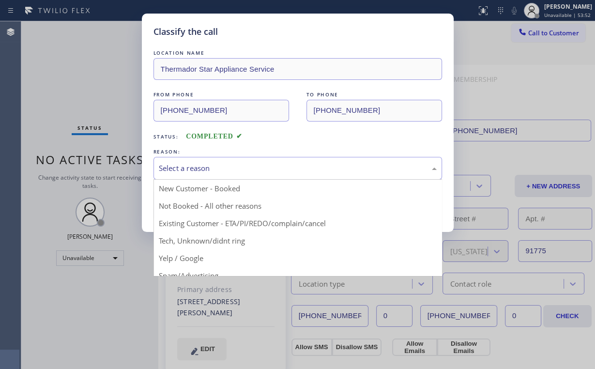
click at [207, 166] on div "Select a reason" at bounding box center [298, 168] width 278 height 11
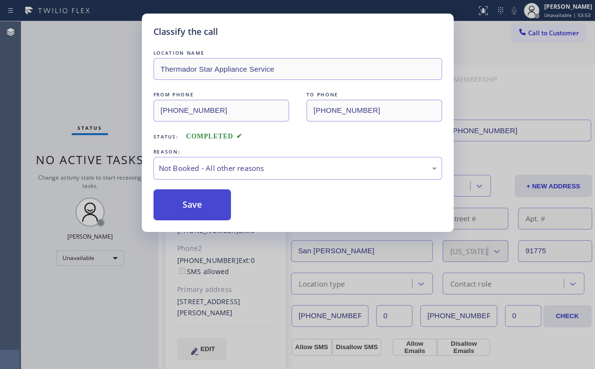
click at [190, 205] on button "Save" at bounding box center [192, 204] width 78 height 31
drag, startPoint x: 69, startPoint y: 94, endPoint x: 87, endPoint y: 99, distance: 18.5
click at [70, 94] on div "Classify the call LOCATION NAME Thermador Star Appliance Service FROM PHONE (62…" at bounding box center [297, 184] width 595 height 369
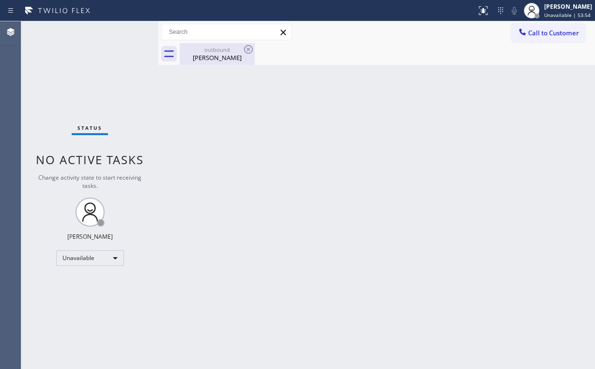
click at [239, 48] on div "outbound" at bounding box center [216, 49] width 73 height 7
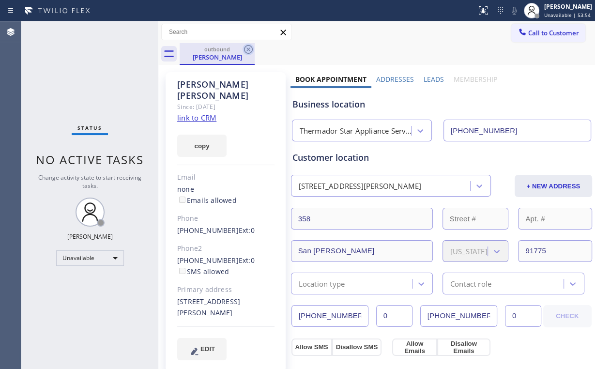
click at [245, 49] on icon at bounding box center [248, 50] width 12 height 12
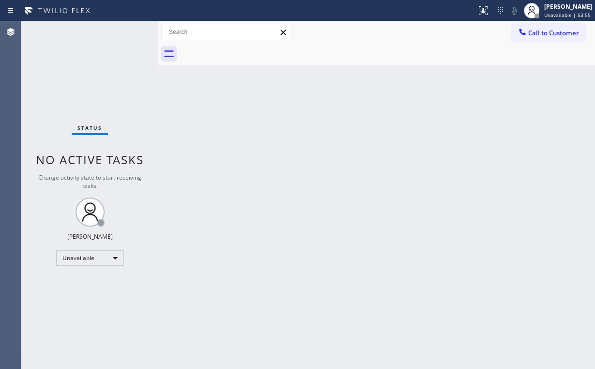
drag, startPoint x: 49, startPoint y: 76, endPoint x: 67, endPoint y: 13, distance: 66.0
click at [49, 70] on div "Status No active tasks Change activity state to start receiving tasks. [PERSON_…" at bounding box center [89, 194] width 137 height 347
drag, startPoint x: 536, startPoint y: 28, endPoint x: 505, endPoint y: 57, distance: 42.8
click at [534, 31] on button "Call to Customer" at bounding box center [548, 33] width 74 height 18
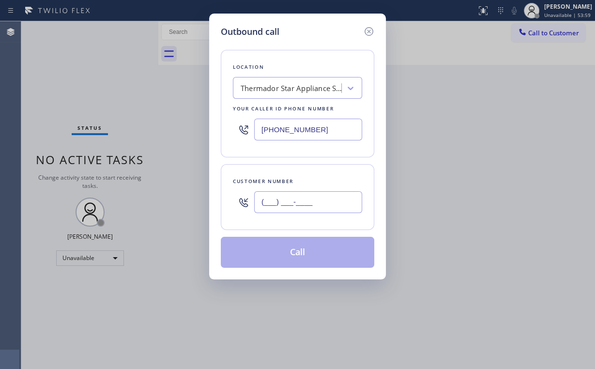
click at [292, 202] on input "(___) ___-____" at bounding box center [308, 202] width 108 height 22
paste input "626) 319-1779"
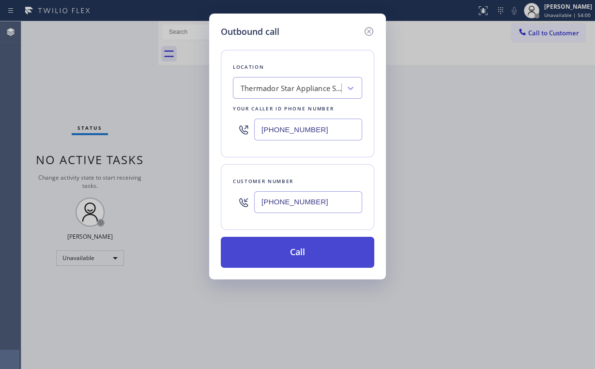
type input "(626) 319-1779"
click at [295, 253] on button "Call" at bounding box center [297, 252] width 153 height 31
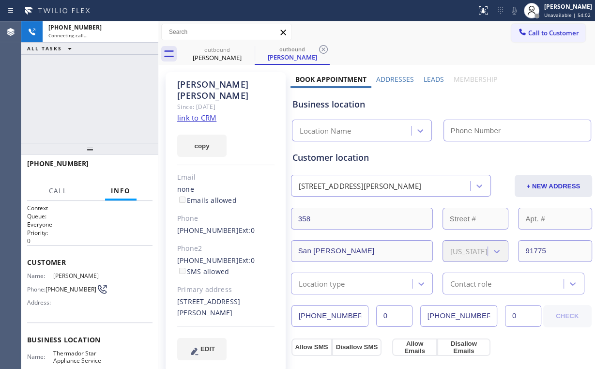
click at [65, 79] on div "+16263191779 Connecting call… ALL TASKS ALL TASKS ACTIVE TASKS TASKS IN WRAP UP" at bounding box center [89, 81] width 137 height 121
type input "(626) 689-2165"
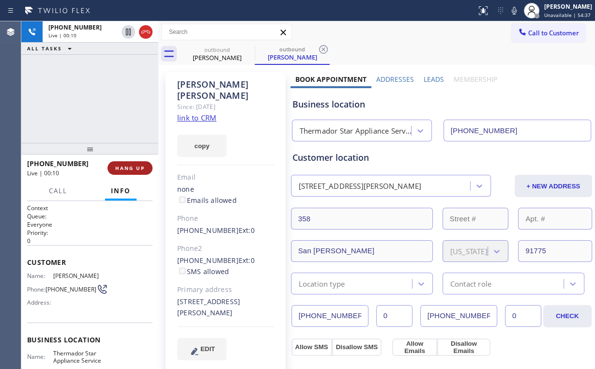
click at [122, 170] on span "HANG UP" at bounding box center [130, 168] width 30 height 7
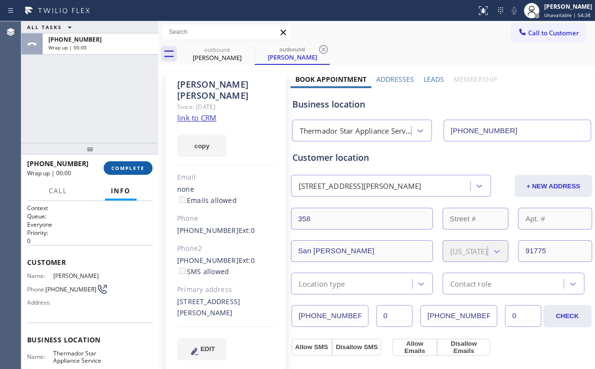
click at [123, 171] on span "COMPLETE" at bounding box center [127, 168] width 33 height 7
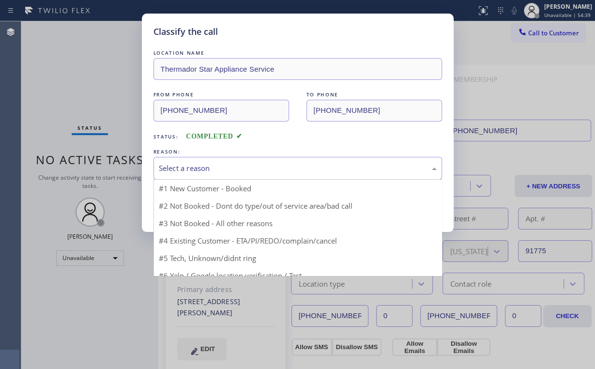
click at [180, 171] on div "Select a reason" at bounding box center [298, 168] width 278 height 11
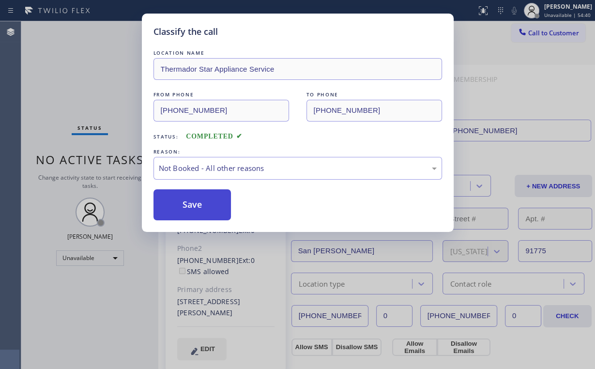
drag, startPoint x: 186, startPoint y: 202, endPoint x: 46, endPoint y: 59, distance: 200.5
click at [186, 201] on button "Save" at bounding box center [192, 204] width 78 height 31
drag, startPoint x: 46, startPoint y: 59, endPoint x: 74, endPoint y: 12, distance: 54.4
click at [48, 57] on div "Classify the call LOCATION NAME Thermador Star Appliance Service FROM PHONE (62…" at bounding box center [297, 184] width 595 height 369
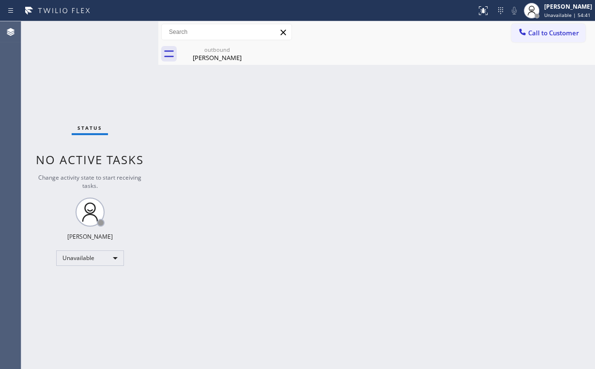
click at [99, 91] on div "Status No active tasks Change activity state to start receiving tasks. [PERSON_…" at bounding box center [89, 194] width 137 height 347
drag, startPoint x: 215, startPoint y: 48, endPoint x: 243, endPoint y: 47, distance: 28.6
click at [215, 48] on div "outbound" at bounding box center [216, 49] width 73 height 7
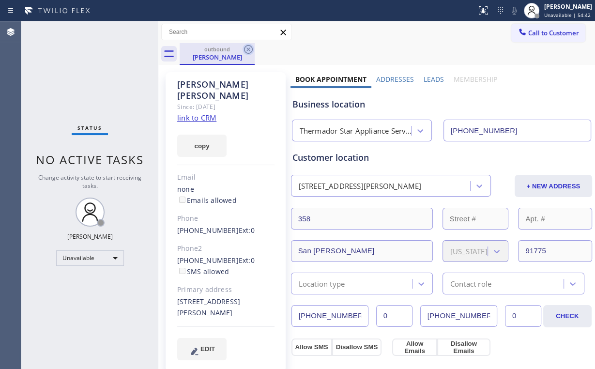
click at [249, 50] on icon at bounding box center [248, 49] width 9 height 9
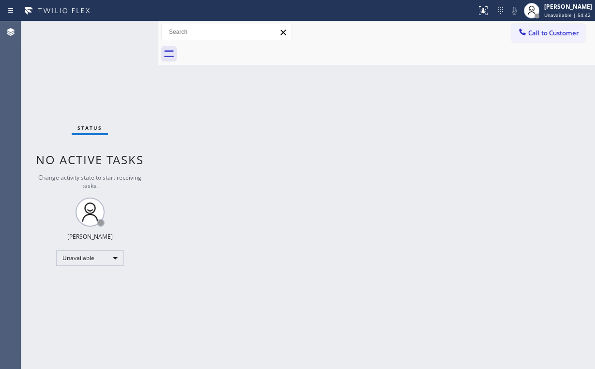
click at [62, 78] on div "Status No active tasks Change activity state to start receiving tasks. [PERSON_…" at bounding box center [89, 194] width 137 height 347
drag, startPoint x: 567, startPoint y: 34, endPoint x: 513, endPoint y: 47, distance: 55.6
click at [563, 34] on span "Call to Customer" at bounding box center [553, 33] width 51 height 9
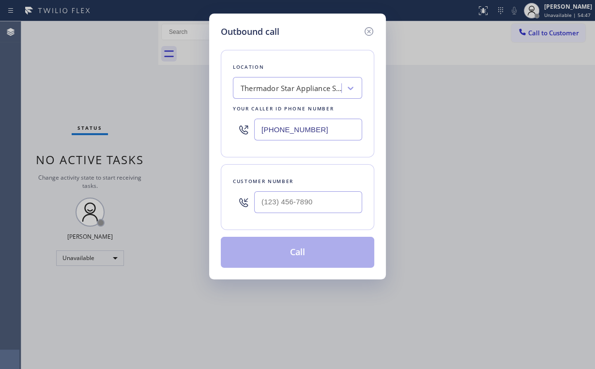
click at [249, 123] on div "(626) 689-2165" at bounding box center [297, 129] width 129 height 31
paste input "747) 223-6070"
type input "(747) 223-6070"
click at [305, 195] on input "(___) ___-____" at bounding box center [308, 202] width 108 height 22
paste input "805) 410-2007"
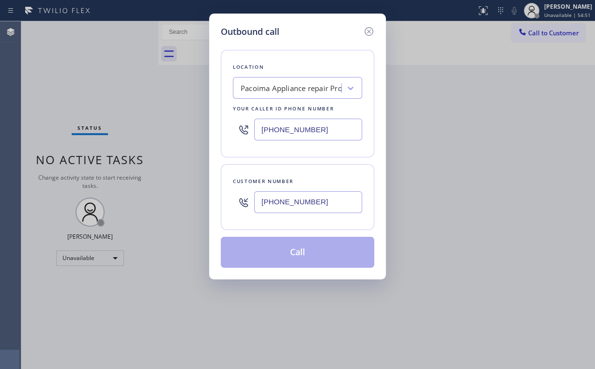
type input "(805) 410-2007"
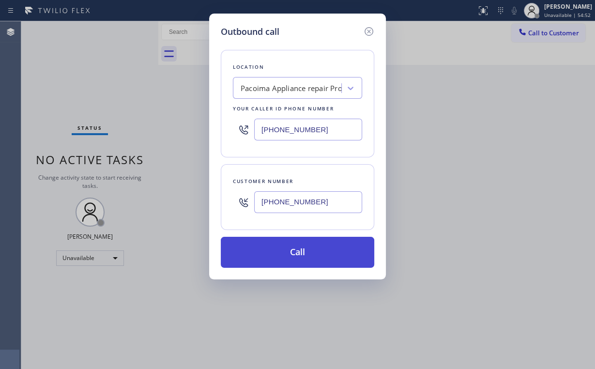
click at [282, 254] on button "Call" at bounding box center [297, 252] width 153 height 31
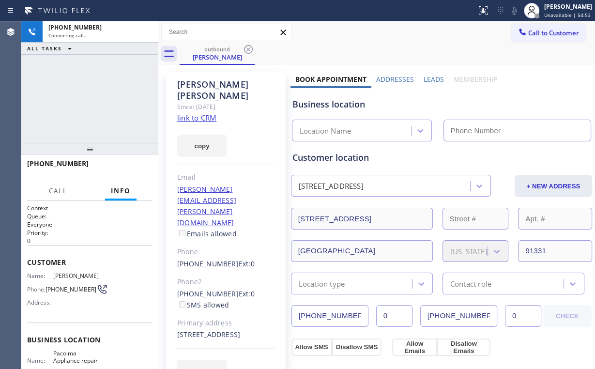
drag, startPoint x: 77, startPoint y: 92, endPoint x: 107, endPoint y: 90, distance: 29.6
click at [78, 92] on div "+18054102007 Connecting call… ALL TASKS ALL TASKS ACTIVE TASKS TASKS IN WRAP UP" at bounding box center [89, 81] width 137 height 121
type input "(747) 223-6070"
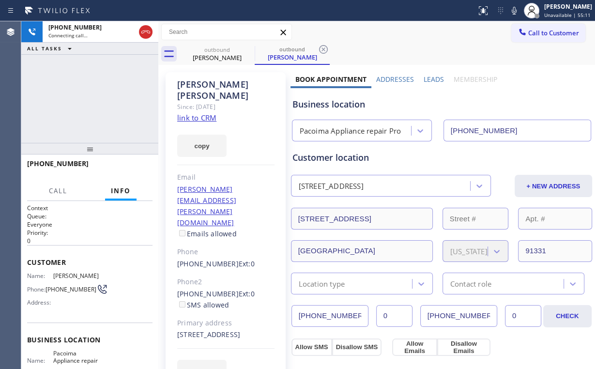
click at [74, 83] on div "+18054102007 Connecting call… ALL TASKS ALL TASKS ACTIVE TASKS TASKS IN WRAP UP" at bounding box center [89, 81] width 137 height 121
click at [72, 106] on div "+18054102007 Connecting call… ALL TASKS ALL TASKS ACTIVE TASKS TASKS IN WRAP UP" at bounding box center [89, 81] width 137 height 121
click at [134, 168] on span "HANG UP" at bounding box center [130, 168] width 30 height 7
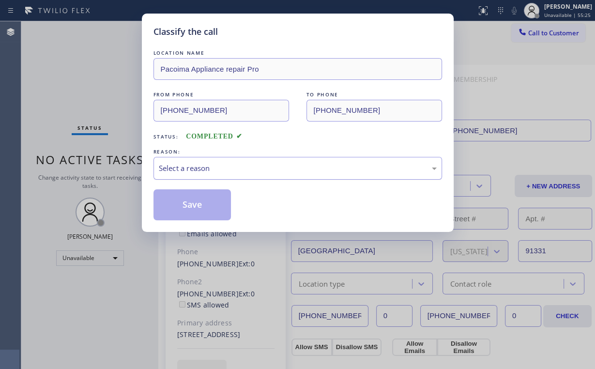
click at [185, 165] on div "Select a reason" at bounding box center [298, 168] width 278 height 11
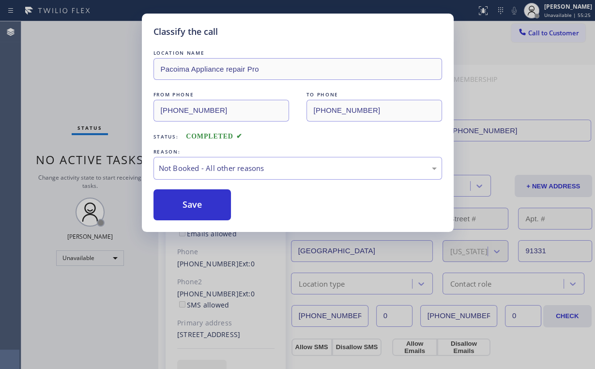
drag, startPoint x: 186, startPoint y: 209, endPoint x: 103, endPoint y: 90, distance: 145.5
click at [187, 208] on button "Save" at bounding box center [192, 204] width 78 height 31
click at [101, 86] on div "Classify the call LOCATION NAME Pacoima Appliance repair Pro FROM PHONE (747) 2…" at bounding box center [297, 184] width 595 height 369
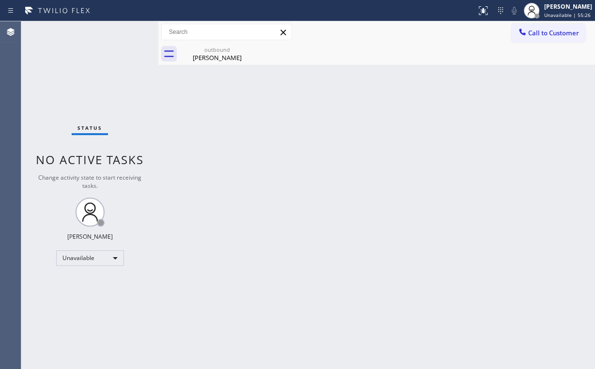
click at [539, 31] on span "Call to Customer" at bounding box center [553, 33] width 51 height 9
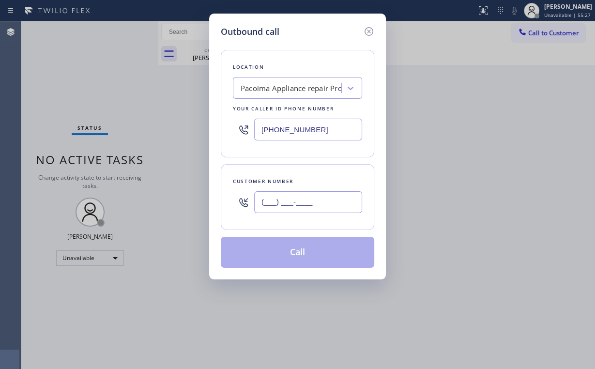
click at [319, 205] on input "(___) ___-____" at bounding box center [308, 202] width 108 height 22
paste input "805) 410-2007"
type input "(805) 410-2007"
click at [300, 225] on div "Customer number (805) 410-2007" at bounding box center [297, 197] width 153 height 66
click at [322, 195] on input "(805) 410-2007" at bounding box center [308, 202] width 108 height 22
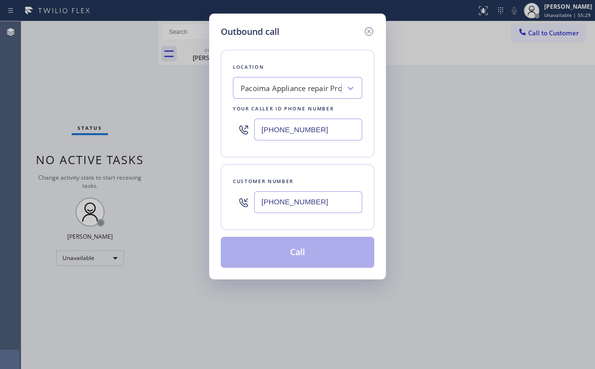
drag, startPoint x: 315, startPoint y: 152, endPoint x: 315, endPoint y: 126, distance: 26.6
click at [315, 151] on div "Location Pacoima Appliance repair Pro Your caller id phone number (747) 223-6070" at bounding box center [297, 103] width 153 height 107
click at [315, 126] on input "(747) 223-6070" at bounding box center [308, 130] width 108 height 22
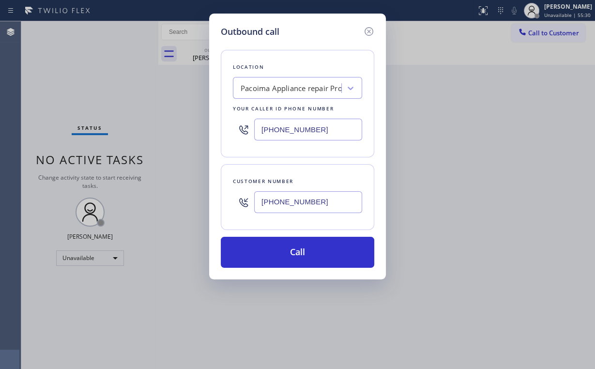
drag, startPoint x: 319, startPoint y: 205, endPoint x: 319, endPoint y: 212, distance: 7.3
click at [319, 205] on input "(805) 410-2007" at bounding box center [308, 202] width 108 height 22
drag, startPoint x: 312, startPoint y: 255, endPoint x: 301, endPoint y: 277, distance: 24.0
click at [312, 255] on button "Call" at bounding box center [297, 252] width 153 height 31
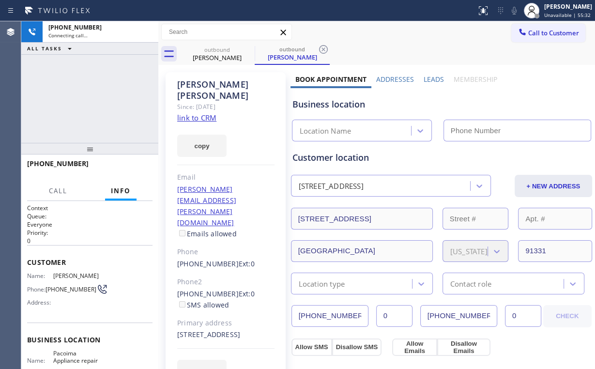
drag, startPoint x: 69, startPoint y: 91, endPoint x: 85, endPoint y: 0, distance: 92.4
click at [70, 91] on div "+18054102007 Connecting call… ALL TASKS ALL TASKS ACTIVE TASKS TASKS IN WRAP UP" at bounding box center [89, 81] width 137 height 121
type input "(747) 223-6070"
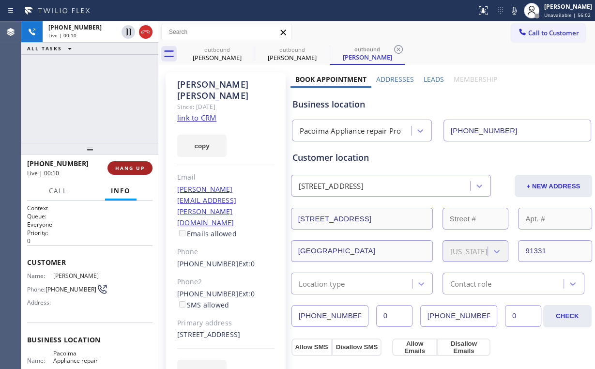
click at [132, 165] on span "HANG UP" at bounding box center [130, 168] width 30 height 7
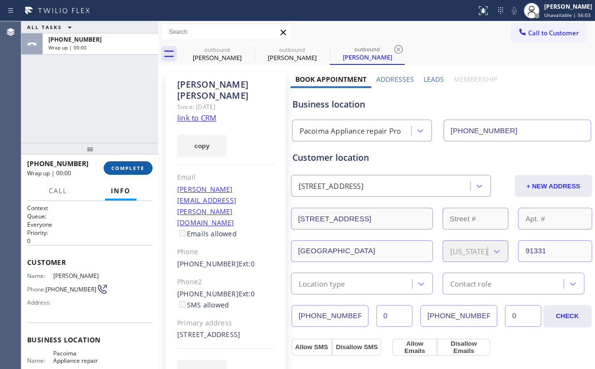
click at [133, 165] on span "COMPLETE" at bounding box center [127, 168] width 33 height 7
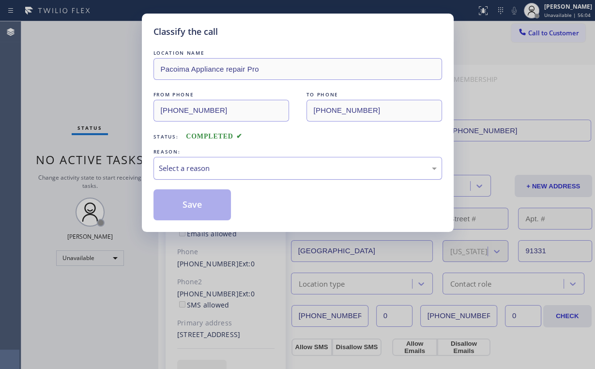
click at [182, 169] on div "Select a reason" at bounding box center [298, 168] width 278 height 11
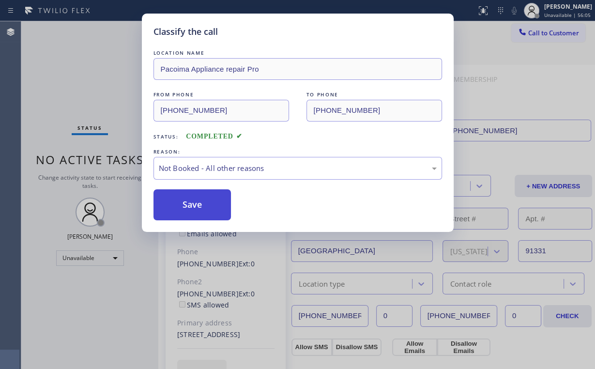
click at [183, 208] on button "Save" at bounding box center [192, 204] width 78 height 31
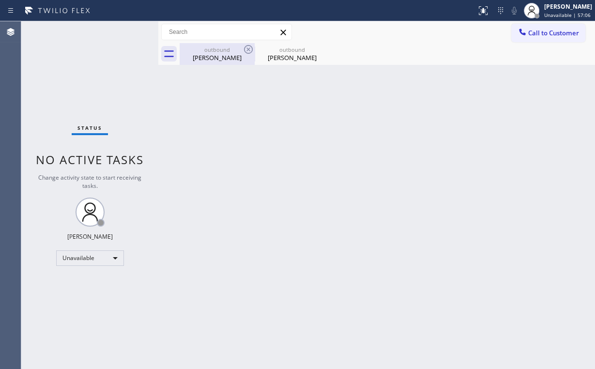
click at [218, 62] on div "outbound Dustin Bulmer" at bounding box center [216, 54] width 73 height 22
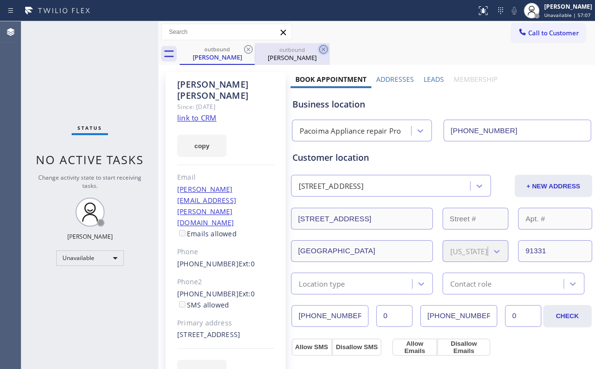
click at [253, 48] on icon at bounding box center [248, 50] width 12 height 12
click at [250, 48] on icon at bounding box center [248, 50] width 12 height 12
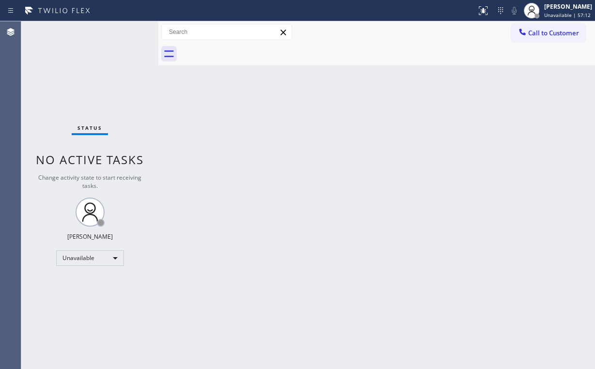
drag, startPoint x: 551, startPoint y: 30, endPoint x: 476, endPoint y: 69, distance: 84.2
click at [549, 31] on span "Call to Customer" at bounding box center [553, 33] width 51 height 9
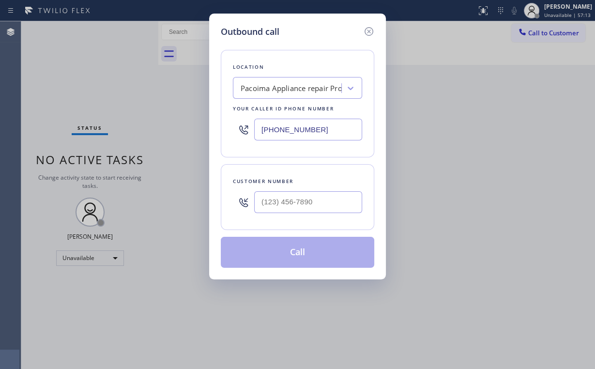
drag, startPoint x: 328, startPoint y: 119, endPoint x: 187, endPoint y: 112, distance: 141.0
click at [201, 113] on div "Outbound call Location Pacoima Appliance repair Pro Your caller id phone number…" at bounding box center [297, 184] width 595 height 369
paste input "562) 203-0823"
type input "(562) 203-0823"
click at [299, 196] on input "(___) ___-____" at bounding box center [308, 202] width 108 height 22
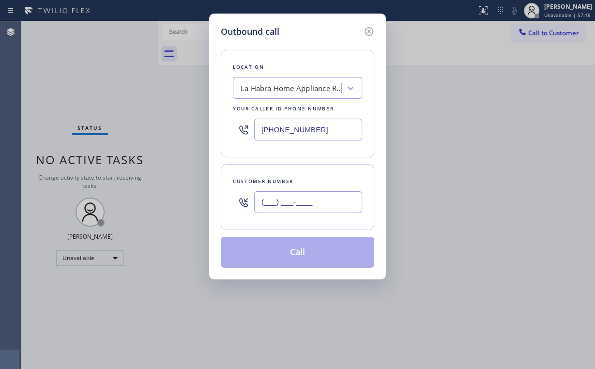
paste input "562) 943-3320"
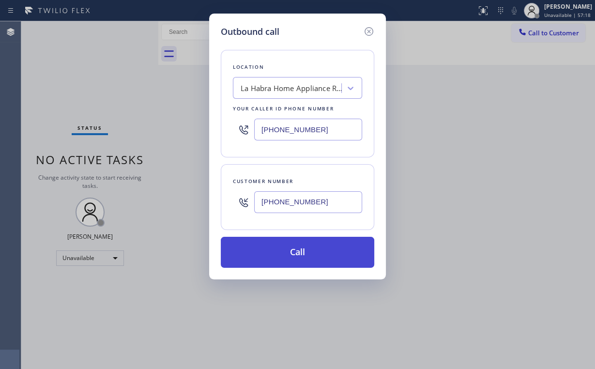
type input "(562) 943-3320"
click at [286, 249] on button "Call" at bounding box center [297, 252] width 153 height 31
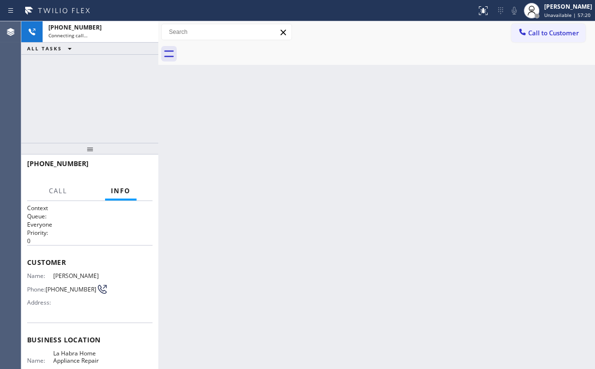
click at [98, 102] on div "+15629433320 Connecting call… ALL TASKS ALL TASKS ACTIVE TASKS TASKS IN WRAP UP" at bounding box center [89, 81] width 137 height 121
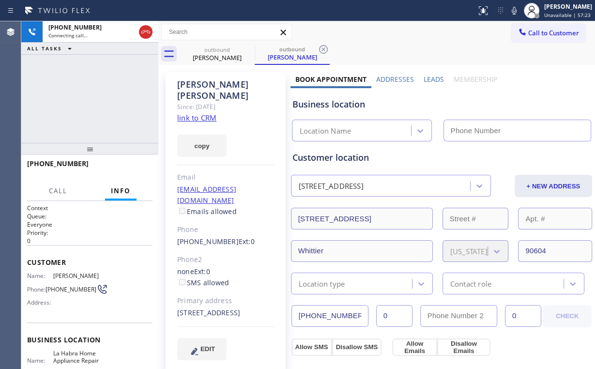
type input "(562) 203-0823"
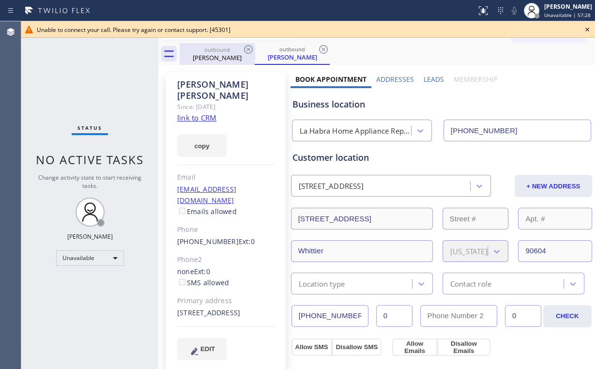
drag, startPoint x: 219, startPoint y: 50, endPoint x: 256, endPoint y: 50, distance: 36.8
click at [220, 50] on div "outbound" at bounding box center [216, 49] width 73 height 7
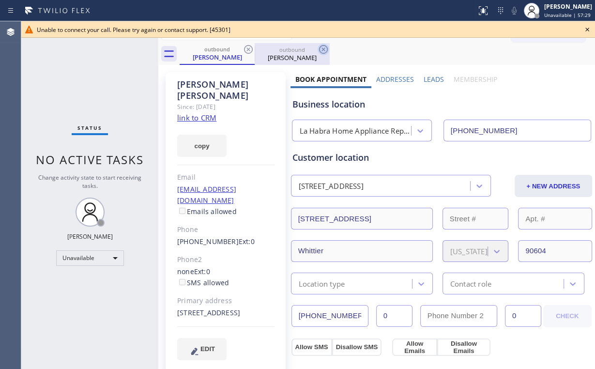
click at [250, 49] on icon at bounding box center [248, 50] width 12 height 12
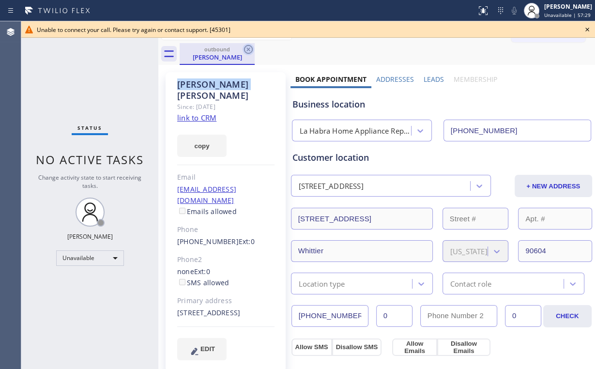
click at [250, 49] on icon at bounding box center [248, 50] width 12 height 12
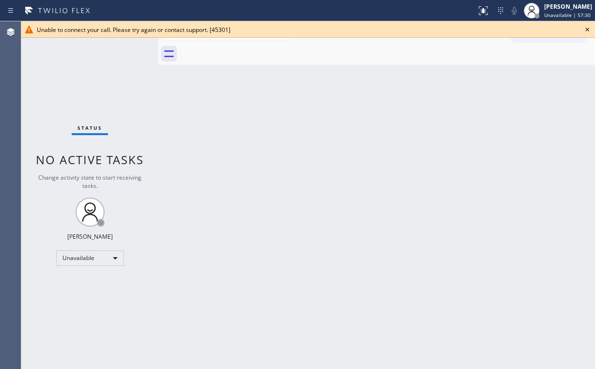
click at [585, 29] on icon at bounding box center [587, 30] width 4 height 4
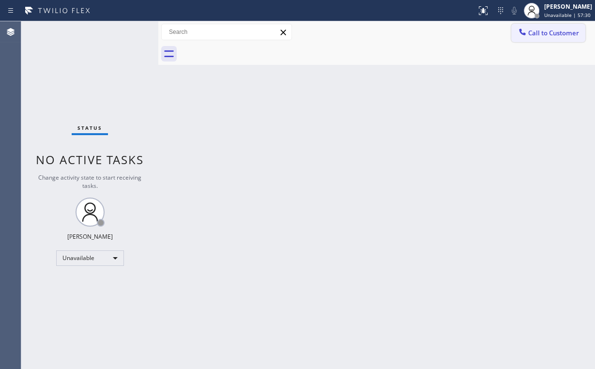
click at [532, 31] on span "Call to Customer" at bounding box center [553, 33] width 51 height 9
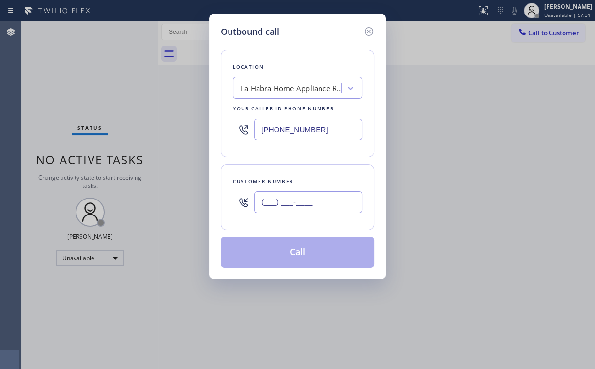
click at [323, 195] on input "(___) ___-____" at bounding box center [308, 202] width 108 height 22
paste input "562) 943-3320"
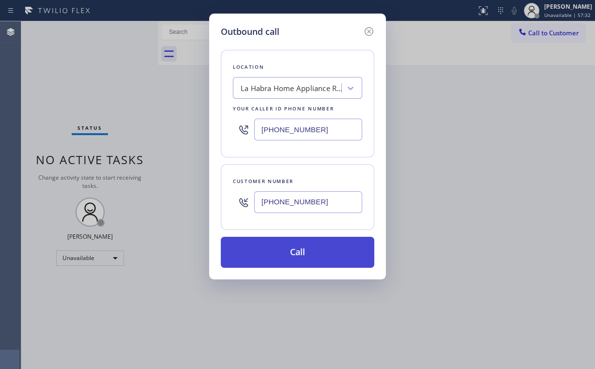
type input "(562) 943-3320"
drag, startPoint x: 284, startPoint y: 252, endPoint x: 281, endPoint y: 256, distance: 5.9
click at [284, 252] on button "Call" at bounding box center [297, 252] width 153 height 31
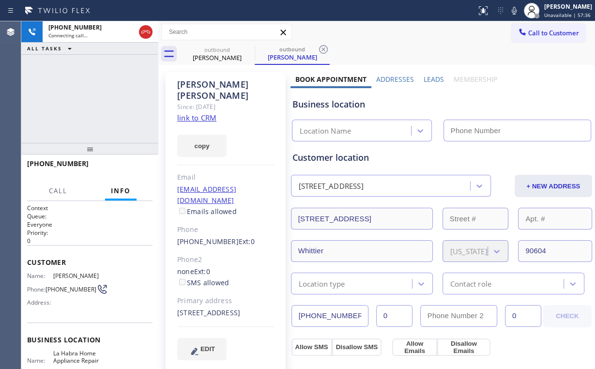
type input "(562) 203-0823"
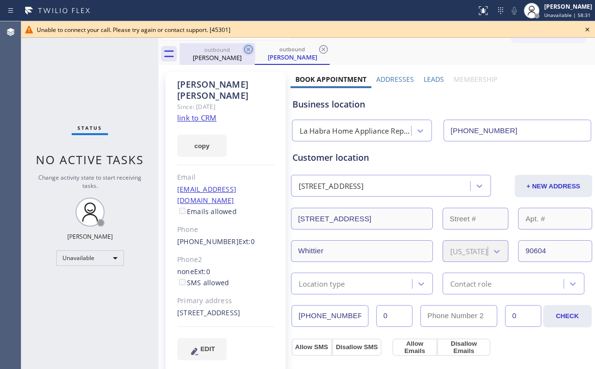
drag, startPoint x: 219, startPoint y: 55, endPoint x: 242, endPoint y: 52, distance: 23.9
click at [219, 55] on div "David Stump" at bounding box center [216, 57] width 73 height 9
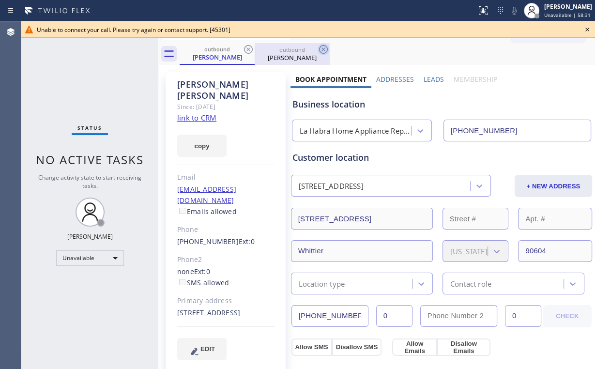
click at [248, 48] on icon at bounding box center [248, 49] width 9 height 9
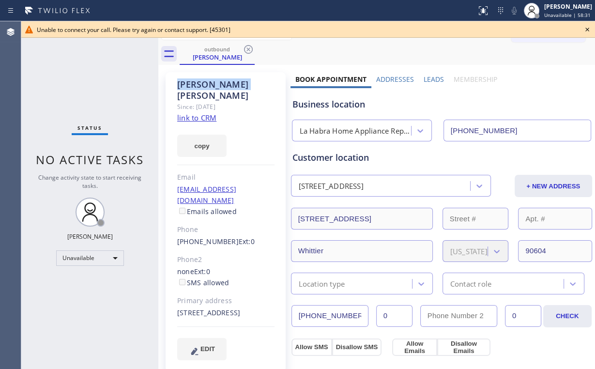
drag, startPoint x: 248, startPoint y: 48, endPoint x: 447, endPoint y: 64, distance: 199.5
click at [249, 49] on icon at bounding box center [248, 49] width 9 height 9
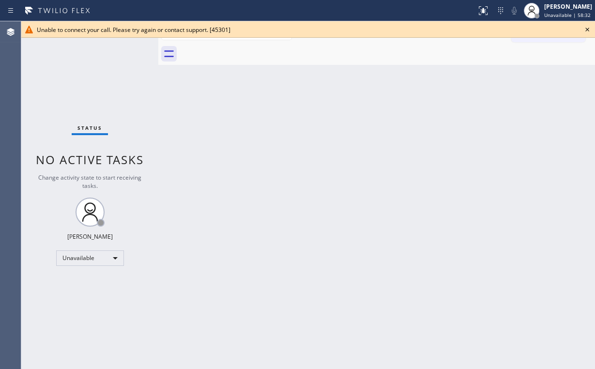
click at [586, 28] on icon at bounding box center [587, 30] width 12 height 12
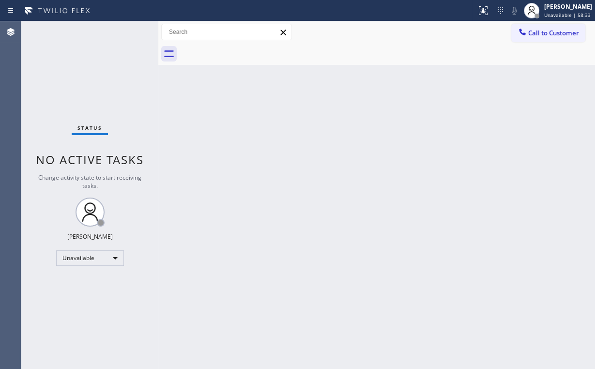
click at [264, 95] on div "Back to Dashboard Change Sender ID Customers Technicians Select a contact Outbo…" at bounding box center [376, 194] width 436 height 347
click at [539, 34] on span "Call to Customer" at bounding box center [553, 33] width 51 height 9
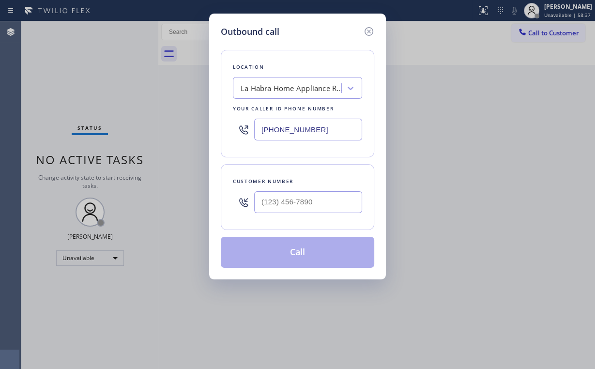
drag, startPoint x: 329, startPoint y: 127, endPoint x: 154, endPoint y: 130, distance: 174.7
click at [154, 130] on div "Outbound call Location La Habra Home Appliance Repair Service Your caller id ph…" at bounding box center [297, 184] width 595 height 369
paste input "661) 368-9097"
type input "[PHONE_NUMBER]"
click at [308, 202] on input "(___) ___-____" at bounding box center [308, 202] width 108 height 22
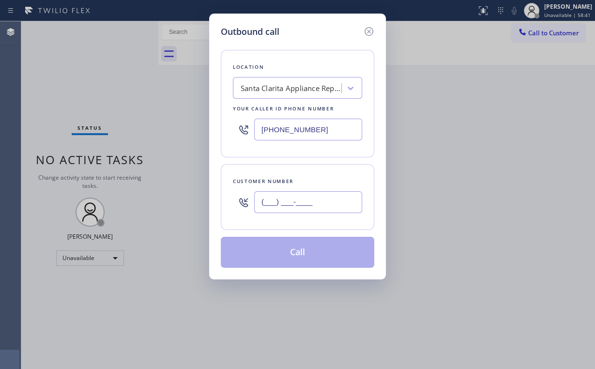
paste input "661) 964-8484"
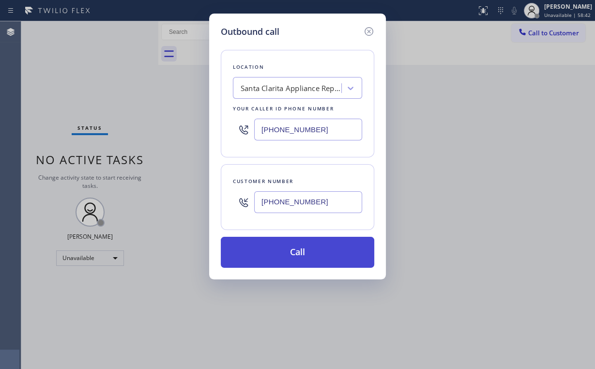
type input "(661) 964-8484"
click at [295, 255] on button "Call" at bounding box center [297, 252] width 153 height 31
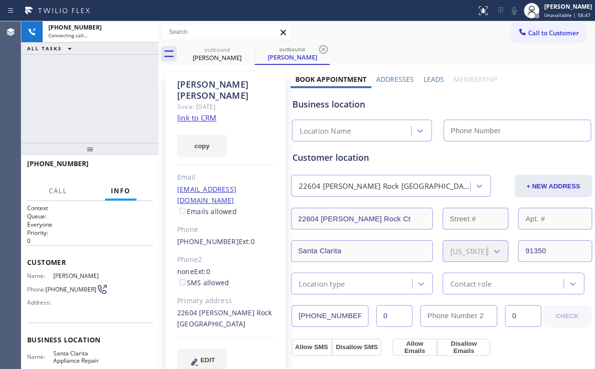
type input "[PHONE_NUMBER]"
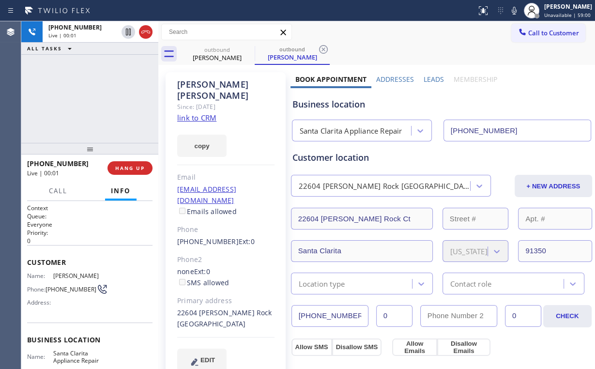
click at [144, 161] on div "+16619648484 Live | 00:01 HANG UP" at bounding box center [89, 167] width 125 height 25
click at [142, 164] on button "HANG UP" at bounding box center [129, 168] width 45 height 14
click at [141, 165] on span "HANG UP" at bounding box center [130, 168] width 30 height 7
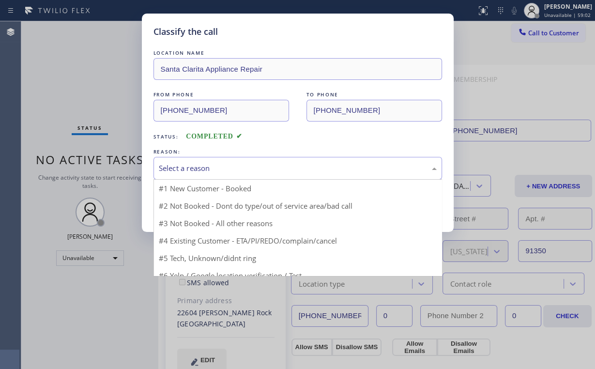
click at [195, 164] on div "Select a reason" at bounding box center [298, 168] width 278 height 11
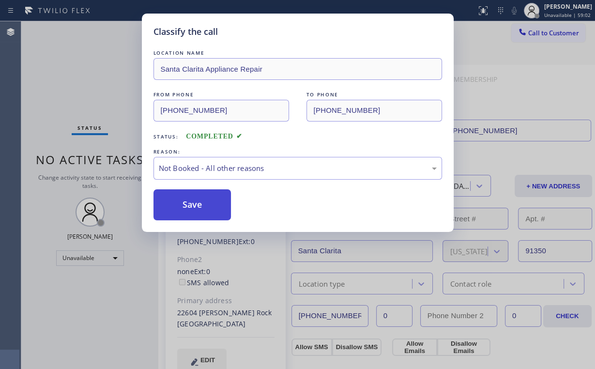
drag, startPoint x: 190, startPoint y: 205, endPoint x: 75, endPoint y: 75, distance: 173.1
click at [189, 204] on button "Save" at bounding box center [192, 204] width 78 height 31
drag, startPoint x: 75, startPoint y: 75, endPoint x: 380, endPoint y: 54, distance: 306.0
click at [75, 75] on div "Classify the call LOCATION NAME Santa Clarita Appliance Repair FROM PHONE (661)…" at bounding box center [297, 184] width 595 height 369
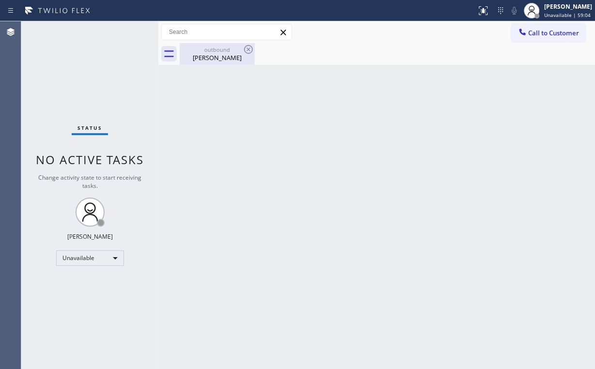
click at [211, 58] on div "Jean Gillette" at bounding box center [216, 57] width 73 height 9
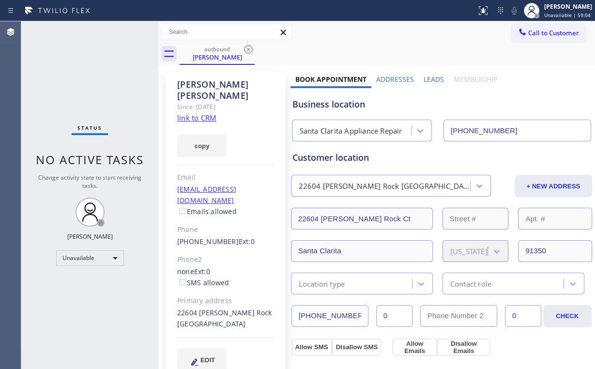
drag, startPoint x: 247, startPoint y: 48, endPoint x: 361, endPoint y: 98, distance: 125.0
click at [248, 49] on icon at bounding box center [248, 49] width 9 height 9
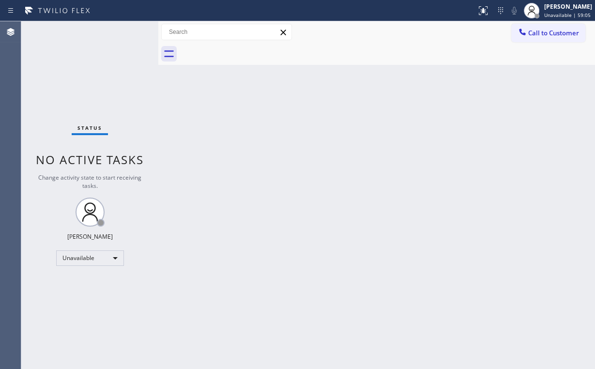
drag, startPoint x: 465, startPoint y: 130, endPoint x: 484, endPoint y: 97, distance: 38.6
click at [465, 129] on div "Back to Dashboard Change Sender ID Customers Technicians Select a contact Outbo…" at bounding box center [376, 194] width 436 height 347
drag, startPoint x: 529, startPoint y: 29, endPoint x: 365, endPoint y: 178, distance: 221.6
click at [528, 32] on span "Call to Customer" at bounding box center [553, 33] width 51 height 9
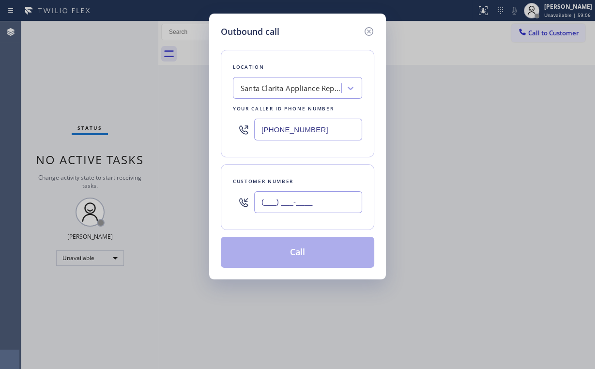
click at [309, 199] on input "(___) ___-____" at bounding box center [308, 202] width 108 height 22
paste input "661) 964-8484"
type input "(661) 964-8484"
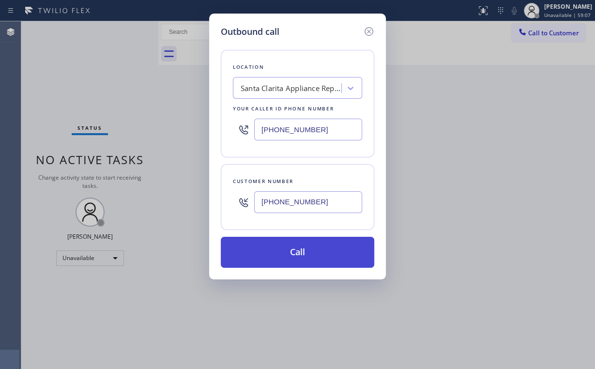
click at [277, 248] on button "Call" at bounding box center [297, 252] width 153 height 31
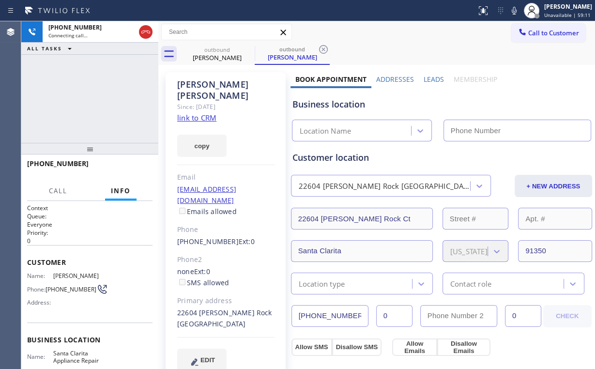
type input "[PHONE_NUMBER]"
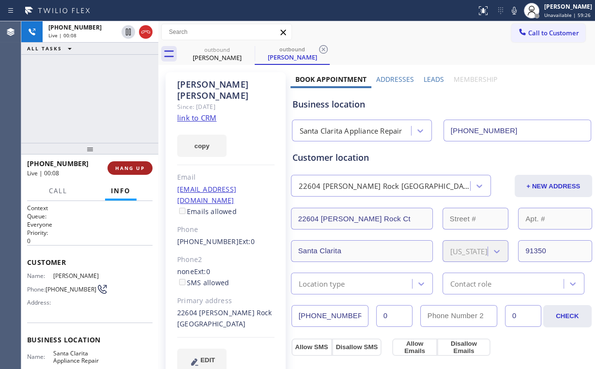
click at [127, 166] on span "HANG UP" at bounding box center [130, 168] width 30 height 7
click at [127, 165] on span "HANG UP" at bounding box center [130, 168] width 30 height 7
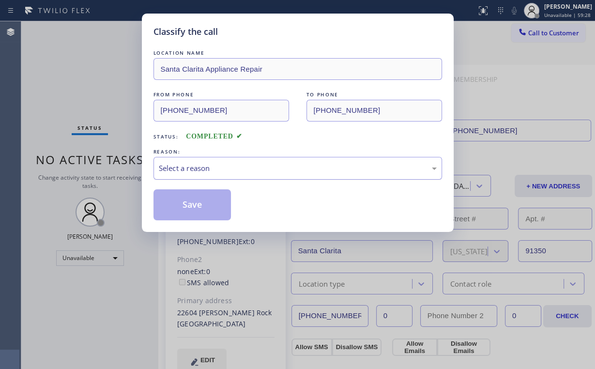
click at [178, 165] on div "Select a reason" at bounding box center [298, 168] width 278 height 11
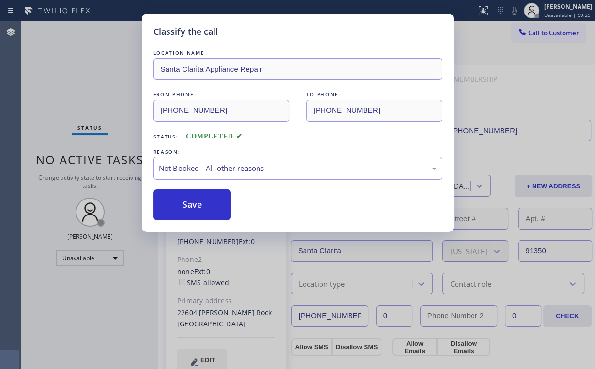
drag, startPoint x: 183, startPoint y: 205, endPoint x: 94, endPoint y: 90, distance: 145.6
click at [184, 205] on button "Save" at bounding box center [192, 204] width 78 height 31
click at [81, 68] on div "Classify the call LOCATION NAME Santa Clarita Appliance Repair FROM PHONE (661)…" at bounding box center [297, 184] width 595 height 369
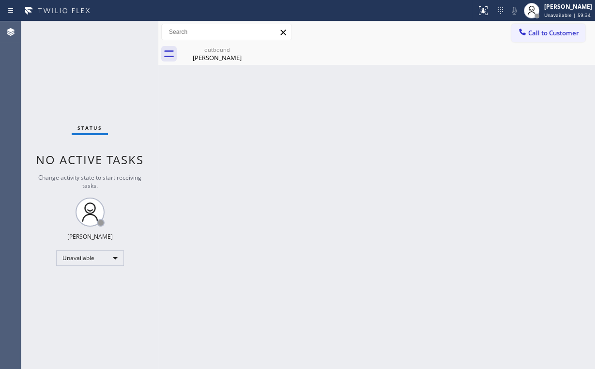
drag, startPoint x: 521, startPoint y: 32, endPoint x: 413, endPoint y: 86, distance: 121.2
click at [521, 32] on icon at bounding box center [522, 32] width 10 height 10
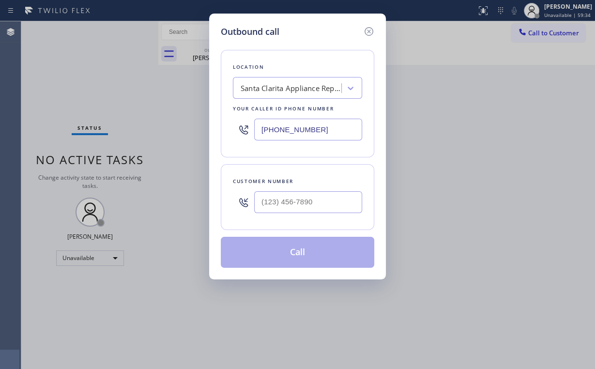
drag, startPoint x: 319, startPoint y: 125, endPoint x: 99, endPoint y: 106, distance: 221.4
click at [147, 122] on div "Outbound call Location Santa Clarita Appliance Repair Your caller id phone numb…" at bounding box center [297, 184] width 595 height 369
paste input "424) 364-1673"
type input "(424) 364-1673"
click at [308, 197] on input "(___) ___-____" at bounding box center [308, 202] width 108 height 22
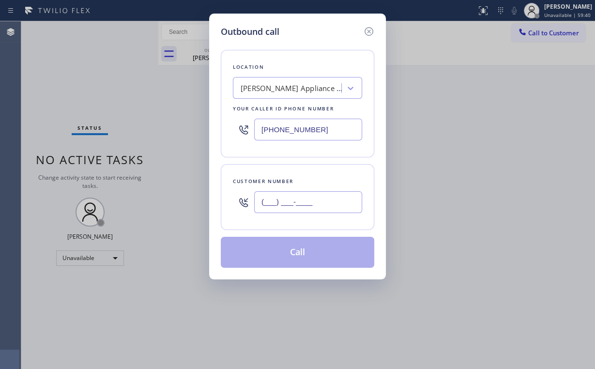
paste input "949) 600-3634"
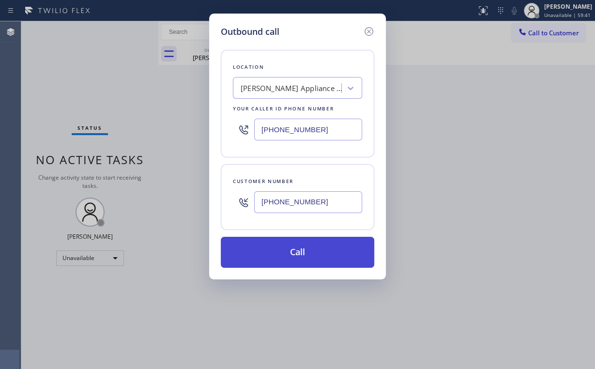
type input "(949) 600-3634"
click at [275, 252] on button "Call" at bounding box center [297, 252] width 153 height 31
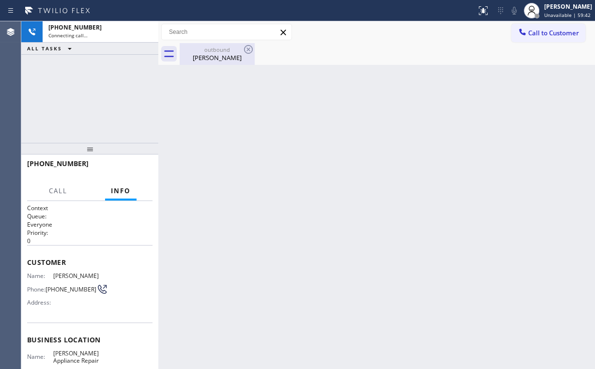
click at [113, 101] on div "+19496003634 Connecting call… ALL TASKS ALL TASKS ACTIVE TASKS TASKS IN WRAP UP" at bounding box center [89, 81] width 137 height 121
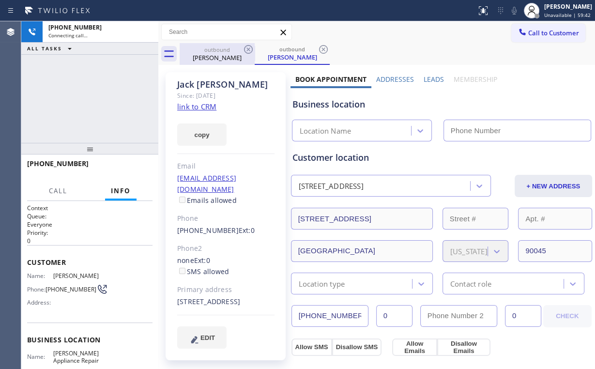
click at [226, 52] on div "outbound" at bounding box center [216, 49] width 73 height 7
type input "[PHONE_NUMBER]"
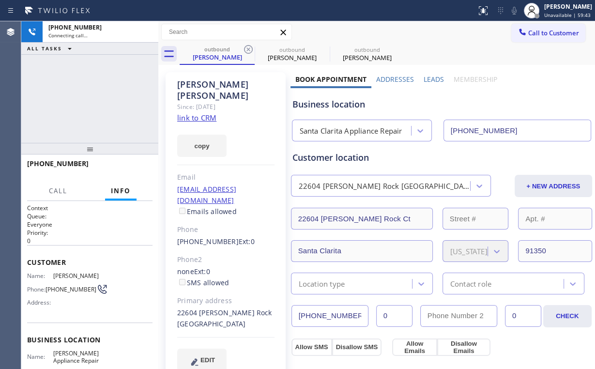
drag, startPoint x: 249, startPoint y: 46, endPoint x: 155, endPoint y: 87, distance: 102.1
click at [249, 47] on icon at bounding box center [248, 50] width 12 height 12
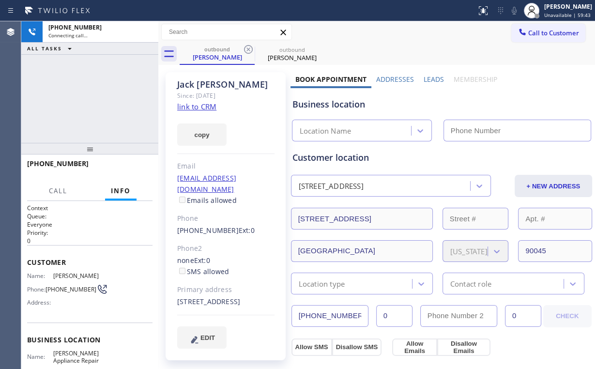
click at [108, 96] on div "+19496003634 Connecting call… ALL TASKS ALL TASKS ACTIVE TASKS TASKS IN WRAP UP" at bounding box center [89, 81] width 137 height 121
type input "(424) 364-1673"
drag, startPoint x: 144, startPoint y: 29, endPoint x: 173, endPoint y: 45, distance: 33.3
click at [144, 30] on icon at bounding box center [146, 32] width 12 height 12
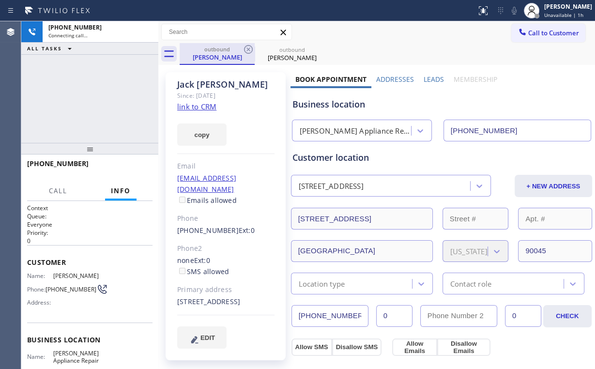
click at [199, 53] on div "Jack Bumgardner" at bounding box center [216, 57] width 73 height 9
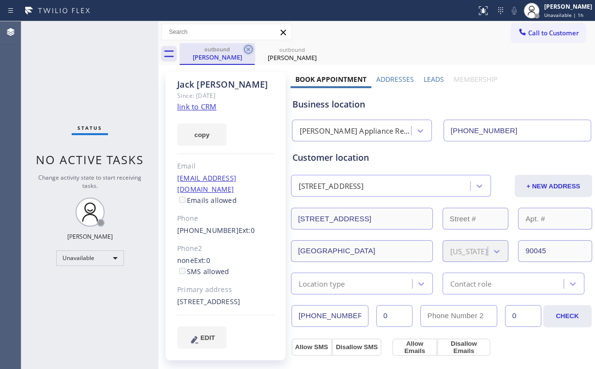
click at [244, 48] on icon at bounding box center [248, 49] width 9 height 9
click at [245, 48] on icon at bounding box center [248, 50] width 12 height 12
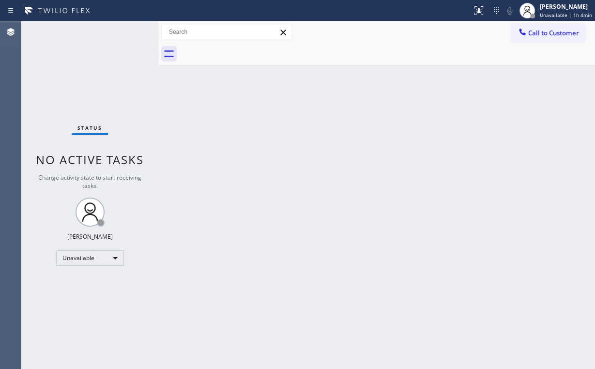
click at [85, 58] on div "Status No active tasks Change activity state to start receiving tasks. [PERSON_…" at bounding box center [89, 194] width 137 height 347
click at [527, 35] on div at bounding box center [522, 33] width 12 height 12
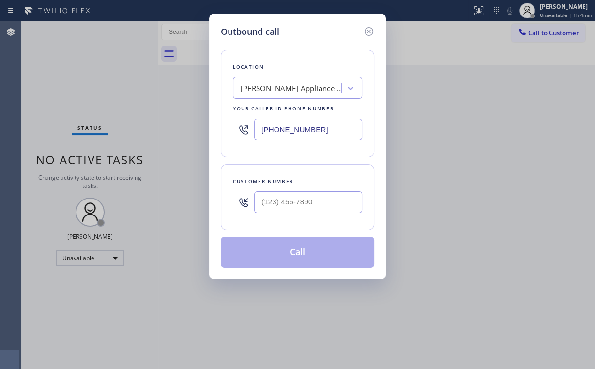
drag, startPoint x: 339, startPoint y: 134, endPoint x: 130, endPoint y: 122, distance: 209.3
click at [146, 130] on div "Outbound call Location Del Rey Appliance Repair Your caller id phone number (42…" at bounding box center [297, 184] width 595 height 369
paste input "657) 218-289"
type input "(657) 218-2893"
click at [304, 199] on input "(___) ___-____" at bounding box center [308, 202] width 108 height 22
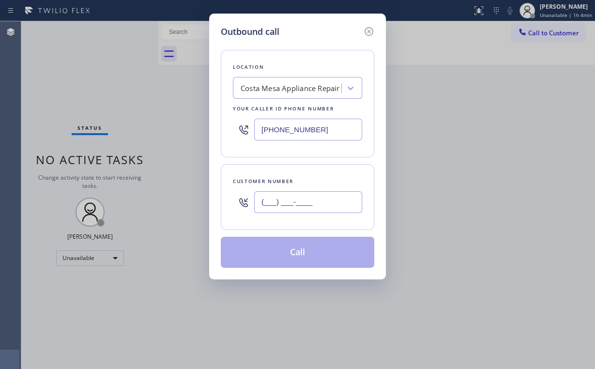
paste input "404) 937-9838"
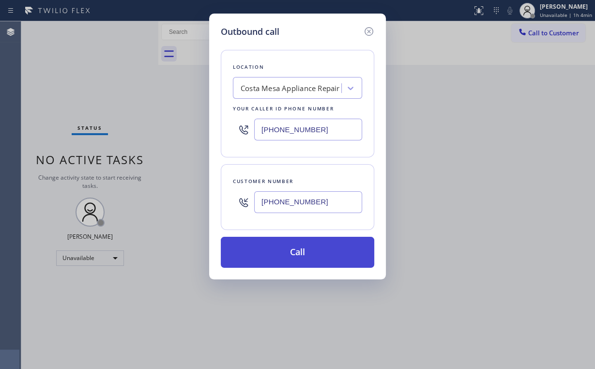
type input "(404) 937-9838"
click at [273, 248] on button "Call" at bounding box center [297, 252] width 153 height 31
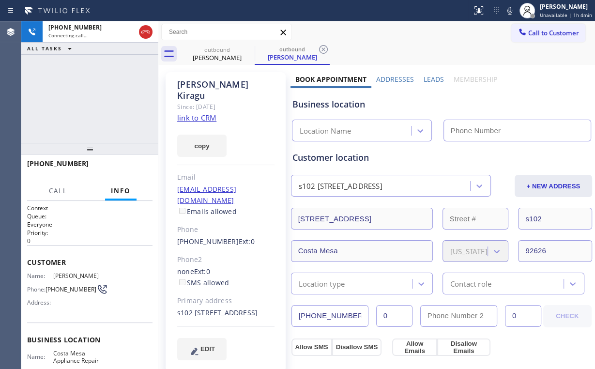
type input "(657) 218-2893"
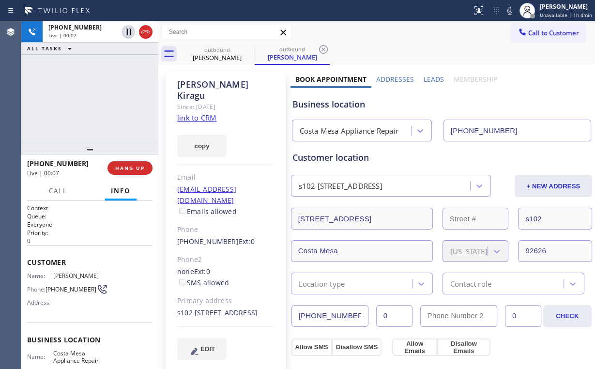
click at [89, 104] on div "+14049379838 Live | 00:07 ALL TASKS ALL TASKS ACTIVE TASKS TASKS IN WRAP UP" at bounding box center [89, 81] width 137 height 121
click at [333, 136] on div "Costa Mesa Appliance Repair" at bounding box center [353, 130] width 116 height 17
click at [104, 98] on div "+14049379838 Live | 00:10 ALL TASKS ALL TASKS ACTIVE TASKS TASKS IN WRAP UP" at bounding box center [89, 81] width 137 height 121
click at [100, 97] on div "+14049379838 Live | 00:11 ALL TASKS ALL TASKS ACTIVE TASKS TASKS IN WRAP UP" at bounding box center [89, 81] width 137 height 121
click at [99, 97] on div "+14049379838 Live | 00:12 ALL TASKS ALL TASKS ACTIVE TASKS TASKS IN WRAP UP" at bounding box center [89, 81] width 137 height 121
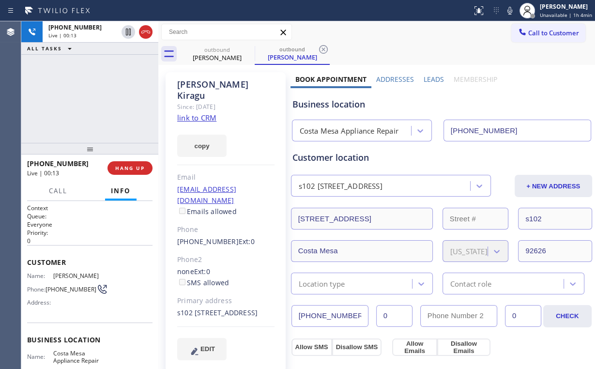
click at [99, 97] on div "+14049379838 Live | 00:13 ALL TASKS ALL TASKS ACTIVE TASKS TASKS IN WRAP UP" at bounding box center [89, 81] width 137 height 121
drag, startPoint x: 346, startPoint y: 104, endPoint x: 312, endPoint y: 105, distance: 34.4
click at [312, 105] on div "Business location" at bounding box center [441, 104] width 298 height 13
click at [341, 105] on div "Business location" at bounding box center [441, 104] width 298 height 13
click at [95, 97] on div "+14049379838 Live | 00:31 ALL TASKS ALL TASKS ACTIVE TASKS TASKS IN WRAP UP" at bounding box center [89, 81] width 137 height 121
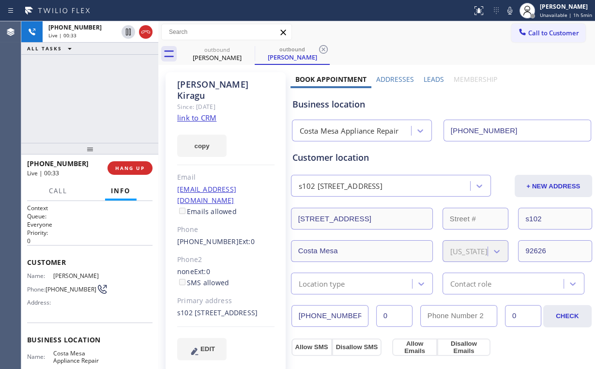
click at [96, 101] on div "+14049379838 Live | 00:33 ALL TASKS ALL TASKS ACTIVE TASKS TASKS IN WRAP UP" at bounding box center [89, 81] width 137 height 121
click at [99, 99] on div "+14049379838 Live | 00:34 ALL TASKS ALL TASKS ACTIVE TASKS TASKS IN WRAP UP" at bounding box center [89, 81] width 137 height 121
click at [99, 99] on div "+14049379838 Live | 00:35 ALL TASKS ALL TASKS ACTIVE TASKS TASKS IN WRAP UP" at bounding box center [89, 81] width 137 height 121
click at [99, 99] on div "+14049379838 Live | 00:36 ALL TASKS ALL TASKS ACTIVE TASKS TASKS IN WRAP UP" at bounding box center [89, 81] width 137 height 121
click at [99, 99] on div "+14049379838 Live | 00:37 ALL TASKS ALL TASKS ACTIVE TASKS TASKS IN WRAP UP" at bounding box center [89, 81] width 137 height 121
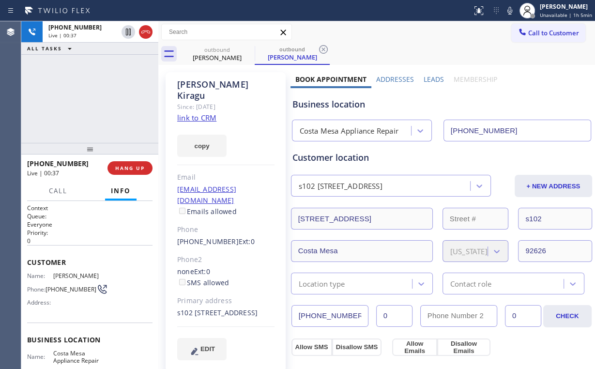
click at [99, 99] on div "+14049379838 Live | 00:37 ALL TASKS ALL TASKS ACTIVE TASKS TASKS IN WRAP UP" at bounding box center [89, 81] width 137 height 121
click at [99, 99] on div "+14049379838 Live | 00:39 ALL TASKS ALL TASKS ACTIVE TASKS TASKS IN WRAP UP" at bounding box center [89, 81] width 137 height 121
click at [135, 167] on span "HANG UP" at bounding box center [130, 168] width 30 height 7
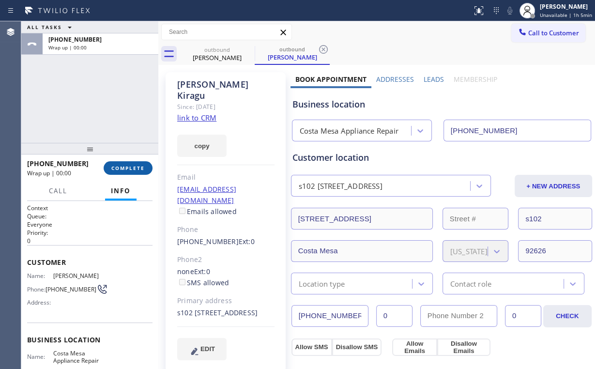
click at [135, 169] on span "COMPLETE" at bounding box center [127, 168] width 33 height 7
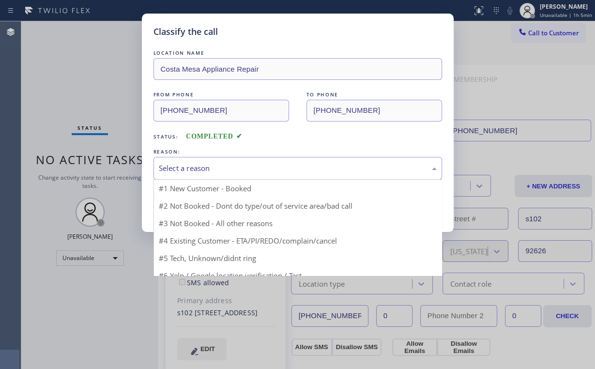
click at [188, 171] on div "Select a reason" at bounding box center [298, 168] width 278 height 11
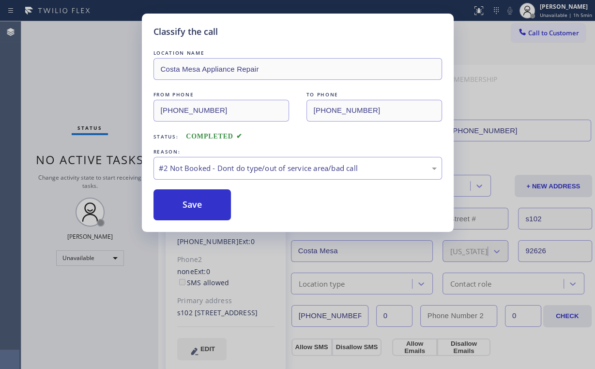
click at [186, 203] on button "Save" at bounding box center [192, 204] width 78 height 31
click at [92, 82] on div "Classify the call LOCATION NAME Costa Mesa Appliance Repair FROM PHONE (657) 21…" at bounding box center [297, 184] width 595 height 369
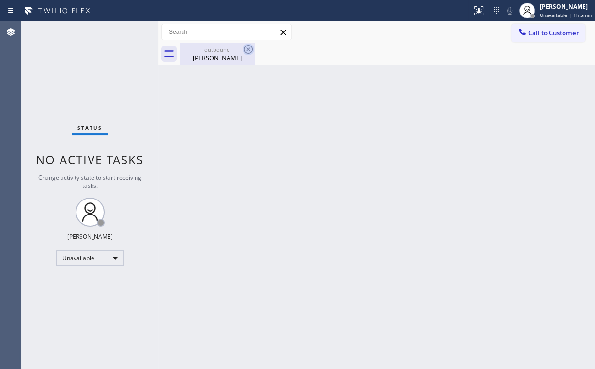
drag, startPoint x: 211, startPoint y: 54, endPoint x: 247, endPoint y: 47, distance: 36.4
click at [212, 54] on div "Timothy Kiragu" at bounding box center [216, 57] width 73 height 9
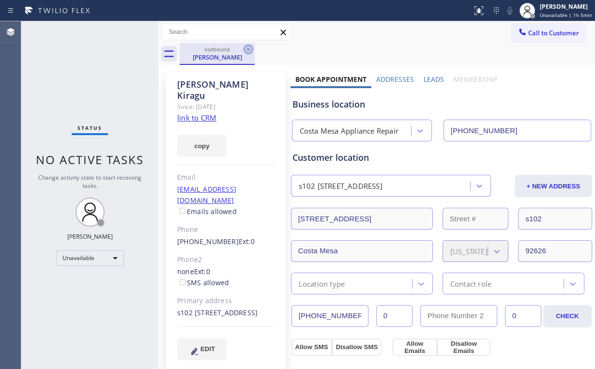
click at [248, 47] on icon at bounding box center [248, 50] width 12 height 12
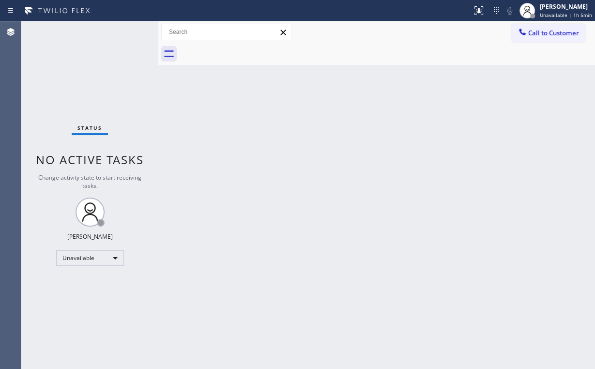
drag, startPoint x: 107, startPoint y: 56, endPoint x: 113, endPoint y: 16, distance: 39.6
click at [107, 55] on div "Status No active tasks Change activity state to start receiving tasks. [PERSON_…" at bounding box center [89, 194] width 137 height 347
click at [541, 37] on span "Call to Customer" at bounding box center [553, 33] width 51 height 9
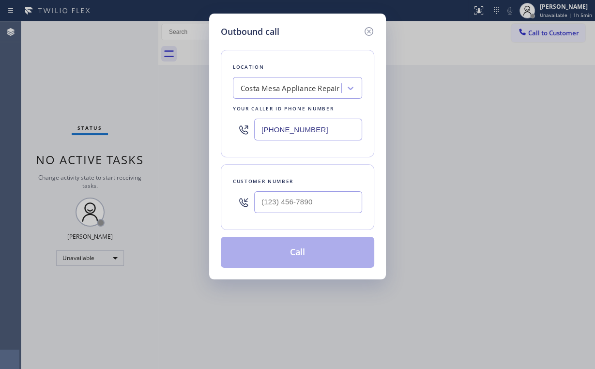
drag, startPoint x: 329, startPoint y: 125, endPoint x: 131, endPoint y: 117, distance: 198.0
click at [173, 125] on div "Outbound call Location Costa Mesa Appliance Repair Your caller id phone number …" at bounding box center [297, 184] width 595 height 369
paste input "917) 924-5101"
type input "(917) 924-5101"
click at [288, 197] on input "(___) ___-____" at bounding box center [308, 202] width 108 height 22
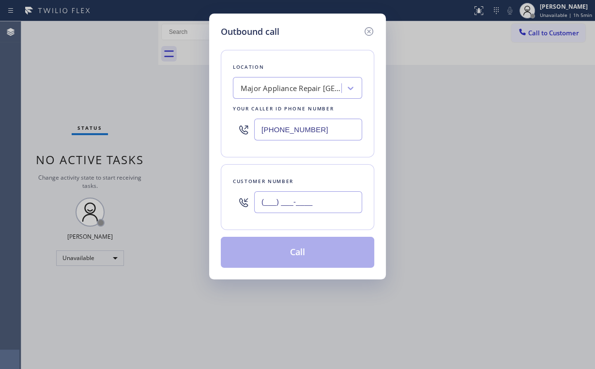
paste input "646) 675-5429"
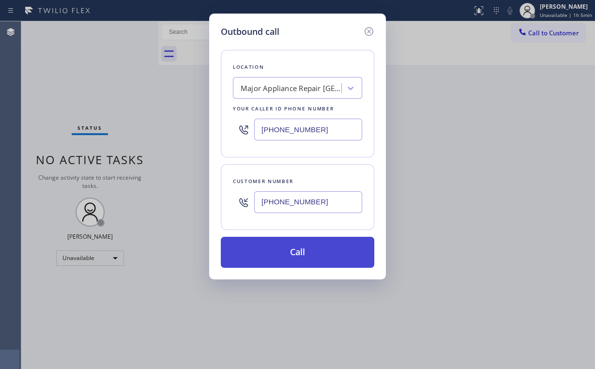
type input "(646) 675-5429"
drag, startPoint x: 275, startPoint y: 246, endPoint x: 250, endPoint y: 364, distance: 120.2
click at [275, 247] on button "Call" at bounding box center [297, 252] width 153 height 31
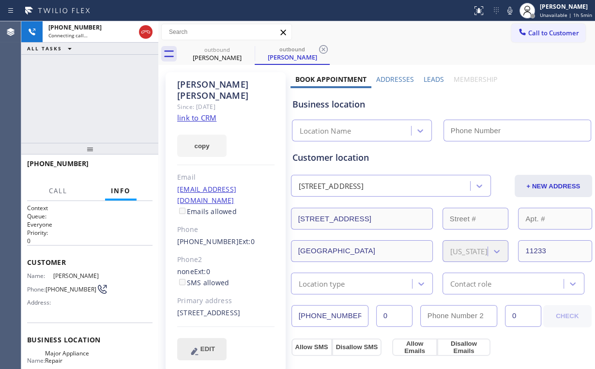
type input "(917) 924-5101"
click at [59, 91] on div "+16466755429 Connecting call… ALL TASKS ALL TASKS ACTIVE TASKS TASKS IN WRAP UP" at bounding box center [89, 81] width 137 height 121
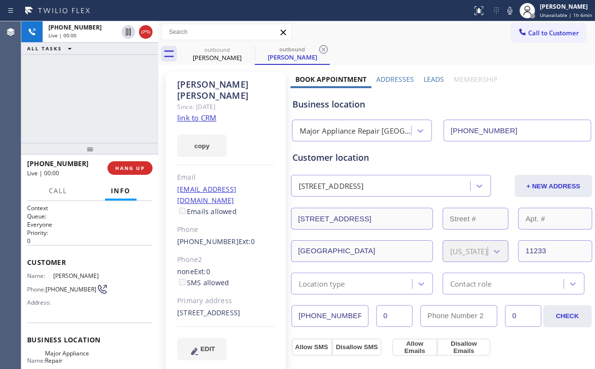
drag, startPoint x: 80, startPoint y: 90, endPoint x: 162, endPoint y: 161, distance: 108.4
click at [86, 91] on div "+16466755429 Live | 00:00 ALL TASKS ALL TASKS ACTIVE TASKS TASKS IN WRAP UP" at bounding box center [89, 81] width 137 height 121
click at [124, 173] on button "HANG UP" at bounding box center [129, 168] width 45 height 14
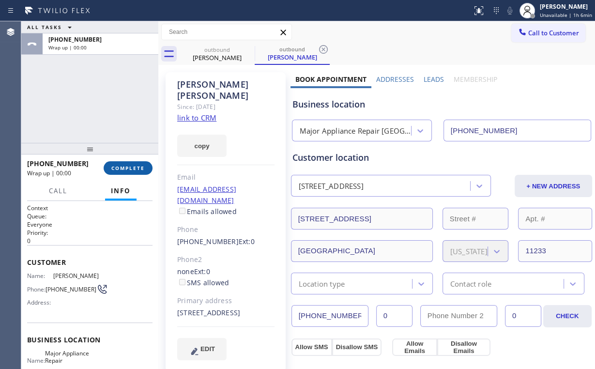
click at [124, 173] on button "COMPLETE" at bounding box center [128, 168] width 49 height 14
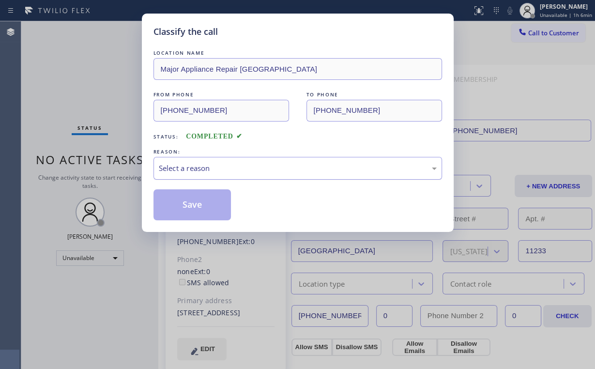
click at [184, 168] on div "Select a reason" at bounding box center [298, 168] width 278 height 11
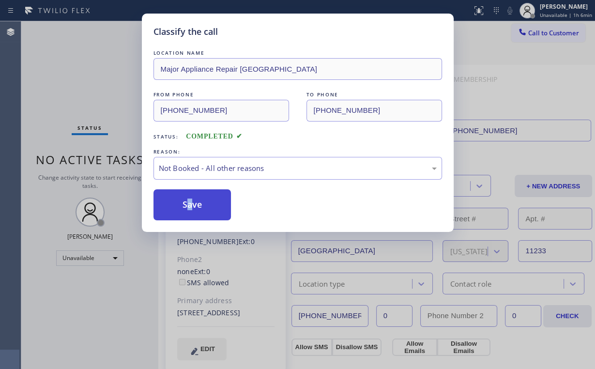
click at [190, 203] on button "Save" at bounding box center [192, 204] width 78 height 31
drag, startPoint x: 79, startPoint y: 69, endPoint x: 239, endPoint y: 68, distance: 159.2
click at [79, 69] on div "Classify the call LOCATION NAME Major Appliance Repair Brooklyn FROM PHONE (917…" at bounding box center [297, 184] width 595 height 369
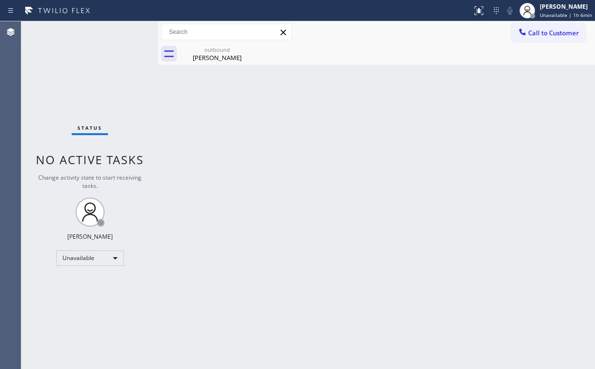
drag, startPoint x: 527, startPoint y: 31, endPoint x: 362, endPoint y: 170, distance: 215.7
click at [528, 32] on button "Call to Customer" at bounding box center [548, 33] width 74 height 18
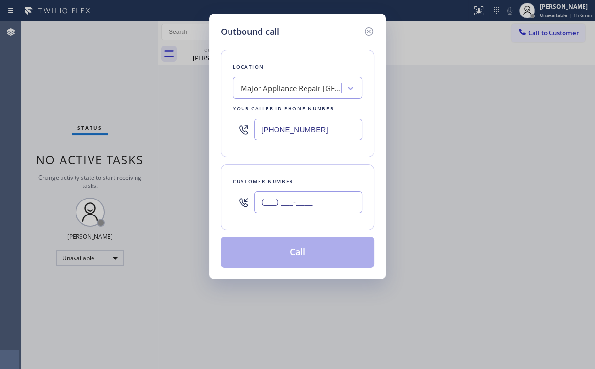
click at [325, 193] on input "(___) ___-____" at bounding box center [308, 202] width 108 height 22
paste input "646) 675-5429"
type input "(646) 675-5429"
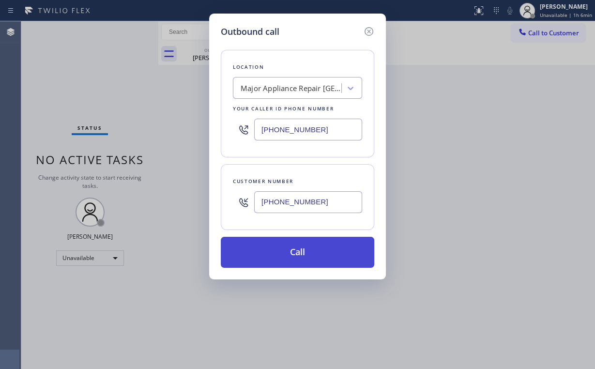
click at [270, 256] on button "Call" at bounding box center [297, 252] width 153 height 31
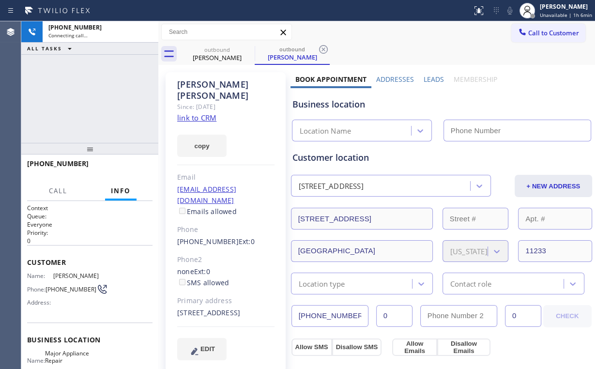
click at [105, 82] on div "+16466755429 Connecting call… ALL TASKS ALL TASKS ACTIVE TASKS TASKS IN WRAP UP" at bounding box center [89, 81] width 137 height 121
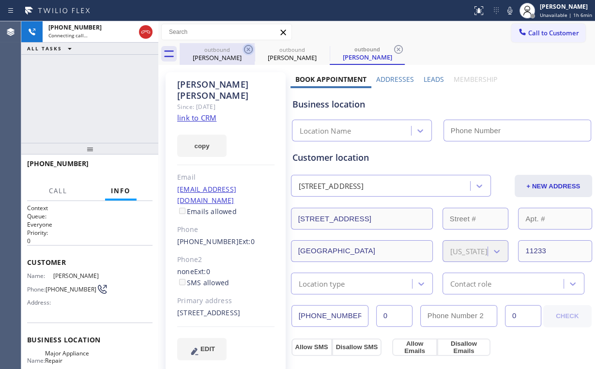
drag, startPoint x: 210, startPoint y: 53, endPoint x: 246, endPoint y: 52, distance: 36.3
click at [211, 53] on div "Ian Alvarez" at bounding box center [216, 57] width 73 height 9
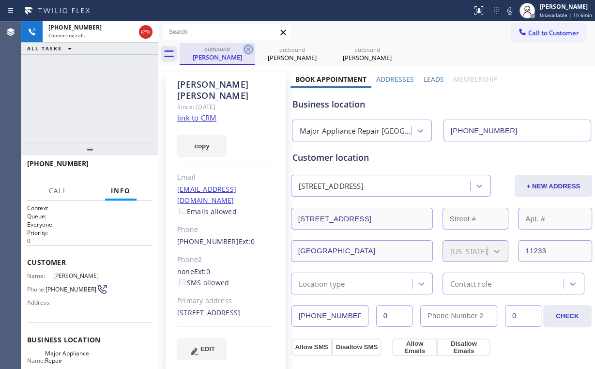
click at [247, 50] on icon at bounding box center [248, 50] width 12 height 12
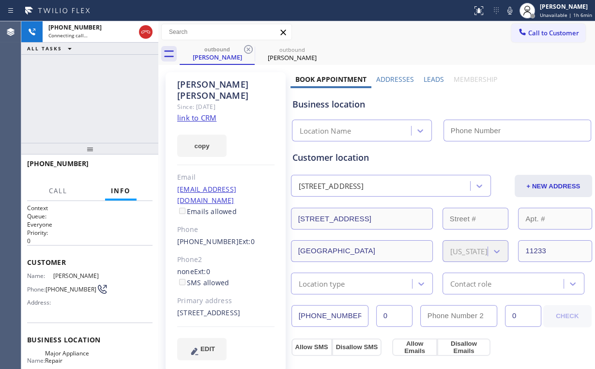
drag, startPoint x: 70, startPoint y: 92, endPoint x: 77, endPoint y: 89, distance: 7.8
click at [70, 91] on div "+16466755429 Connecting call… ALL TASKS ALL TASKS ACTIVE TASKS TASKS IN WRAP UP" at bounding box center [89, 81] width 137 height 121
type input "(917) 924-5101"
click at [92, 98] on div "+16466755429 Connecting call… ALL TASKS ALL TASKS ACTIVE TASKS TASKS IN WRAP UP" at bounding box center [89, 81] width 137 height 121
click at [95, 98] on div "+16466755429 Connecting call… ALL TASKS ALL TASKS ACTIVE TASKS TASKS IN WRAP UP" at bounding box center [89, 81] width 137 height 121
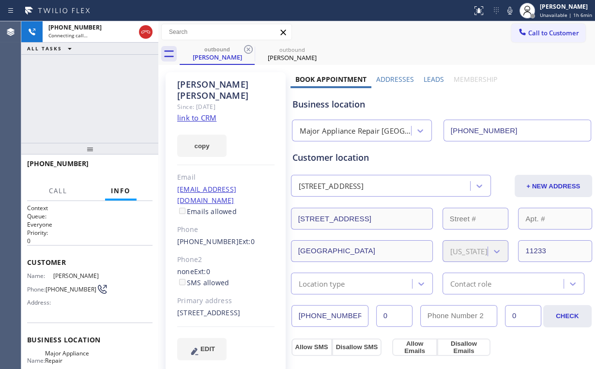
click at [95, 98] on div "+16466755429 Connecting call… ALL TASKS ALL TASKS ACTIVE TASKS TASKS IN WRAP UP" at bounding box center [89, 81] width 137 height 121
click at [139, 176] on div "+16466755429 Live | 00:00 HANG UP" at bounding box center [89, 167] width 125 height 25
click at [134, 170] on span "HANG UP" at bounding box center [130, 168] width 30 height 7
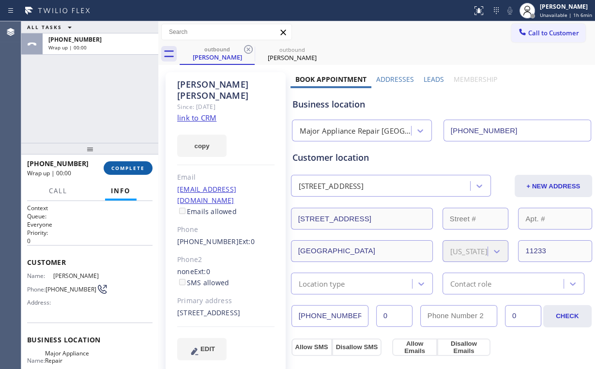
click at [134, 170] on span "COMPLETE" at bounding box center [127, 168] width 33 height 7
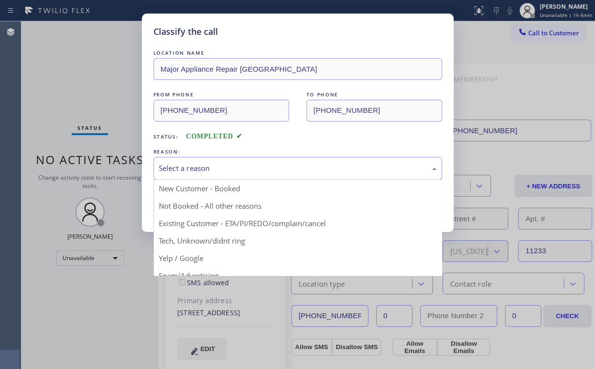
click at [189, 177] on div "Select a reason" at bounding box center [297, 168] width 288 height 23
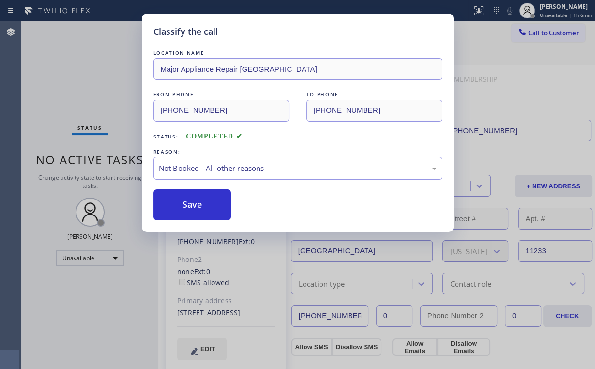
drag, startPoint x: 200, startPoint y: 207, endPoint x: 95, endPoint y: 95, distance: 153.7
click at [201, 207] on button "Save" at bounding box center [192, 204] width 78 height 31
drag, startPoint x: 91, startPoint y: 88, endPoint x: 108, endPoint y: 45, distance: 46.3
click at [91, 87] on div "Classify the call LOCATION NAME Major Appliance Repair Brooklyn FROM PHONE (917…" at bounding box center [297, 184] width 595 height 369
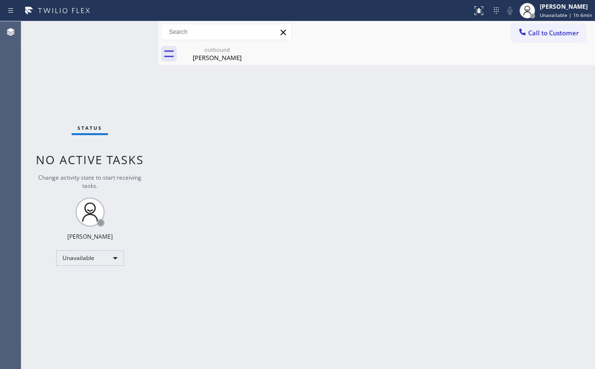
drag, startPoint x: 550, startPoint y: 35, endPoint x: 542, endPoint y: 37, distance: 7.5
click at [546, 35] on span "Call to Customer" at bounding box center [553, 33] width 51 height 9
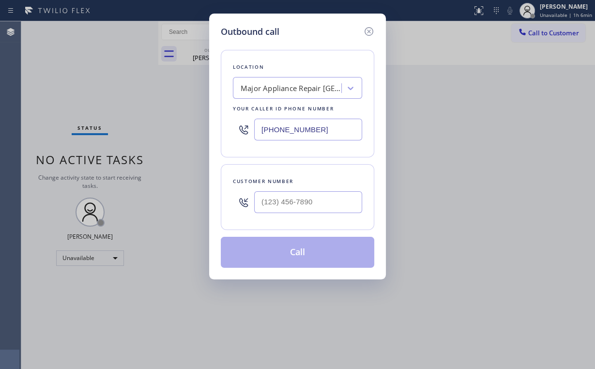
click at [178, 131] on div "Outbound call Location Major Appliance Repair Brooklyn Your caller id phone num…" at bounding box center [297, 184] width 595 height 369
paste input "213) 214-2655"
type input "(213) 214-2655"
click at [314, 210] on input "(___) ___-____" at bounding box center [308, 202] width 108 height 22
paste input "310) 922-0978"
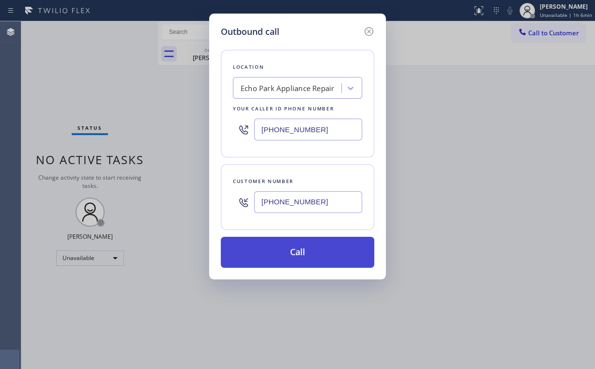
type input "(310) 922-0978"
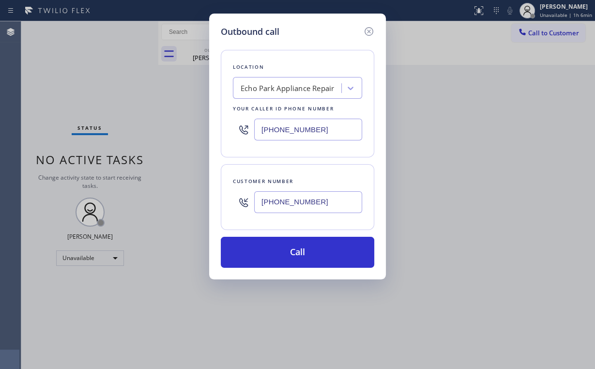
drag, startPoint x: 283, startPoint y: 246, endPoint x: 235, endPoint y: 360, distance: 123.6
click at [283, 247] on button "Call" at bounding box center [297, 252] width 153 height 31
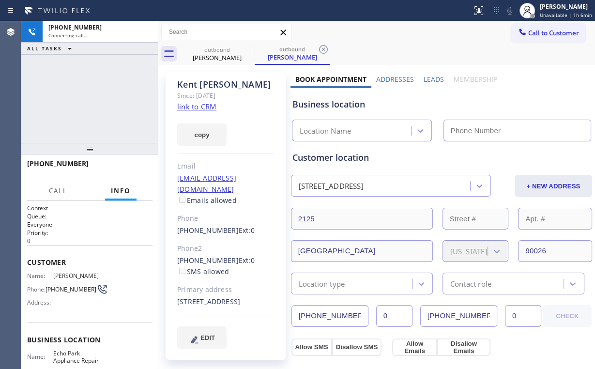
drag, startPoint x: 59, startPoint y: 72, endPoint x: 80, endPoint y: 73, distance: 20.8
click at [64, 72] on div "+13109220978 Connecting call… ALL TASKS ALL TASKS ACTIVE TASKS TASKS IN WRAP UP" at bounding box center [89, 81] width 137 height 121
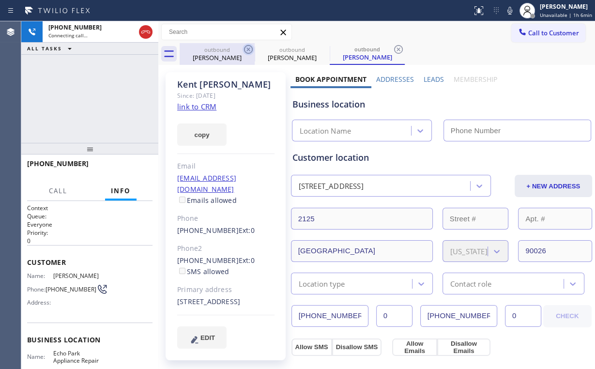
drag, startPoint x: 207, startPoint y: 55, endPoint x: 253, endPoint y: 55, distance: 45.5
click at [208, 55] on div "Ian Alvarez" at bounding box center [216, 57] width 73 height 9
type input "(917) 924-5101"
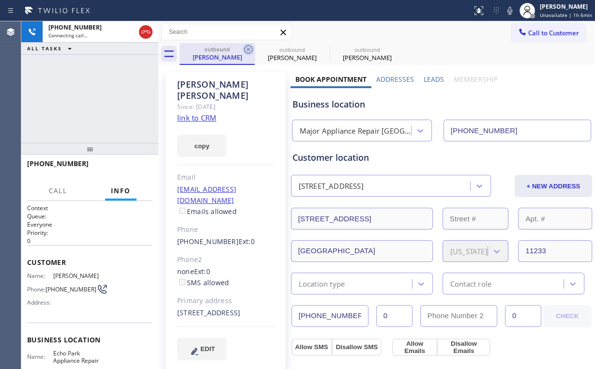
click at [250, 48] on icon at bounding box center [248, 50] width 12 height 12
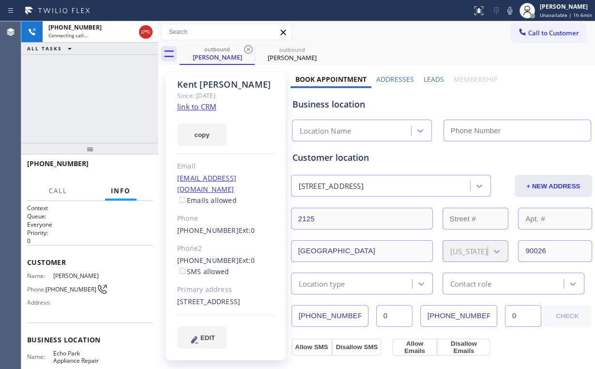
click at [94, 99] on div "+13109220978 Connecting call… ALL TASKS ALL TASKS ACTIVE TASKS TASKS IN WRAP UP" at bounding box center [89, 81] width 137 height 121
type input "(213) 214-2655"
click at [98, 97] on div "+13109220978 Connecting call… ALL TASKS ALL TASKS ACTIVE TASKS TASKS IN WRAP UP" at bounding box center [89, 81] width 137 height 121
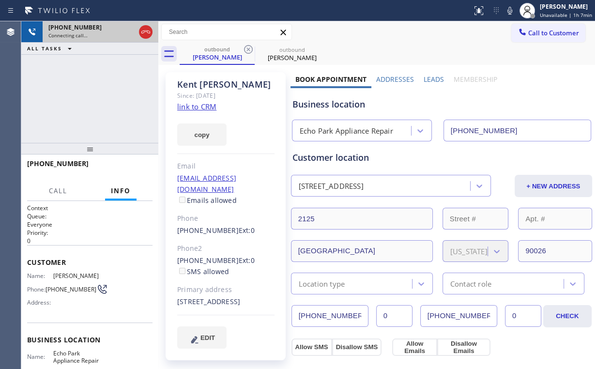
click at [141, 23] on div at bounding box center [145, 31] width 17 height 21
click at [143, 36] on icon at bounding box center [146, 32] width 12 height 12
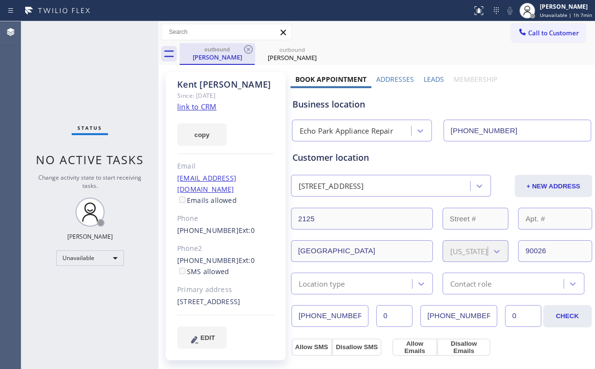
click at [217, 51] on div "outbound" at bounding box center [216, 48] width 73 height 7
click at [250, 48] on icon at bounding box center [248, 50] width 12 height 12
click at [317, 49] on icon at bounding box center [323, 50] width 12 height 12
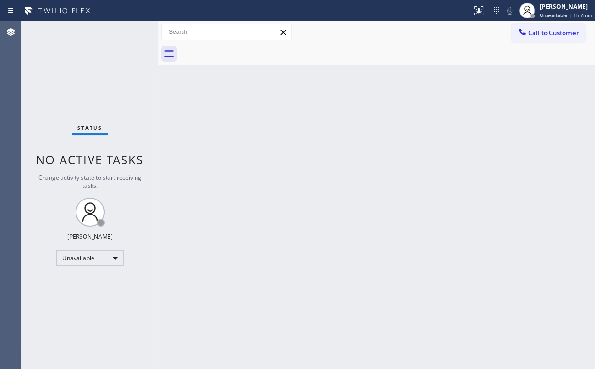
click at [555, 33] on span "Call to Customer" at bounding box center [553, 33] width 51 height 9
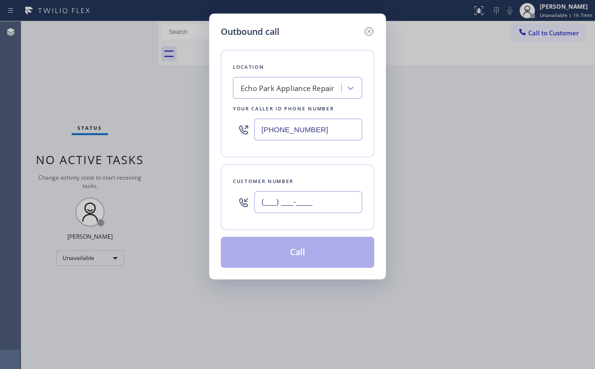
click at [304, 197] on input "(___) ___-____" at bounding box center [308, 202] width 108 height 22
paste input "310) 922-0978"
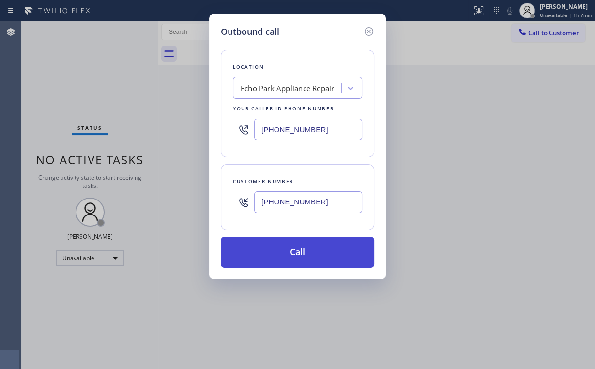
type input "(310) 922-0978"
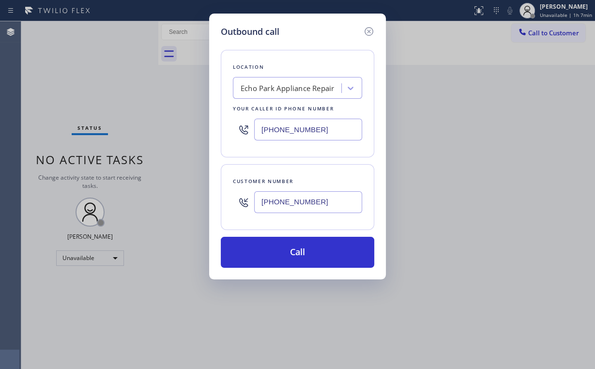
drag, startPoint x: 279, startPoint y: 247, endPoint x: 227, endPoint y: 364, distance: 128.0
click at [278, 248] on button "Call" at bounding box center [297, 252] width 153 height 31
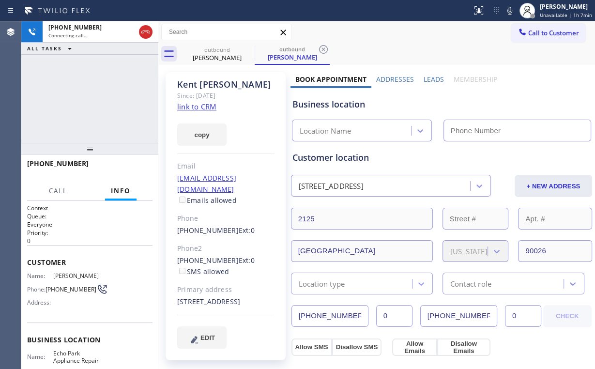
type input "(213) 214-2655"
click at [106, 102] on div "+13109220978 Connecting call… ALL TASKS ALL TASKS ACTIVE TASKS TASKS IN WRAP UP" at bounding box center [89, 81] width 137 height 121
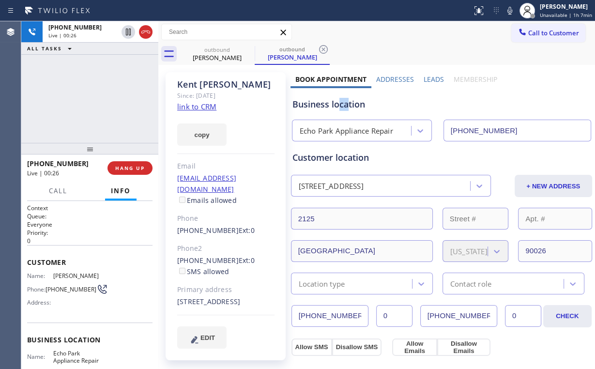
drag, startPoint x: 346, startPoint y: 106, endPoint x: 336, endPoint y: 105, distance: 9.9
click at [336, 105] on div "Business location" at bounding box center [441, 104] width 298 height 13
click at [98, 96] on div "+13109220978 Live | 00:29 ALL TASKS ALL TASKS ACTIVE TASKS TASKS IN WRAP UP" at bounding box center [89, 81] width 137 height 121
click at [101, 98] on div "+13109220978 Live | 00:30 ALL TASKS ALL TASKS ACTIVE TASKS TASKS IN WRAP UP" at bounding box center [89, 81] width 137 height 121
click at [98, 99] on div "+13109220978 Live | 00:34 ALL TASKS ALL TASKS ACTIVE TASKS TASKS IN WRAP UP" at bounding box center [89, 81] width 137 height 121
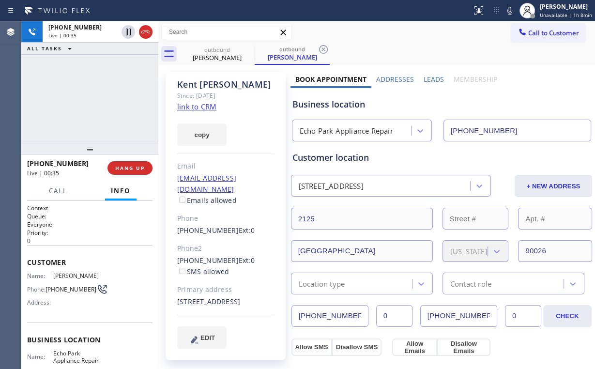
click at [98, 99] on div "+13109220978 Live | 00:35 ALL TASKS ALL TASKS ACTIVE TASKS TASKS IN WRAP UP" at bounding box center [89, 81] width 137 height 121
click at [98, 99] on div "+13109220978 Live | 00:37 ALL TASKS ALL TASKS ACTIVE TASKS TASKS IN WRAP UP" at bounding box center [89, 81] width 137 height 121
click at [129, 167] on span "HANG UP" at bounding box center [130, 168] width 30 height 7
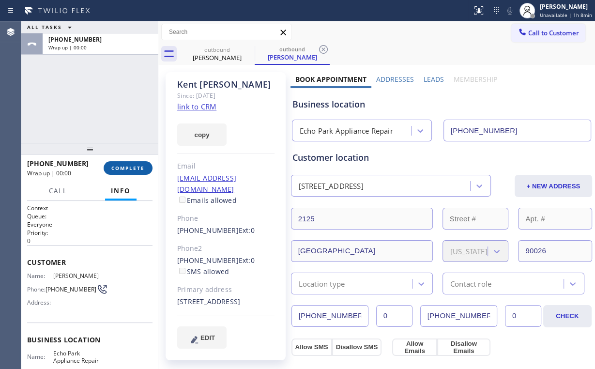
click at [129, 167] on span "COMPLETE" at bounding box center [127, 168] width 33 height 7
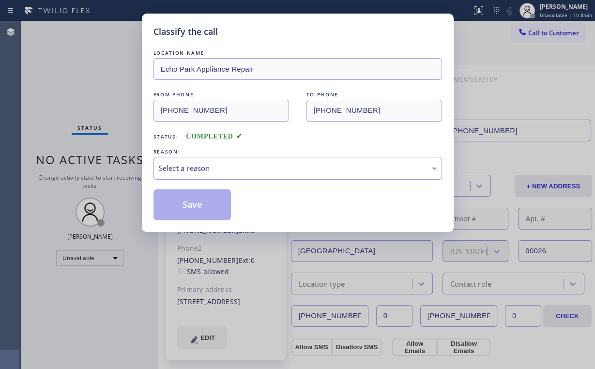
click at [194, 165] on div "Select a reason" at bounding box center [298, 168] width 278 height 11
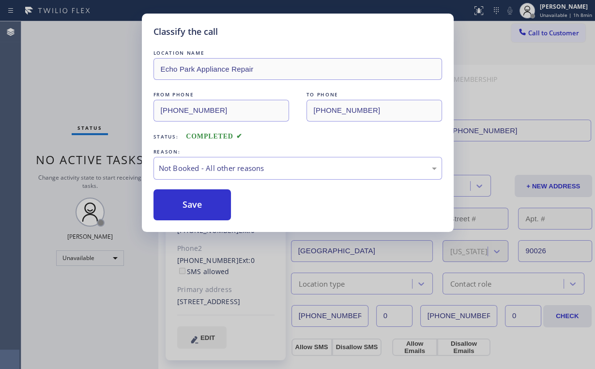
click at [199, 199] on button "Save" at bounding box center [192, 204] width 78 height 31
drag, startPoint x: 59, startPoint y: 92, endPoint x: 102, endPoint y: 24, distance: 80.0
click at [59, 91] on div "Classify the call LOCATION NAME Echo Park Appliance Repair FROM PHONE (213) 214…" at bounding box center [297, 184] width 595 height 369
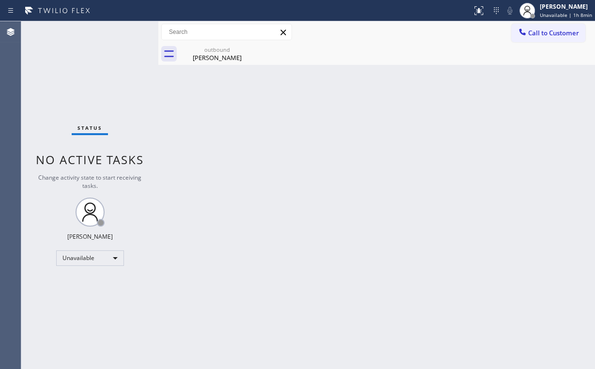
drag, startPoint x: 544, startPoint y: 39, endPoint x: 403, endPoint y: 117, distance: 161.3
click at [540, 39] on button "Call to Customer" at bounding box center [548, 33] width 74 height 18
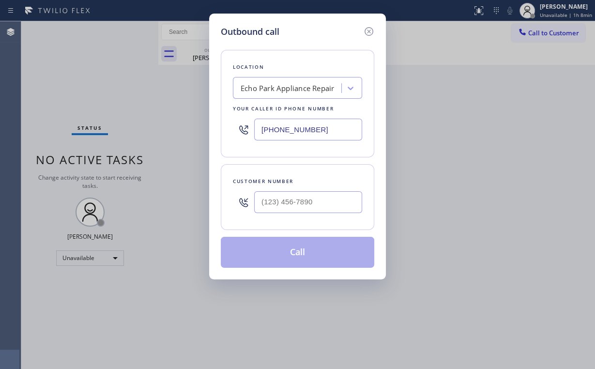
drag, startPoint x: 341, startPoint y: 136, endPoint x: 94, endPoint y: 89, distance: 251.3
click at [178, 116] on div "Outbound call Location Echo Park Appliance Repair Your caller id phone number (…" at bounding box center [297, 184] width 595 height 369
paste input "562) 653-4093"
type input "(562) 653-4093"
click at [319, 198] on input "(___) ___-____" at bounding box center [308, 202] width 108 height 22
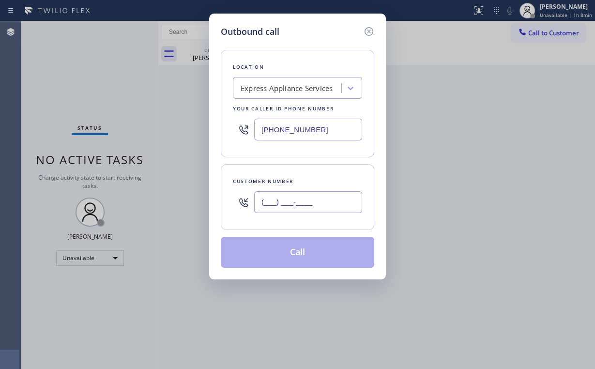
paste input "626) 739-8787"
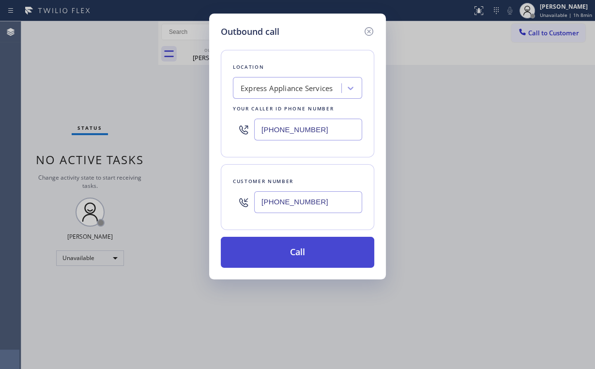
type input "(626) 739-8787"
click at [298, 244] on button "Call" at bounding box center [297, 252] width 153 height 31
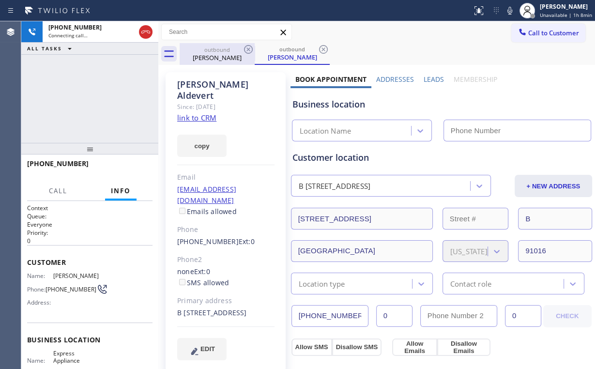
drag, startPoint x: 85, startPoint y: 89, endPoint x: 228, endPoint y: 45, distance: 150.2
click at [85, 88] on div "+16267398787 Connecting call… ALL TASKS ALL TASKS ACTIVE TASKS TASKS IN WRAP UP" at bounding box center [89, 81] width 137 height 121
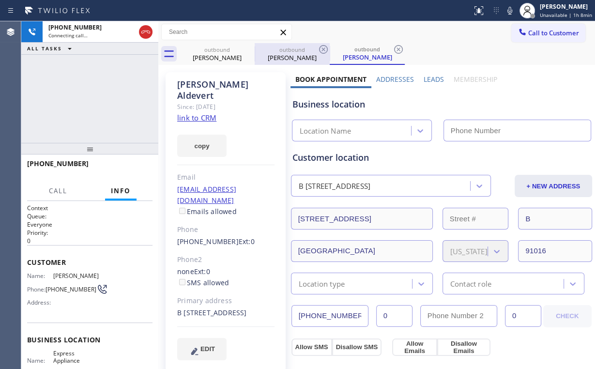
drag, startPoint x: 216, startPoint y: 59, endPoint x: 256, endPoint y: 54, distance: 39.9
click at [216, 60] on div "Kent Snyder" at bounding box center [216, 57] width 73 height 9
type input "(213) 214-2655"
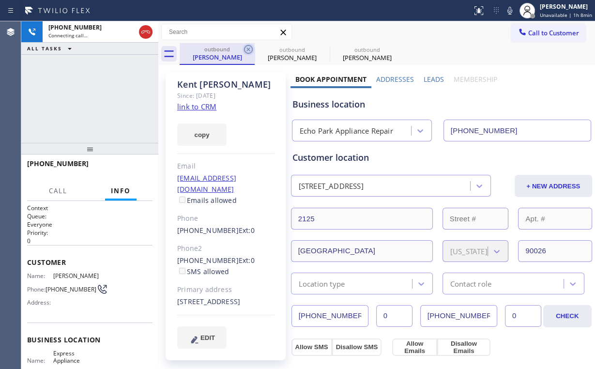
click at [247, 50] on icon at bounding box center [248, 49] width 9 height 9
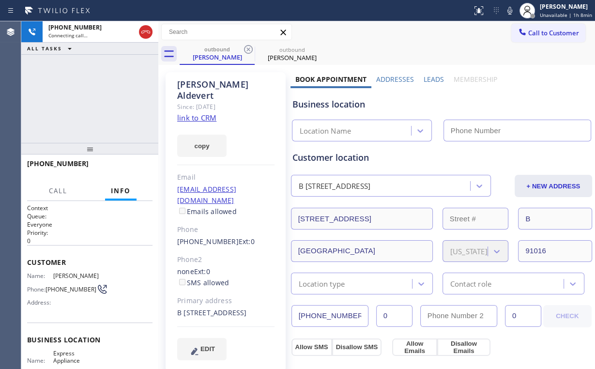
type input "(562) 653-4093"
drag, startPoint x: 87, startPoint y: 101, endPoint x: 135, endPoint y: 179, distance: 91.7
click at [88, 103] on div "+16267398787 Connecting call… ALL TASKS ALL TASKS ACTIVE TASKS TASKS IN WRAP UP" at bounding box center [89, 81] width 137 height 121
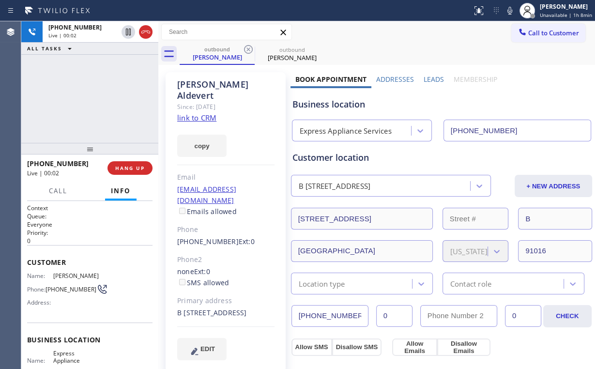
click at [74, 85] on div "+16267398787 Live | 00:02 ALL TASKS ALL TASKS ACTIVE TASKS TASKS IN WRAP UP" at bounding box center [89, 81] width 137 height 121
drag, startPoint x: 346, startPoint y: 105, endPoint x: 329, endPoint y: 103, distance: 17.0
click at [329, 103] on div "Business location" at bounding box center [441, 104] width 298 height 13
click at [201, 113] on link "link to CRM" at bounding box center [196, 118] width 39 height 10
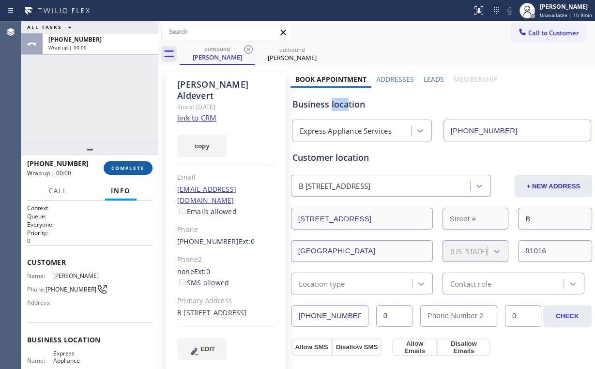
click at [134, 168] on span "COMPLETE" at bounding box center [127, 168] width 33 height 7
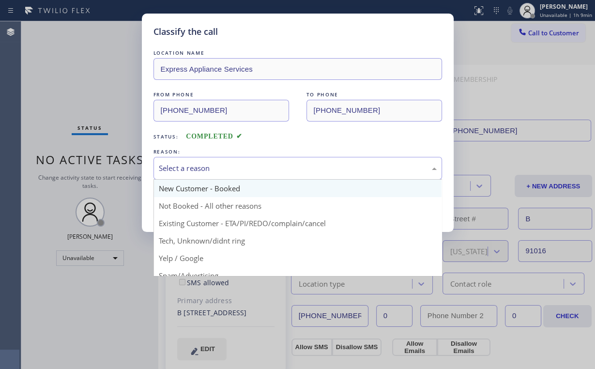
drag, startPoint x: 192, startPoint y: 172, endPoint x: 201, endPoint y: 189, distance: 19.5
click at [192, 172] on div "Select a reason" at bounding box center [298, 168] width 278 height 11
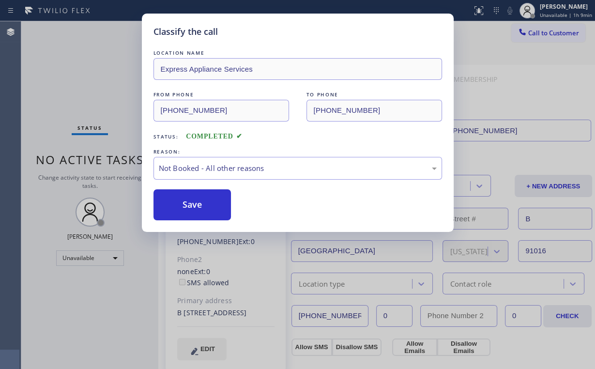
click at [200, 202] on button "Save" at bounding box center [192, 204] width 78 height 31
click at [107, 102] on div "Classify the call LOCATION NAME Express Appliance Services FROM PHONE (562) 653…" at bounding box center [297, 184] width 595 height 369
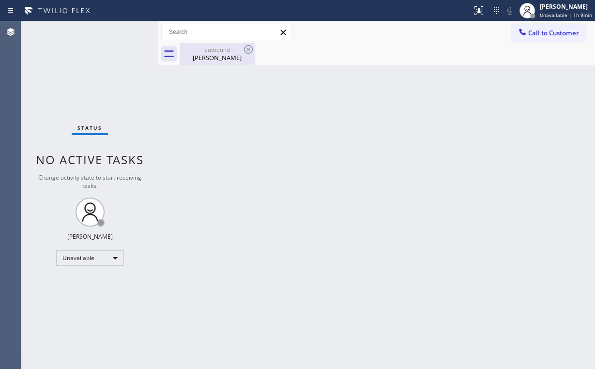
drag, startPoint x: 201, startPoint y: 53, endPoint x: 241, endPoint y: 48, distance: 39.9
click at [202, 52] on div "outbound Rolando Aldevert" at bounding box center [216, 54] width 73 height 22
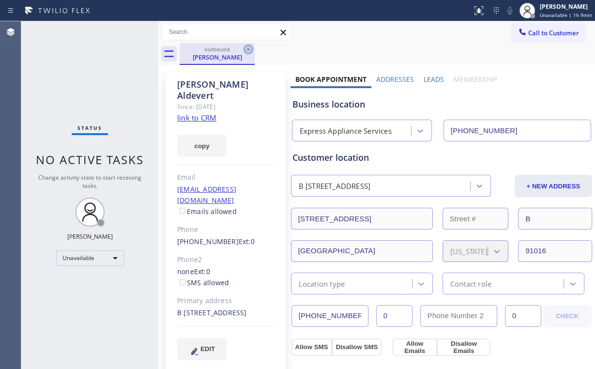
click at [251, 48] on icon at bounding box center [248, 50] width 12 height 12
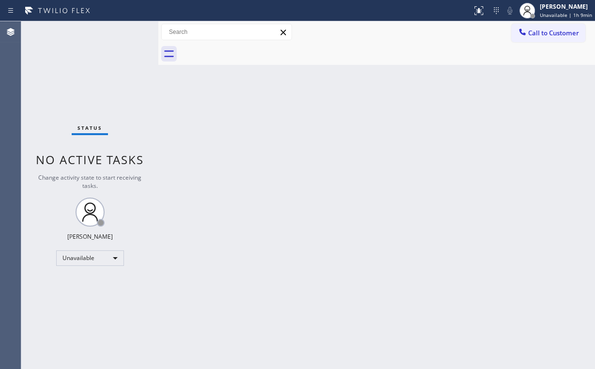
drag, startPoint x: 113, startPoint y: 62, endPoint x: 120, endPoint y: 13, distance: 49.3
click at [112, 60] on div "Status No active tasks Change activity state to start receiving tasks. [PERSON_…" at bounding box center [89, 194] width 137 height 347
drag, startPoint x: 530, startPoint y: 30, endPoint x: 421, endPoint y: 91, distance: 124.4
click at [530, 30] on span "Call to Customer" at bounding box center [553, 33] width 51 height 9
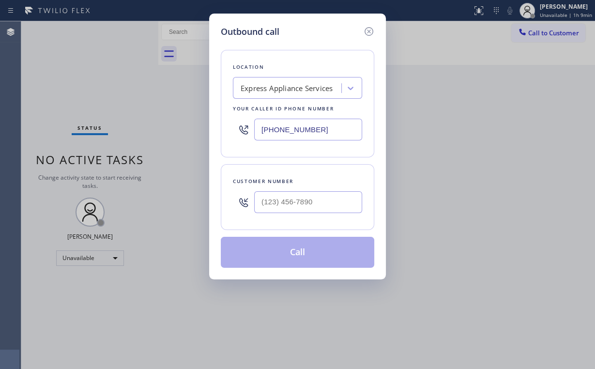
drag, startPoint x: 329, startPoint y: 126, endPoint x: 130, endPoint y: 103, distance: 200.2
click at [138, 106] on div "Outbound call Location Express Appliance Services Your caller id phone number (…" at bounding box center [297, 184] width 595 height 369
paste input "339) 793-4697"
type input "(339) 793-4697"
click at [311, 198] on input "(___) ___-____" at bounding box center [308, 202] width 108 height 22
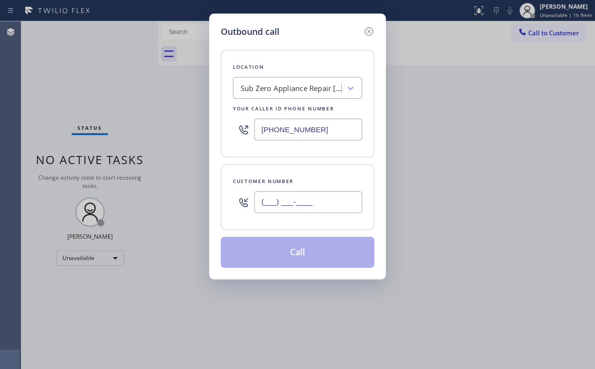
paste input "510) 377-1416"
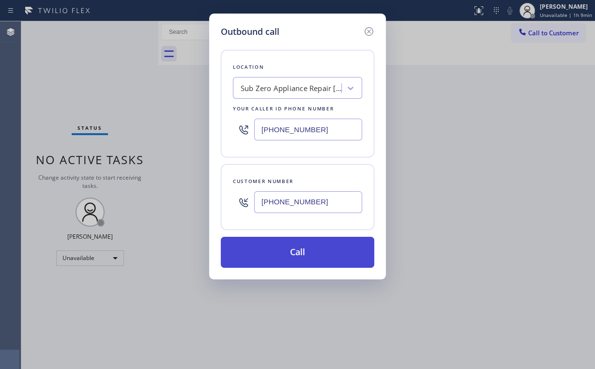
type input "(510) 377-1416"
click at [299, 250] on button "Call" at bounding box center [297, 252] width 153 height 31
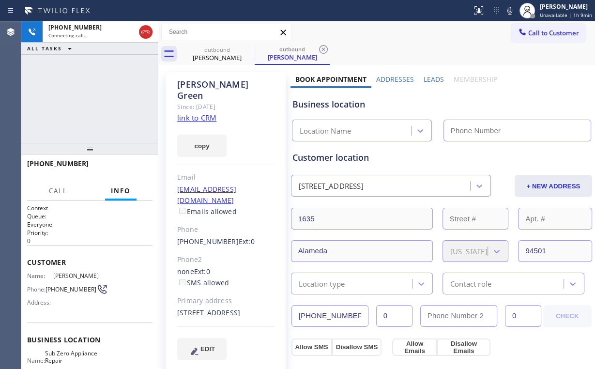
type input "(339) 793-4697"
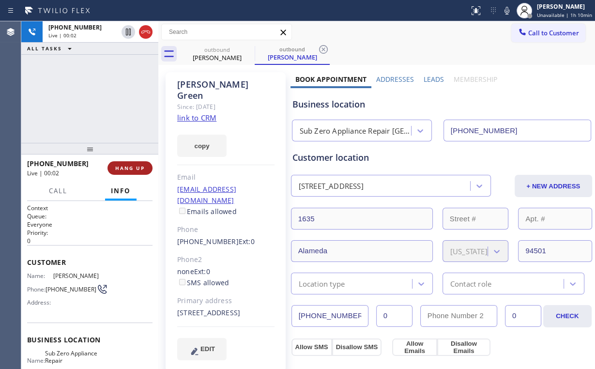
click at [114, 166] on button "HANG UP" at bounding box center [129, 168] width 45 height 14
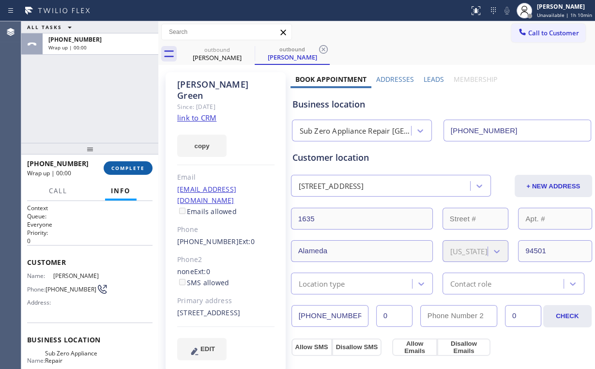
click at [114, 166] on button "COMPLETE" at bounding box center [128, 168] width 49 height 14
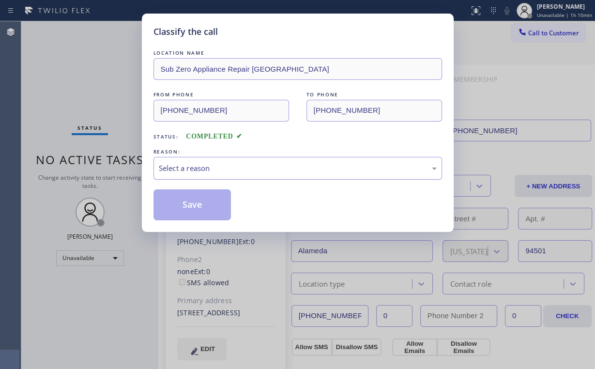
click at [190, 168] on div "Select a reason" at bounding box center [298, 168] width 278 height 11
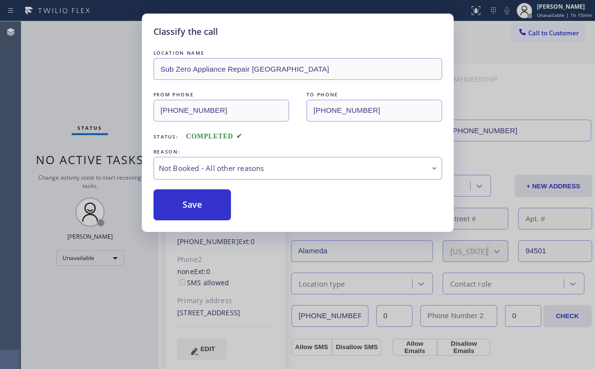
drag, startPoint x: 194, startPoint y: 203, endPoint x: 78, endPoint y: 72, distance: 174.8
click at [193, 201] on button "Save" at bounding box center [192, 204] width 78 height 31
drag, startPoint x: 78, startPoint y: 72, endPoint x: 125, endPoint y: 71, distance: 47.4
click at [78, 72] on div "Classify the call LOCATION NAME Sub Zero Appliance Repair Boston FROM PHONE (33…" at bounding box center [297, 184] width 595 height 369
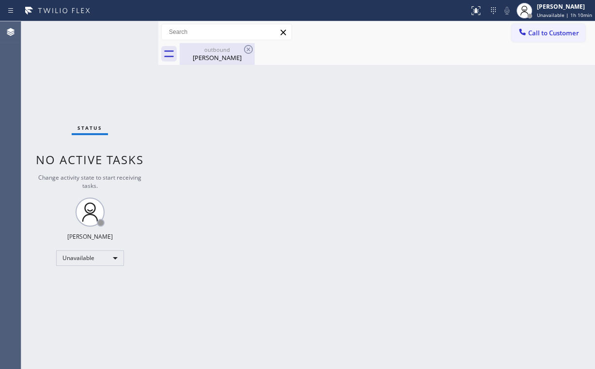
click at [212, 50] on div "outbound" at bounding box center [216, 49] width 73 height 7
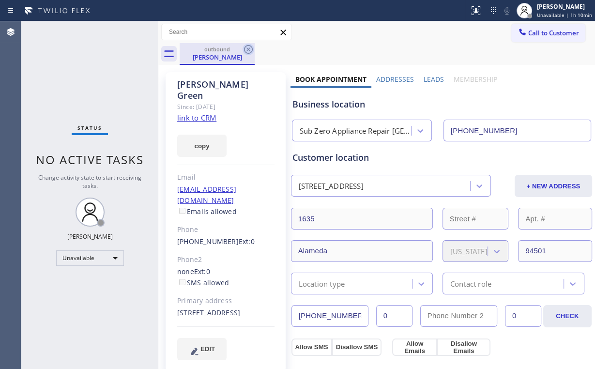
drag, startPoint x: 249, startPoint y: 48, endPoint x: 333, endPoint y: 60, distance: 85.1
click at [249, 49] on icon at bounding box center [248, 50] width 12 height 12
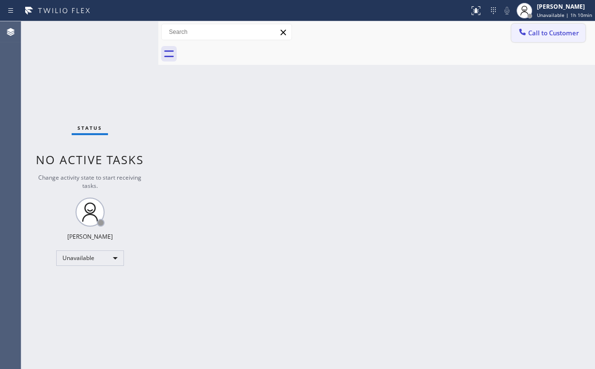
click at [562, 33] on span "Call to Customer" at bounding box center [553, 33] width 51 height 9
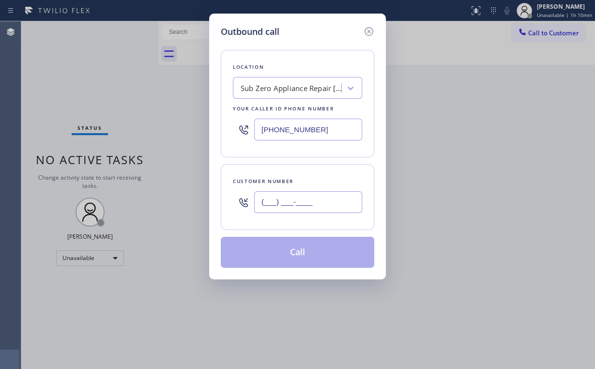
click at [335, 195] on input "(___) ___-____" at bounding box center [308, 202] width 108 height 22
paste input "510) 377-1416"
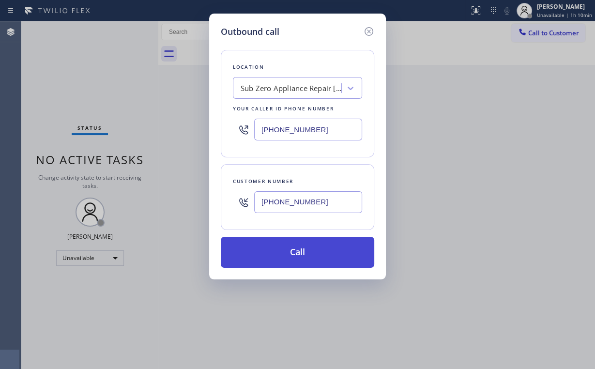
type input "(510) 377-1416"
click at [285, 255] on button "Call" at bounding box center [297, 252] width 153 height 31
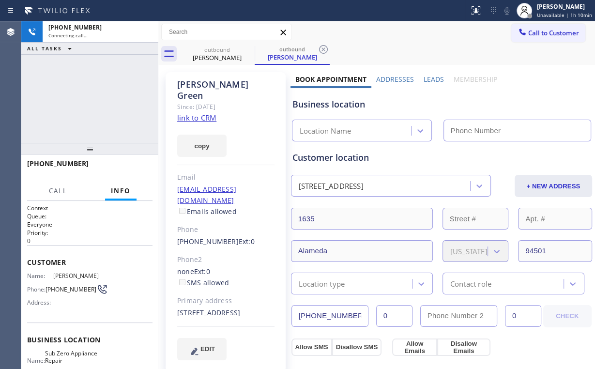
type input "(339) 793-4697"
click at [110, 80] on div "+15103771416 Connecting call… ALL TASKS ALL TASKS ACTIVE TASKS TASKS IN WRAP UP" at bounding box center [89, 81] width 137 height 121
click at [97, 97] on div "+15103771416 Connecting call… ALL TASKS ALL TASKS ACTIVE TASKS TASKS IN WRAP UP" at bounding box center [89, 81] width 137 height 121
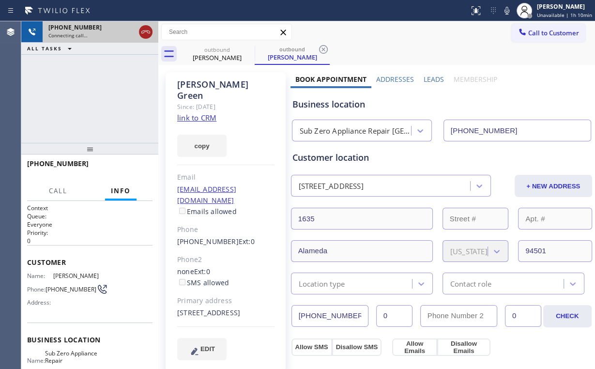
click at [145, 32] on icon at bounding box center [146, 32] width 12 height 12
click at [233, 56] on div "Robert Green" at bounding box center [216, 57] width 73 height 9
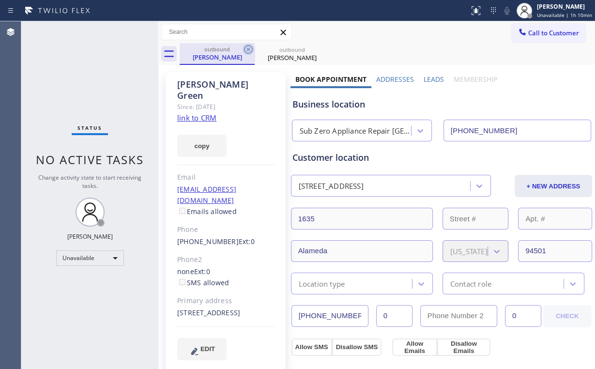
click at [249, 48] on icon at bounding box center [248, 49] width 9 height 9
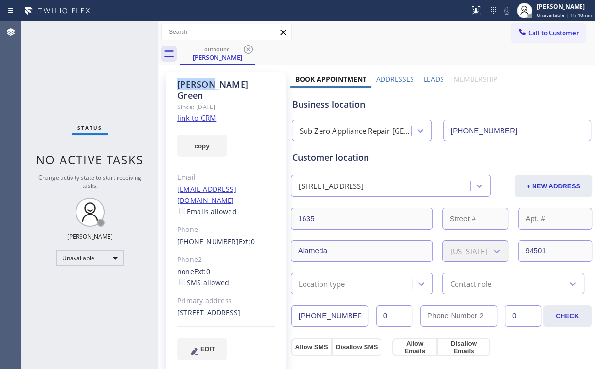
click at [249, 48] on icon at bounding box center [248, 49] width 9 height 9
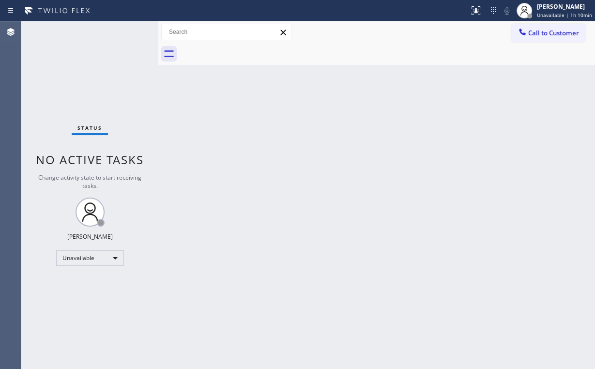
click at [265, 151] on div "Back to Dashboard Change Sender ID Customers Technicians Select a contact Outbo…" at bounding box center [376, 194] width 436 height 347
drag, startPoint x: 542, startPoint y: 28, endPoint x: 340, endPoint y: 130, distance: 225.9
click at [542, 29] on span "Call to Customer" at bounding box center [553, 33] width 51 height 9
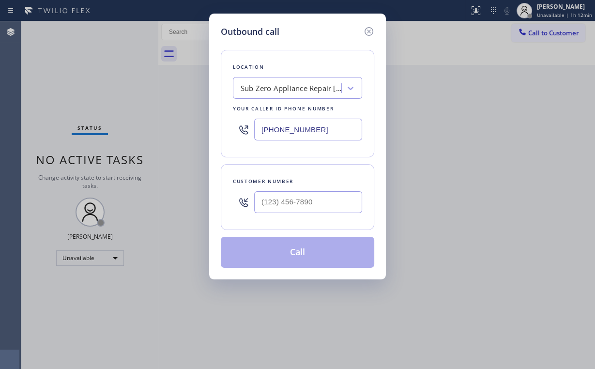
click at [174, 116] on div "Outbound call Location Sub Zero Appliance Repair Boston Your caller id phone nu…" at bounding box center [297, 184] width 595 height 369
paste input "415) 825-8909"
type input "(415) 825-8909"
click at [314, 197] on input "(___) ___-____" at bounding box center [308, 202] width 108 height 22
paste input "415) 722-7236"
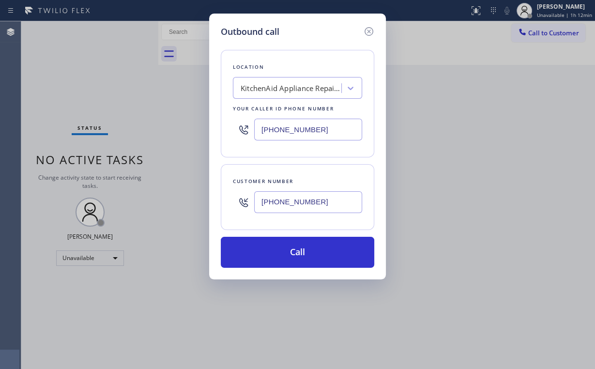
type input "(415) 722-7236"
click at [297, 251] on button "Call" at bounding box center [297, 252] width 153 height 31
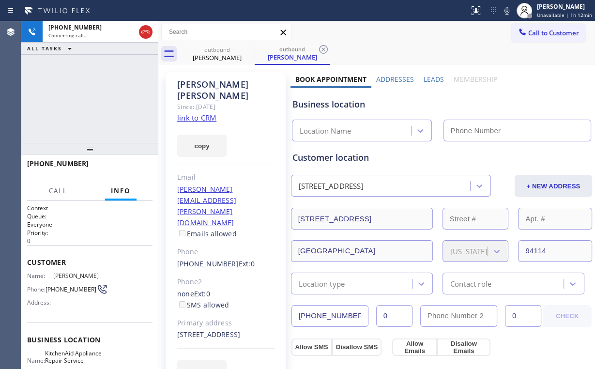
type input "(415) 825-8909"
click at [92, 99] on div "+14157227236 Connecting call… ALL TASKS ALL TASKS ACTIVE TASKS TASKS IN WRAP UP" at bounding box center [89, 81] width 137 height 121
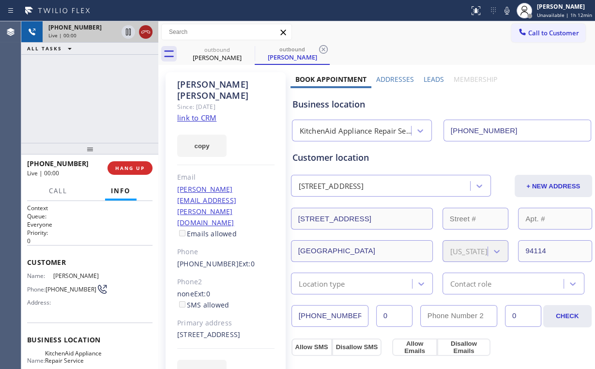
click at [143, 31] on icon at bounding box center [145, 31] width 9 height 3
click at [211, 51] on div "outbound" at bounding box center [216, 49] width 73 height 7
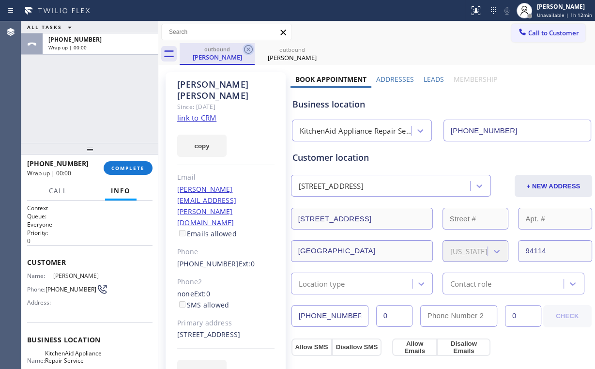
click at [251, 47] on icon at bounding box center [248, 50] width 12 height 12
drag, startPoint x: 251, startPoint y: 47, endPoint x: 243, endPoint y: 61, distance: 15.8
click at [0, 0] on icon at bounding box center [0, 0] width 0 height 0
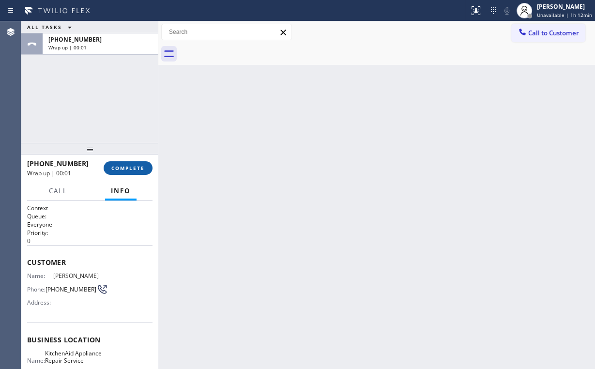
click at [136, 168] on span "COMPLETE" at bounding box center [127, 168] width 33 height 7
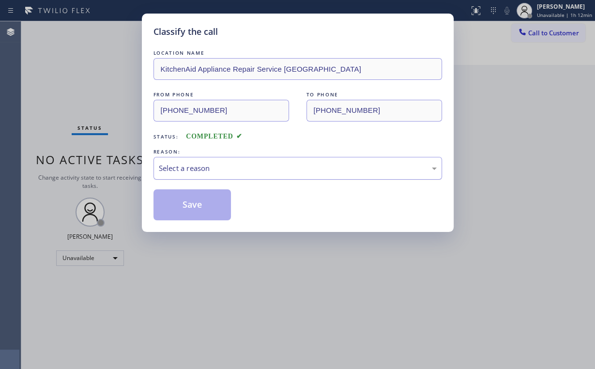
drag, startPoint x: 178, startPoint y: 168, endPoint x: 182, endPoint y: 174, distance: 7.0
click at [179, 168] on div "Select a reason" at bounding box center [298, 168] width 278 height 11
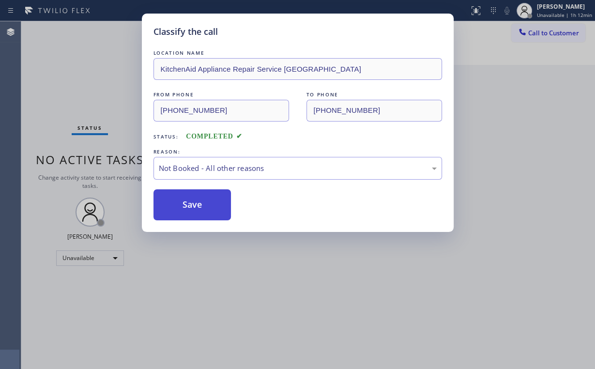
drag, startPoint x: 189, startPoint y: 208, endPoint x: 106, endPoint y: 100, distance: 135.7
click at [189, 208] on button "Save" at bounding box center [192, 204] width 78 height 31
drag, startPoint x: 104, startPoint y: 85, endPoint x: 195, endPoint y: 79, distance: 91.1
click at [105, 85] on div "Classify the call LOCATION NAME KitchenAid Appliance Repair Service San Francis…" at bounding box center [297, 184] width 595 height 369
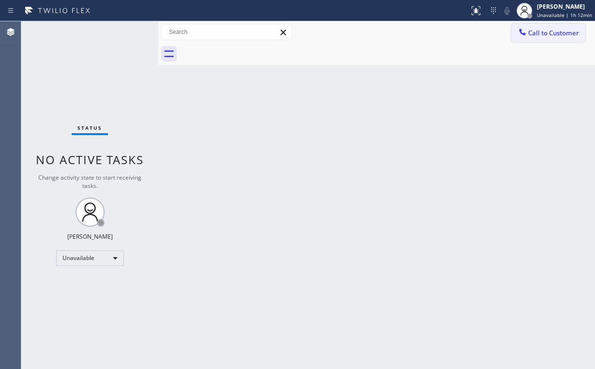
drag, startPoint x: 528, startPoint y: 35, endPoint x: 397, endPoint y: 156, distance: 178.4
click at [528, 35] on span "Call to Customer" at bounding box center [553, 33] width 51 height 9
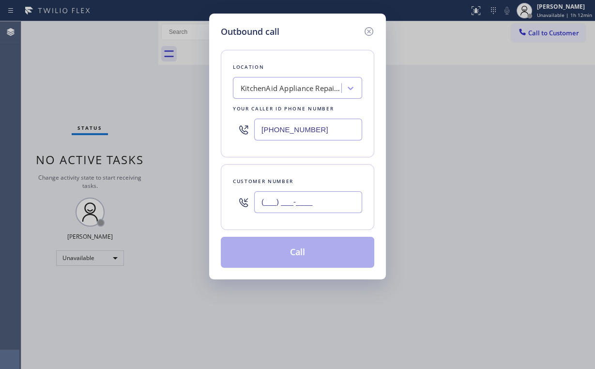
click at [312, 199] on input "(___) ___-____" at bounding box center [308, 202] width 108 height 22
paste input "415) 722-7236"
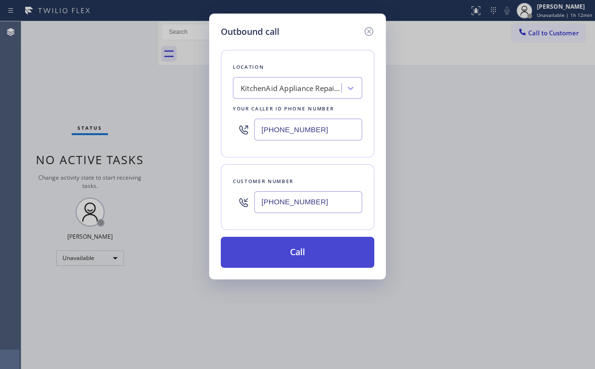
type input "(415) 722-7236"
click at [288, 257] on button "Call" at bounding box center [297, 252] width 153 height 31
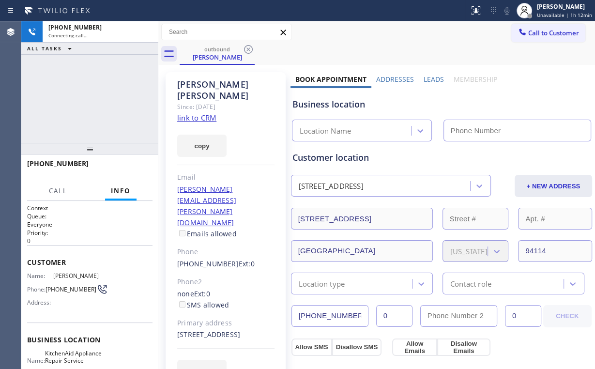
click at [68, 85] on div "+14157227236 Connecting call… ALL TASKS ALL TASKS ACTIVE TASKS TASKS IN WRAP UP" at bounding box center [89, 81] width 137 height 121
type input "(415) 825-8909"
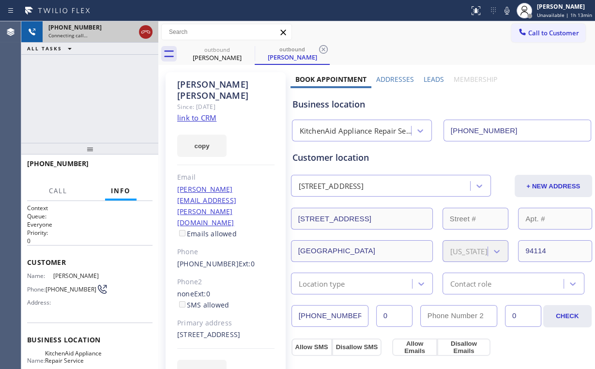
click at [143, 28] on icon at bounding box center [146, 32] width 12 height 12
click at [225, 55] on div "Rick Aldrige" at bounding box center [216, 57] width 73 height 9
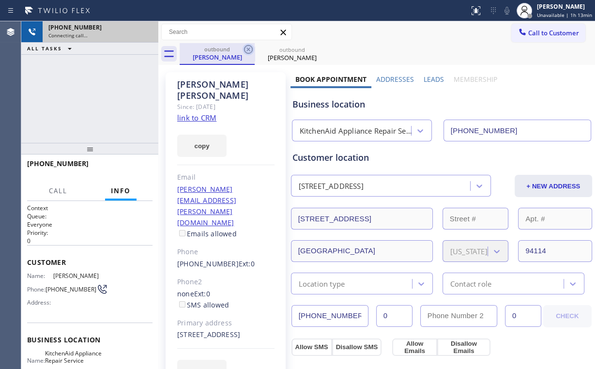
click at [247, 48] on icon at bounding box center [248, 49] width 9 height 9
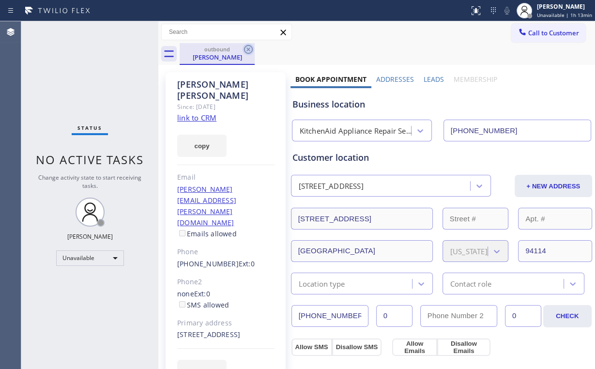
click at [247, 48] on icon at bounding box center [248, 49] width 9 height 9
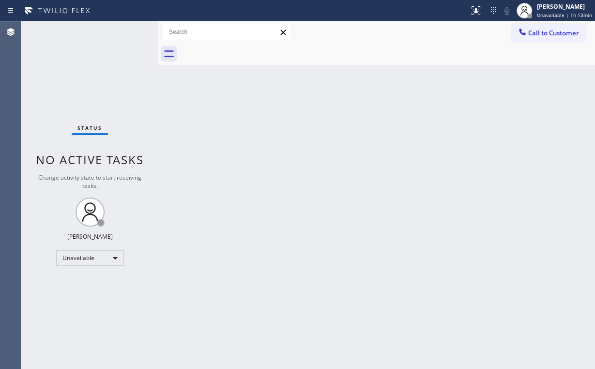
click at [114, 83] on div "Status No active tasks Change activity state to start receiving tasks. [PERSON_…" at bounding box center [89, 194] width 137 height 347
click at [533, 30] on span "Call to Customer" at bounding box center [553, 33] width 51 height 9
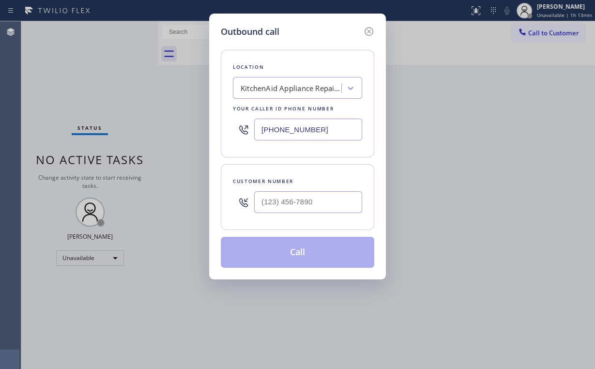
drag, startPoint x: 310, startPoint y: 131, endPoint x: 103, endPoint y: 126, distance: 207.1
click at [165, 129] on div "Outbound call Location KitchenAid Appliance Repair Service San Francisco Your c…" at bounding box center [297, 184] width 595 height 369
paste input "760) 349-7043"
type input "(760) 349-7043"
click at [310, 200] on input "(___) ___-____" at bounding box center [308, 202] width 108 height 22
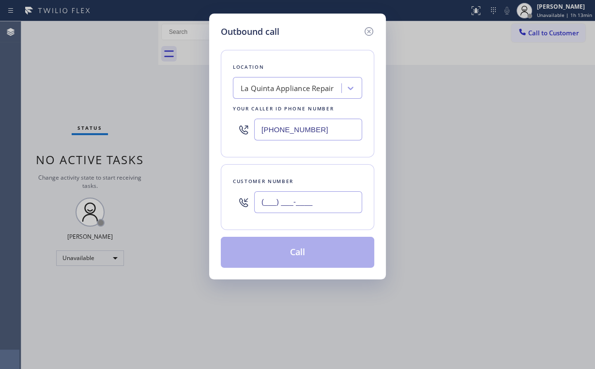
paste input "760) 899-2629"
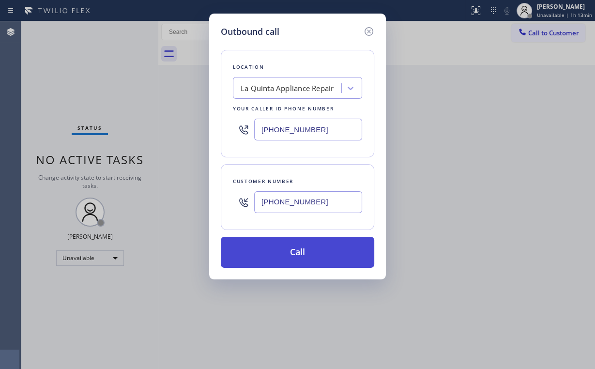
type input "(760) 899-2629"
drag, startPoint x: 281, startPoint y: 248, endPoint x: 281, endPoint y: 259, distance: 11.1
click at [281, 249] on button "Call" at bounding box center [297, 252] width 153 height 31
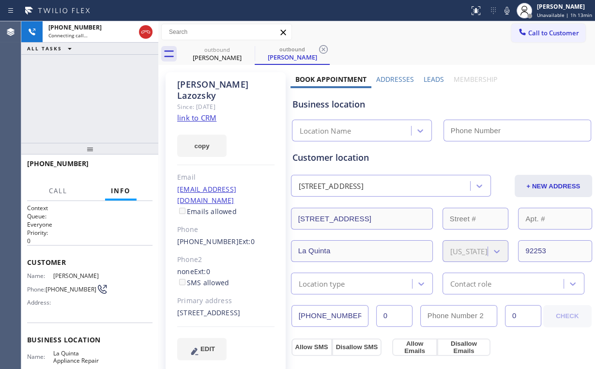
type input "(760) 349-7043"
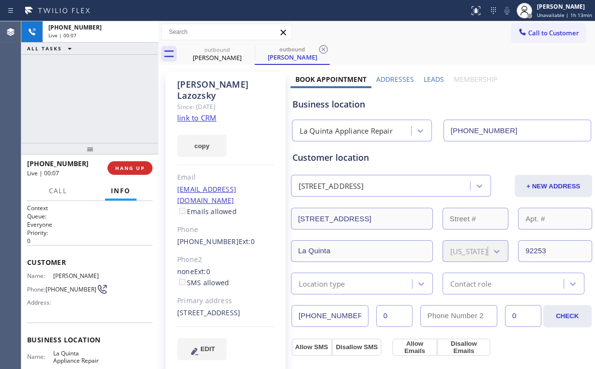
click at [114, 105] on div "+17608992629 Live | 00:07 ALL TASKS ALL TASKS ACTIVE TASKS TASKS IN WRAP UP" at bounding box center [89, 81] width 137 height 121
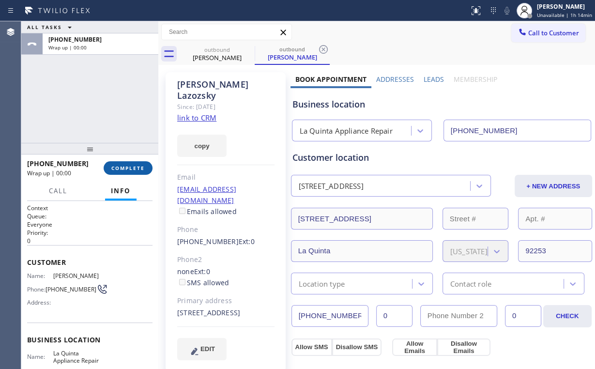
click at [132, 169] on span "COMPLETE" at bounding box center [127, 168] width 33 height 7
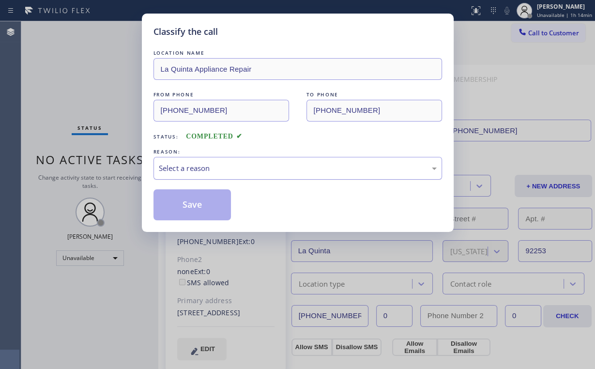
drag, startPoint x: 171, startPoint y: 166, endPoint x: 174, endPoint y: 173, distance: 7.6
click at [171, 167] on div "Select a reason" at bounding box center [298, 168] width 278 height 11
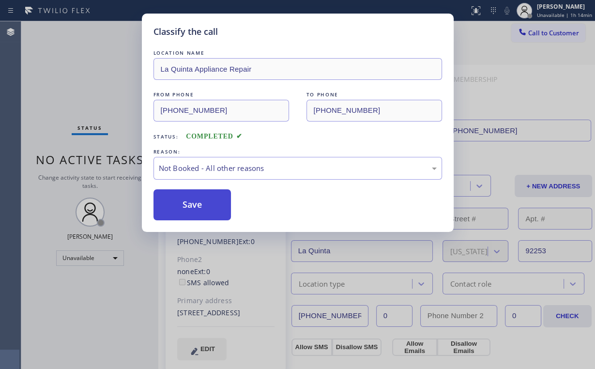
drag, startPoint x: 186, startPoint y: 205, endPoint x: 88, endPoint y: 62, distance: 172.6
click at [186, 205] on button "Save" at bounding box center [192, 204] width 78 height 31
click at [87, 60] on div "Classify the call LOCATION NAME La Quinta Appliance Repair FROM PHONE (760) 349…" at bounding box center [297, 184] width 595 height 369
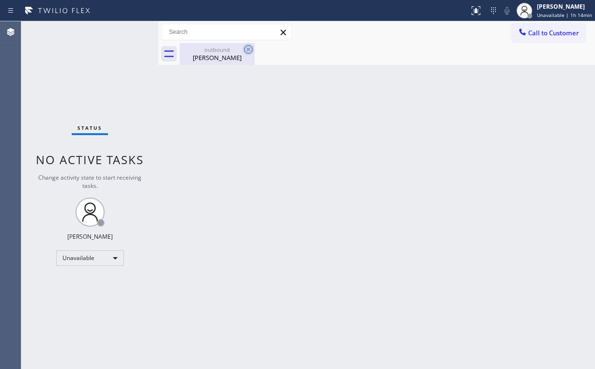
click at [219, 45] on div "outbound Michael Lazozsky" at bounding box center [216, 54] width 73 height 22
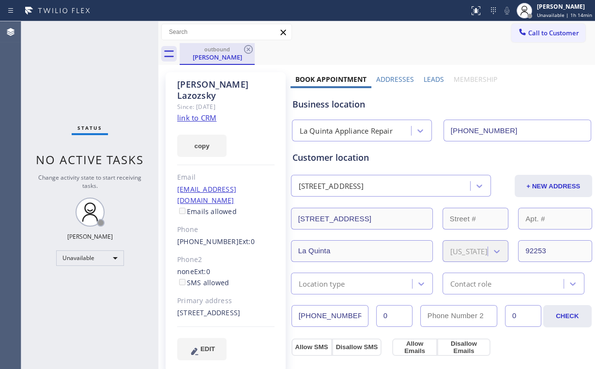
drag, startPoint x: 255, startPoint y: 45, endPoint x: 228, endPoint y: 60, distance: 29.7
click at [255, 46] on div "outbound Michael Lazozsky" at bounding box center [387, 54] width 415 height 22
click at [248, 47] on icon at bounding box center [248, 50] width 12 height 12
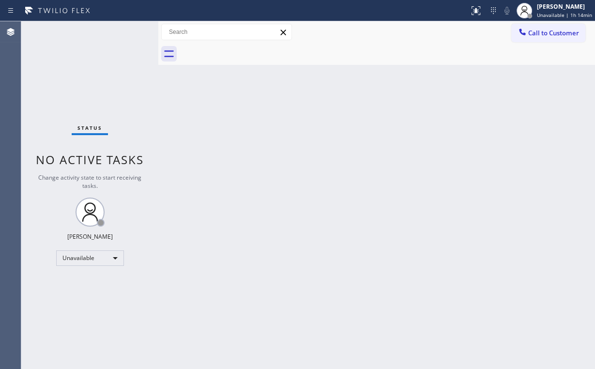
drag, startPoint x: 122, startPoint y: 70, endPoint x: 130, endPoint y: 5, distance: 65.3
click at [122, 67] on div "Status No active tasks Change activity state to start receiving tasks. [PERSON_…" at bounding box center [89, 194] width 137 height 347
drag, startPoint x: 544, startPoint y: 26, endPoint x: 288, endPoint y: 135, distance: 278.3
click at [540, 32] on button "Call to Customer" at bounding box center [548, 33] width 74 height 18
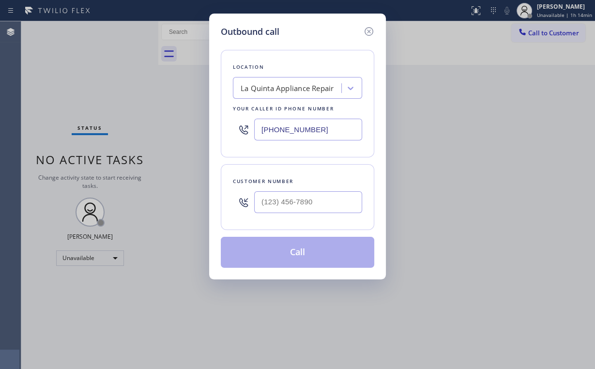
drag, startPoint x: 316, startPoint y: 127, endPoint x: 170, endPoint y: 113, distance: 146.8
click at [211, 117] on div "Outbound call Location La Quinta Appliance Repair Your caller id phone number (…" at bounding box center [297, 147] width 177 height 266
paste input "14) 855-4254"
type input "[PHONE_NUMBER]"
drag, startPoint x: 305, startPoint y: 206, endPoint x: 326, endPoint y: 198, distance: 21.6
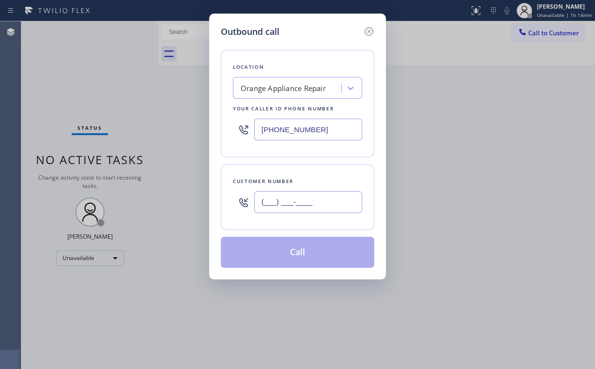
click at [306, 206] on input "(___) ___-____" at bounding box center [308, 202] width 108 height 22
paste input "714) 836-1199"
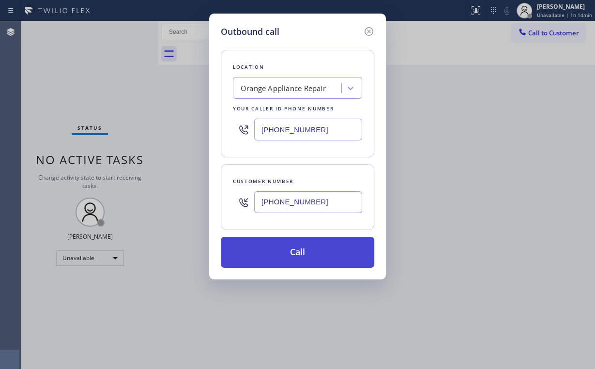
type input "(714) 836-1199"
click at [277, 252] on button "Call" at bounding box center [297, 252] width 153 height 31
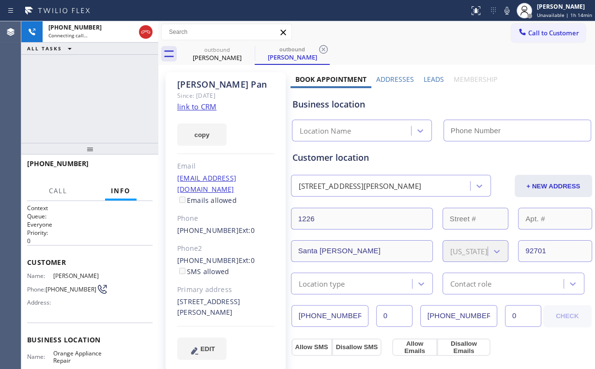
type input "[PHONE_NUMBER]"
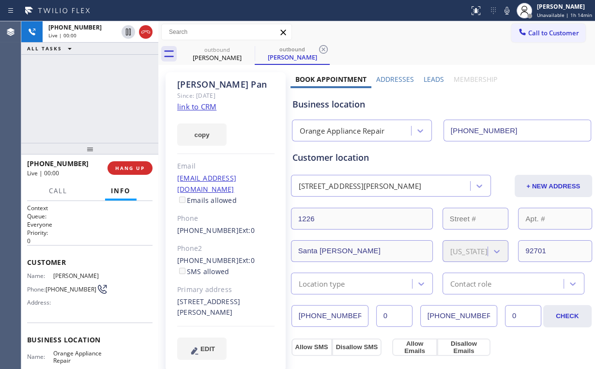
drag, startPoint x: 90, startPoint y: 75, endPoint x: 101, endPoint y: 83, distance: 13.2
click at [90, 76] on div "+17148361199 Live | 00:00 ALL TASKS ALL TASKS ACTIVE TASKS TASKS IN WRAP UP" at bounding box center [89, 81] width 137 height 121
click at [99, 98] on div "+17148361199 Live | 00:03 ALL TASKS ALL TASKS ACTIVE TASKS TASKS IN WRAP UP" at bounding box center [89, 81] width 137 height 121
click at [99, 98] on div "+17148361199 Live | 00:04 ALL TASKS ALL TASKS ACTIVE TASKS TASKS IN WRAP UP" at bounding box center [89, 81] width 137 height 121
click at [345, 135] on div "Orange Appliance Repair" at bounding box center [342, 130] width 85 height 11
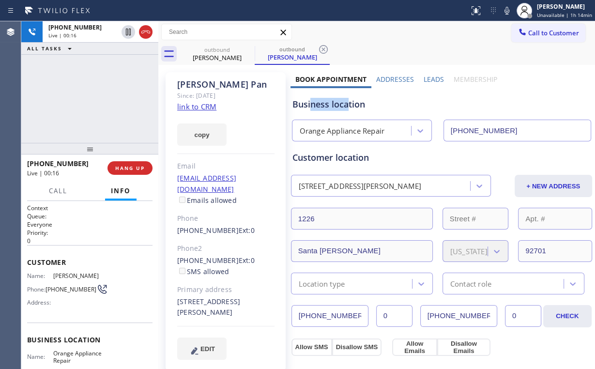
drag, startPoint x: 345, startPoint y: 104, endPoint x: 308, endPoint y: 104, distance: 37.3
click at [308, 104] on div "Business location" at bounding box center [441, 104] width 298 height 13
click at [107, 99] on div "+17148361199 Live | 00:16 ALL TASKS ALL TASKS ACTIVE TASKS TASKS IN WRAP UP" at bounding box center [89, 81] width 137 height 121
drag, startPoint x: 103, startPoint y: 99, endPoint x: 97, endPoint y: 99, distance: 5.8
click at [97, 99] on div "+17148361199 Live | 00:18 ALL TASKS ALL TASKS ACTIVE TASKS TASKS IN WRAP UP" at bounding box center [89, 81] width 137 height 121
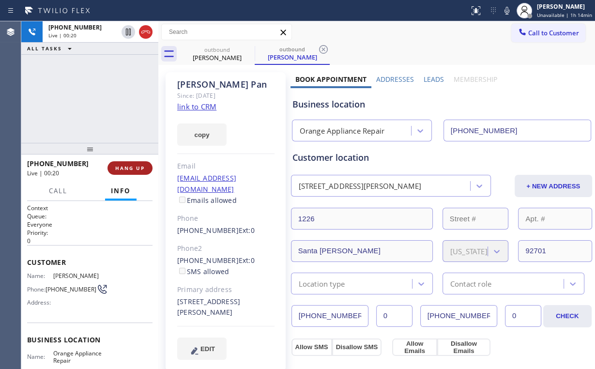
click at [136, 166] on span "HANG UP" at bounding box center [130, 168] width 30 height 7
click at [134, 166] on span "HANG UP" at bounding box center [130, 168] width 30 height 7
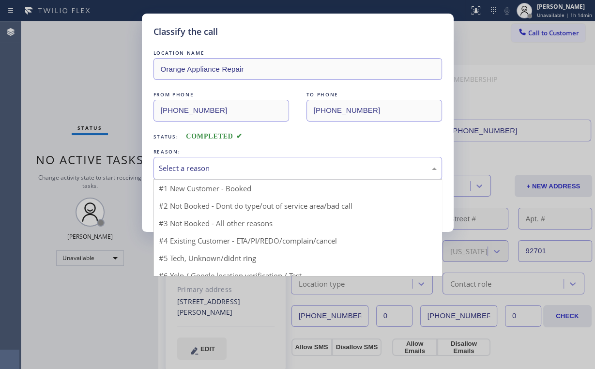
drag, startPoint x: 192, startPoint y: 168, endPoint x: 202, endPoint y: 203, distance: 36.0
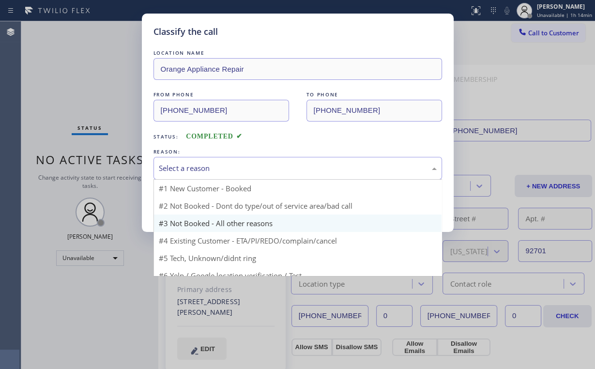
click at [192, 168] on div "Select a reason" at bounding box center [298, 168] width 278 height 11
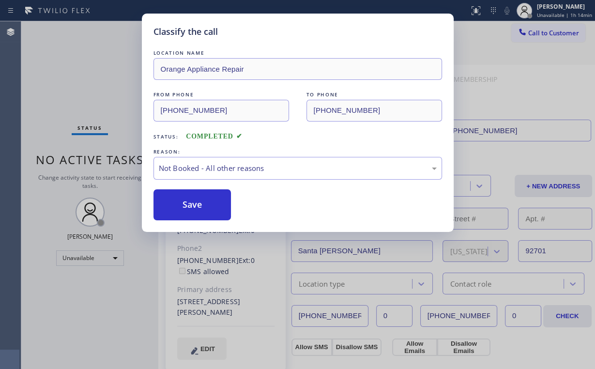
drag, startPoint x: 202, startPoint y: 203, endPoint x: 88, endPoint y: 96, distance: 157.1
click at [203, 203] on button "Save" at bounding box center [192, 204] width 78 height 31
click at [84, 84] on div "Classify the call LOCATION NAME Orange Appliance Repair FROM PHONE (714) 855-42…" at bounding box center [297, 184] width 595 height 369
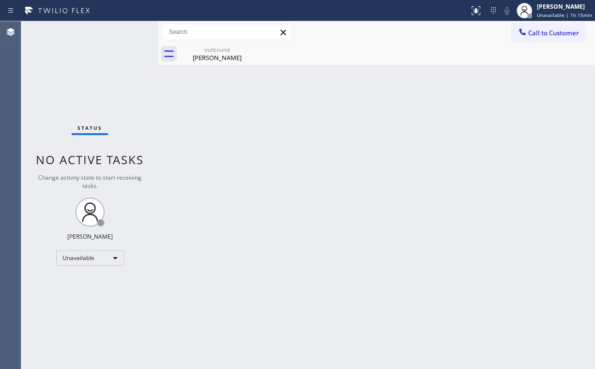
drag, startPoint x: 545, startPoint y: 31, endPoint x: 391, endPoint y: 106, distance: 170.9
click at [544, 31] on span "Call to Customer" at bounding box center [553, 33] width 51 height 9
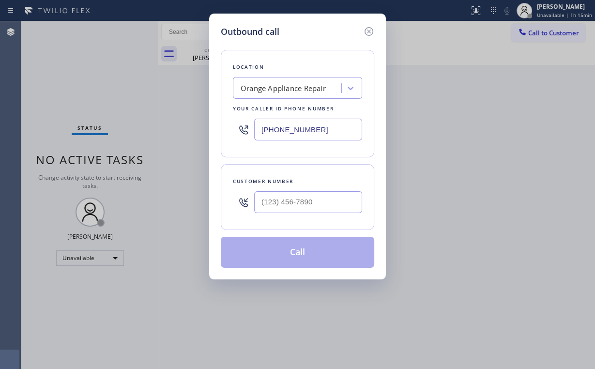
click at [127, 126] on div "Outbound call Location Orange Appliance Repair Your caller id phone number [PHO…" at bounding box center [297, 184] width 595 height 369
paste input "855) 731-4952"
type input "[PHONE_NUMBER]"
click at [324, 195] on input "(___) ___-____" at bounding box center [308, 202] width 108 height 22
paste input "310) 529-3159"
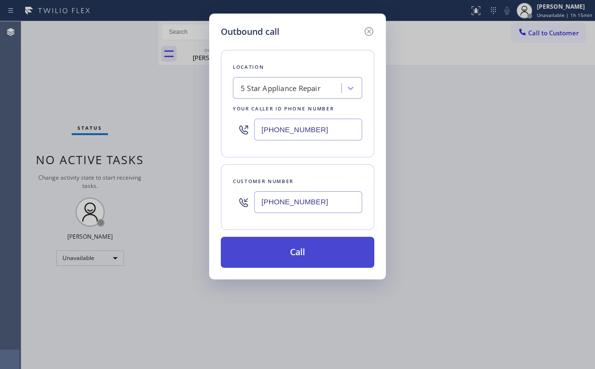
type input "(310) 529-3159"
click at [286, 241] on button "Call" at bounding box center [297, 252] width 153 height 31
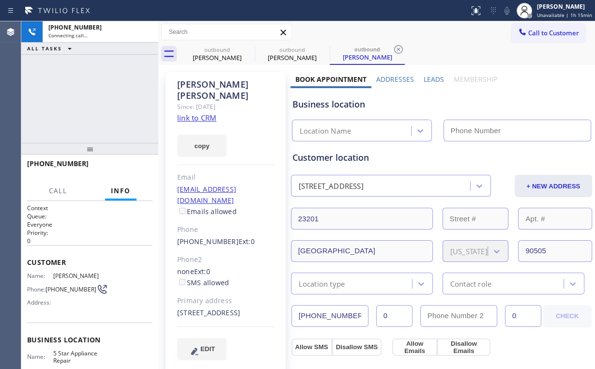
type input "[PHONE_NUMBER]"
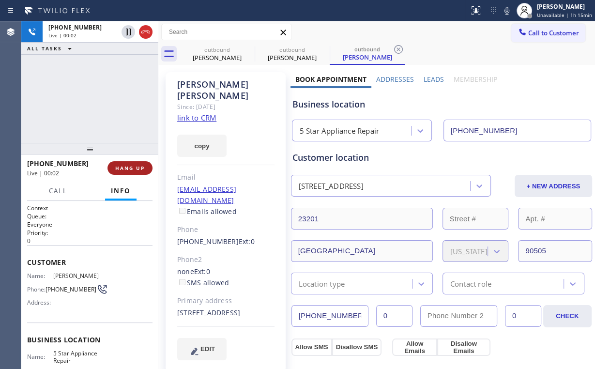
click at [141, 169] on span "HANG UP" at bounding box center [130, 168] width 30 height 7
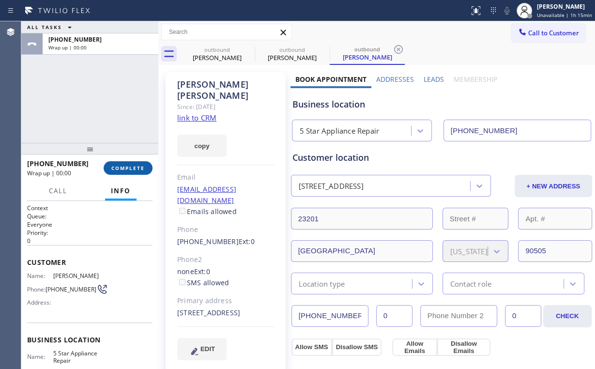
click at [138, 167] on span "COMPLETE" at bounding box center [127, 168] width 33 height 7
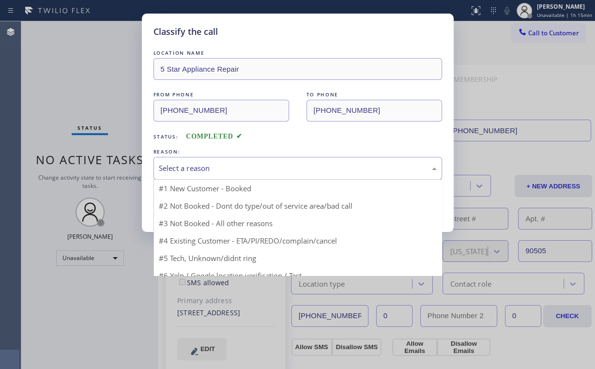
click at [218, 170] on div "Select a reason" at bounding box center [298, 168] width 278 height 11
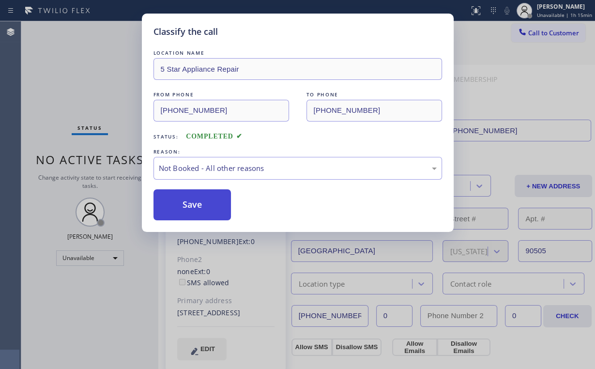
click at [198, 204] on button "Save" at bounding box center [192, 204] width 78 height 31
click at [103, 70] on div "Classify the call LOCATION NAME 5 Star Appliance Repair FROM PHONE (855) 731-49…" at bounding box center [297, 184] width 595 height 369
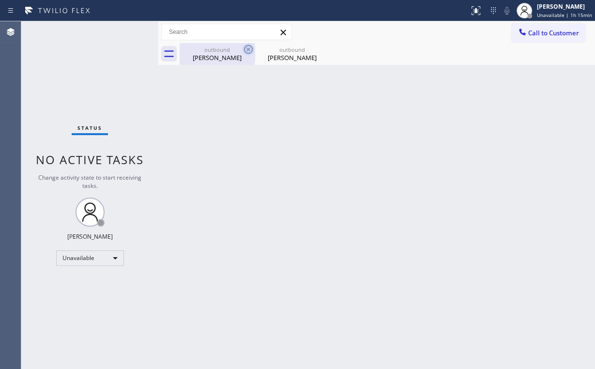
drag, startPoint x: 222, startPoint y: 54, endPoint x: 250, endPoint y: 54, distance: 28.1
click at [221, 54] on div "Michelle Pan" at bounding box center [216, 57] width 73 height 9
type input "[PHONE_NUMBER]"
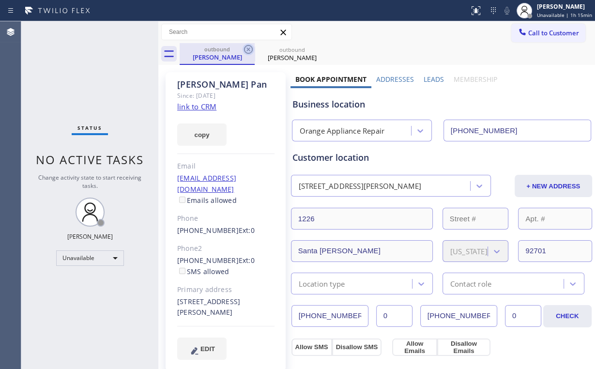
click at [243, 48] on icon at bounding box center [248, 50] width 12 height 12
type input "[PHONE_NUMBER]"
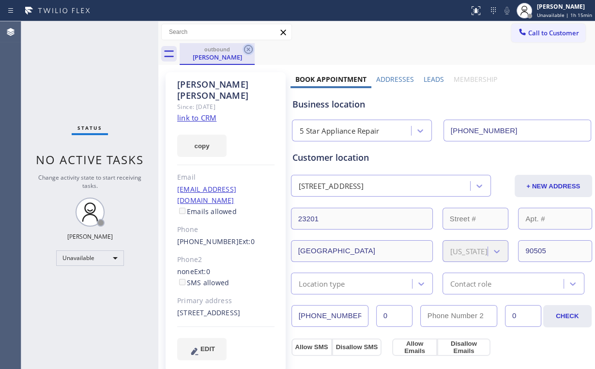
drag, startPoint x: 246, startPoint y: 48, endPoint x: 252, endPoint y: 55, distance: 9.3
click at [246, 48] on icon at bounding box center [248, 50] width 12 height 12
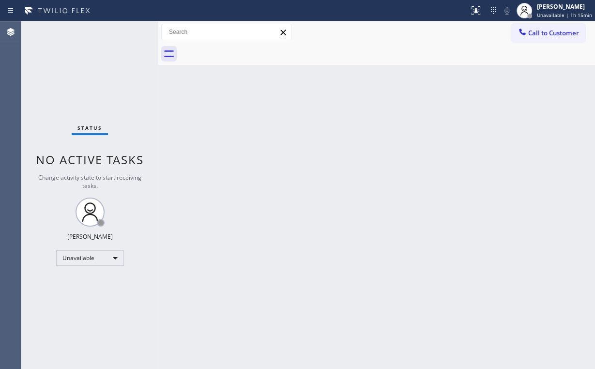
click at [332, 221] on div "Back to Dashboard Change Sender ID Customers Technicians Select a contact Outbo…" at bounding box center [376, 194] width 436 height 347
drag, startPoint x: 548, startPoint y: 33, endPoint x: 375, endPoint y: 109, distance: 188.9
click at [547, 33] on span "Call to Customer" at bounding box center [553, 33] width 51 height 9
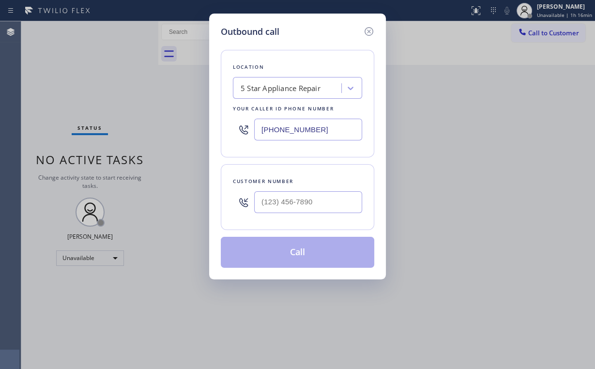
drag, startPoint x: 293, startPoint y: 129, endPoint x: 130, endPoint y: 89, distance: 167.8
click at [147, 115] on div "Outbound call Location 5 Star Appliance Repair Your caller id phone number (855…" at bounding box center [297, 184] width 595 height 369
paste input "786) 802-7913"
type input "(786) 802-7913"
click at [314, 206] on input "(___) ___-____" at bounding box center [308, 202] width 108 height 22
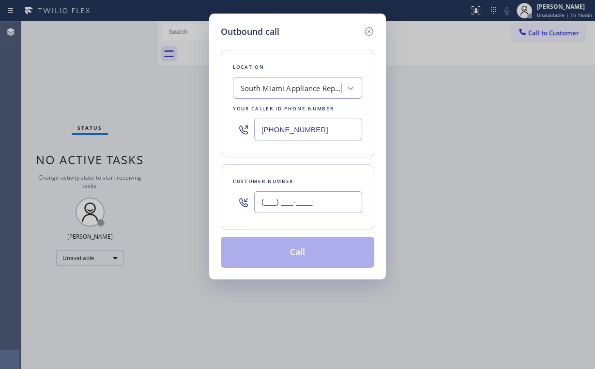
paste input "786) 200-4740"
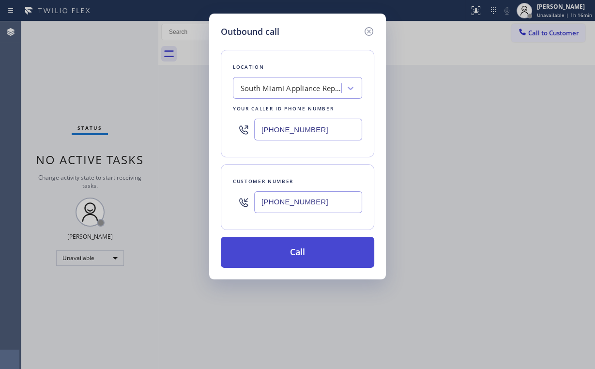
type input "(786) 200-4740"
drag, startPoint x: 277, startPoint y: 255, endPoint x: 244, endPoint y: 353, distance: 103.6
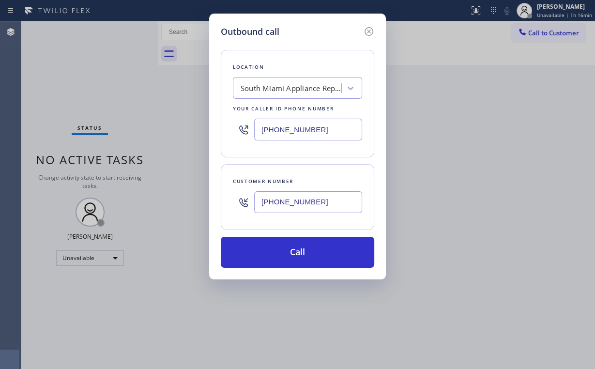
click at [276, 256] on button "Call" at bounding box center [297, 252] width 153 height 31
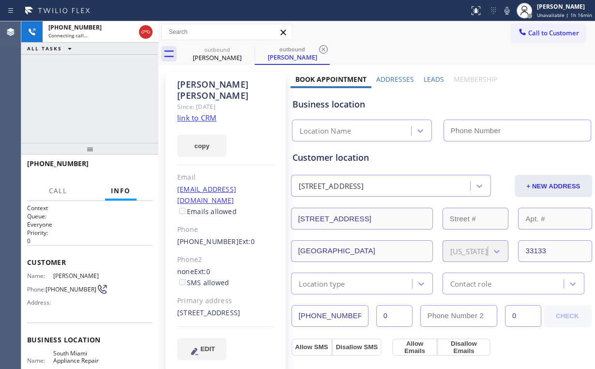
type input "(786) 802-7913"
click at [110, 115] on div "+17862004740 Connecting call… ALL TASKS ALL TASKS ACTIVE TASKS TASKS IN WRAP UP" at bounding box center [89, 81] width 137 height 121
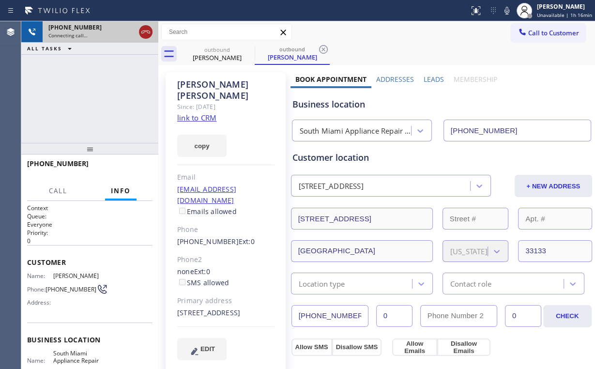
click at [145, 29] on icon at bounding box center [146, 32] width 12 height 12
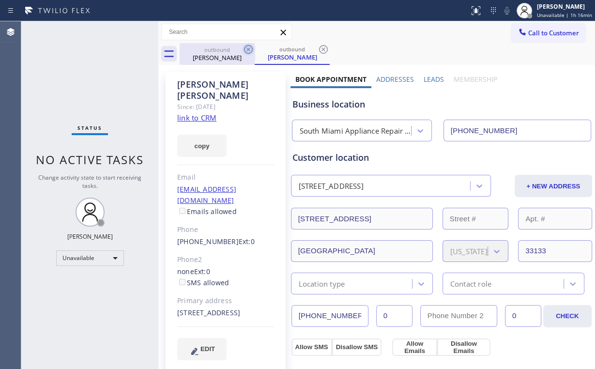
click at [249, 48] on icon at bounding box center [248, 50] width 12 height 12
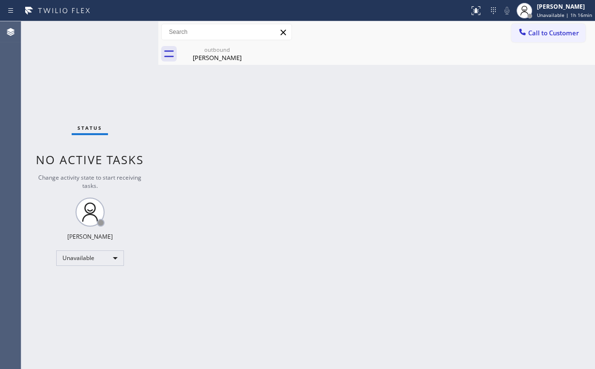
drag, startPoint x: 540, startPoint y: 34, endPoint x: 484, endPoint y: 59, distance: 60.7
click at [540, 34] on span "Call to Customer" at bounding box center [553, 33] width 51 height 9
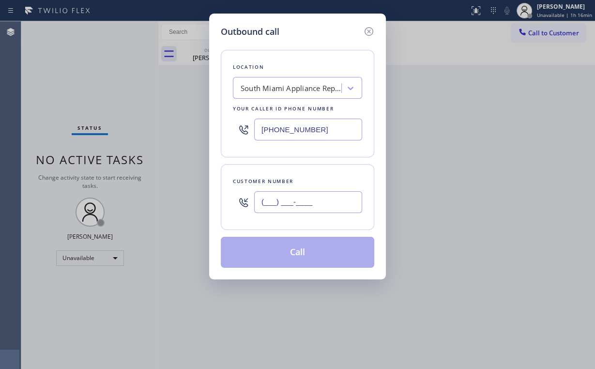
click at [294, 204] on input "(___) ___-____" at bounding box center [308, 202] width 108 height 22
paste input "786) 200-4740"
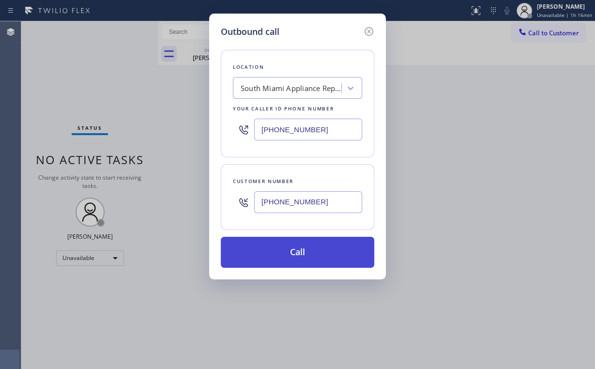
type input "(786) 200-4740"
click at [292, 254] on button "Call" at bounding box center [297, 252] width 153 height 31
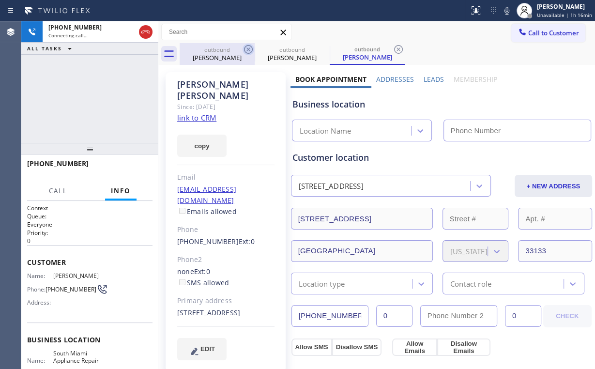
drag, startPoint x: 225, startPoint y: 47, endPoint x: 246, endPoint y: 49, distance: 20.9
click at [225, 48] on div "outbound" at bounding box center [216, 49] width 73 height 7
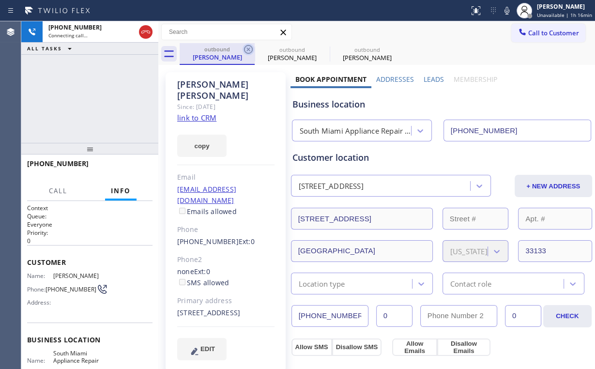
click at [246, 48] on icon at bounding box center [248, 49] width 9 height 9
type input "(786) 802-7913"
click at [75, 118] on div "+17862004740 Connecting call… ALL TASKS ALL TASKS ACTIVE TASKS TASKS IN WRAP UP" at bounding box center [89, 81] width 137 height 121
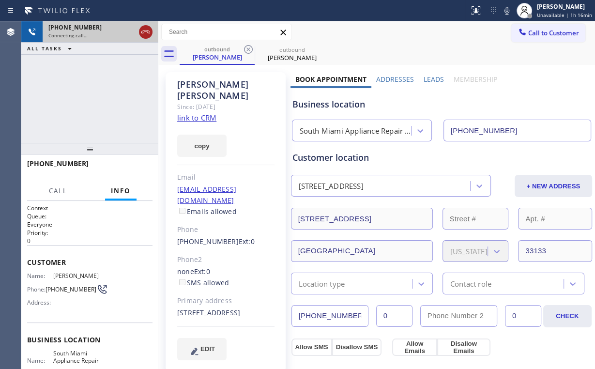
click at [147, 37] on icon at bounding box center [146, 32] width 12 height 12
drag, startPoint x: 213, startPoint y: 57, endPoint x: 246, endPoint y: 52, distance: 33.2
click at [213, 57] on div "Jeanette Greaux" at bounding box center [216, 57] width 73 height 9
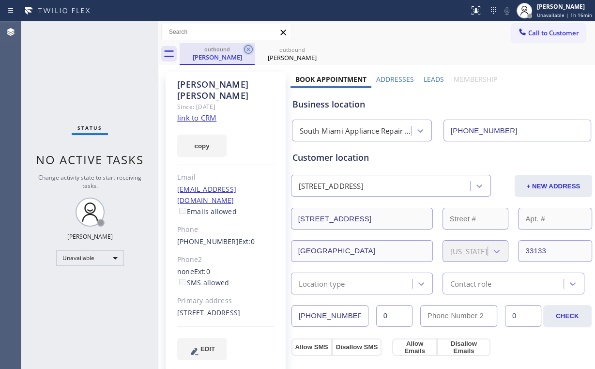
click at [246, 50] on icon at bounding box center [248, 50] width 12 height 12
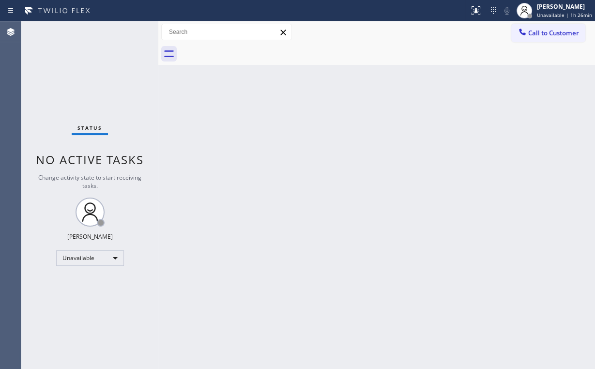
click at [370, 214] on div "Back to Dashboard Change Sender ID Customers Technicians Select a contact Outbo…" at bounding box center [376, 194] width 436 height 347
click at [291, 136] on div "Back to Dashboard Change Sender ID Customers Technicians Select a contact Outbo…" at bounding box center [376, 194] width 436 height 347
drag, startPoint x: 54, startPoint y: 51, endPoint x: 79, endPoint y: 57, distance: 25.8
click at [54, 51] on div "Status No active tasks Change activity state to start receiving tasks. [PERSON_…" at bounding box center [89, 194] width 137 height 347
drag, startPoint x: 538, startPoint y: 31, endPoint x: 369, endPoint y: 115, distance: 187.8
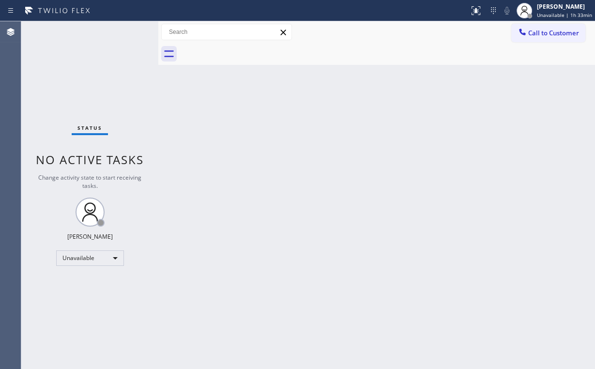
click at [537, 32] on span "Call to Customer" at bounding box center [553, 33] width 51 height 9
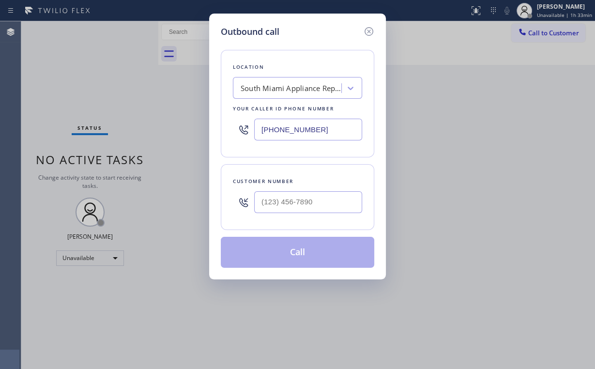
drag, startPoint x: 341, startPoint y: 120, endPoint x: 45, endPoint y: 120, distance: 296.1
click at [64, 125] on div "Outbound call Location South Miami Appliance Repair Expert Your caller id phone…" at bounding box center [297, 184] width 595 height 369
paste input "415) 840-1356"
type input "(415) 840-1356"
click at [319, 191] on input "(___) ___-____" at bounding box center [308, 202] width 108 height 22
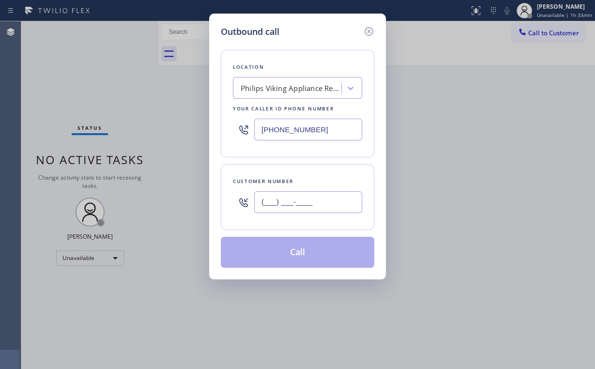
paste input "415) 574-5584"
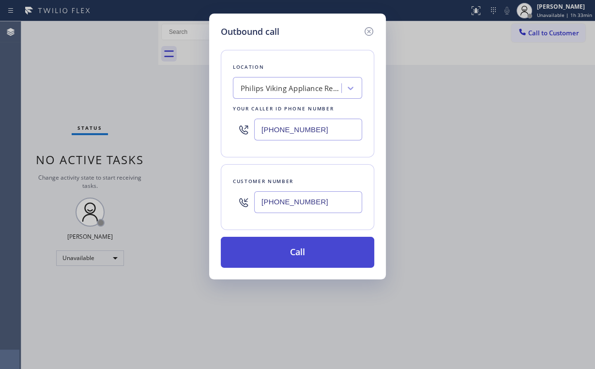
type input "(415) 574-5584"
click at [282, 252] on button "Call" at bounding box center [297, 252] width 153 height 31
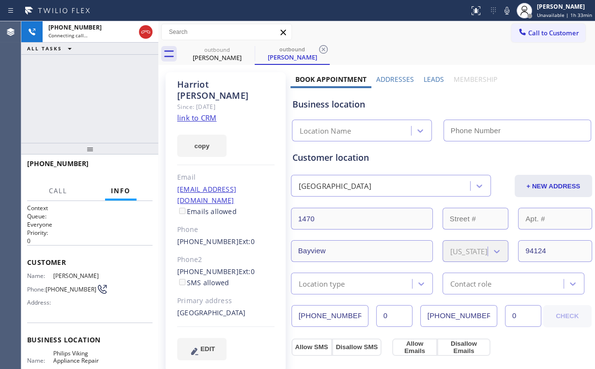
type input "(415) 840-1356"
click at [97, 100] on div "+14155745584 Connecting call… ALL TASKS ALL TASKS ACTIVE TASKS TASKS IN WRAP UP" at bounding box center [89, 81] width 137 height 121
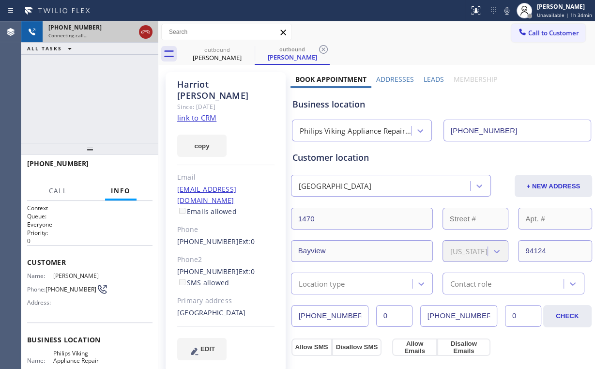
click at [145, 33] on icon at bounding box center [146, 32] width 12 height 12
drag, startPoint x: 217, startPoint y: 51, endPoint x: 253, endPoint y: 50, distance: 36.3
click at [217, 52] on div "outbound" at bounding box center [216, 49] width 73 height 7
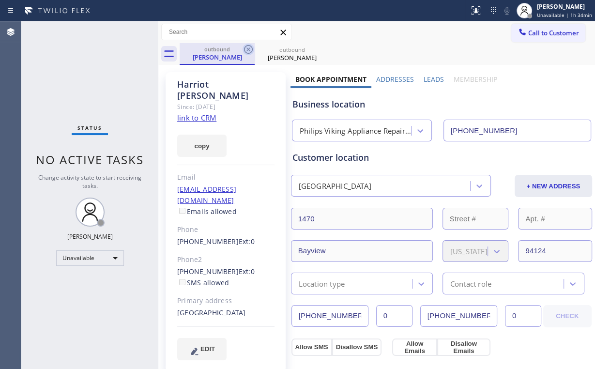
click at [250, 49] on icon at bounding box center [248, 50] width 12 height 12
click at [528, 31] on span "Call to Customer" at bounding box center [553, 33] width 51 height 9
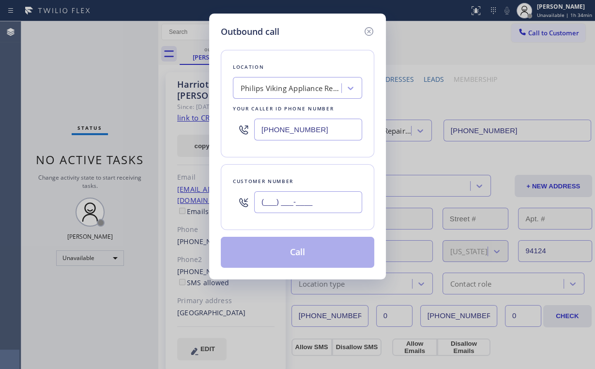
drag, startPoint x: 315, startPoint y: 200, endPoint x: 324, endPoint y: 198, distance: 9.0
click at [315, 201] on input "(___) ___-____" at bounding box center [308, 202] width 108 height 22
paste input "415) 574-5584"
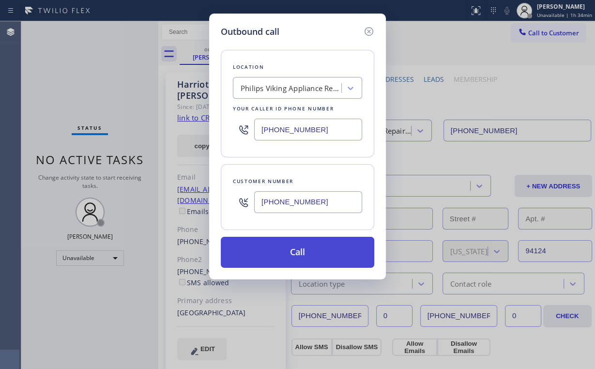
type input "(415) 574-5584"
click at [282, 257] on button "Call" at bounding box center [297, 252] width 153 height 31
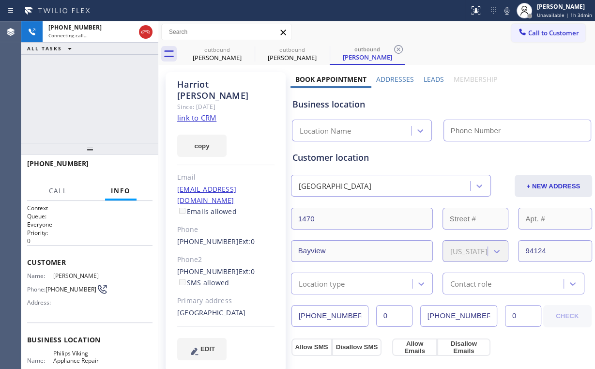
click at [85, 95] on div "+14155745584 Connecting call… ALL TASKS ALL TASKS ACTIVE TASKS TASKS IN WRAP UP" at bounding box center [89, 81] width 137 height 121
drag, startPoint x: 222, startPoint y: 51, endPoint x: 257, endPoint y: 50, distance: 34.9
click at [222, 52] on div "outbound" at bounding box center [216, 49] width 73 height 7
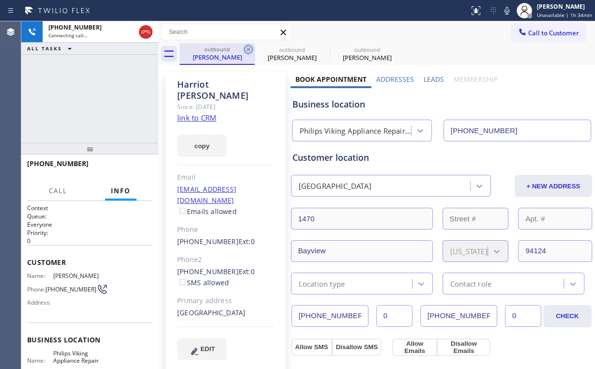
click at [248, 49] on icon at bounding box center [248, 49] width 9 height 9
type input "(415) 840-1356"
click at [100, 77] on div "+14155745584 Connecting call… ALL TASKS ALL TASKS ACTIVE TASKS TASKS IN WRAP UP" at bounding box center [89, 81] width 137 height 121
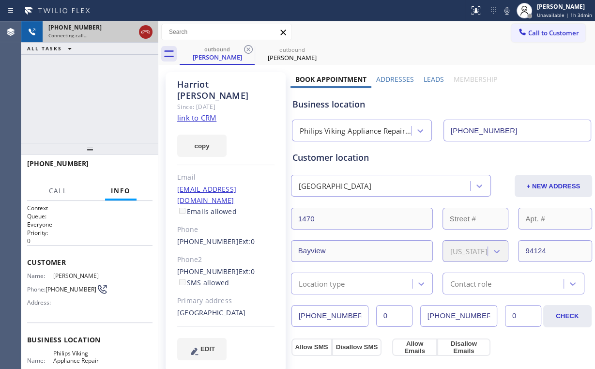
click at [144, 31] on icon at bounding box center [146, 32] width 12 height 12
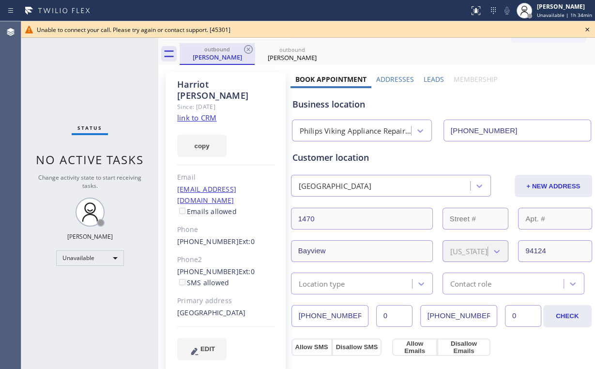
click at [213, 56] on div "Harriot Thomas" at bounding box center [216, 57] width 73 height 9
click at [248, 46] on icon at bounding box center [248, 50] width 12 height 12
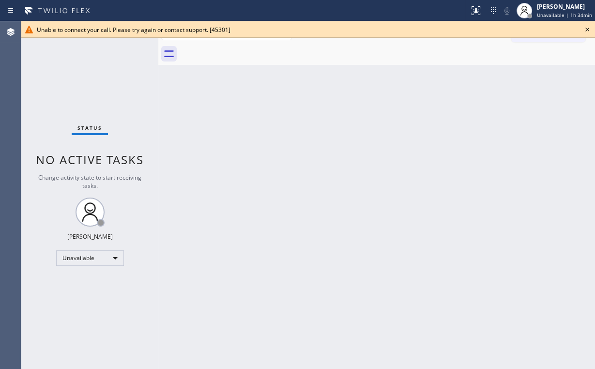
click at [87, 64] on div "Status No active tasks Change activity state to start receiving tasks. [PERSON_…" at bounding box center [89, 194] width 137 height 347
click at [84, 64] on div "Status No active tasks Change activity state to start receiving tasks. [PERSON_…" at bounding box center [89, 194] width 137 height 347
click at [586, 27] on icon at bounding box center [587, 30] width 12 height 12
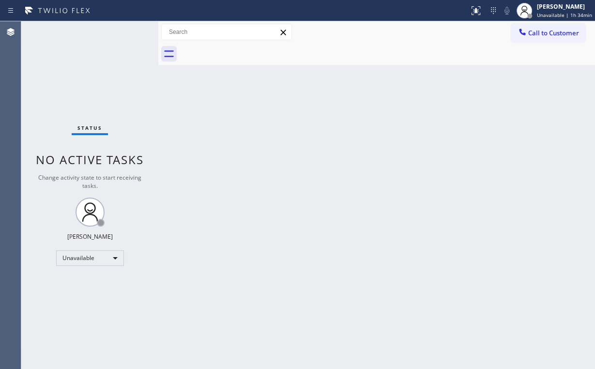
click at [337, 156] on div "Back to Dashboard Change Sender ID Customers Technicians Select a contact Outbo…" at bounding box center [376, 194] width 436 height 347
click at [209, 98] on div "Back to Dashboard Change Sender ID Customers Technicians Select a contact Outbo…" at bounding box center [376, 194] width 436 height 347
